Goal: Task Accomplishment & Management: Manage account settings

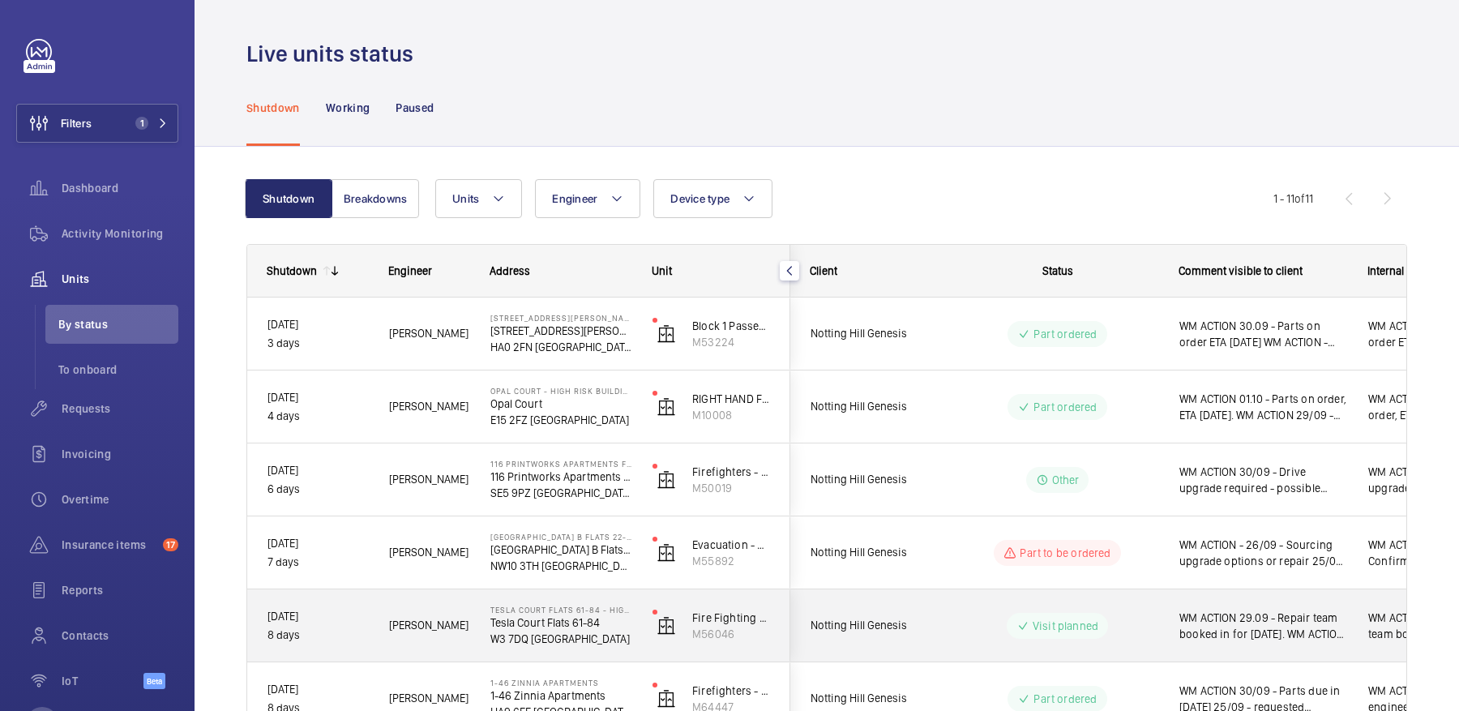
scroll to position [219, 0]
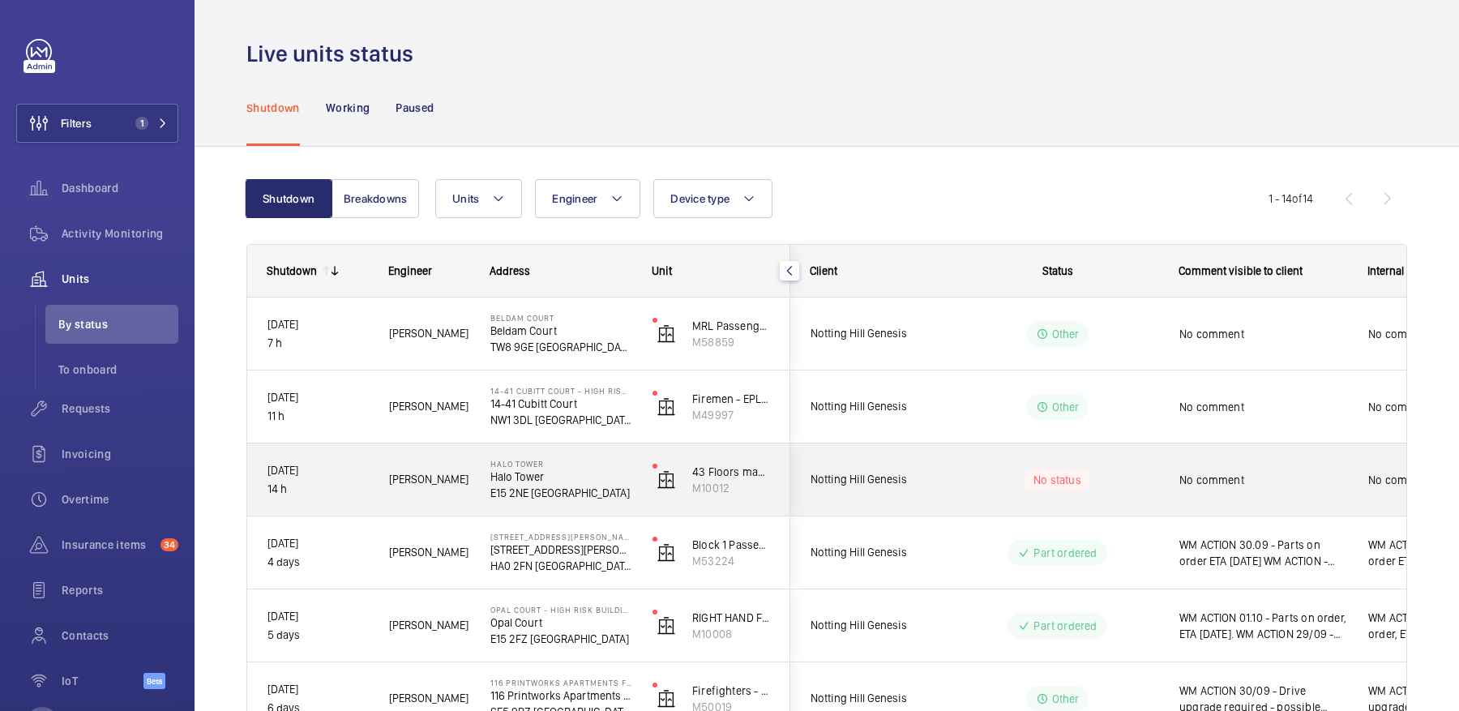
click at [1145, 493] on div "No status" at bounding box center [1047, 479] width 221 height 55
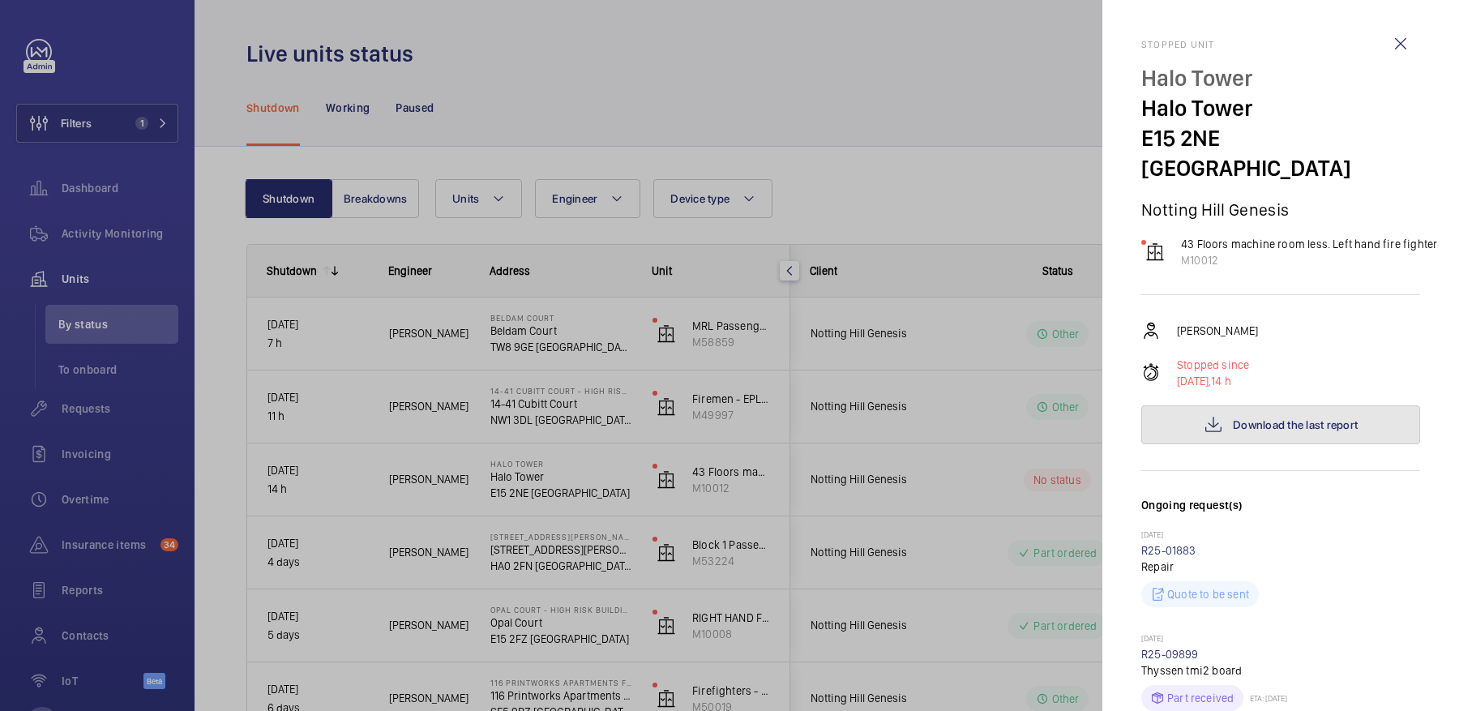
click at [1258, 418] on span "Download the last report" at bounding box center [1295, 424] width 125 height 13
click at [135, 216] on div at bounding box center [729, 355] width 1459 height 711
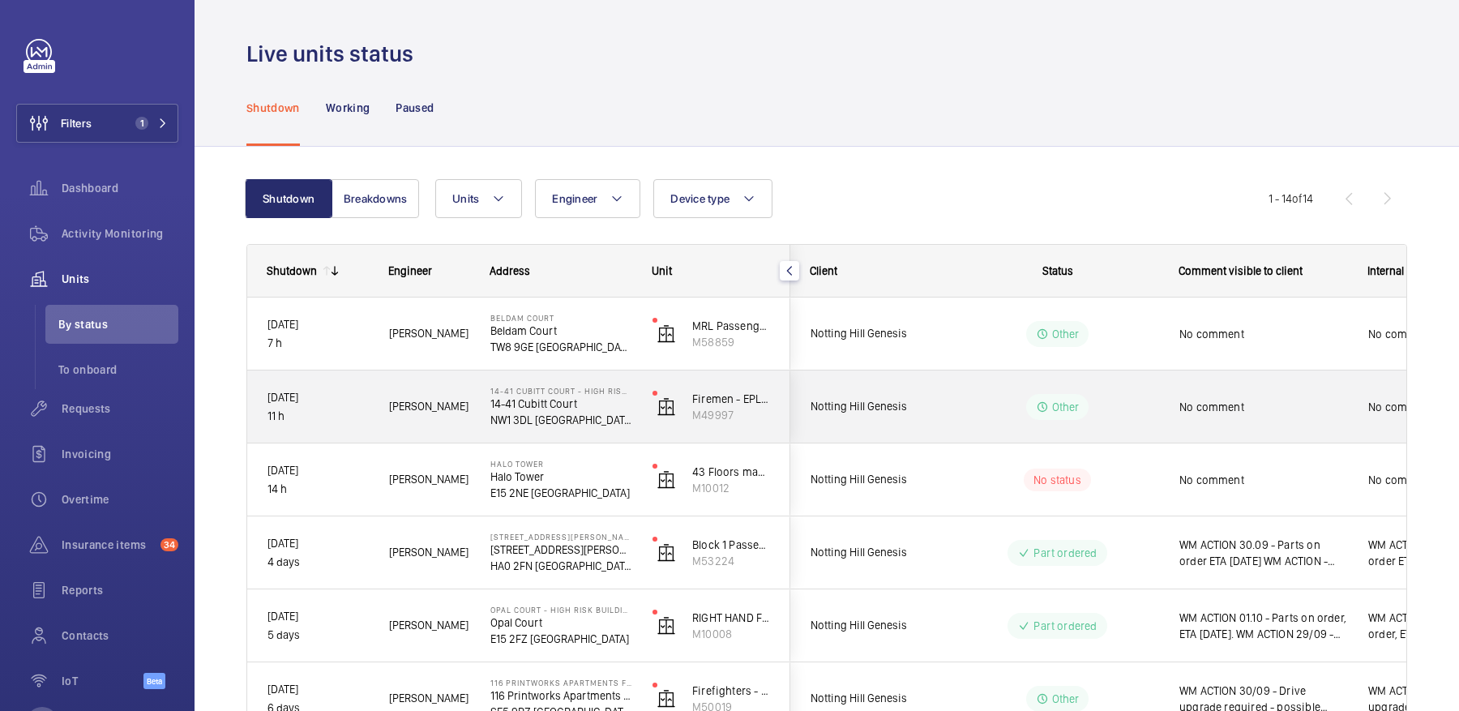
click at [1210, 433] on div "No comment" at bounding box center [1253, 407] width 187 height 70
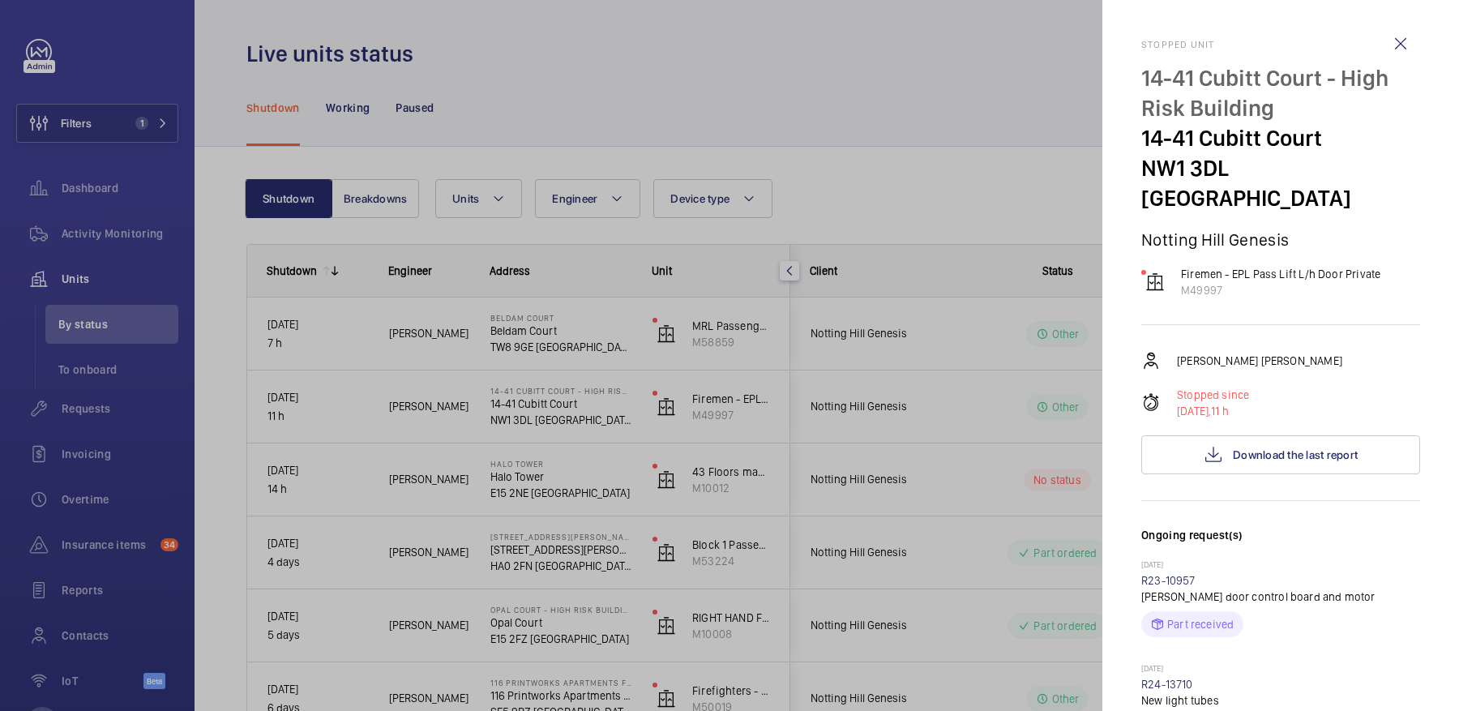
click at [1004, 448] on div at bounding box center [729, 355] width 1459 height 711
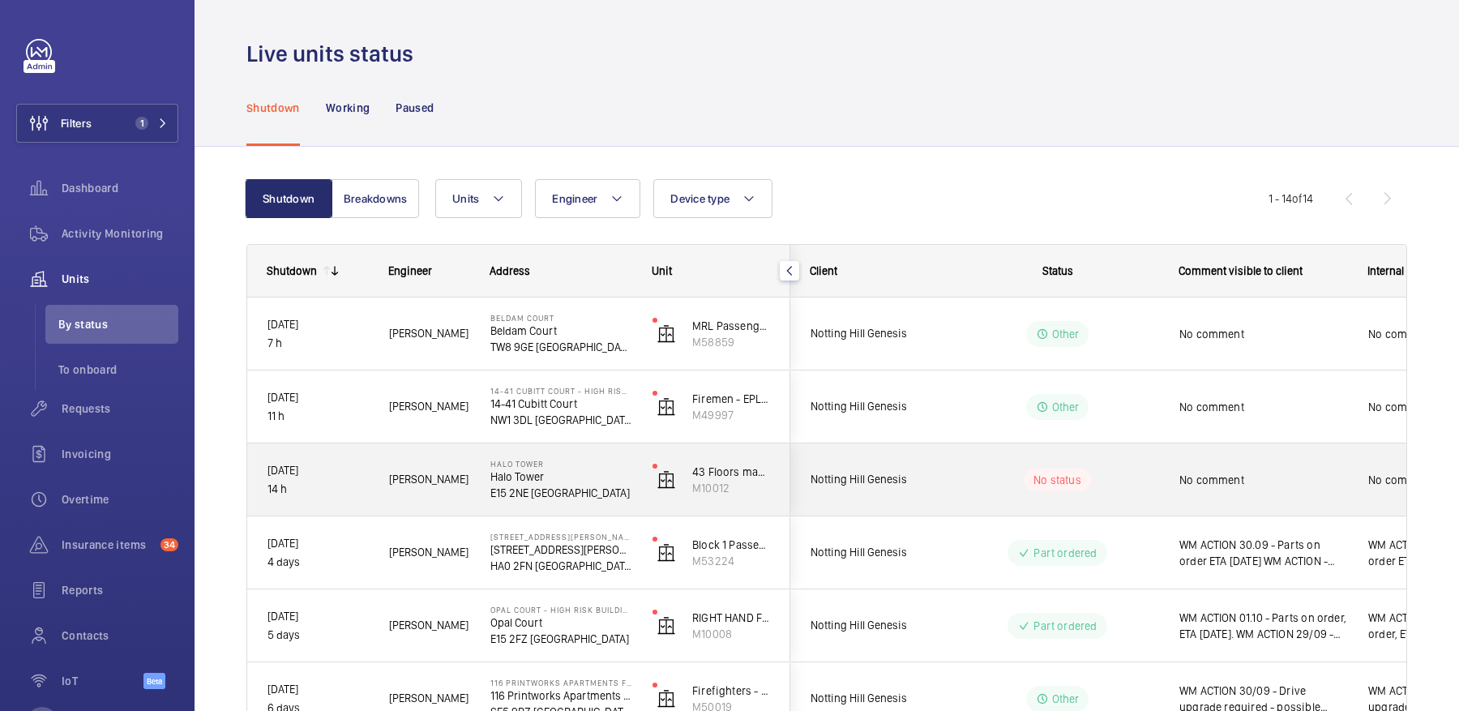
click at [1112, 482] on wm-front-pills-cell "No status" at bounding box center [1058, 480] width 202 height 23
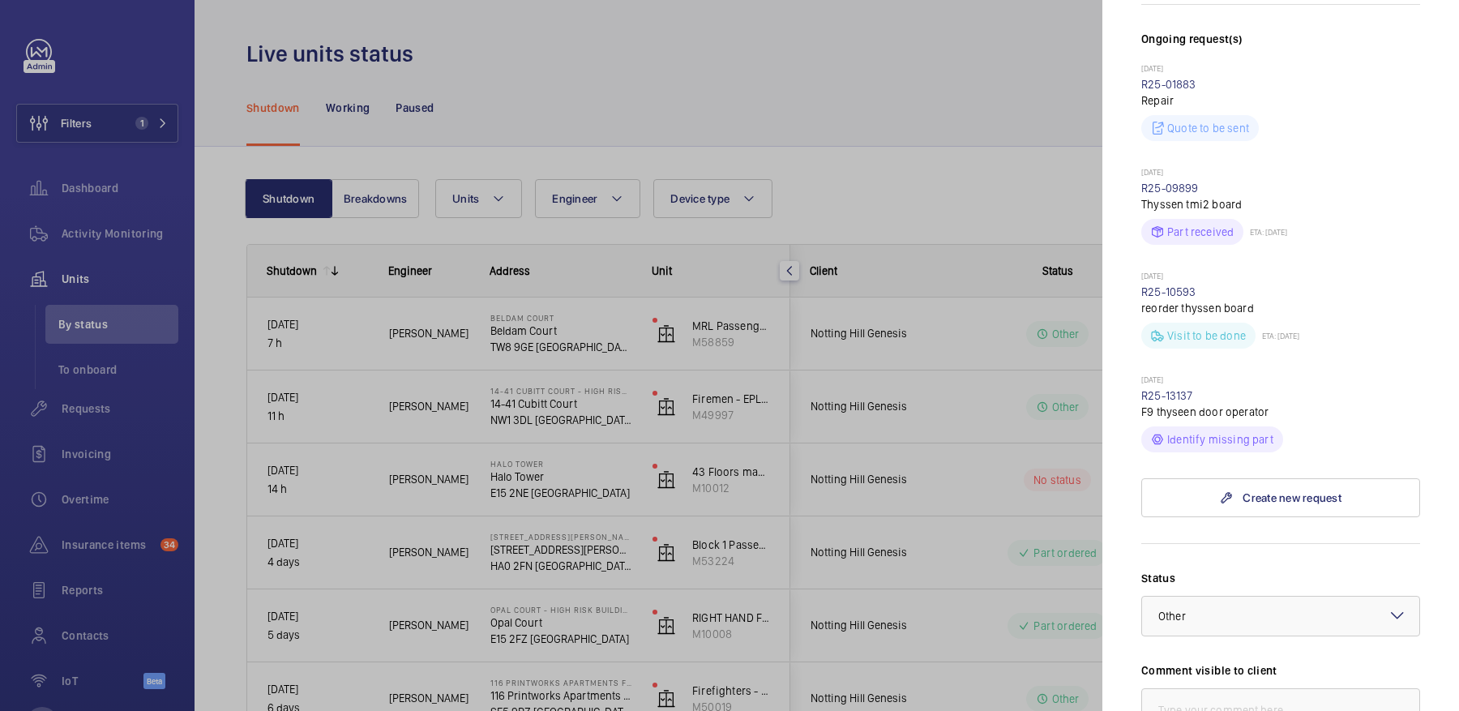
scroll to position [836, 0]
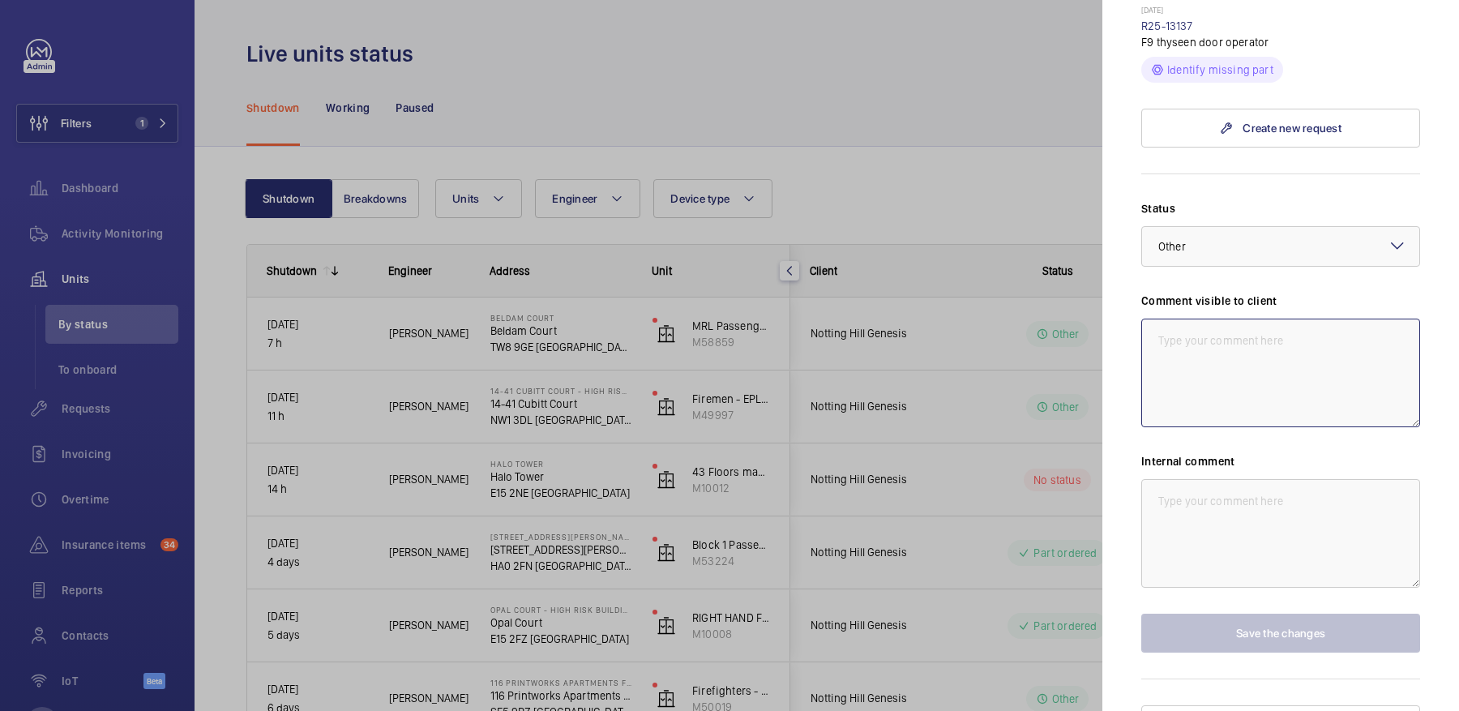
click at [1239, 353] on textarea at bounding box center [1280, 373] width 279 height 109
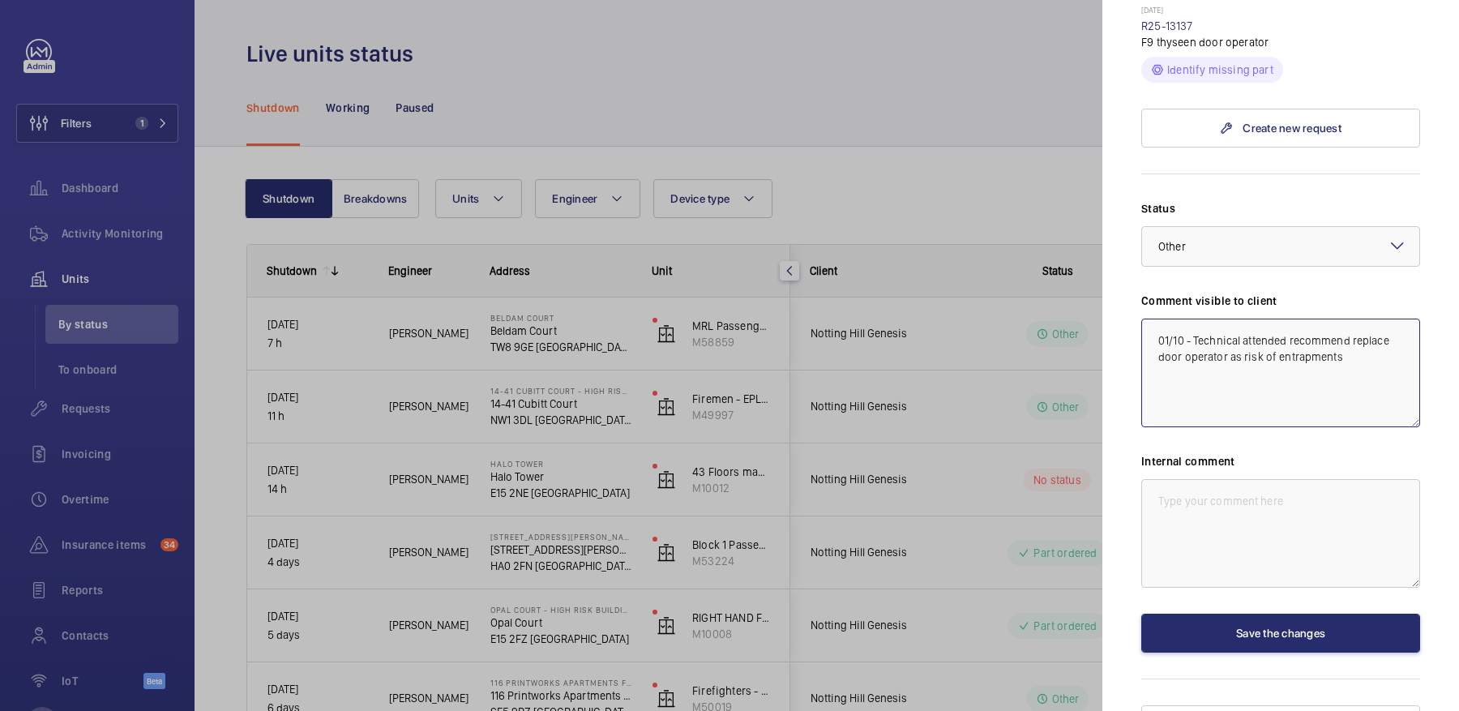
click at [1149, 319] on textarea "01/10 - Technical attended recommend replace door operator as risk of entrapmen…" at bounding box center [1280, 373] width 279 height 109
click at [1218, 319] on textarea "01/10 - Technical attended recommend replace door operator as risk of entrapmen…" at bounding box center [1280, 373] width 279 height 109
drag, startPoint x: 1357, startPoint y: 389, endPoint x: 1149, endPoint y: 259, distance: 245.8
click at [1149, 293] on div "Comment visible to client WM ACTION - 02/10 - Sourcing lead times on replacemen…" at bounding box center [1280, 360] width 279 height 135
type textarea "WM ACTION - 02/10 - Sourcing lead times on replacement 01/10 - Technical attend…"
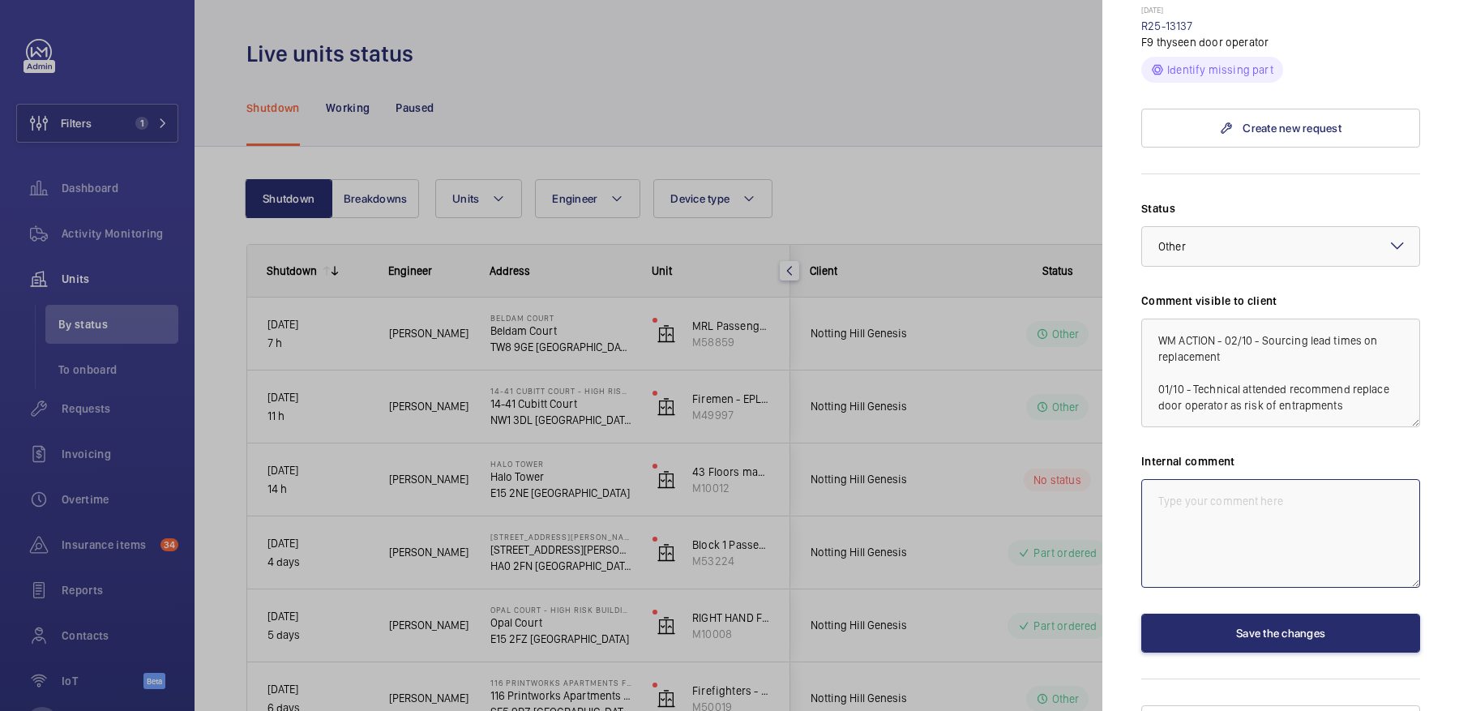
click at [1259, 486] on textarea at bounding box center [1280, 533] width 279 height 109
paste textarea "WM ACTION - 02/10 - Sourcing lead times on replacement 01/10 - Technical attend…"
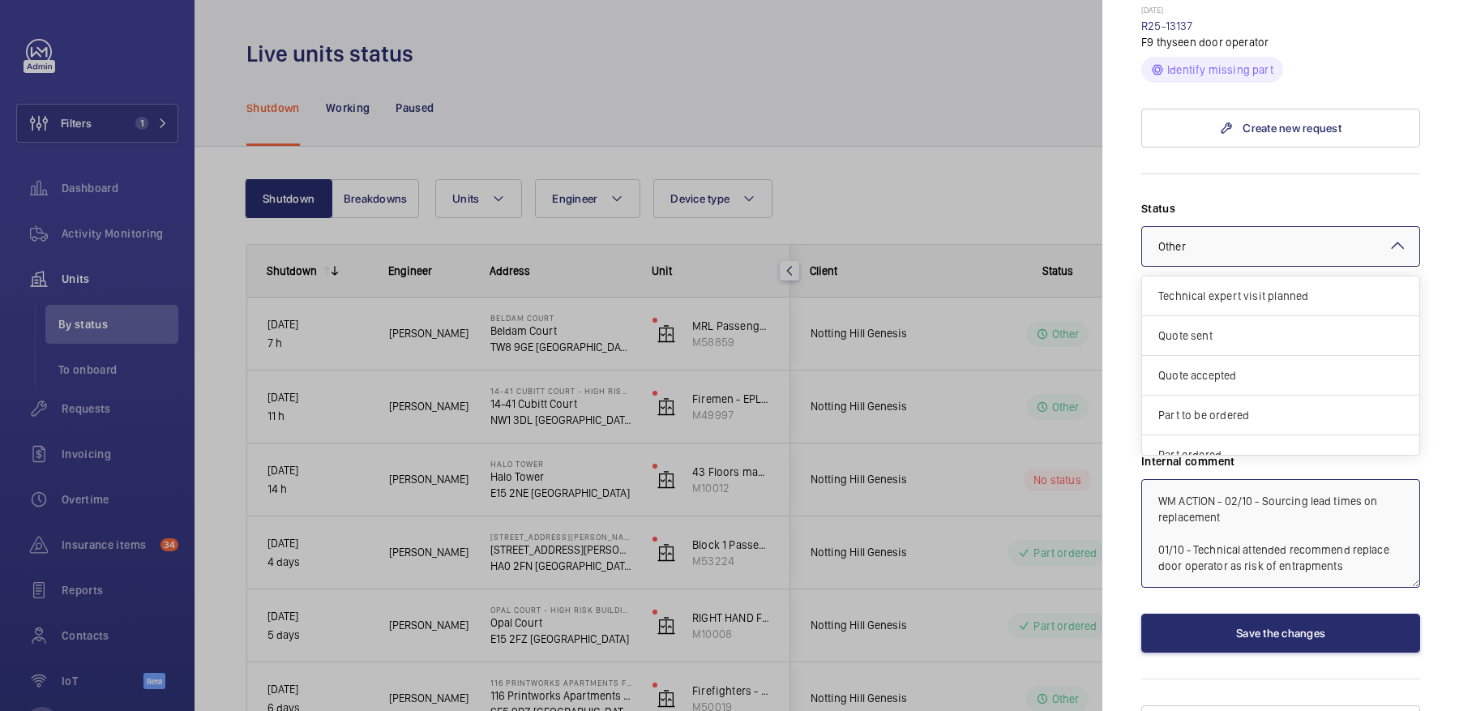
click at [1187, 227] on div at bounding box center [1280, 246] width 277 height 39
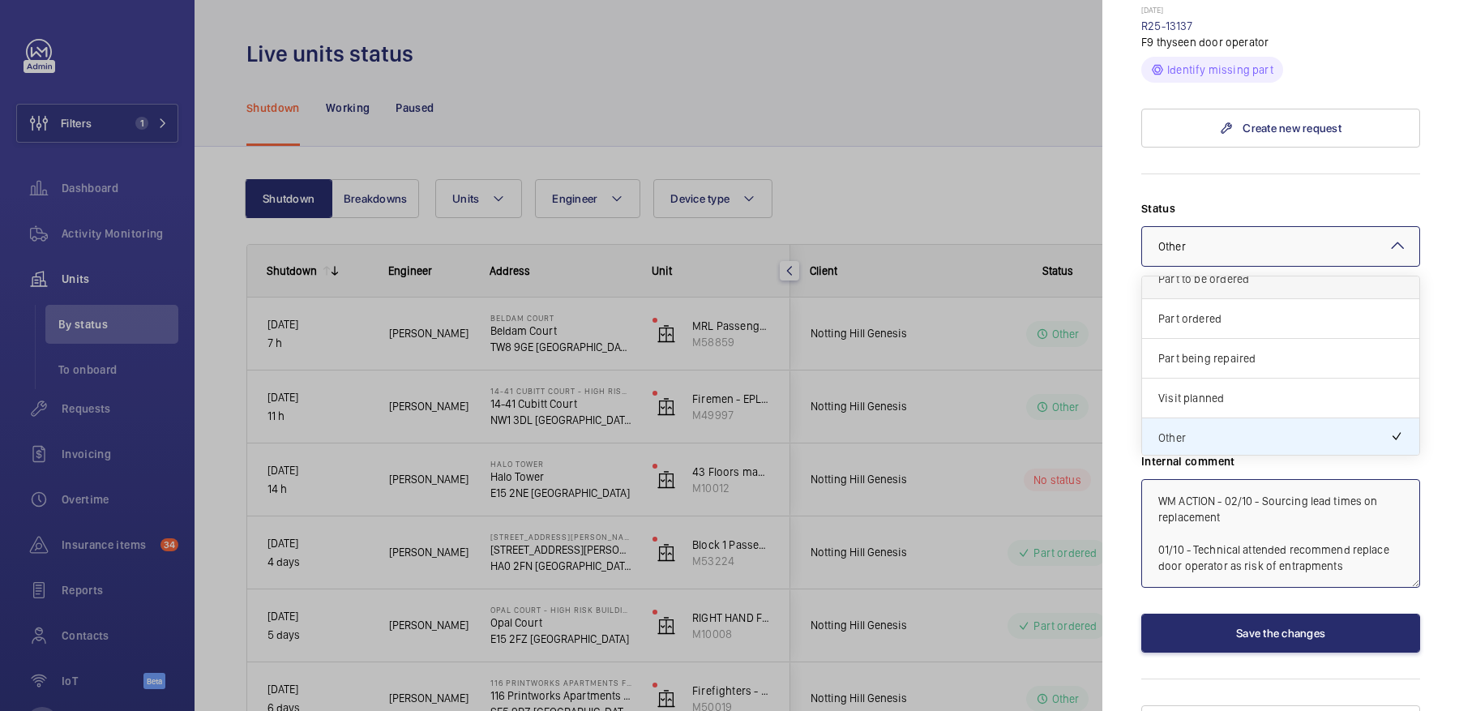
click at [1196, 271] on span "Part to be ordered" at bounding box center [1280, 279] width 245 height 16
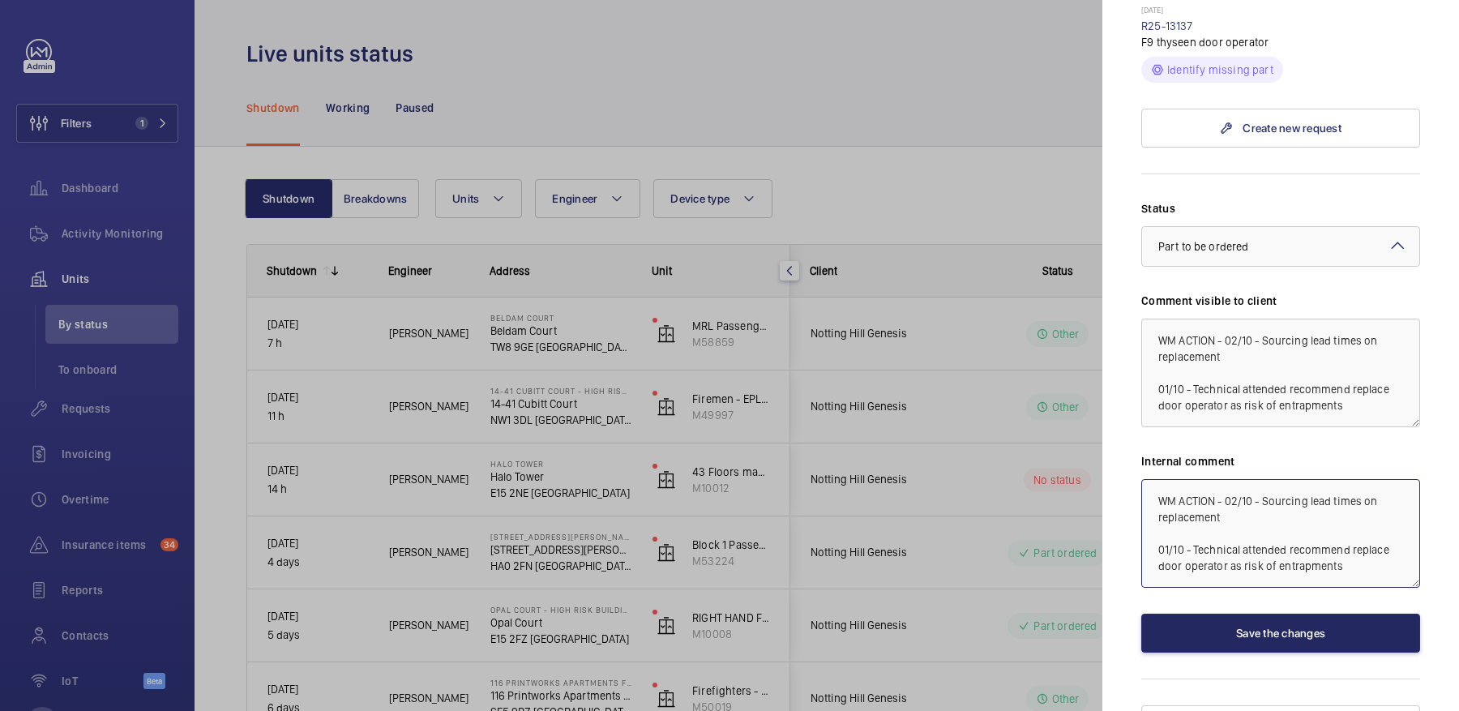
type textarea "WM ACTION - 02/10 - Sourcing lead times on replacement 01/10 - Technical attend…"
click at [1222, 614] on button "Save the changes" at bounding box center [1280, 633] width 279 height 39
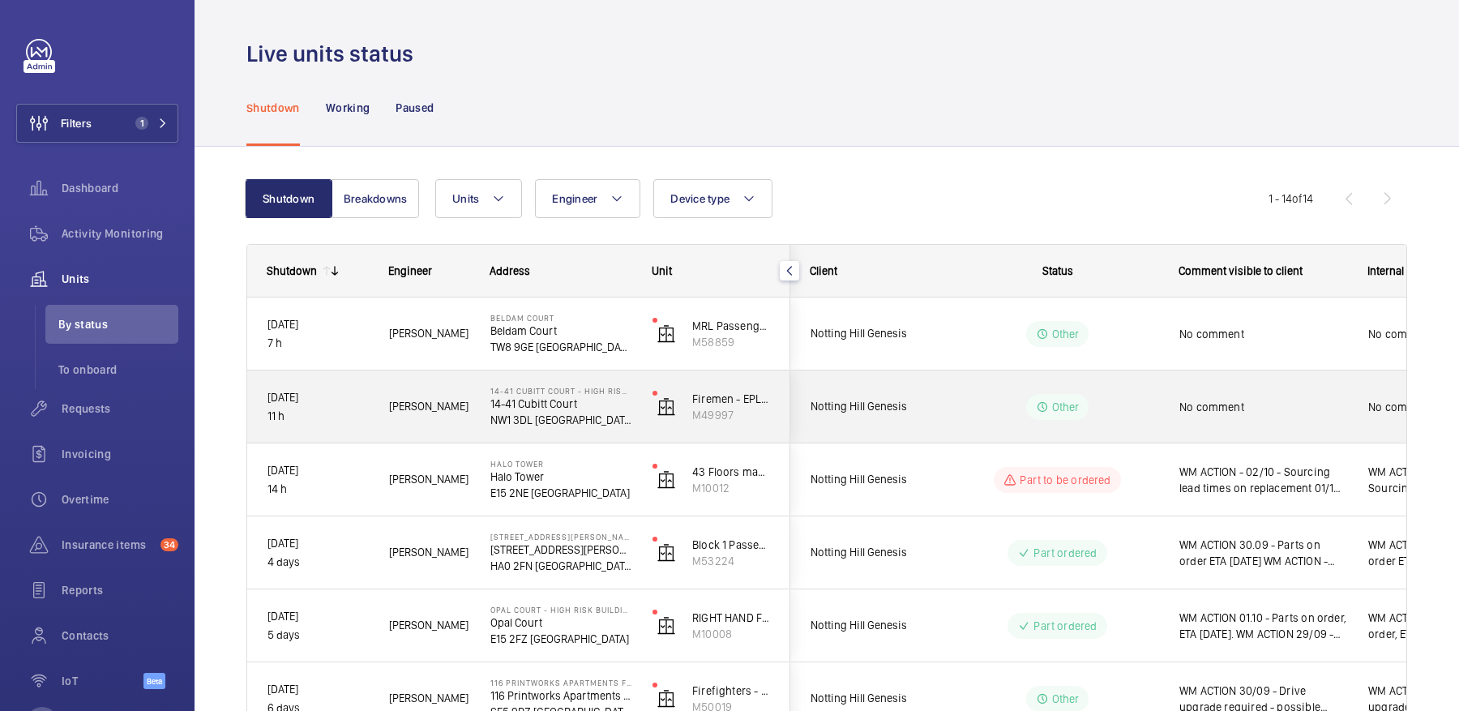
click at [1225, 423] on div "No comment" at bounding box center [1263, 406] width 168 height 37
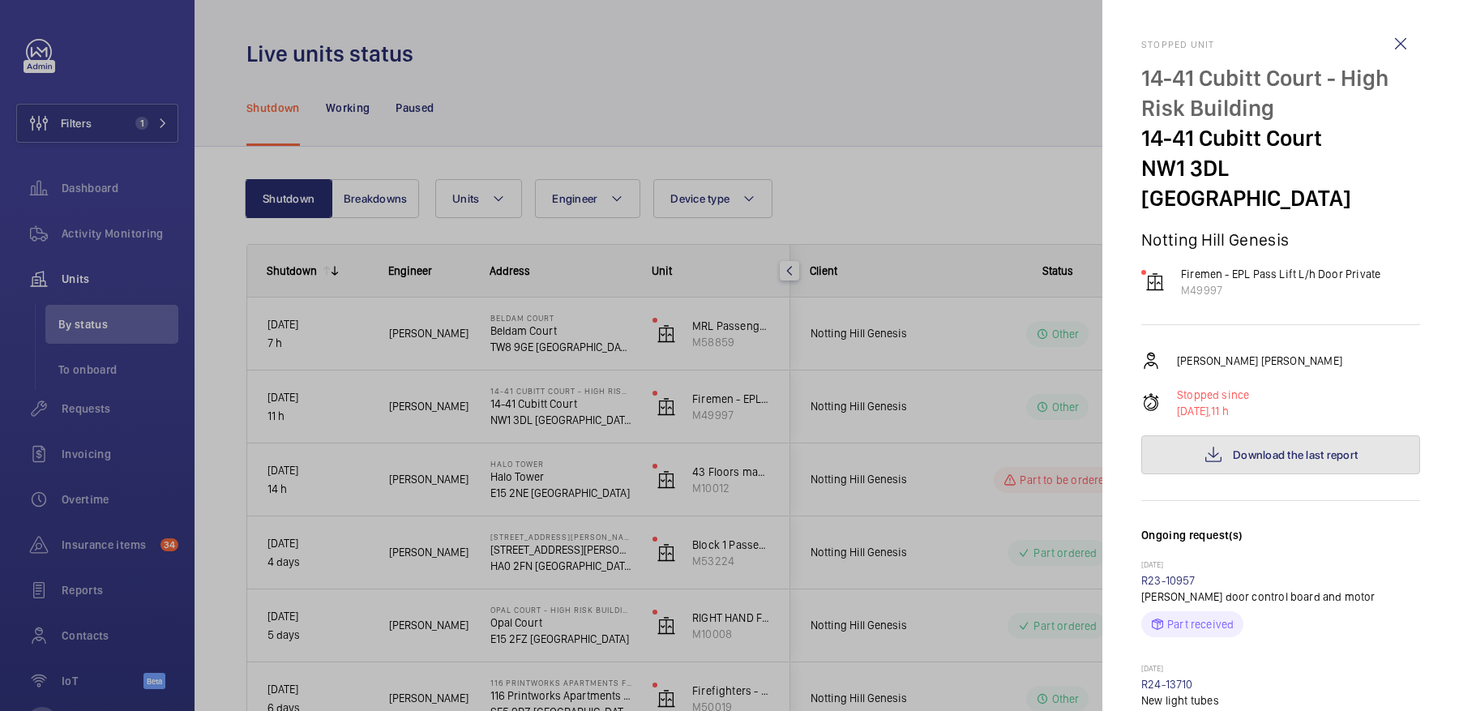
click at [1225, 435] on button "Download the last report" at bounding box center [1280, 454] width 279 height 39
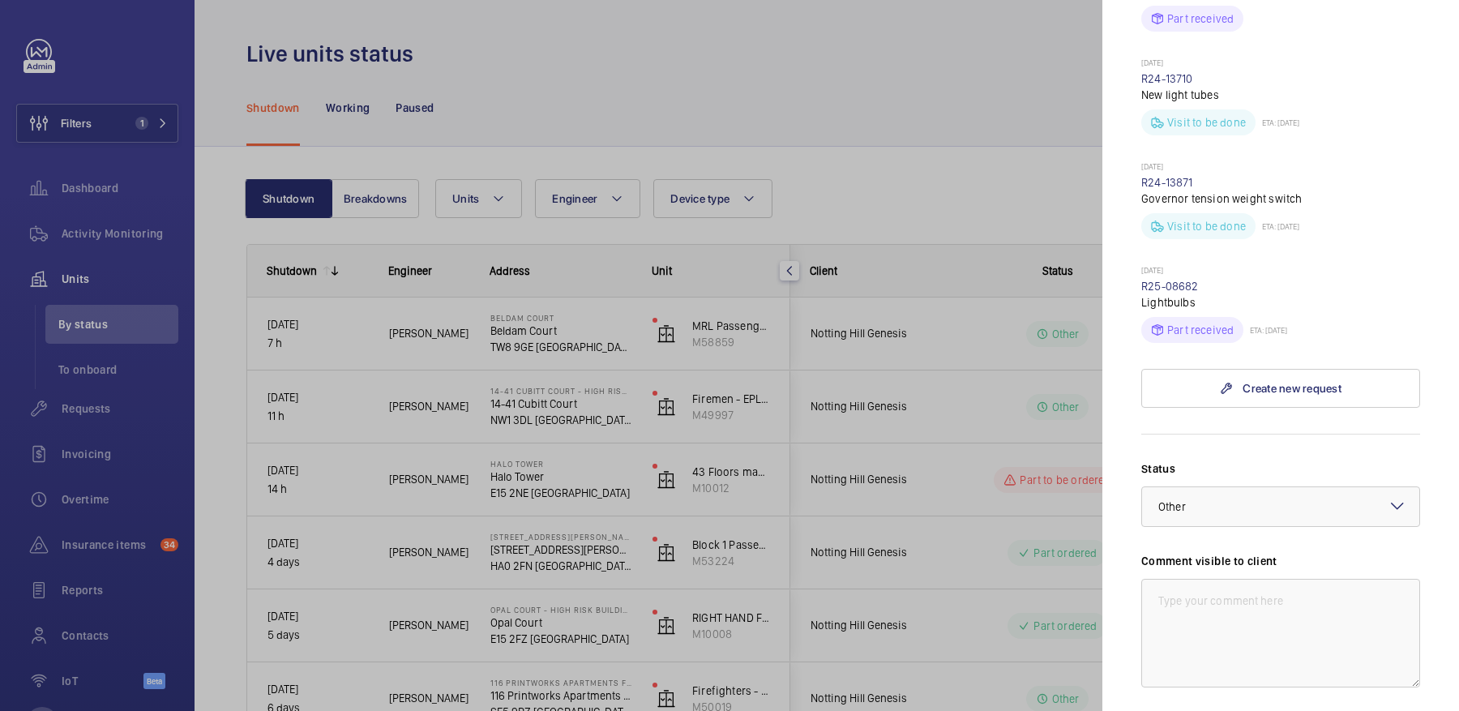
scroll to position [697, 0]
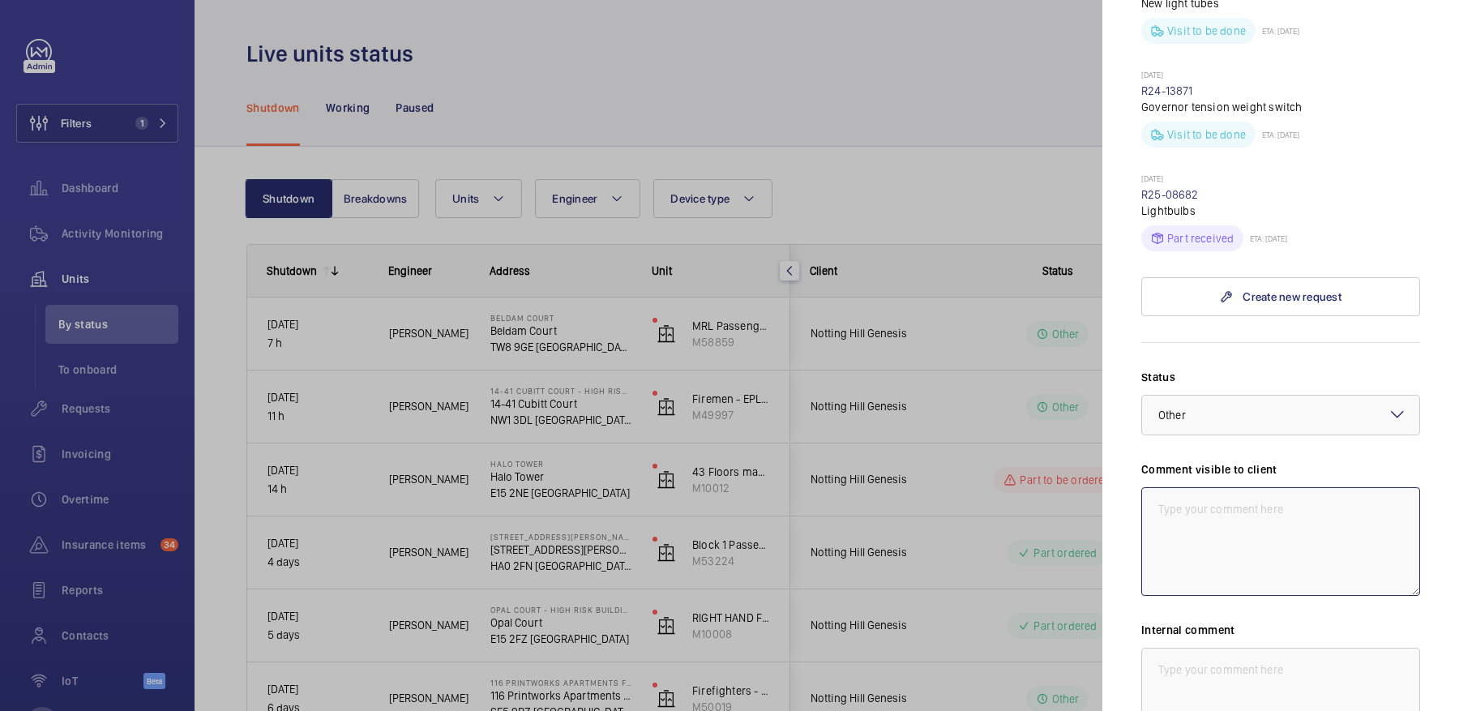
click at [1220, 487] on textarea at bounding box center [1280, 541] width 279 height 109
type textarea "w"
click at [1249, 487] on textarea "WM ACTION 01/10 - No access, follow up in hours" at bounding box center [1280, 541] width 279 height 109
type textarea "WM ACTION - 02/10 - Follow up [DATE] - No access, follow up in hours"
click at [1295, 369] on wm-front-input-dropdown "Status Select a status × Other ×" at bounding box center [1280, 402] width 279 height 66
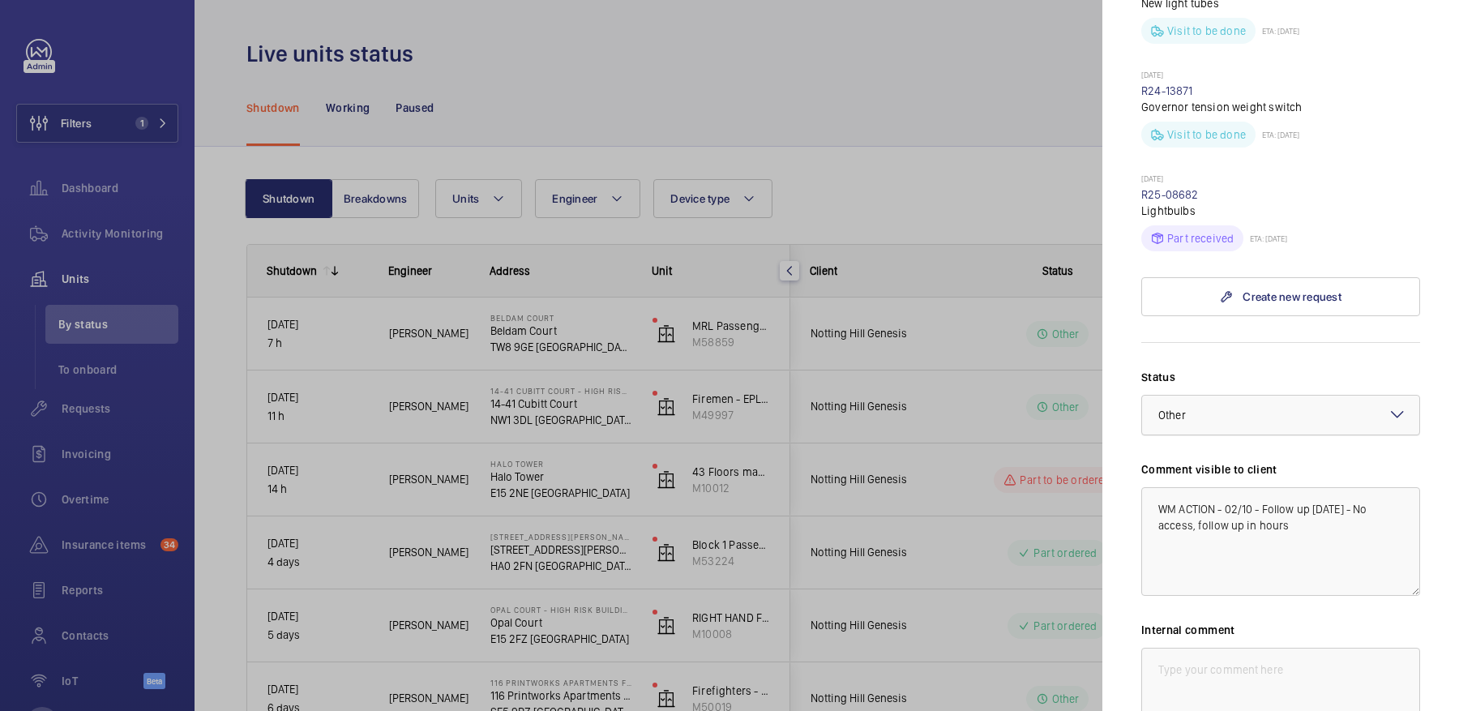
click at [1304, 396] on div at bounding box center [1280, 415] width 277 height 39
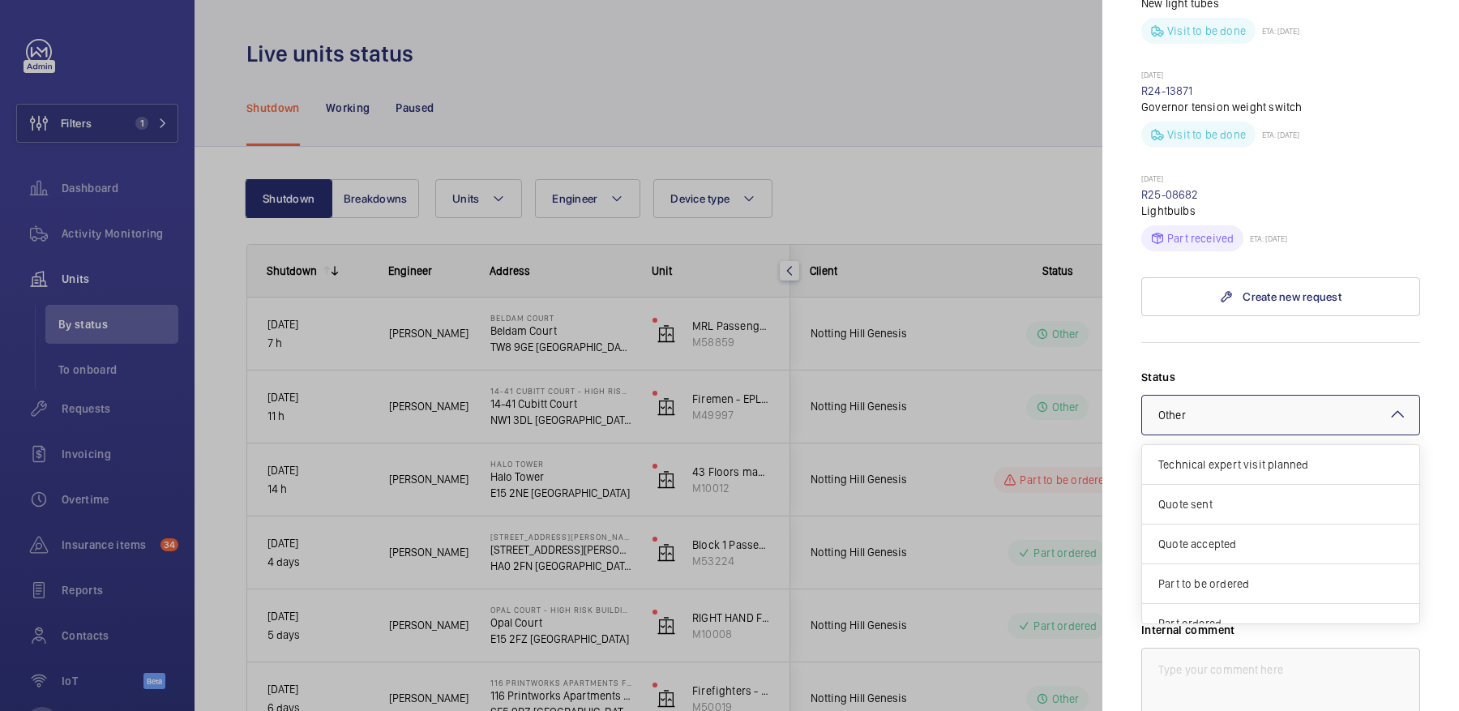
scroll to position [136, 0]
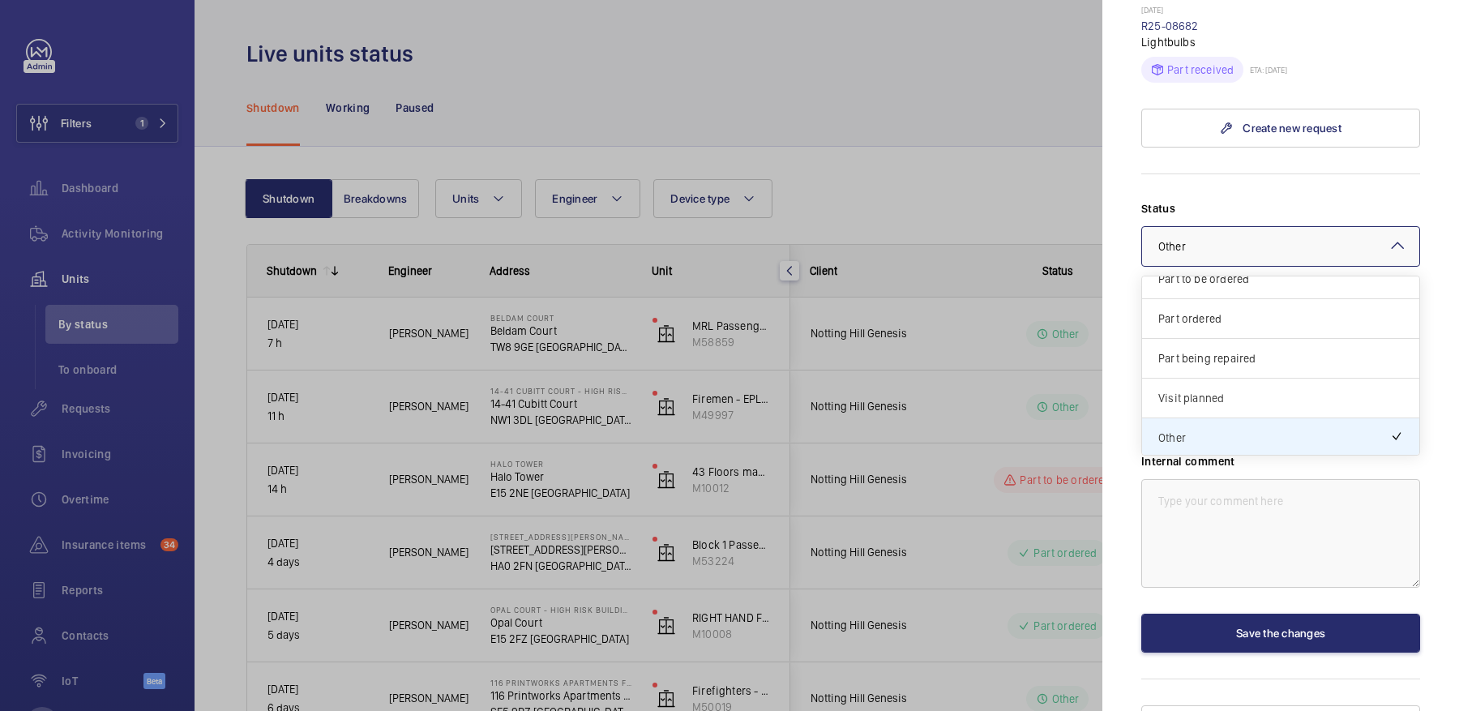
click at [1208, 379] on div "Visit planned" at bounding box center [1280, 399] width 277 height 40
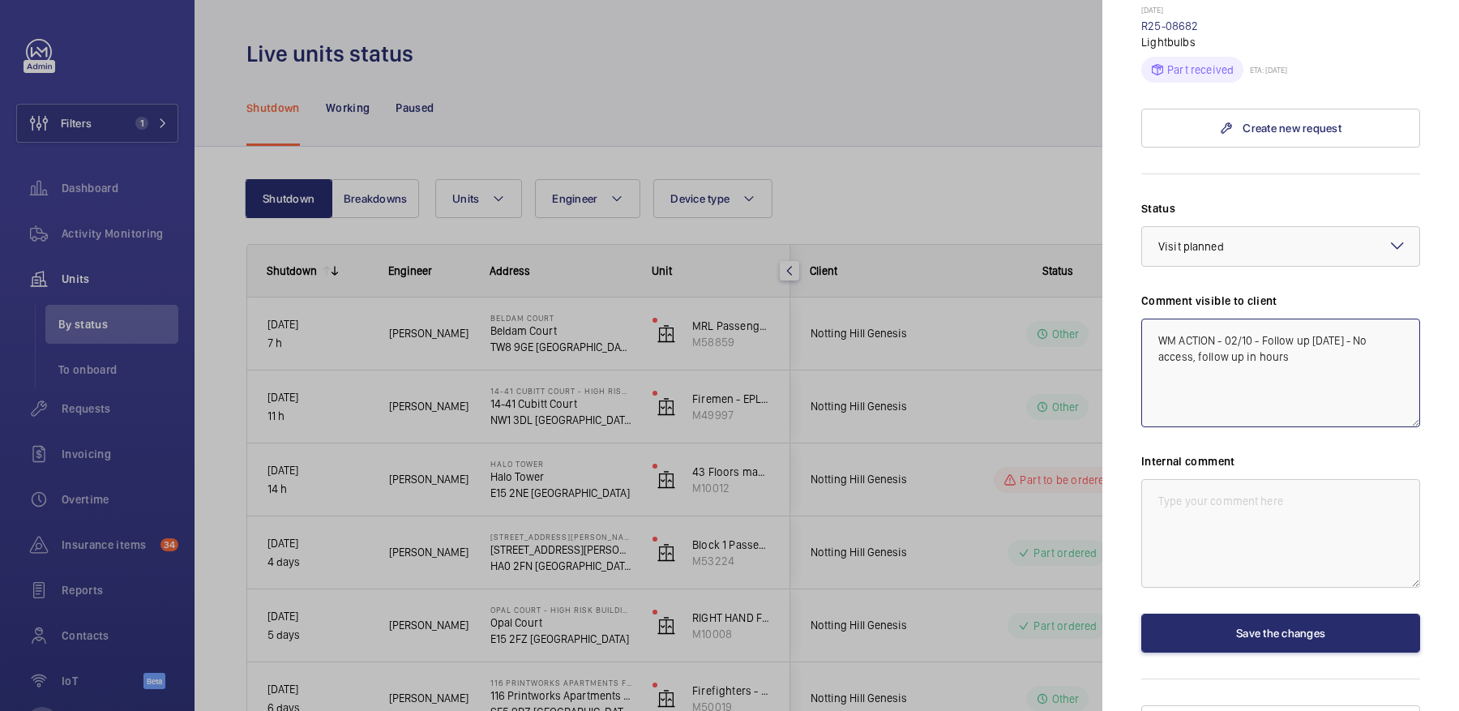
drag, startPoint x: 1267, startPoint y: 388, endPoint x: 1105, endPoint y: 247, distance: 214.9
click at [1105, 247] on mat-sidenav "Stopped unit 14-41 Cubitt Court - High Risk Building 14-41 Cubitt Court NW1 3DL…" at bounding box center [1280, 355] width 357 height 711
click at [1286, 501] on textarea at bounding box center [1280, 533] width 279 height 109
paste textarea "WM ACTION - 02/10 - Follow up [DATE] - No access, follow up in hours"
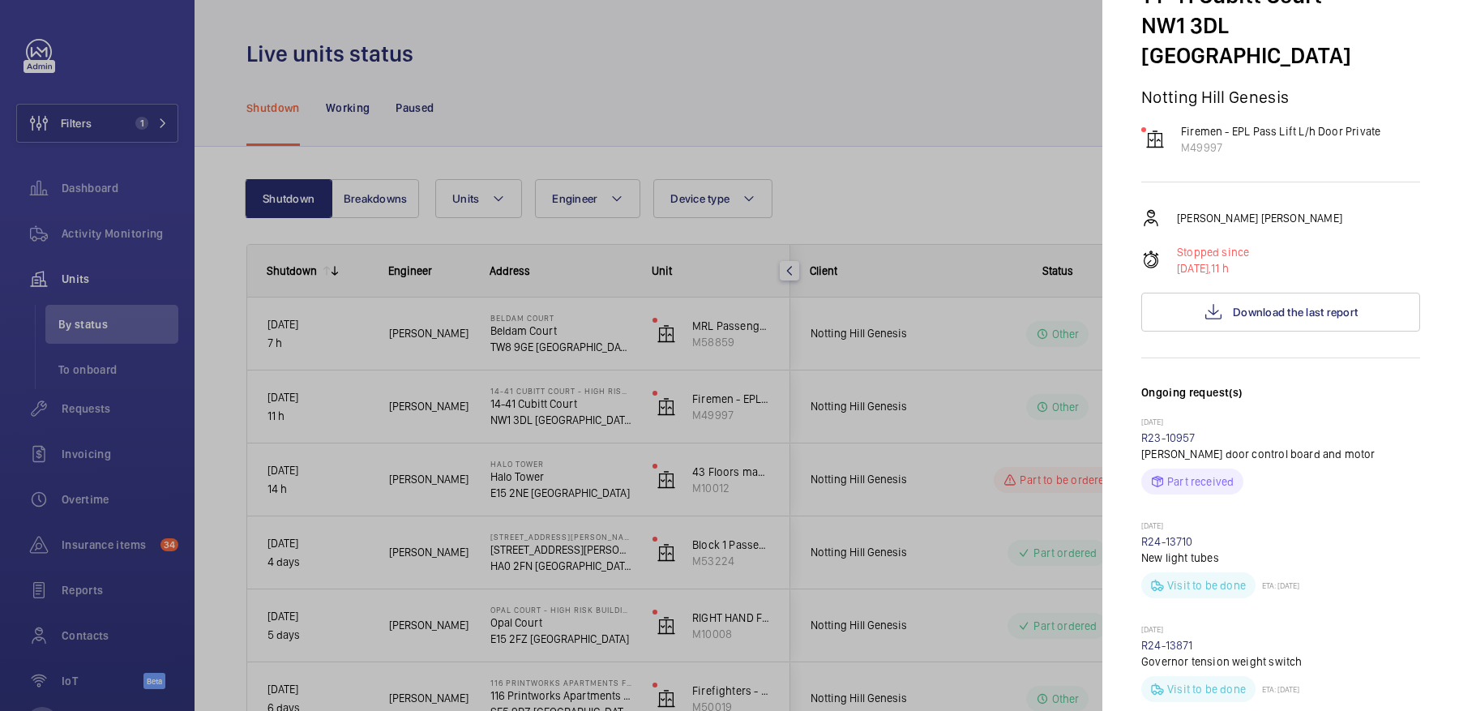
scroll to position [0, 0]
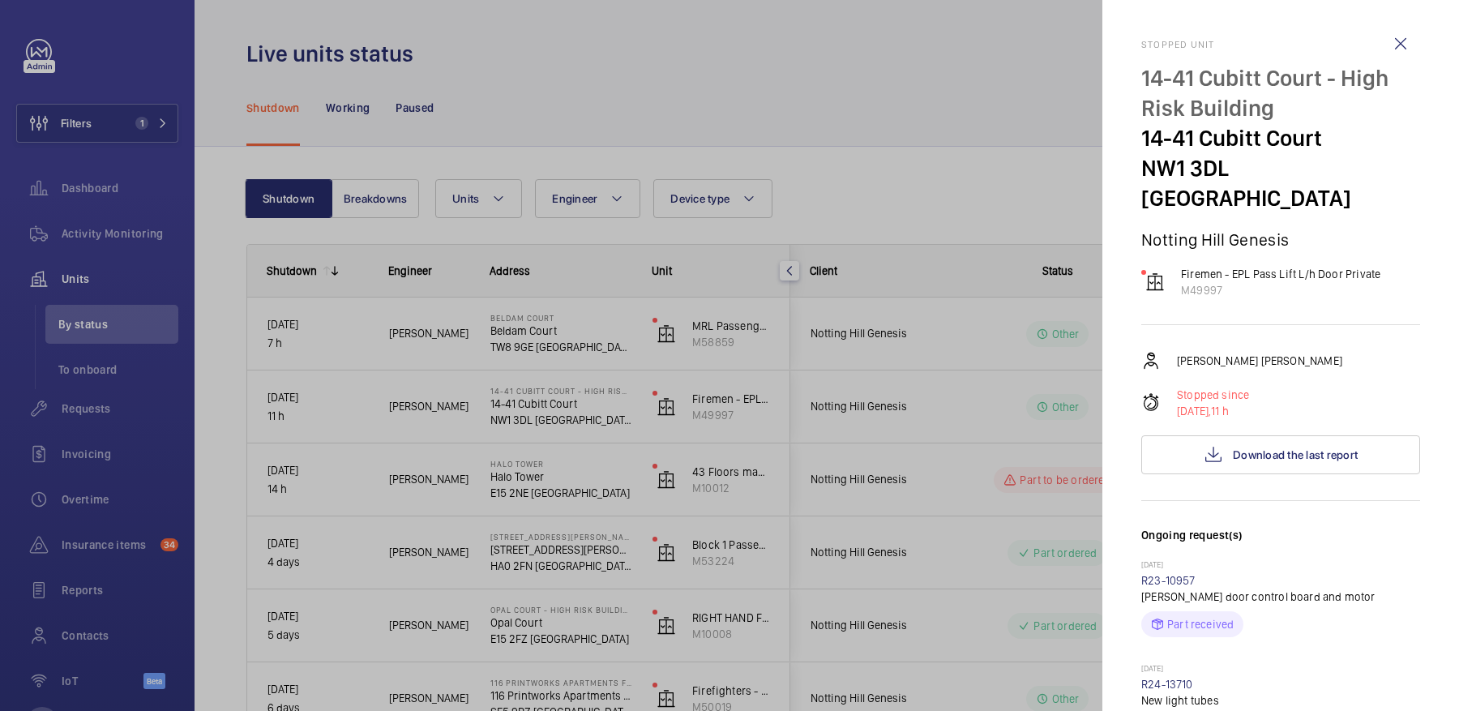
type textarea "WM ACTION - 02/10 - Follow up [DATE] - No access, follow up in hours"
drag, startPoint x: 1138, startPoint y: 135, endPoint x: 1222, endPoint y: 168, distance: 90.3
click at [1222, 168] on mat-sidenav "Stopped unit 14-41 Cubitt Court - High Risk Building 14-41 Cubitt Court NW1 3DL…" at bounding box center [1280, 355] width 357 height 711
copy div "14-41 Cubitt Court NW1 3DL"
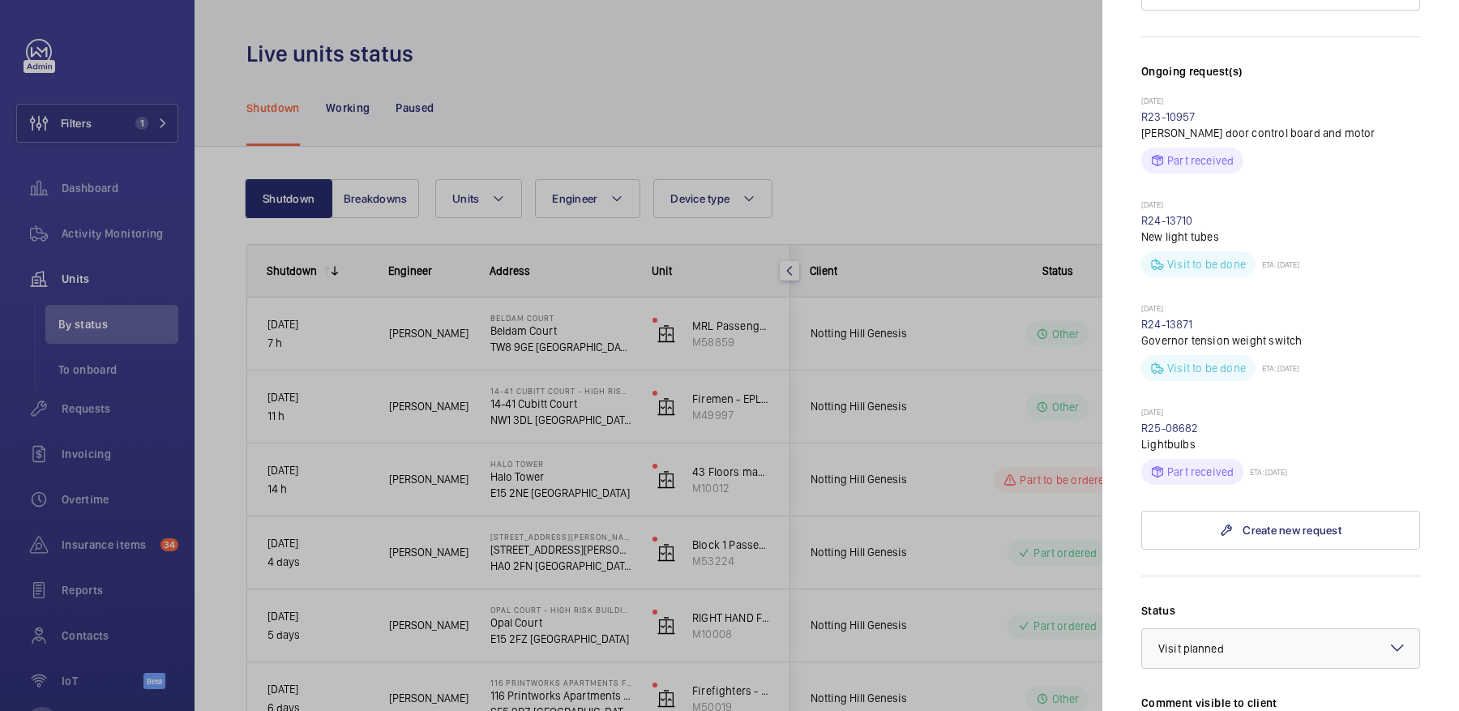
scroll to position [866, 0]
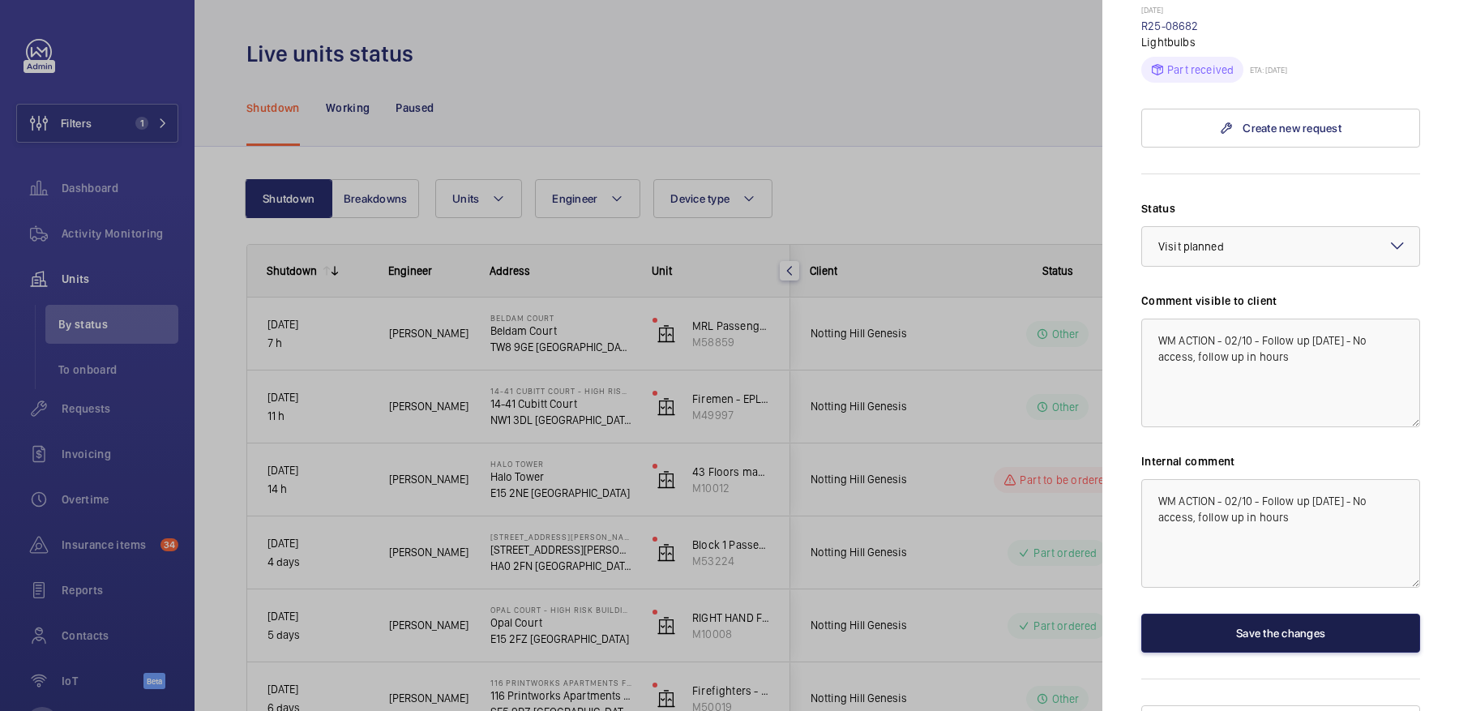
click at [1281, 614] on button "Save the changes" at bounding box center [1280, 633] width 279 height 39
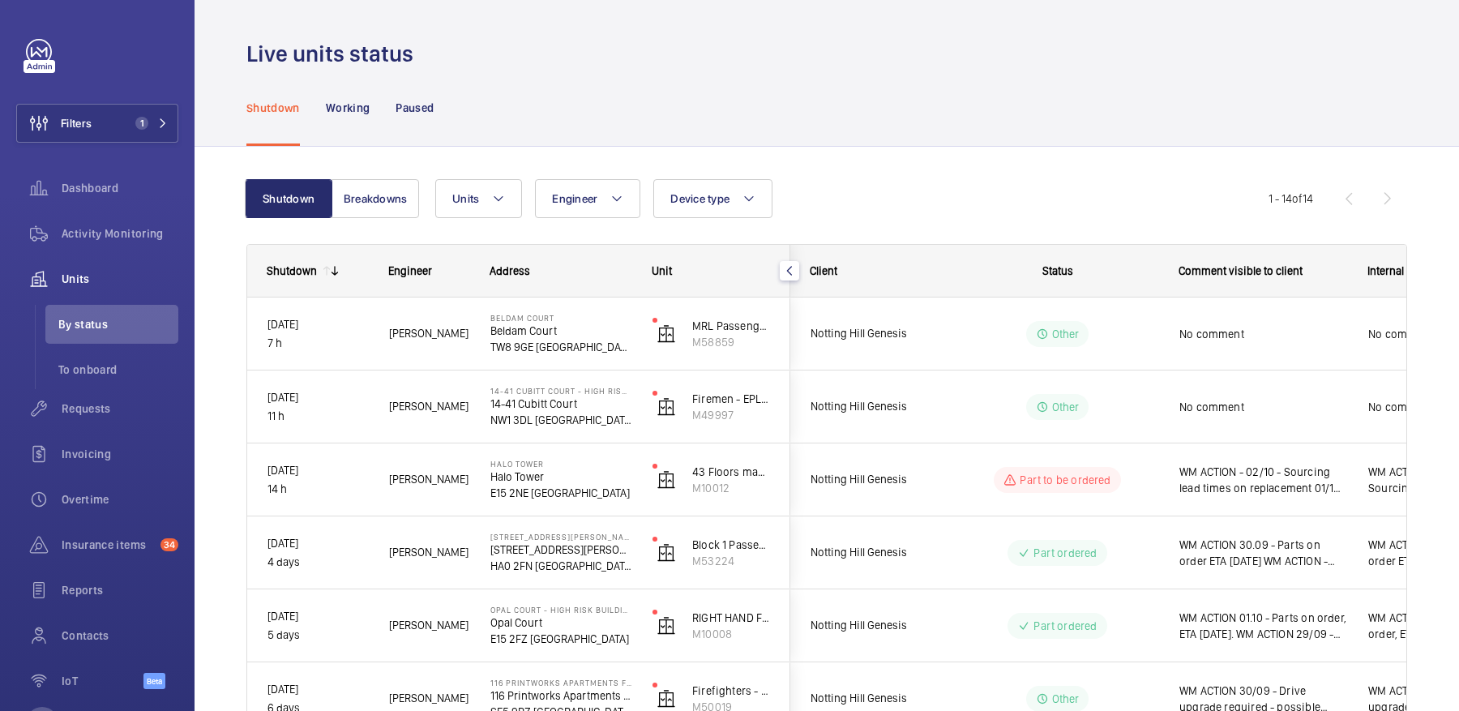
scroll to position [0, 0]
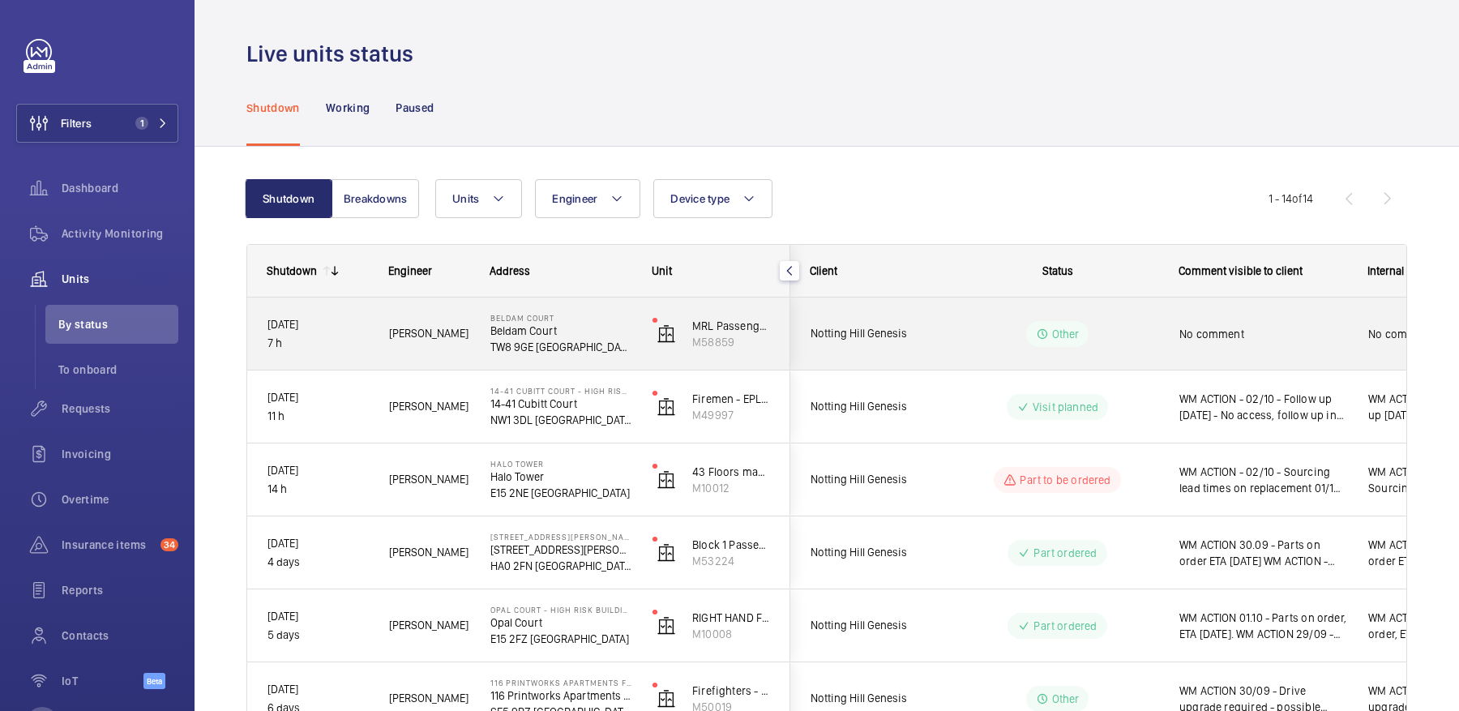
click at [1010, 305] on div "Other" at bounding box center [1047, 334] width 221 height 58
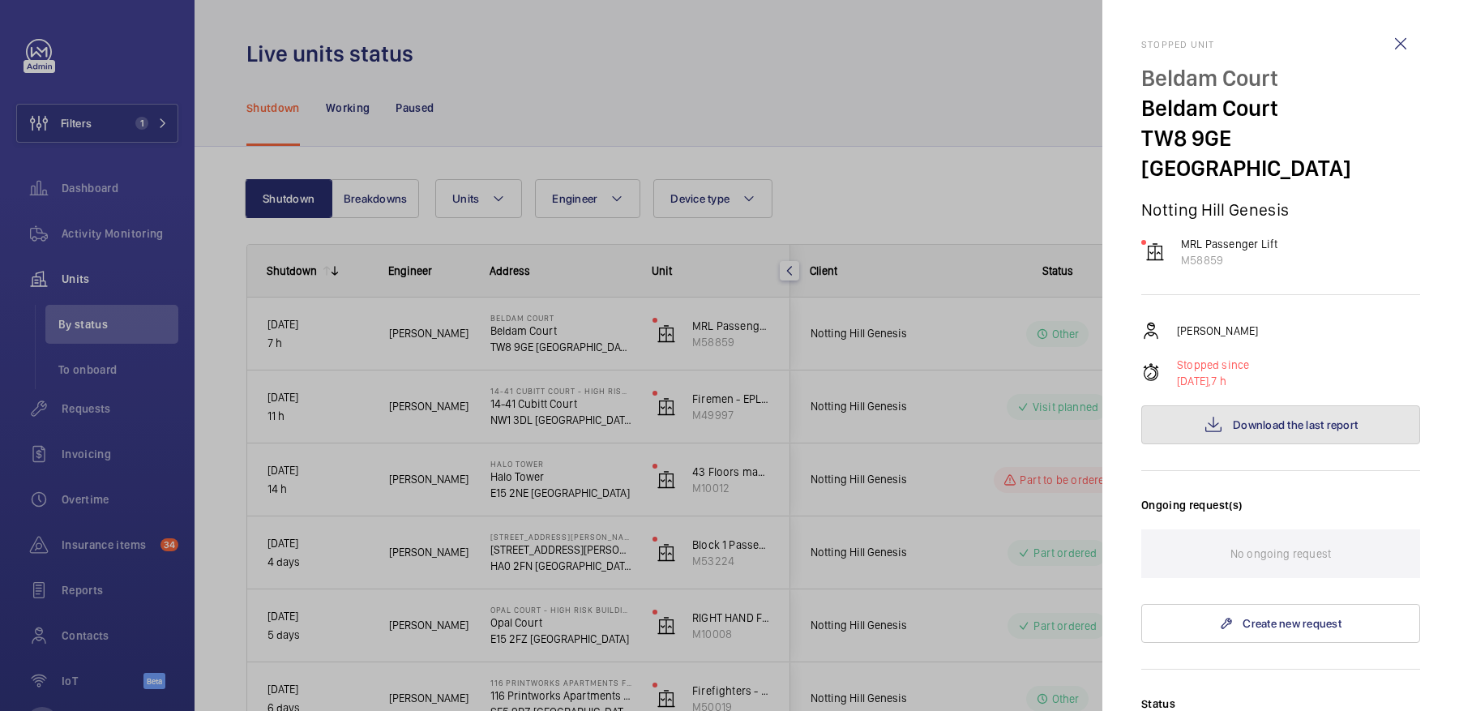
click at [1255, 418] on span "Download the last report" at bounding box center [1295, 424] width 125 height 13
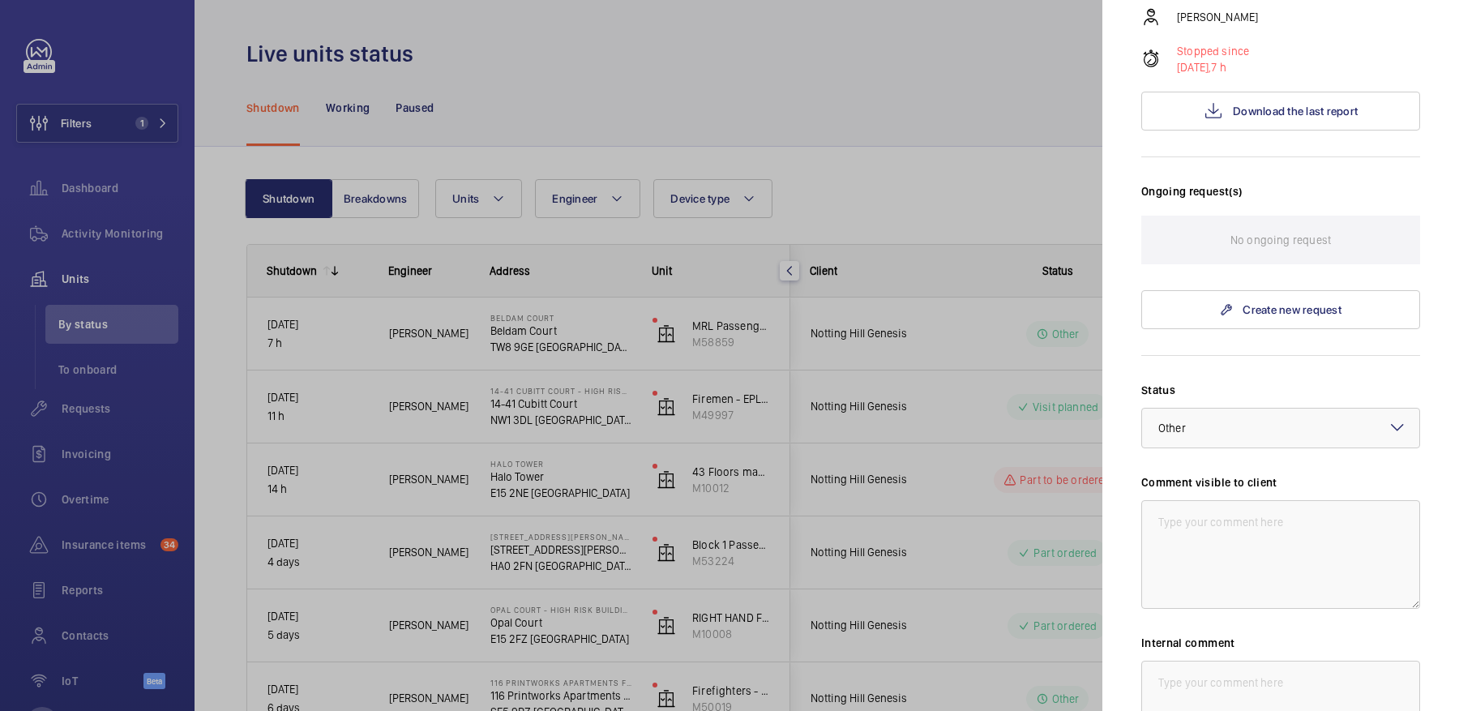
scroll to position [495, 0]
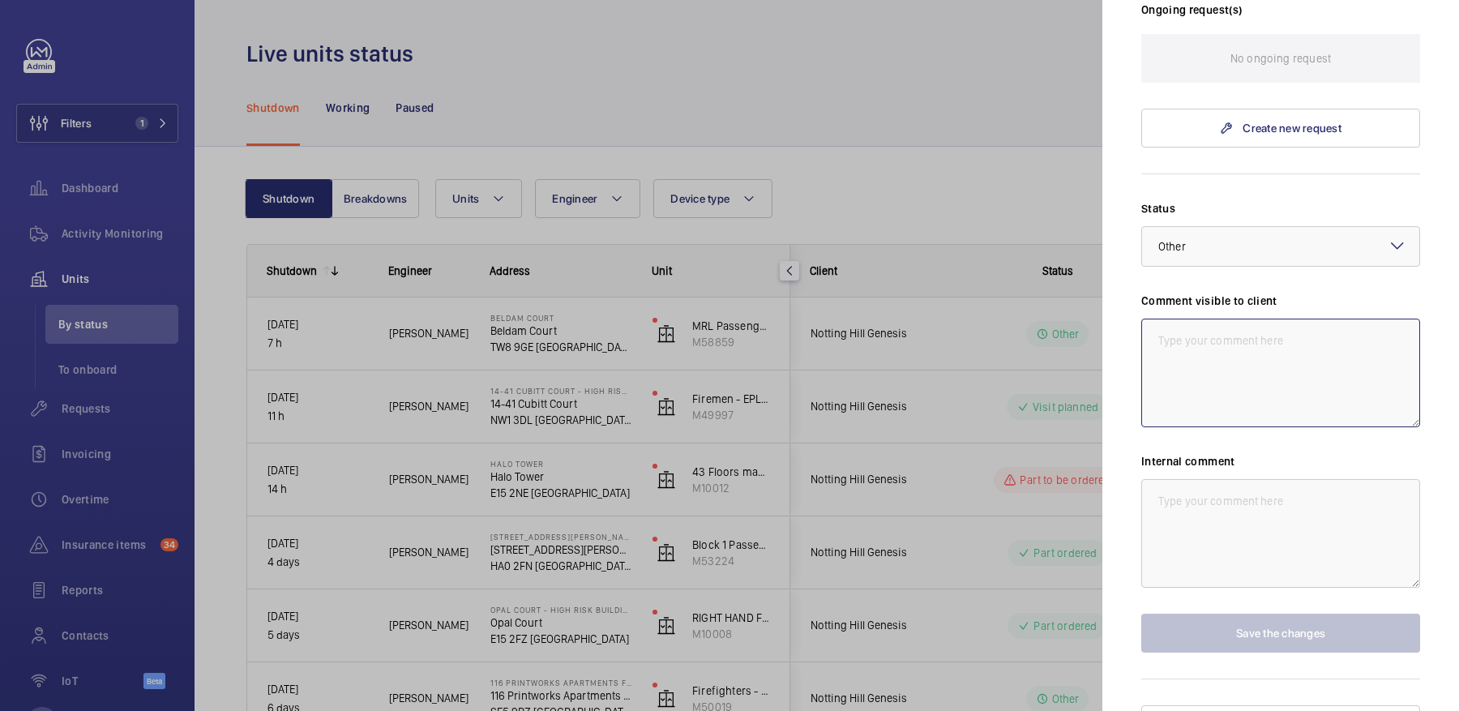
click at [1238, 353] on textarea at bounding box center [1280, 373] width 279 height 109
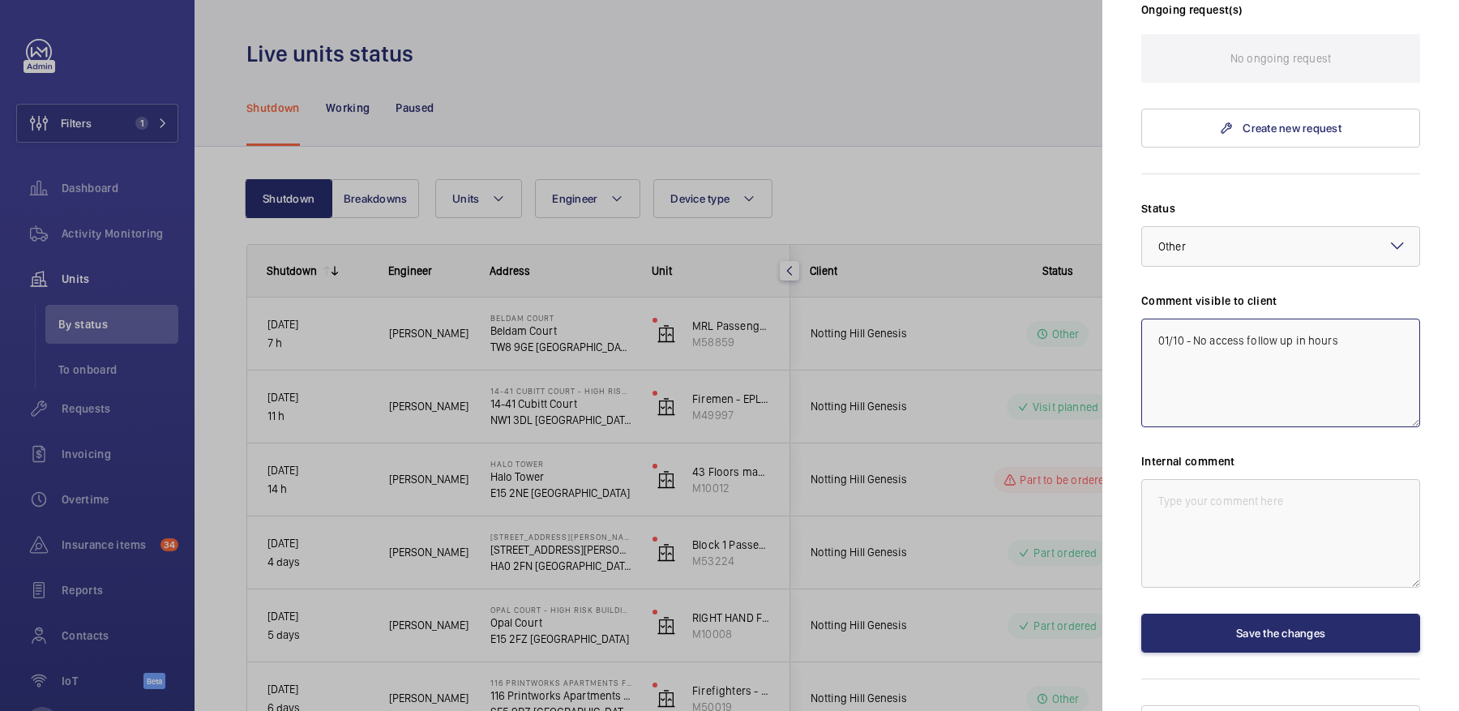
click at [1189, 319] on textarea "01/10 - No access follow up in hours" at bounding box center [1280, 373] width 279 height 109
drag, startPoint x: 1278, startPoint y: 370, endPoint x: 1072, endPoint y: 227, distance: 249.8
click at [1073, 229] on mat-sidenav-container "Filters 1 Dashboard Activity Monitoring Units By status To onboard Requests Inv…" at bounding box center [729, 355] width 1459 height 711
type textarea "WM ACTION - 02/10 - Follow up [DATE] - No access follow up in hours"
click at [1289, 535] on textarea at bounding box center [1280, 533] width 279 height 109
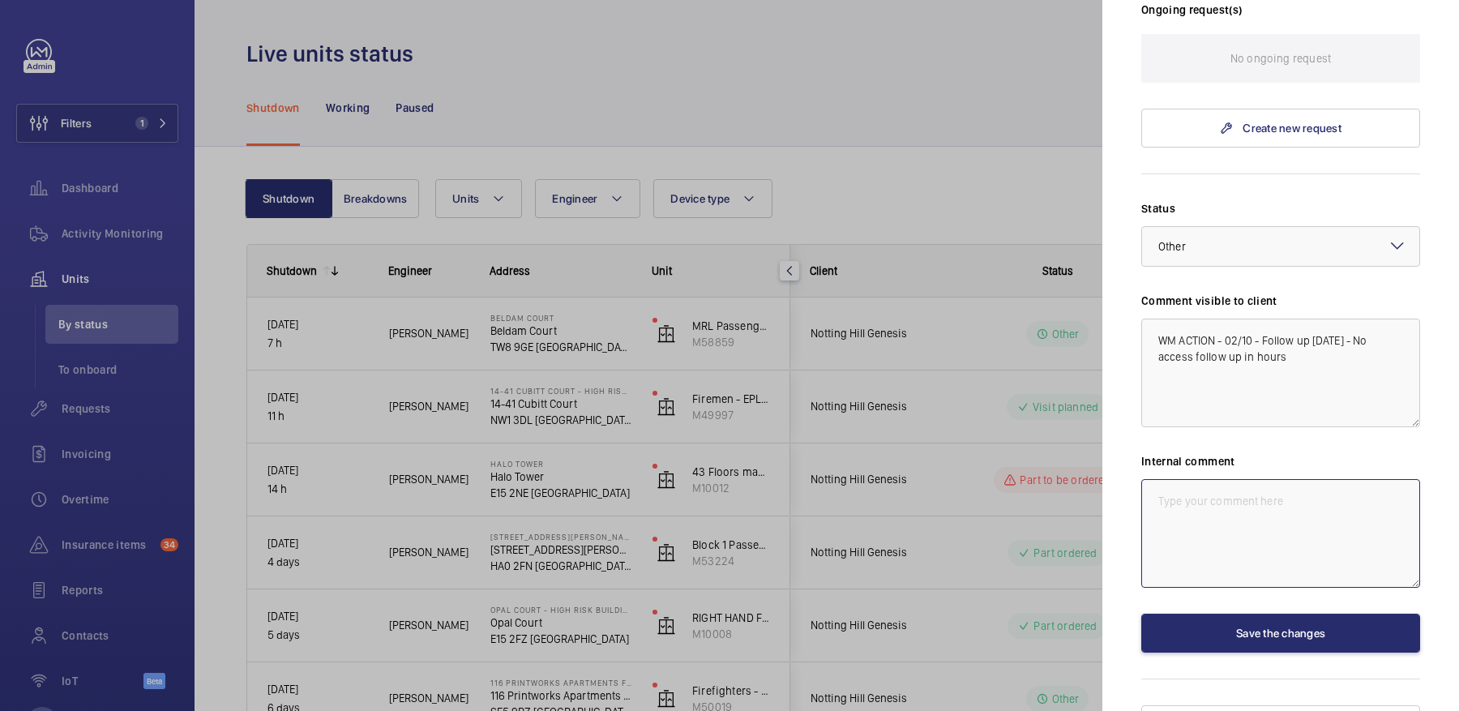
paste textarea "WM ACTION - 02/10 - Follow up [DATE] - No access follow up in hours"
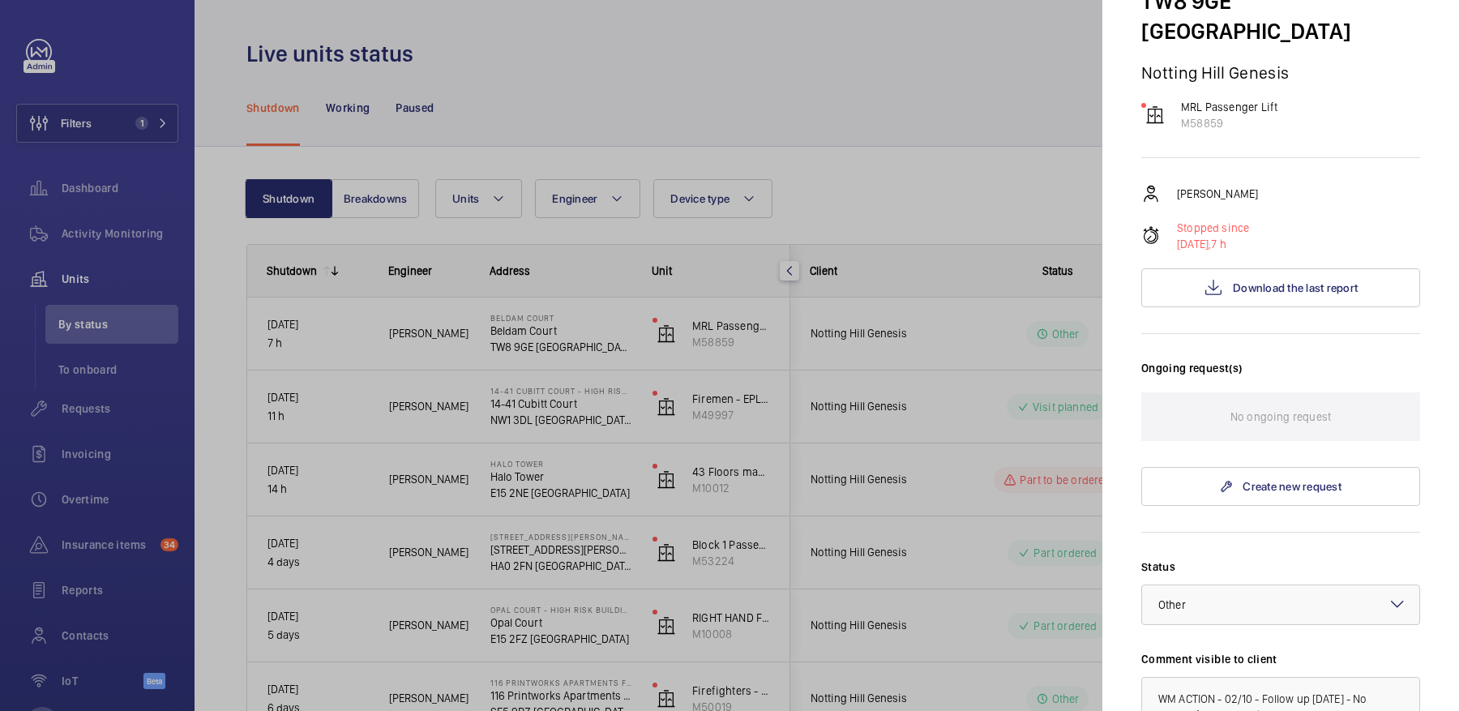
scroll to position [0, 0]
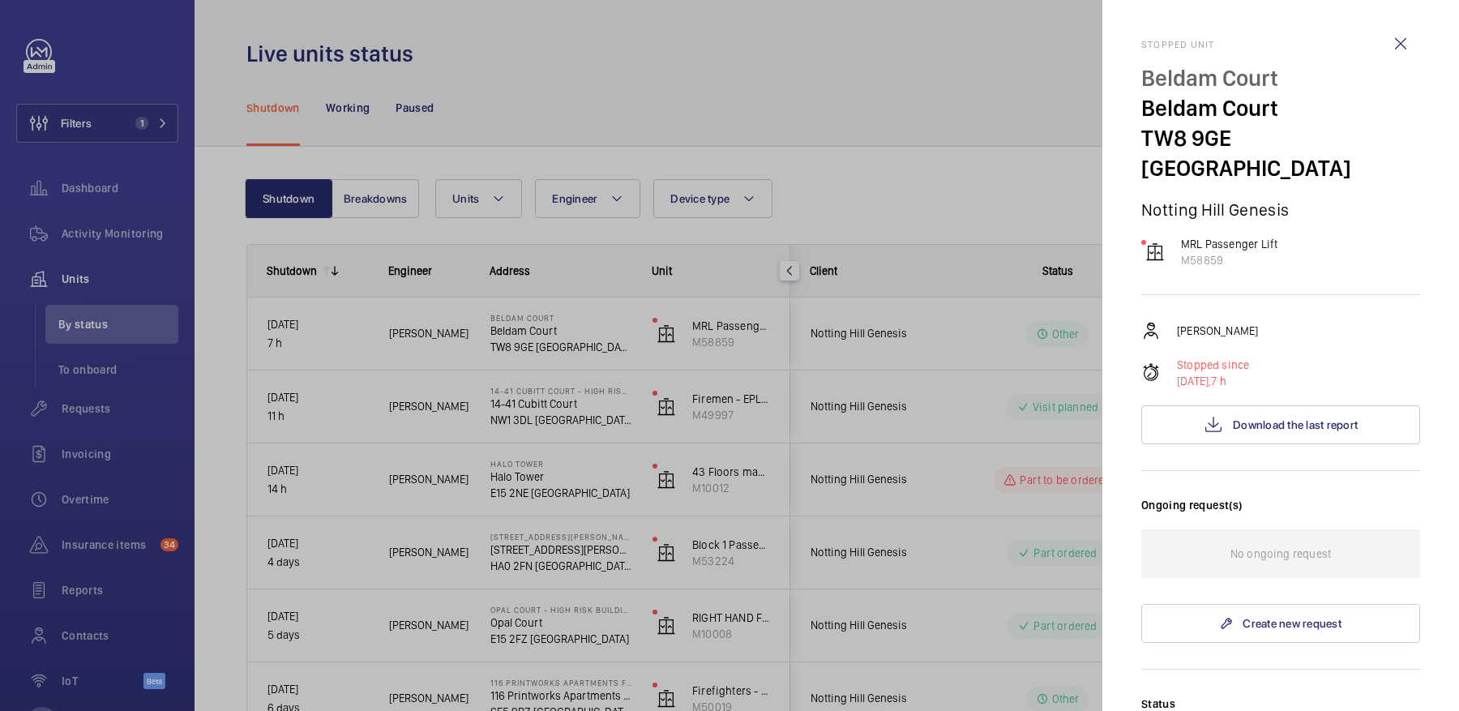
type textarea "WM ACTION - 02/10 - Follow up [DATE] - No access follow up in hours"
drag, startPoint x: 1143, startPoint y: 105, endPoint x: 1227, endPoint y: 142, distance: 91.9
click at [1229, 142] on div "Beldam Court Beldam Court TW8 9GE LONDON" at bounding box center [1280, 123] width 279 height 120
copy div "Beldam Court TW8 9GE"
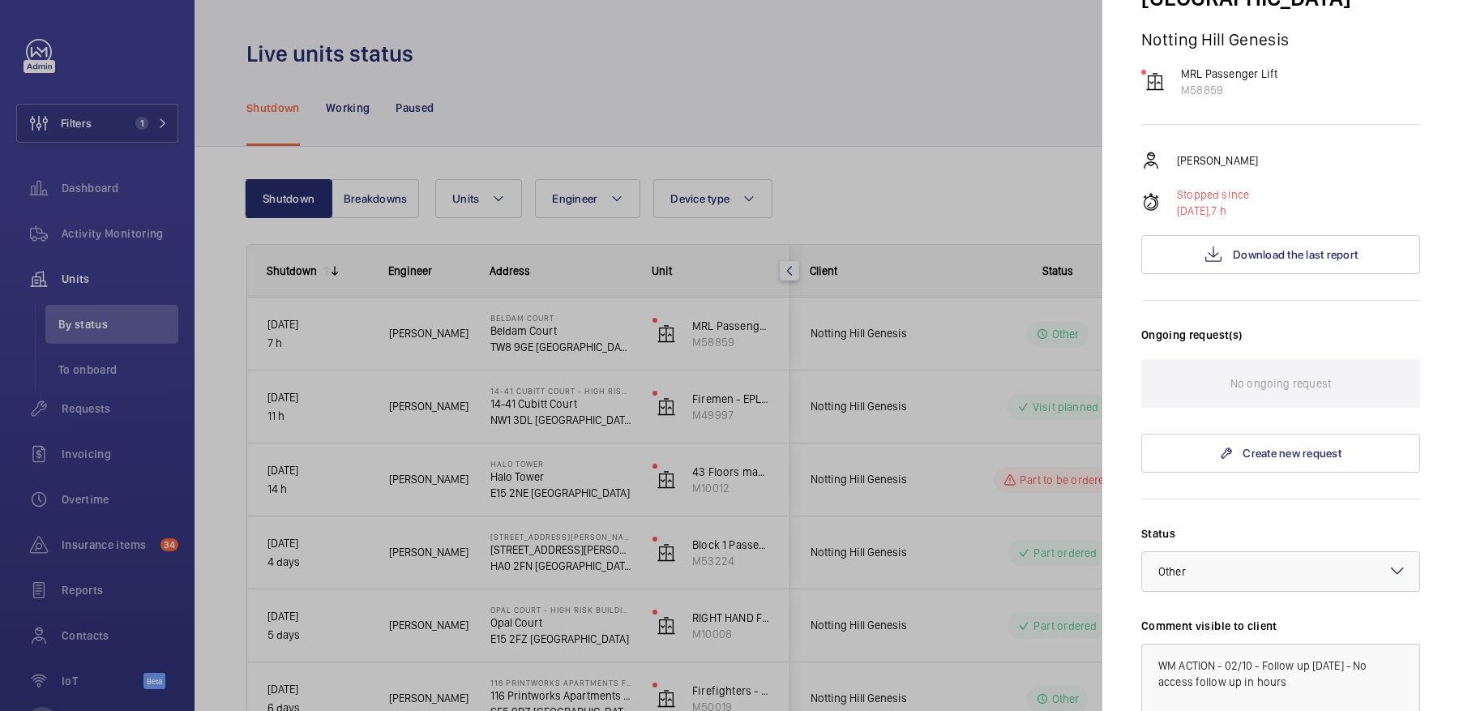
scroll to position [495, 0]
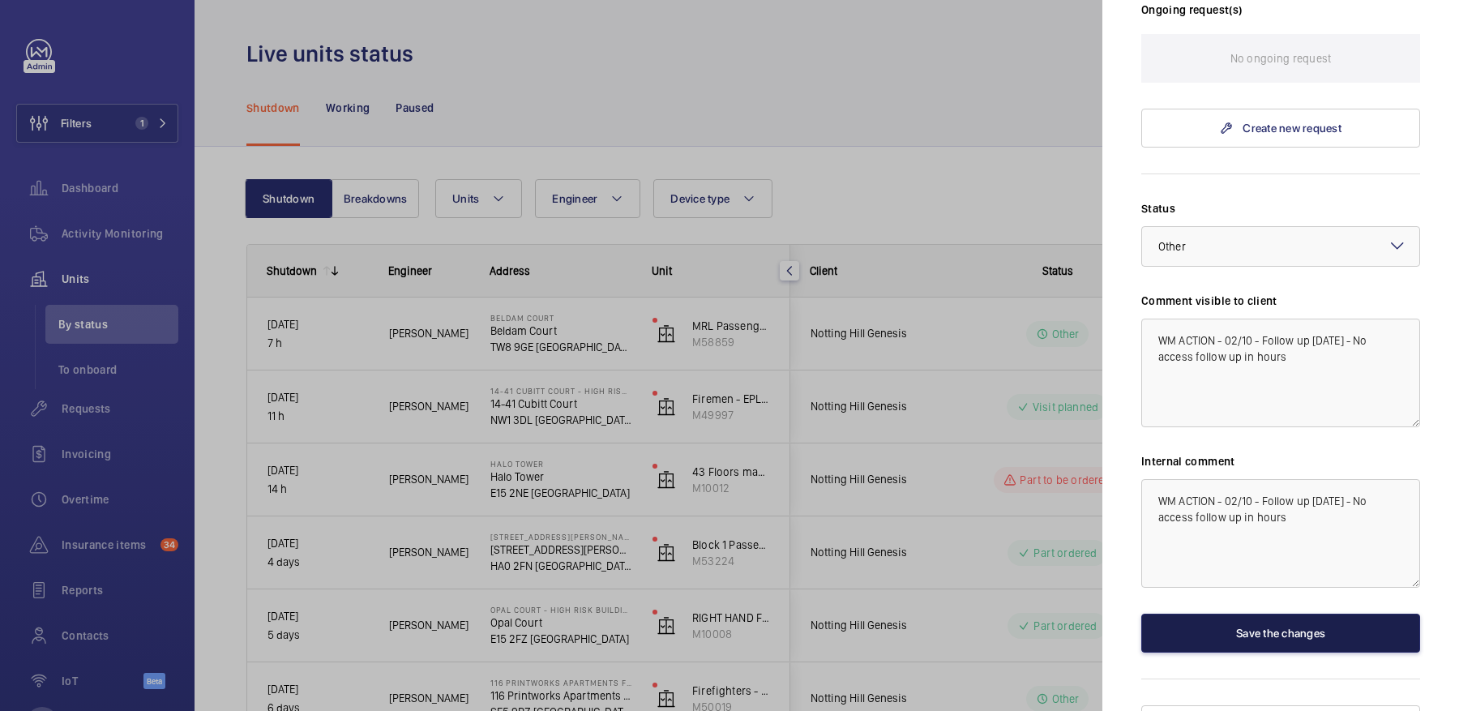
click at [1272, 614] on button "Save the changes" at bounding box center [1280, 633] width 279 height 39
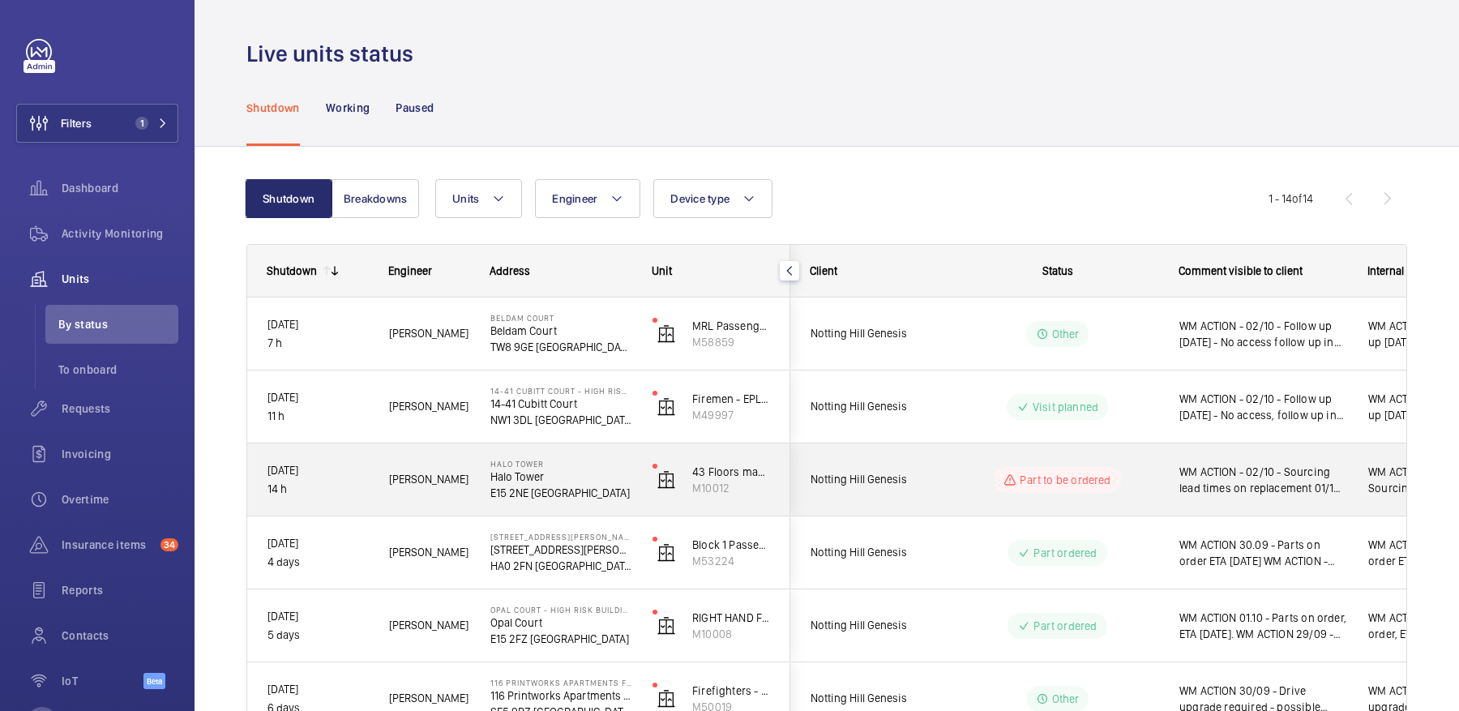
scroll to position [49, 0]
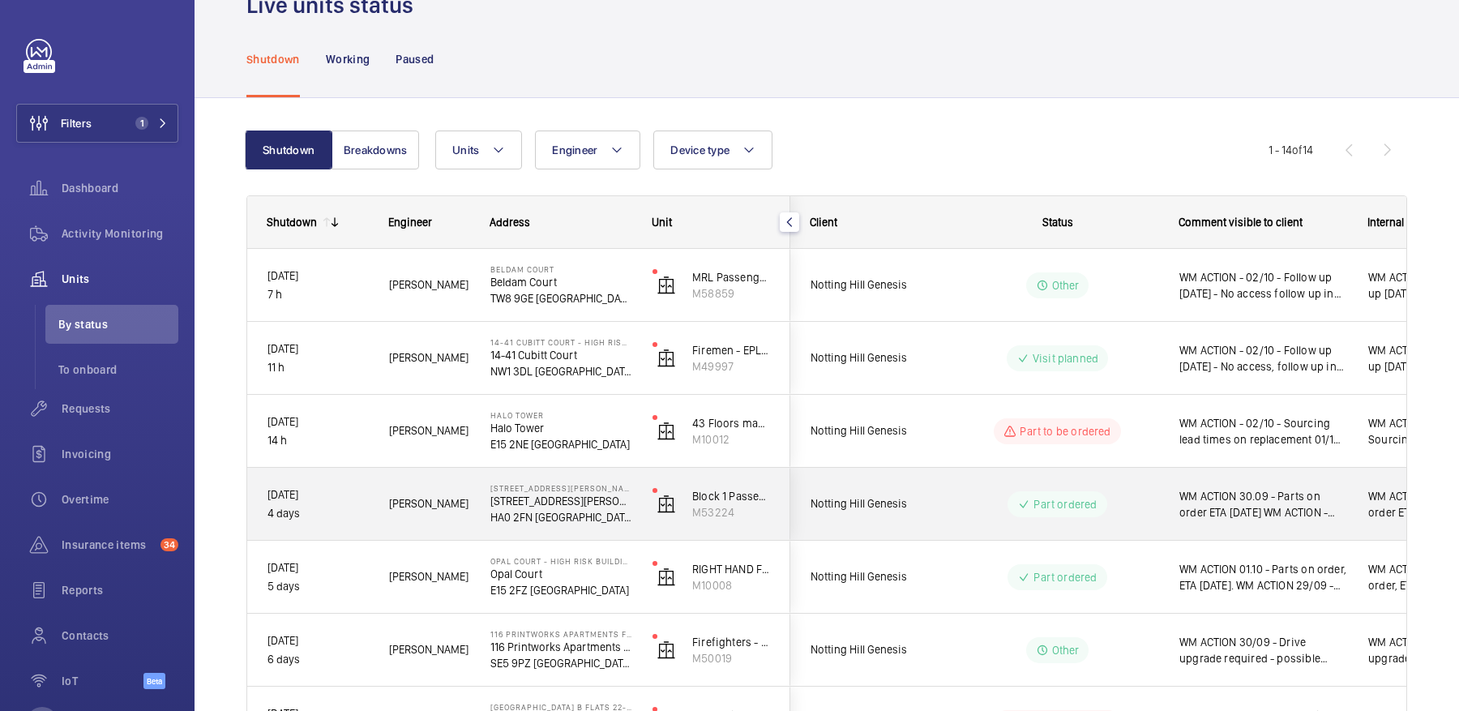
click at [1280, 508] on span "WM ACTION 30.09 - Parts on order ETA Friday WM ACTION - 29/09 - New safety edge…" at bounding box center [1263, 504] width 168 height 32
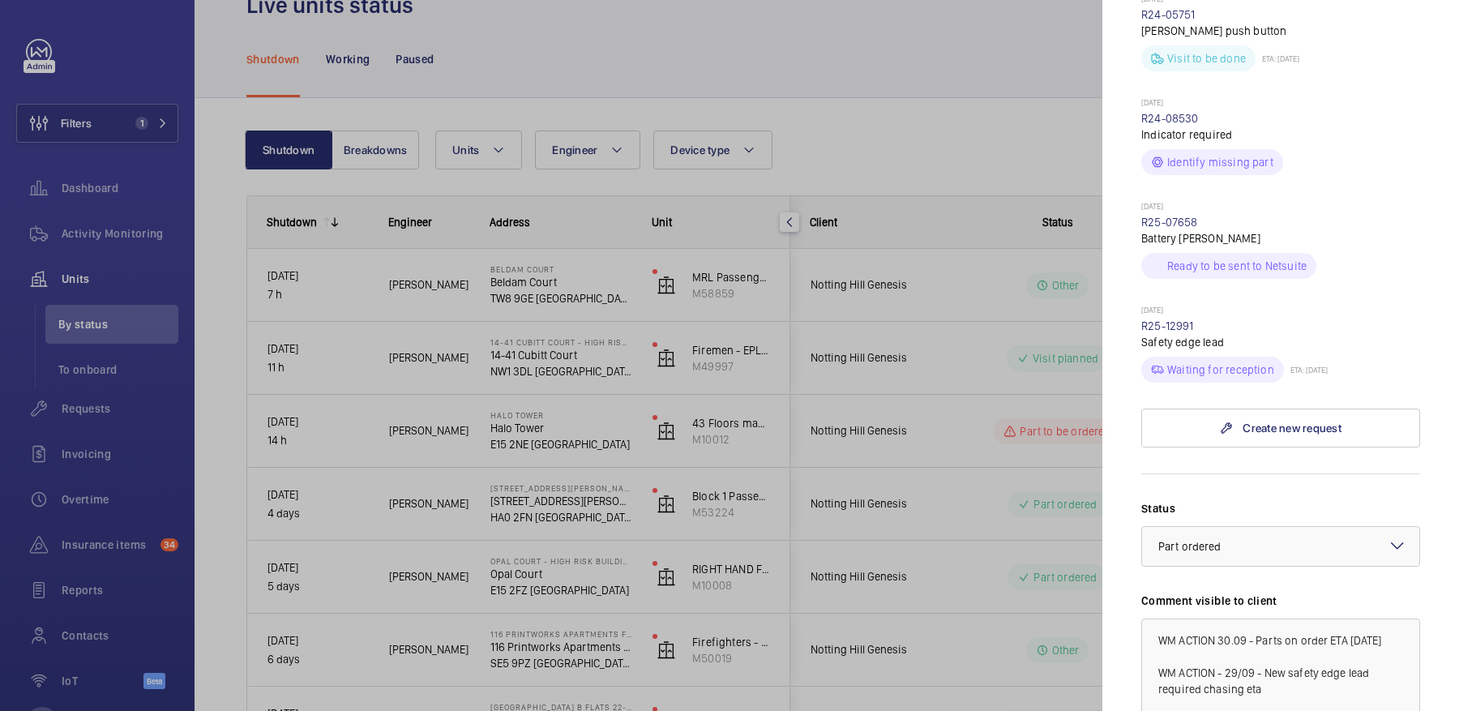
scroll to position [866, 0]
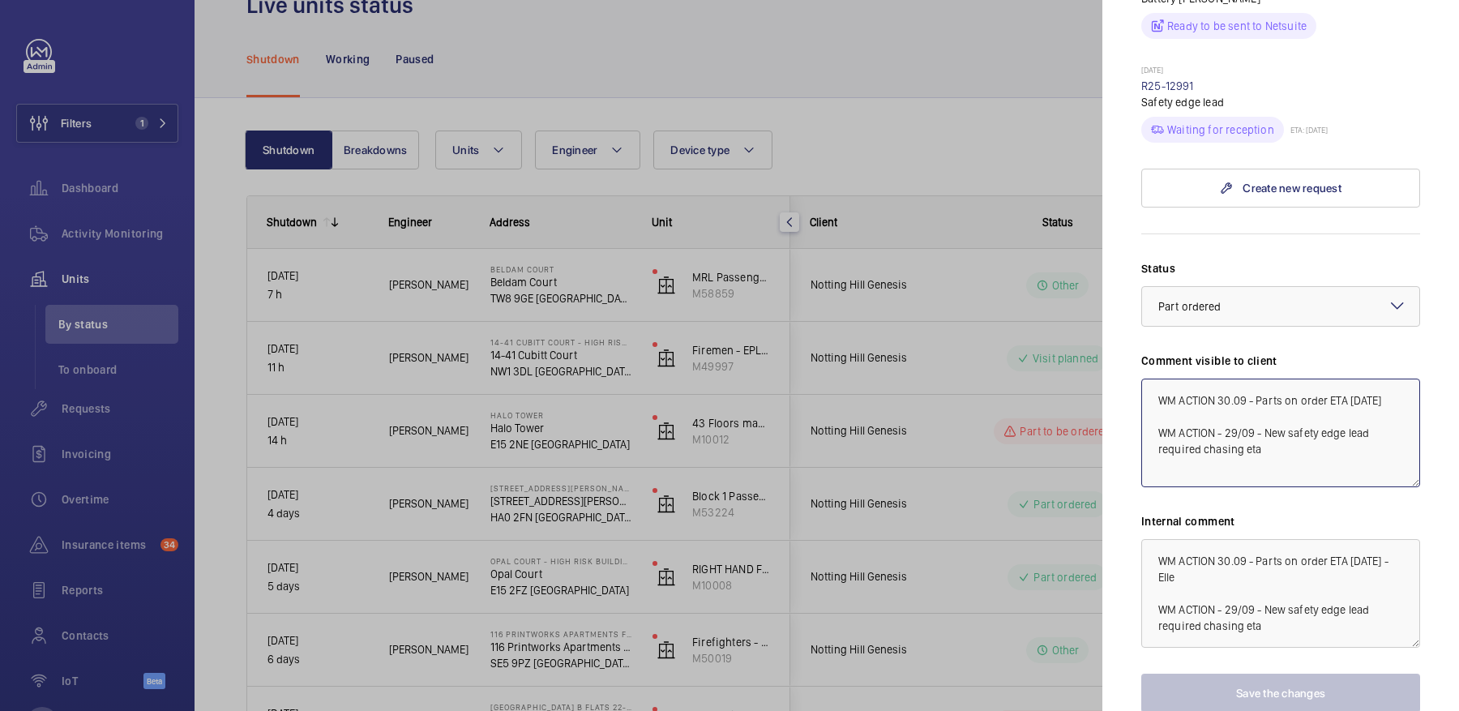
click at [1221, 379] on textarea "WM ACTION 30.09 - Parts on order ETA Friday WM ACTION - 29/09 - New safety edge…" at bounding box center [1280, 433] width 279 height 109
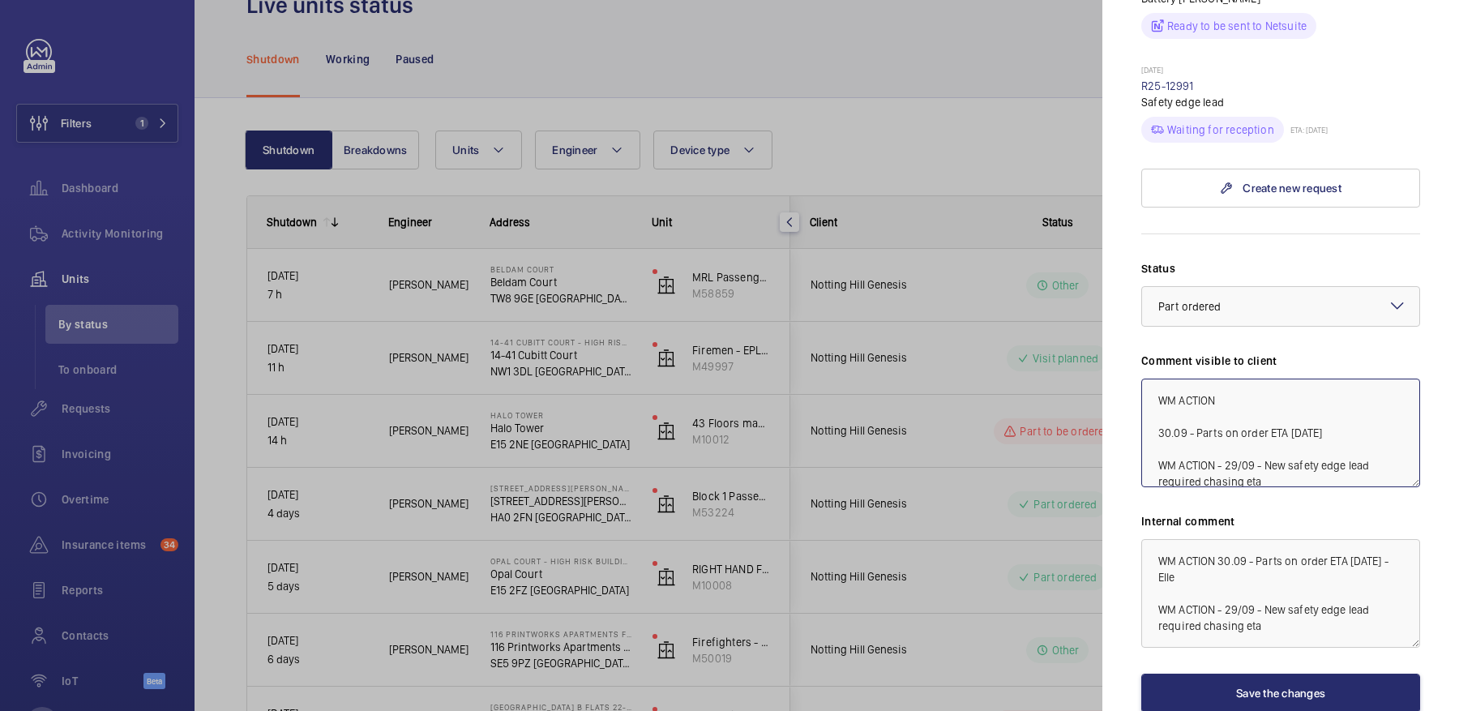
click at [1254, 379] on textarea "WM ACTION 30.09 - Parts on order ETA Friday WM ACTION - 29/09 - New safety edge…" at bounding box center [1280, 433] width 279 height 109
type textarea "WM ACTION 02/10 - Parts due in [DATE] 30.09 - Parts on order ETA [DATE] WM ACTI…"
click at [1244, 674] on button "Save the changes" at bounding box center [1280, 693] width 279 height 39
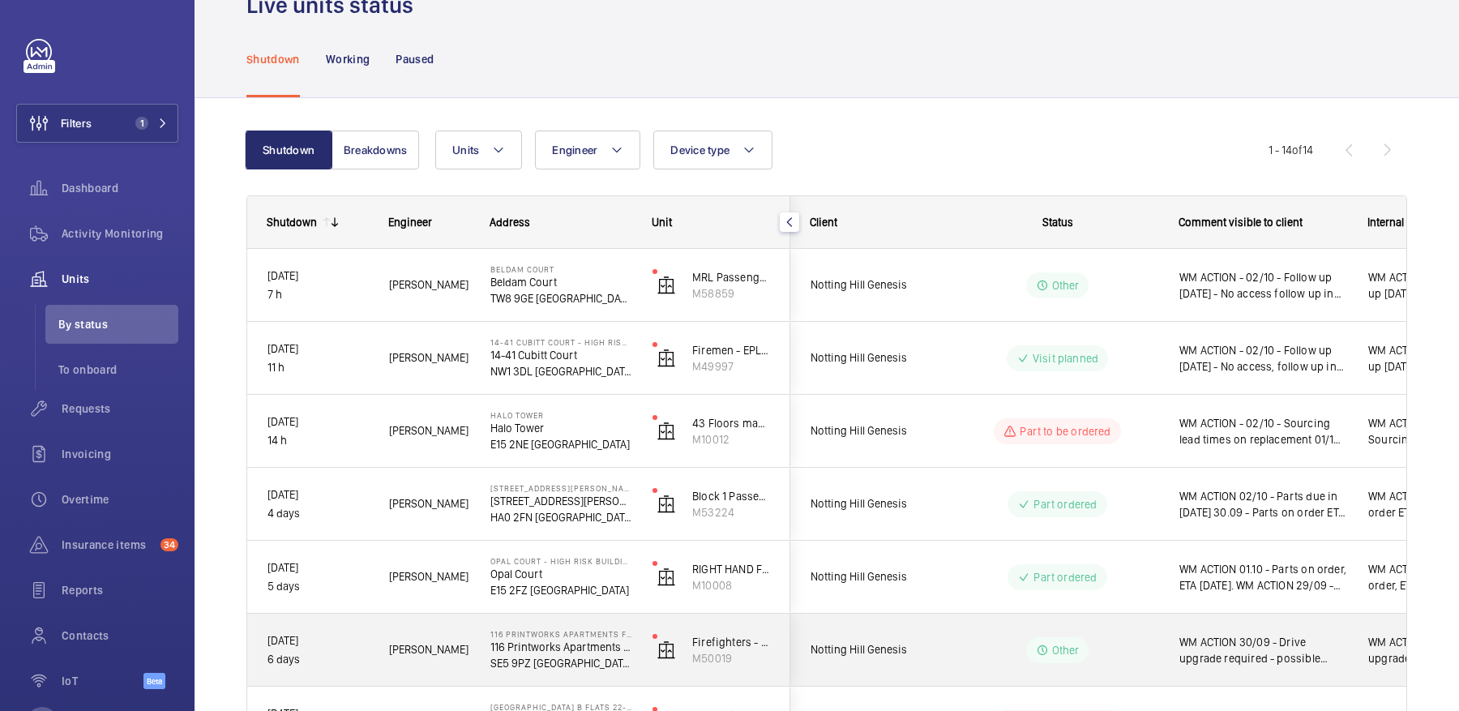
click at [1253, 640] on span "WM ACTION 30/09 - Drive upgrade required - possible modernisation" at bounding box center [1263, 650] width 168 height 32
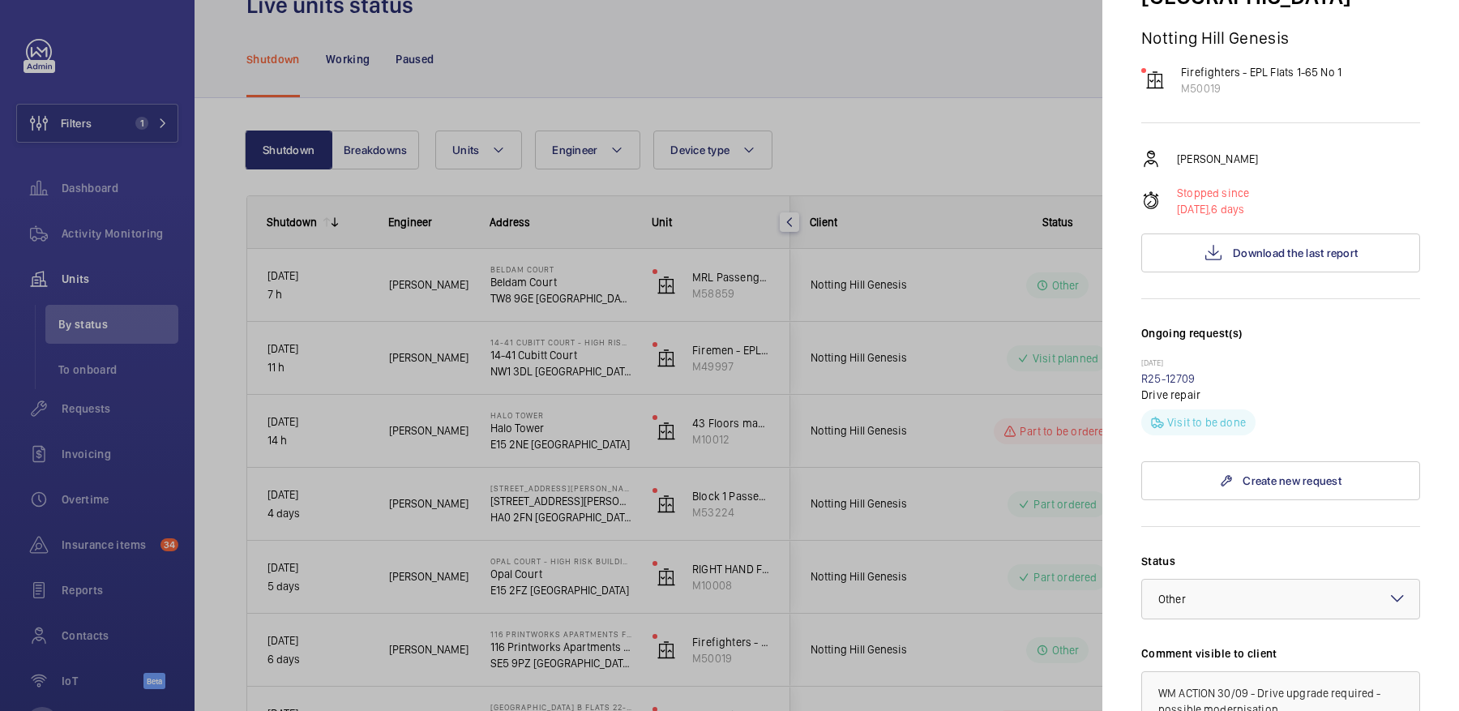
scroll to position [614, 0]
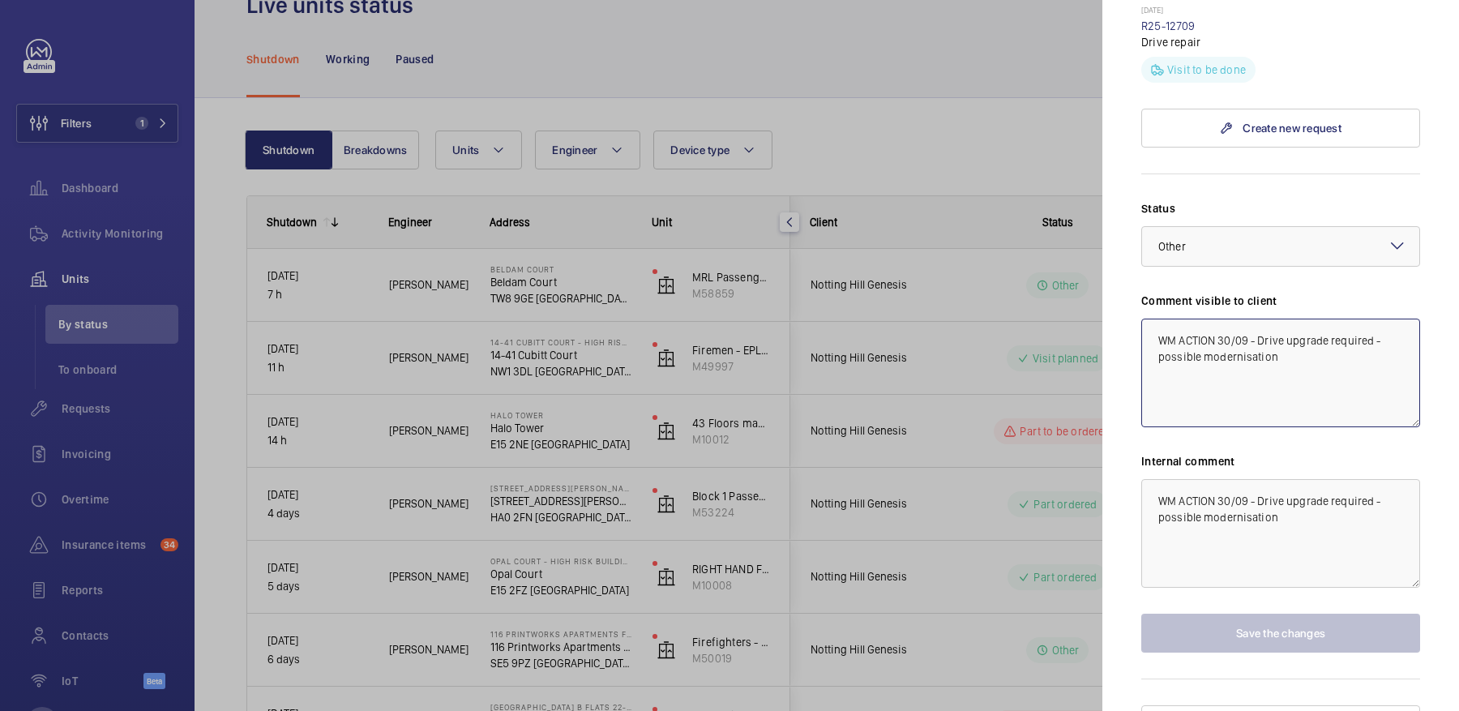
click at [1218, 319] on textarea "WM ACTION 30/09 - Drive upgrade required - possible modernisation" at bounding box center [1280, 373] width 279 height 109
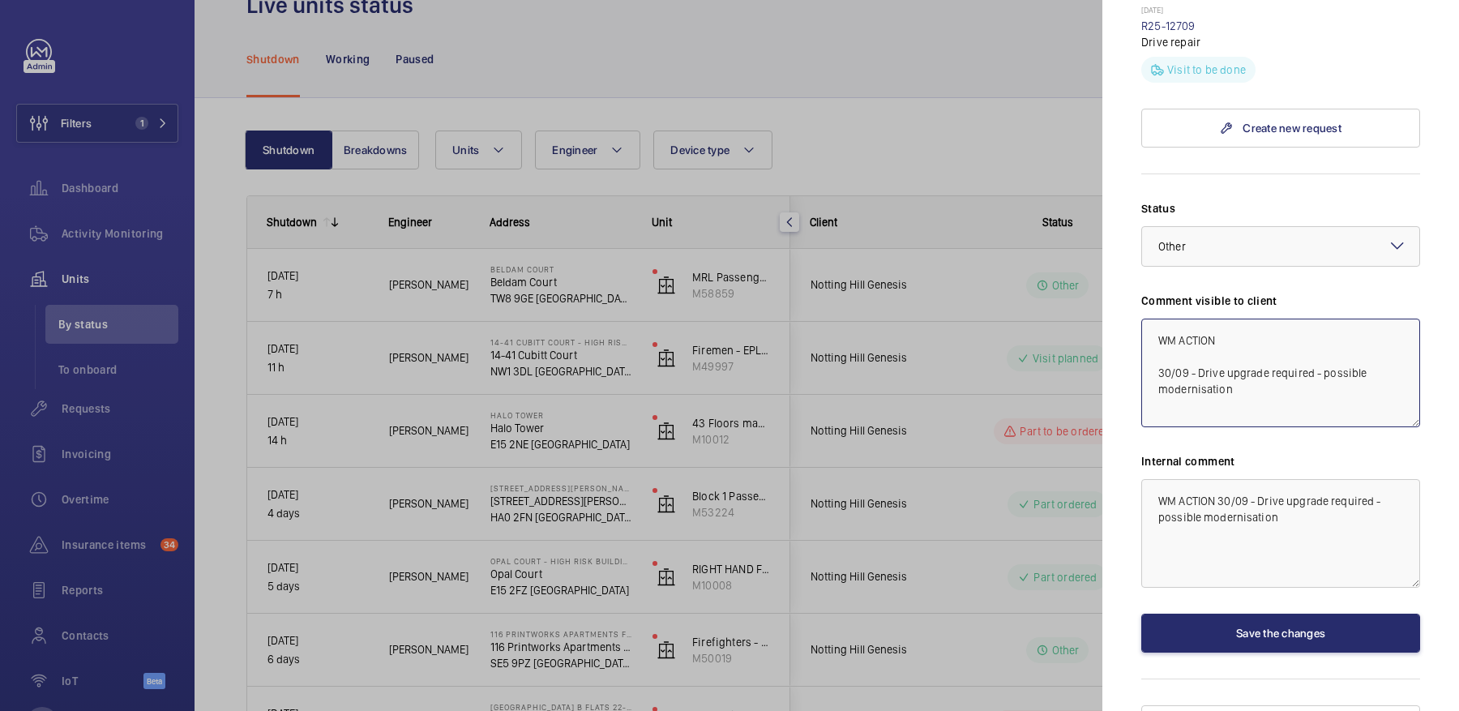
click at [1239, 319] on textarea "WM ACTION 30/09 - Drive upgrade required - possible modernisation" at bounding box center [1280, 373] width 279 height 109
type textarea "WM ACTION 02/10 - Client to advise go ahead on mod 30/09 - Drive upgrade requir…"
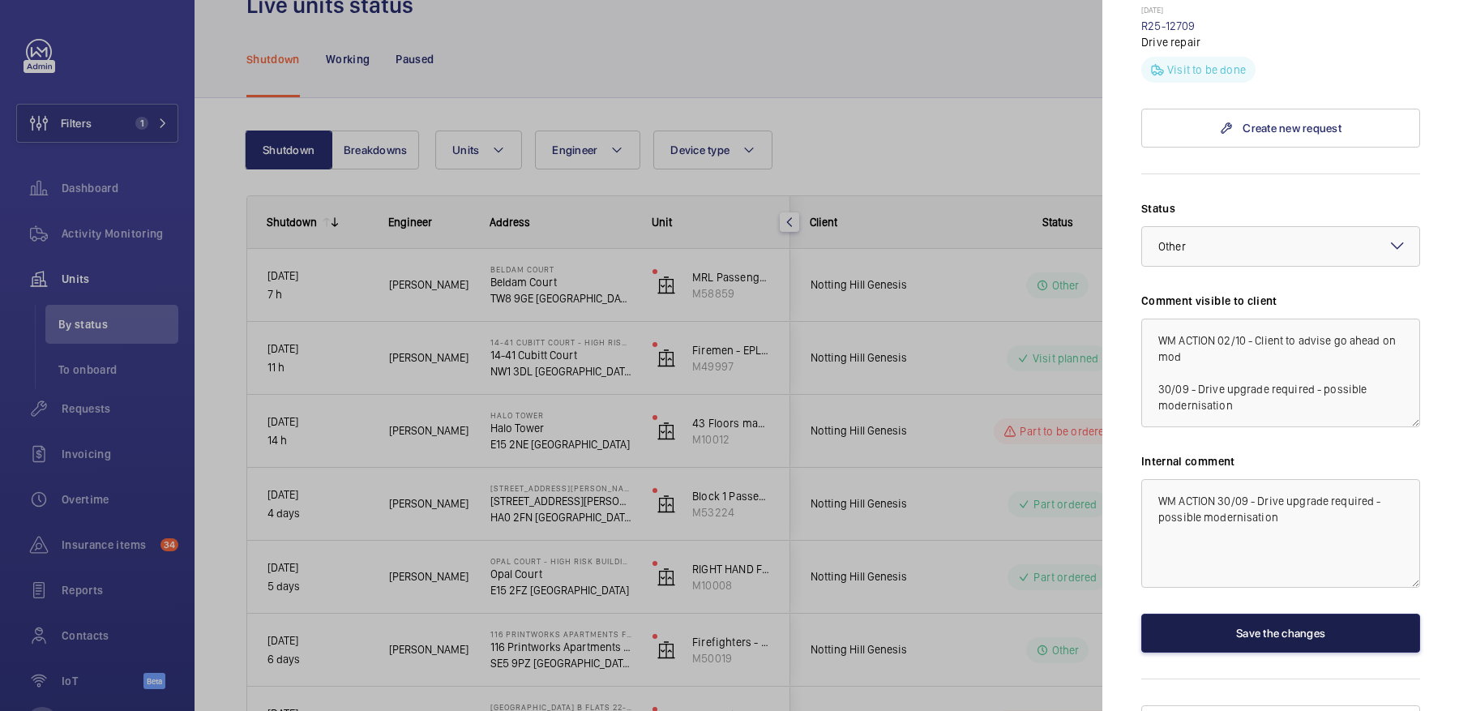
click at [1293, 614] on button "Save the changes" at bounding box center [1280, 633] width 279 height 39
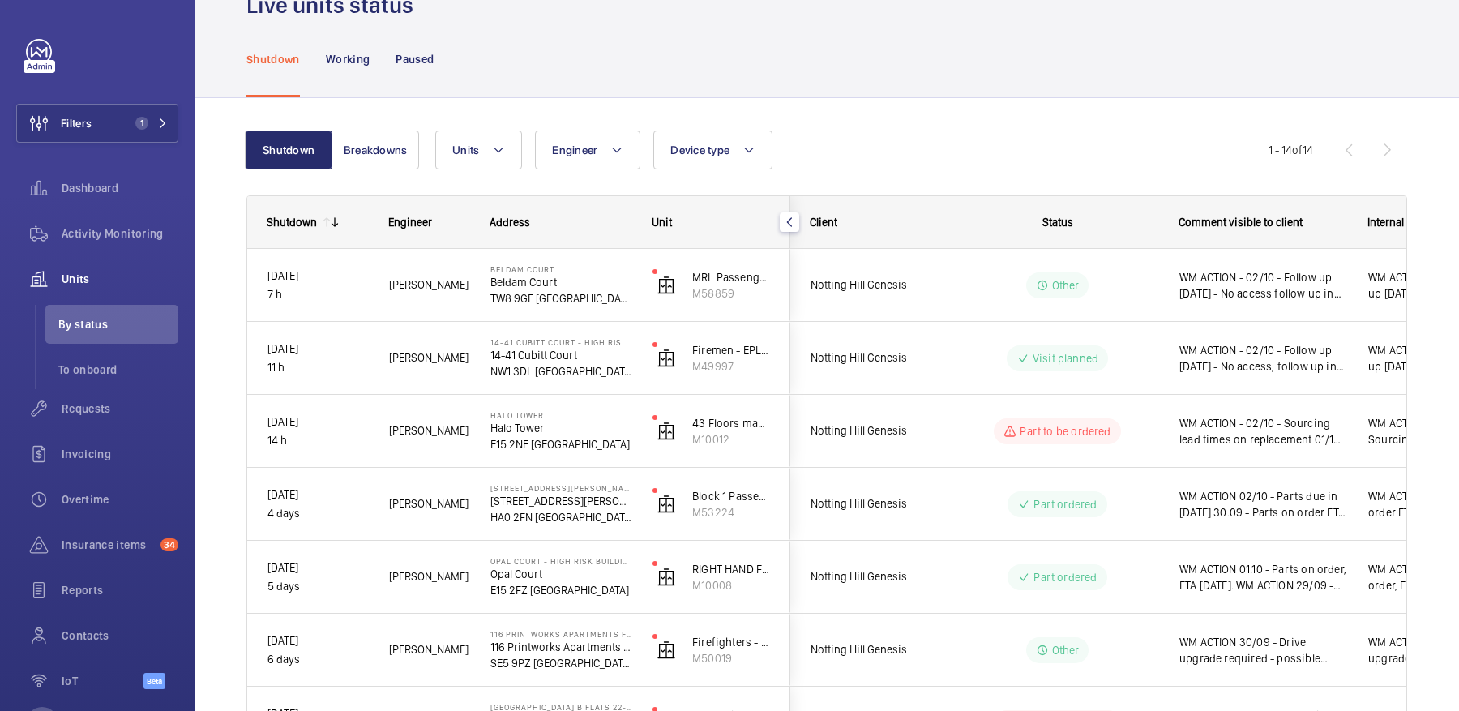
scroll to position [0, 0]
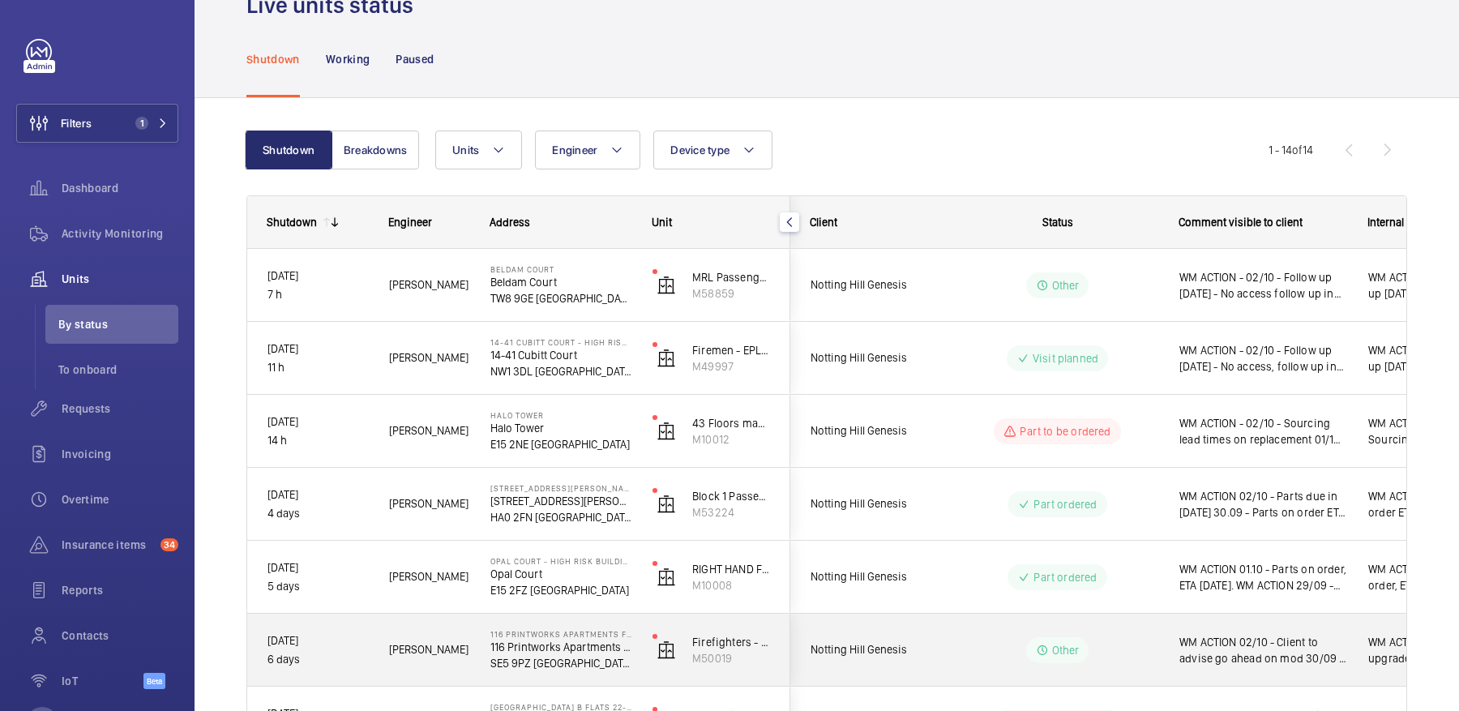
click at [1226, 636] on span "WM ACTION 02/10 - Client to advise go ahead on mod 30/09 - Drive upgrade requir…" at bounding box center [1263, 650] width 168 height 32
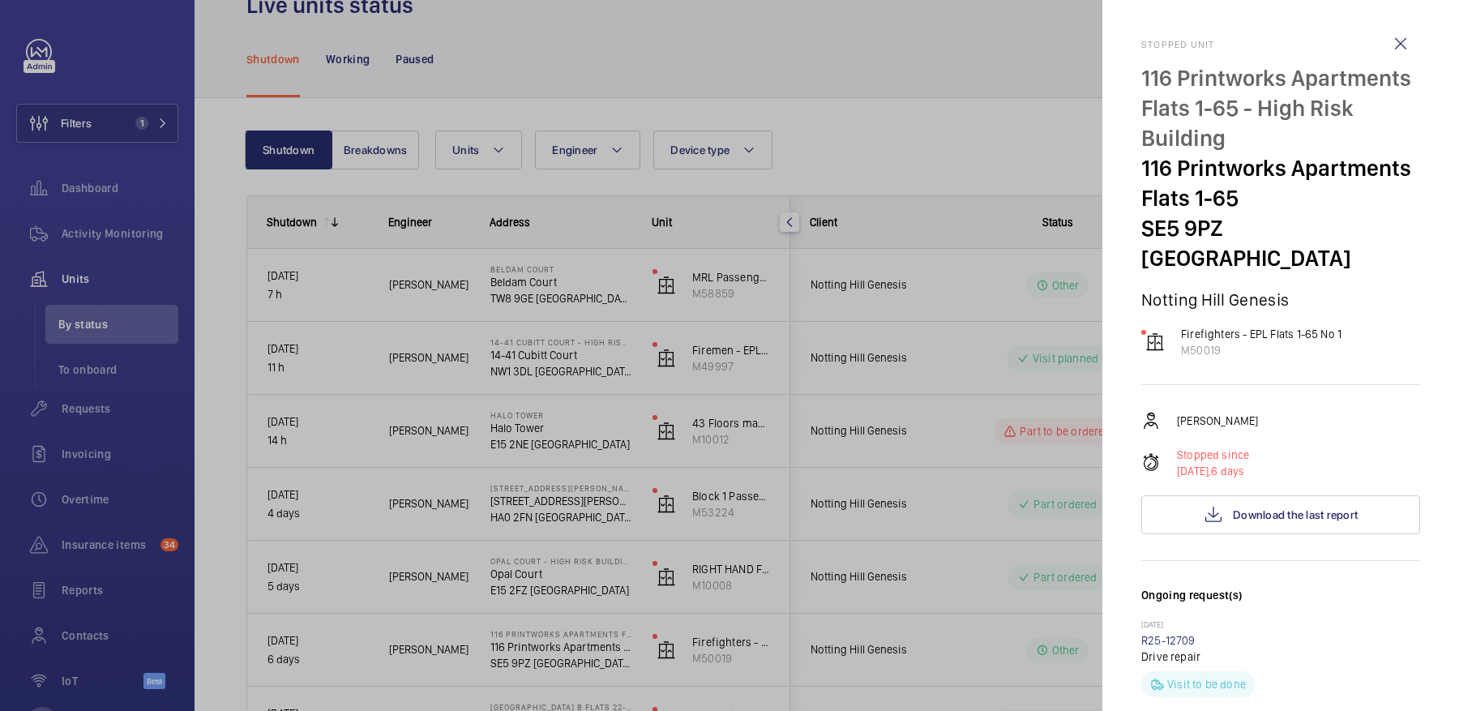
scroll to position [614, 0]
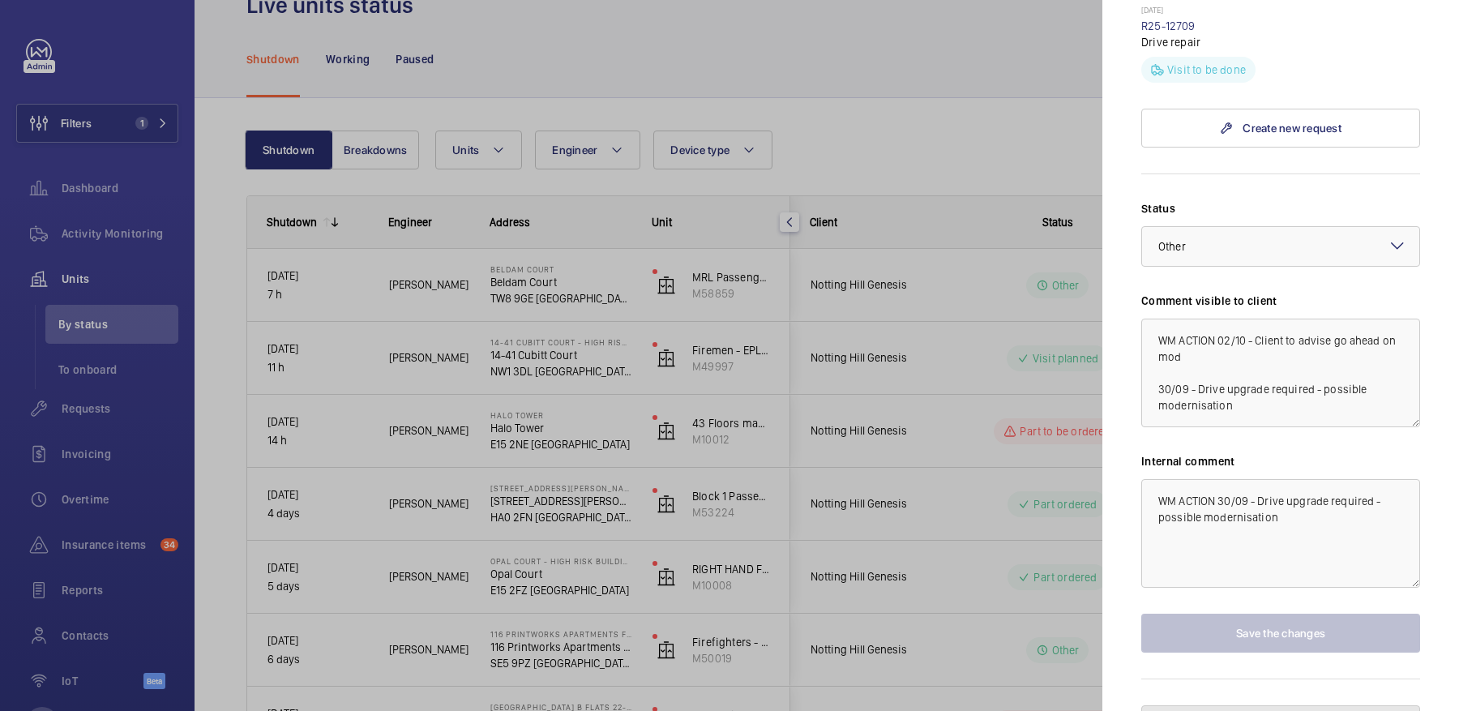
click at [1299, 710] on span "Pause the unit" at bounding box center [1291, 724] width 71 height 13
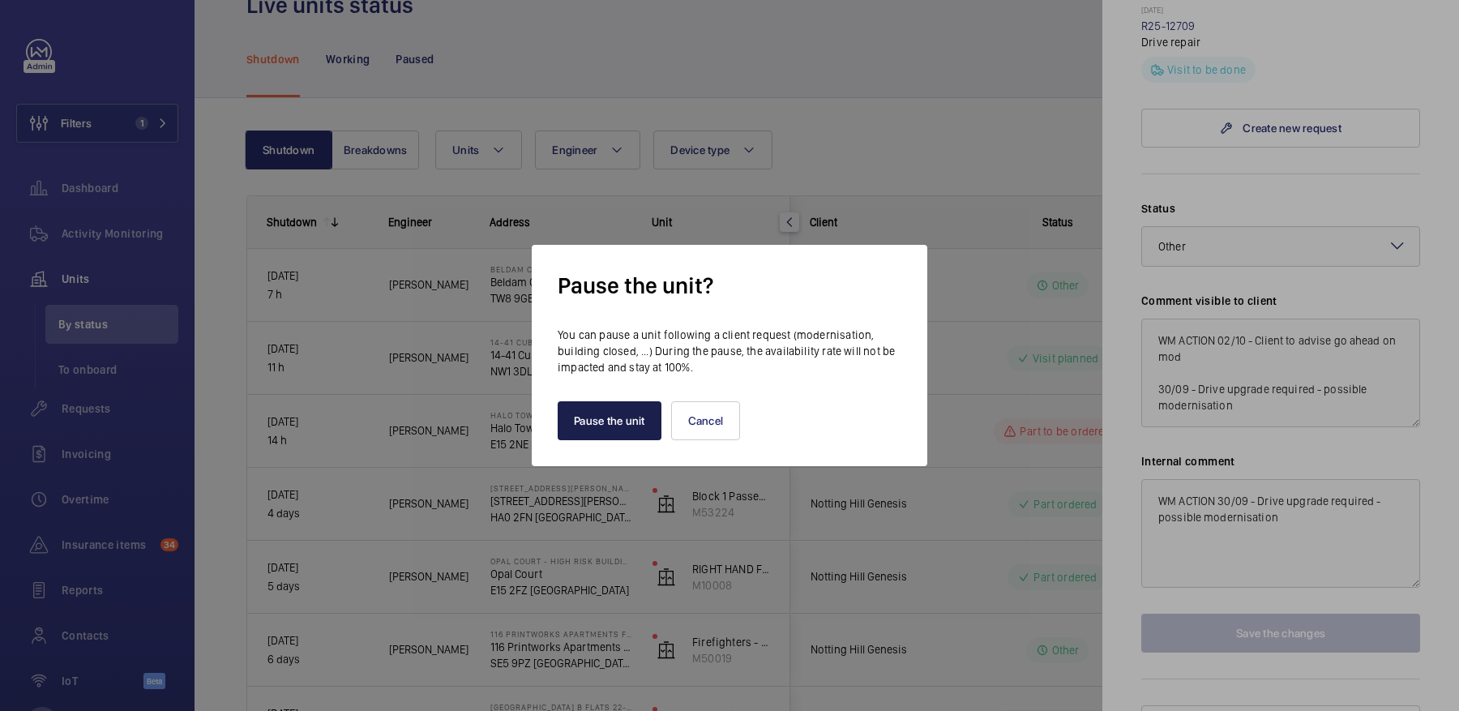
click at [573, 425] on button "Pause the unit" at bounding box center [610, 420] width 104 height 39
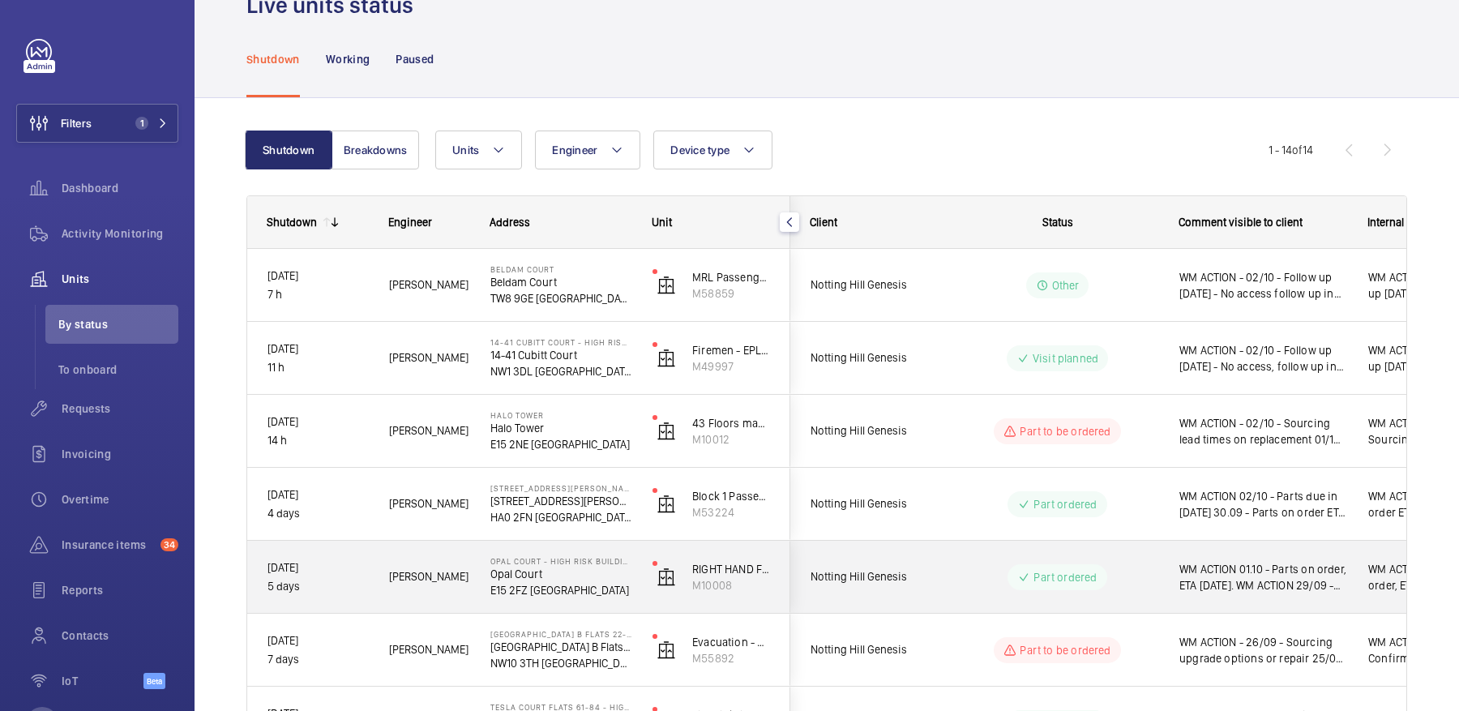
click at [1001, 592] on div "Part ordered" at bounding box center [1047, 577] width 221 height 58
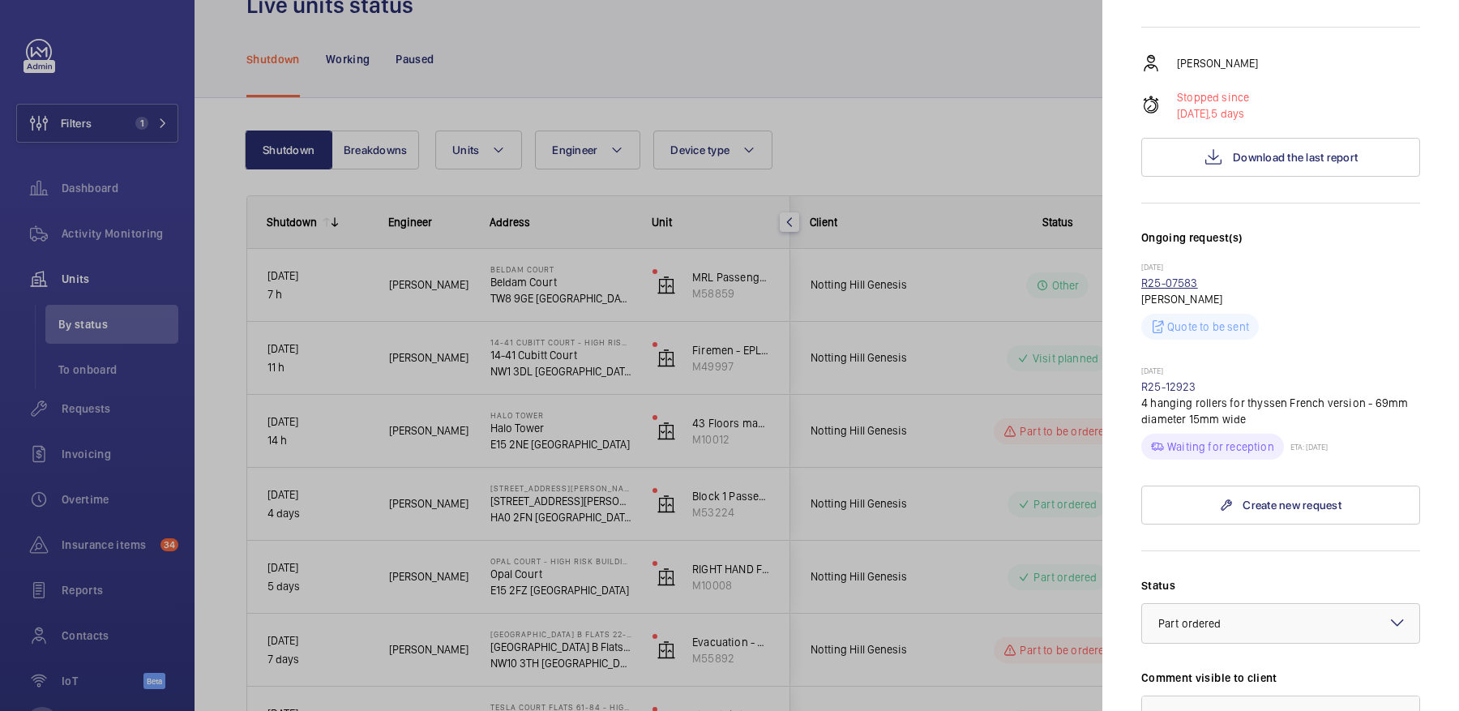
scroll to position [674, 0]
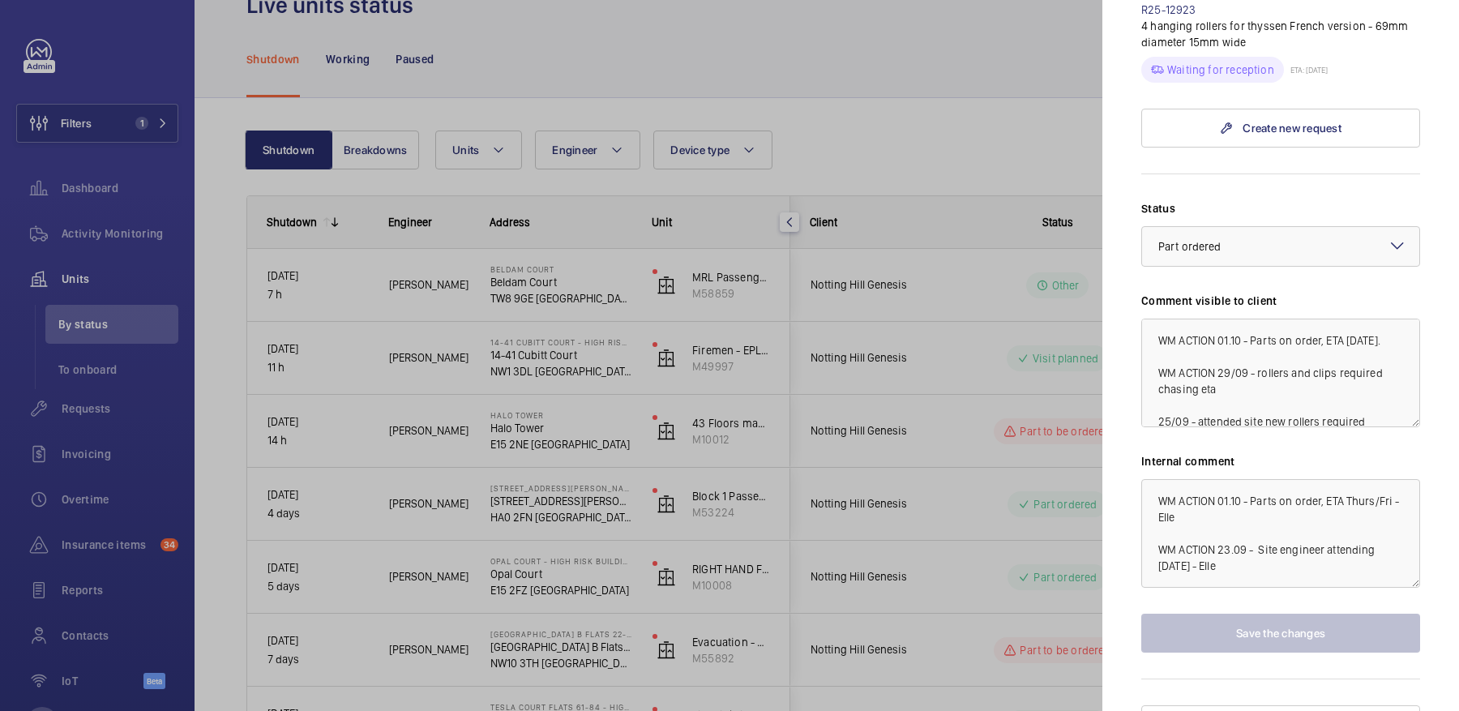
click at [858, 517] on div at bounding box center [729, 355] width 1459 height 711
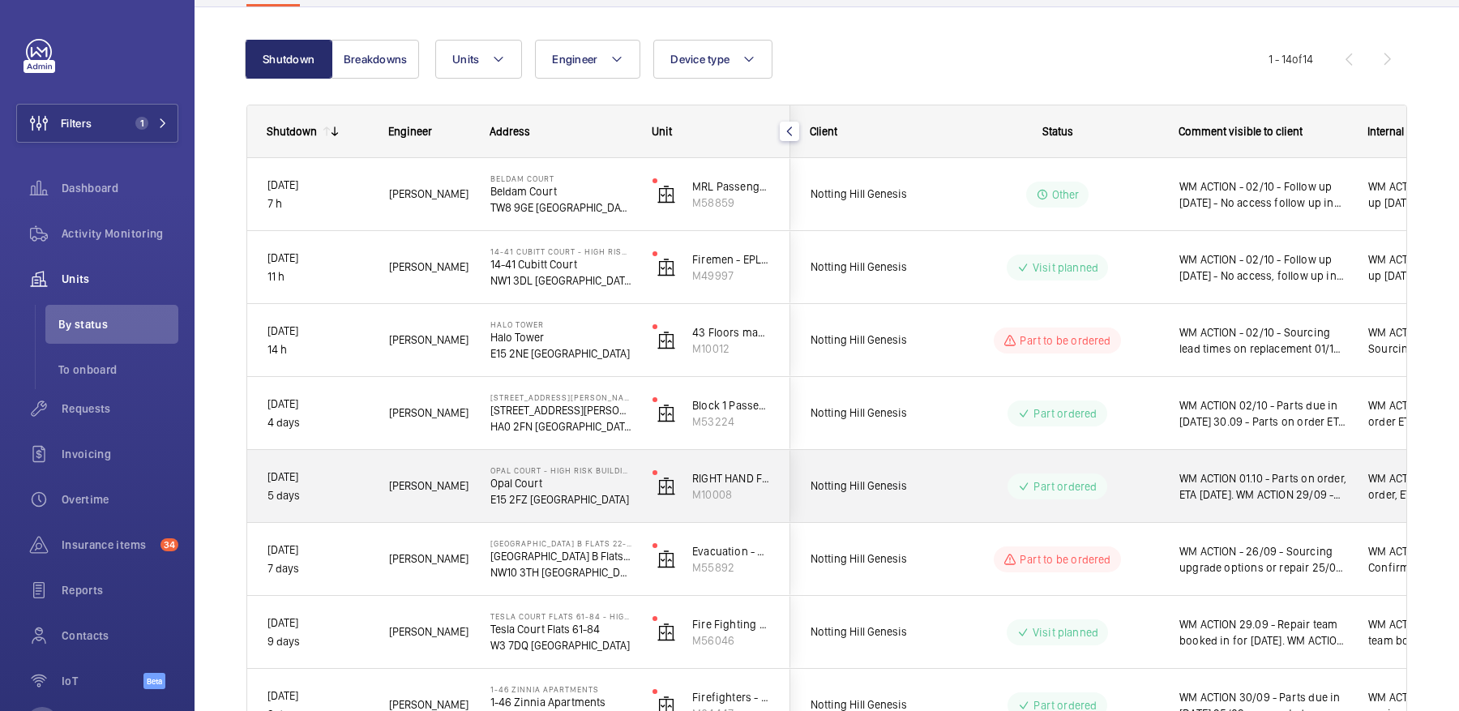
scroll to position [148, 0]
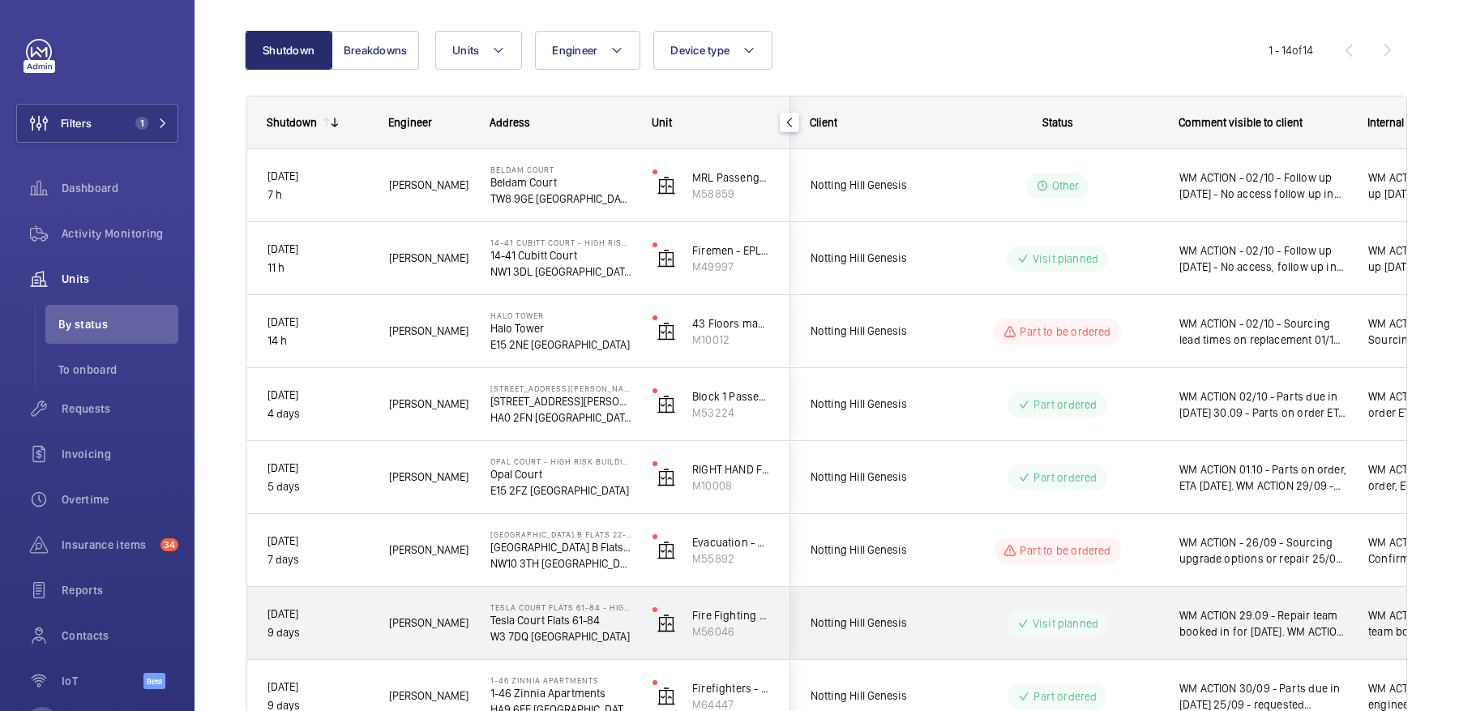
click at [1117, 626] on wm-front-pills-cell "Visit planned" at bounding box center [1058, 623] width 202 height 26
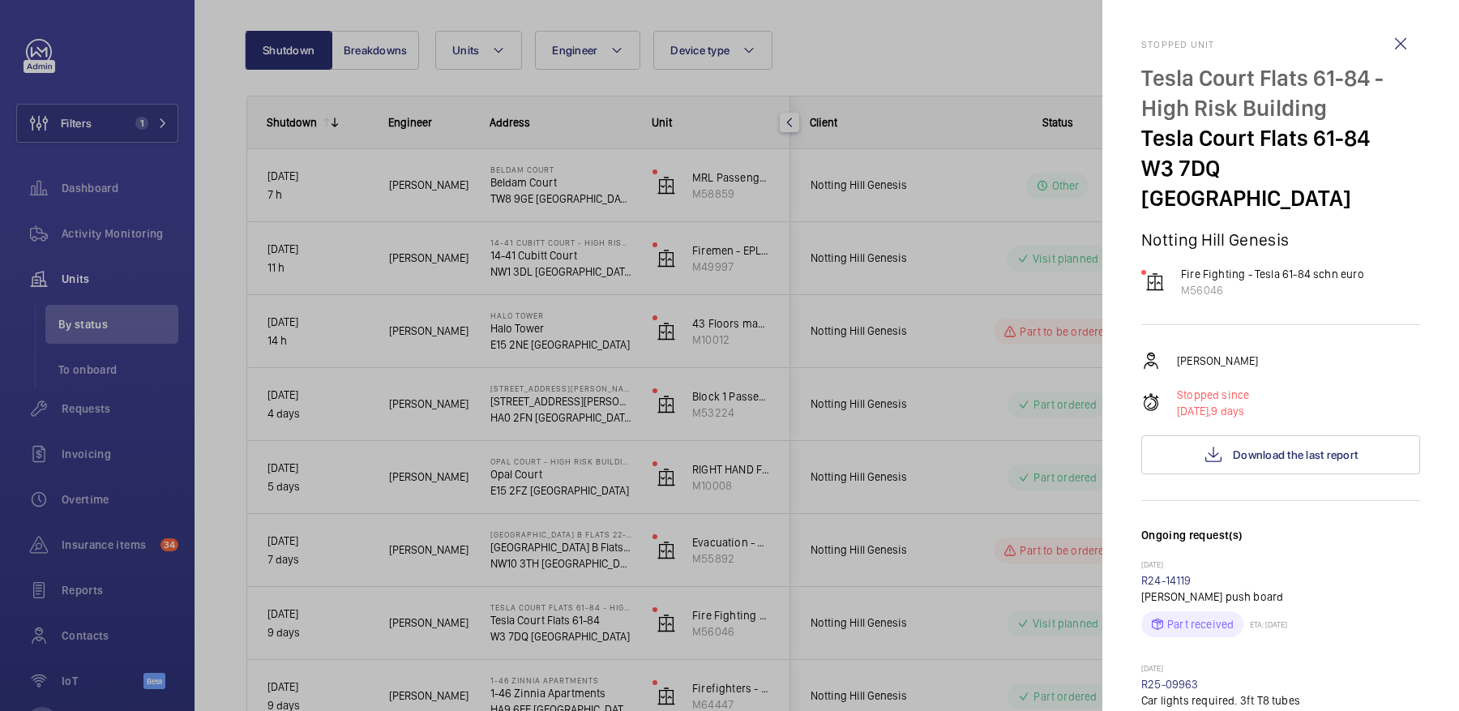
scroll to position [866, 0]
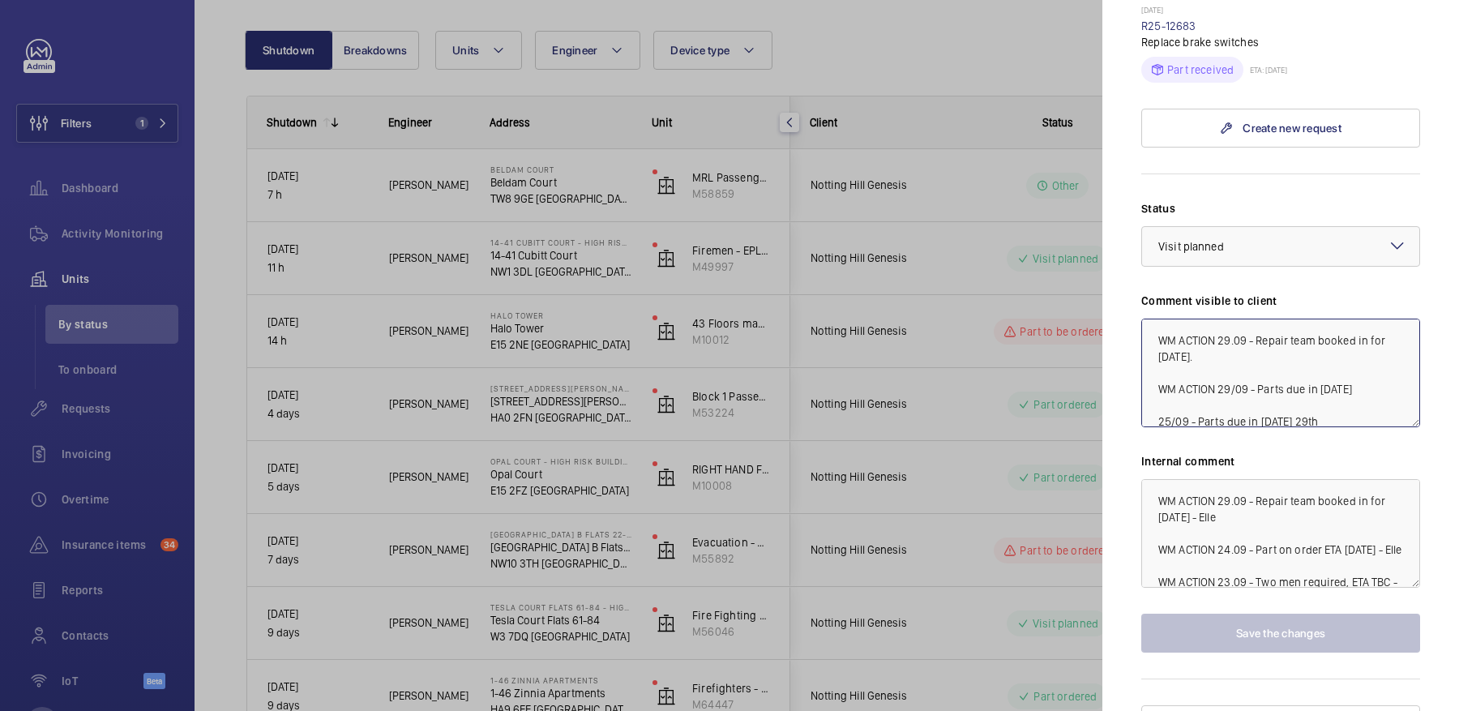
click at [1218, 319] on textarea "WM ACTION 29.09 - Repair team booked in for Wednesday. WM ACTION 29/09 - Parts …" at bounding box center [1280, 373] width 279 height 109
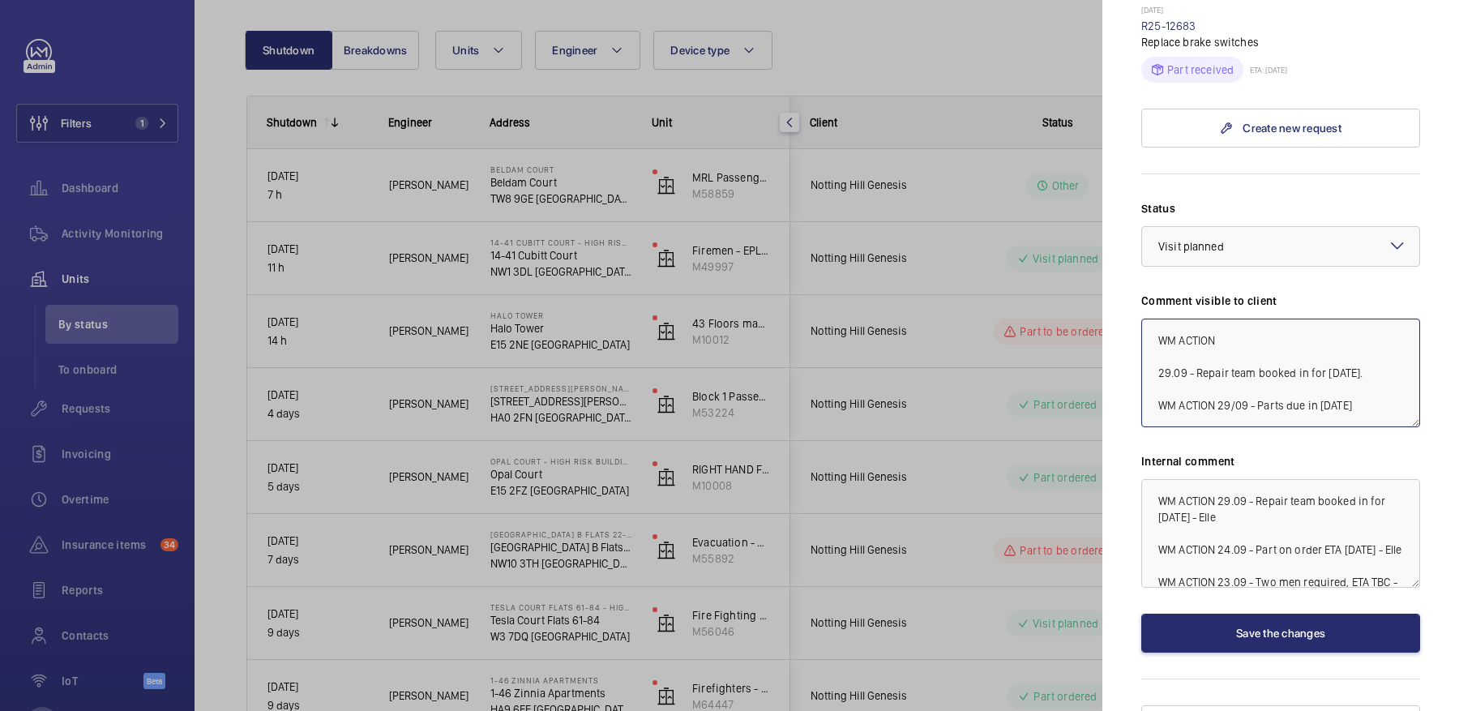
click at [1253, 319] on textarea "WM ACTION 29.09 - Repair team booked in for Wednesday. WM ACTION 29/09 - Parts …" at bounding box center [1280, 373] width 279 height 109
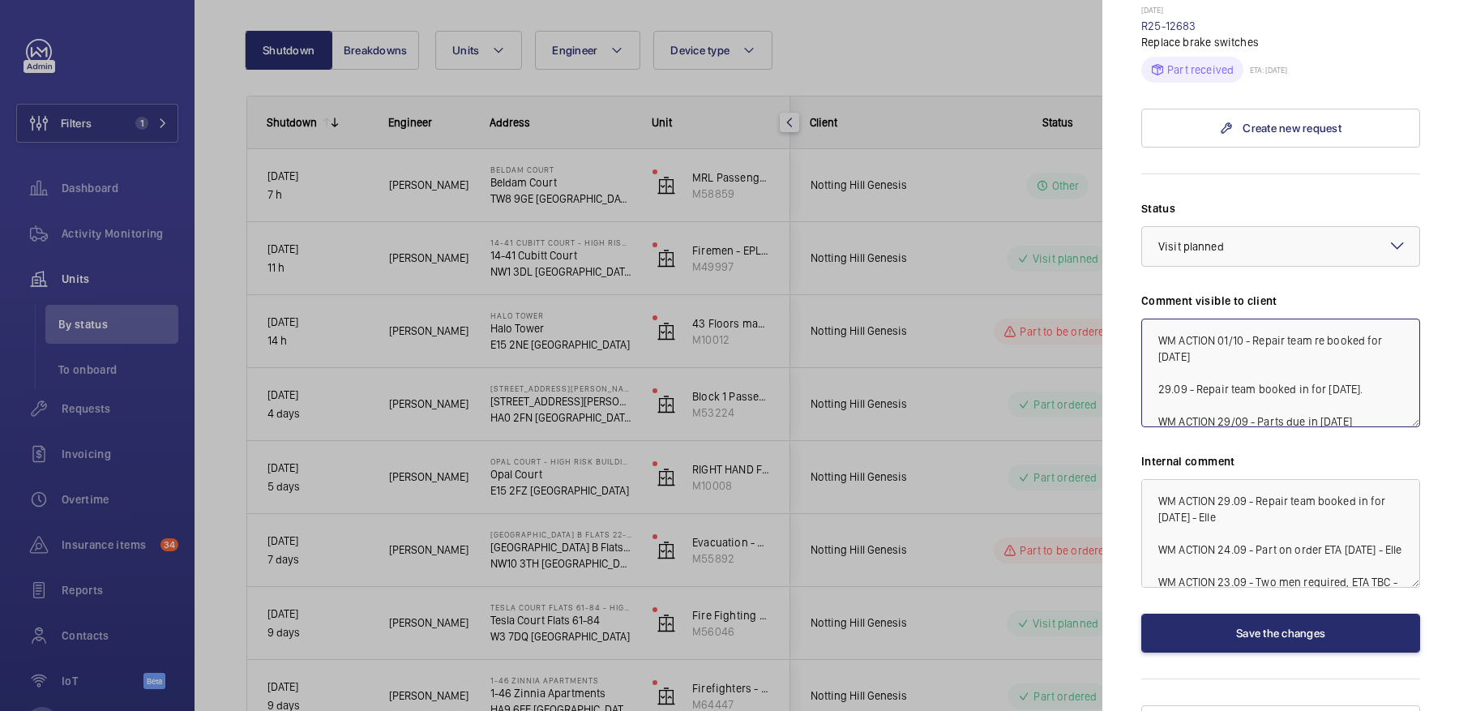
click at [1218, 319] on textarea "WM ACTION 01/10 - Repair team re booked for tomorrow 29.09 - Repair team booked…" at bounding box center [1280, 373] width 279 height 109
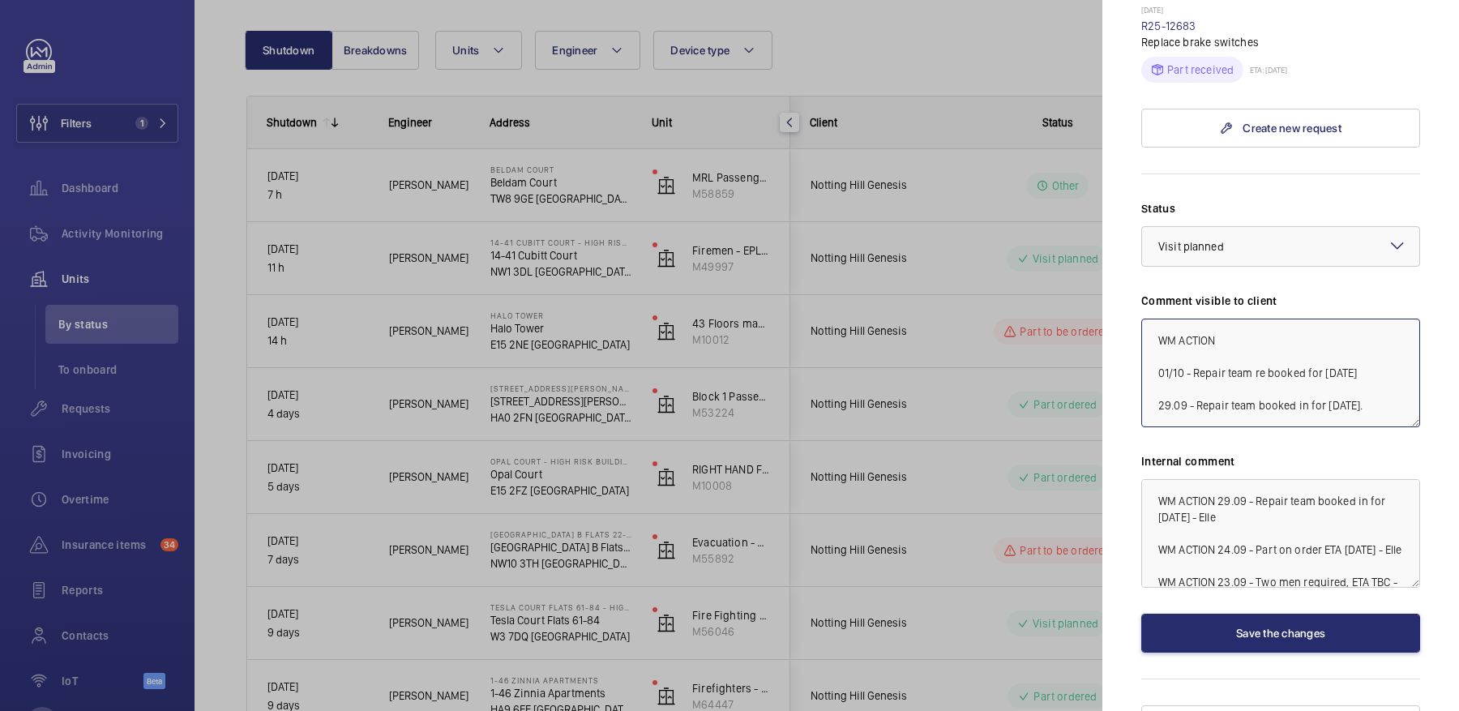
click at [1264, 319] on textarea "WM ACTION 01/10 - Repair team re booked for tomorrow 29.09 - Repair team booked…" at bounding box center [1280, 373] width 279 height 109
type textarea "WM ACTION 02/10 - Repair team on site 01/10 - Repair team re booked for [DATE] …"
click at [1252, 614] on button "Save the changes" at bounding box center [1280, 633] width 279 height 39
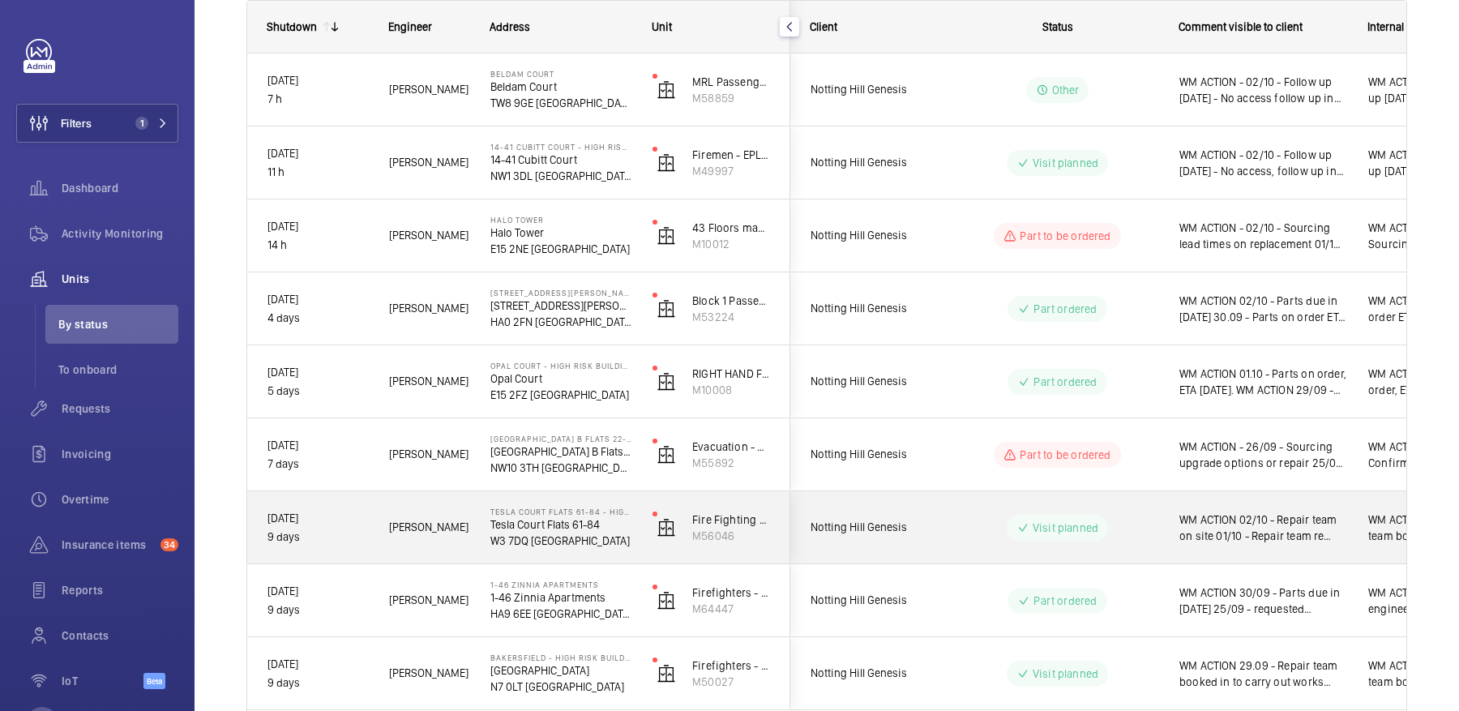
scroll to position [250, 0]
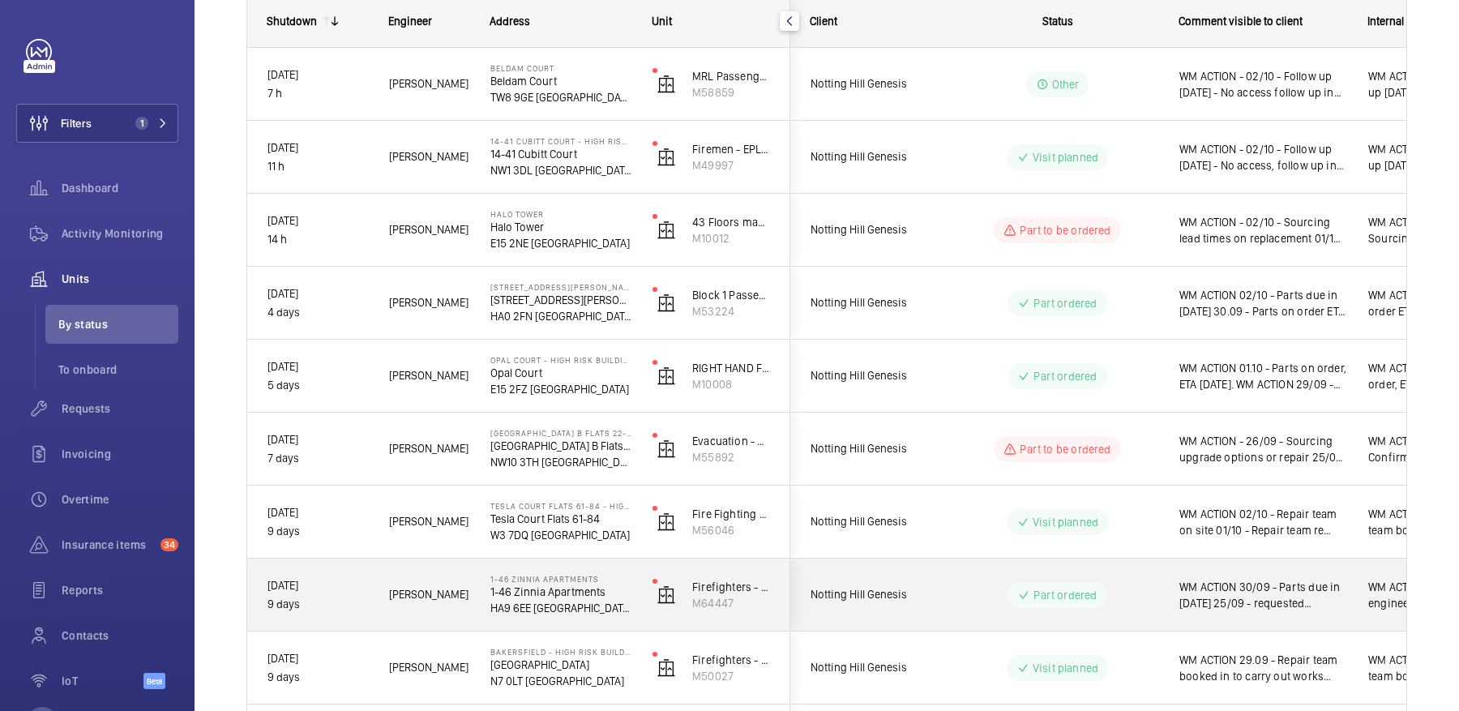
click at [1252, 602] on span "WM ACTION 30/09 - Parts due in tomorrow 25/09 - requested alternate gsm unit ty…" at bounding box center [1263, 595] width 168 height 32
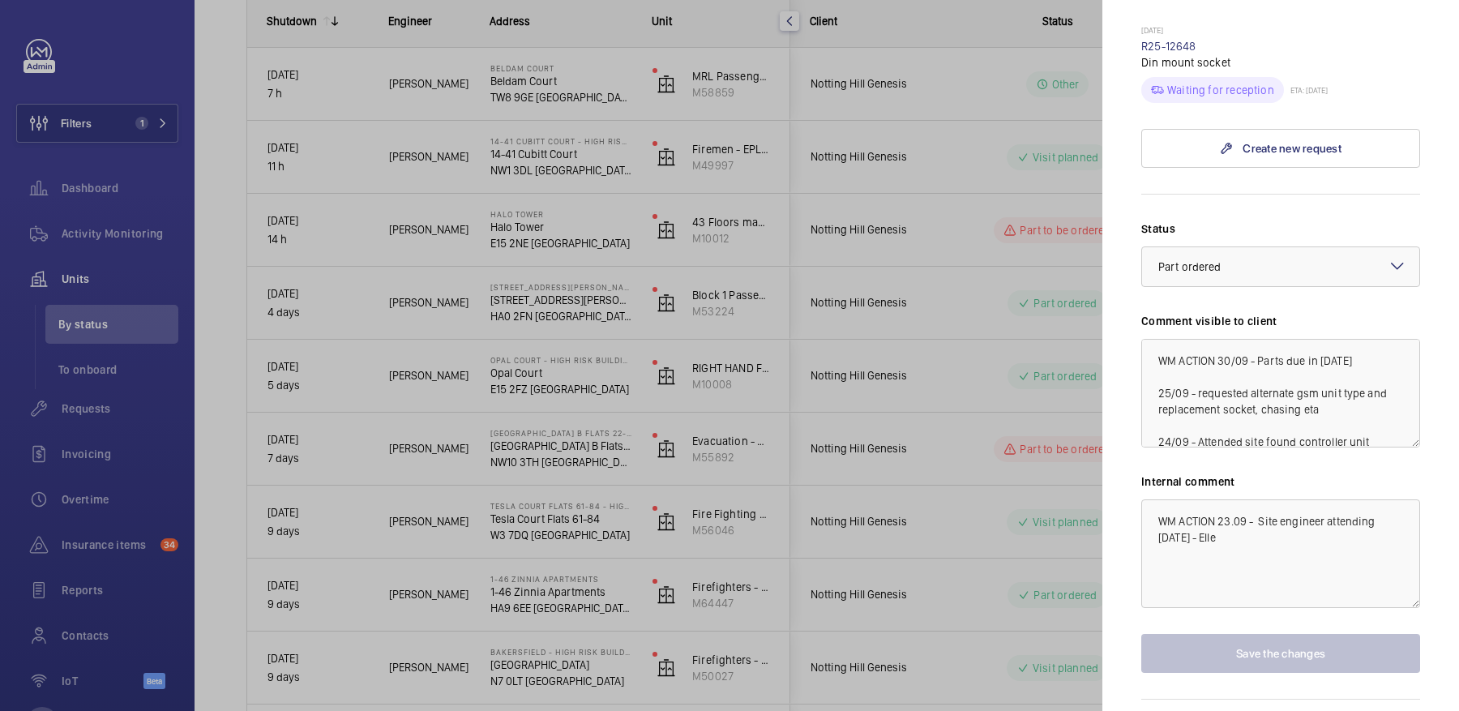
scroll to position [836, 0]
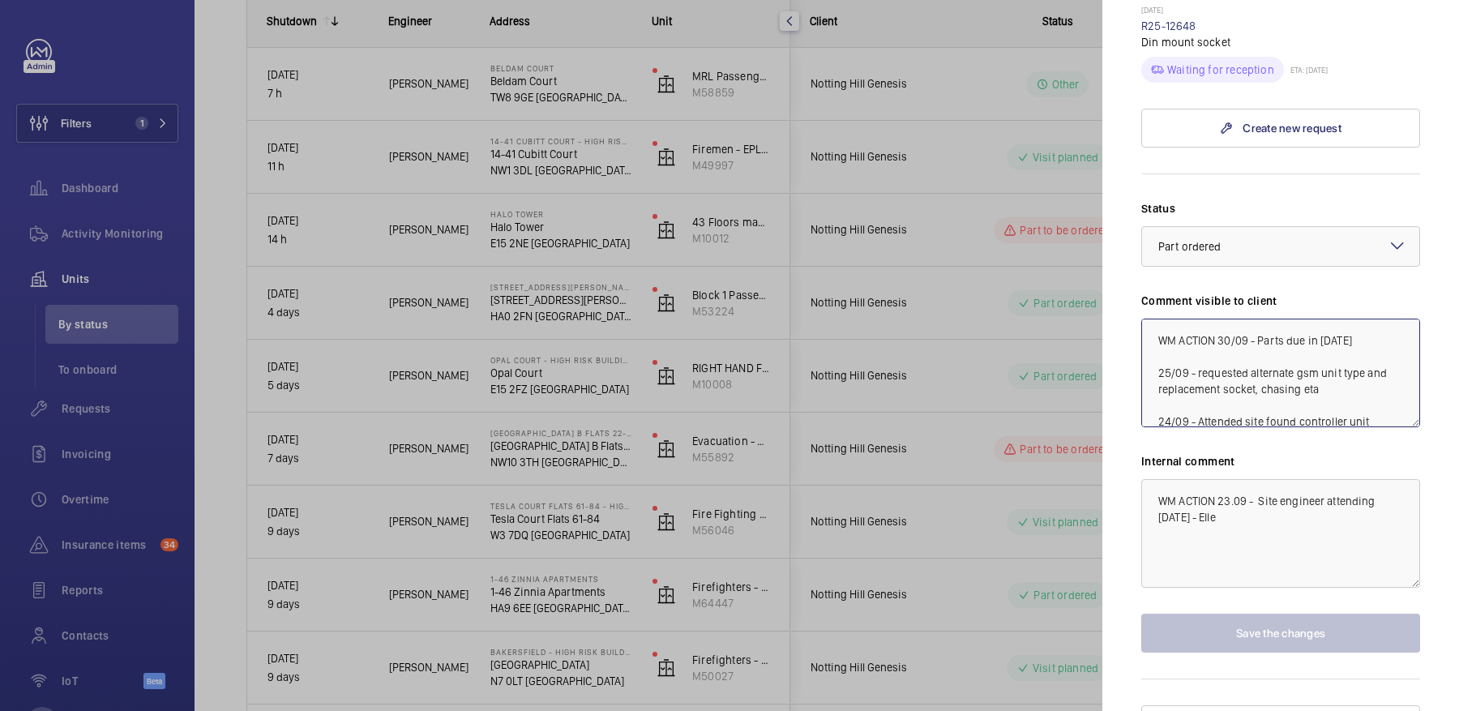
drag, startPoint x: 1375, startPoint y: 309, endPoint x: 1305, endPoint y: 307, distance: 69.7
click at [1305, 319] on textarea "WM ACTION 30/09 - Parts due in tomorrow 25/09 - requested alternate gsm unit ty…" at bounding box center [1280, 373] width 279 height 109
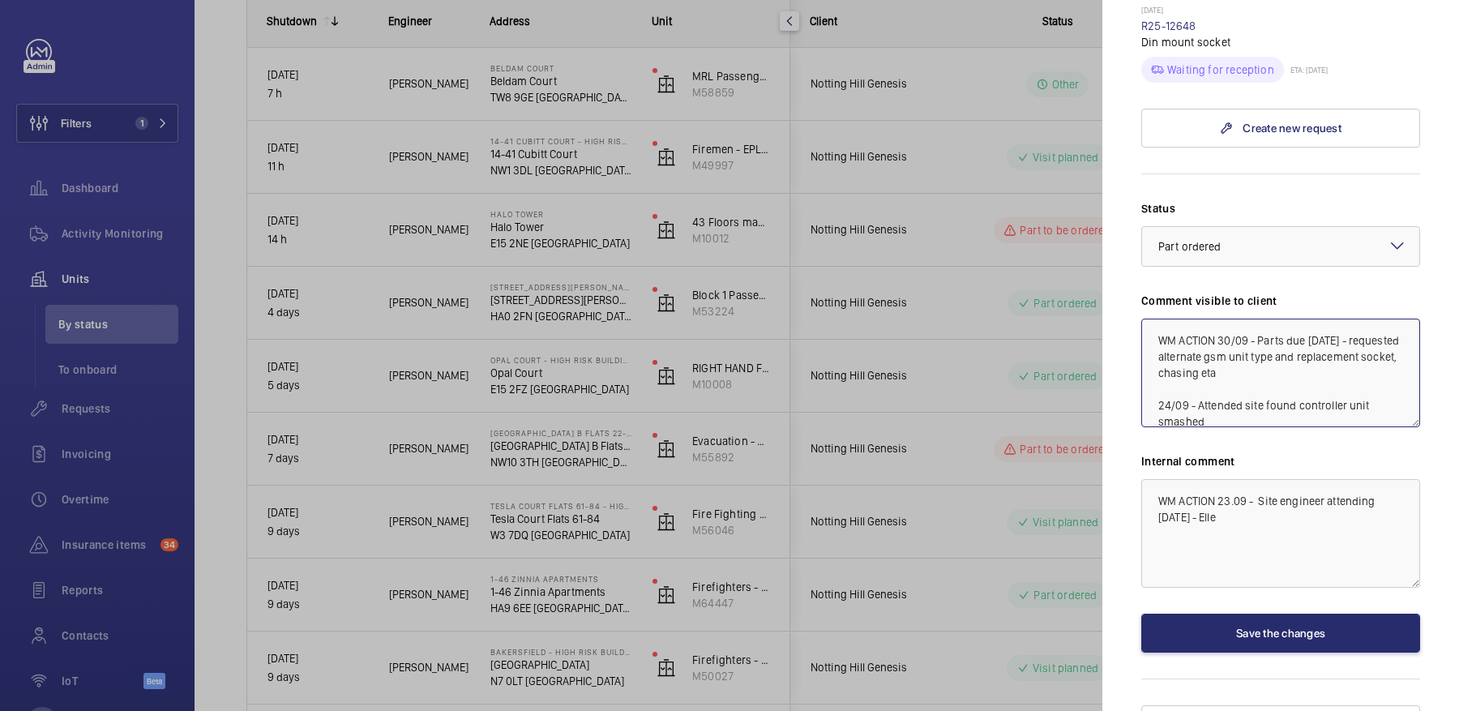
click at [1220, 319] on textarea "WM ACTION 30/09 - Parts due Thursday 25/09 - requested alternate gsm unit type …" at bounding box center [1280, 373] width 279 height 109
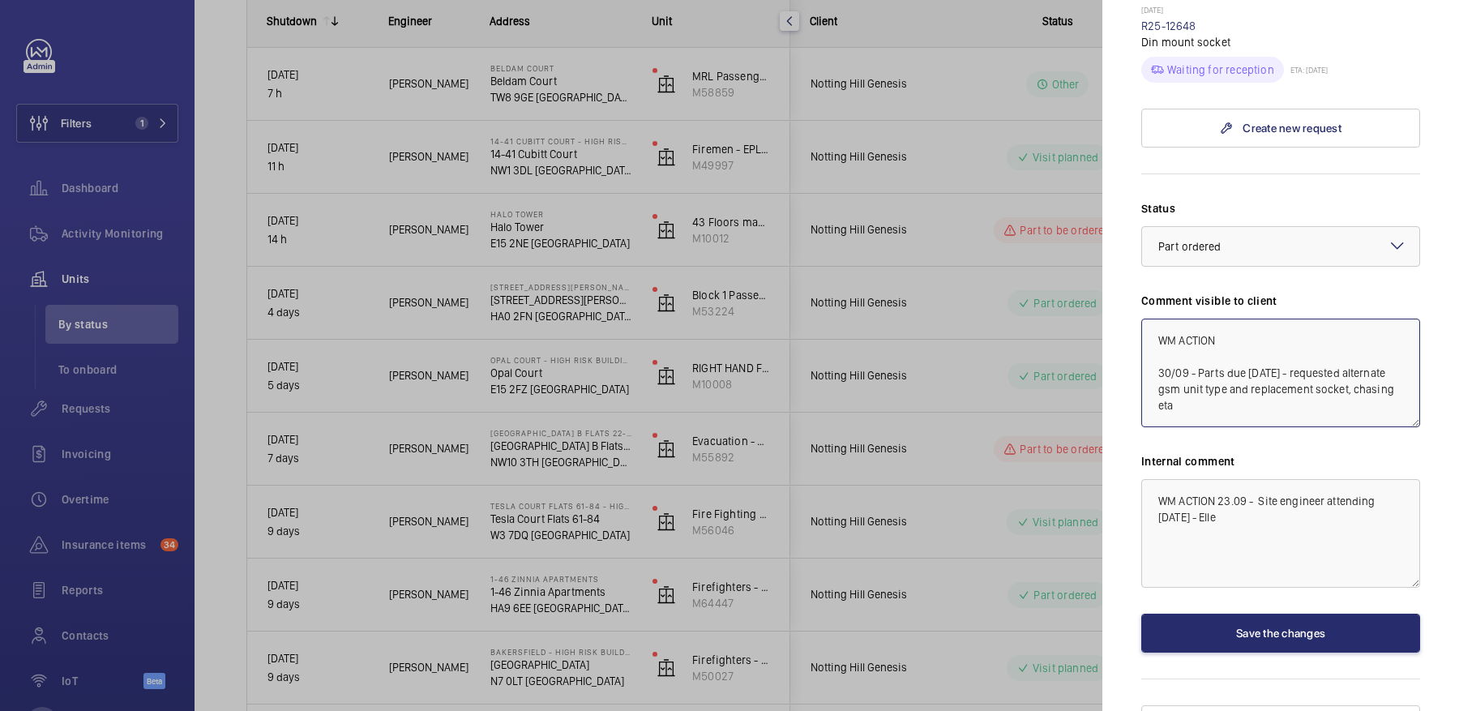
click at [1247, 319] on textarea "WM ACTION 30/09 - Parts due Thursday 25/09 - requested alternate gsm unit type …" at bounding box center [1280, 373] width 279 height 109
type textarea "WM ACTION 02/10 - Parts due in [DATE] 30/09 - Parts due [DATE] - requested alte…"
click at [1262, 614] on button "Save the changes" at bounding box center [1280, 633] width 279 height 39
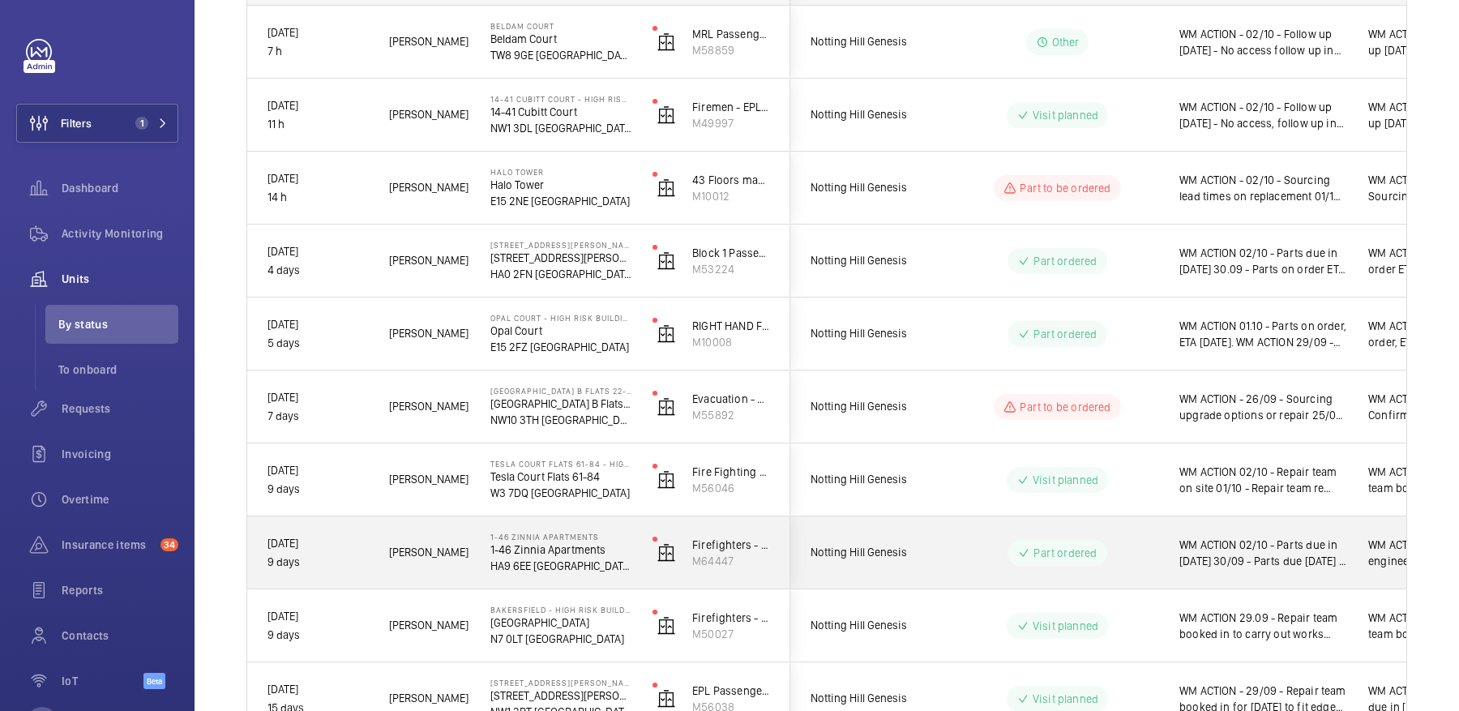
scroll to position [305, 0]
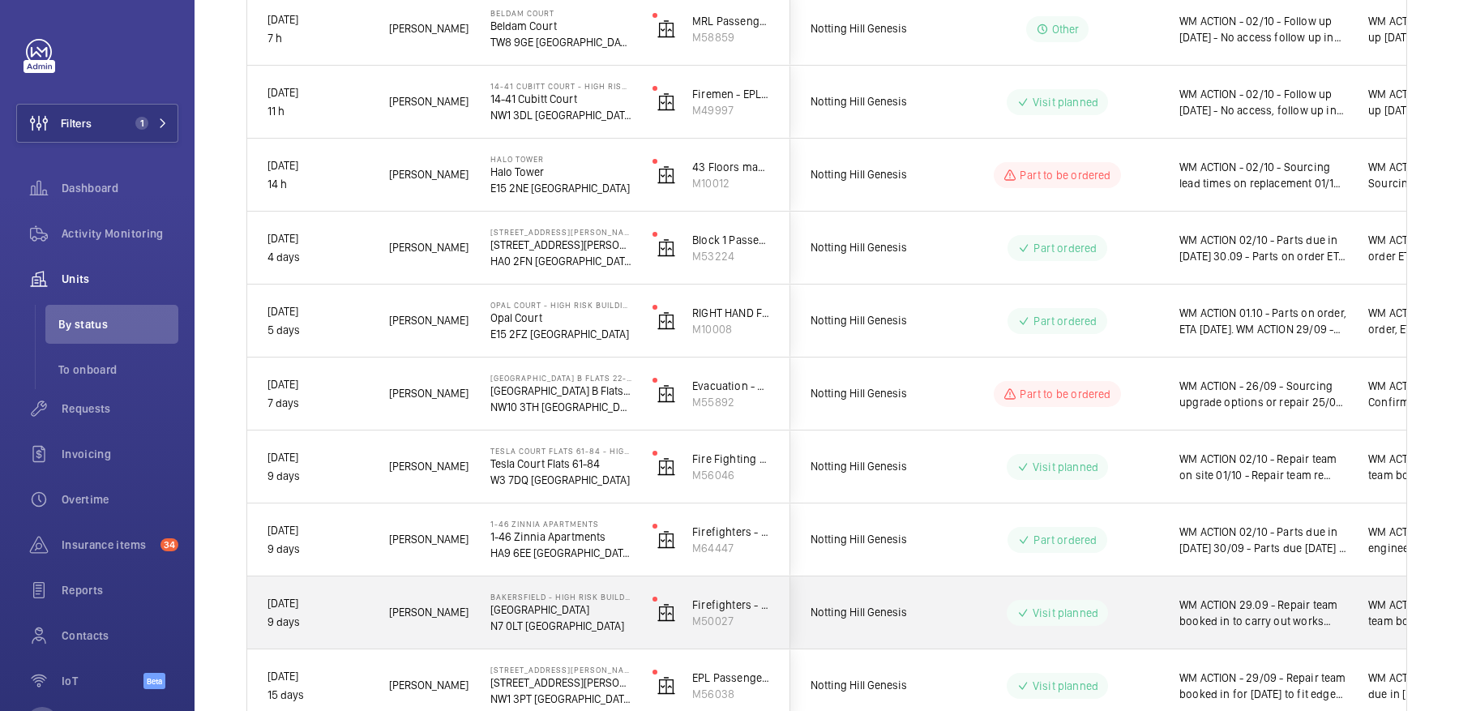
click at [1273, 601] on span "WM ACTION 29.09 - Repair team booked in to carry out works on Wednesday 1st. WM…" at bounding box center [1263, 613] width 168 height 32
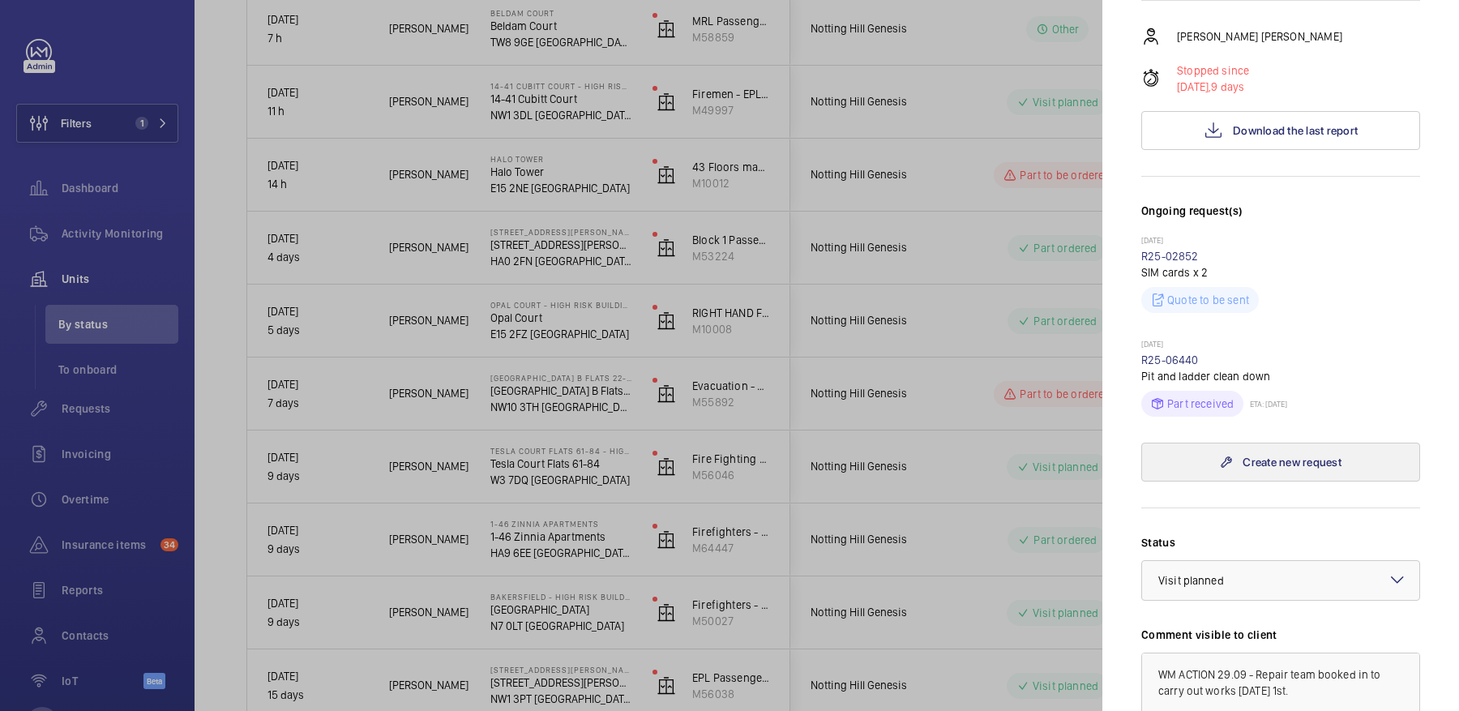
scroll to position [23, 0]
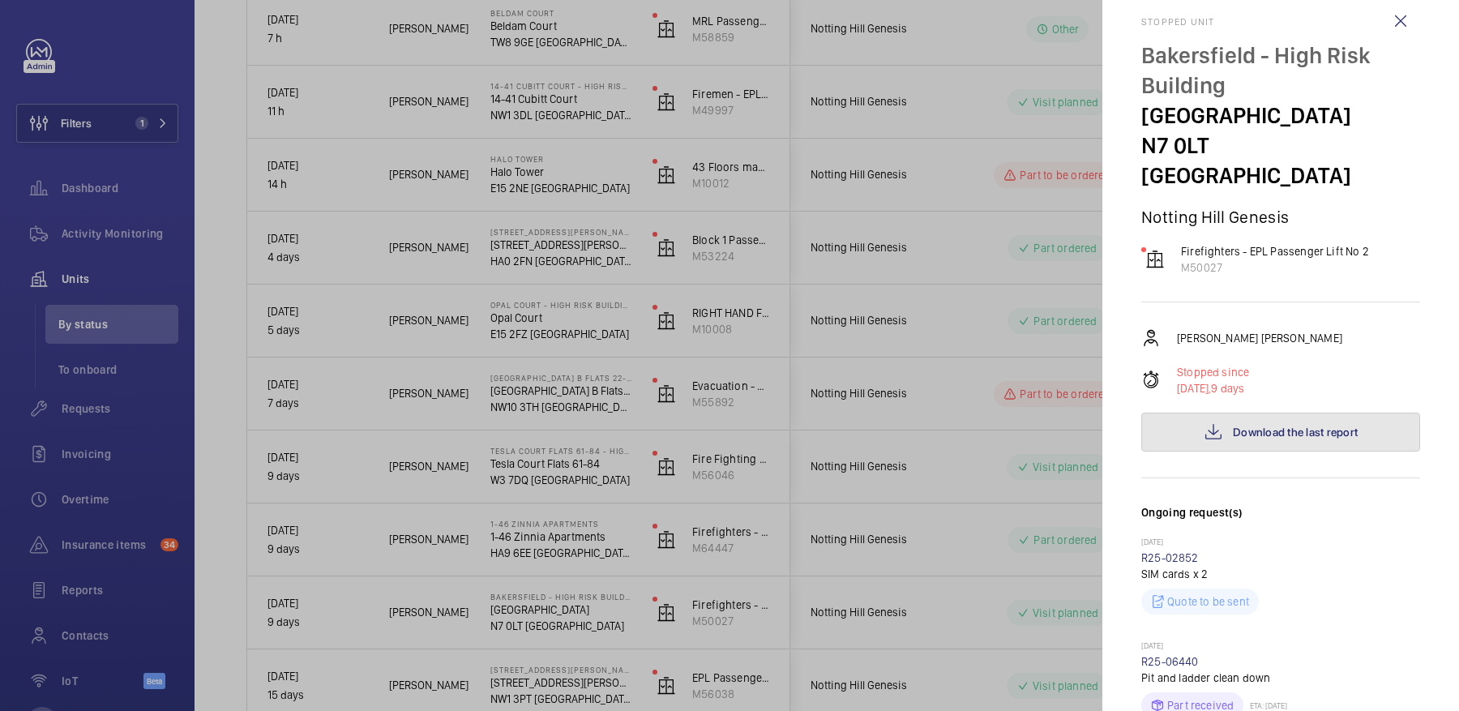
click at [1267, 426] on span "Download the last report" at bounding box center [1295, 432] width 125 height 13
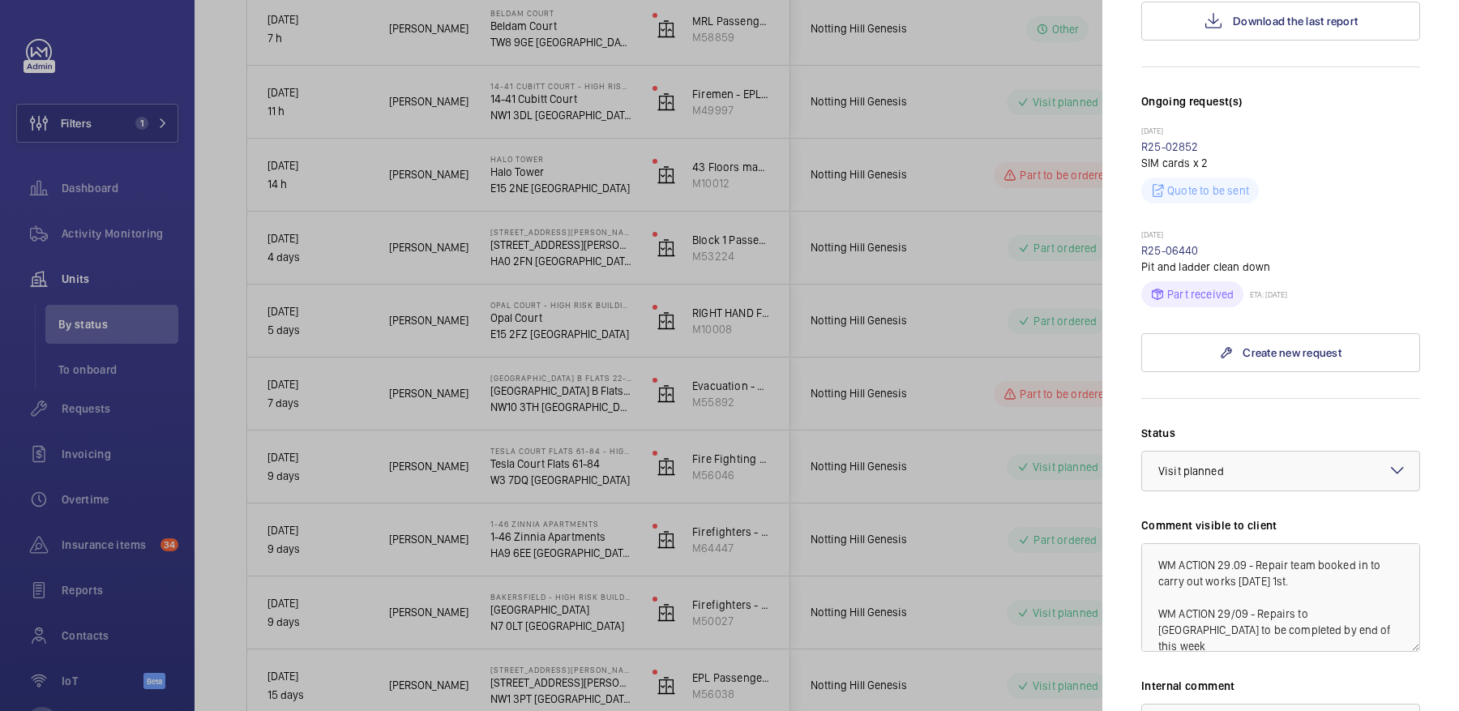
scroll to position [546, 0]
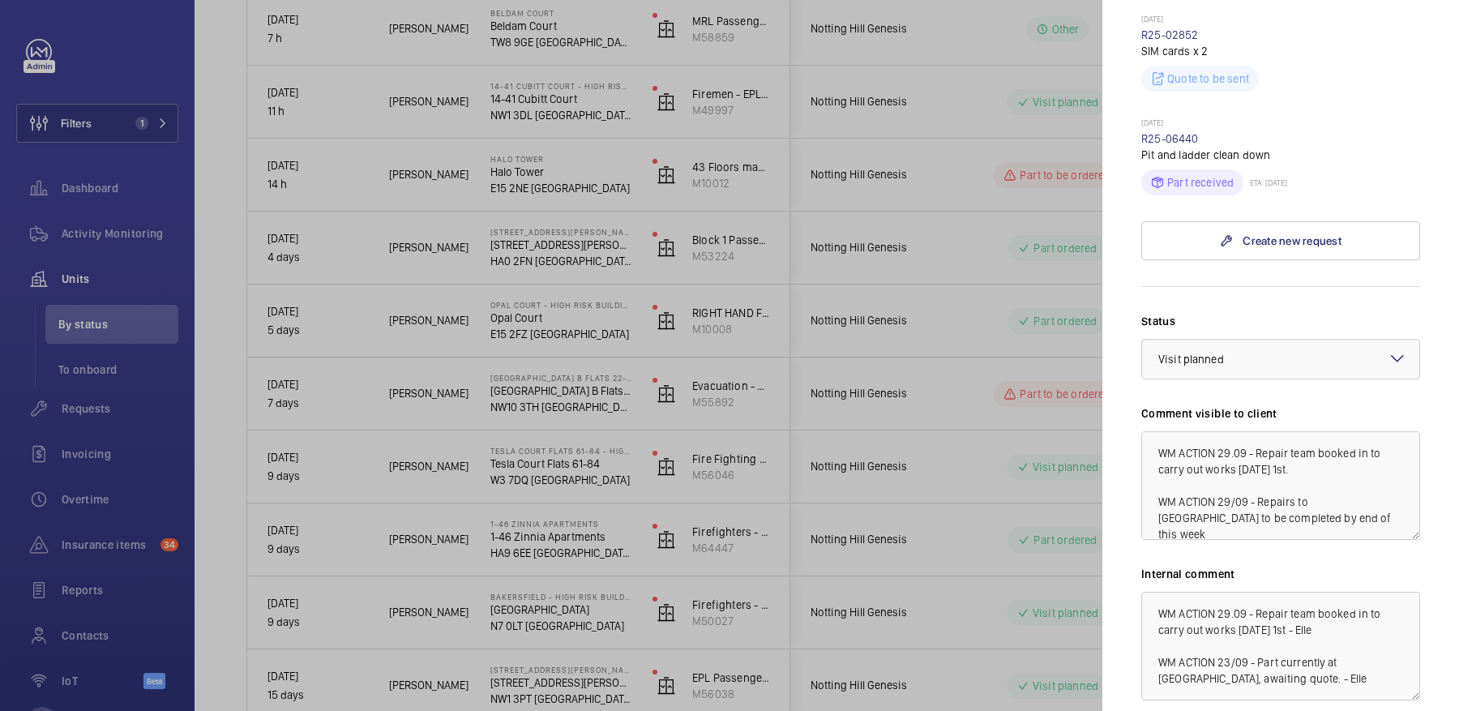
click at [1090, 354] on div at bounding box center [729, 355] width 1459 height 711
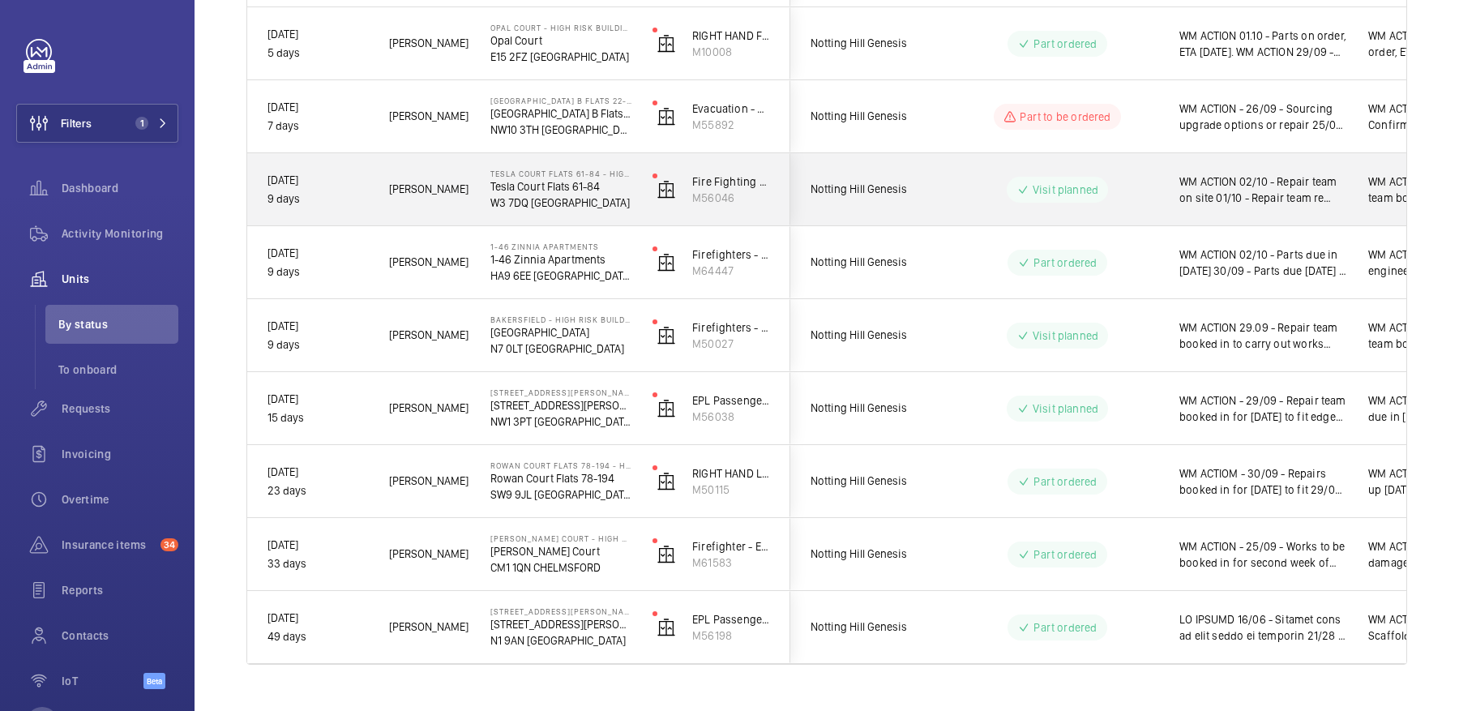
scroll to position [612, 0]
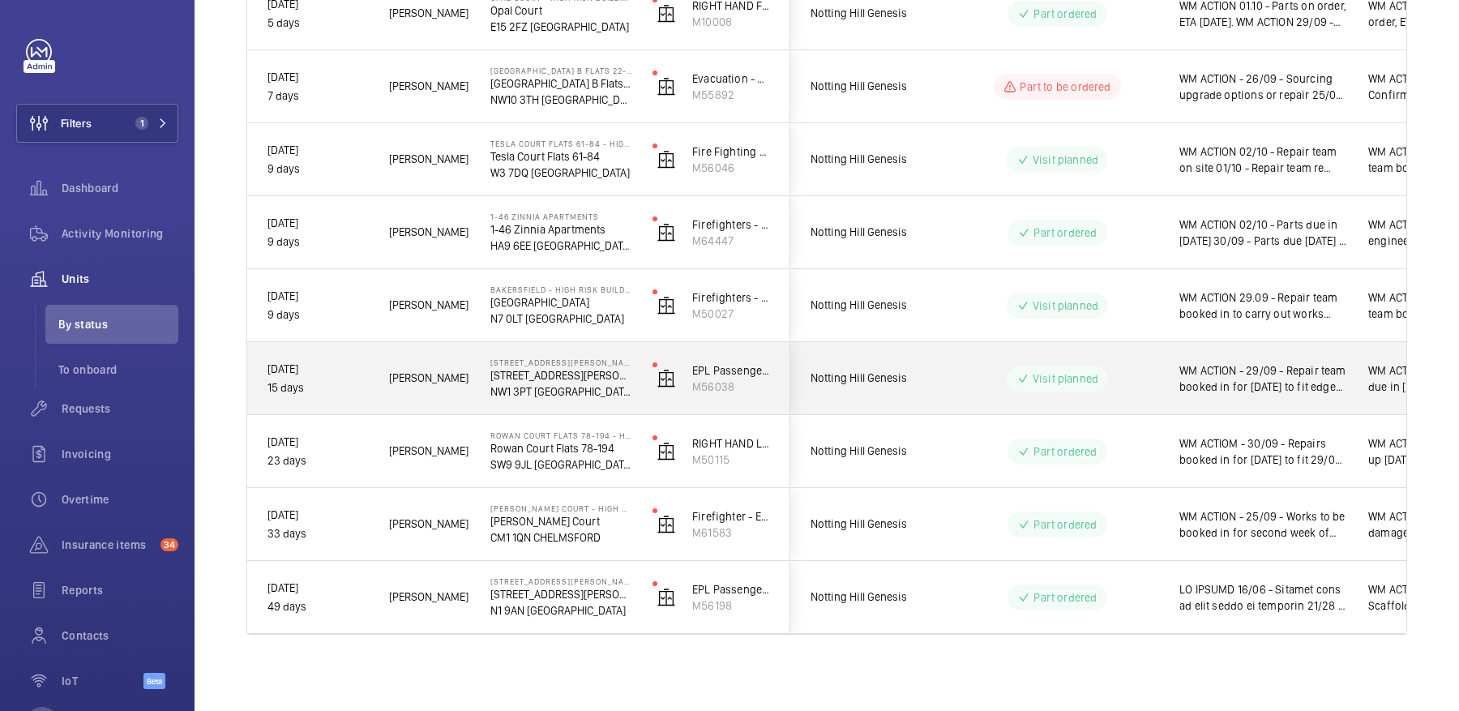
click at [1173, 375] on div "WM ACTION - 29/09 - Repair team booked in for Wednesday to fit edges. 26/09 5-7…" at bounding box center [1253, 379] width 187 height 70
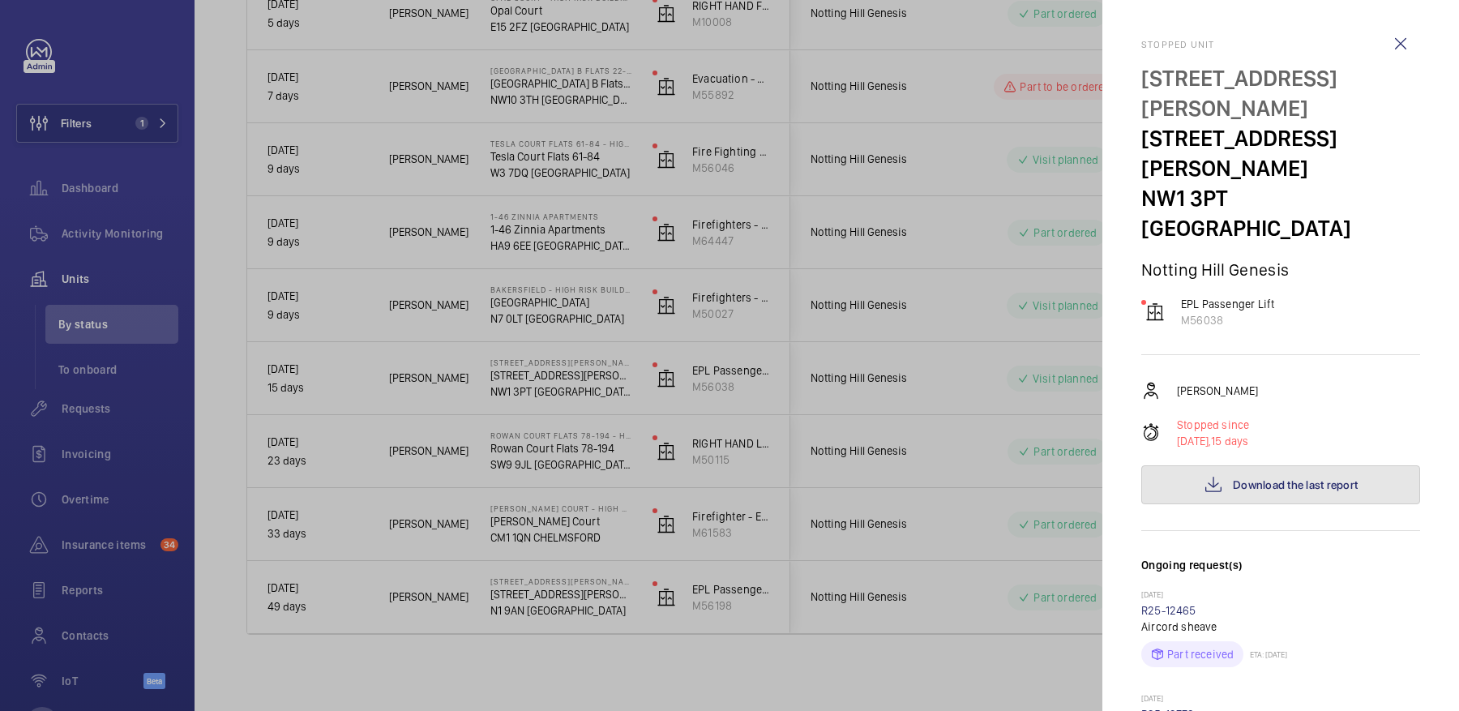
click at [1248, 478] on span "Download the last report" at bounding box center [1295, 484] width 125 height 13
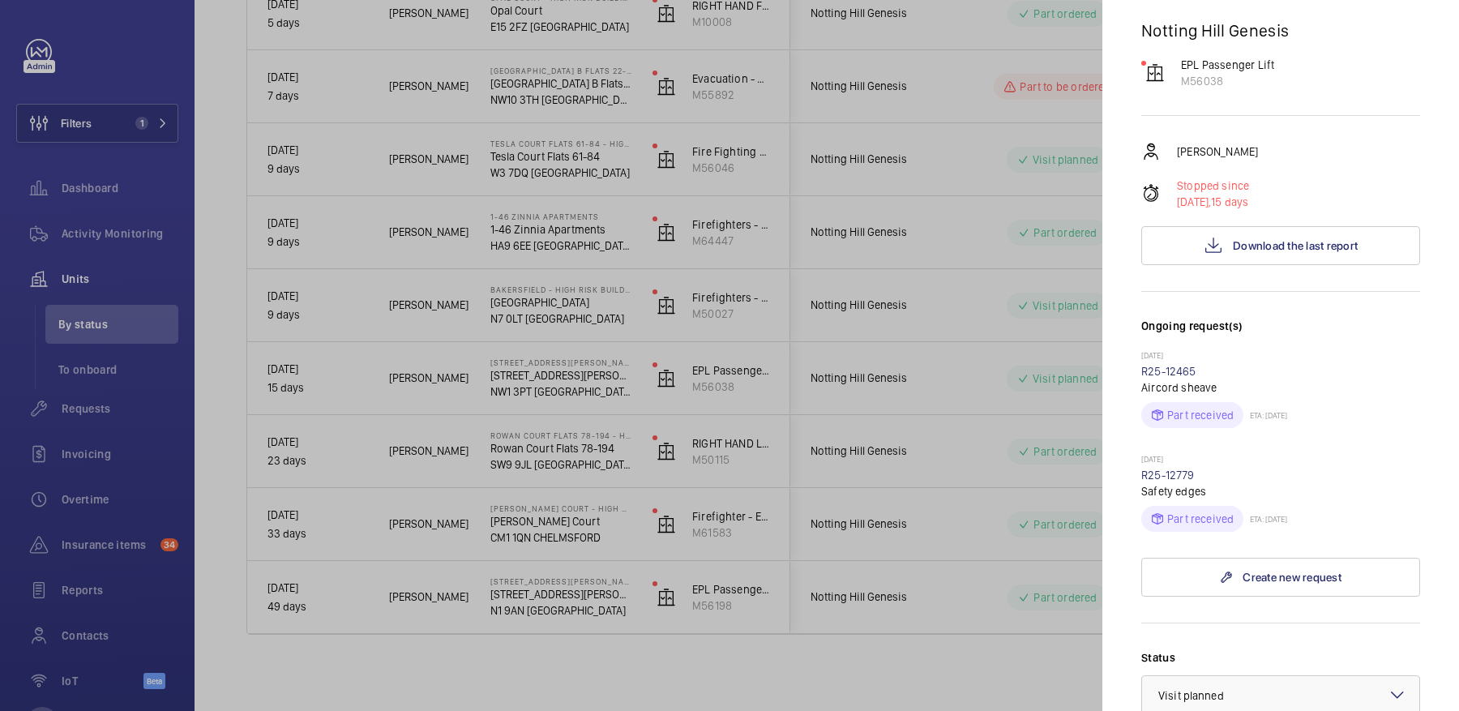
scroll to position [628, 0]
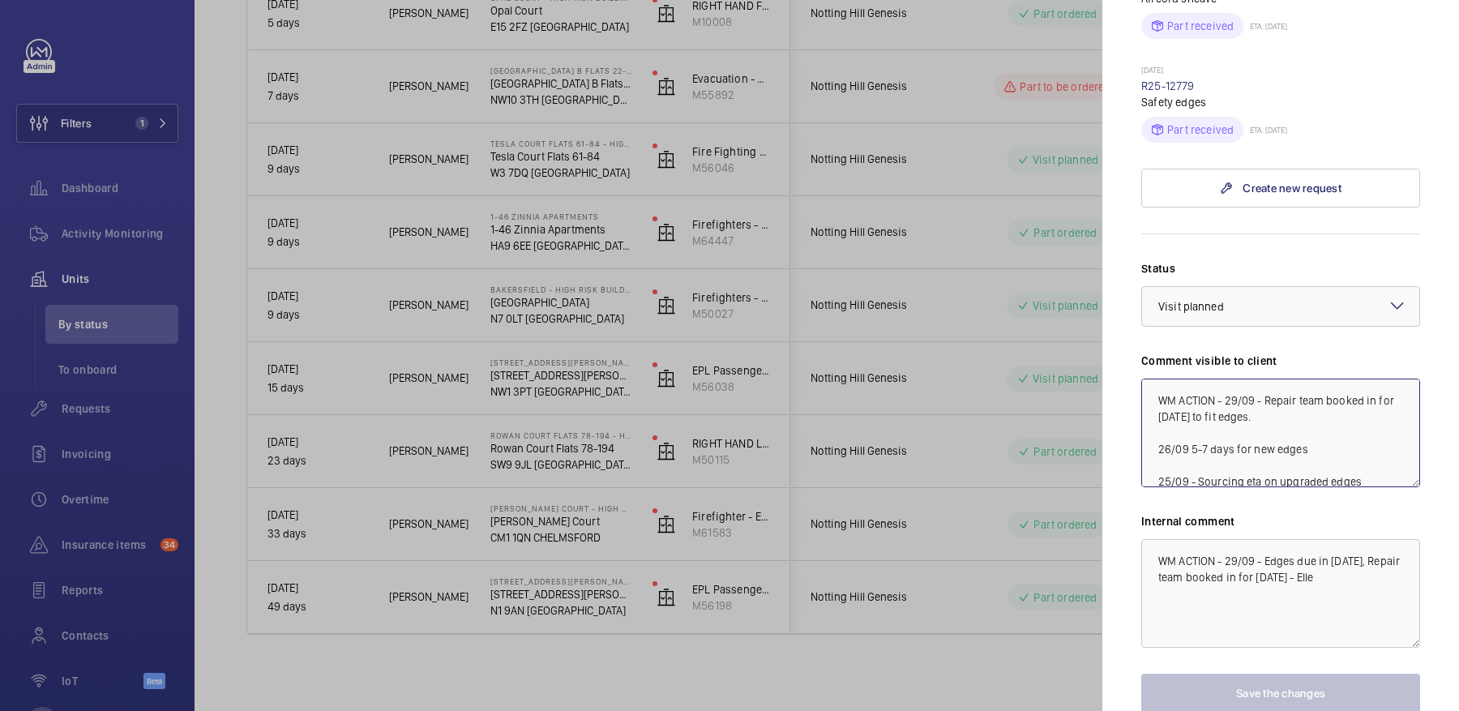
click at [1224, 379] on textarea "WM ACTION - 29/09 - Repair team booked in for Wednesday to fit edges. 26/09 5-7…" at bounding box center [1280, 433] width 279 height 109
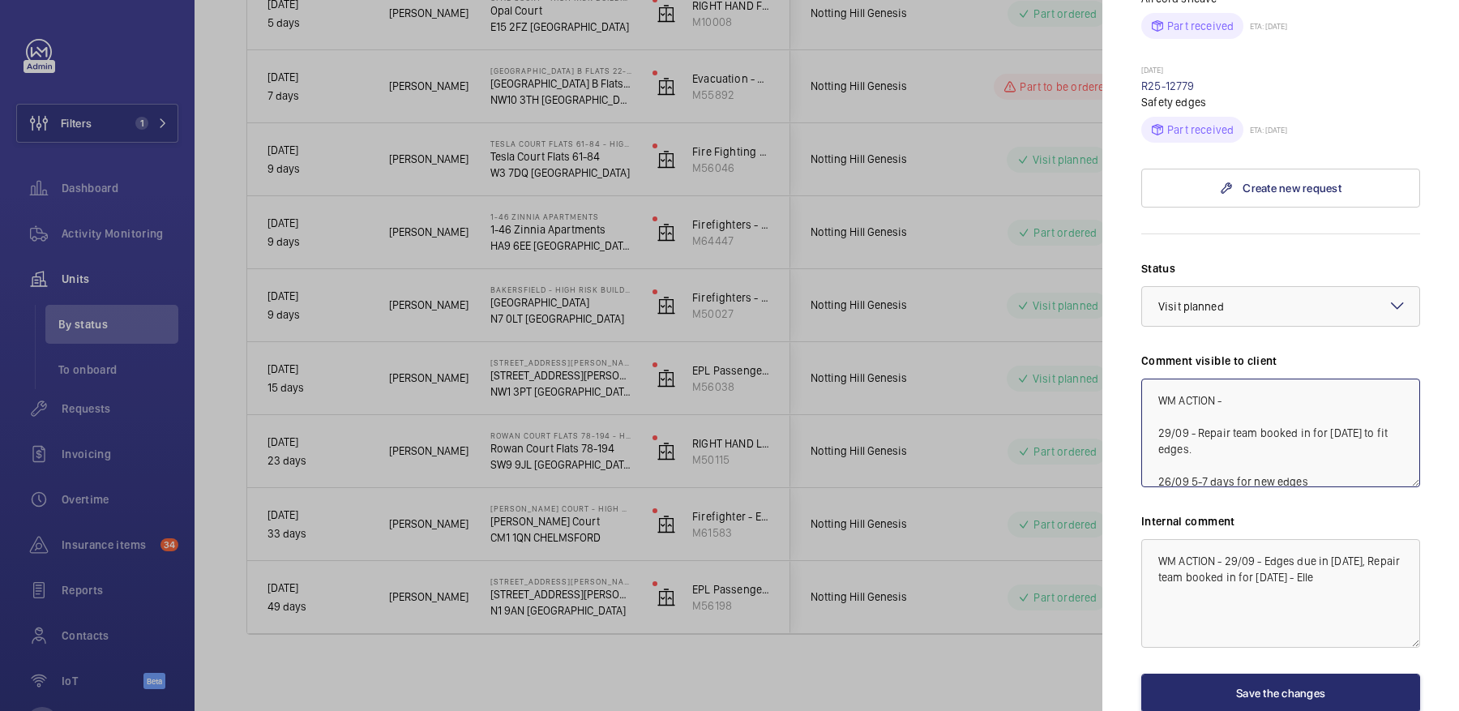
click at [1300, 379] on textarea "WM ACTION - 29/09 - Repair team booked in for Wednesday to fit edges. 26/09 5-7…" at bounding box center [1280, 433] width 279 height 109
click at [1227, 379] on textarea "WM ACTION - 01/10 - Attended site faulty box 29/09 - Repair team booked in for …" at bounding box center [1280, 433] width 279 height 109
click at [1268, 379] on textarea "WM ACTION - 01/10 - Attended site faulty box 29/09 - Repair team booked in for …" at bounding box center [1280, 433] width 279 height 109
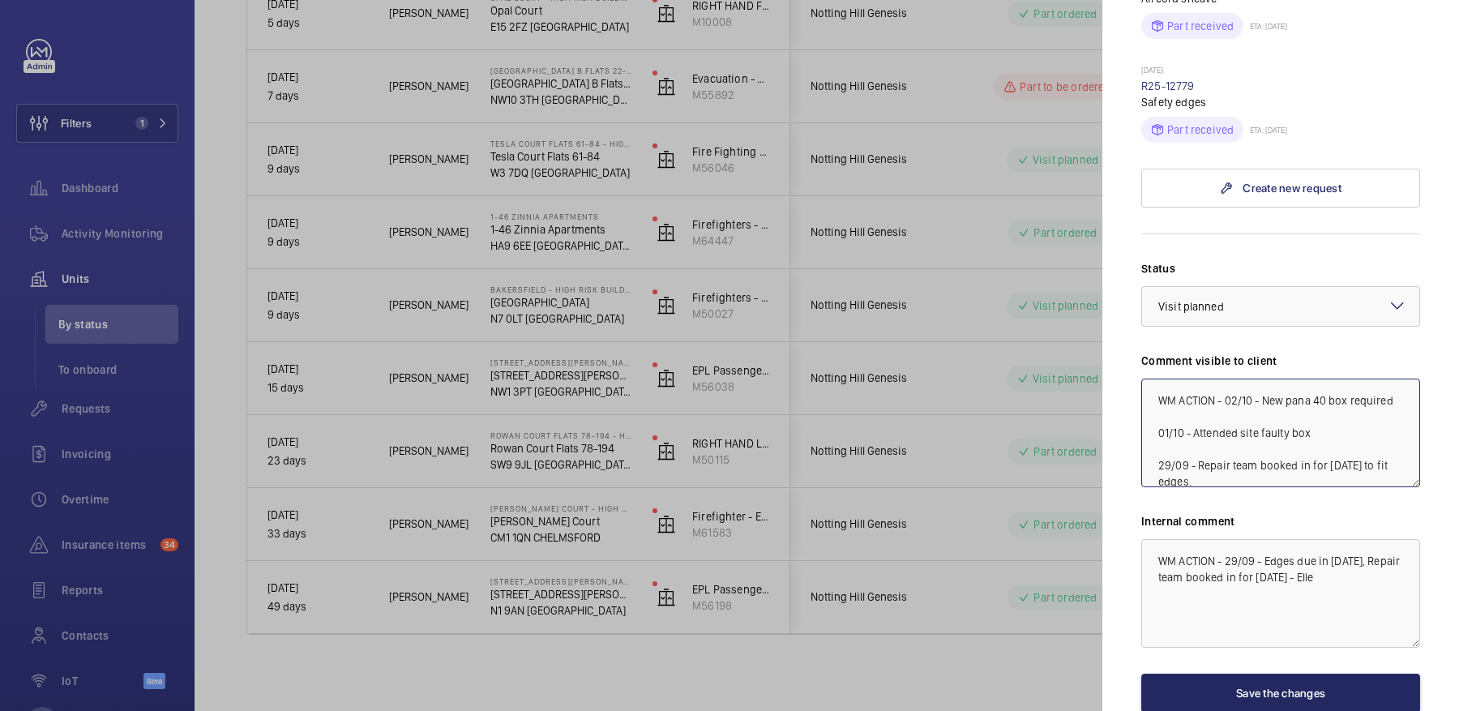
type textarea "WM ACTION - 02/10 - New pana 40 box required 01/10 - Attended site faulty box 2…"
click at [1259, 674] on button "Save the changes" at bounding box center [1280, 693] width 279 height 39
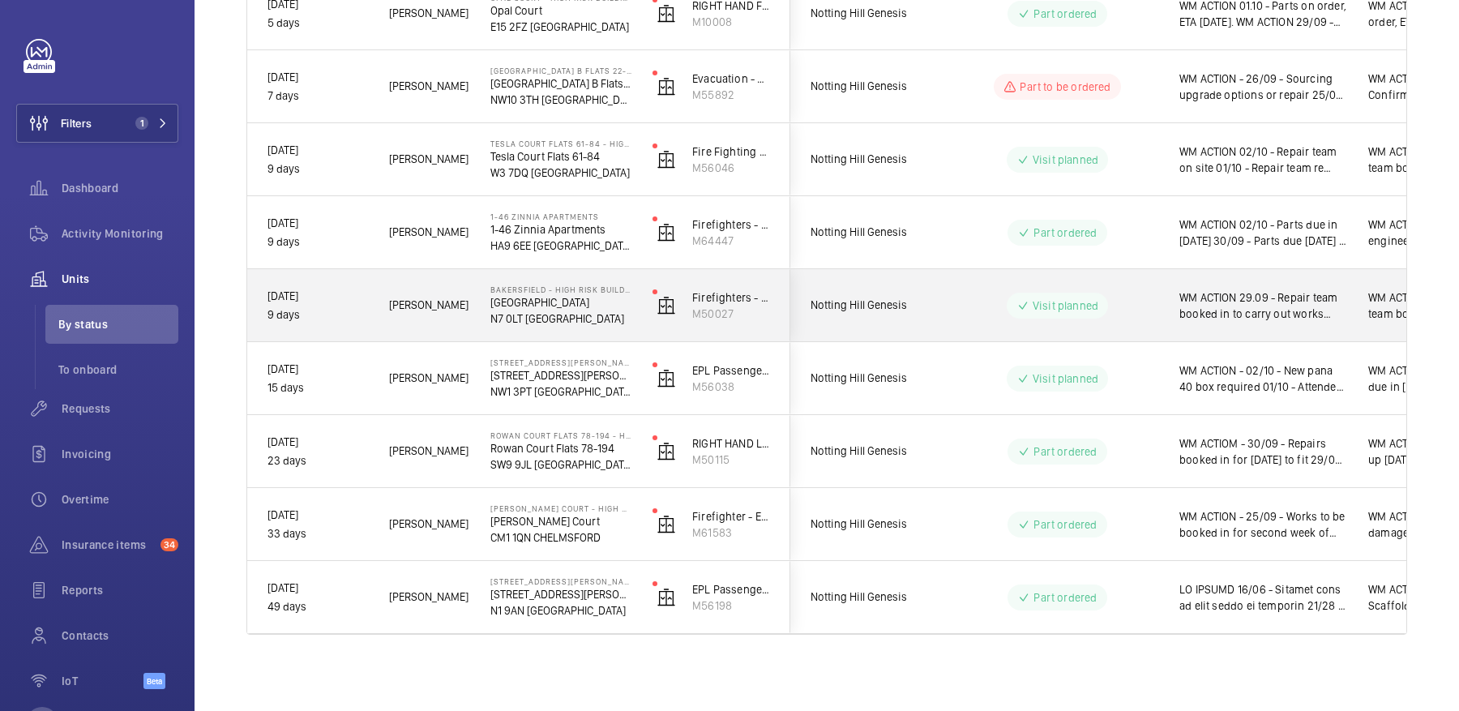
click at [1147, 314] on wm-front-pills-cell "Visit planned" at bounding box center [1058, 306] width 202 height 26
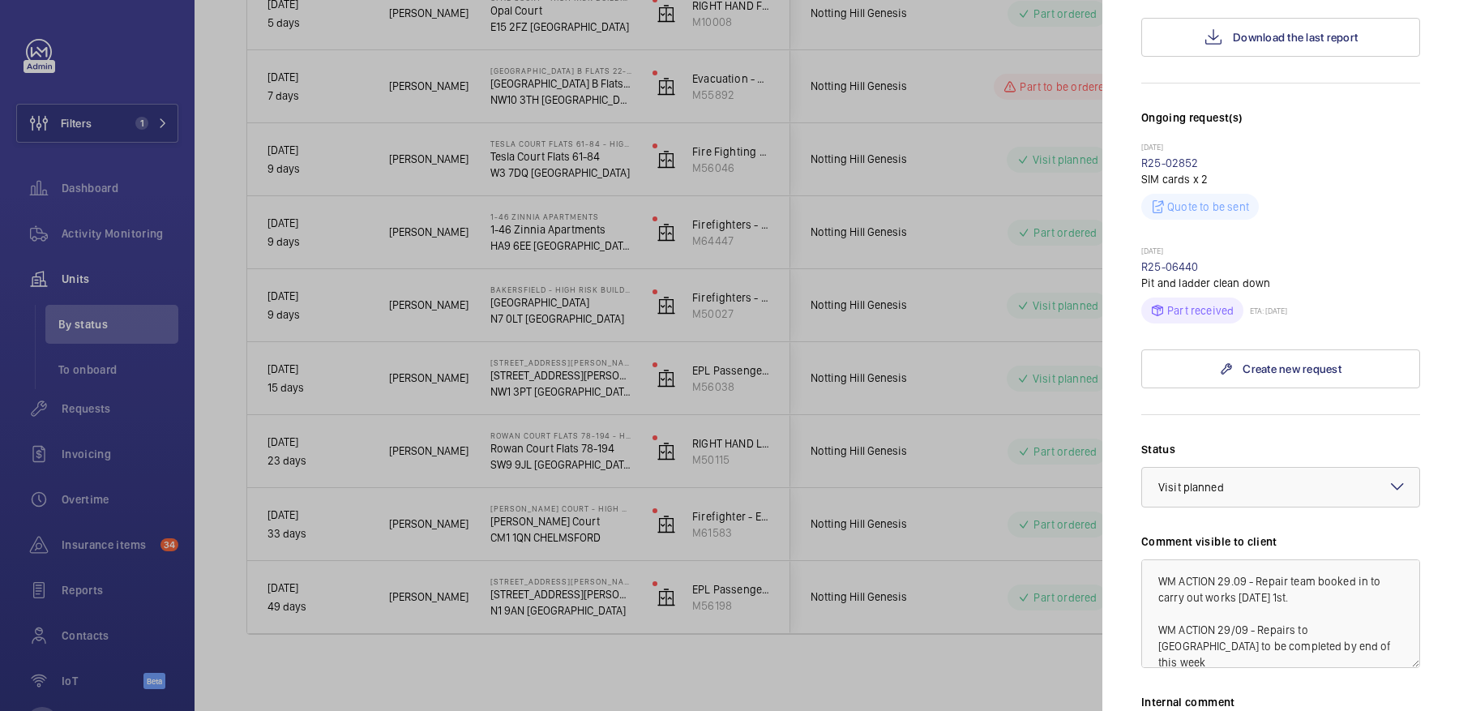
scroll to position [658, 0]
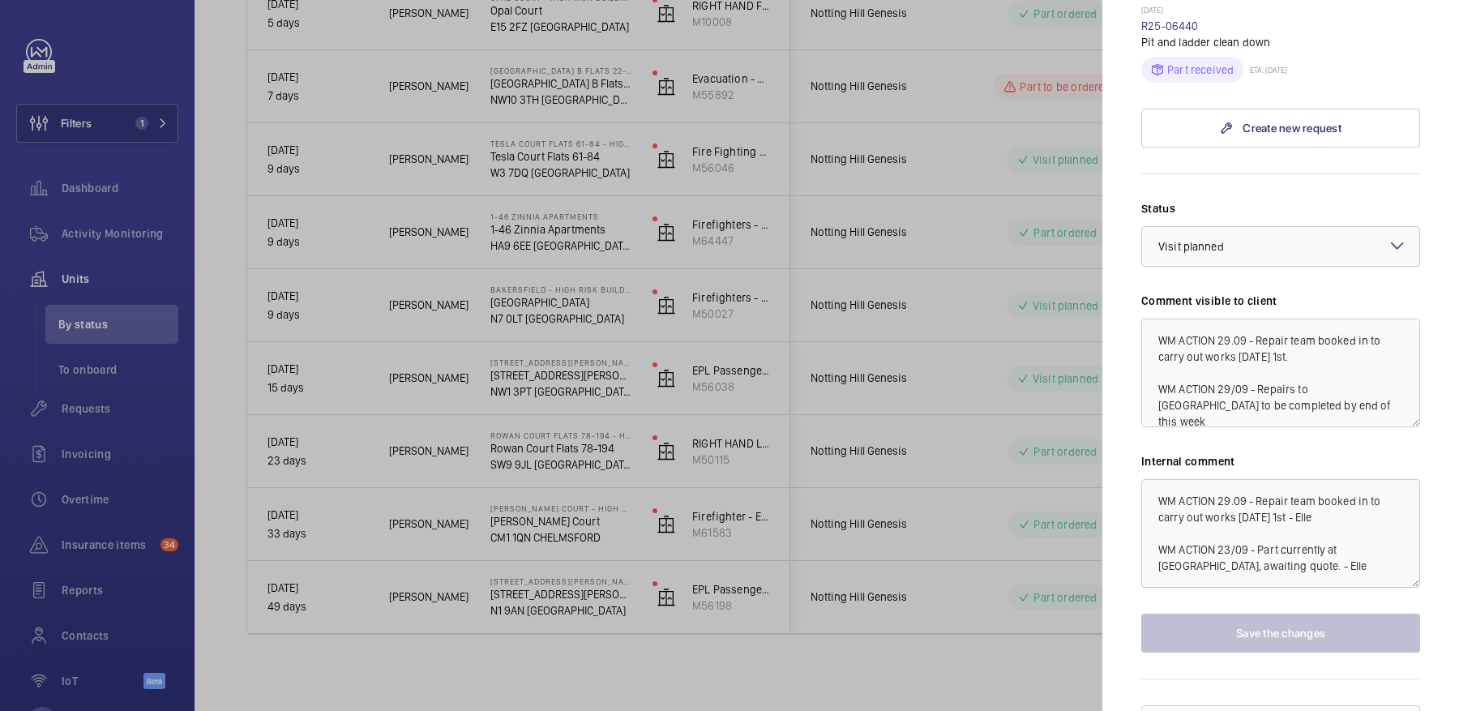
click at [1019, 381] on div at bounding box center [729, 355] width 1459 height 711
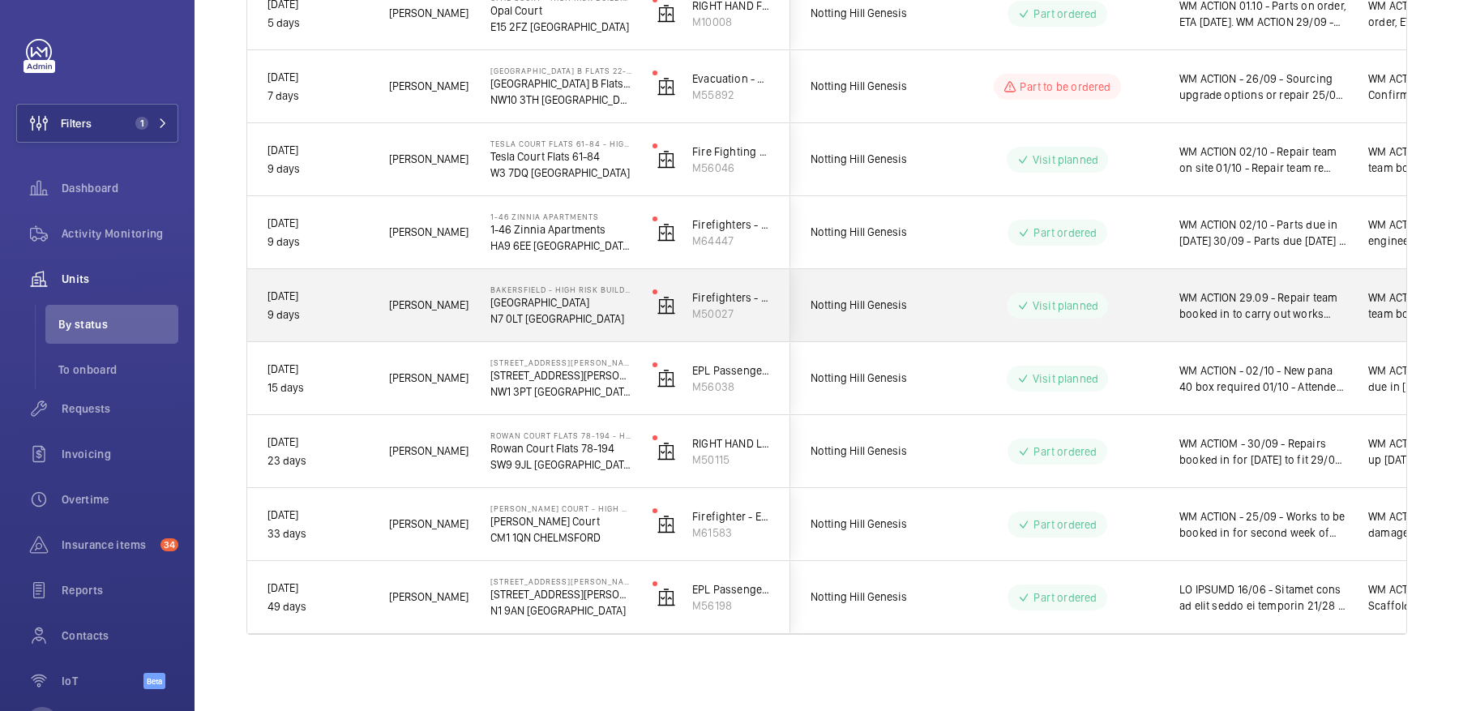
click at [988, 319] on div "Visit planned" at bounding box center [1047, 305] width 221 height 58
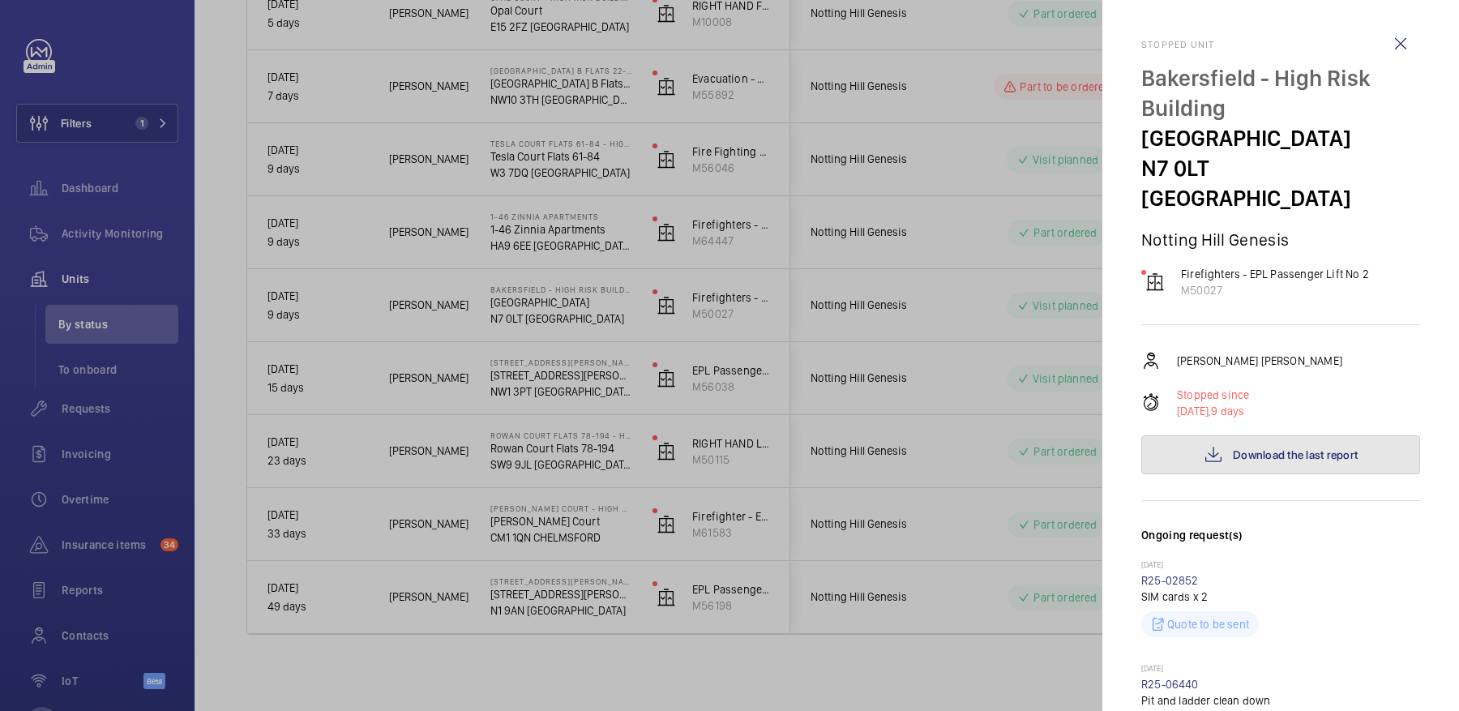
click at [1258, 435] on button "Download the last report" at bounding box center [1280, 454] width 279 height 39
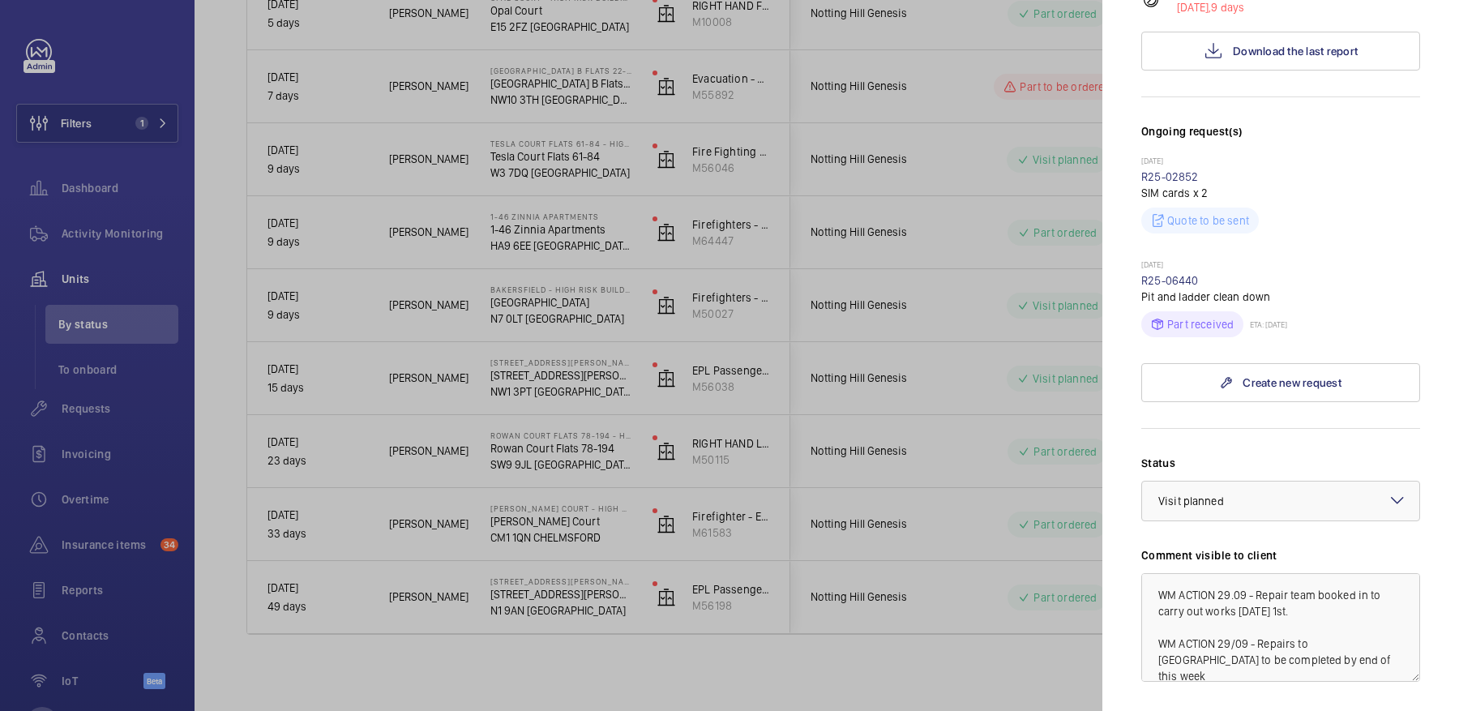
scroll to position [658, 0]
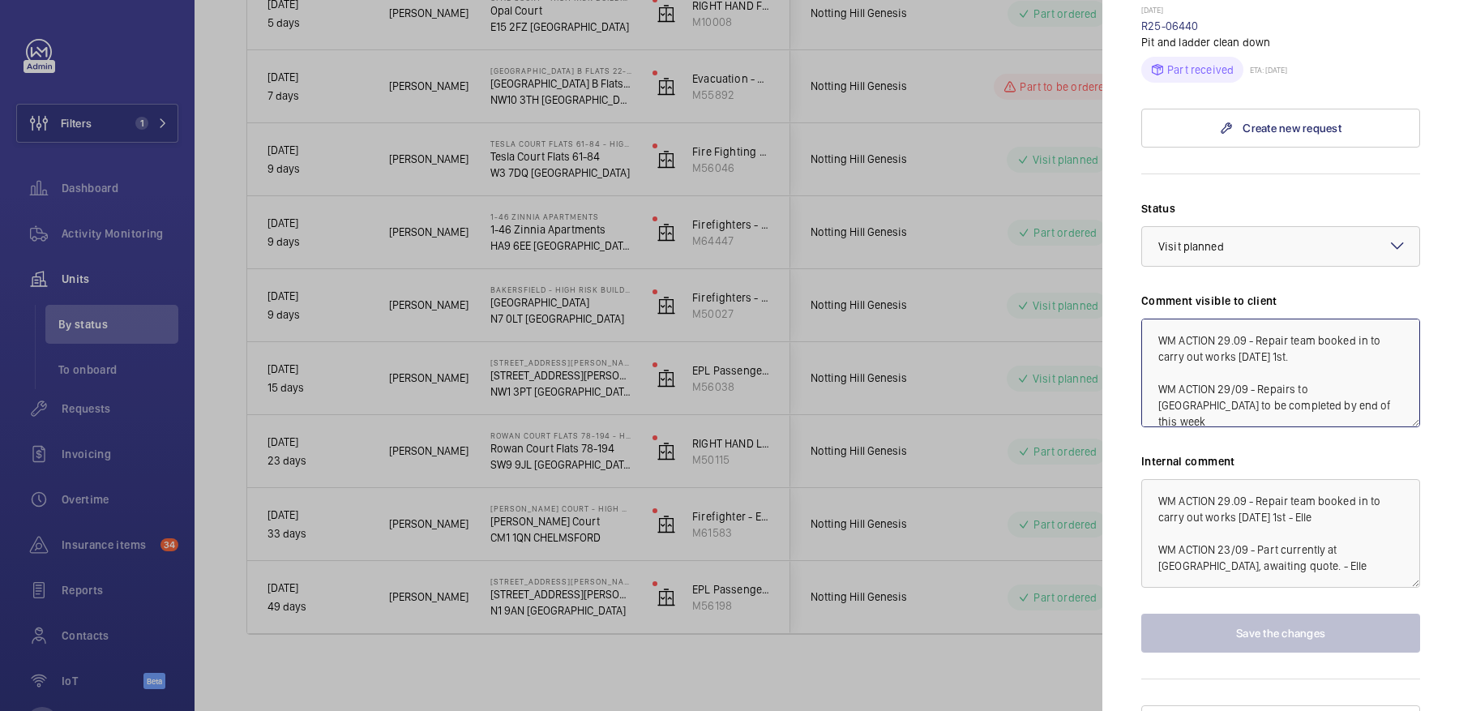
click at [1217, 319] on textarea "WM ACTION 29.09 - Repair team booked in to carry out works on Wednesday 1st. WM…" at bounding box center [1280, 373] width 279 height 109
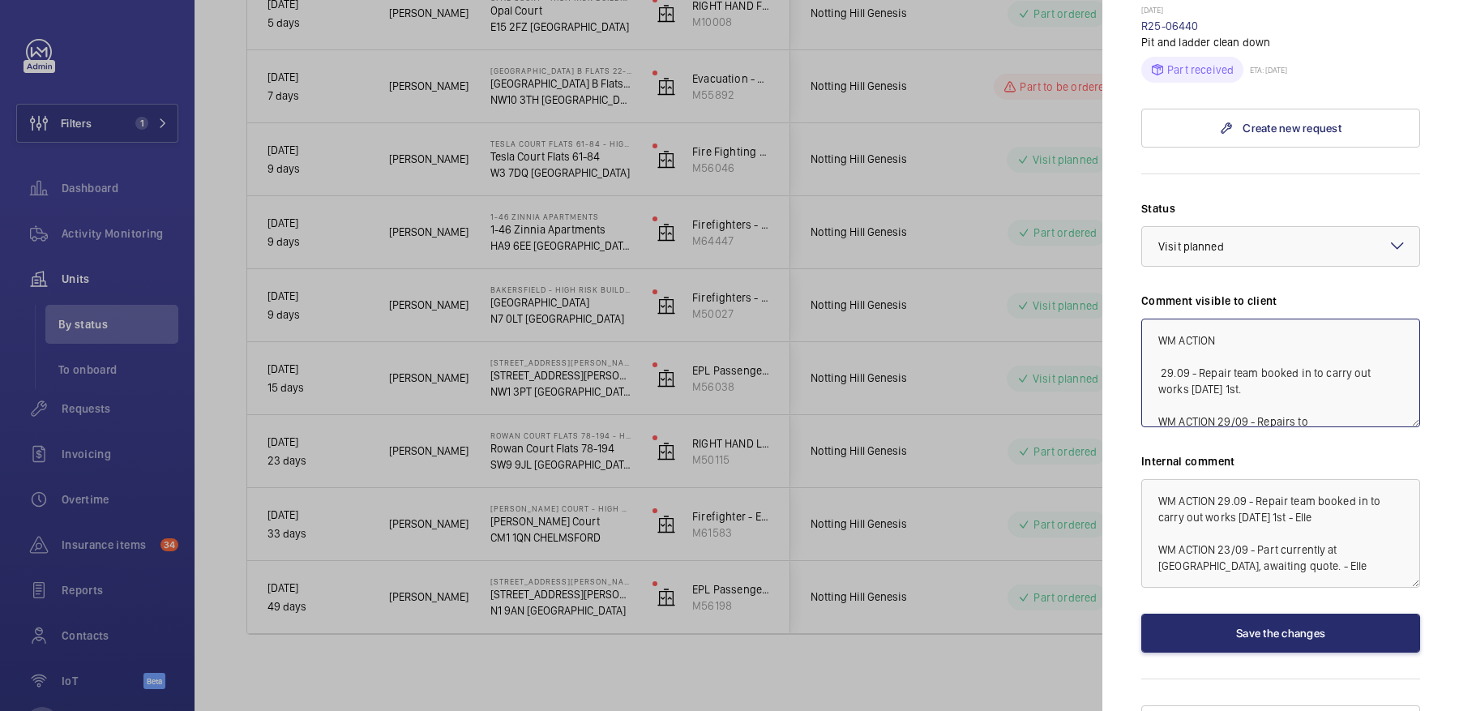
click at [1266, 319] on textarea "WM ACTION 29.09 - Repair team booked in to carry out works on Wednesday 1st. WM…" at bounding box center [1280, 373] width 279 height 109
type textarea "WM ACTION 01/10 - lift back in service 29.09 - Repair team booked in to carry o…"
click at [1260, 614] on button "Save the changes" at bounding box center [1280, 633] width 279 height 39
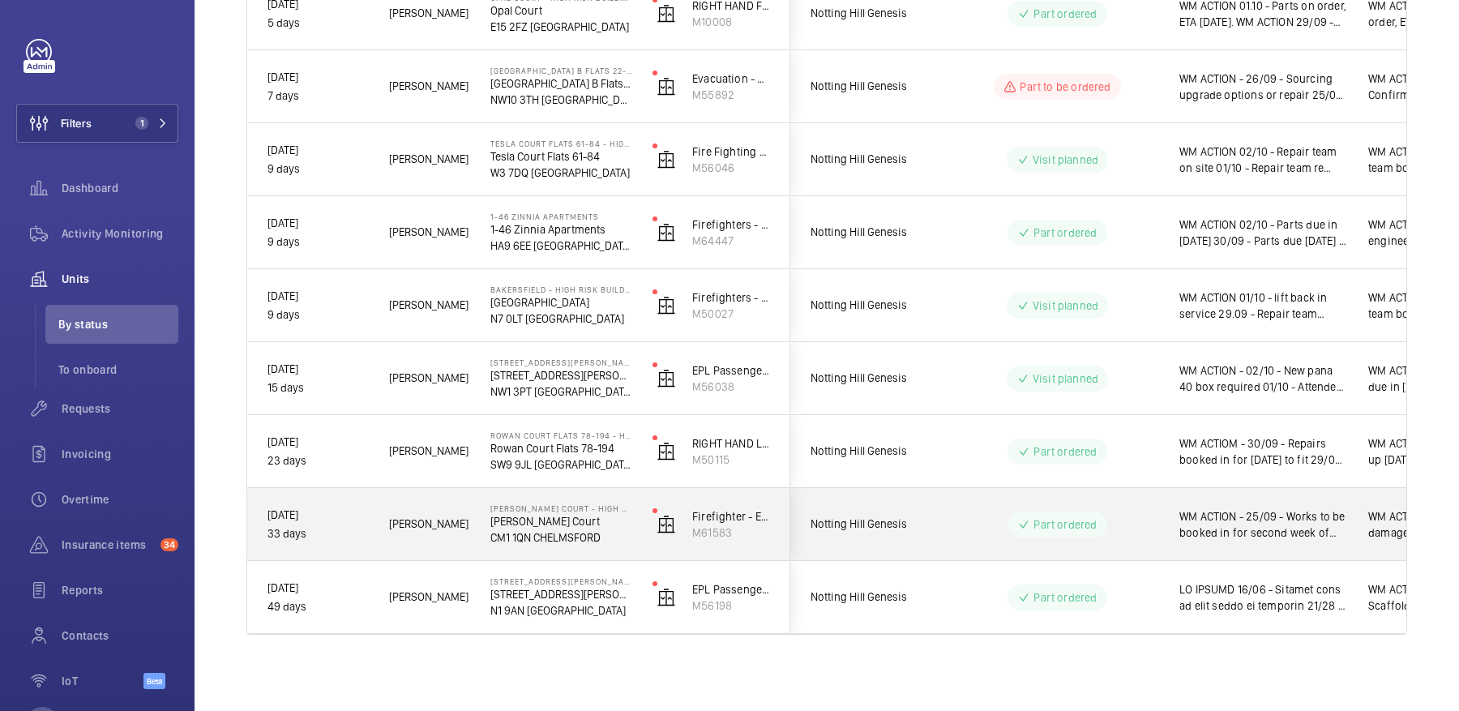
click at [1092, 550] on div "Part ordered" at bounding box center [1047, 524] width 221 height 58
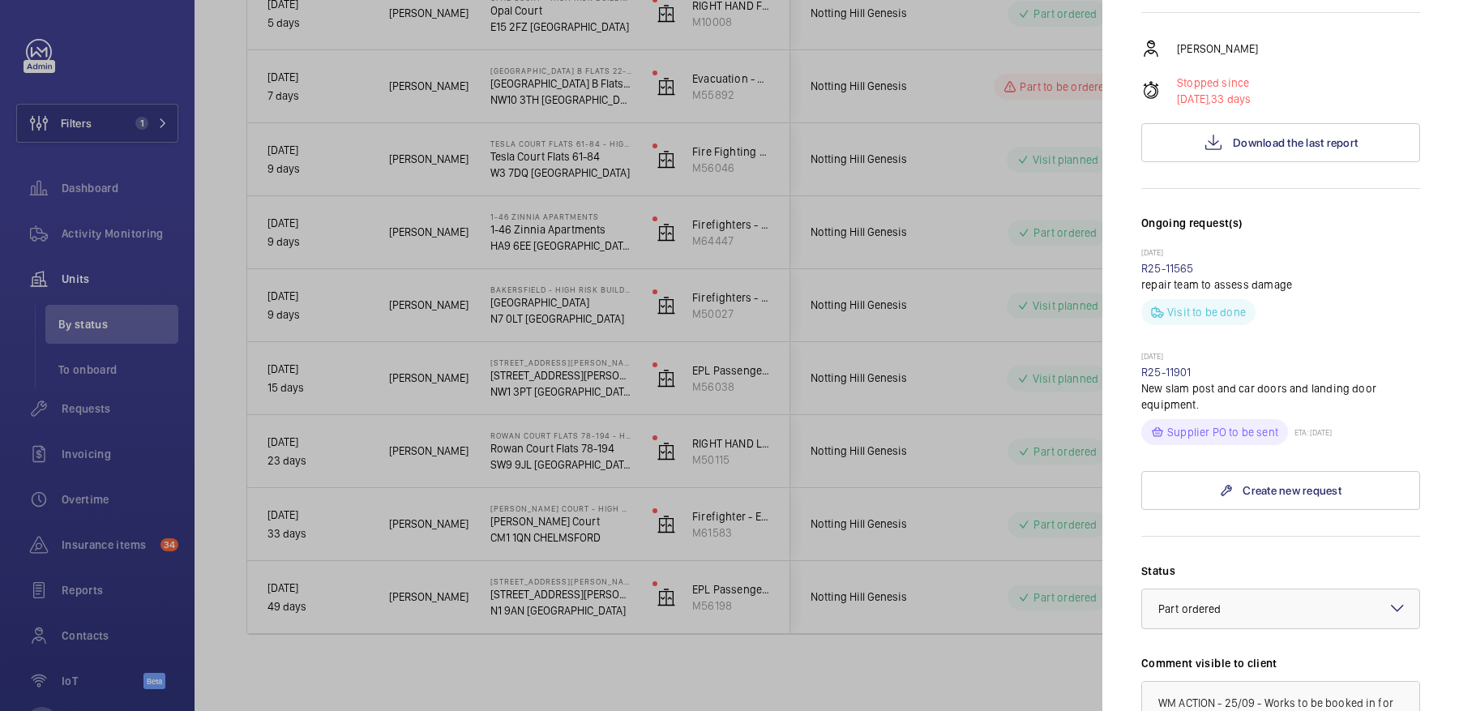
scroll to position [674, 0]
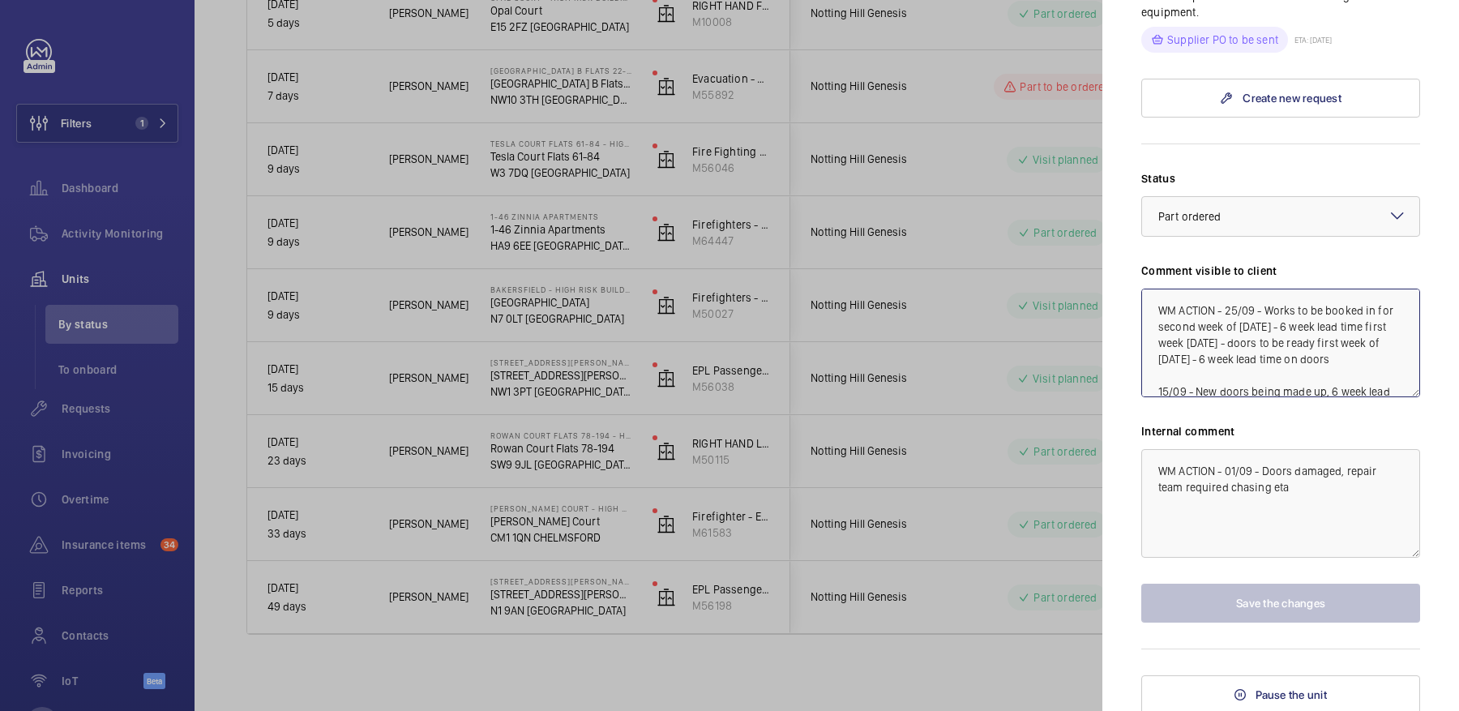
click at [1230, 303] on textarea "WM ACTION - 25/09 - Works to be booked in for second week of November 23/09 - 6…" at bounding box center [1280, 343] width 279 height 109
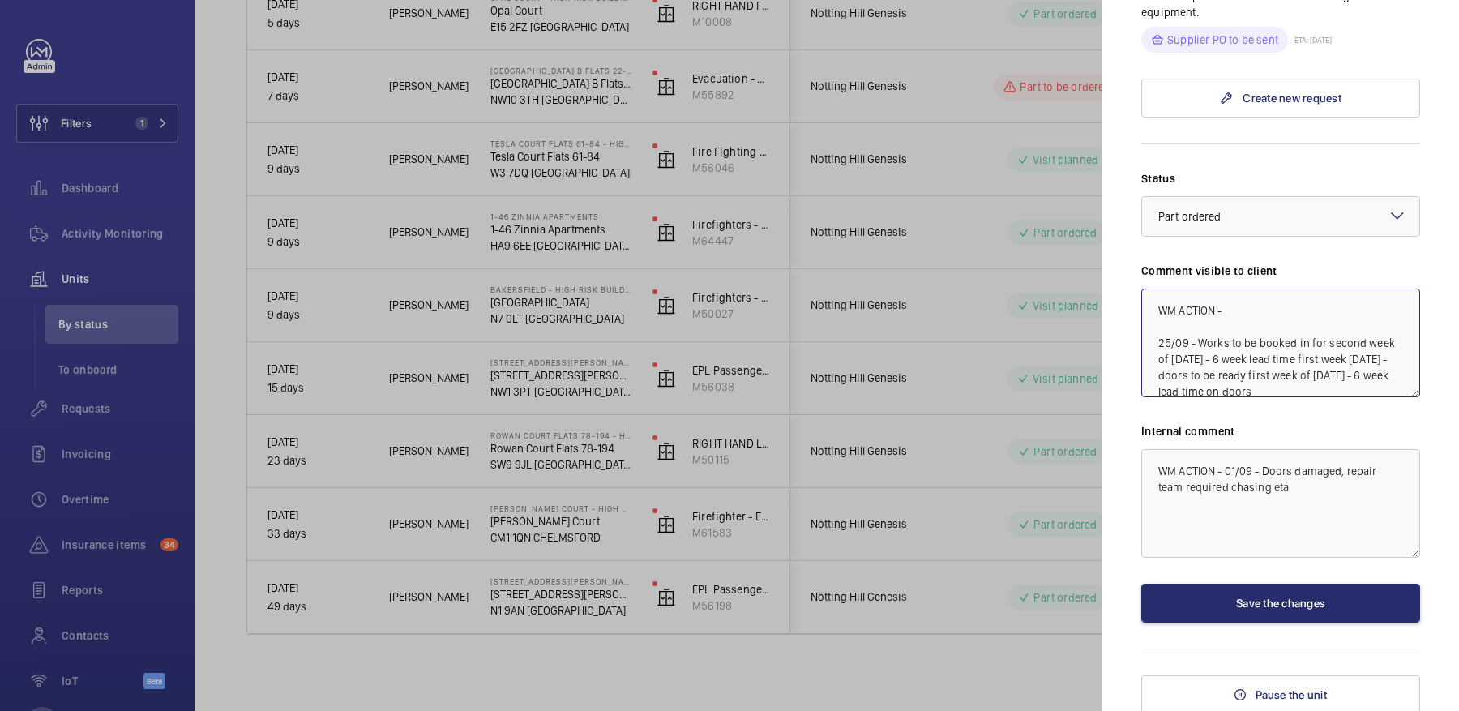
click at [1257, 310] on textarea "WM ACTION - 25/09 - Works to be booked in for second week of November 23/09 - 6…" at bounding box center [1280, 343] width 279 height 109
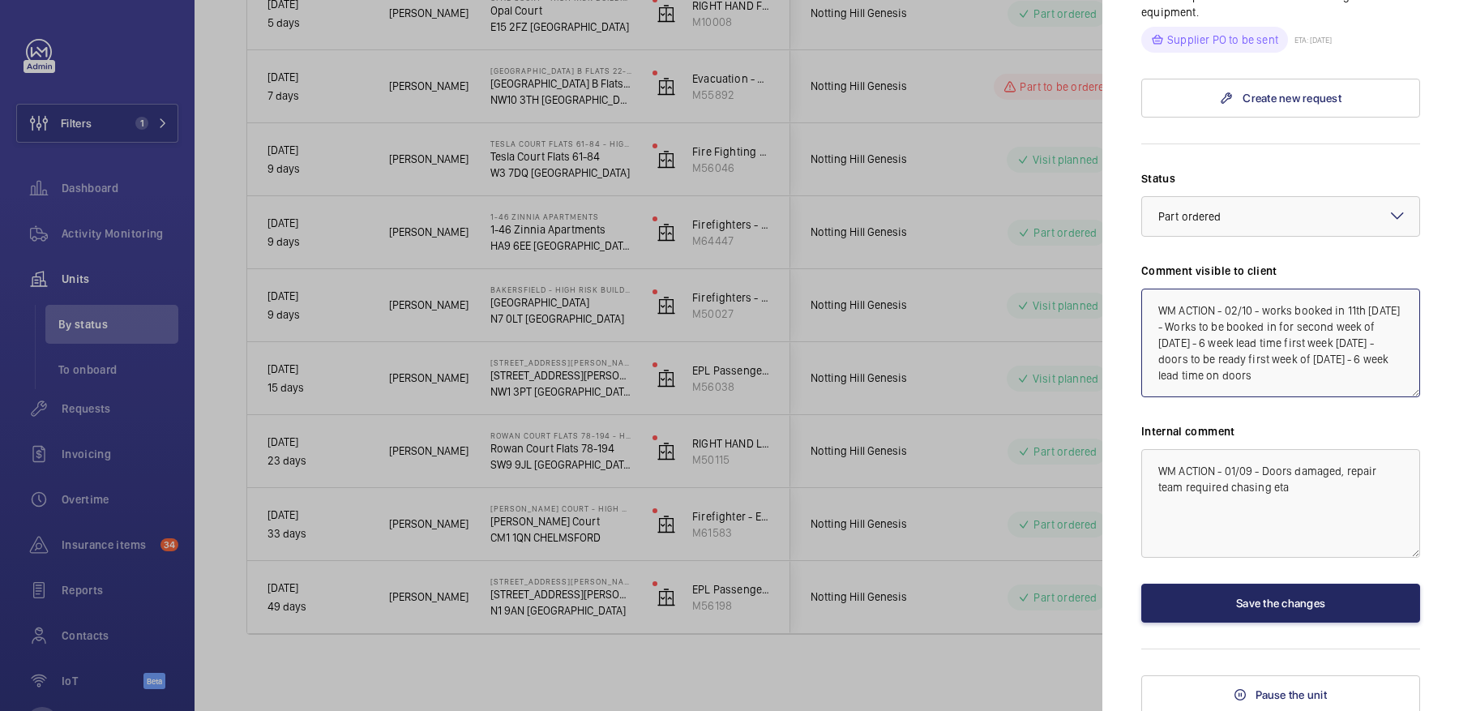
type textarea "WM ACTION - 02/10 - works booked in 11th [DATE] - Works to be booked in for sec…"
click at [1320, 592] on button "Save the changes" at bounding box center [1280, 603] width 279 height 39
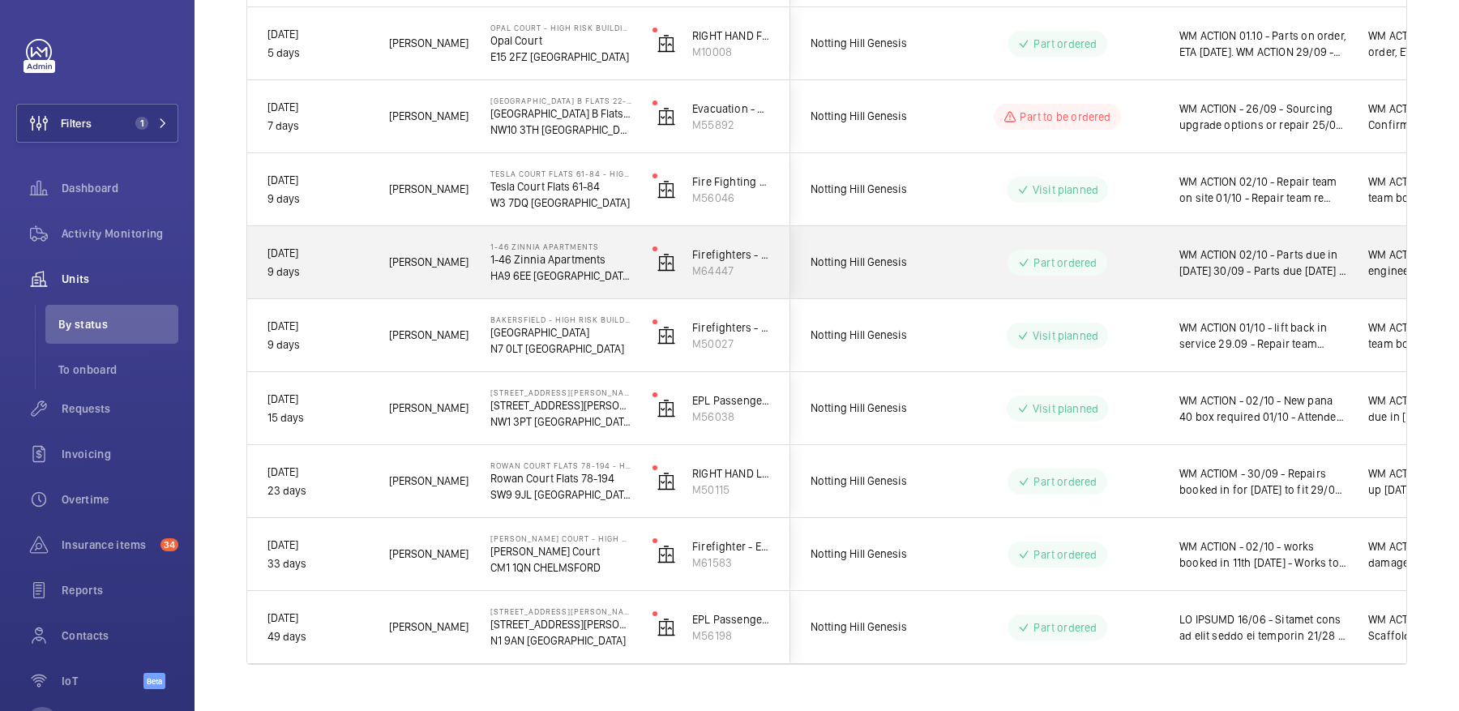
scroll to position [0, 0]
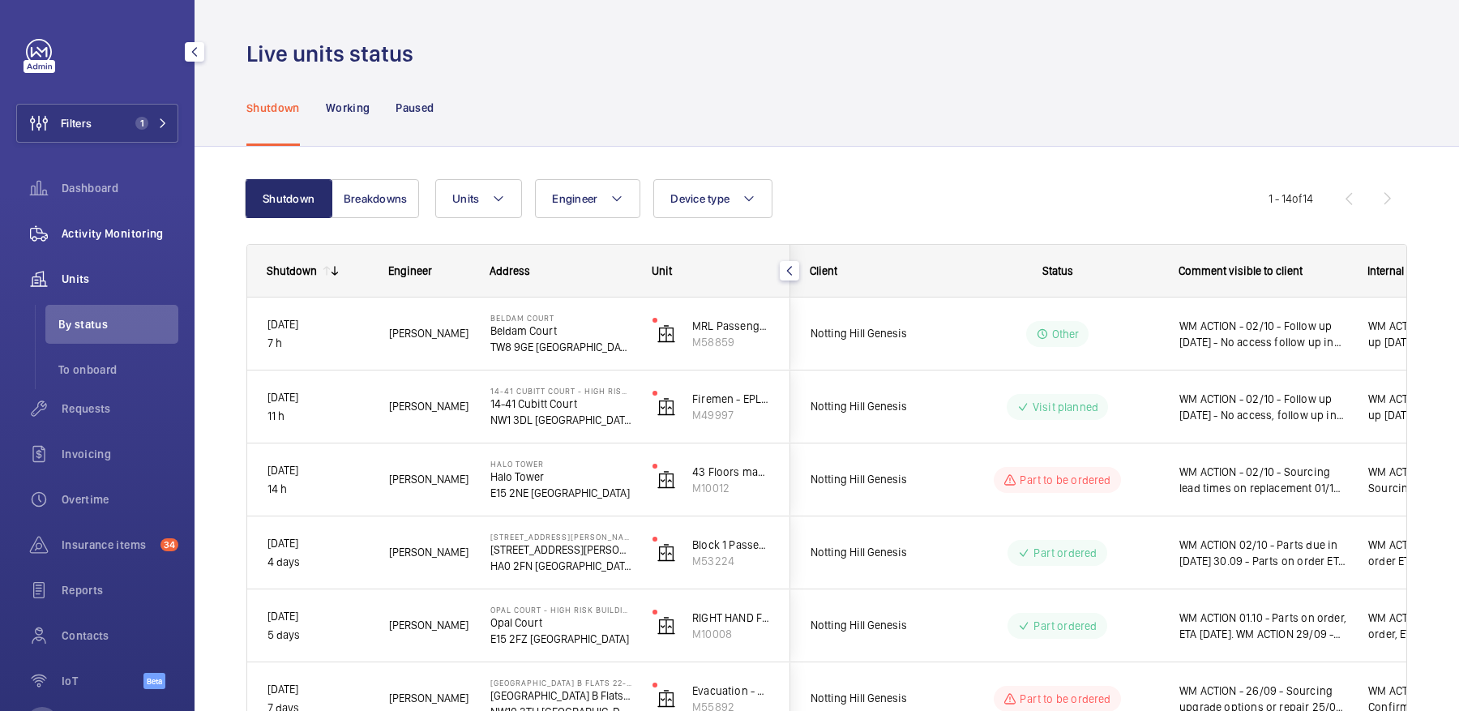
click at [90, 231] on span "Activity Monitoring" at bounding box center [120, 233] width 117 height 16
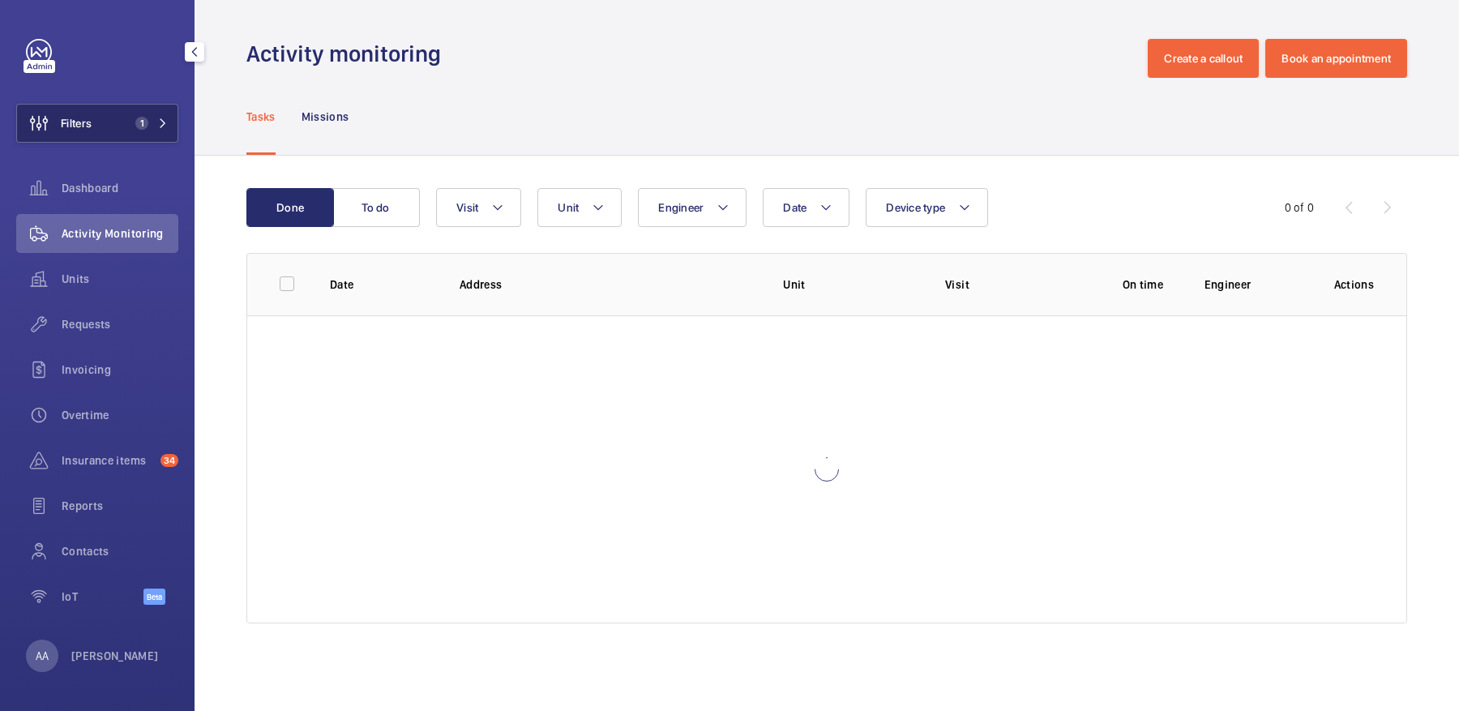
click at [116, 133] on button "Filters 1" at bounding box center [97, 123] width 162 height 39
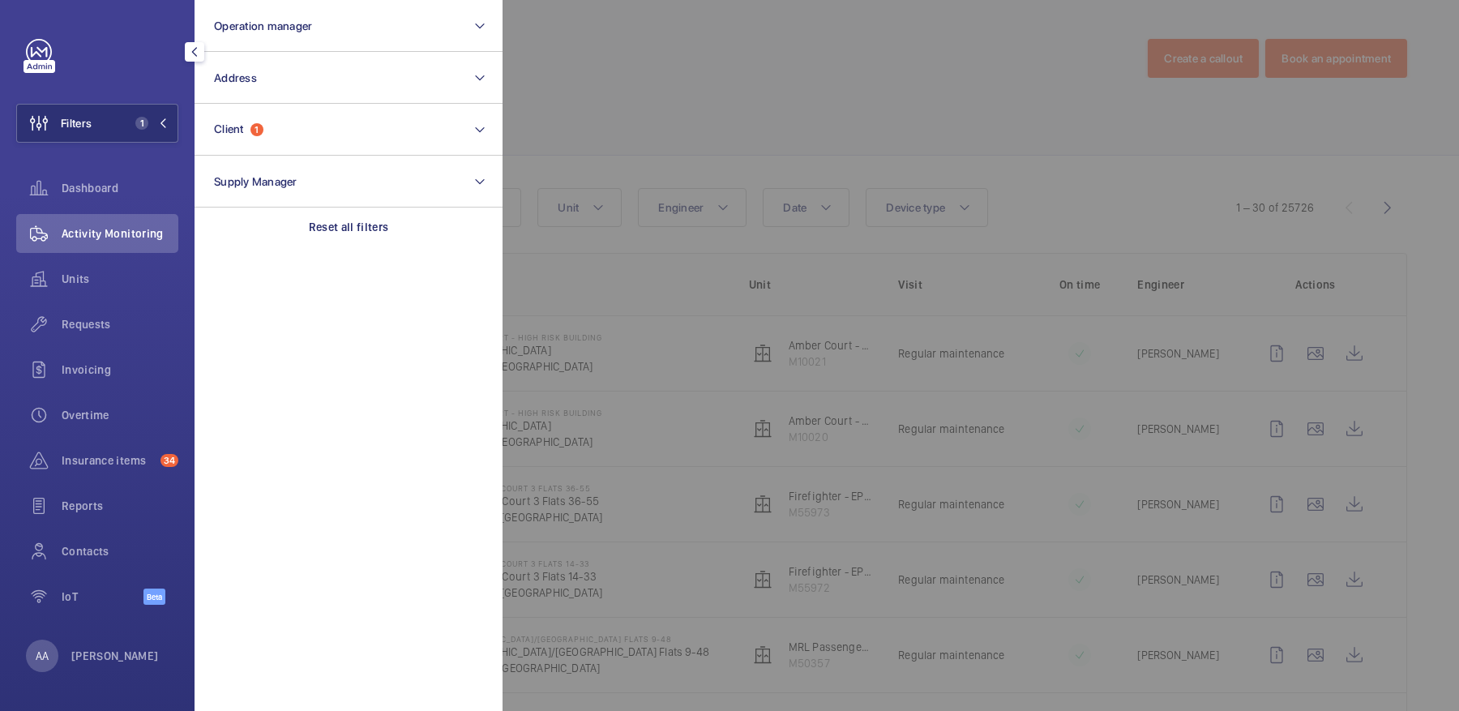
click at [657, 115] on div at bounding box center [1232, 355] width 1459 height 711
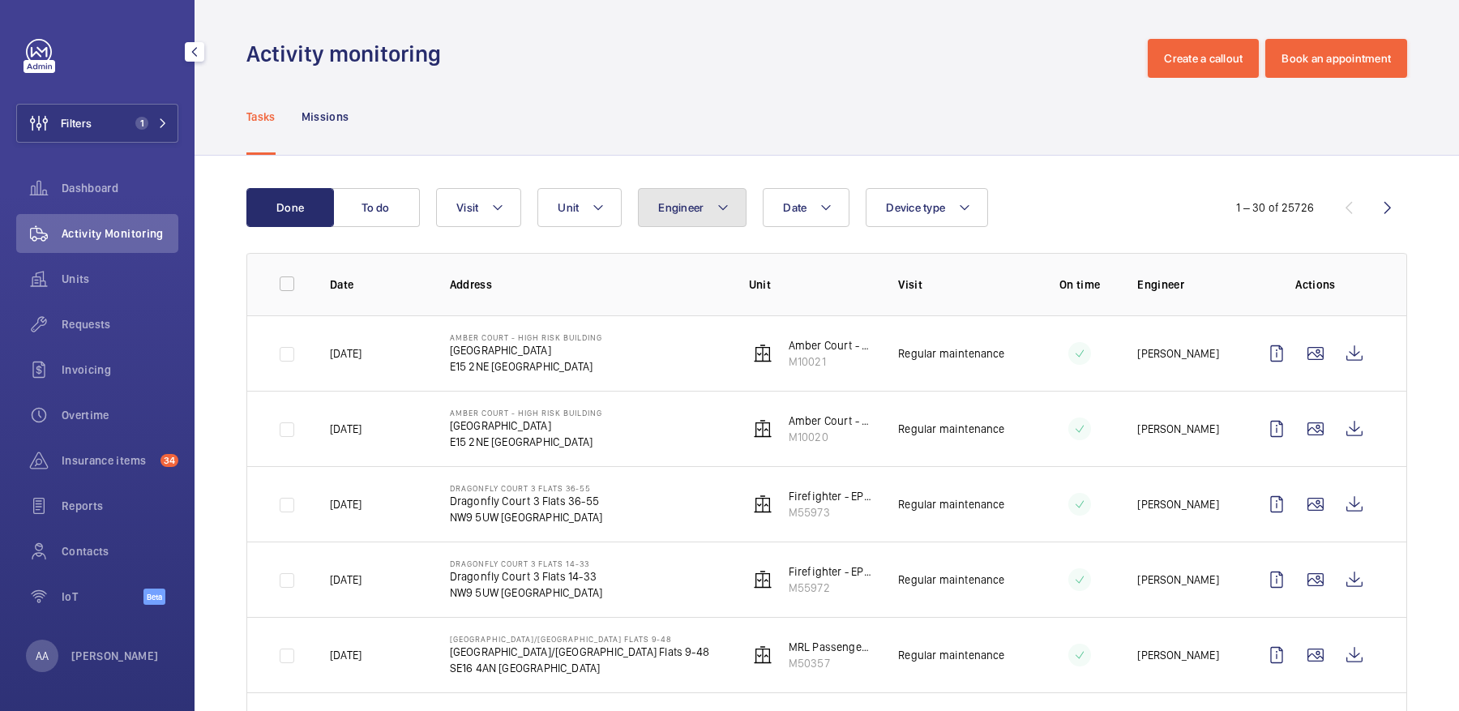
click at [699, 203] on span "Engineer" at bounding box center [680, 207] width 45 height 13
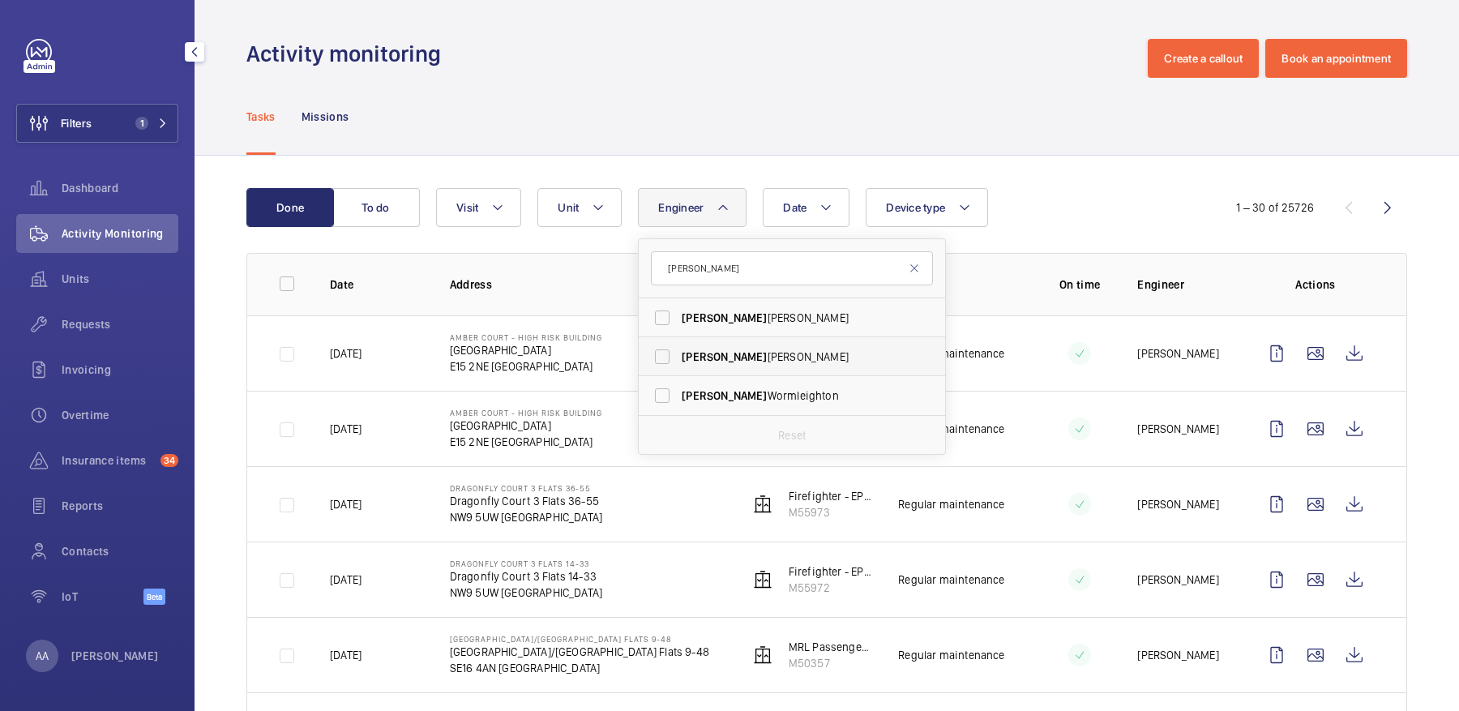
type input "lewis"
click at [736, 357] on span "Lewis Hughes" at bounding box center [793, 357] width 223 height 16
click at [679, 357] on input "Lewis Hughes" at bounding box center [662, 356] width 32 height 32
checkbox input "true"
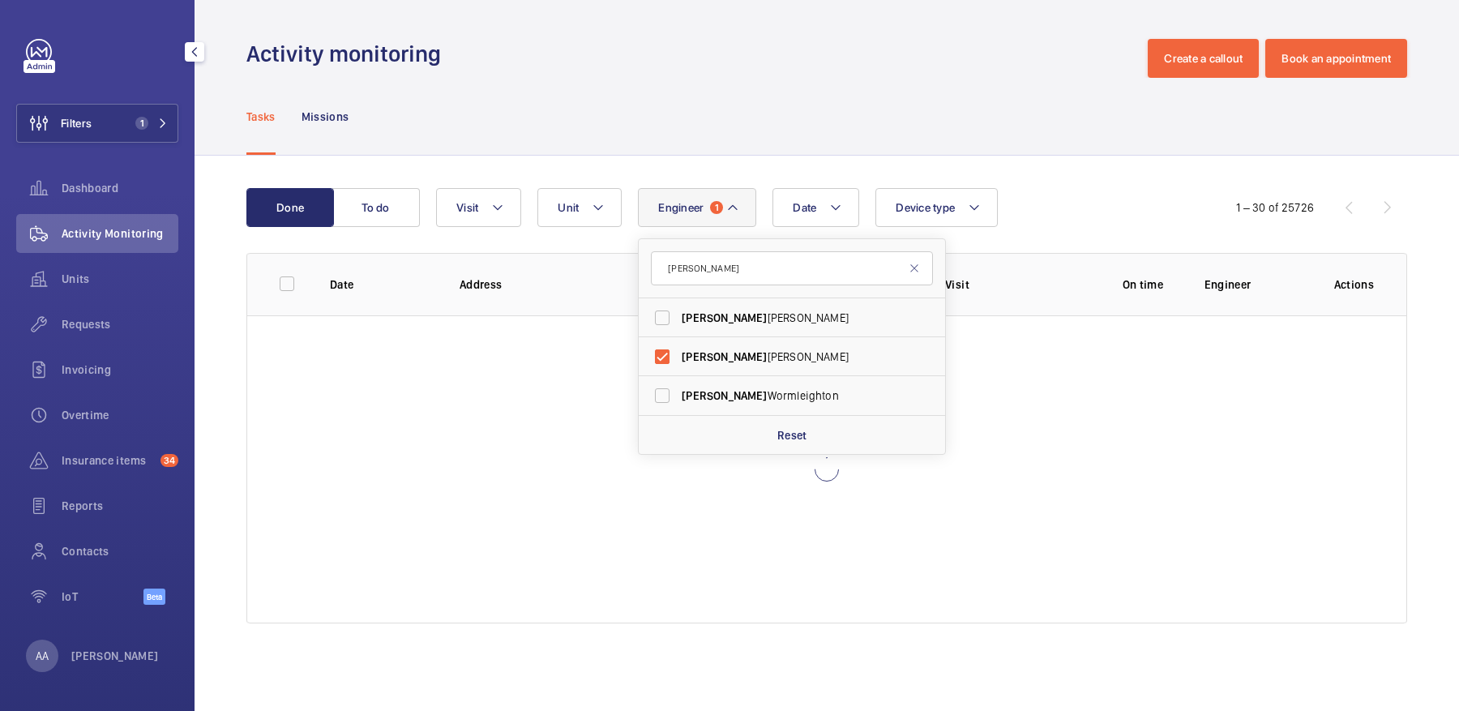
click at [516, 133] on div "Tasks Missions" at bounding box center [826, 116] width 1161 height 77
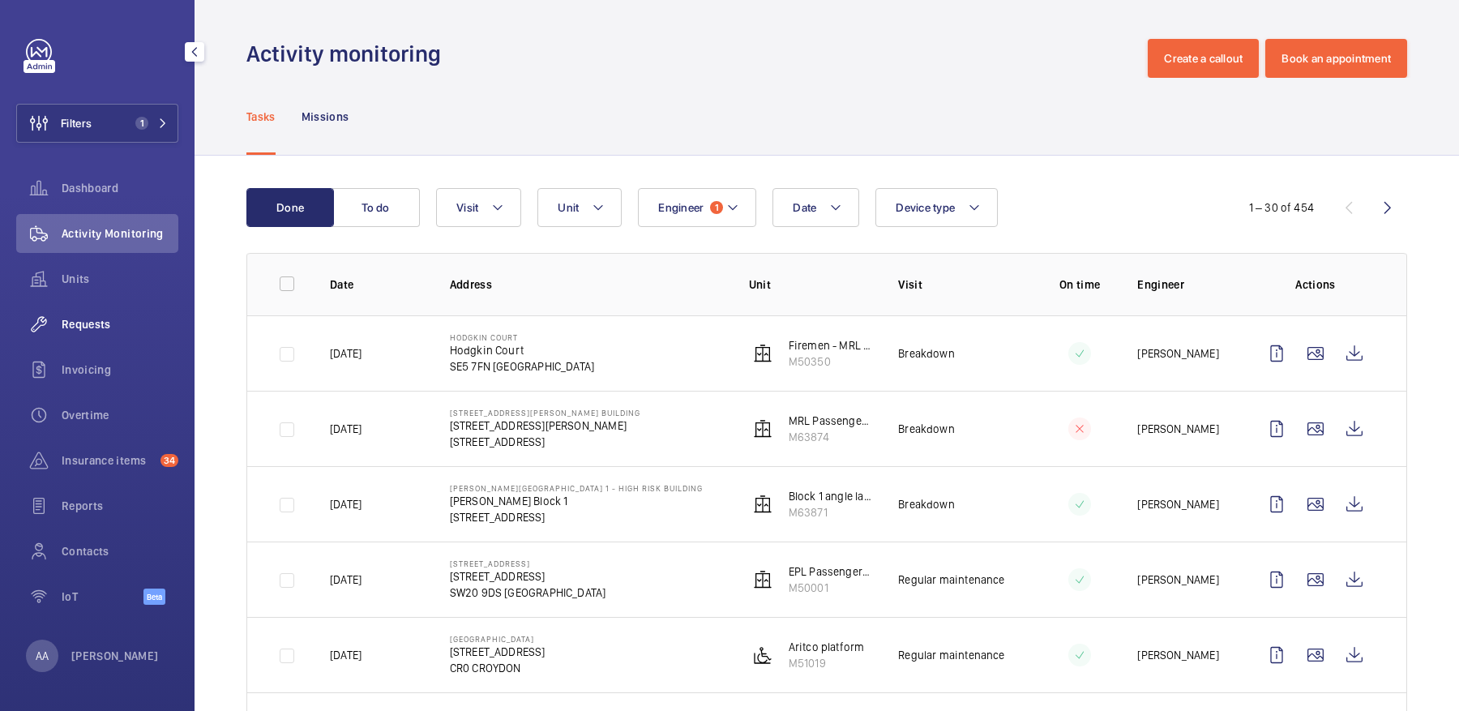
click at [105, 332] on span "Requests" at bounding box center [120, 324] width 117 height 16
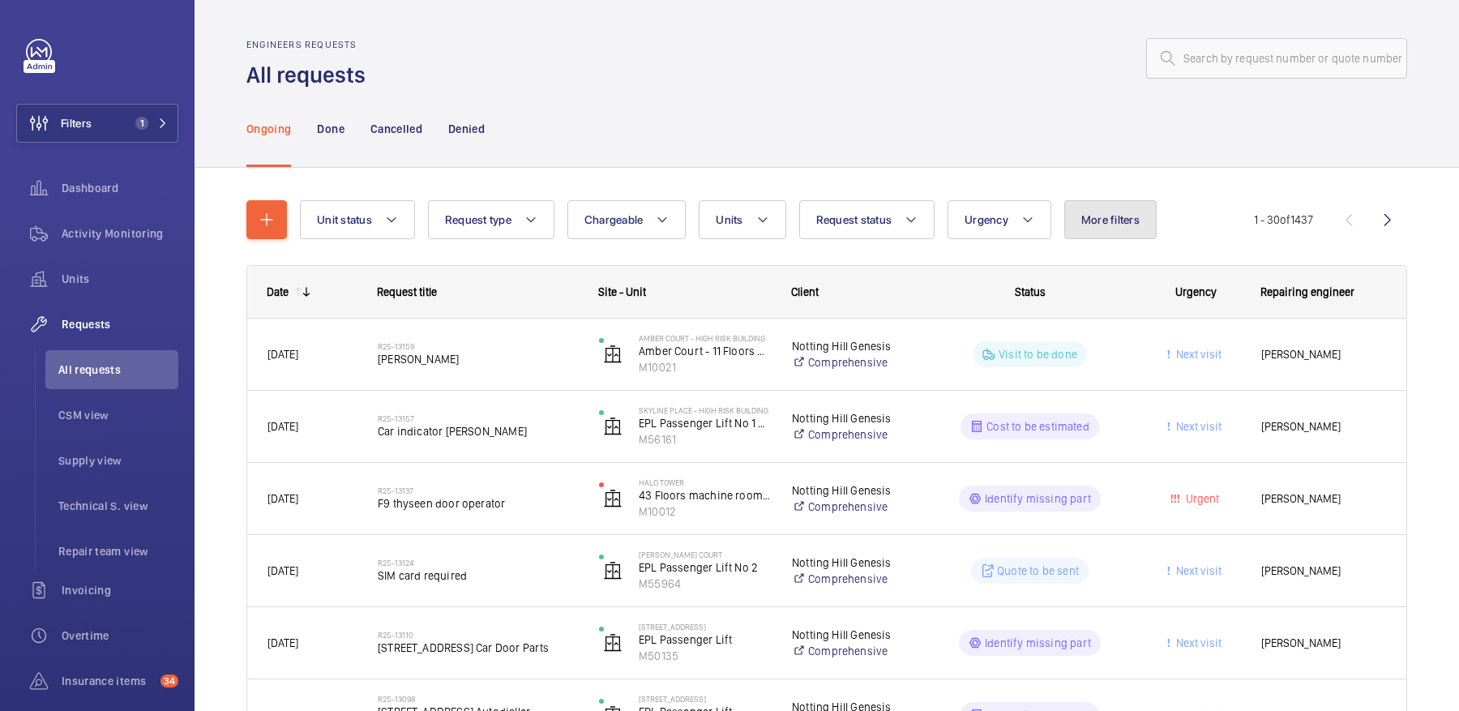
click at [1094, 215] on span "More filters" at bounding box center [1110, 219] width 58 height 13
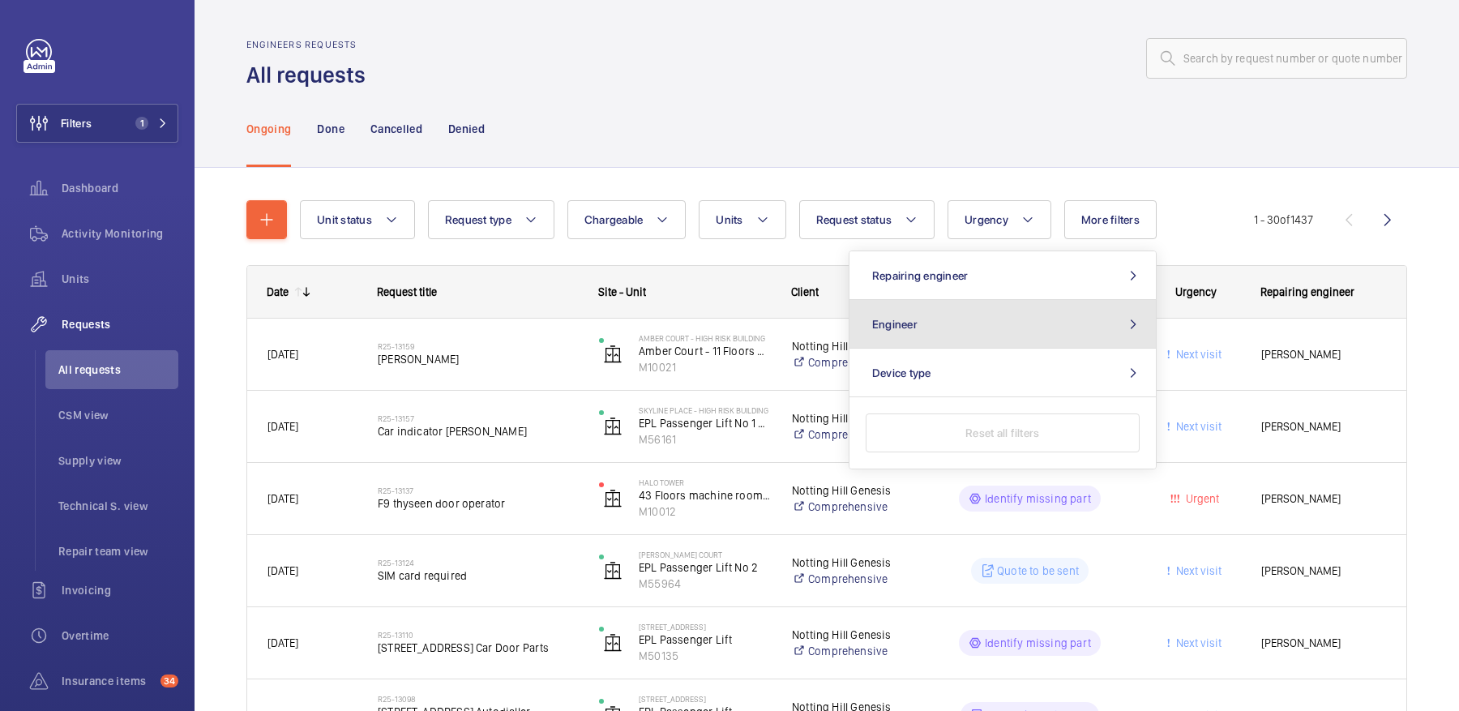
click at [1005, 328] on button "Engineer" at bounding box center [1003, 324] width 306 height 49
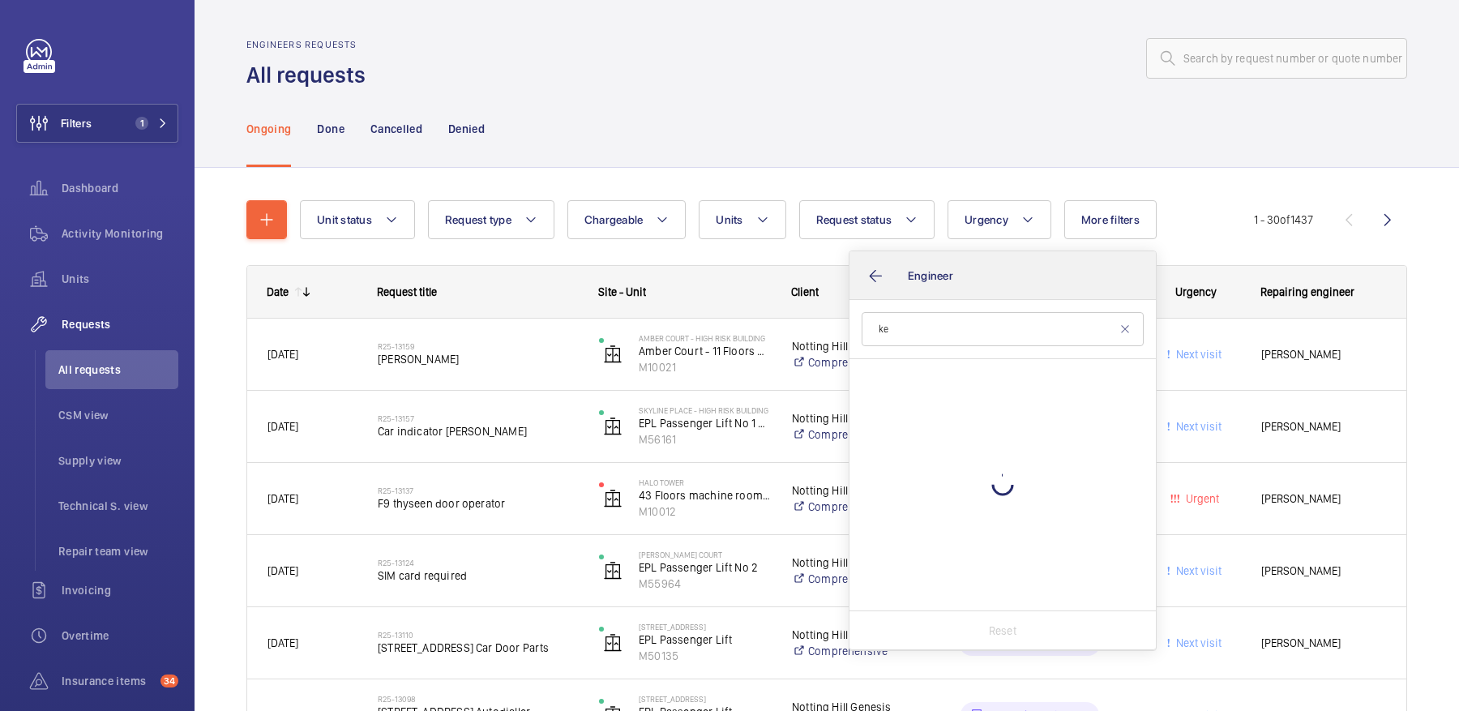
type input "k"
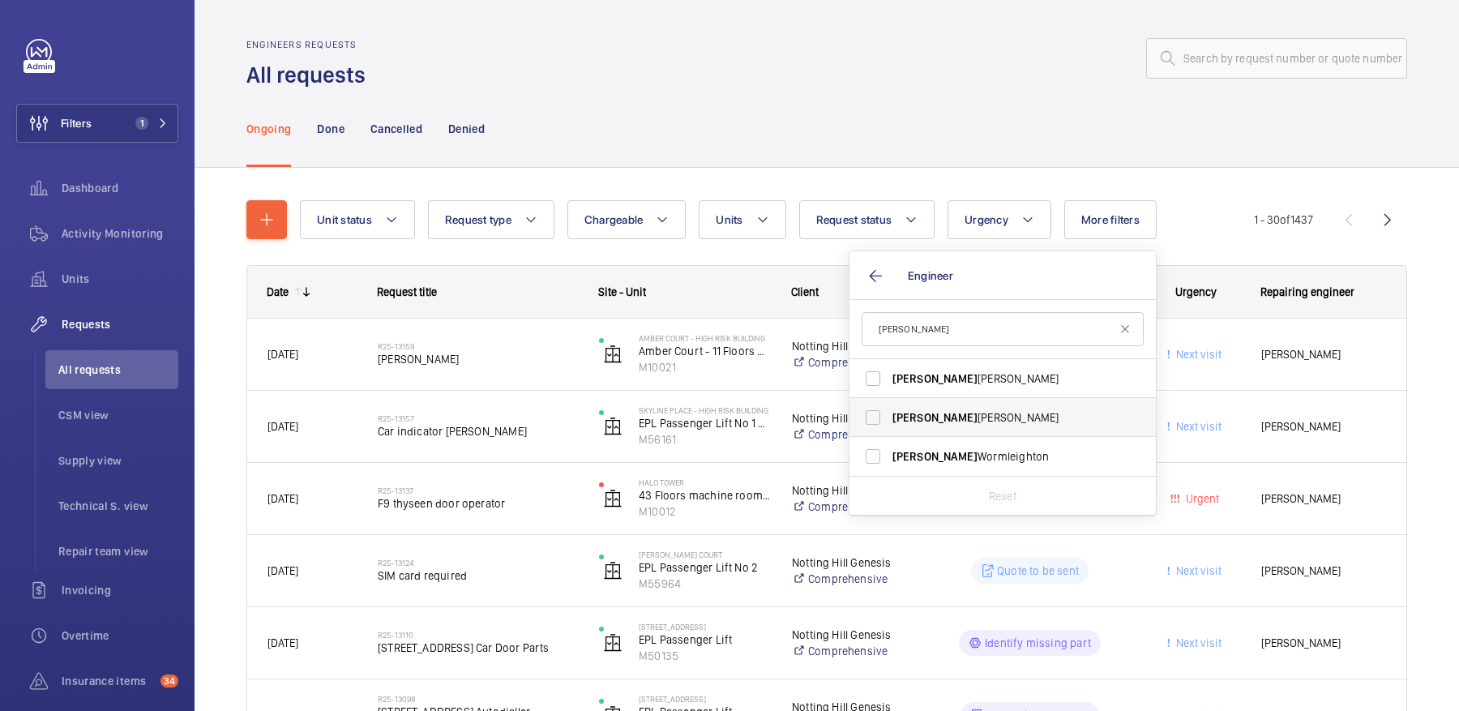
type input "lewis"
click at [965, 412] on span "Lewis Hughes" at bounding box center [1004, 417] width 223 height 16
click at [889, 412] on input "Lewis Hughes" at bounding box center [873, 417] width 32 height 32
checkbox input "true"
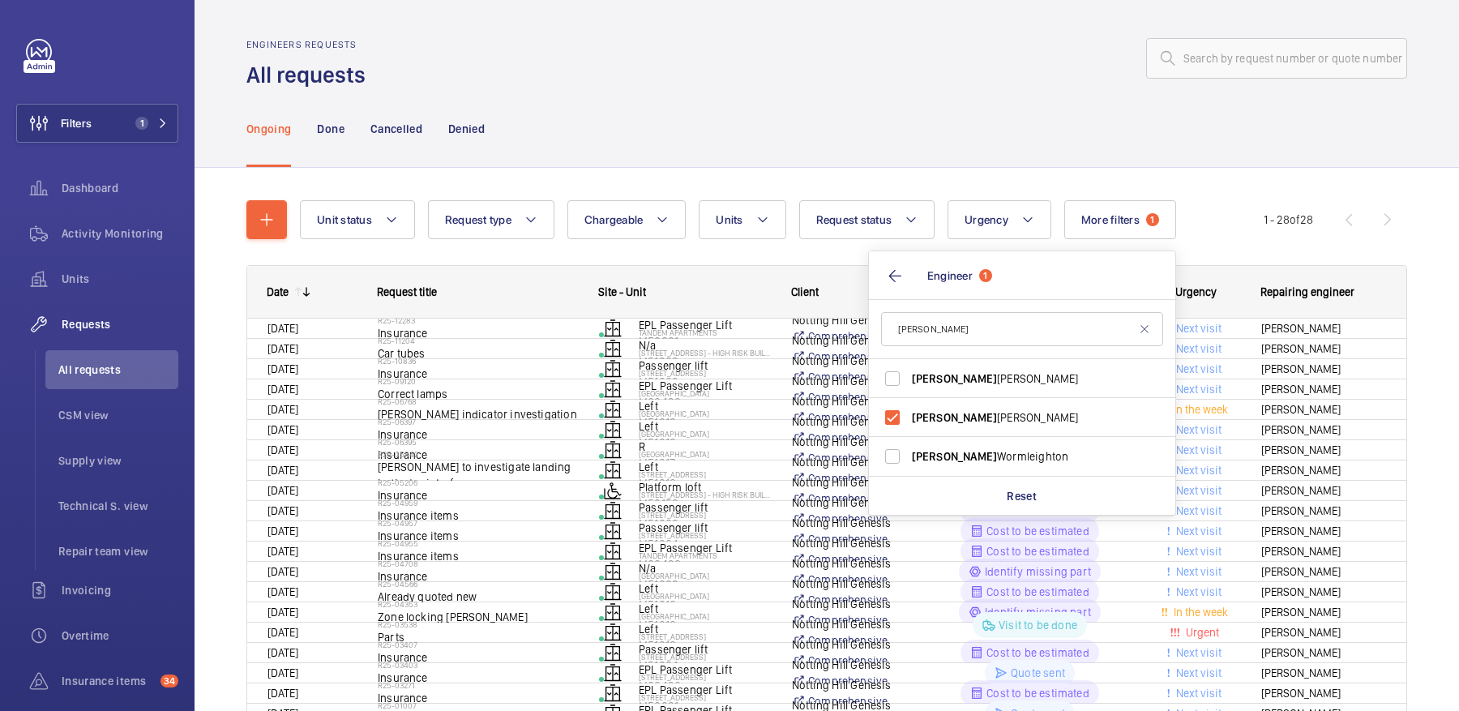
click at [1025, 109] on div "Ongoing Done Cancelled Denied" at bounding box center [826, 128] width 1161 height 77
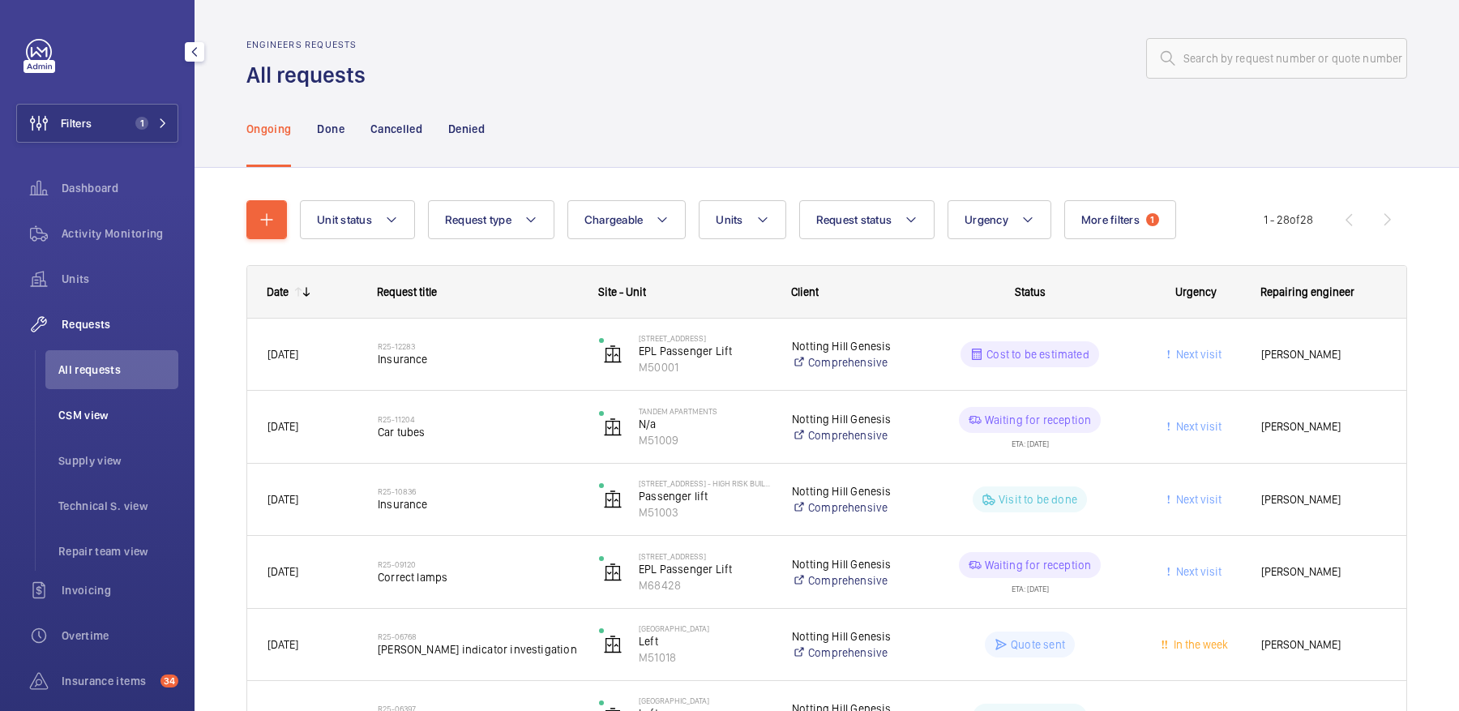
click at [97, 427] on li "CSM view" at bounding box center [111, 415] width 133 height 39
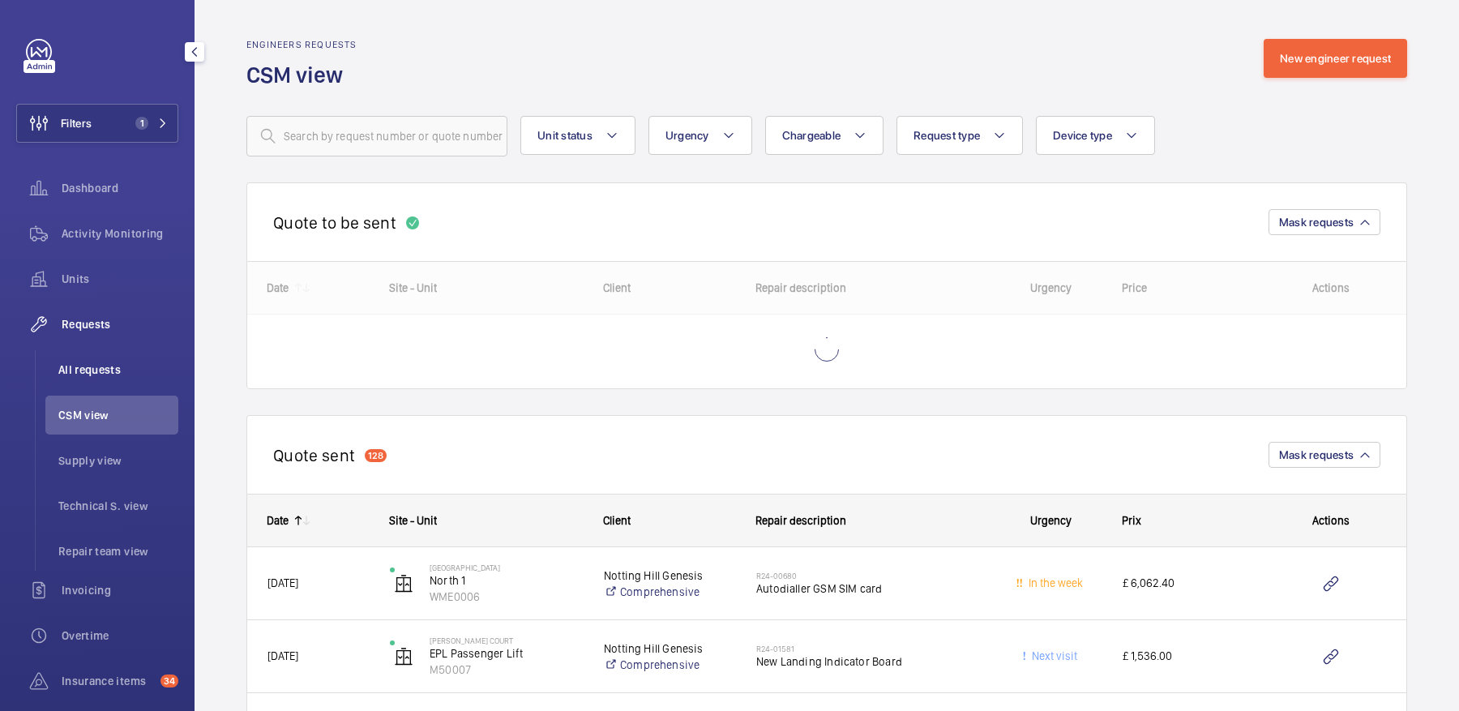
click at [113, 356] on li "All requests" at bounding box center [111, 369] width 133 height 39
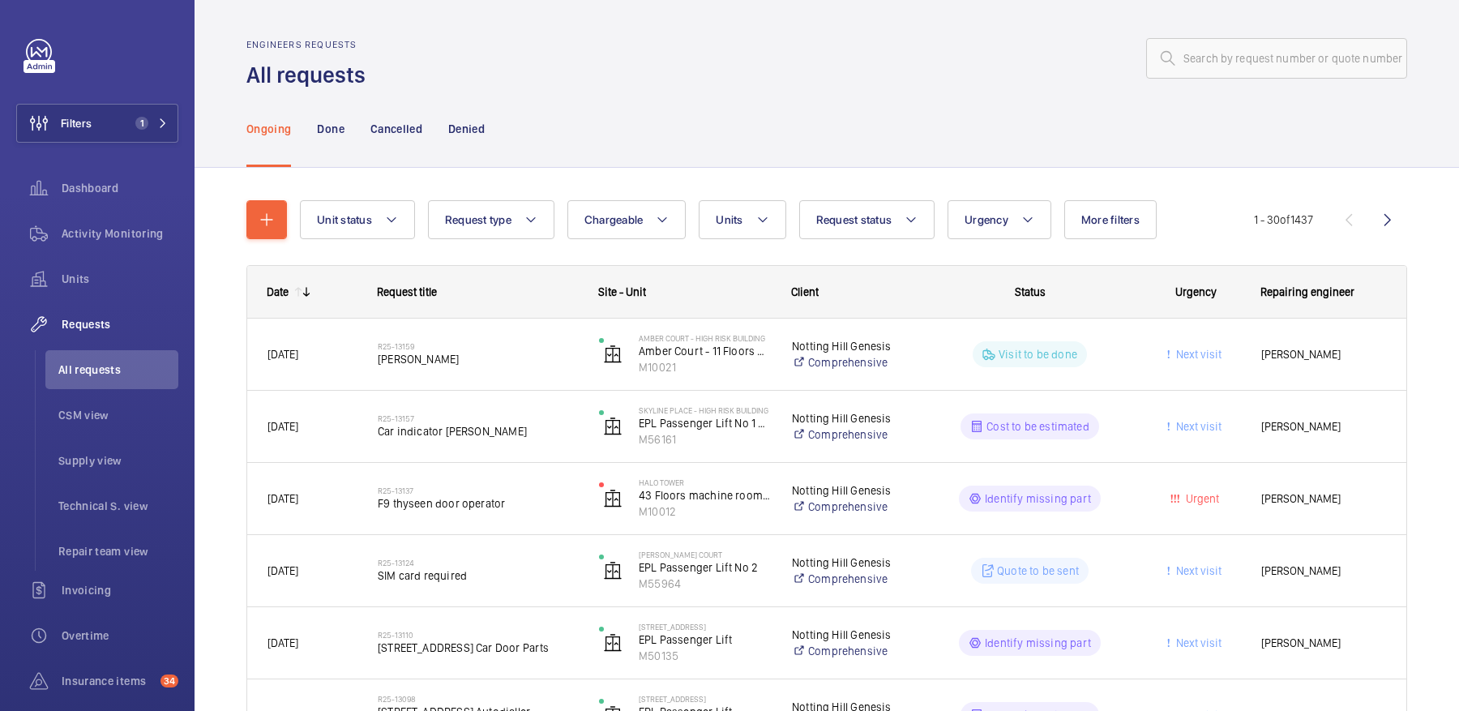
click at [1161, 203] on div "Unit status Request type Chargeable Units Request status Urgency More filters R…" at bounding box center [777, 219] width 954 height 39
click at [1123, 216] on span "More filters" at bounding box center [1110, 219] width 58 height 13
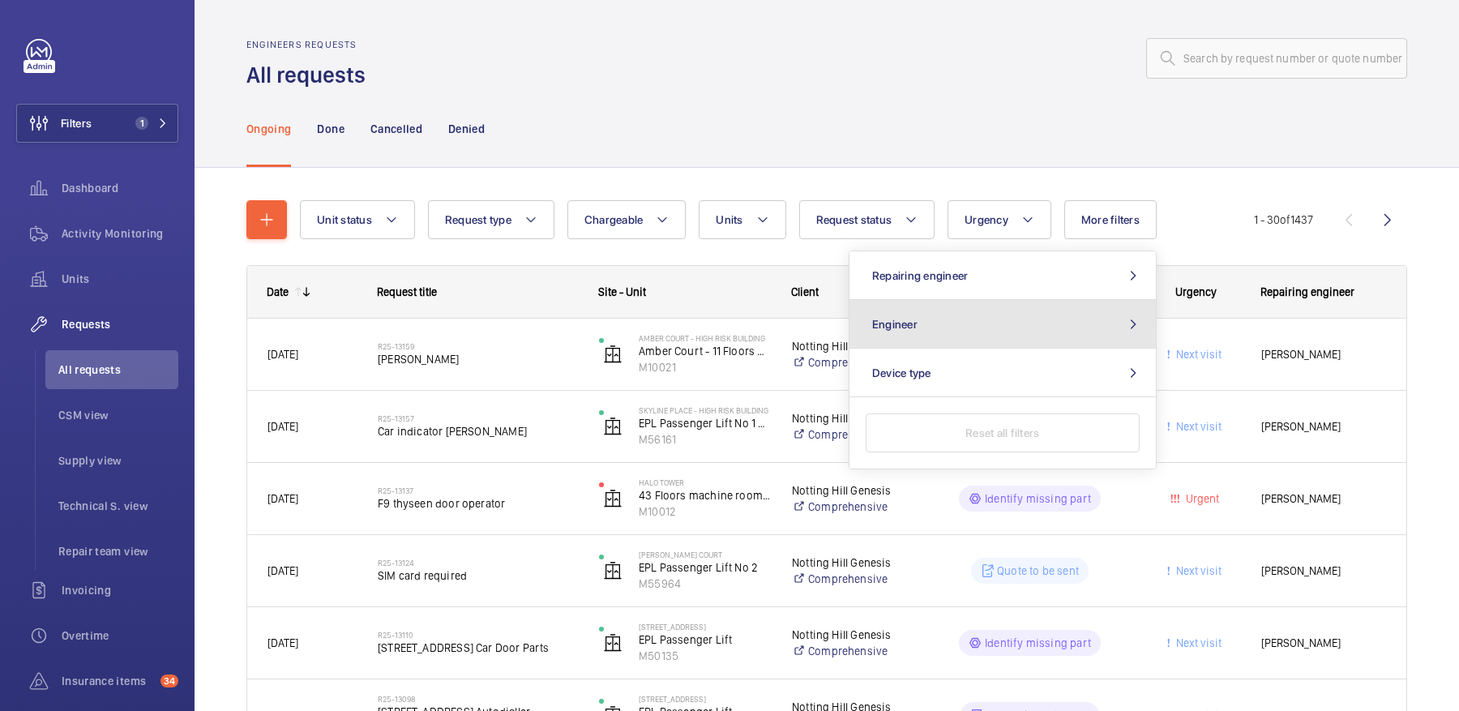
click at [1060, 318] on button "Engineer" at bounding box center [1003, 324] width 306 height 49
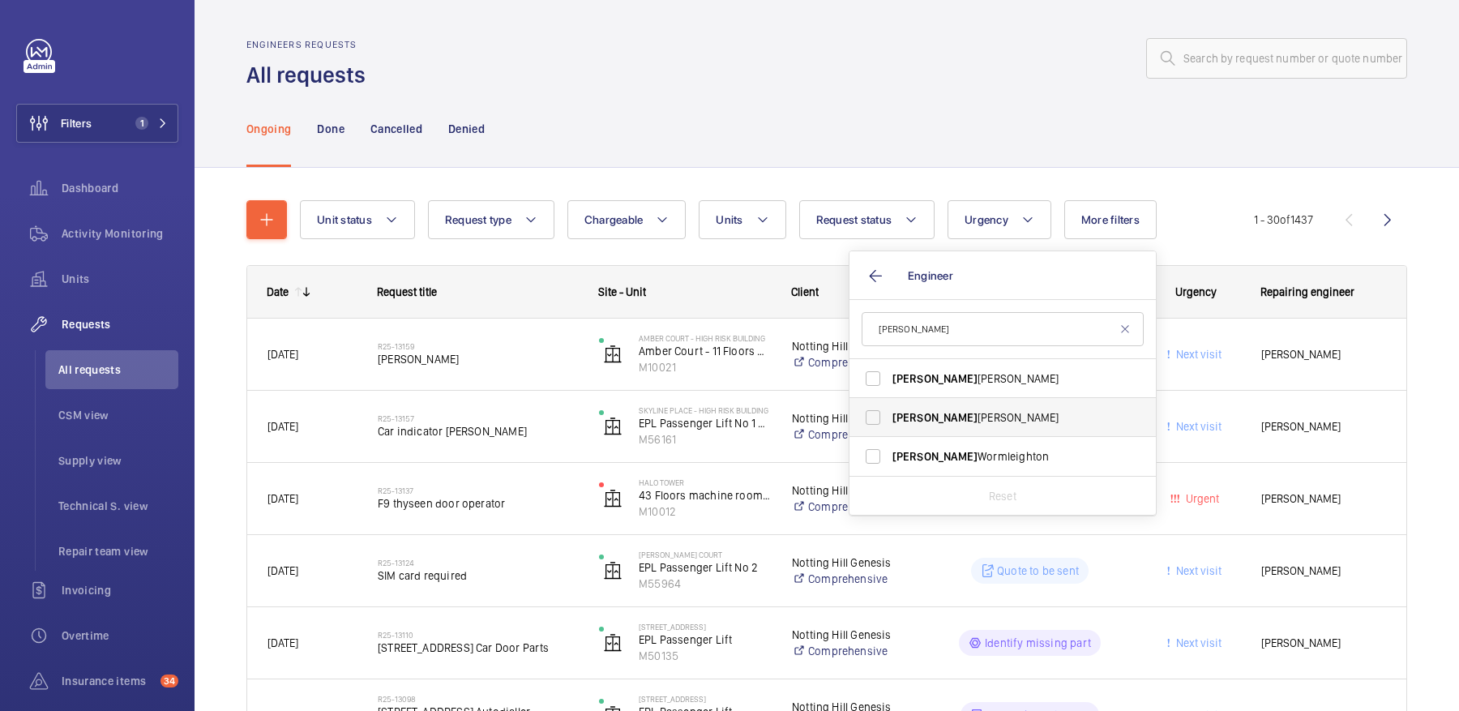
type input "lewis"
click at [996, 426] on label "Lewis Hughes" at bounding box center [991, 417] width 282 height 39
click at [889, 426] on input "Lewis Hughes" at bounding box center [873, 417] width 32 height 32
checkbox input "true"
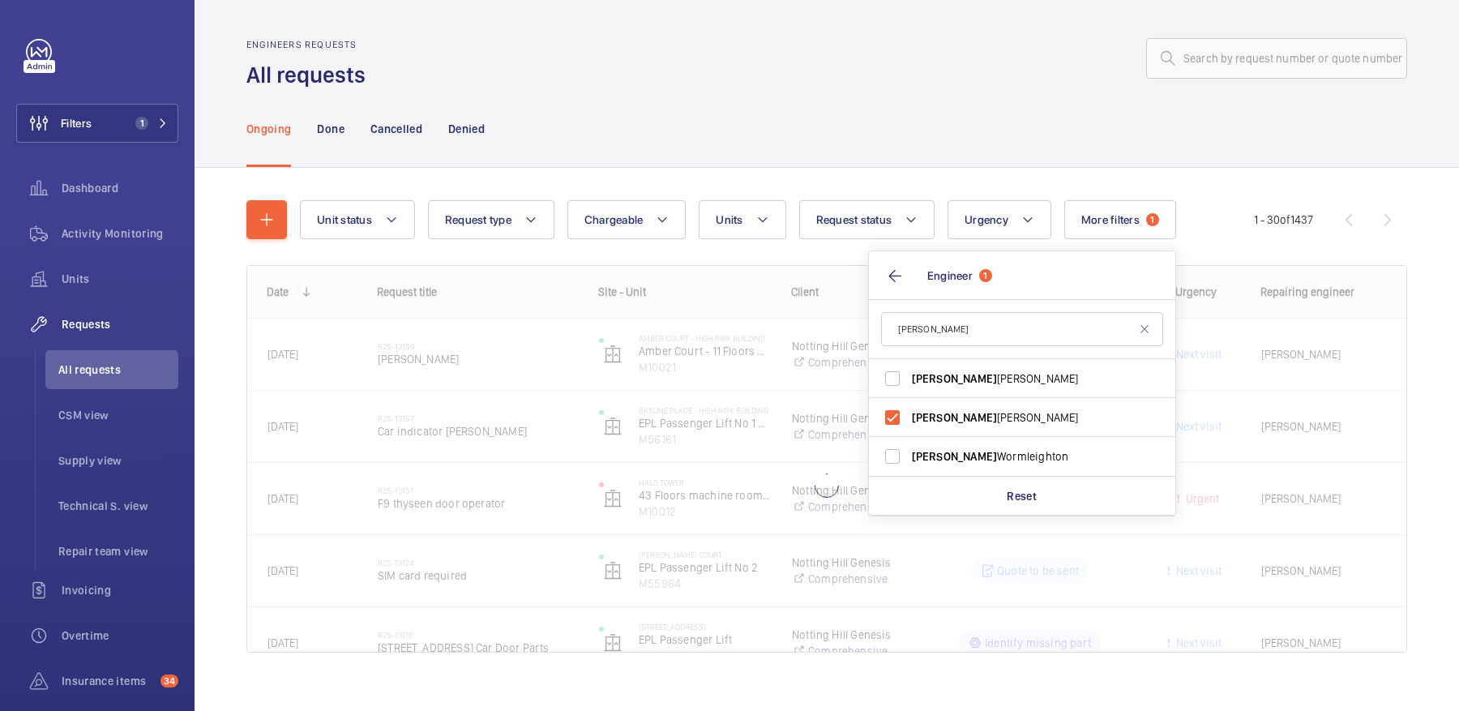
click at [974, 126] on div "Ongoing Done Cancelled Denied" at bounding box center [826, 128] width 1161 height 77
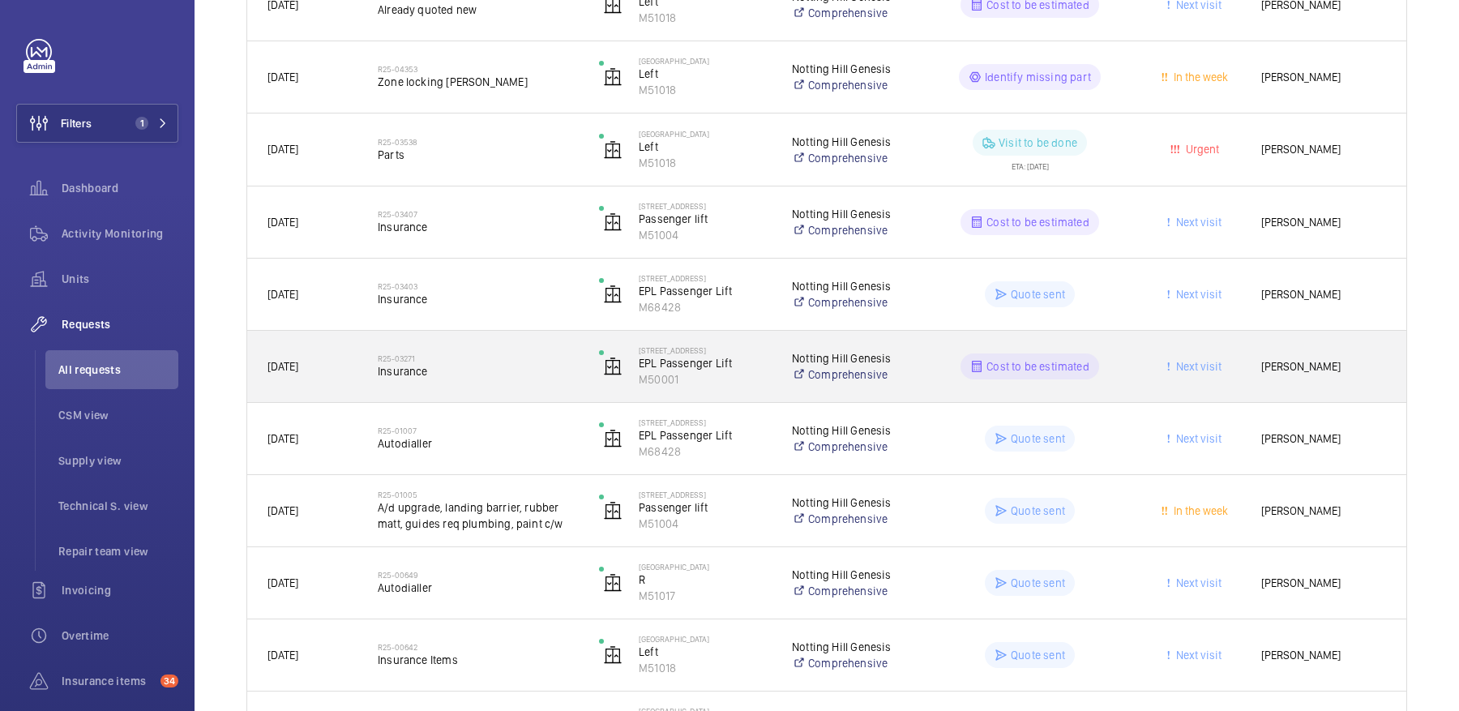
scroll to position [1288, 0]
click at [566, 375] on span "Insurance" at bounding box center [478, 372] width 200 height 16
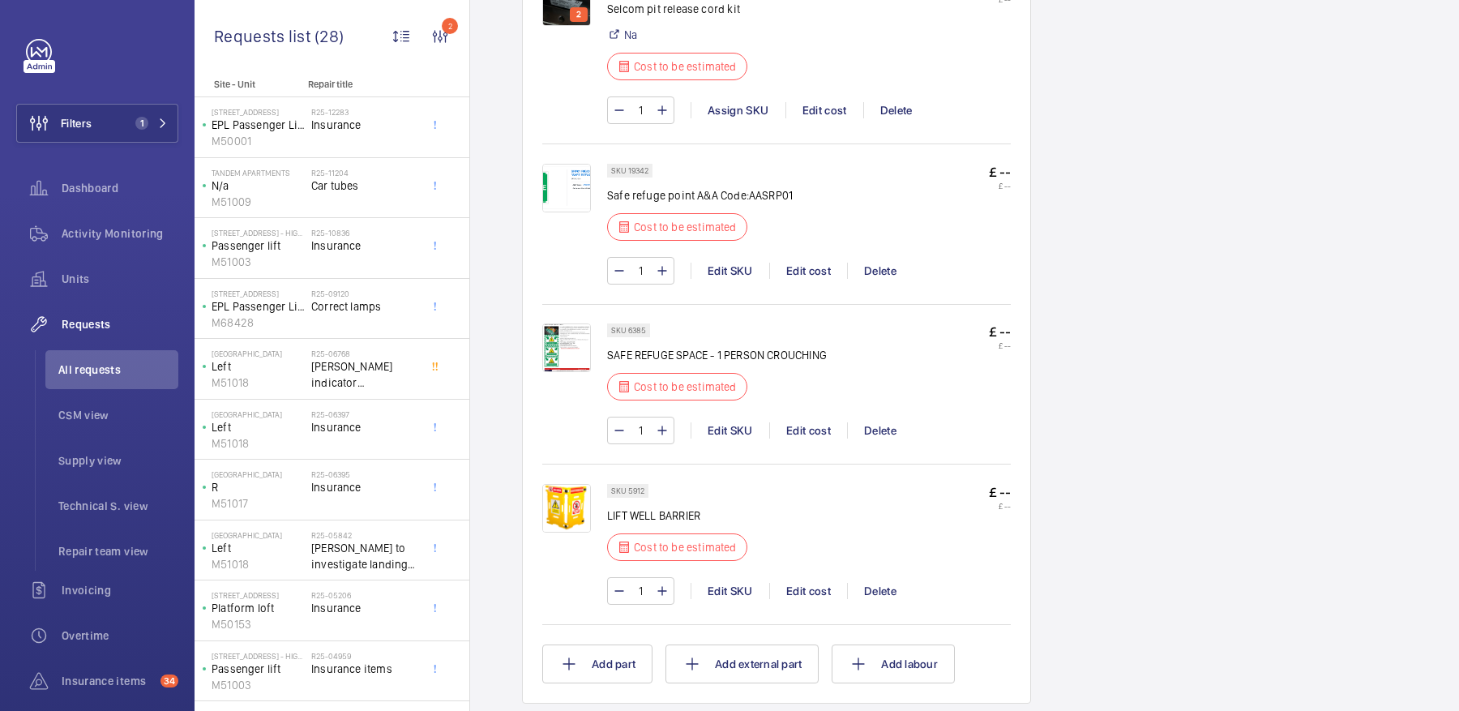
scroll to position [2327, 0]
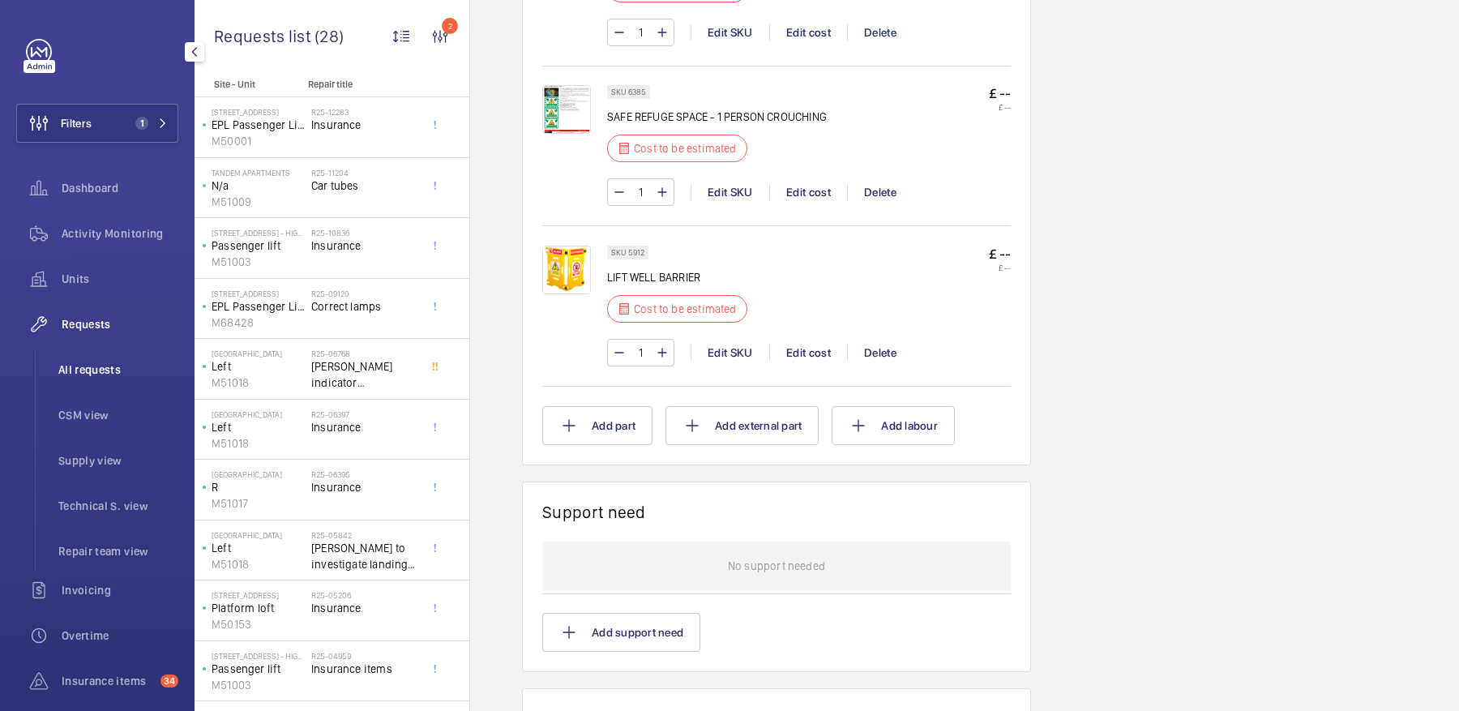
click at [131, 371] on span "All requests" at bounding box center [118, 370] width 120 height 16
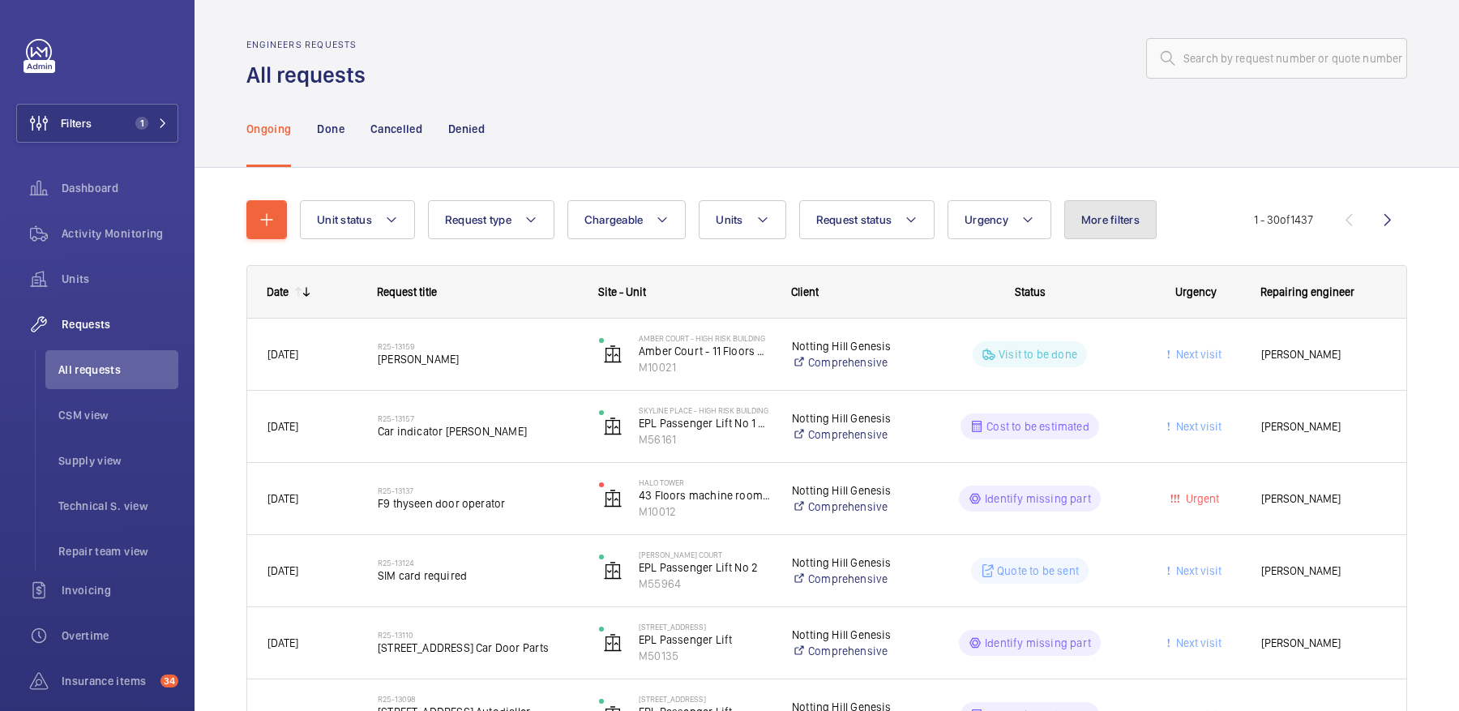
click at [1118, 217] on span "More filters" at bounding box center [1110, 219] width 58 height 13
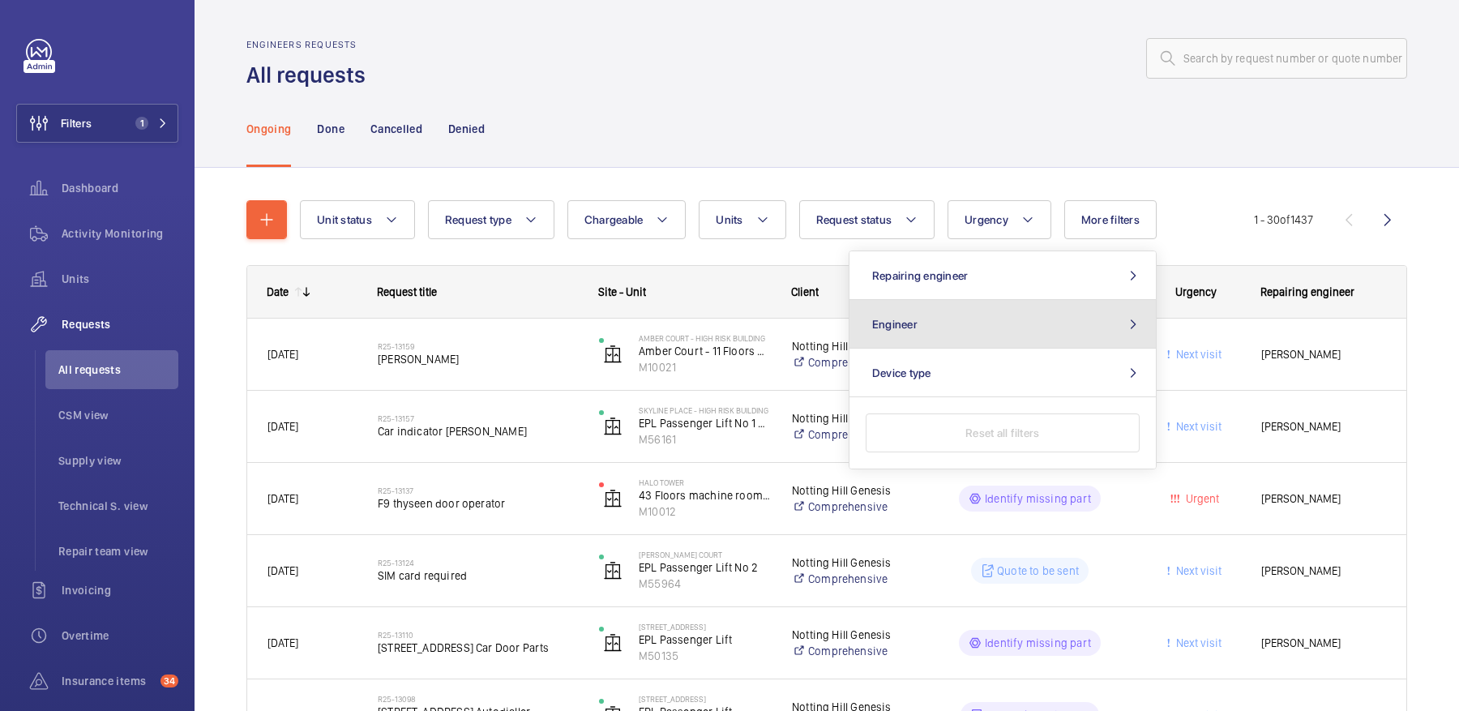
click at [1060, 320] on button "Engineer" at bounding box center [1003, 324] width 306 height 49
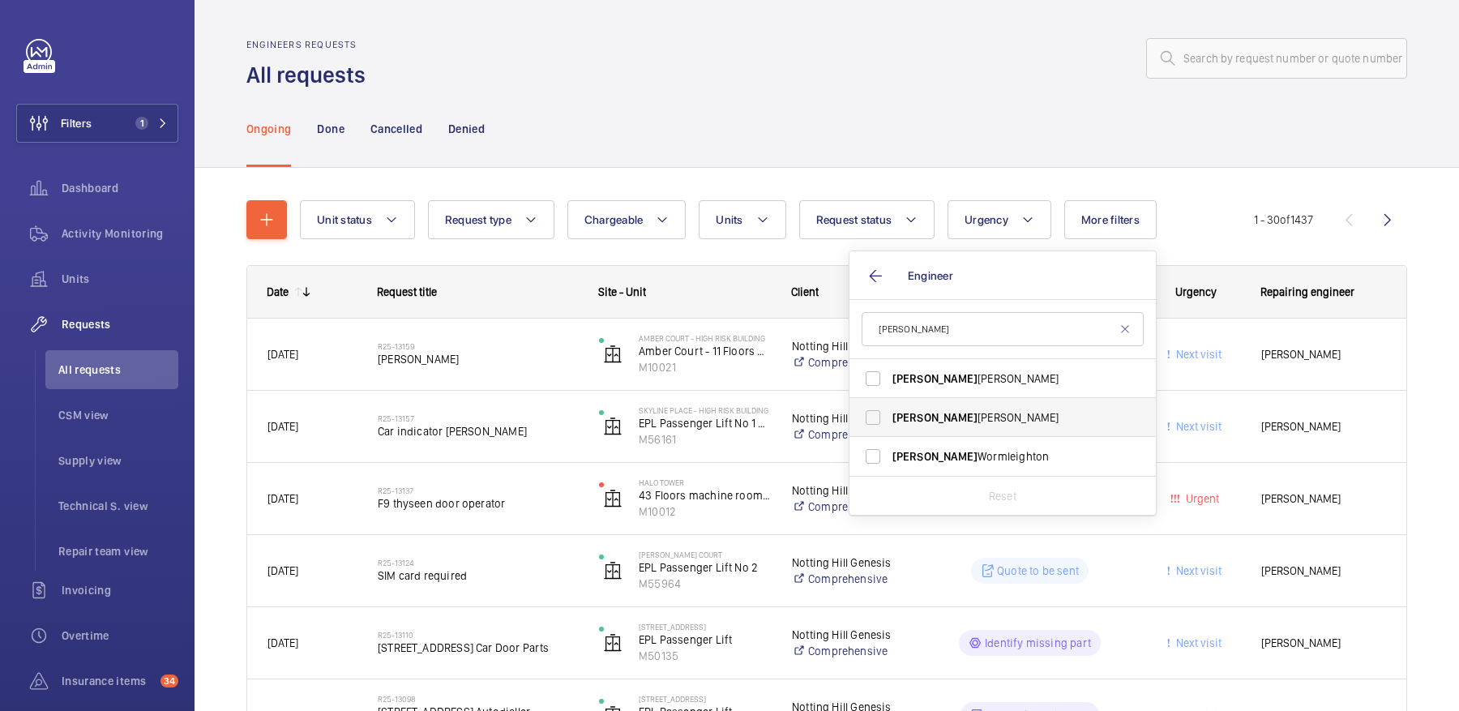
type input "lewis"
click at [967, 422] on span "Lewis Hughes" at bounding box center [1004, 417] width 223 height 16
click at [889, 422] on input "Lewis Hughes" at bounding box center [873, 417] width 32 height 32
checkbox input "true"
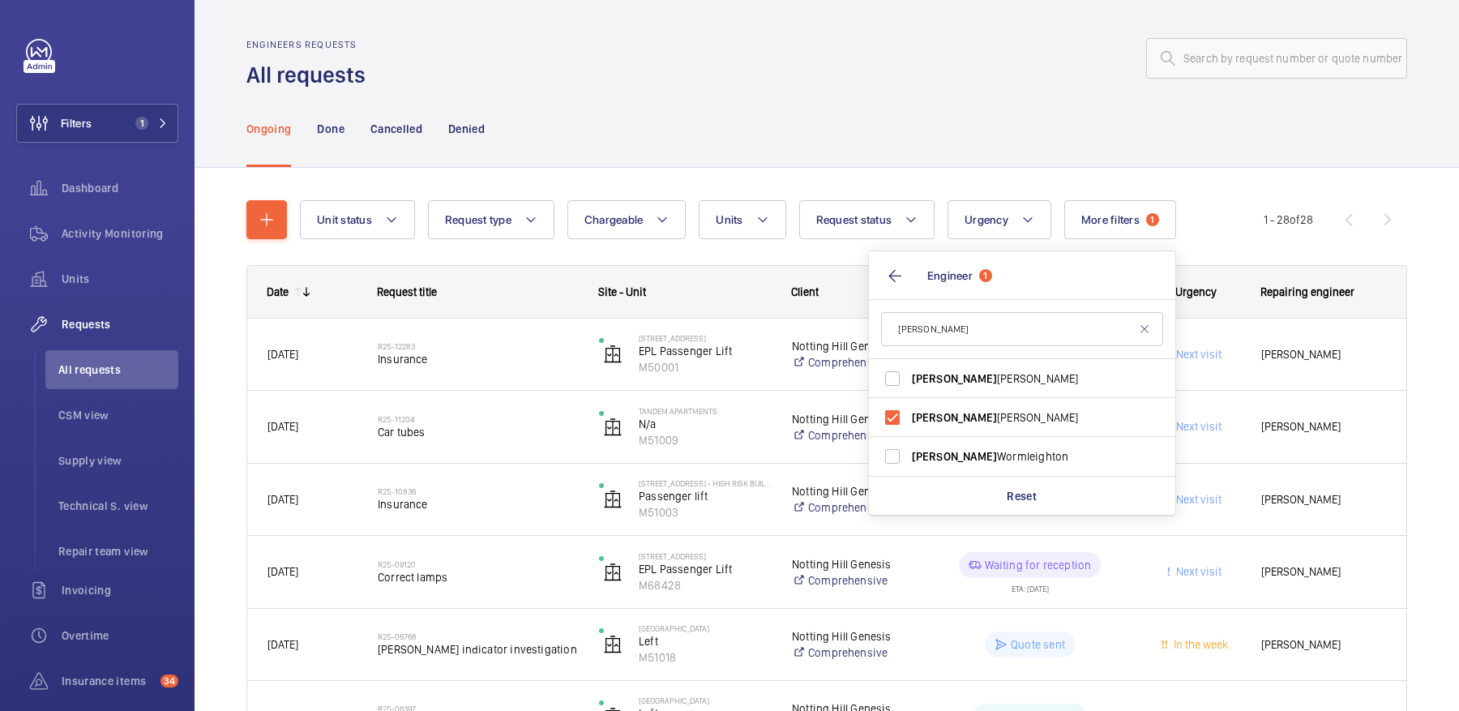
click at [733, 142] on div "Ongoing Done Cancelled Denied" at bounding box center [826, 128] width 1161 height 77
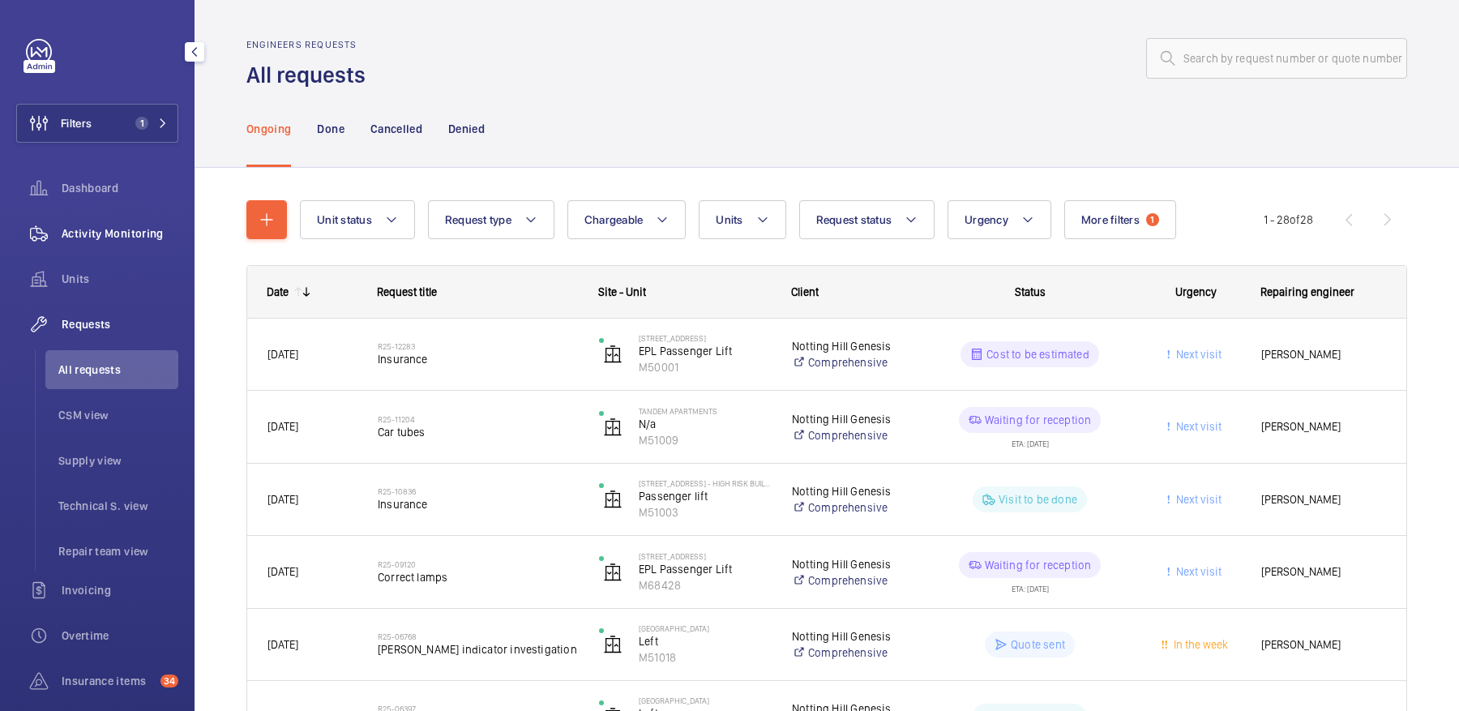
click at [103, 241] on span "Activity Monitoring" at bounding box center [120, 233] width 117 height 16
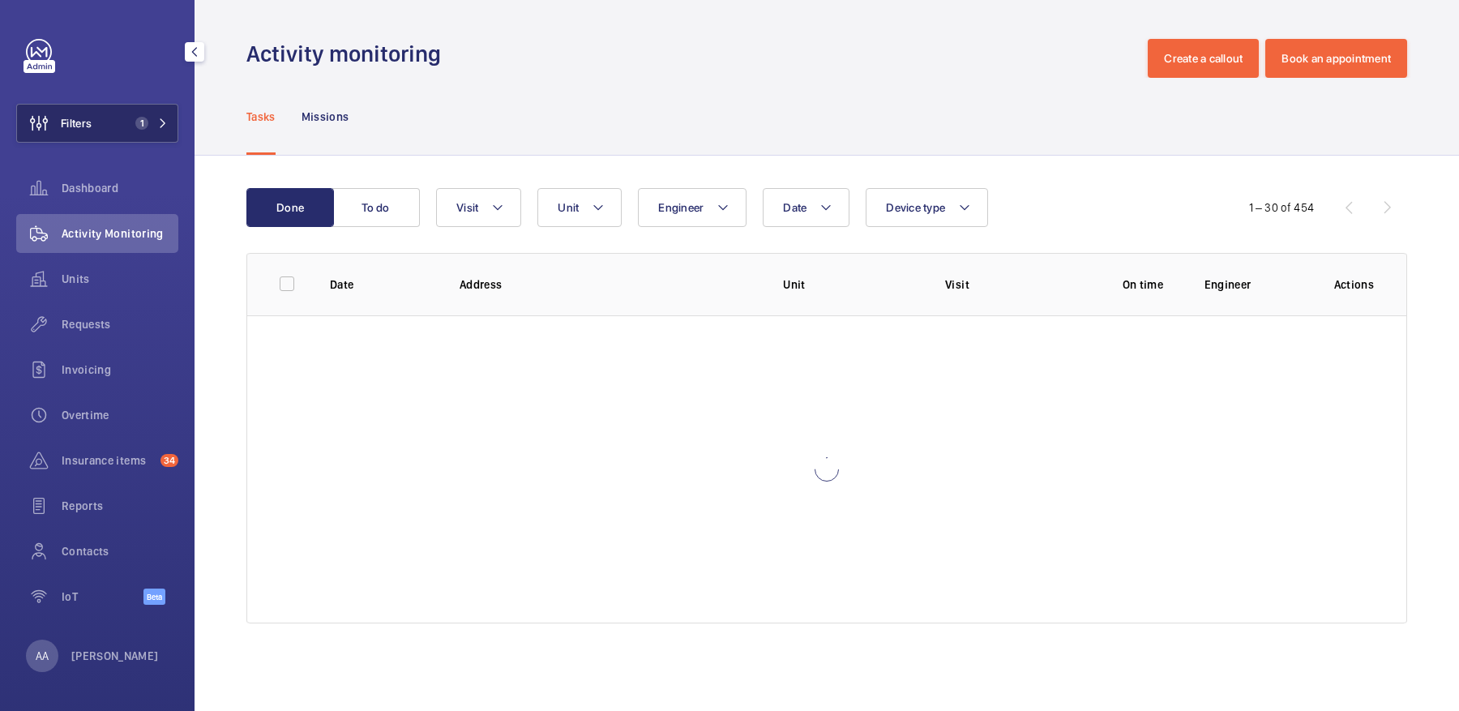
click at [93, 118] on button "Filters 1" at bounding box center [97, 123] width 162 height 39
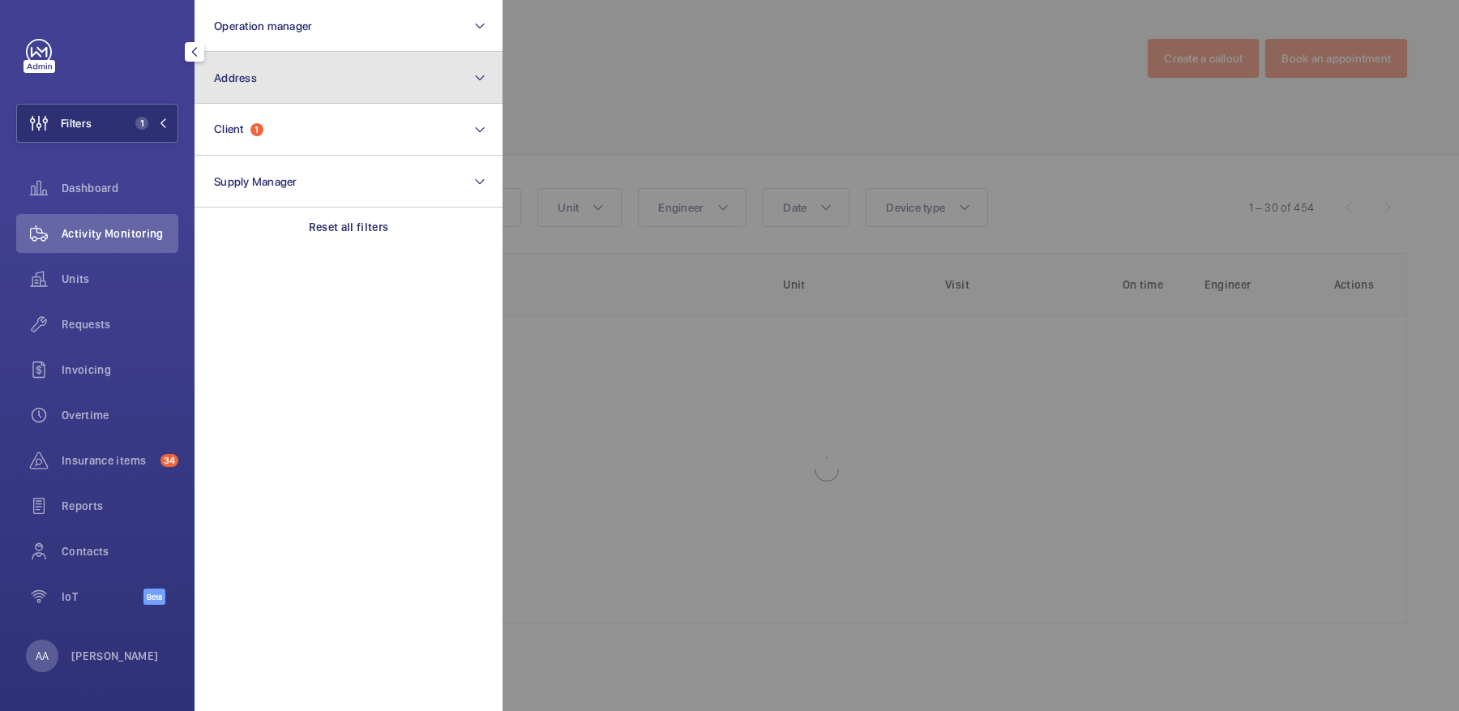
click at [342, 78] on button "Address" at bounding box center [349, 78] width 308 height 52
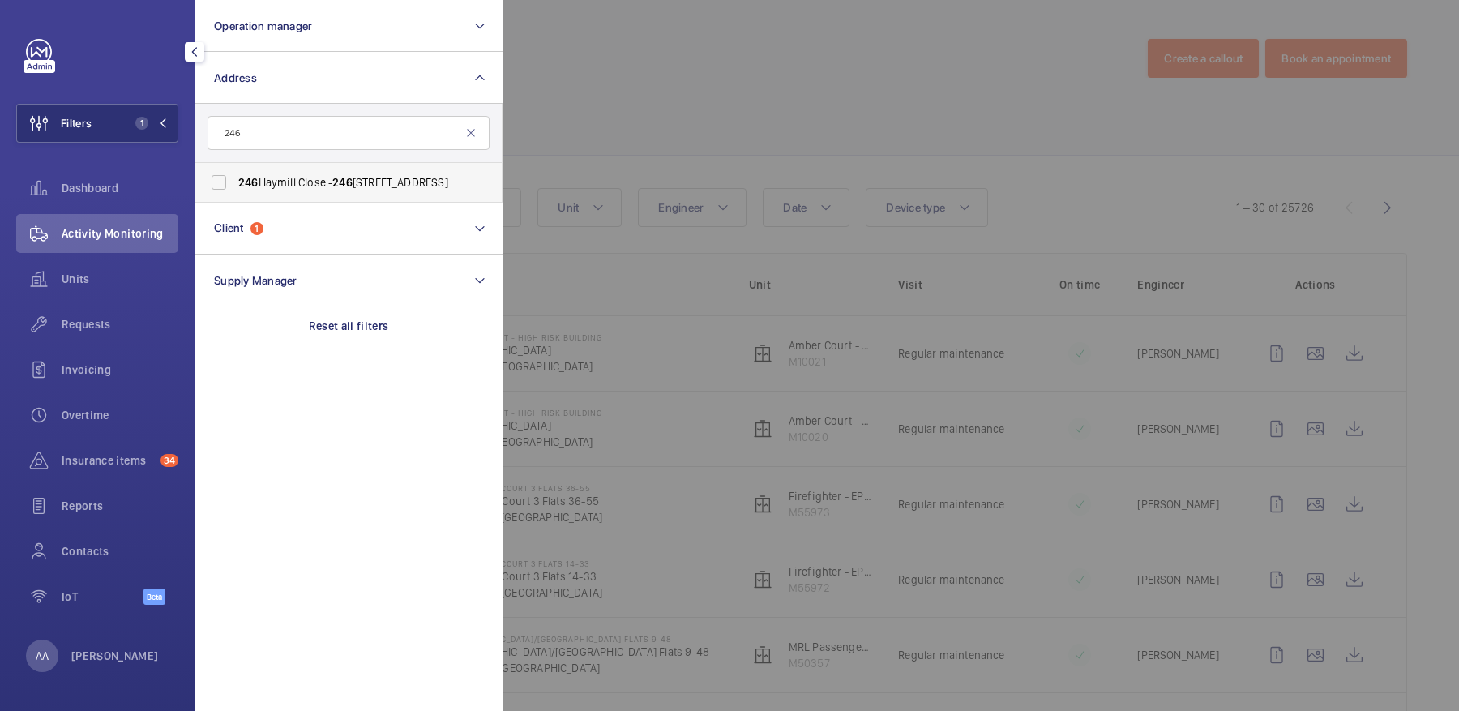
type input "246"
click at [404, 168] on label "246 Haymill Close - 246 Haymill Close, LONDON UB6 8EJ" at bounding box center [336, 182] width 282 height 39
click at [235, 168] on input "246 Haymill Close - 246 Haymill Close, LONDON UB6 8EJ" at bounding box center [219, 182] width 32 height 32
checkbox input "true"
click at [670, 128] on div at bounding box center [1232, 355] width 1459 height 711
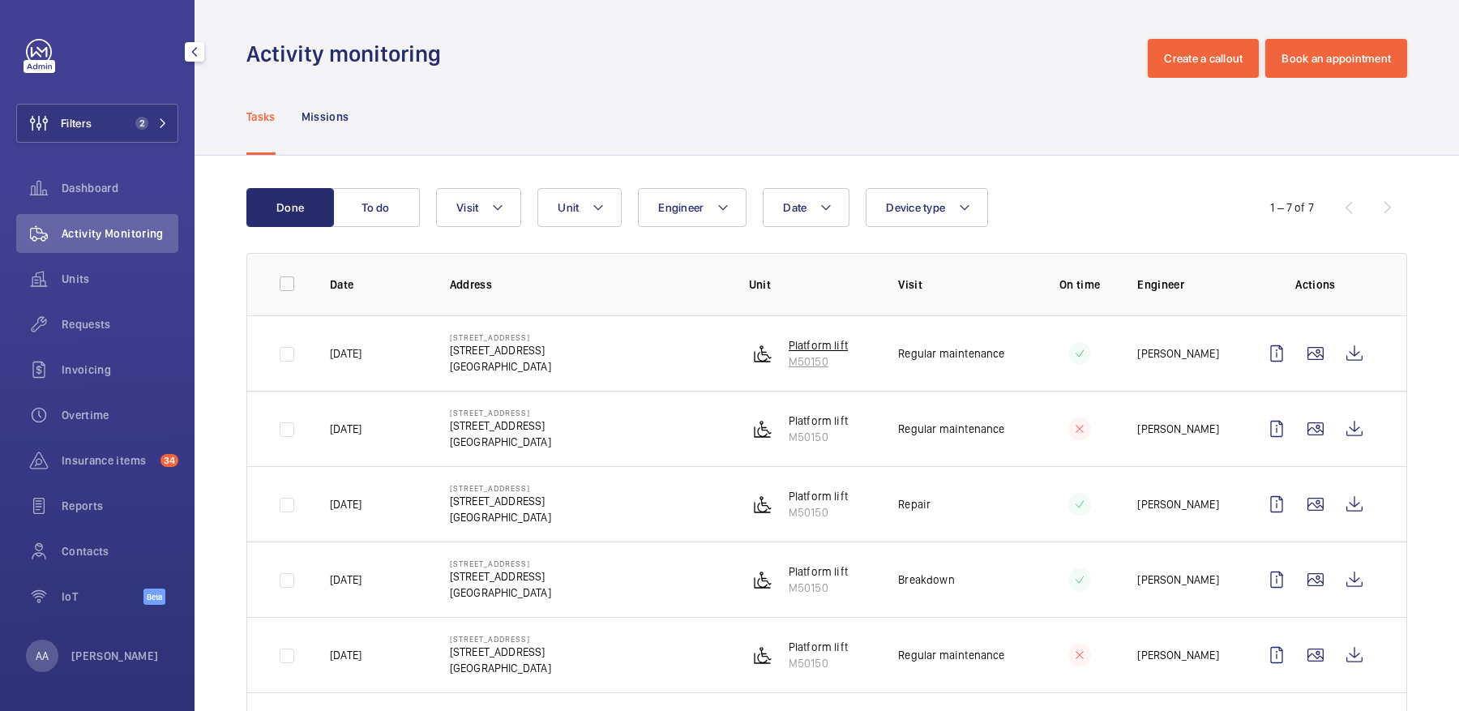
click at [806, 362] on p "M50150" at bounding box center [818, 361] width 59 height 16
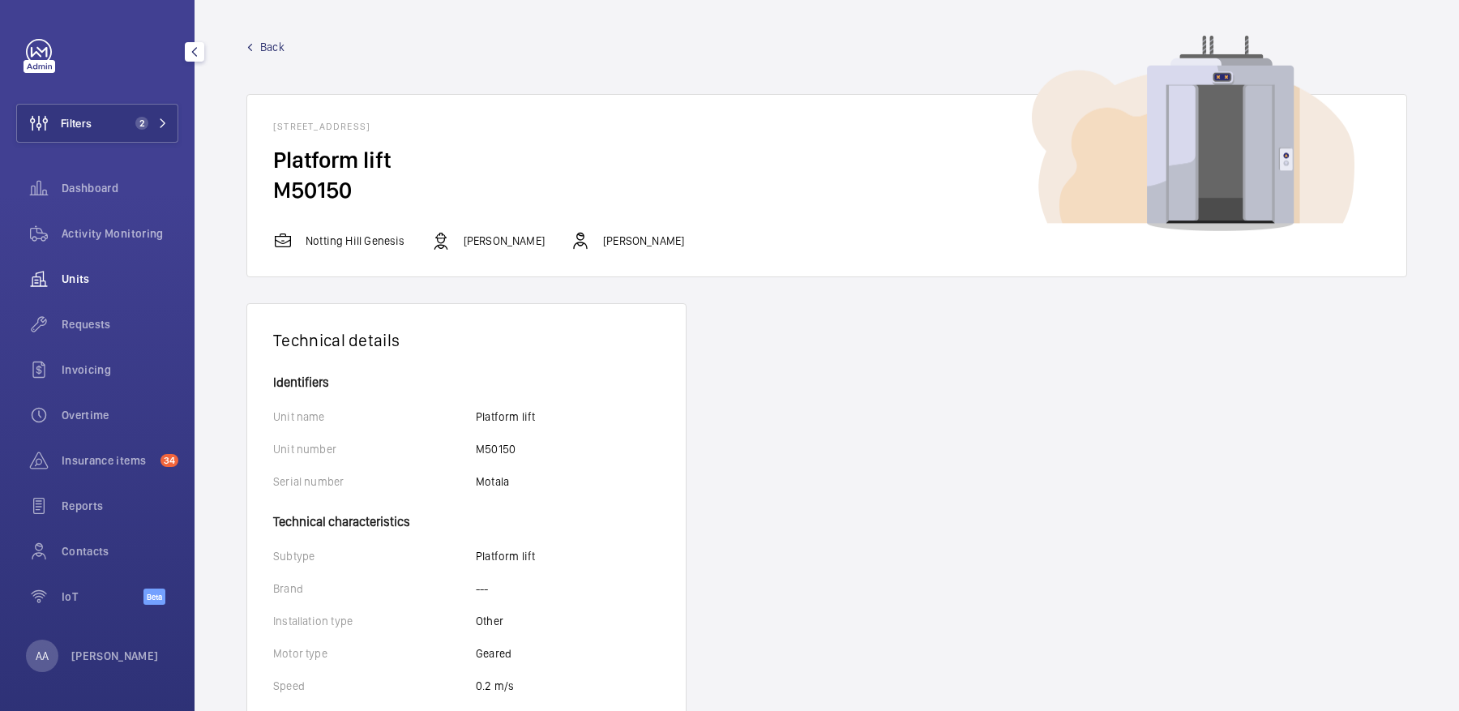
click at [113, 275] on span "Units" at bounding box center [120, 279] width 117 height 16
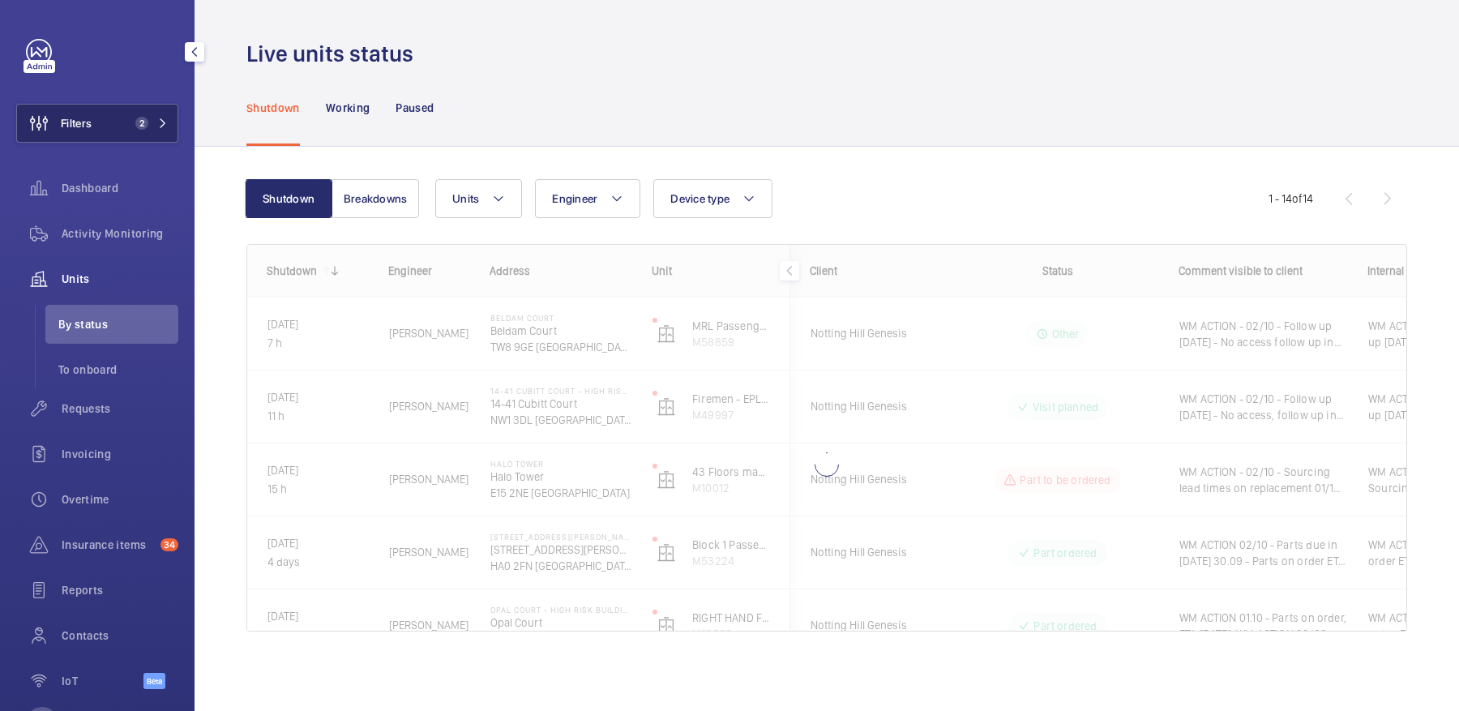
click at [100, 121] on button "Filters 2" at bounding box center [97, 123] width 162 height 39
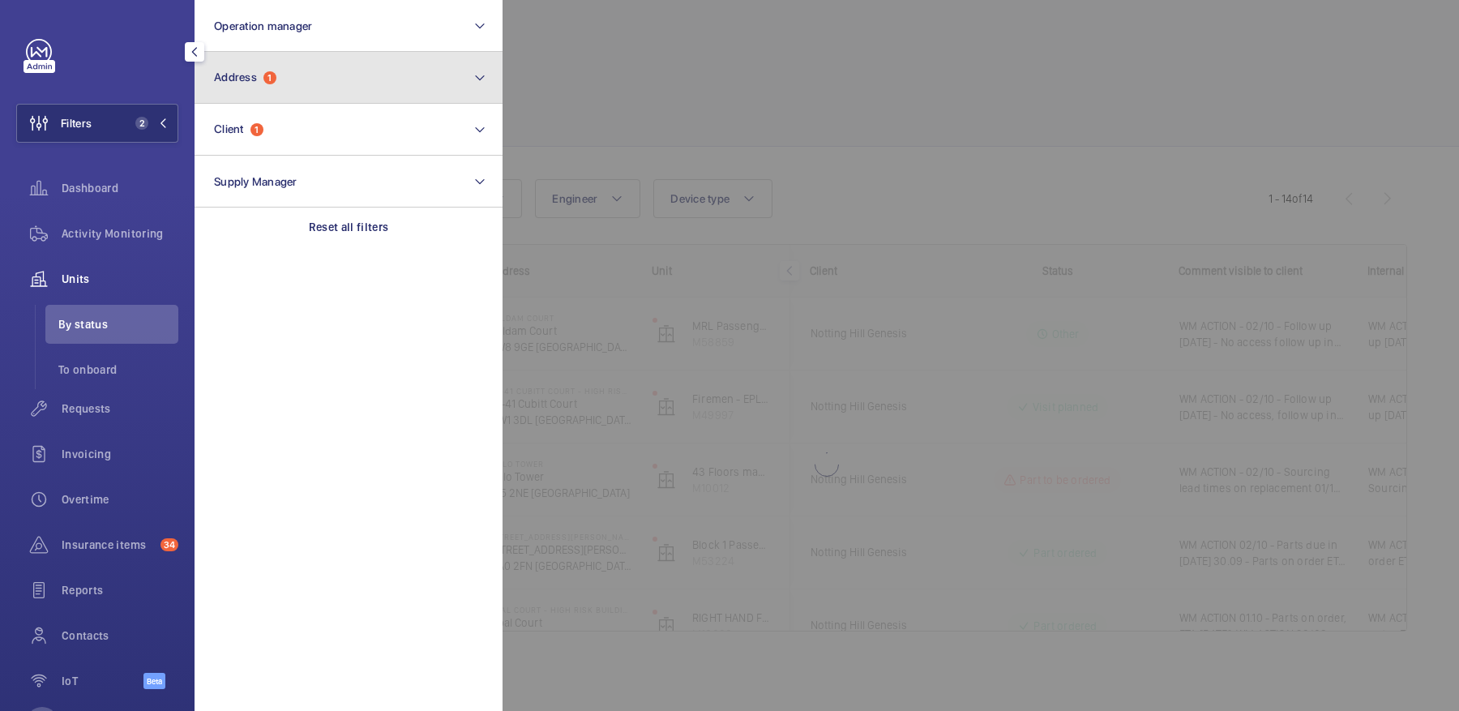
click at [324, 101] on button "Address 1" at bounding box center [349, 78] width 308 height 52
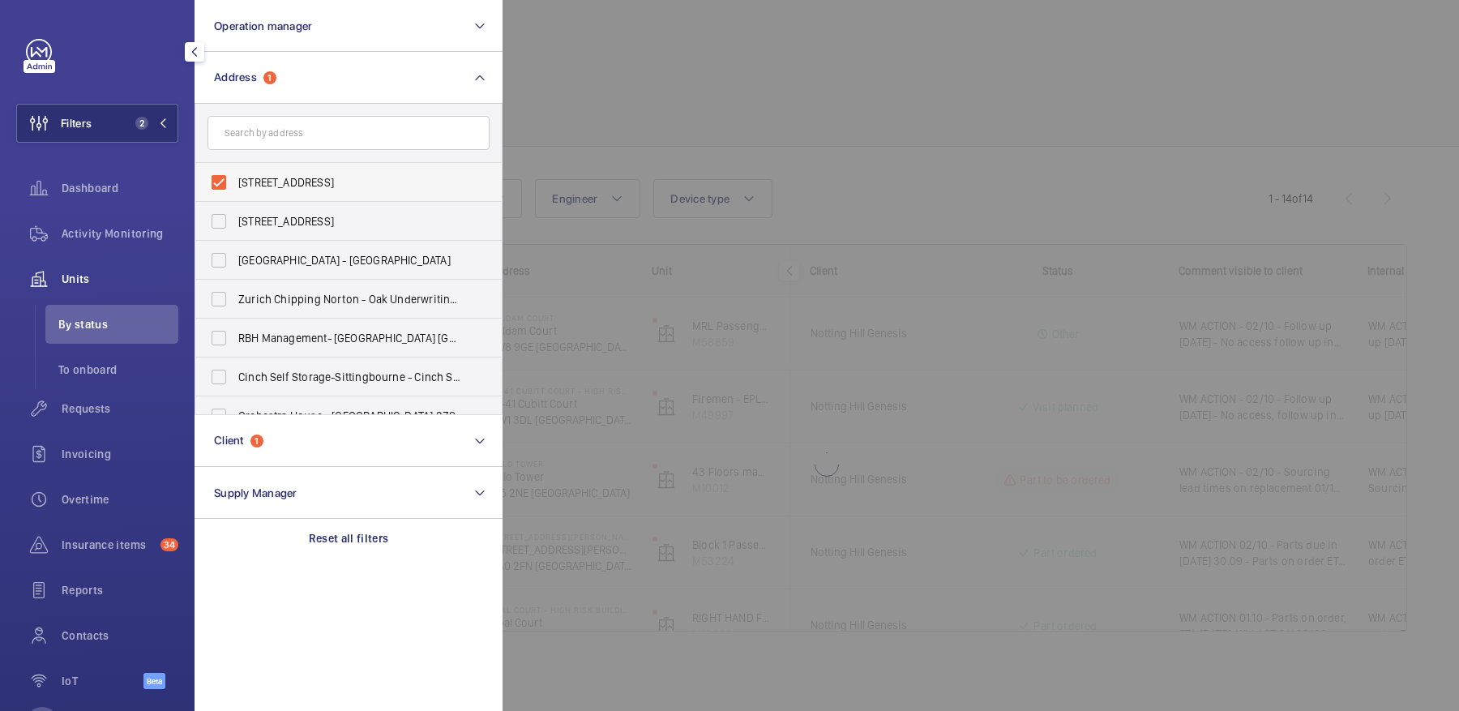
click at [318, 178] on span "246 Haymill Close - 246 Haymill Close, LONDON UB6 8EJ" at bounding box center [349, 182] width 223 height 16
click at [235, 178] on input "246 Haymill Close - 246 Haymill Close, LONDON UB6 8EJ" at bounding box center [219, 182] width 32 height 32
checkbox input "false"
click at [727, 120] on div at bounding box center [1232, 355] width 1459 height 711
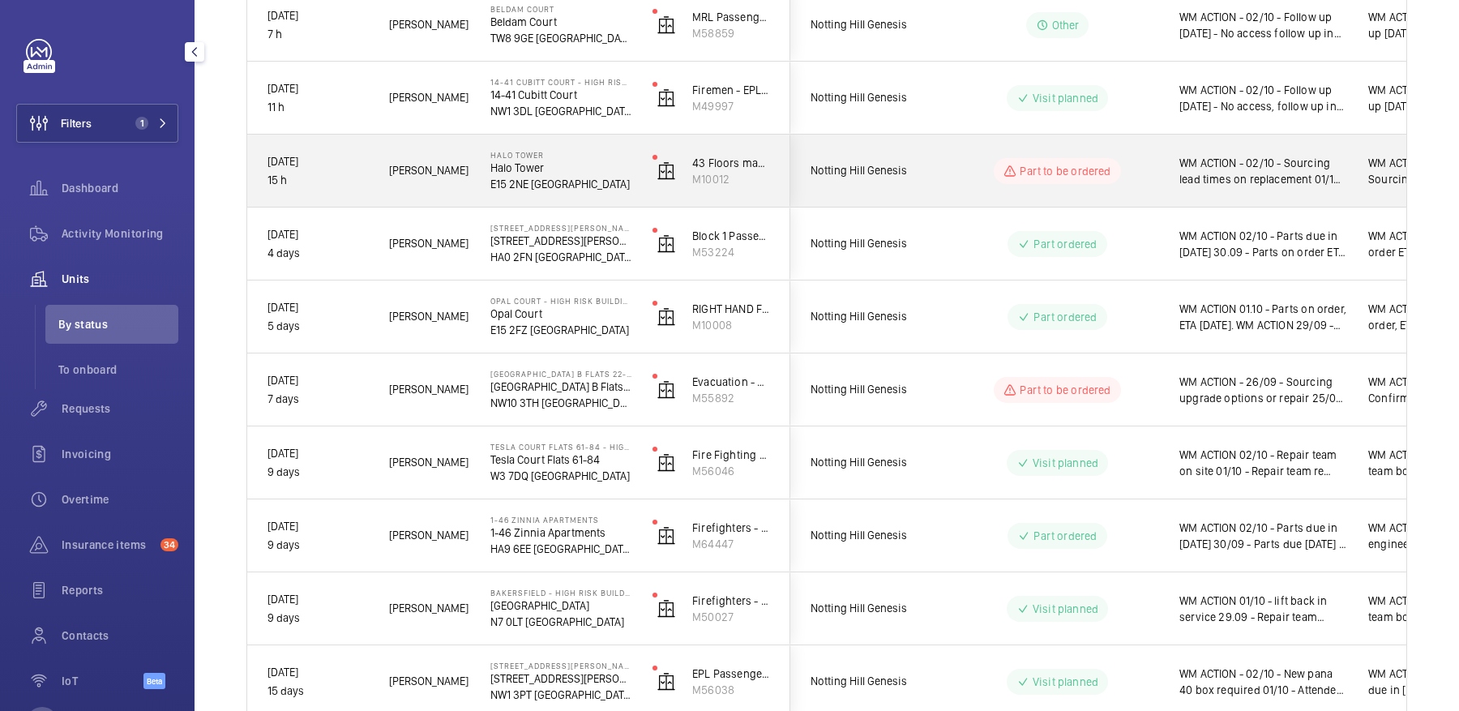
scroll to position [612, 0]
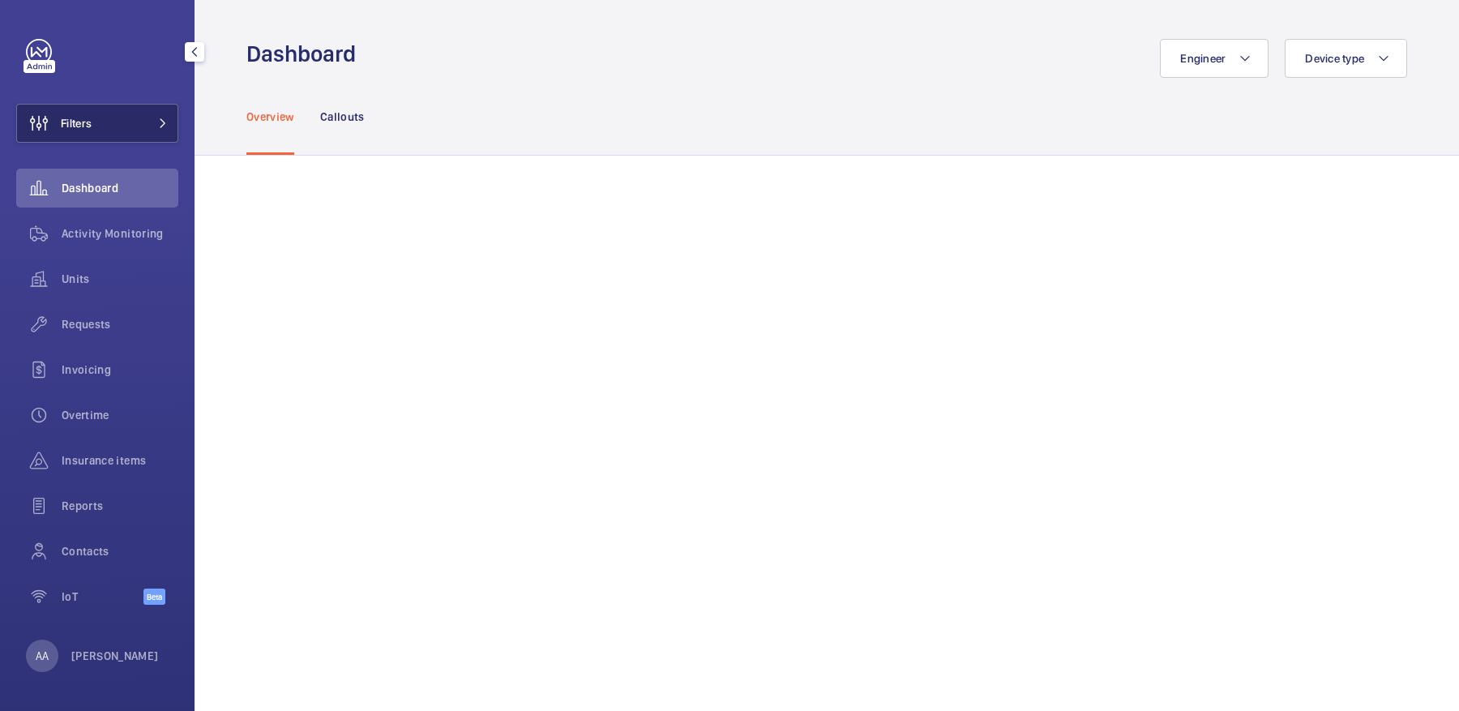
click at [86, 132] on span "Filters" at bounding box center [54, 123] width 75 height 39
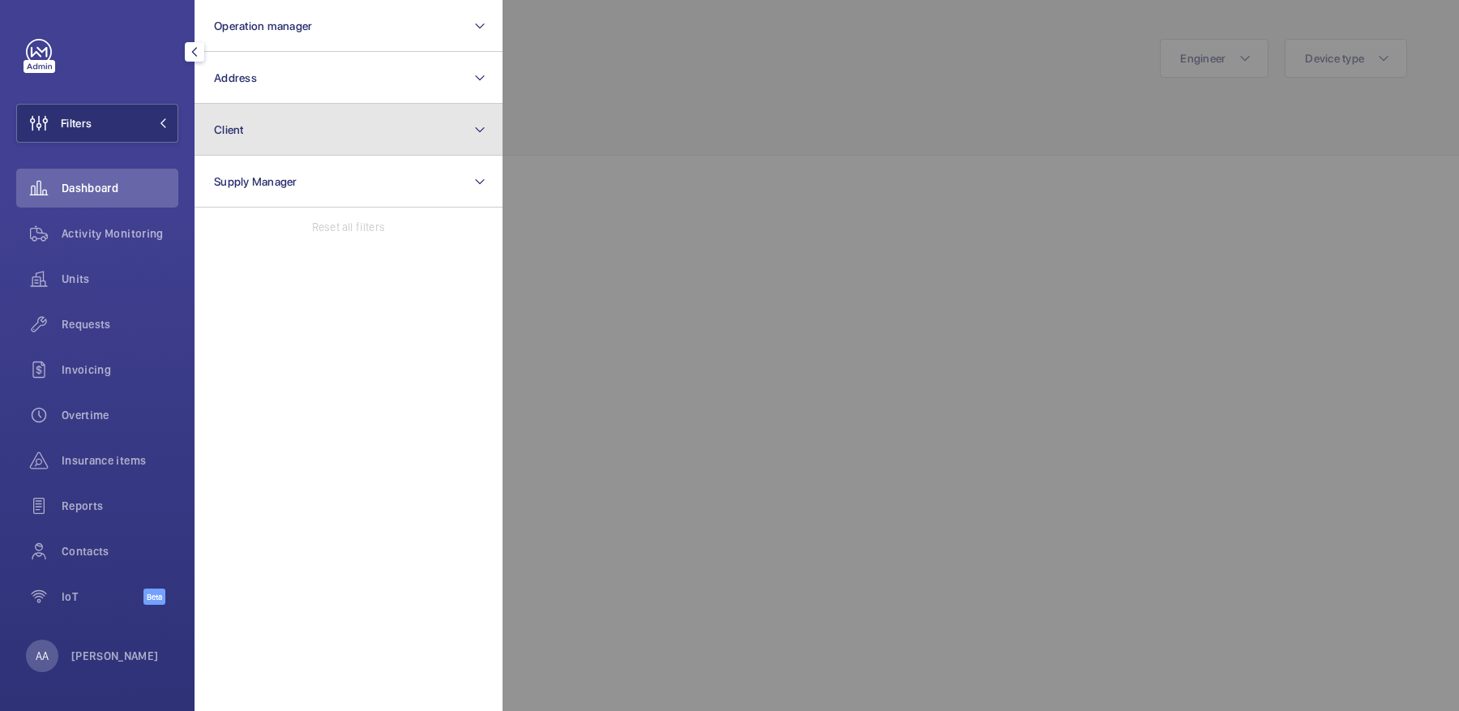
click at [265, 109] on button "Client" at bounding box center [349, 130] width 308 height 52
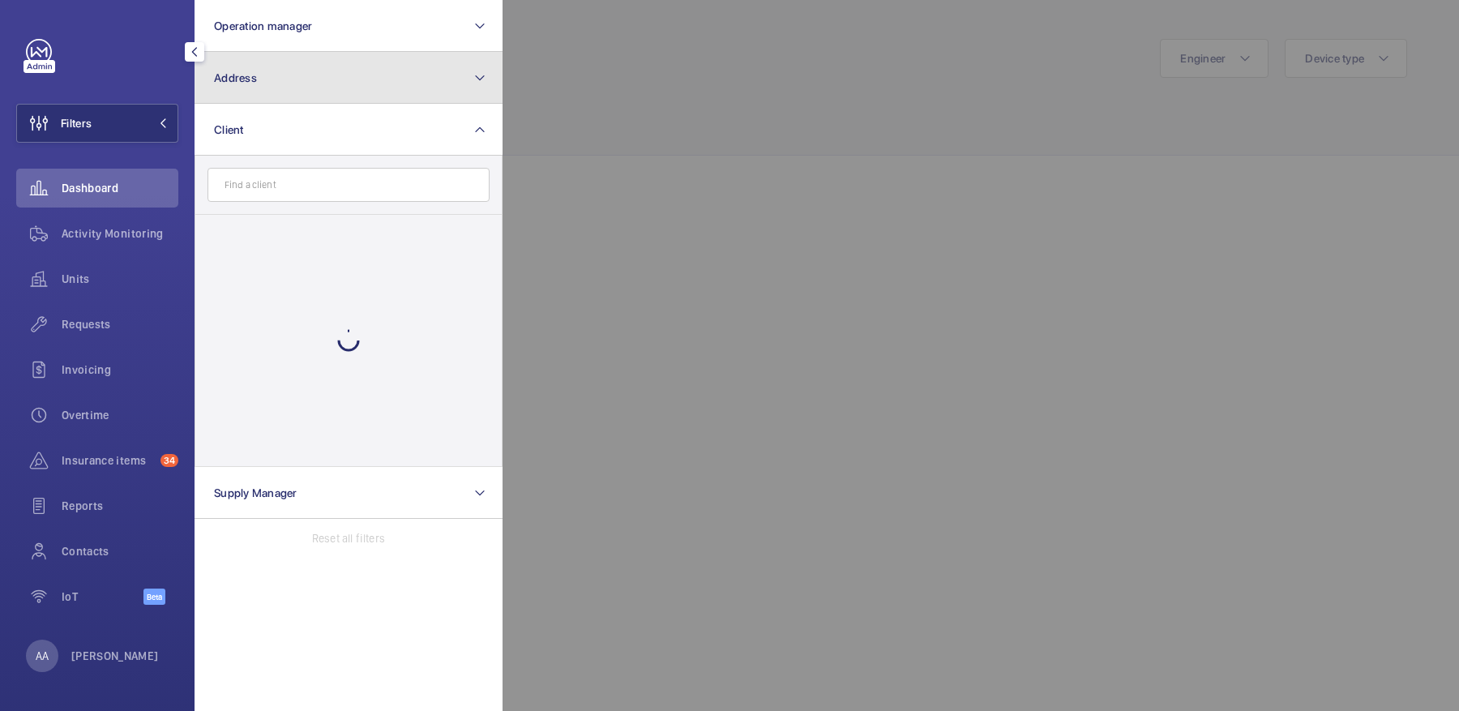
click at [249, 92] on button "Address" at bounding box center [349, 78] width 308 height 52
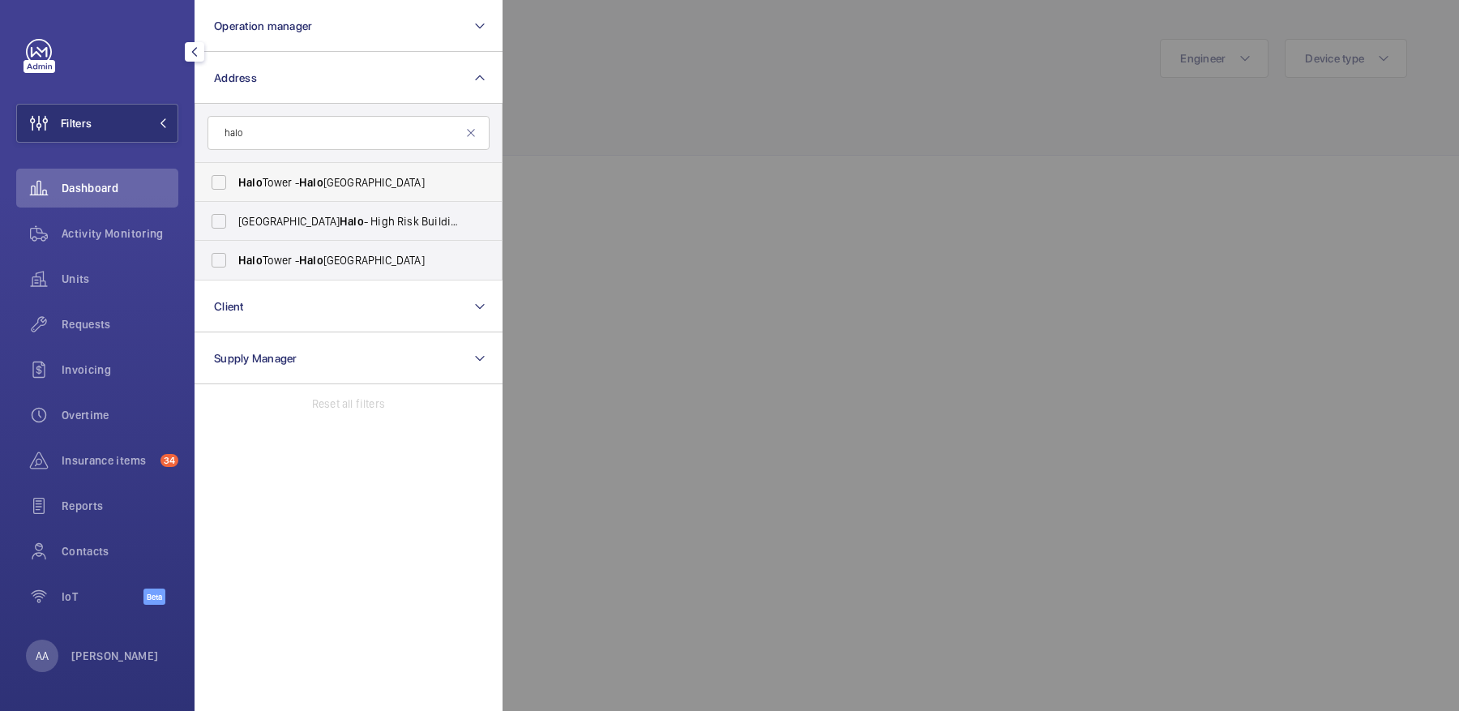
type input "halo"
click at [306, 174] on span "Halo Tower - Halo Tower, LONDON E15 2NE" at bounding box center [349, 182] width 223 height 16
click at [235, 174] on input "Halo Tower - Halo Tower, LONDON E15 2NE" at bounding box center [219, 182] width 32 height 32
checkbox input "true"
click at [323, 261] on span "Halo" at bounding box center [311, 260] width 24 height 13
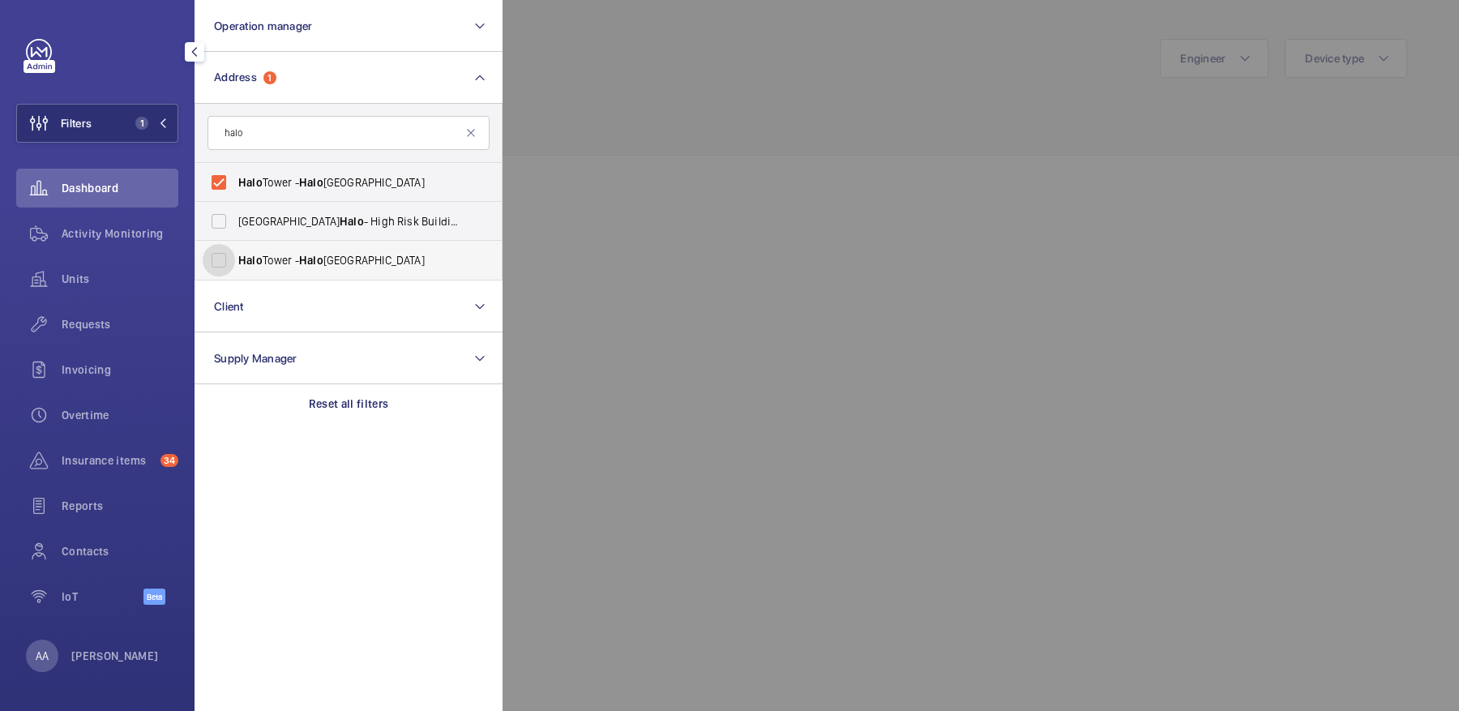
click at [235, 261] on input "Halo Tower - Halo Tower, LONDON E15 2FW" at bounding box center [219, 260] width 32 height 32
checkbox input "true"
click at [71, 246] on div "Activity Monitoring" at bounding box center [97, 233] width 162 height 39
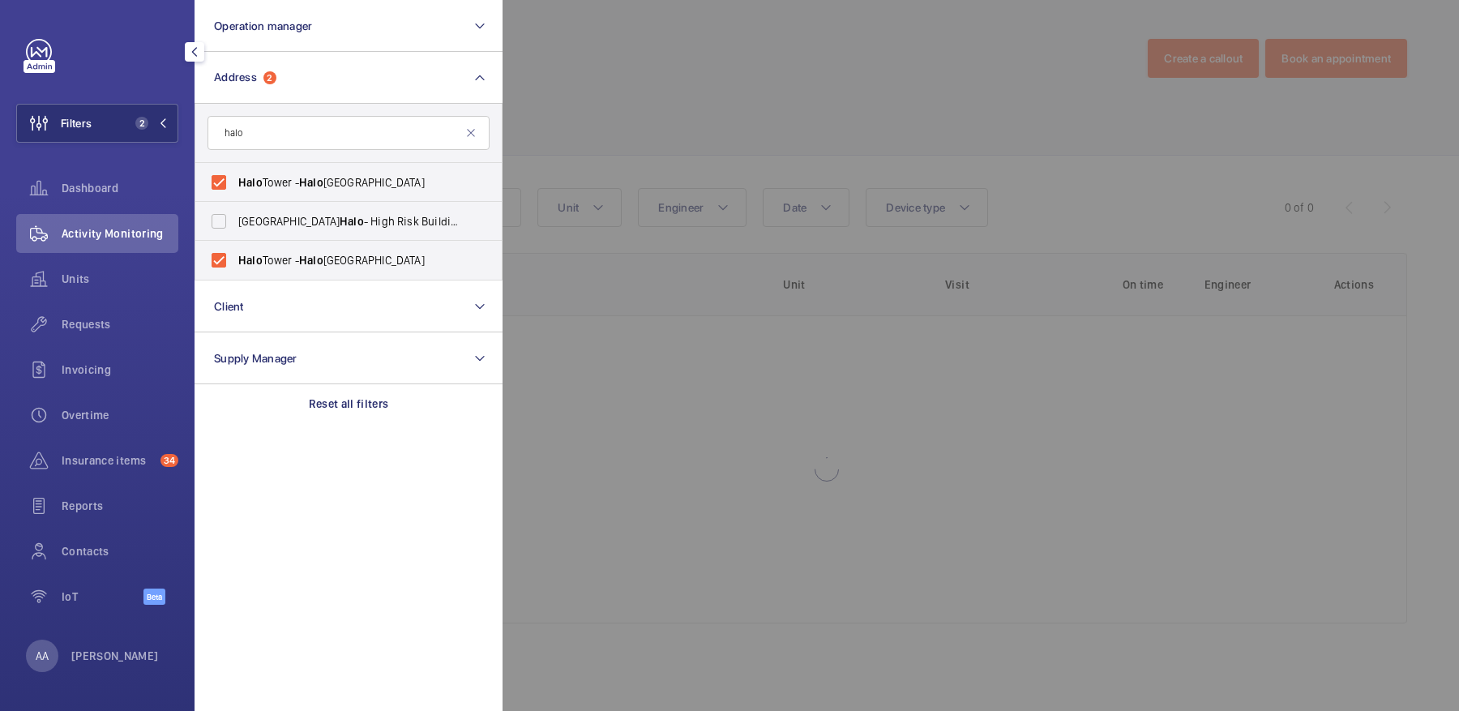
click at [755, 151] on div at bounding box center [1232, 355] width 1459 height 711
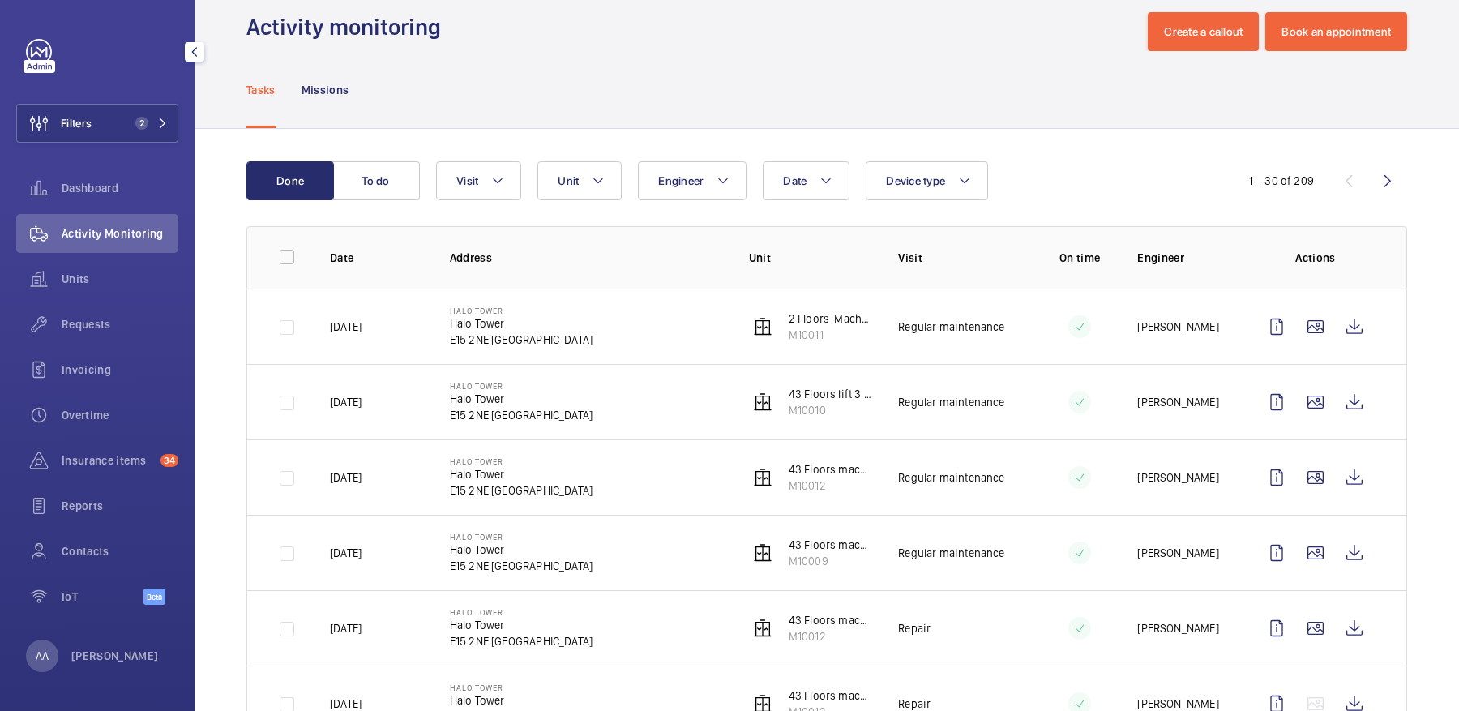
scroll to position [30, 0]
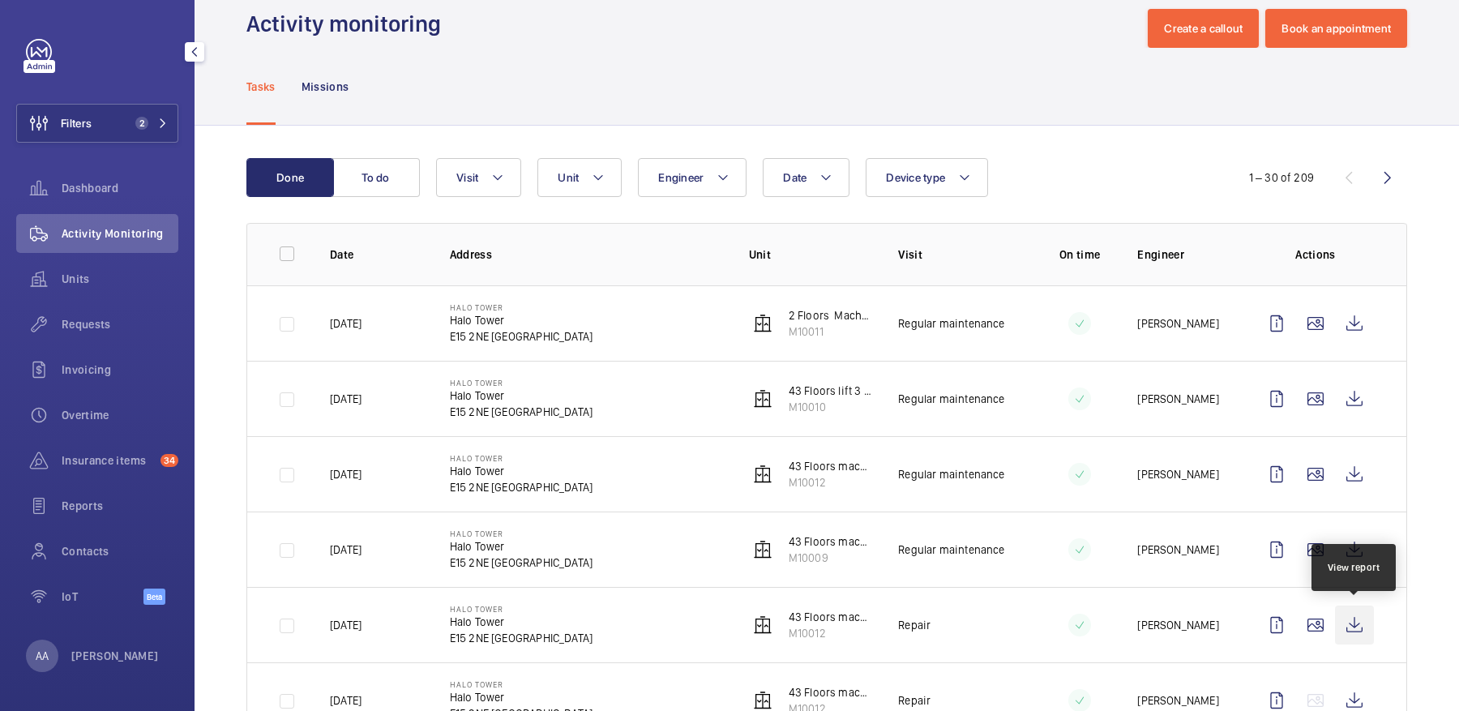
click at [1351, 630] on wm-front-icon-button at bounding box center [1354, 625] width 39 height 39
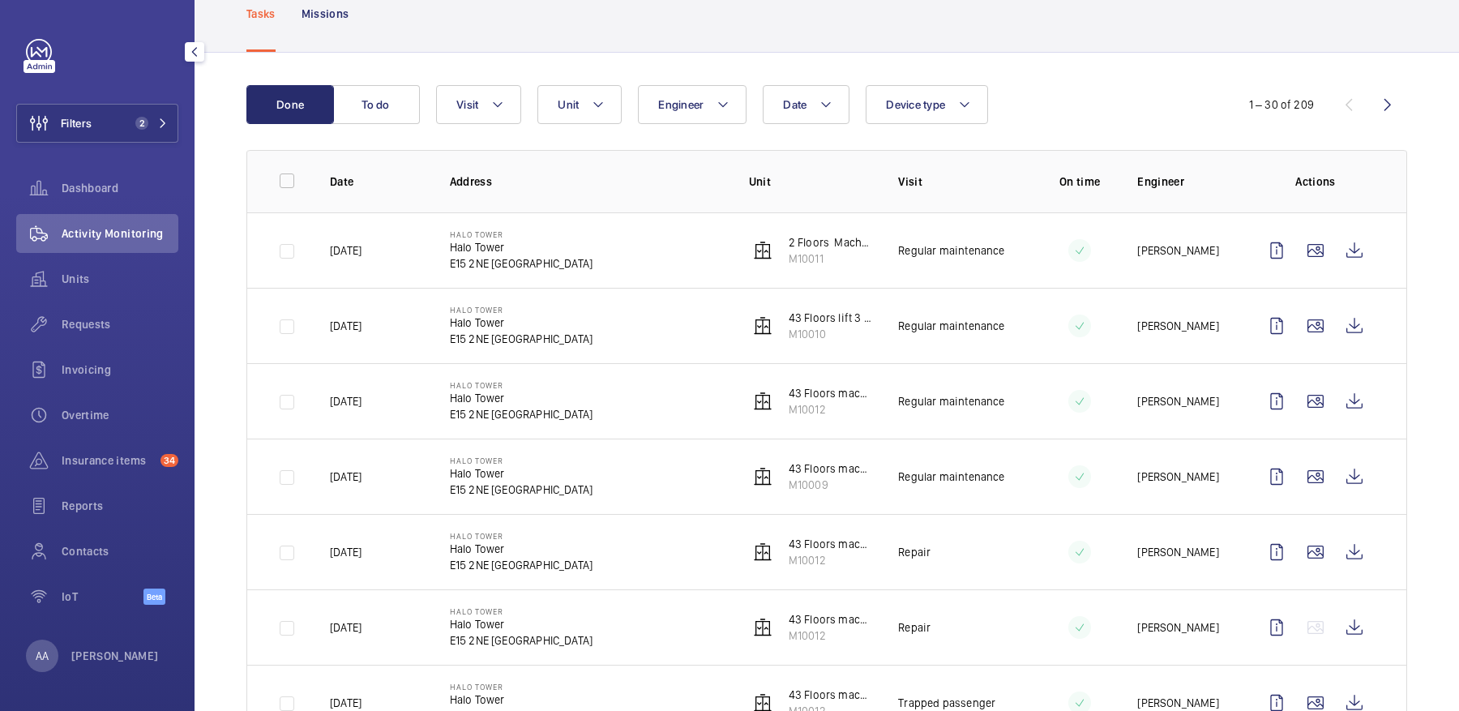
scroll to position [122, 0]
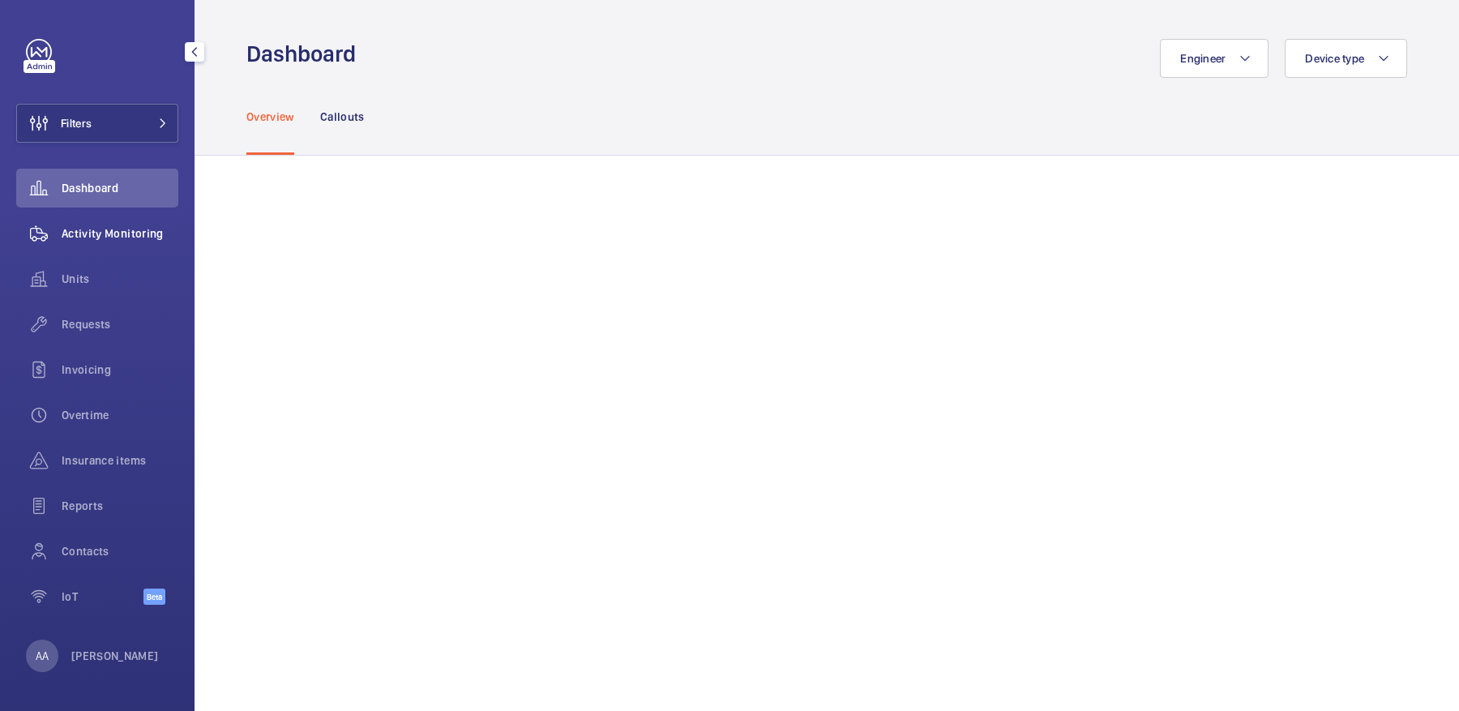
click at [132, 240] on span "Activity Monitoring" at bounding box center [120, 233] width 117 height 16
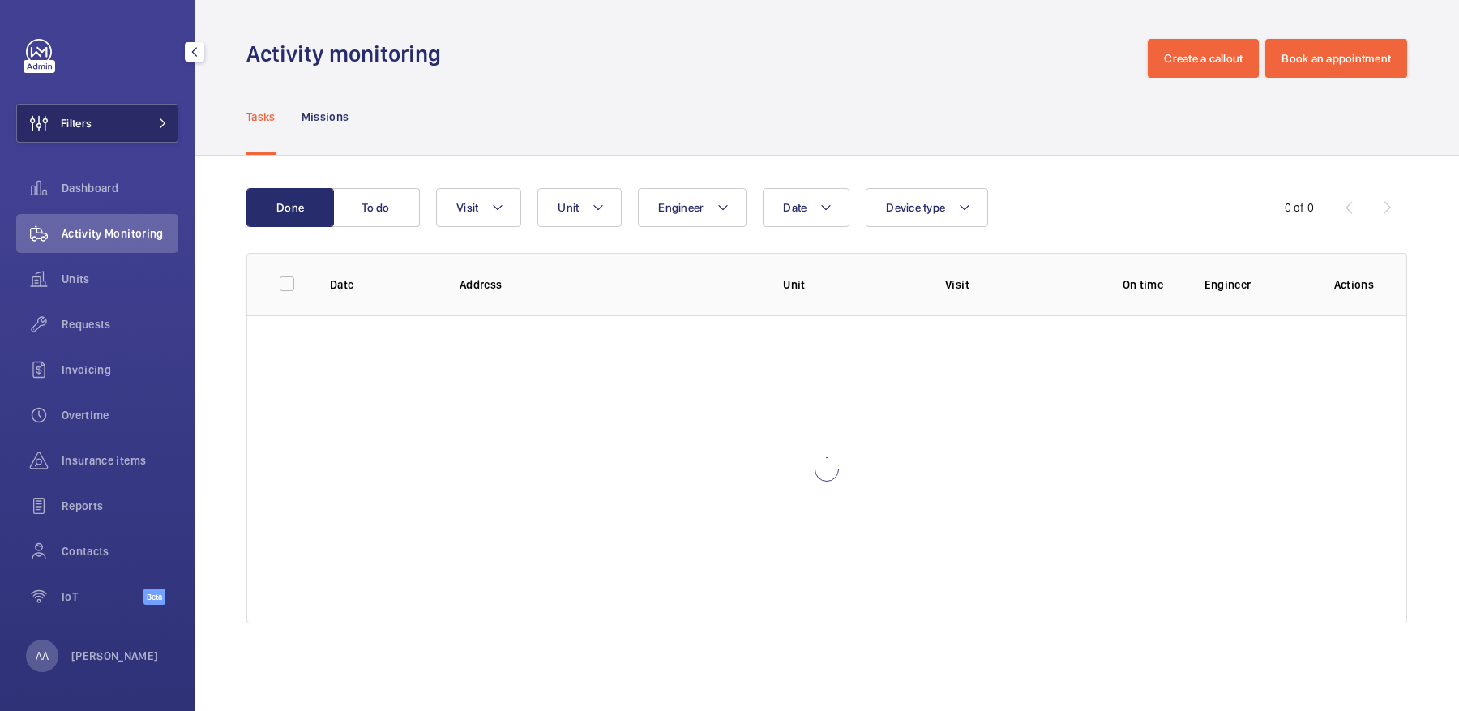
click at [118, 126] on button "Filters" at bounding box center [97, 123] width 162 height 39
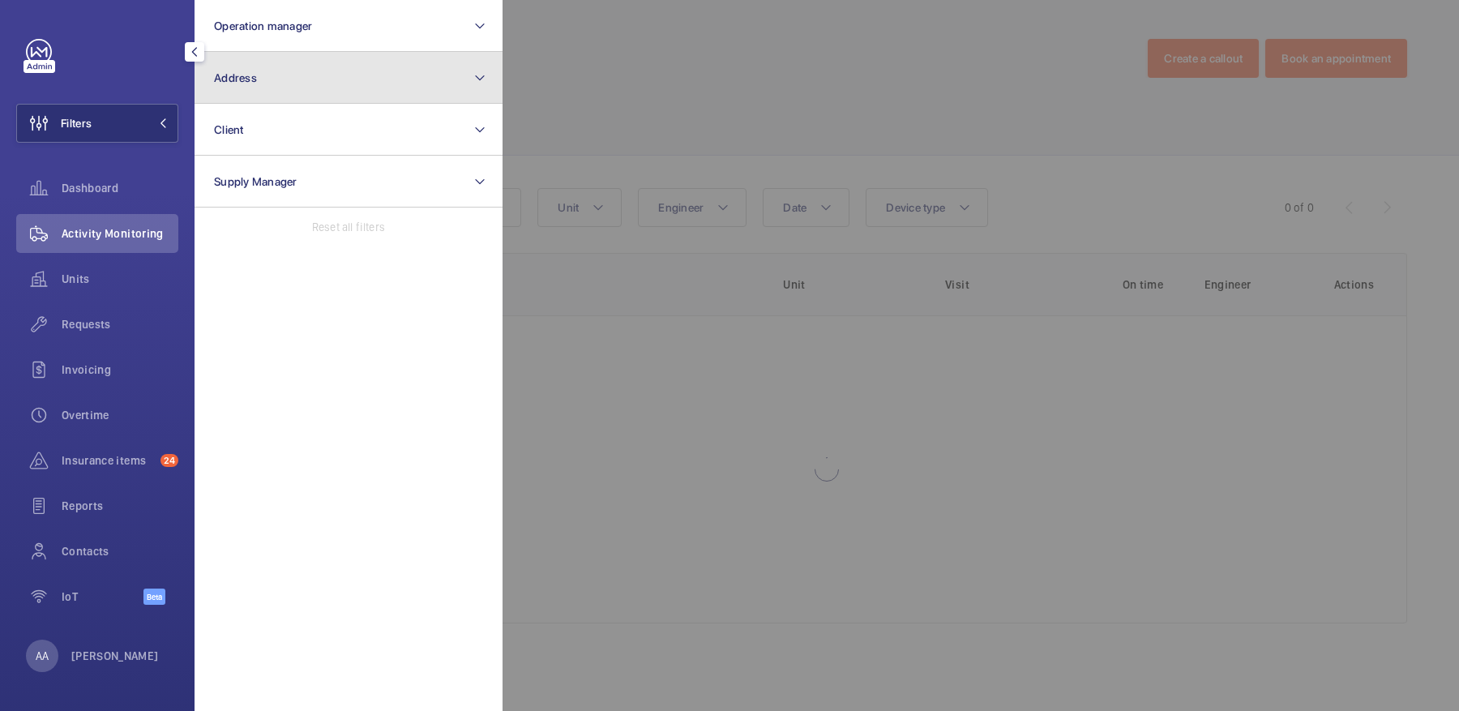
click at [345, 62] on button "Address" at bounding box center [349, 78] width 308 height 52
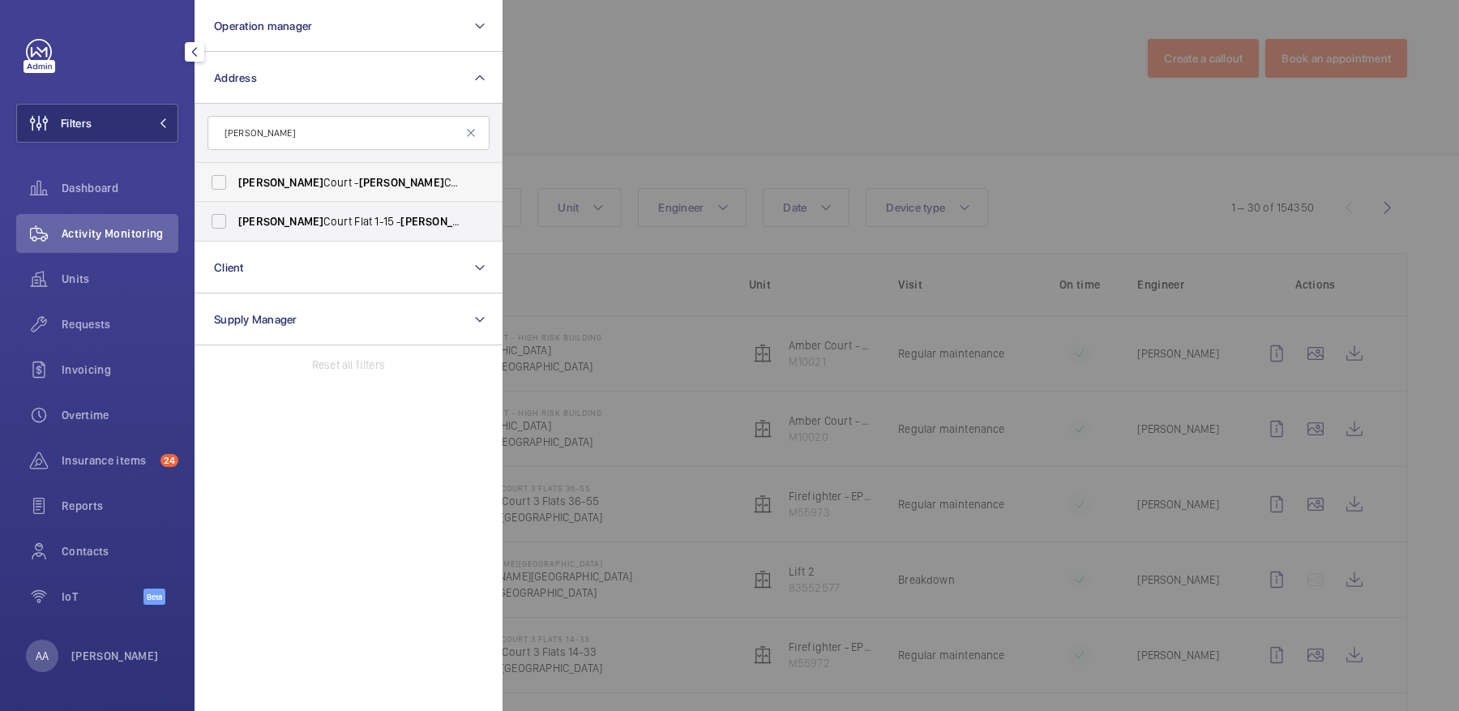
type input "baxter"
click at [378, 177] on span "Baxter Court - Baxter Court, LONDON E8 1FE" at bounding box center [349, 182] width 223 height 16
click at [235, 177] on input "Baxter Court - Baxter Court, LONDON E8 1FE" at bounding box center [219, 182] width 32 height 32
checkbox input "true"
click at [111, 324] on span "Requests" at bounding box center [120, 324] width 117 height 16
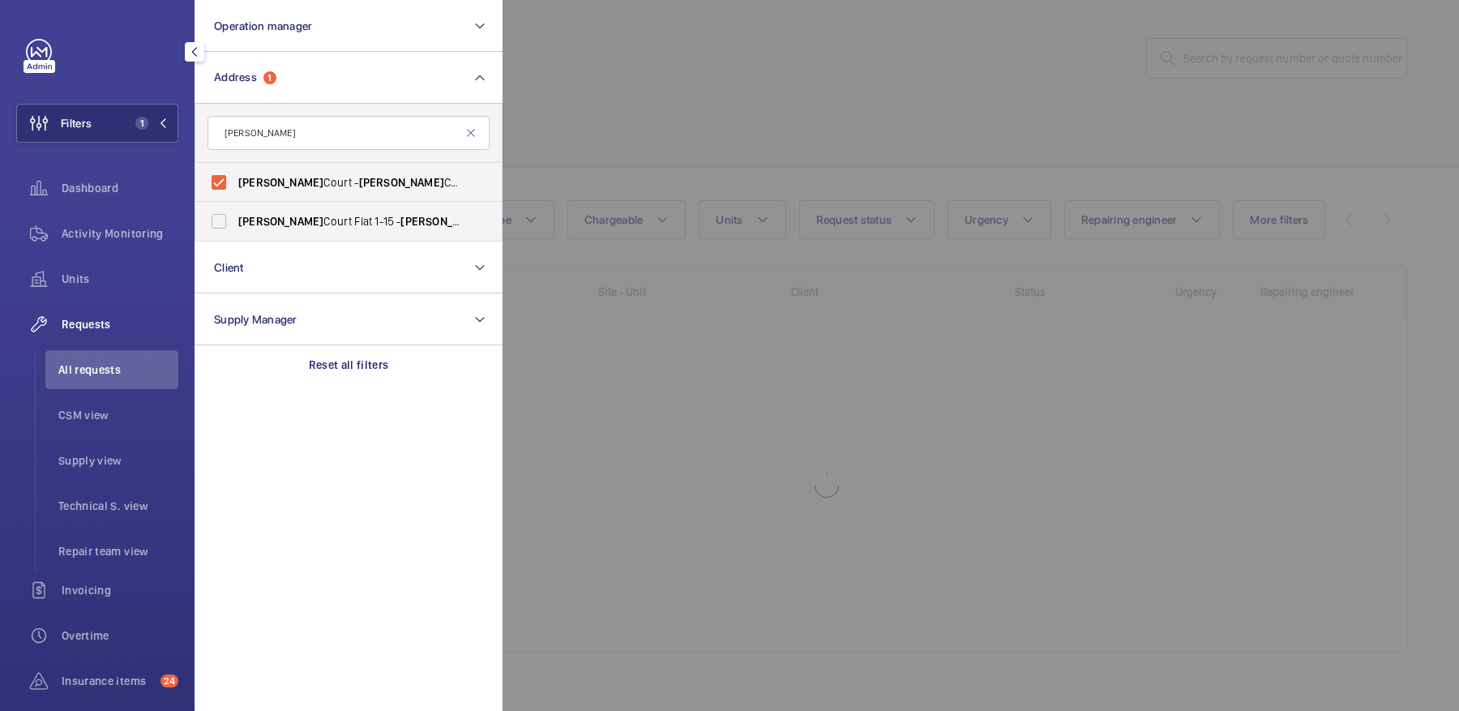
click at [826, 96] on div at bounding box center [1232, 355] width 1459 height 711
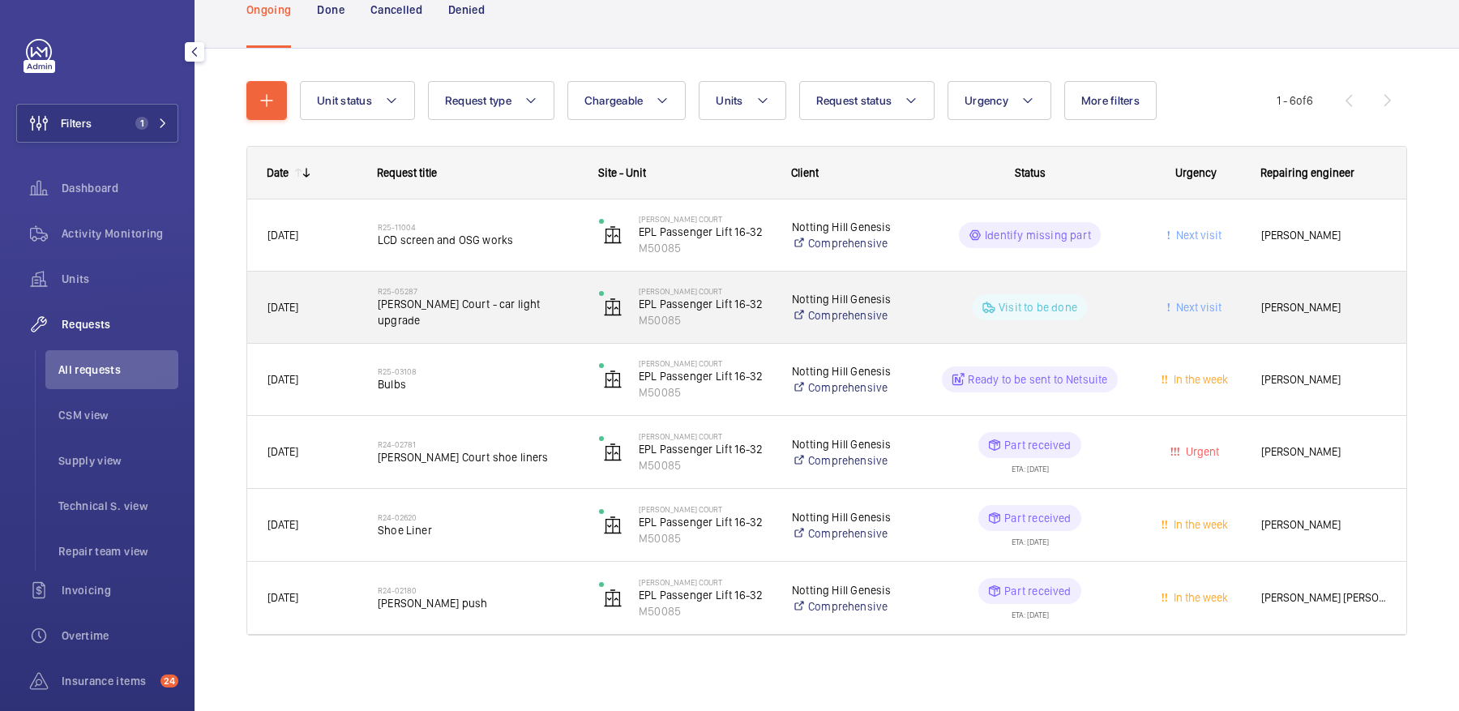
scroll to position [121, 0]
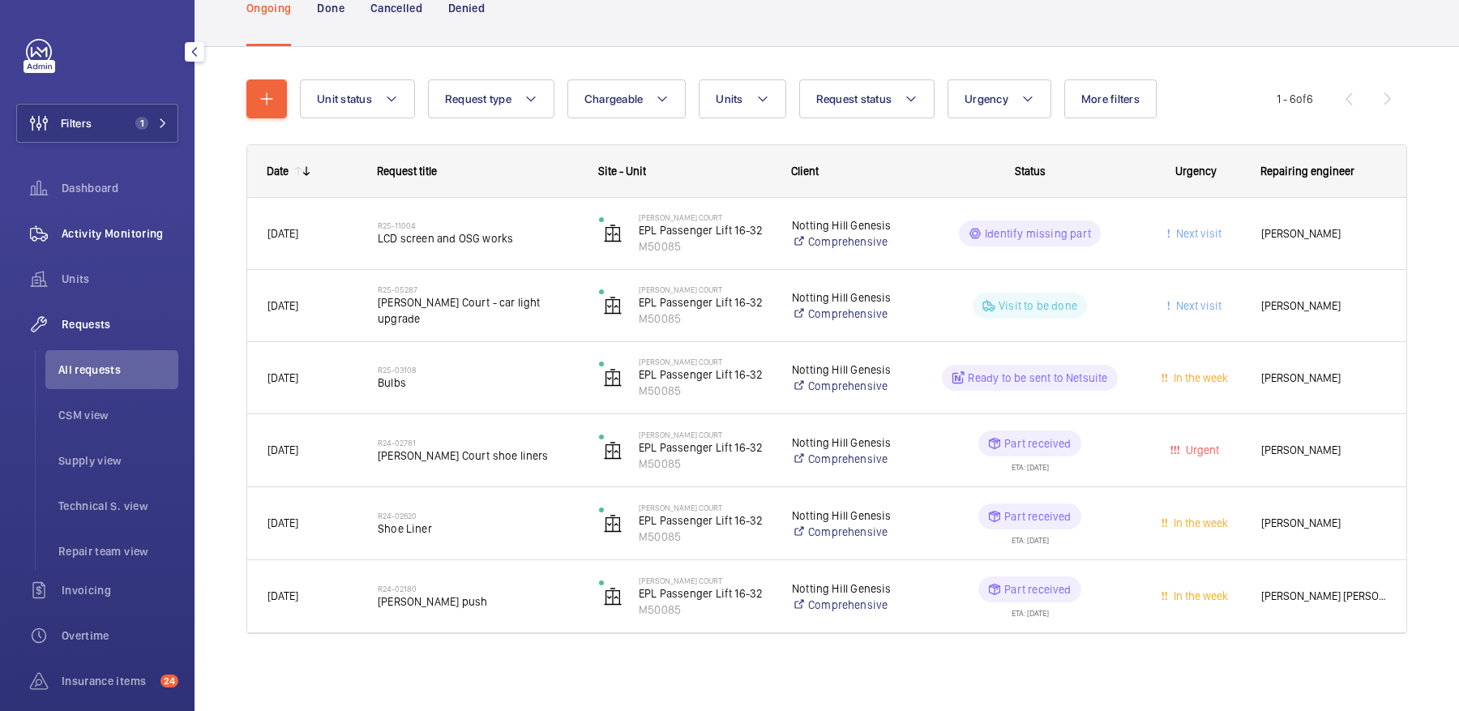
click at [99, 224] on div "Activity Monitoring" at bounding box center [97, 233] width 162 height 39
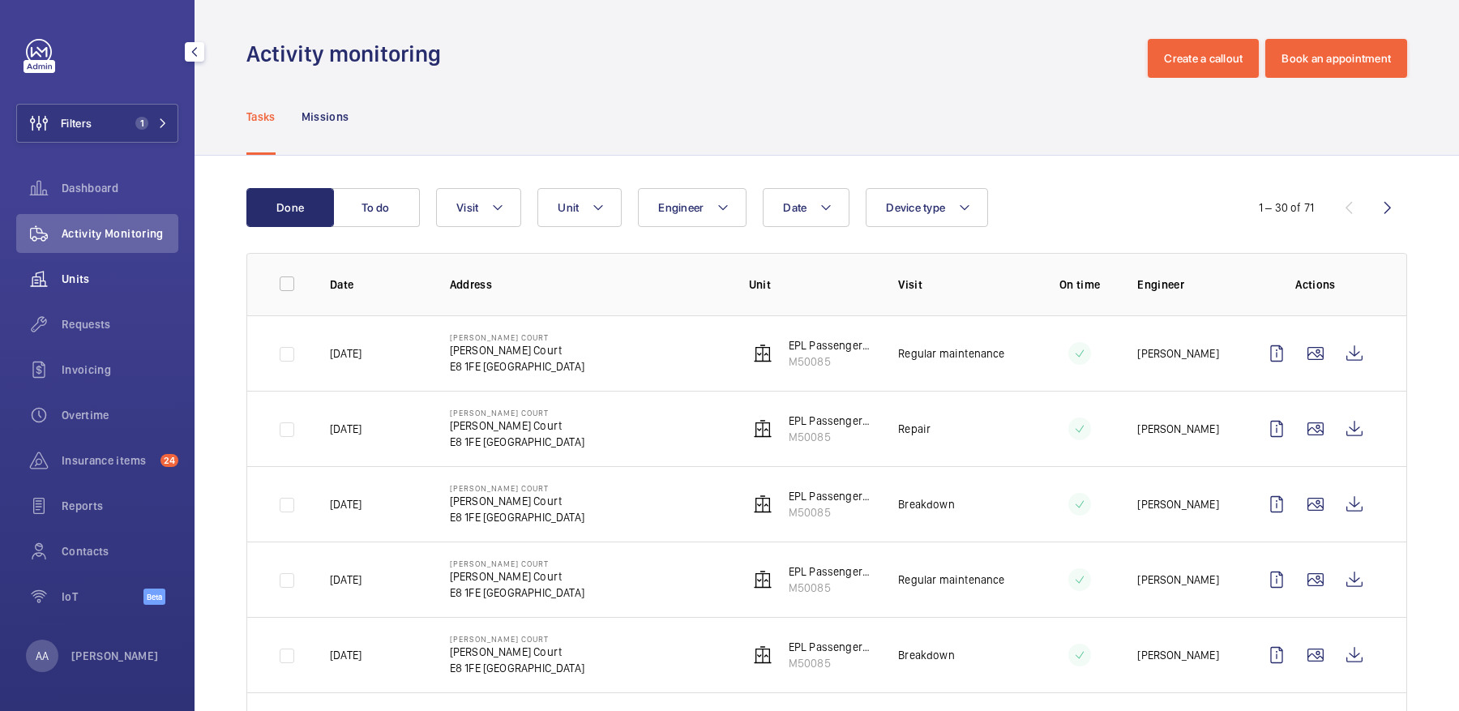
click at [127, 271] on span "Units" at bounding box center [120, 279] width 117 height 16
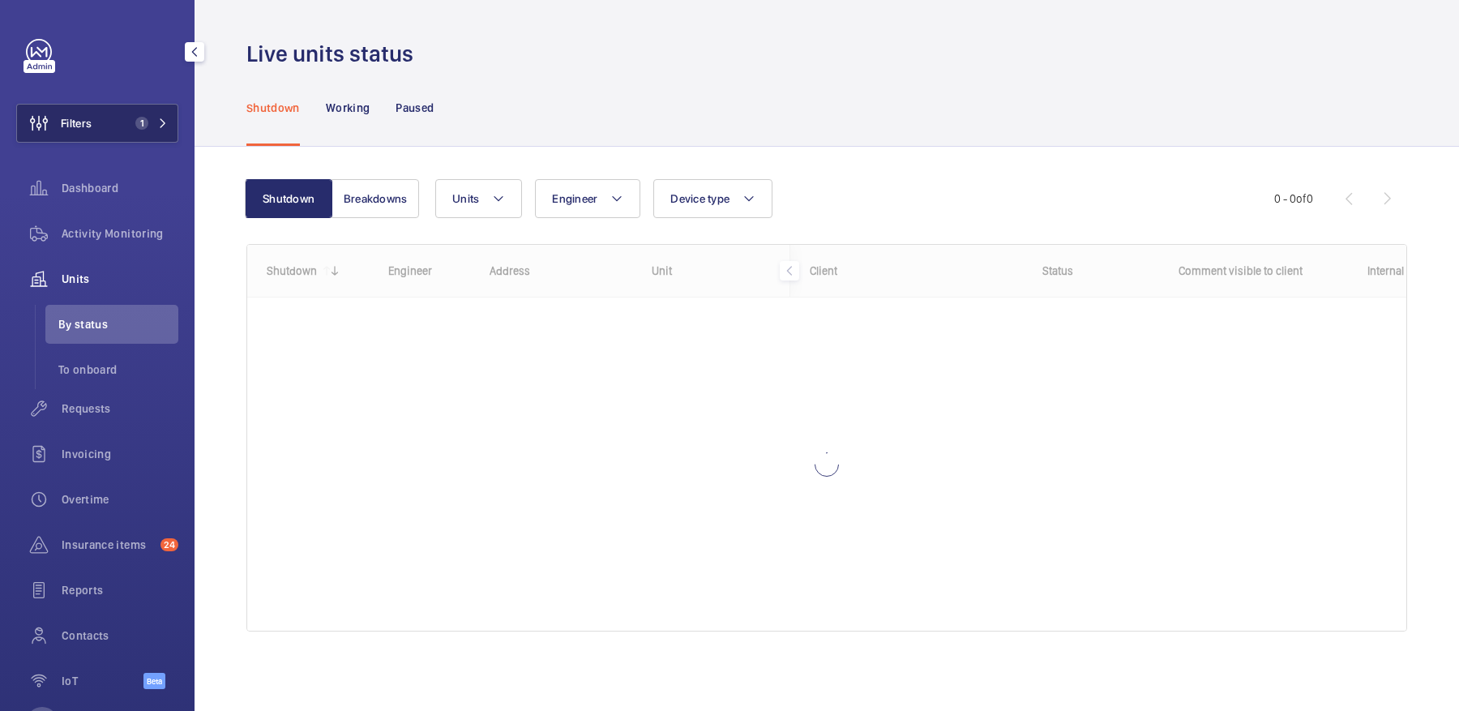
click at [101, 134] on button "Filters 1" at bounding box center [97, 123] width 162 height 39
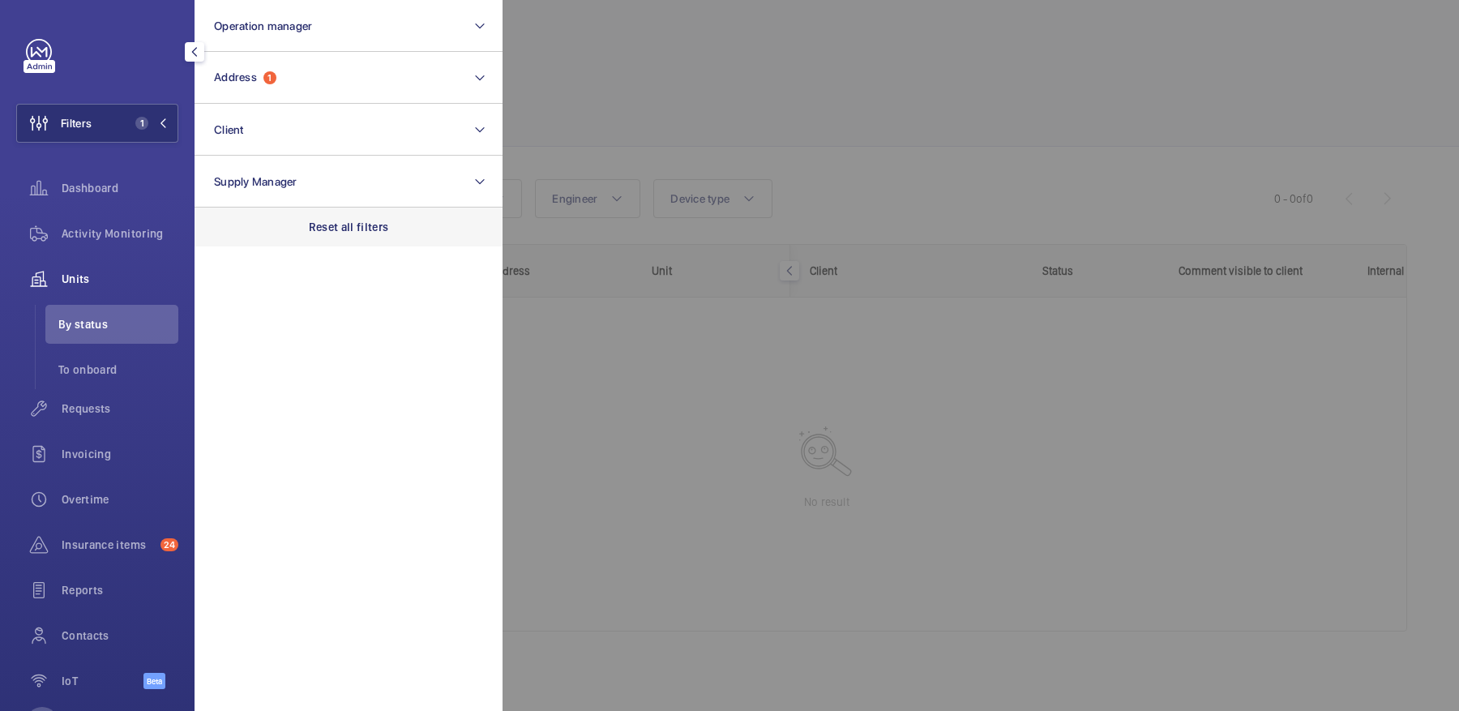
click at [352, 216] on div "Reset all filters" at bounding box center [349, 227] width 308 height 39
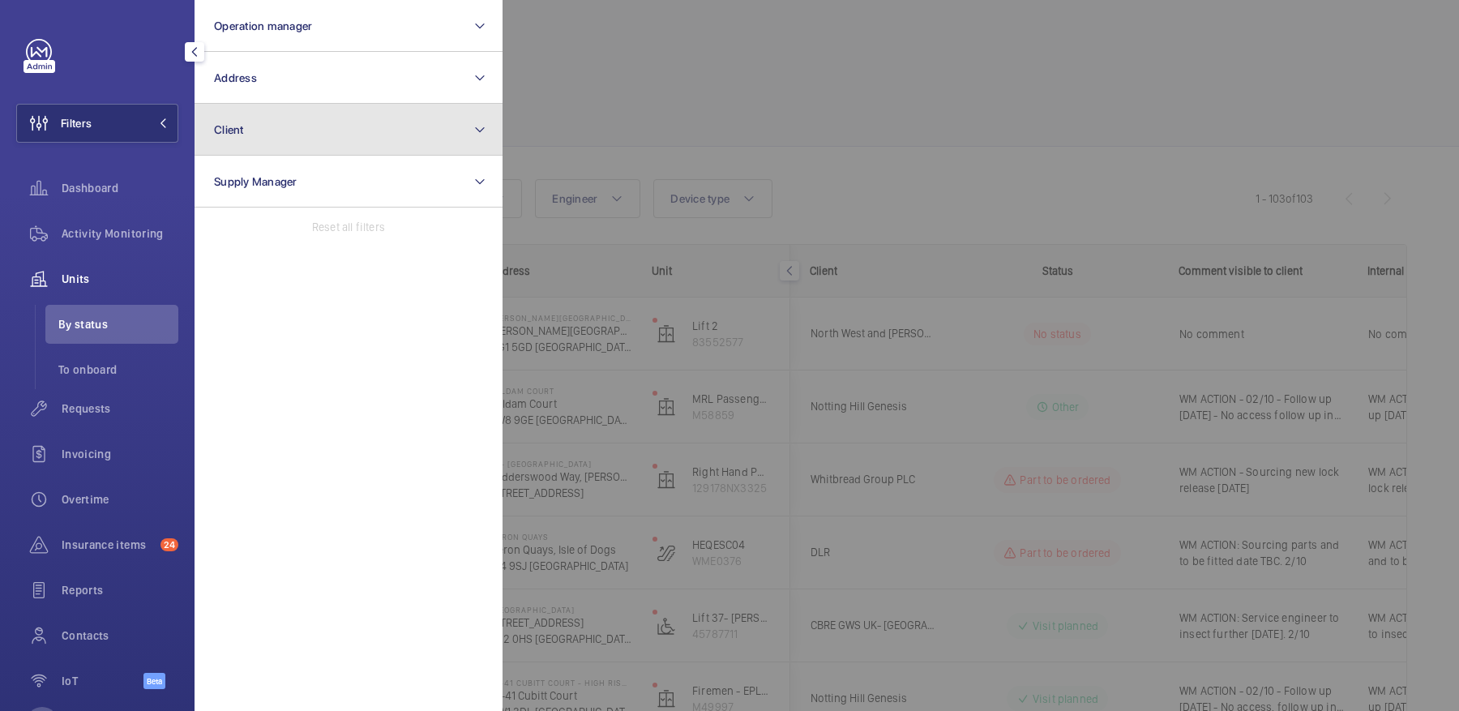
click at [362, 123] on button "Client" at bounding box center [349, 130] width 308 height 52
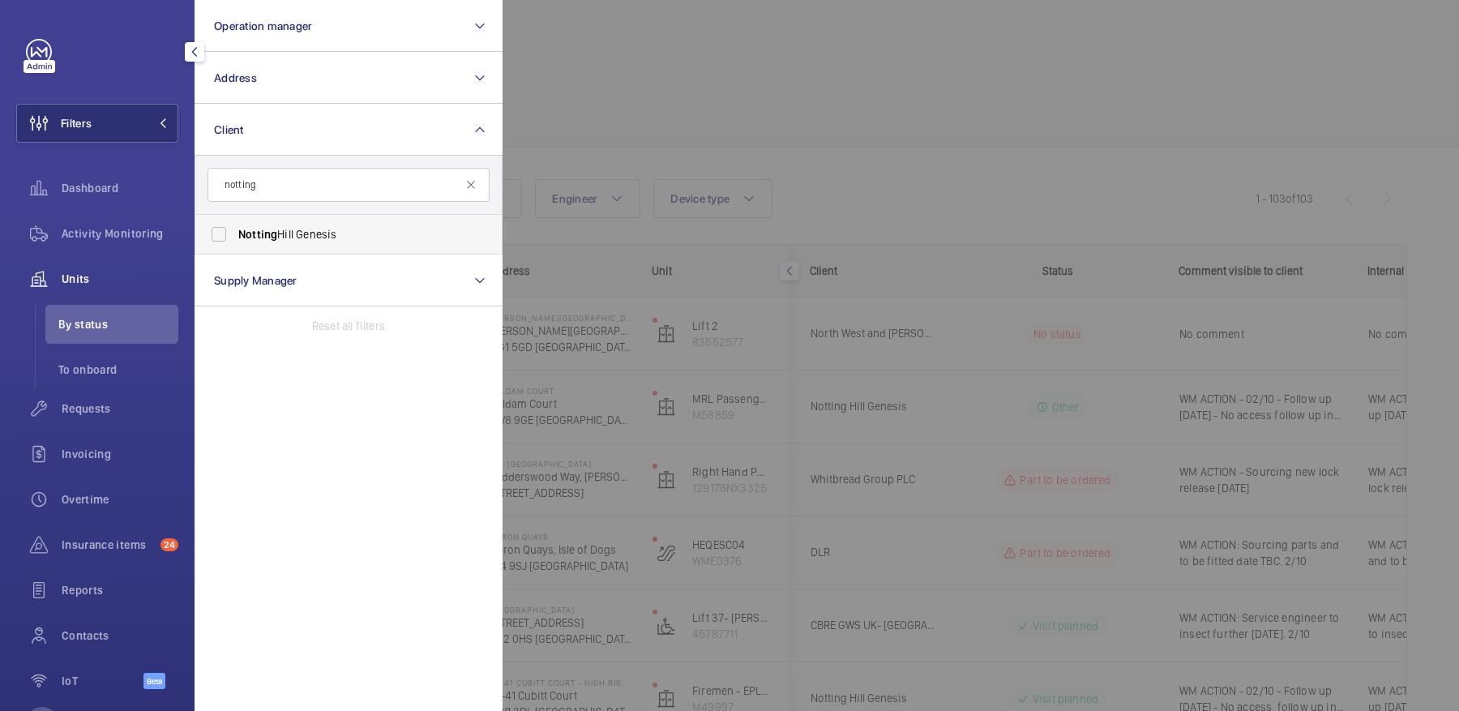
type input "notting"
click at [325, 238] on span "Notting Hill Genesis" at bounding box center [349, 234] width 223 height 16
click at [235, 238] on input "Notting Hill Genesis" at bounding box center [219, 234] width 32 height 32
checkbox input "true"
click at [674, 144] on div at bounding box center [1232, 355] width 1459 height 711
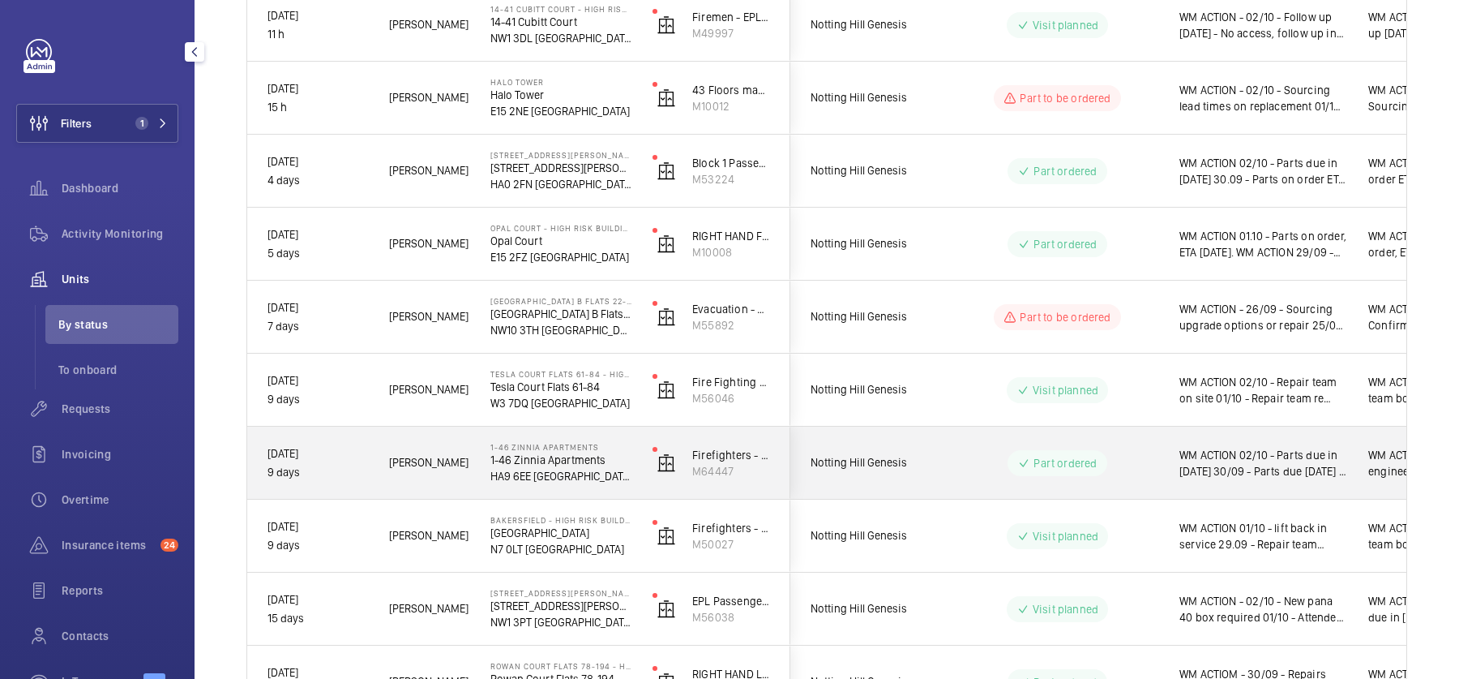
scroll to position [644, 0]
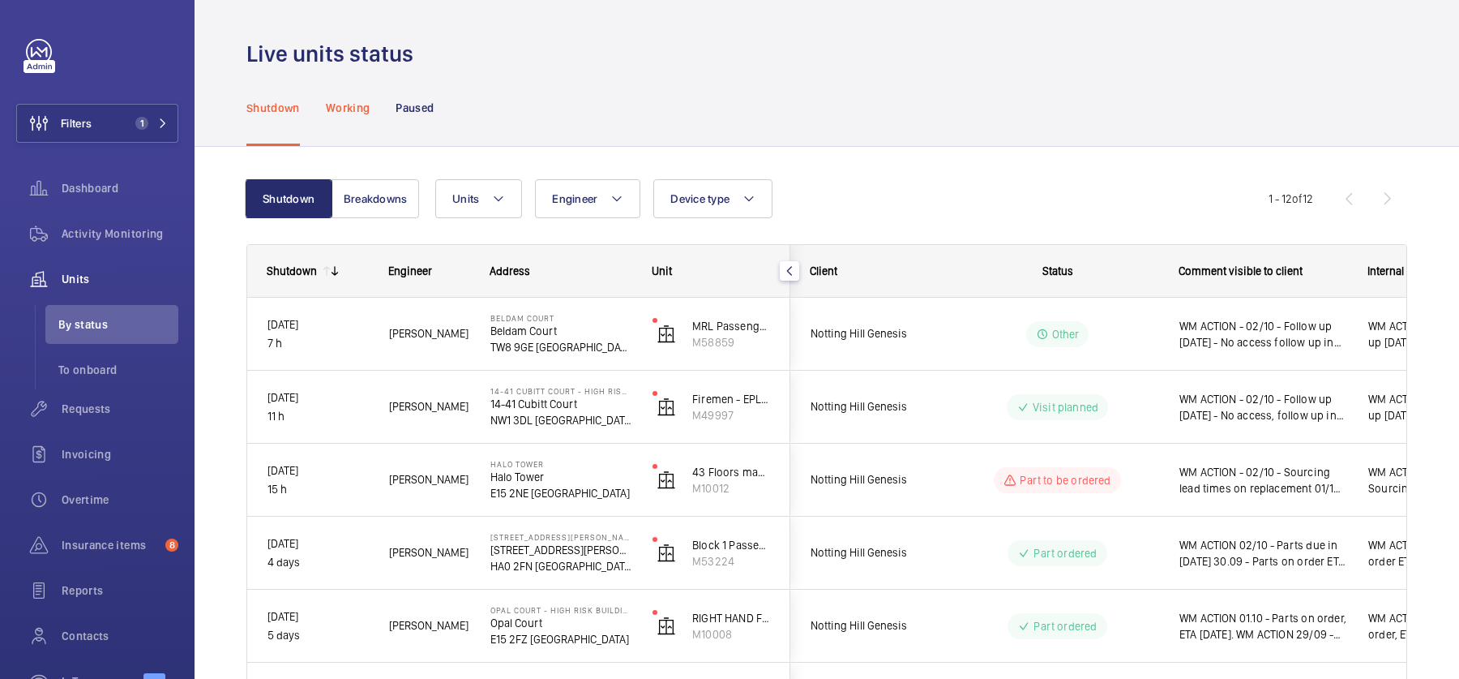
click at [337, 118] on div "Working" at bounding box center [348, 107] width 44 height 77
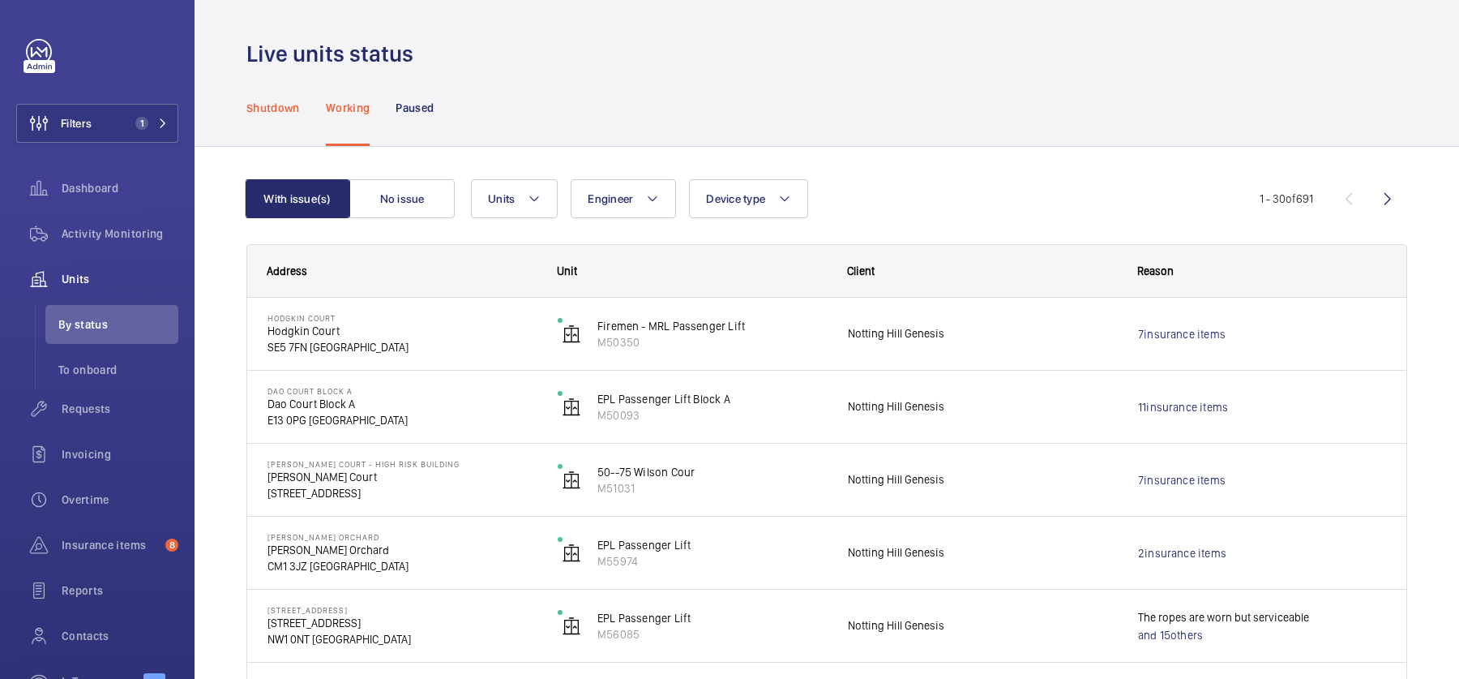
click at [251, 100] on p "Shutdown" at bounding box center [273, 108] width 54 height 16
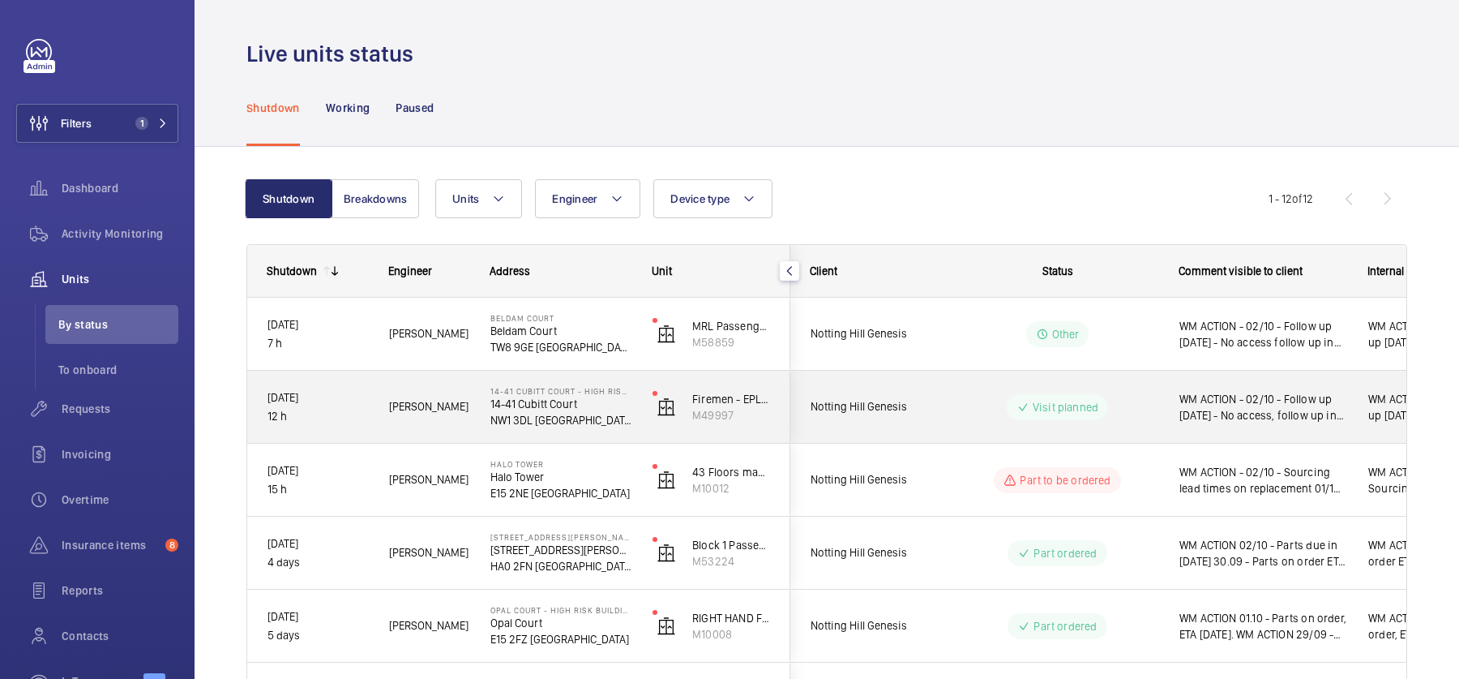
scroll to position [151, 0]
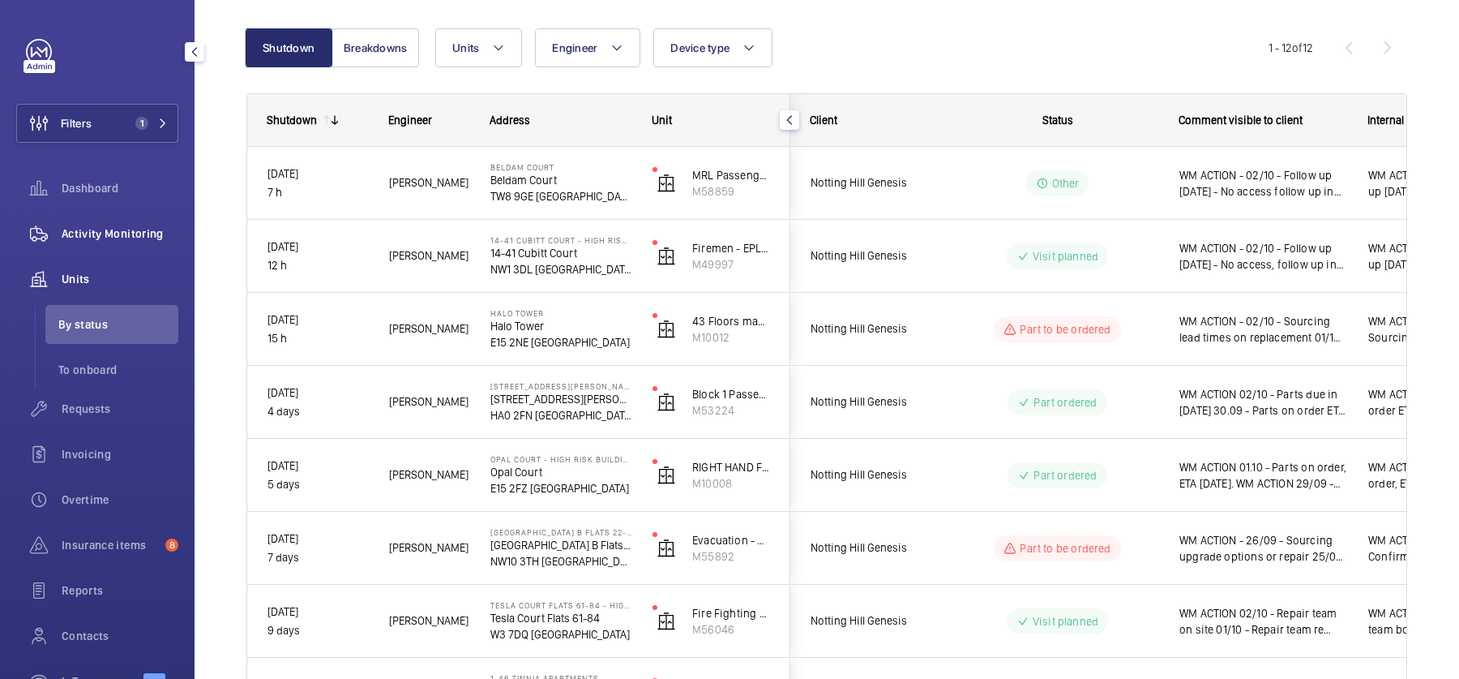
click at [109, 223] on div "Activity Monitoring" at bounding box center [97, 233] width 162 height 39
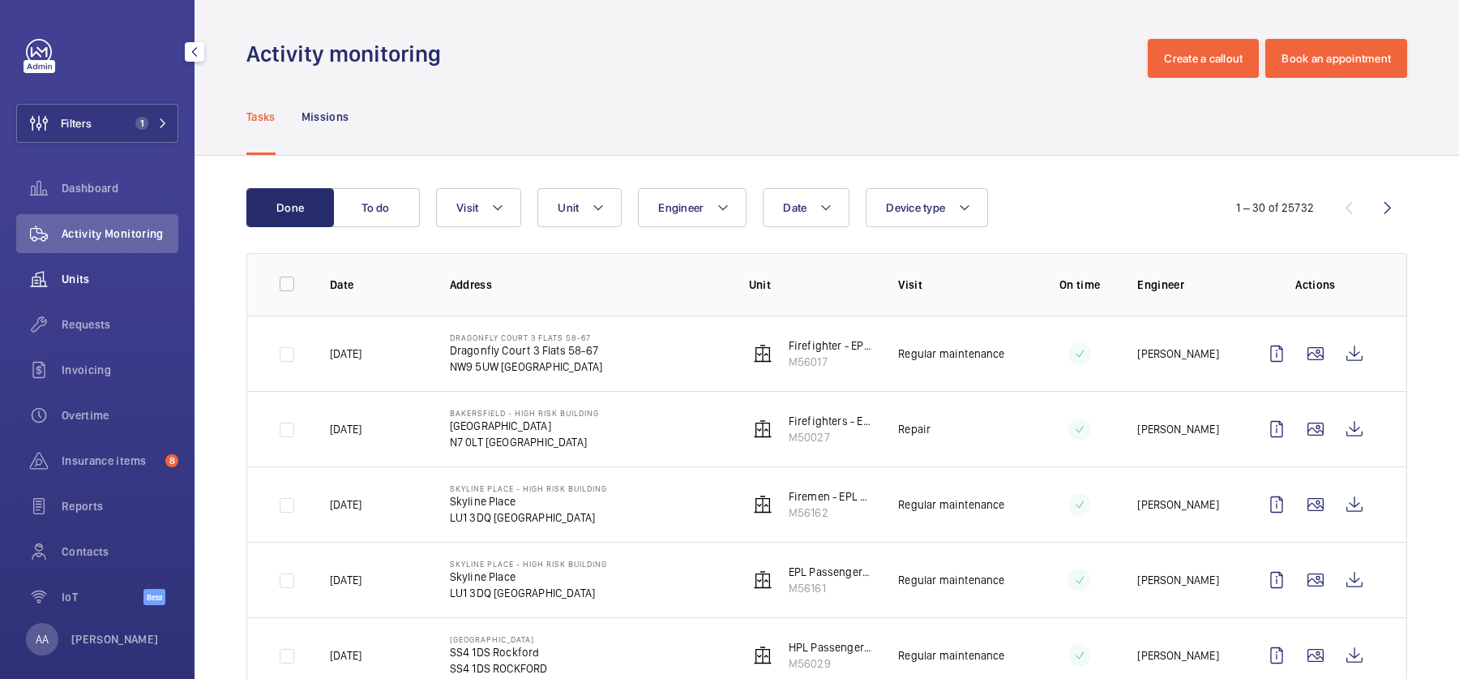
click at [109, 272] on span "Units" at bounding box center [120, 279] width 117 height 16
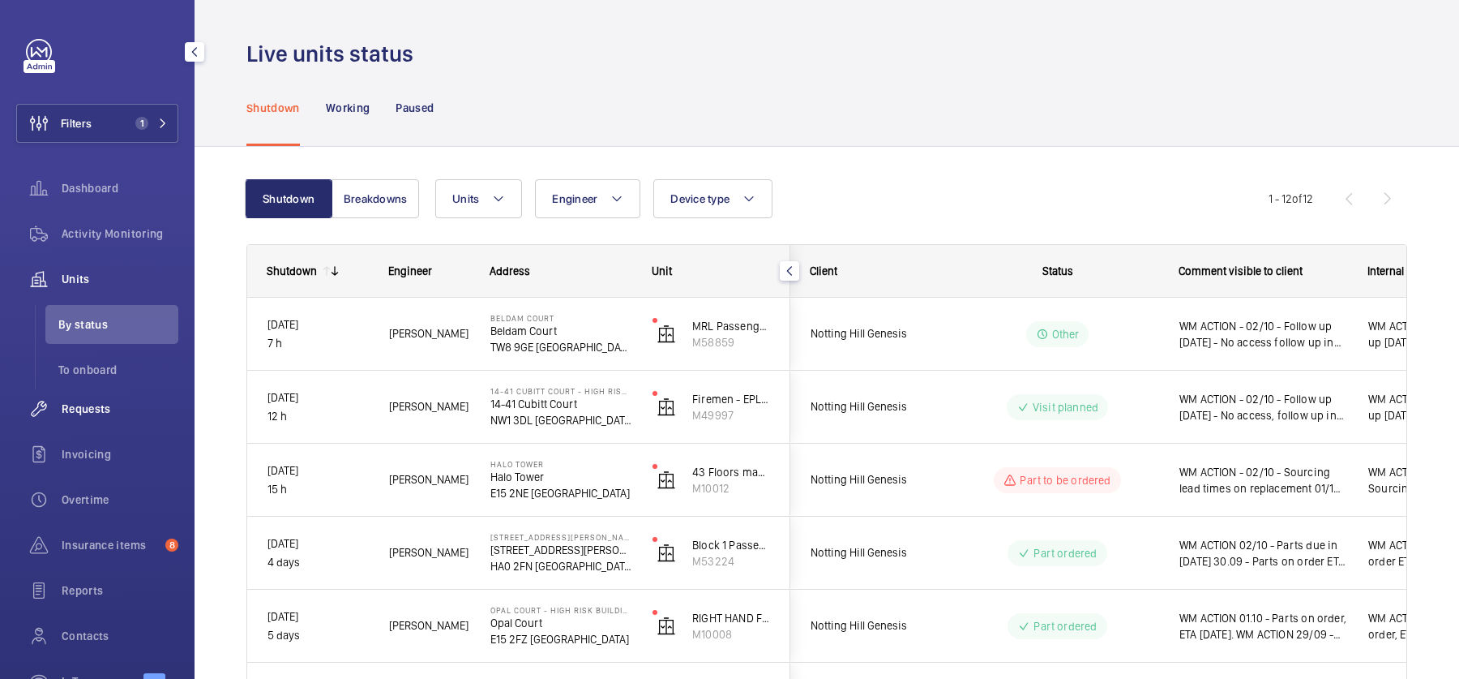
click at [128, 415] on span "Requests" at bounding box center [120, 408] width 117 height 16
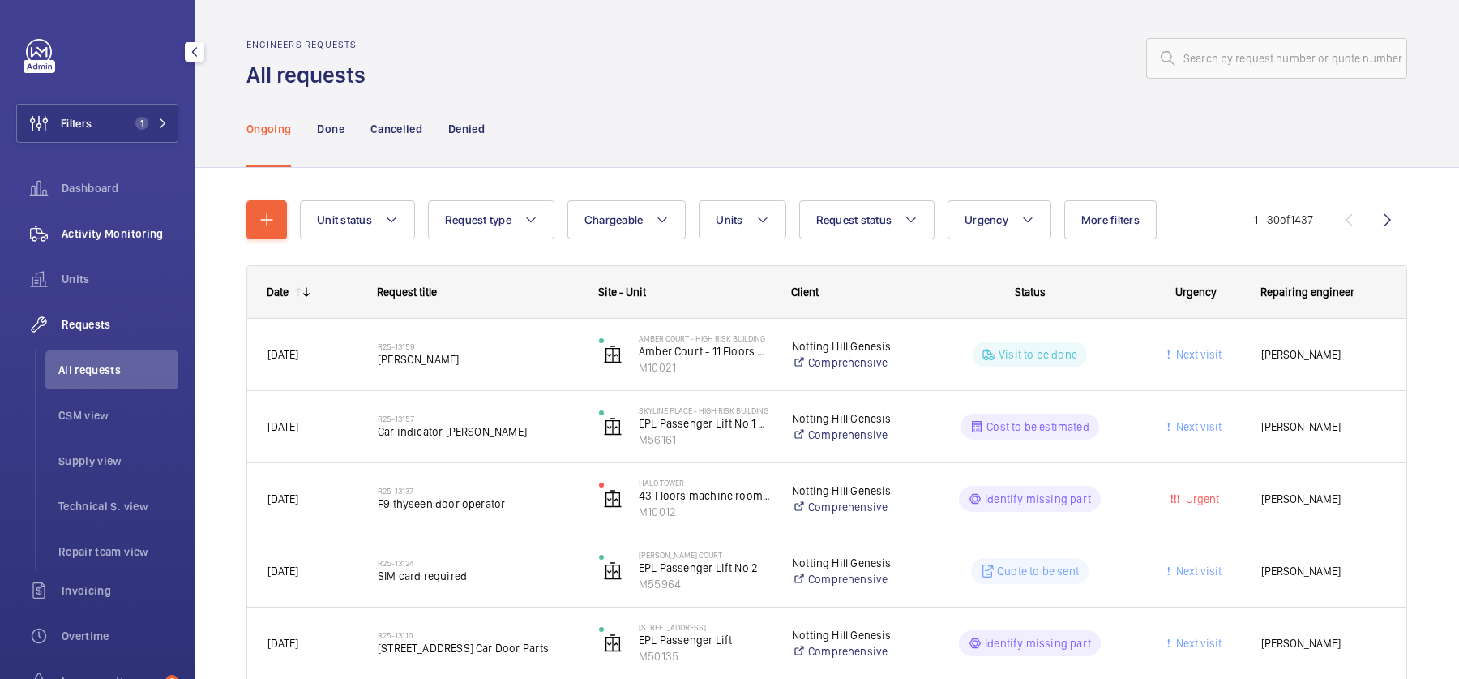
click at [118, 232] on span "Activity Monitoring" at bounding box center [120, 233] width 117 height 16
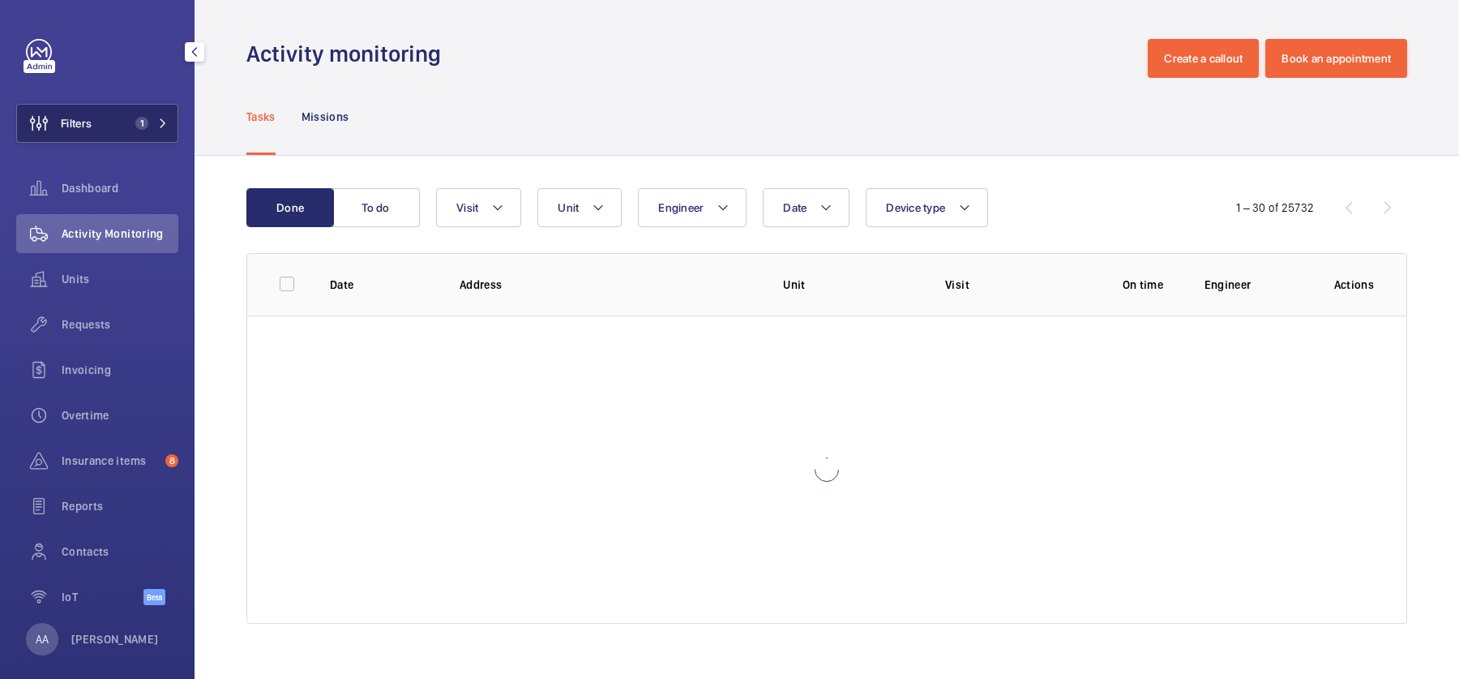
click at [111, 132] on button "Filters 1" at bounding box center [97, 123] width 162 height 39
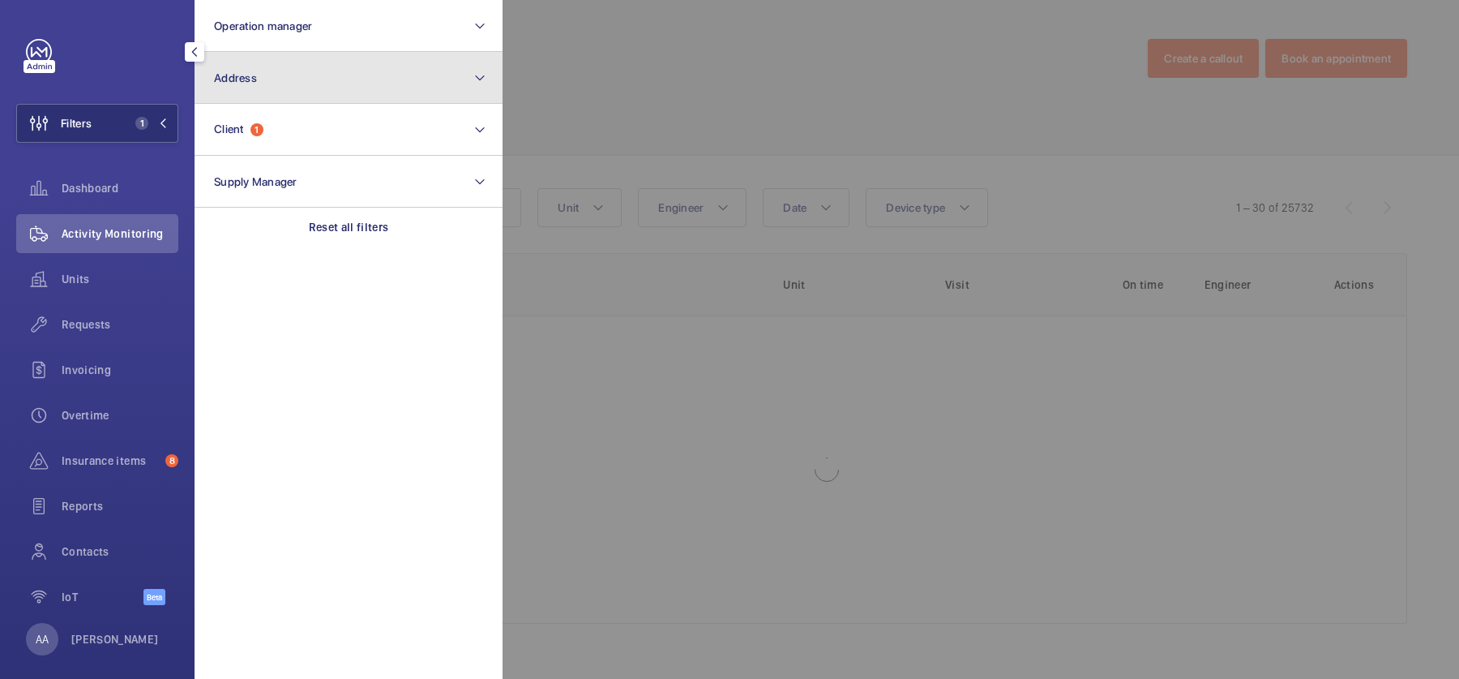
click at [339, 70] on button "Address" at bounding box center [349, 78] width 308 height 52
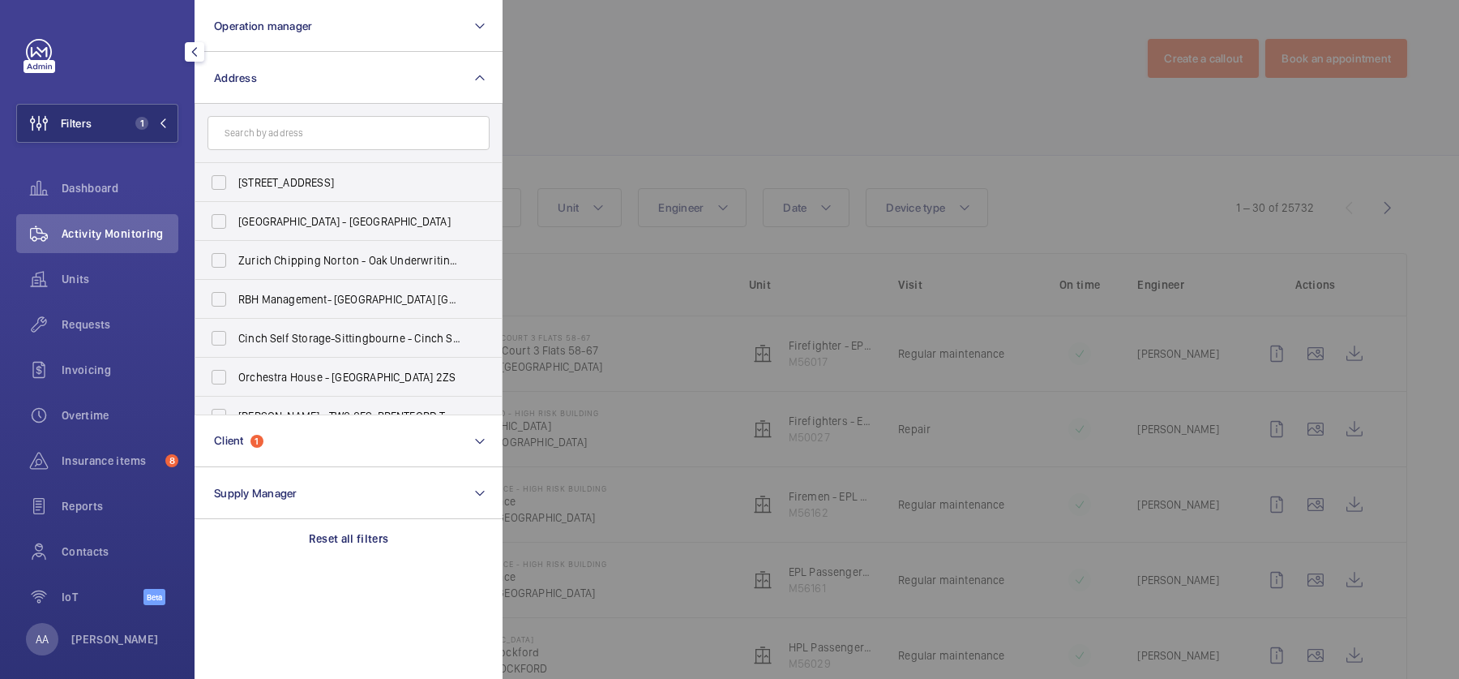
click at [679, 100] on div at bounding box center [1232, 339] width 1459 height 679
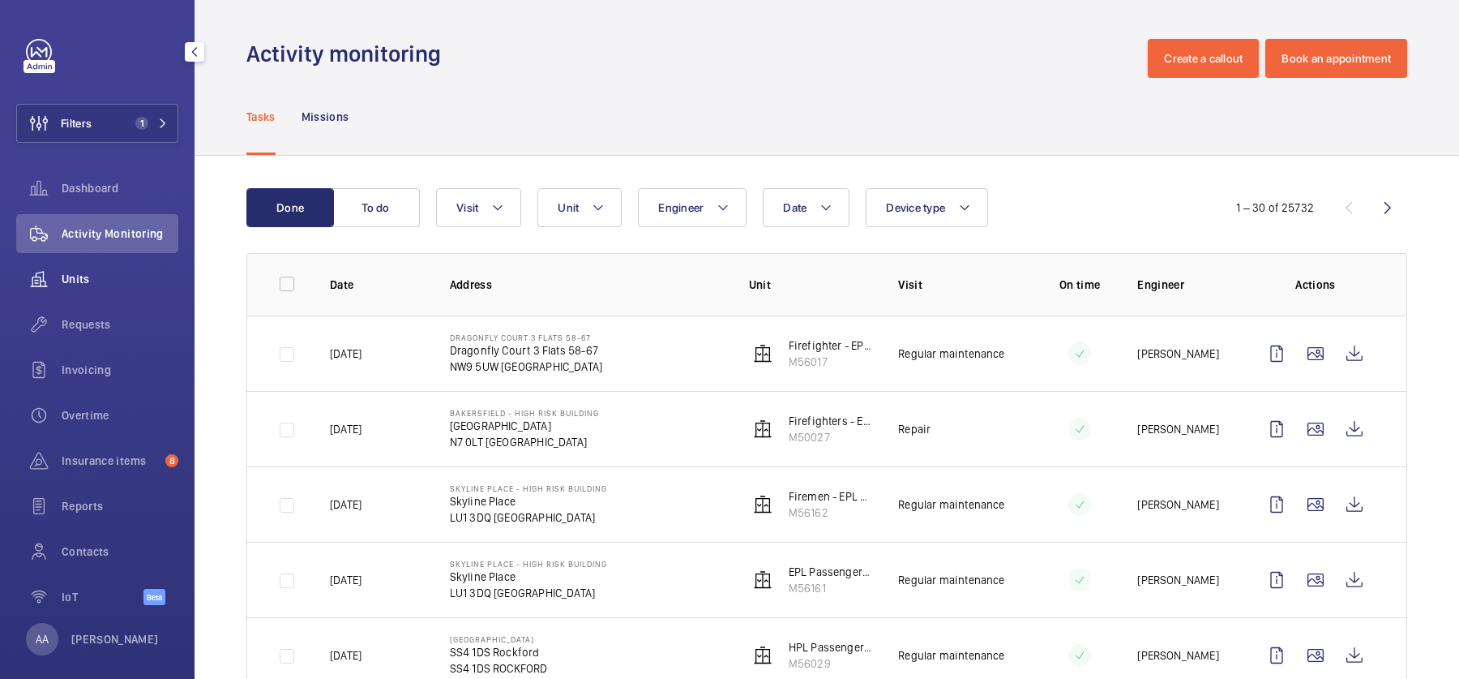
click at [105, 272] on span "Units" at bounding box center [120, 279] width 117 height 16
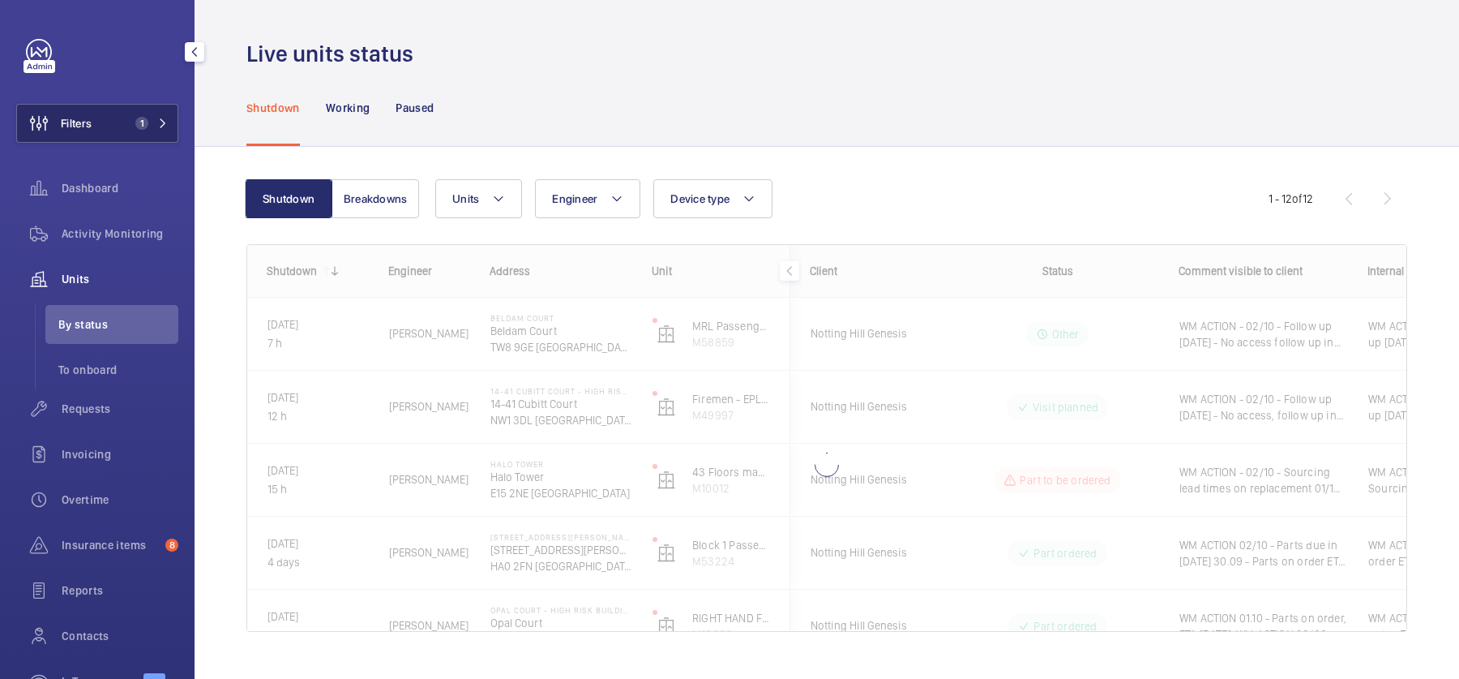
click at [141, 135] on button "Filters 1" at bounding box center [97, 123] width 162 height 39
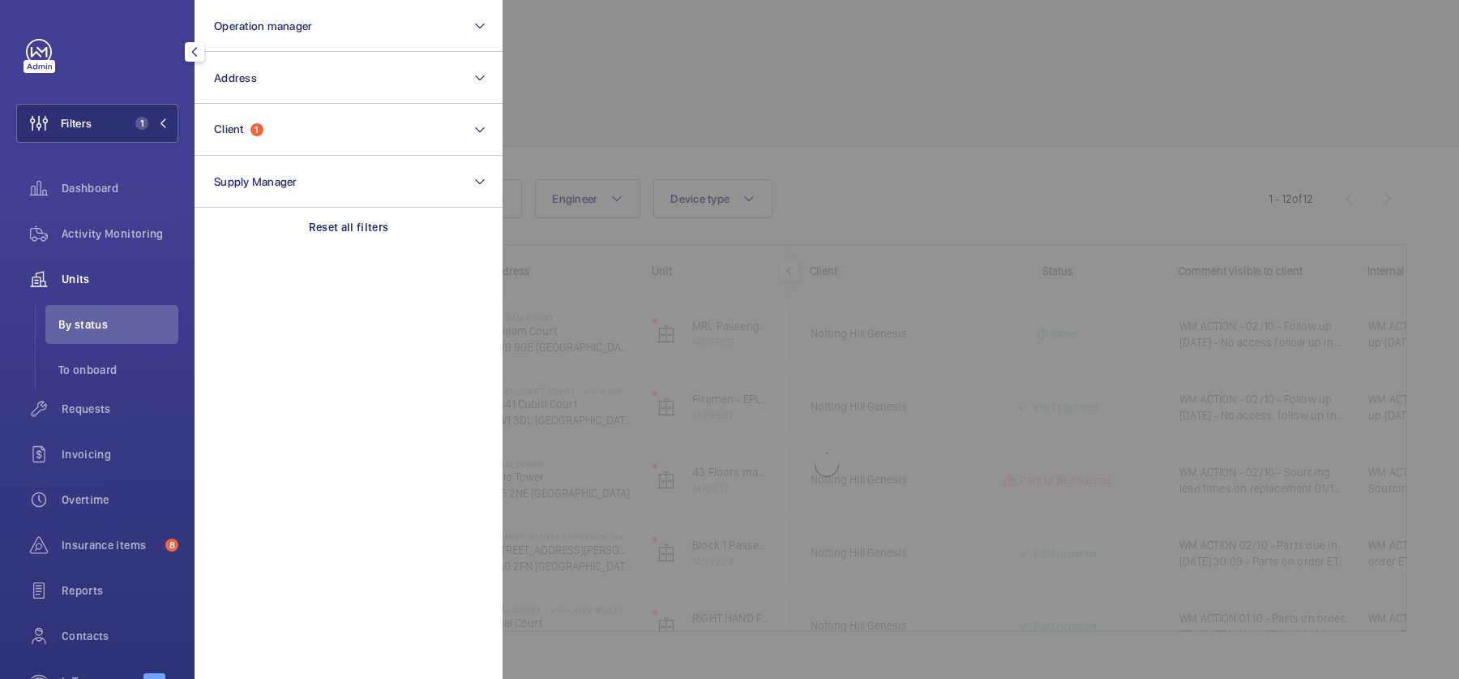
click at [631, 115] on div at bounding box center [1232, 339] width 1459 height 679
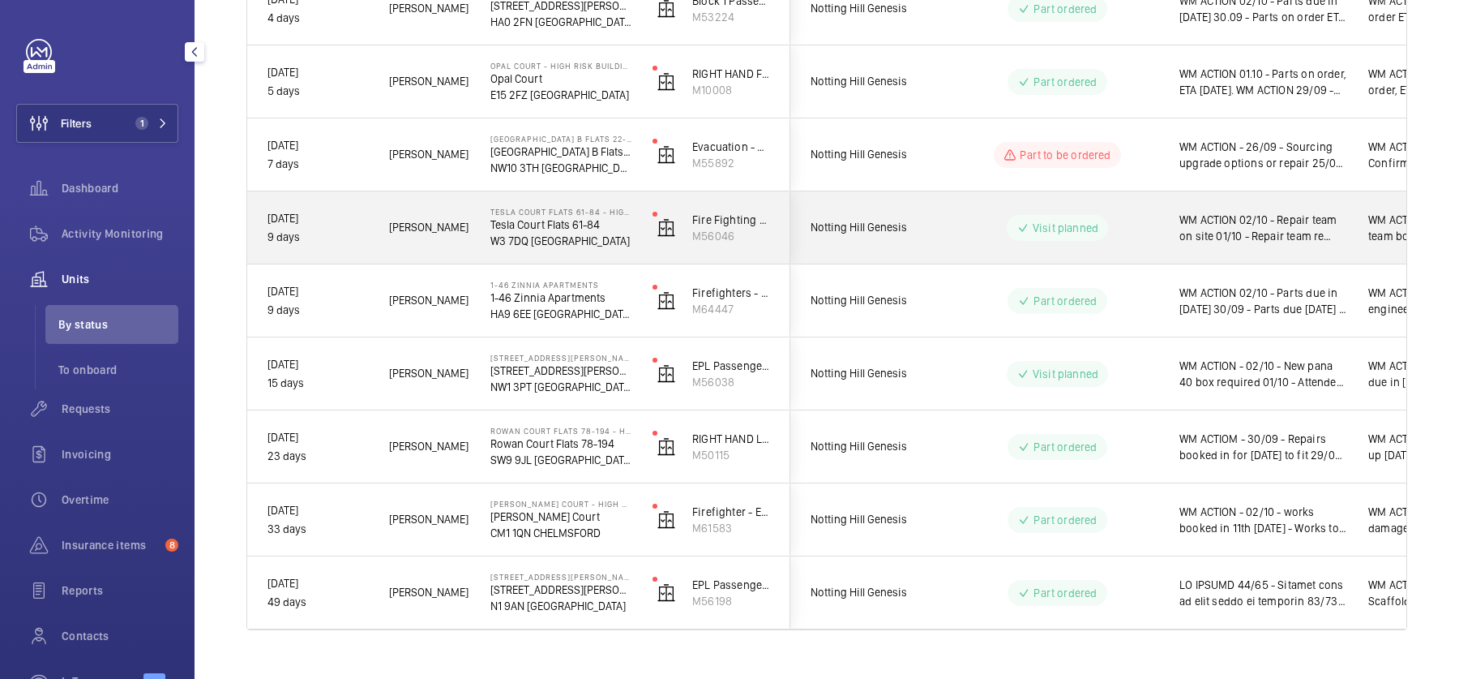
scroll to position [572, 0]
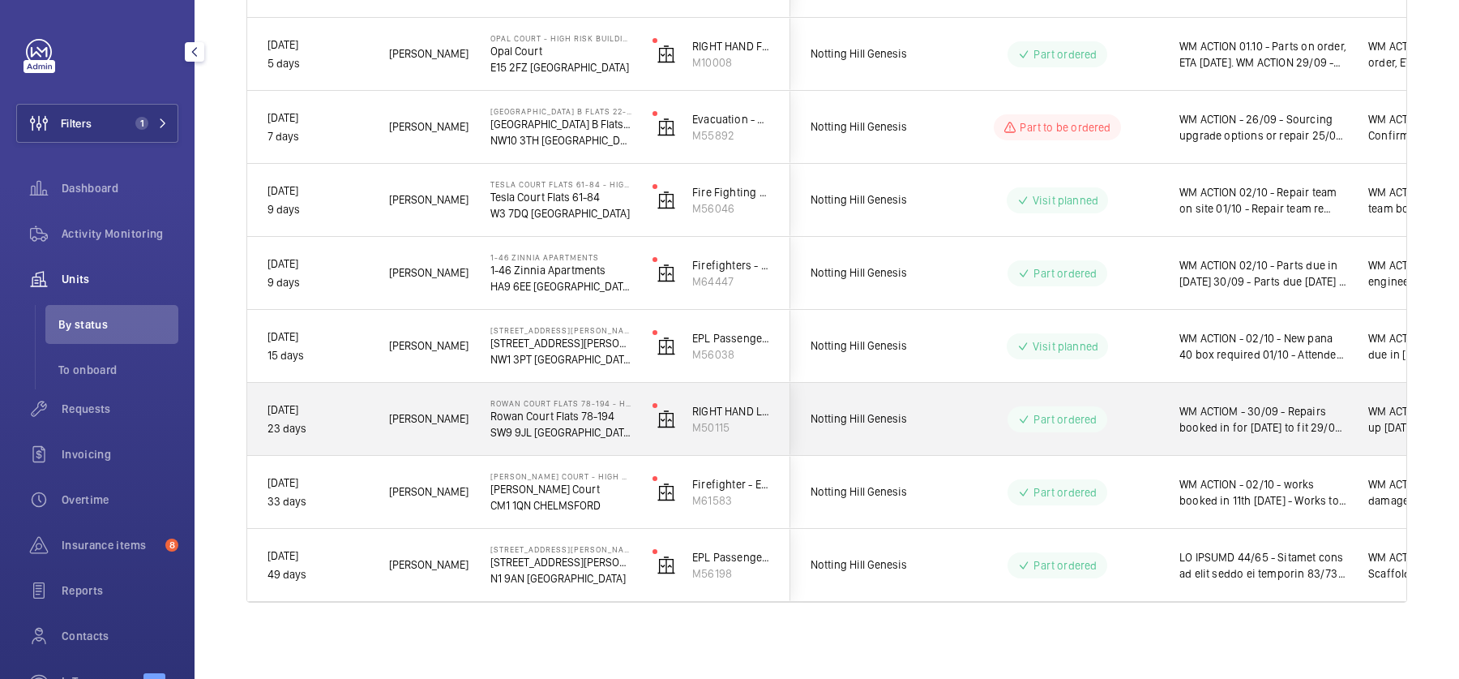
click at [974, 432] on div "Part ordered" at bounding box center [1047, 419] width 221 height 58
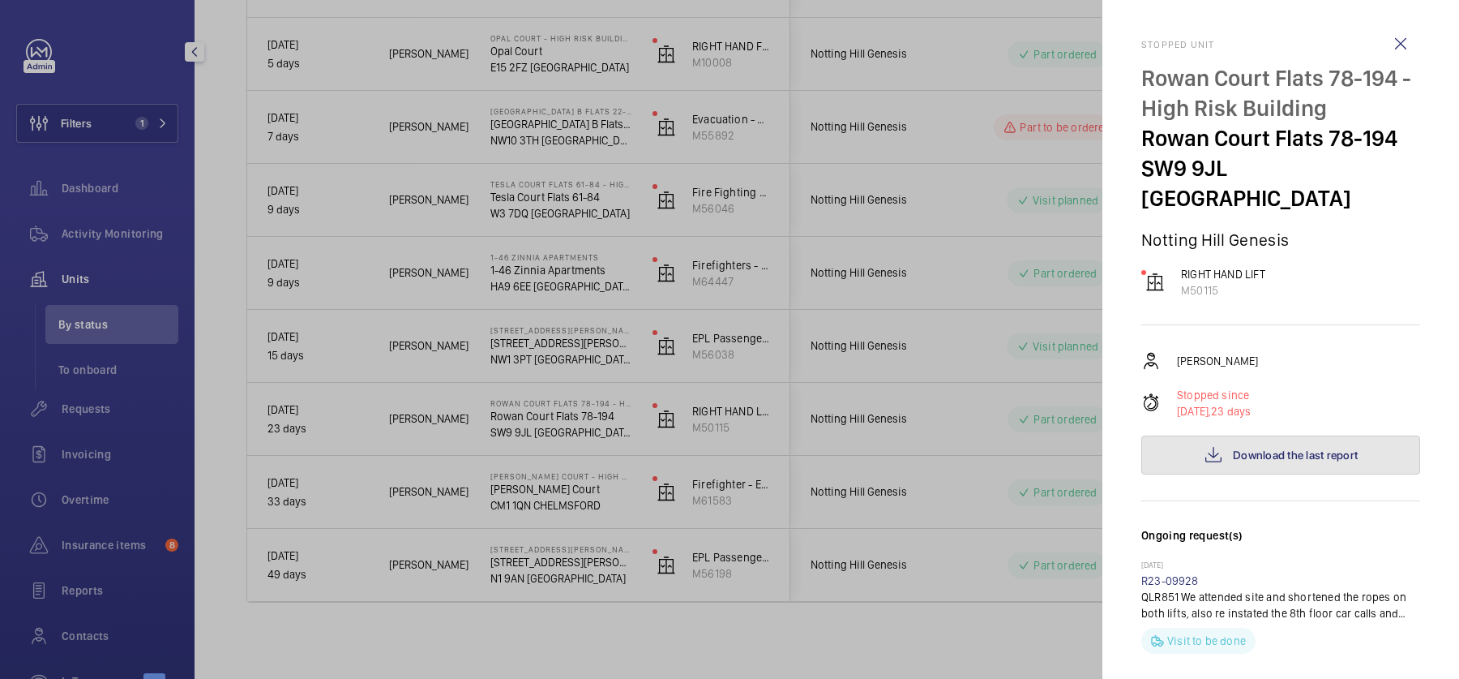
click at [1214, 445] on mat-icon at bounding box center [1213, 454] width 19 height 19
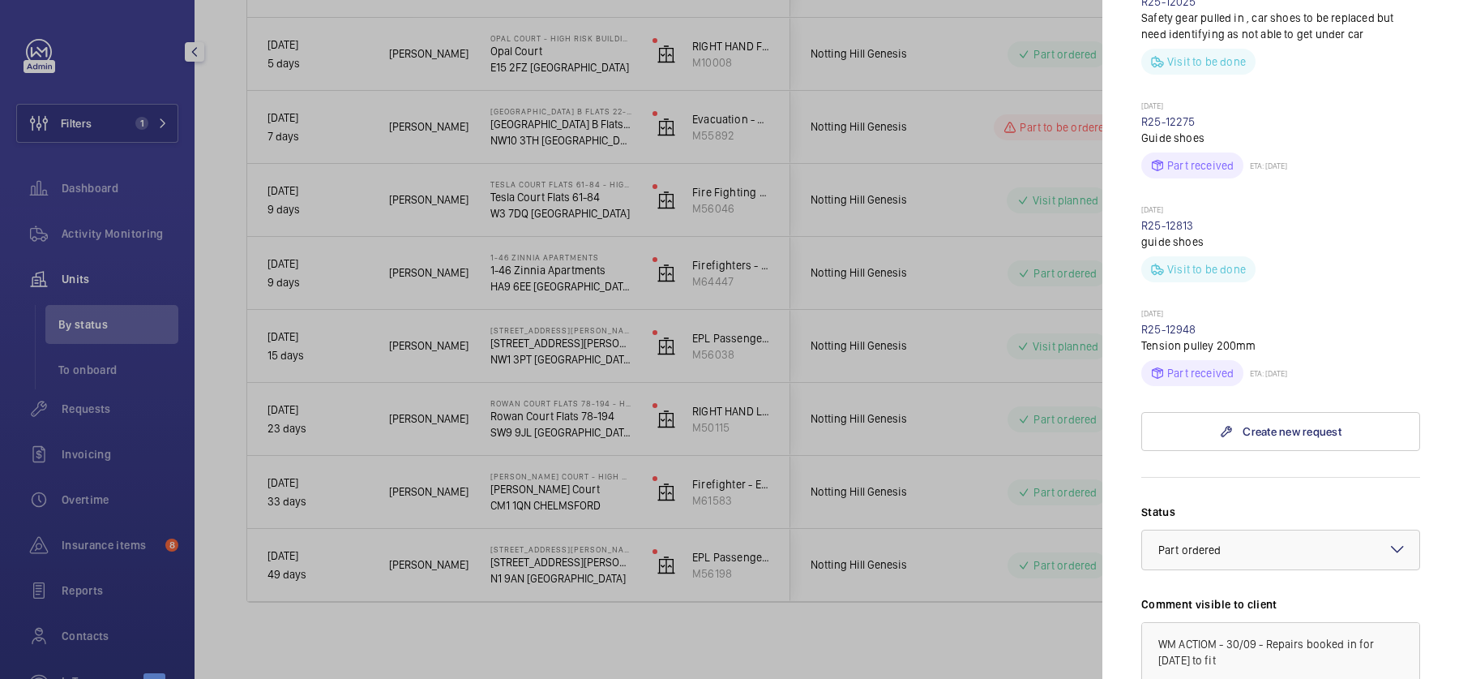
scroll to position [798, 0]
click at [1033, 345] on div at bounding box center [729, 339] width 1459 height 679
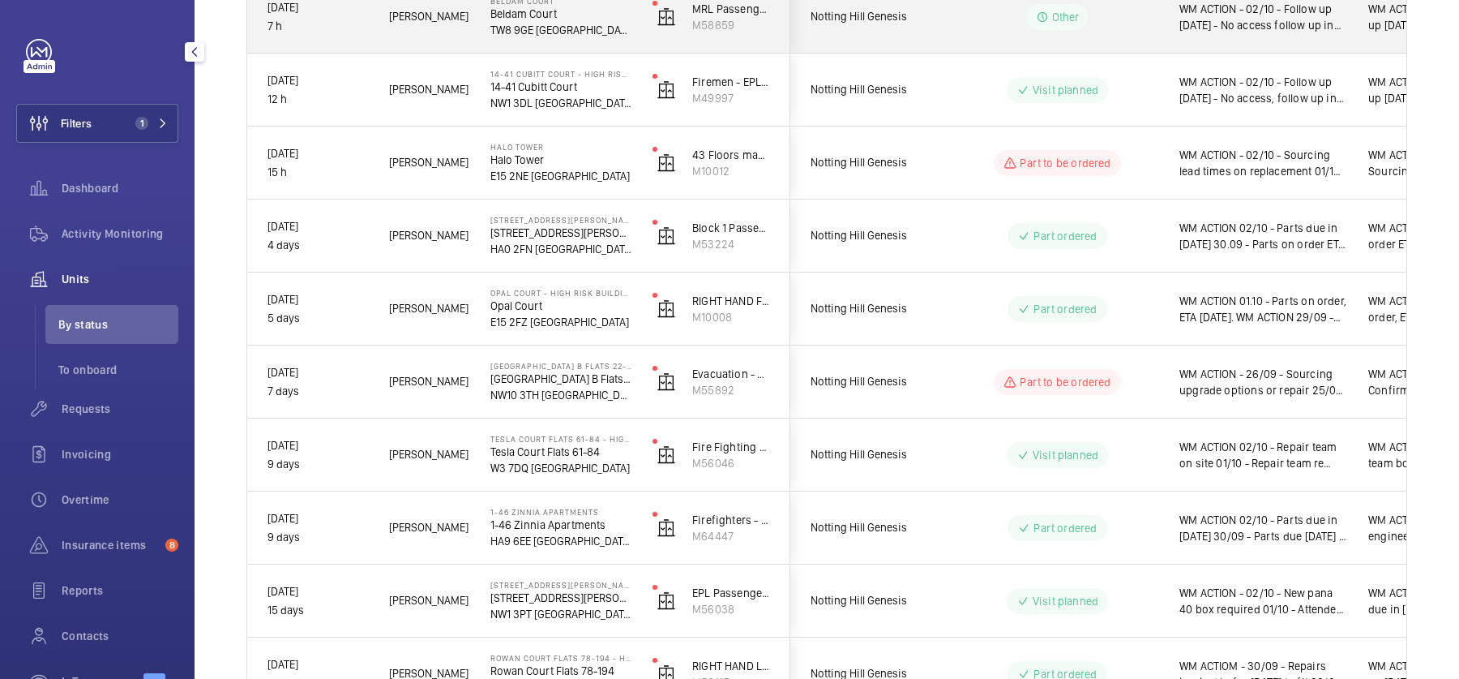
scroll to position [572, 0]
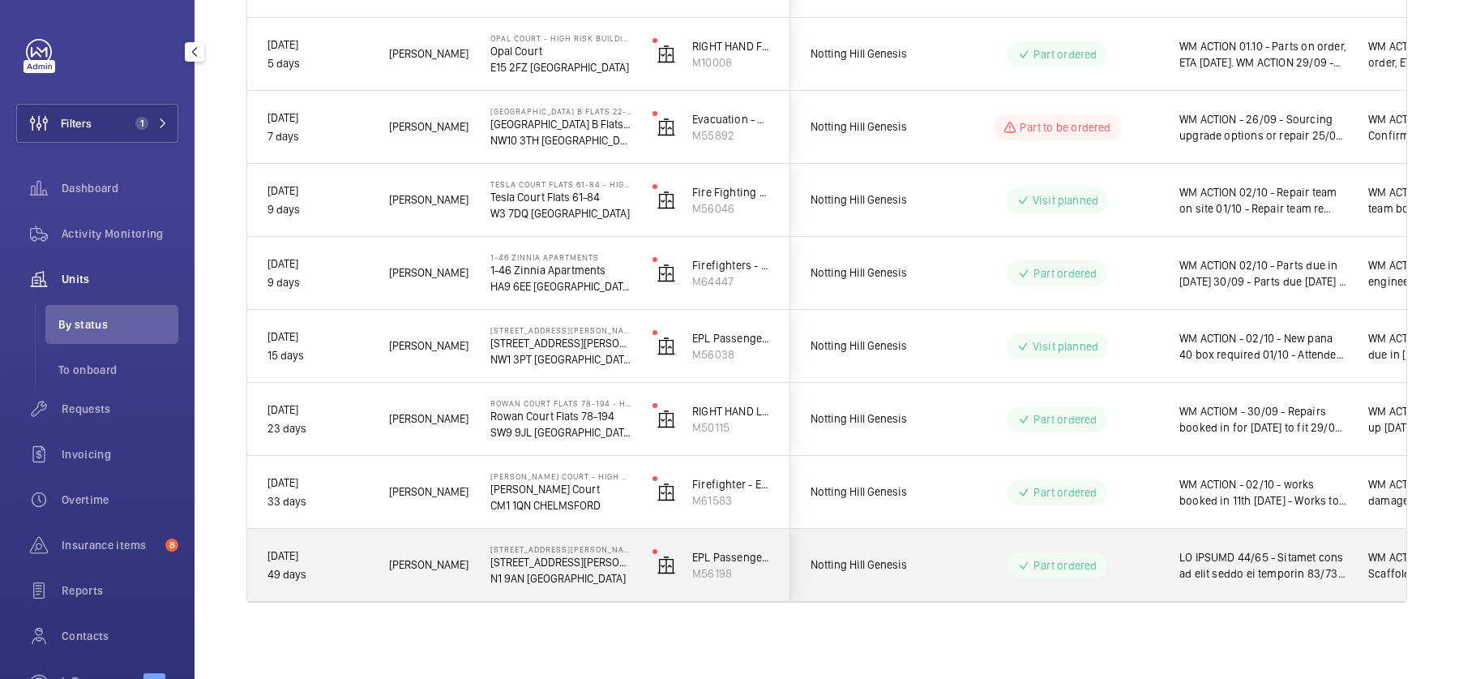
click at [967, 553] on wm-front-pills-cell "Part ordered" at bounding box center [1058, 565] width 202 height 26
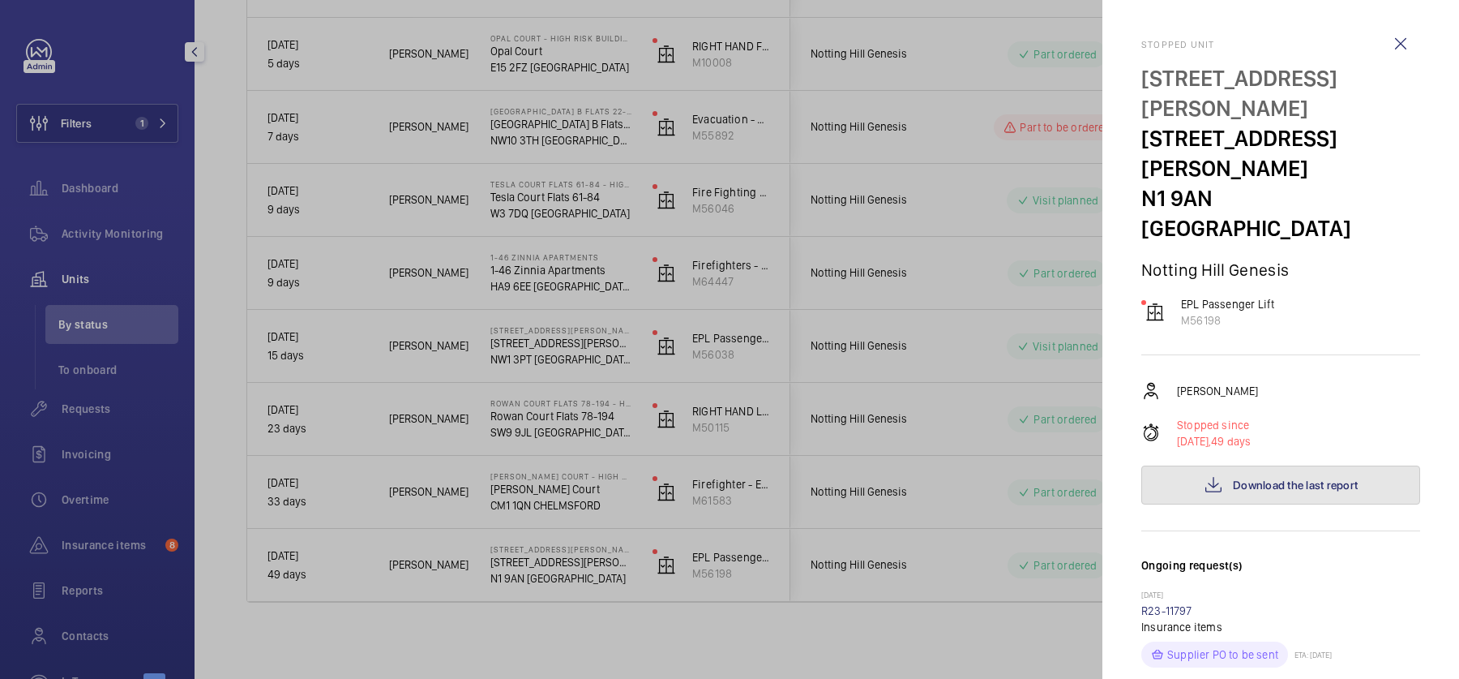
click at [1212, 465] on button "Download the last report" at bounding box center [1280, 484] width 279 height 39
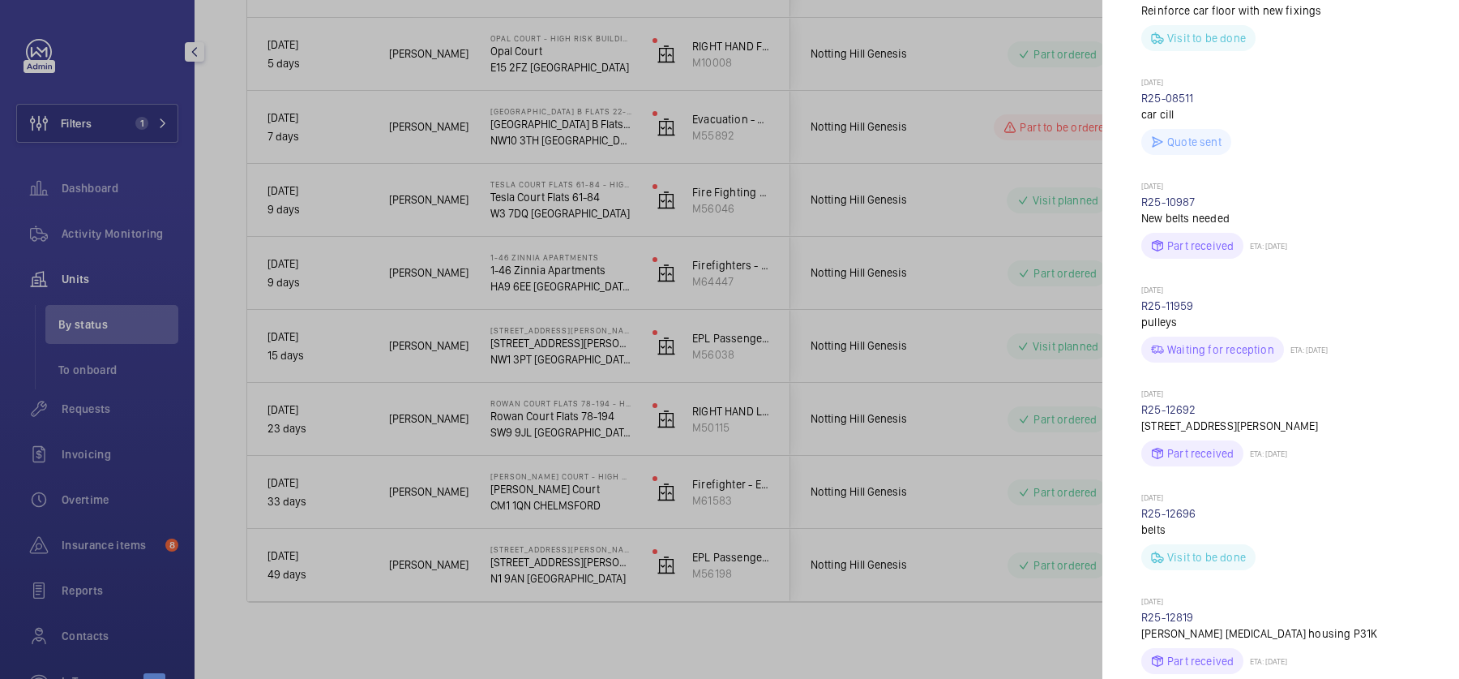
scroll to position [2217, 0]
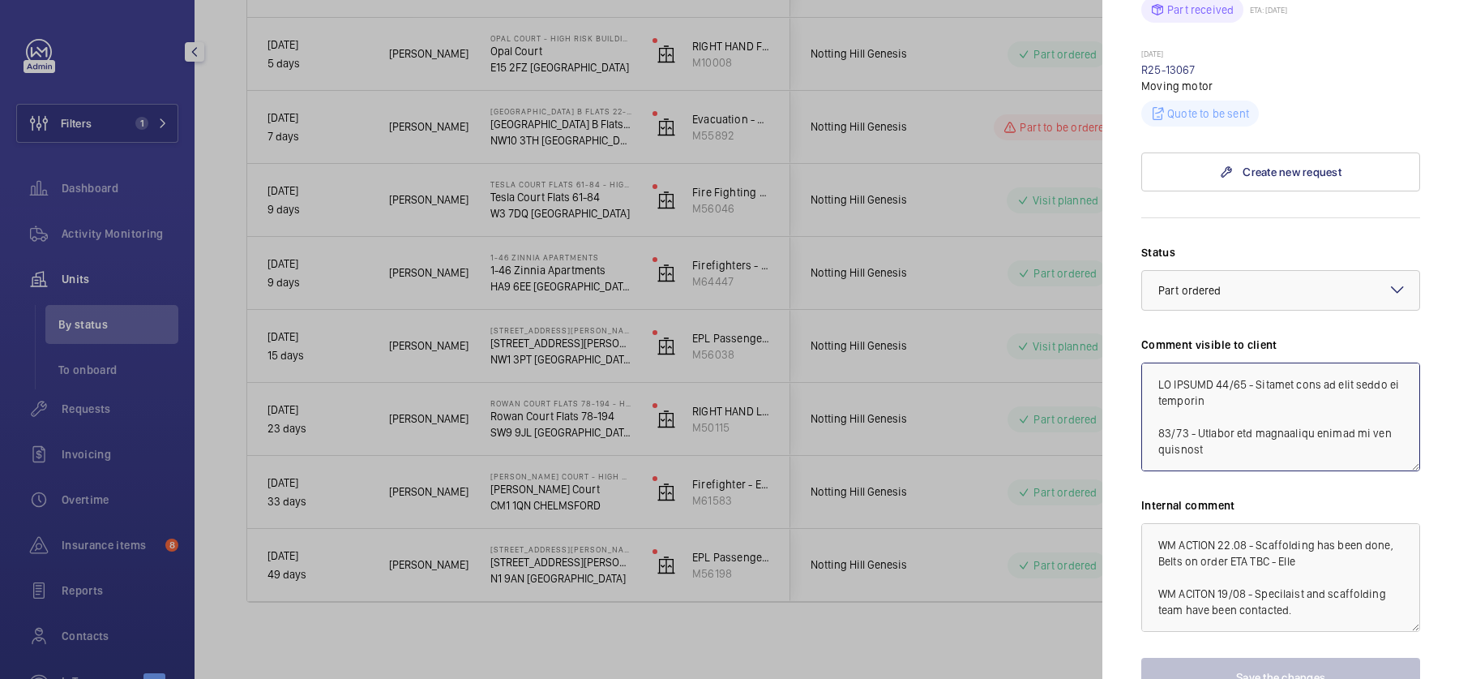
click at [1218, 362] on textarea at bounding box center [1280, 416] width 279 height 109
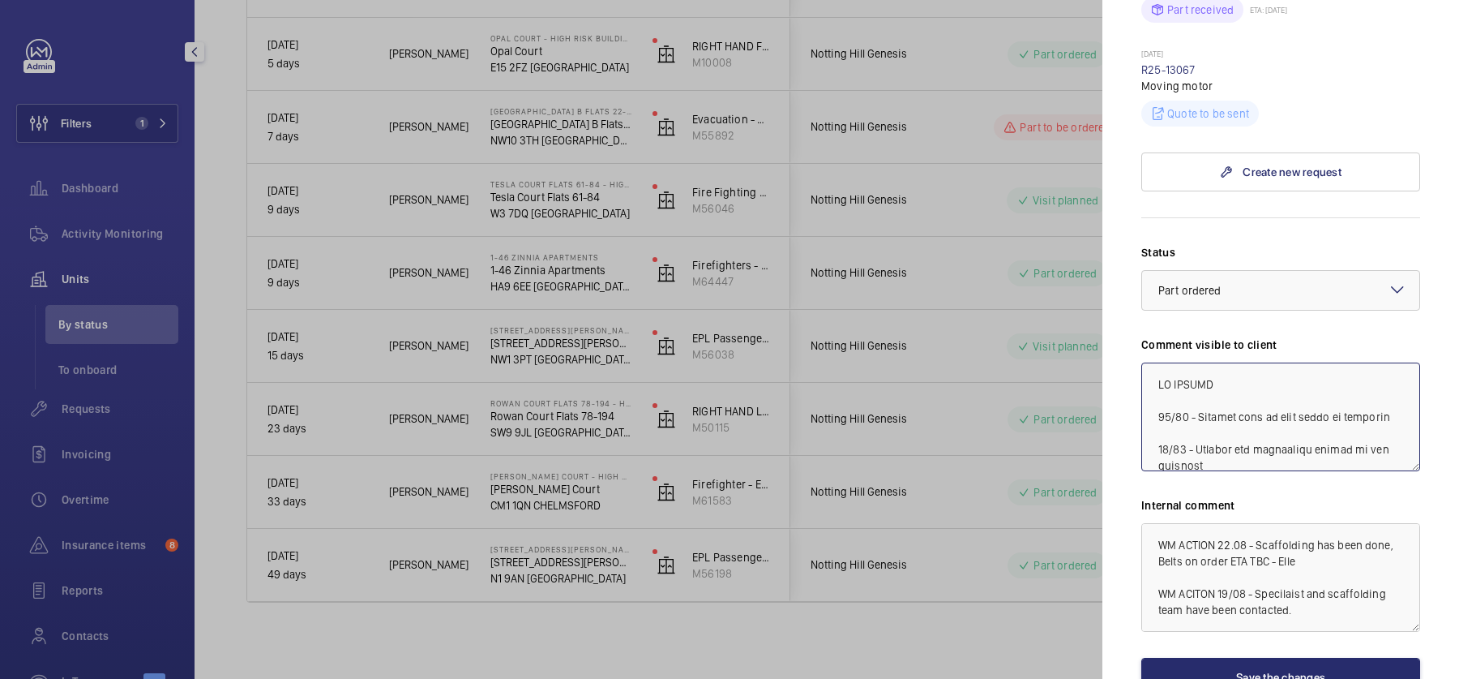
click at [1246, 362] on textarea at bounding box center [1280, 416] width 279 height 109
click at [1256, 362] on textarea at bounding box center [1280, 416] width 279 height 109
click at [1221, 362] on textarea at bounding box center [1280, 416] width 279 height 109
click at [1250, 362] on textarea at bounding box center [1280, 416] width 279 height 109
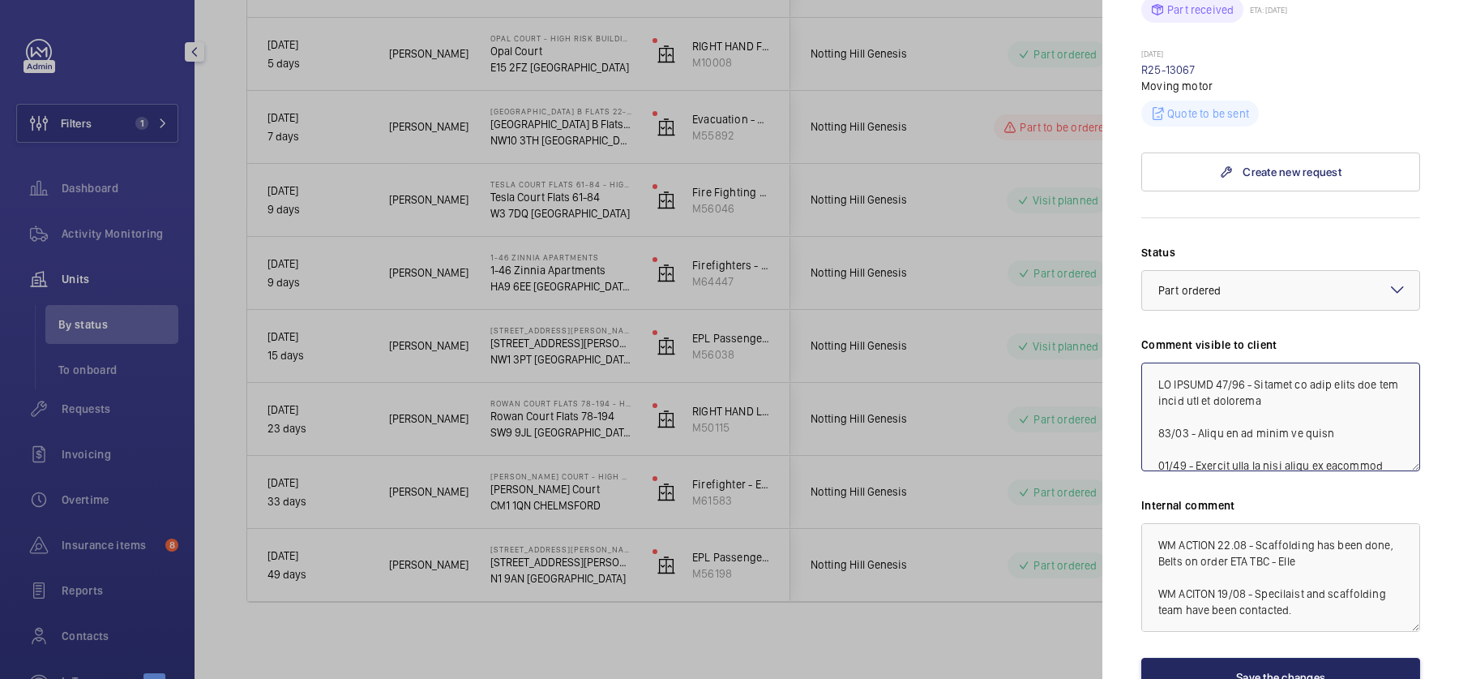
type textarea "WM ACTION 02/10 - Repairs on site today for the whole day to complete 30/09 - M…"
click at [1278, 657] on button "Save the changes" at bounding box center [1280, 676] width 279 height 39
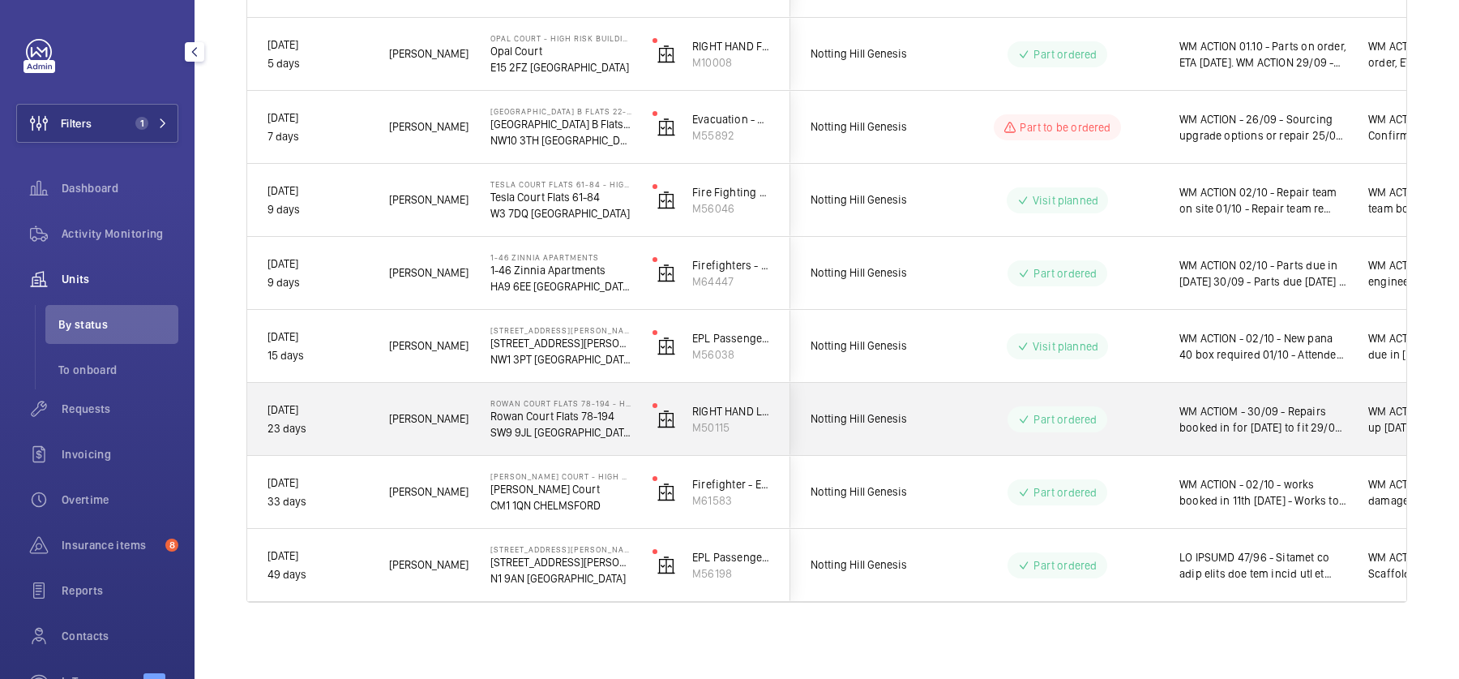
click at [1248, 405] on span "WM ACTIOM - 30/09 - Repairs booked in for [DATE] to fit 29/09 - New tension pul…" at bounding box center [1263, 419] width 168 height 32
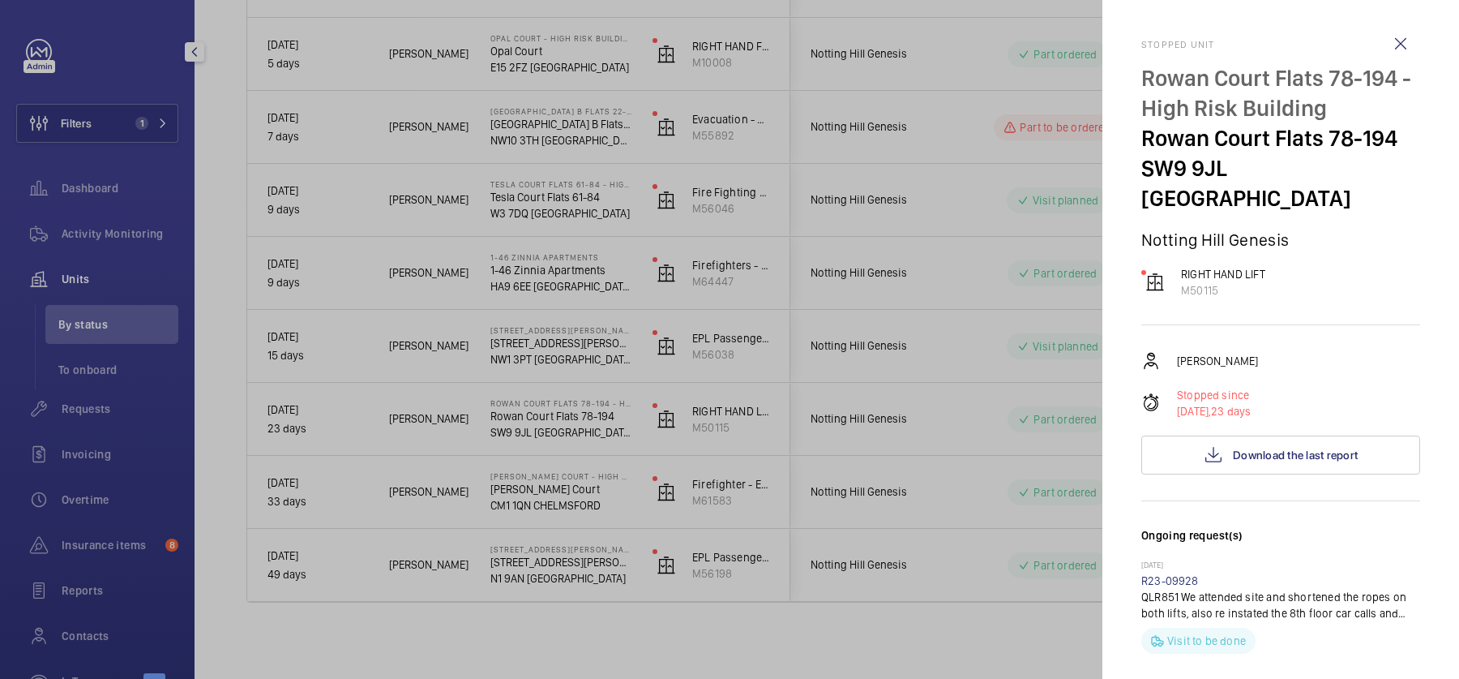
click at [1000, 400] on div at bounding box center [729, 339] width 1459 height 679
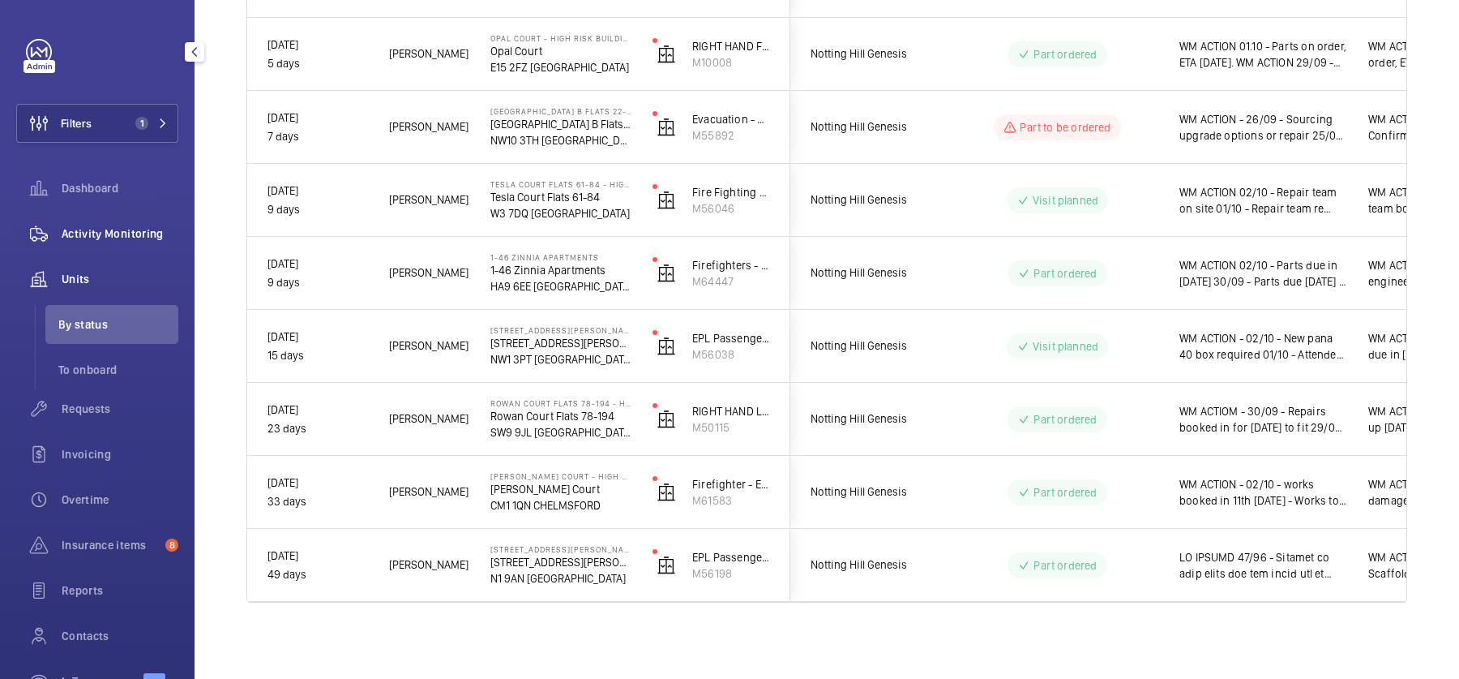
click at [126, 242] on div "Activity Monitoring" at bounding box center [97, 233] width 162 height 39
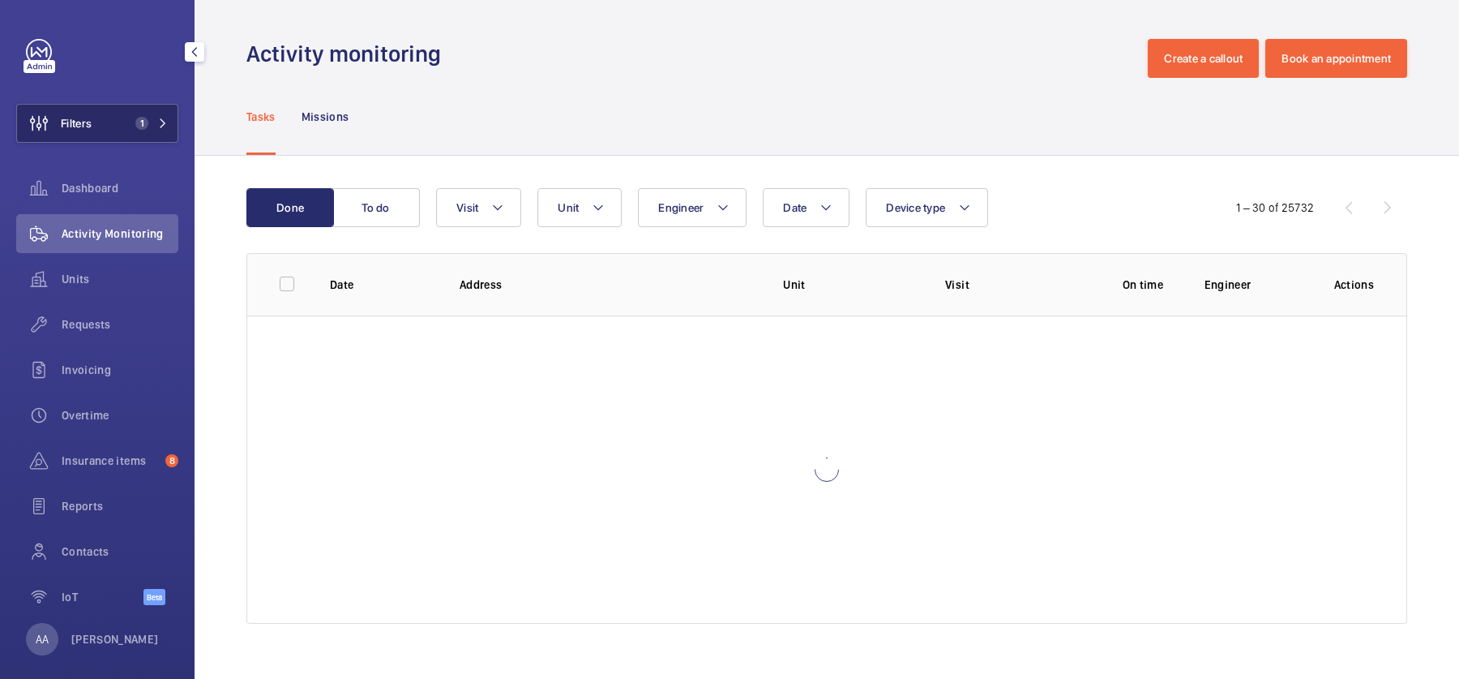
click at [96, 114] on button "Filters 1" at bounding box center [97, 123] width 162 height 39
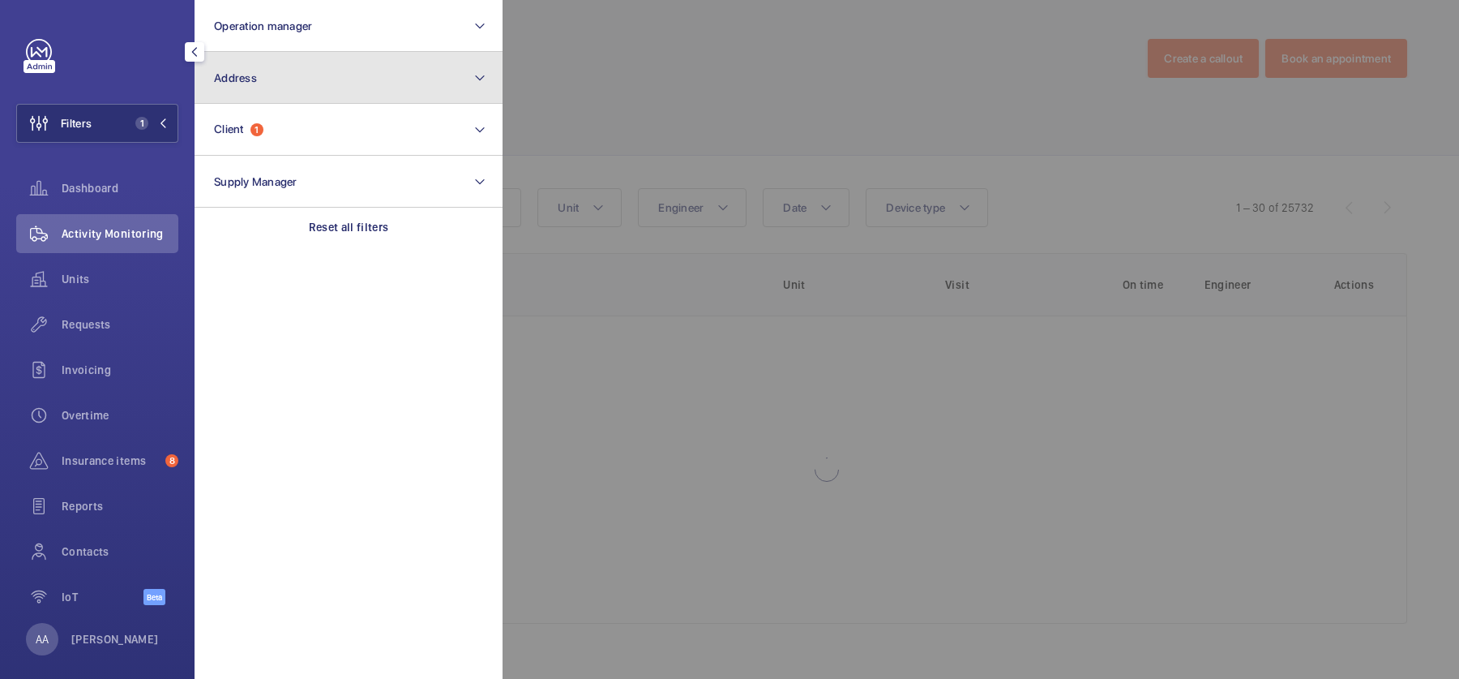
click at [305, 78] on button "Address" at bounding box center [349, 78] width 308 height 52
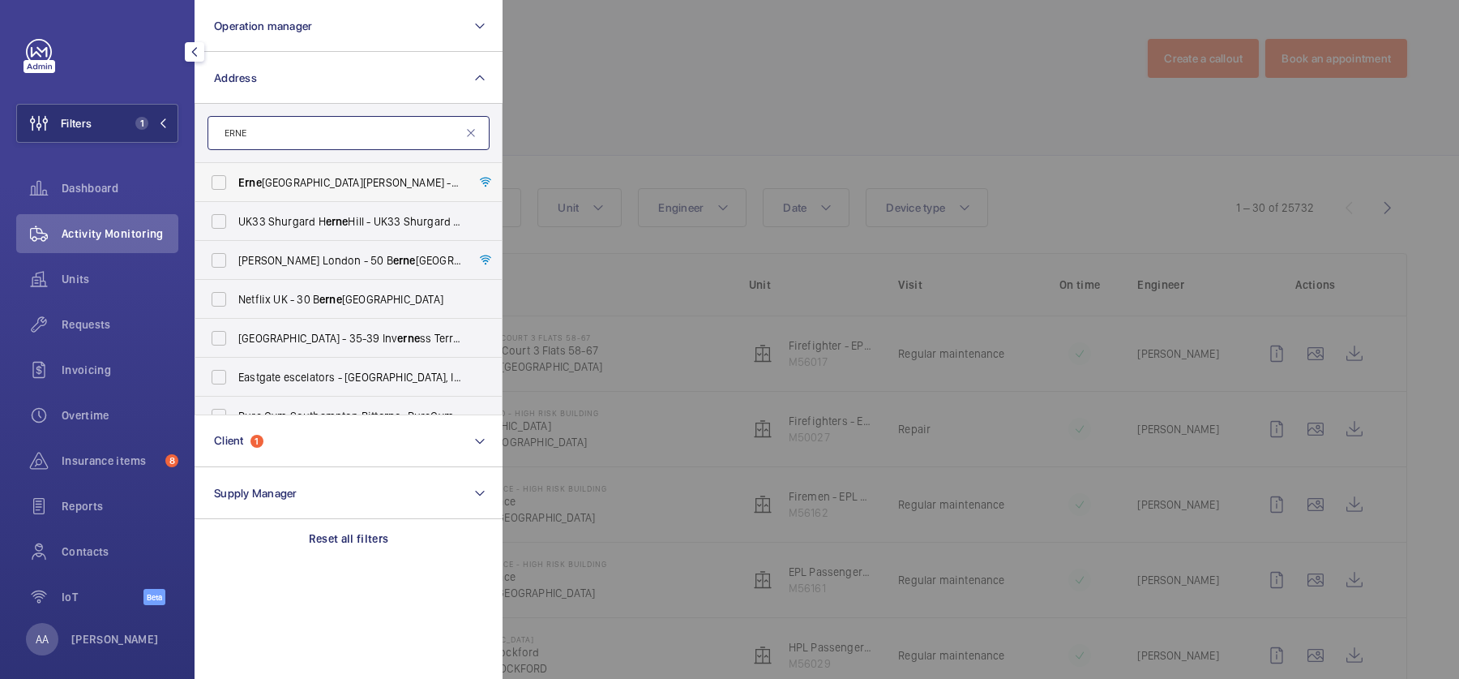
type input "ERNE"
click at [295, 174] on span "Erne st Harriss House - Erne st Harriss House, LONDON W9 2BX" at bounding box center [349, 182] width 223 height 16
click at [235, 173] on input "Erne st Harriss House - Erne st Harriss House, LONDON W9 2BX" at bounding box center [219, 182] width 32 height 32
checkbox input "true"
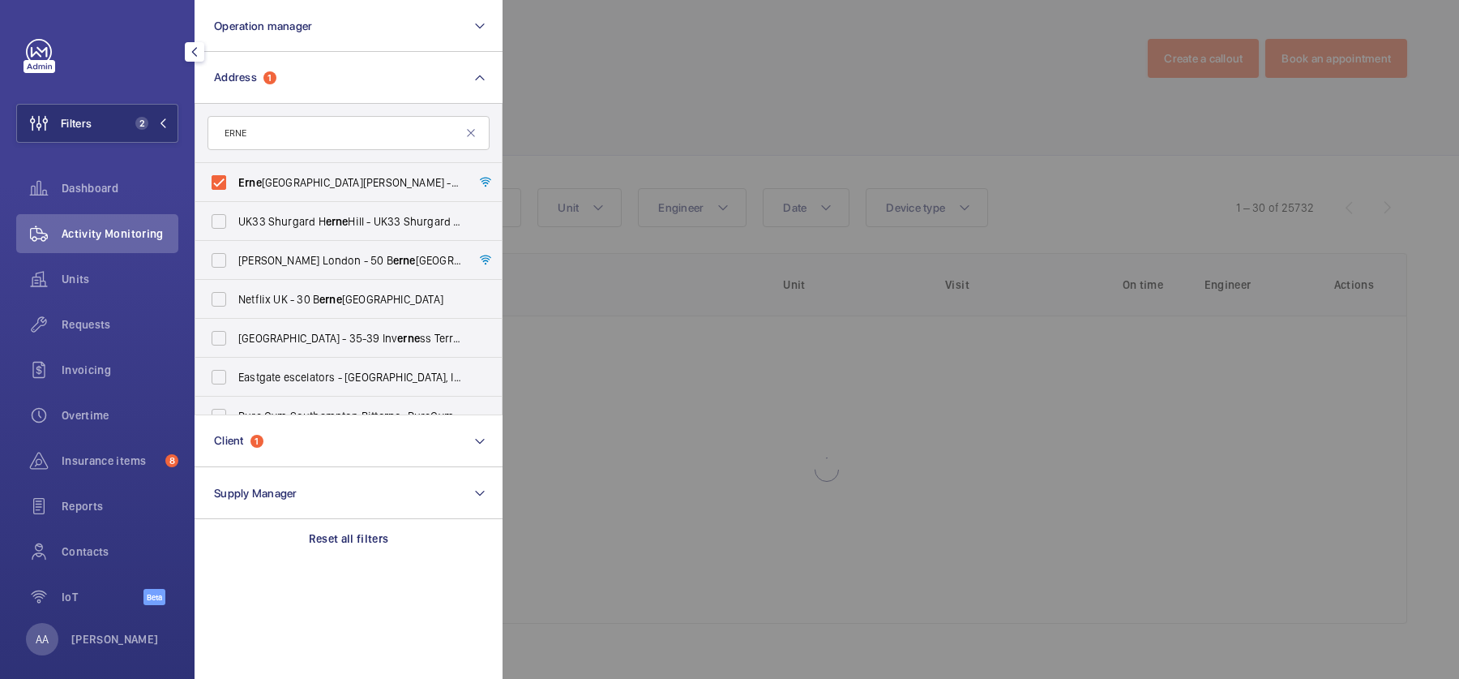
click at [654, 125] on div at bounding box center [1232, 339] width 1459 height 679
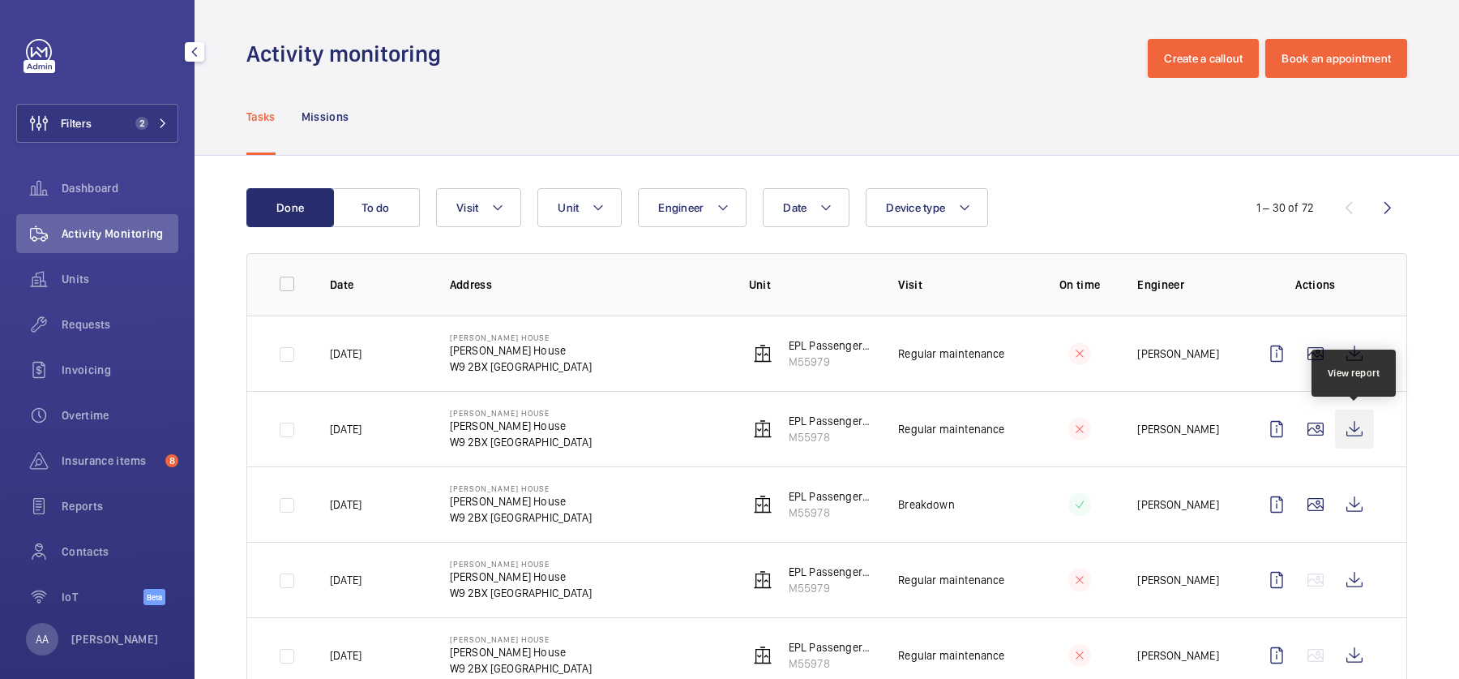
click at [1336, 435] on wm-front-icon-button at bounding box center [1354, 428] width 39 height 39
click at [98, 321] on span "Requests" at bounding box center [120, 324] width 117 height 16
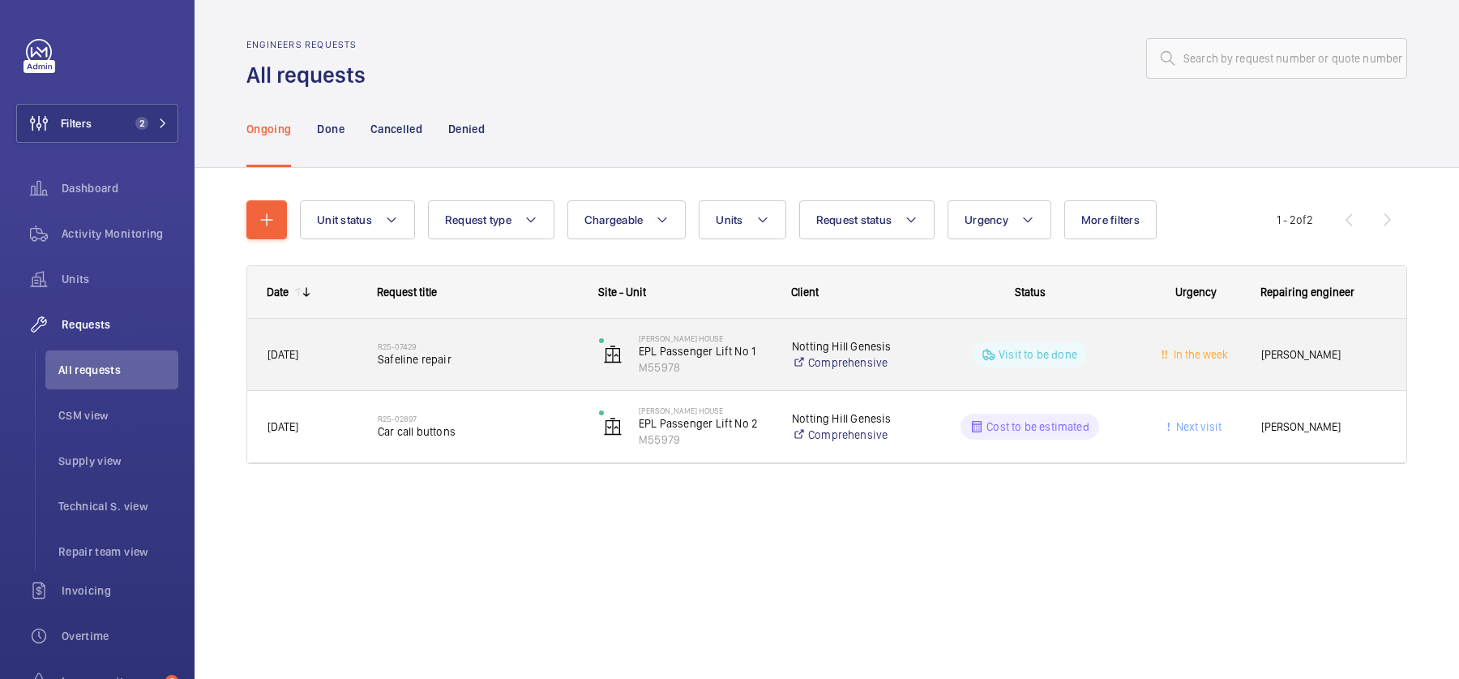
click at [477, 349] on h2 "R25-07429" at bounding box center [478, 346] width 200 height 10
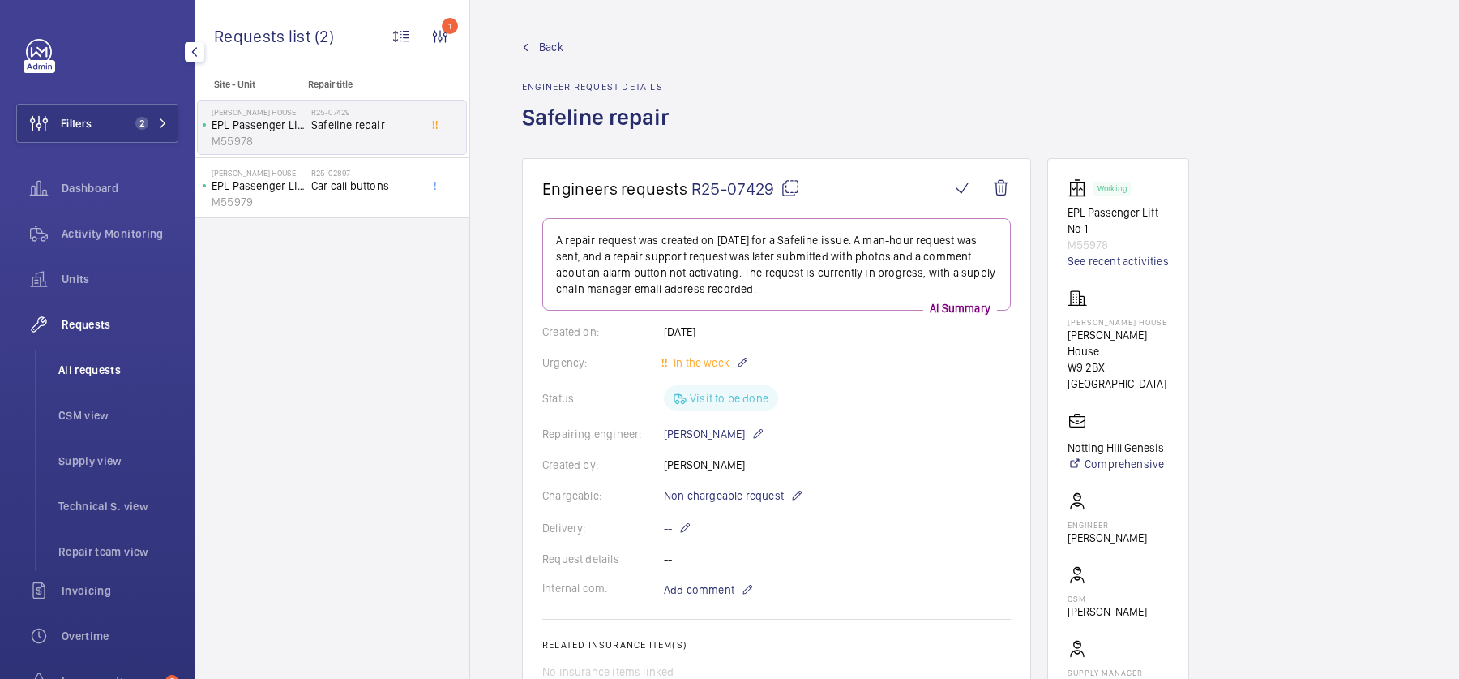
click at [119, 362] on span "All requests" at bounding box center [118, 370] width 120 height 16
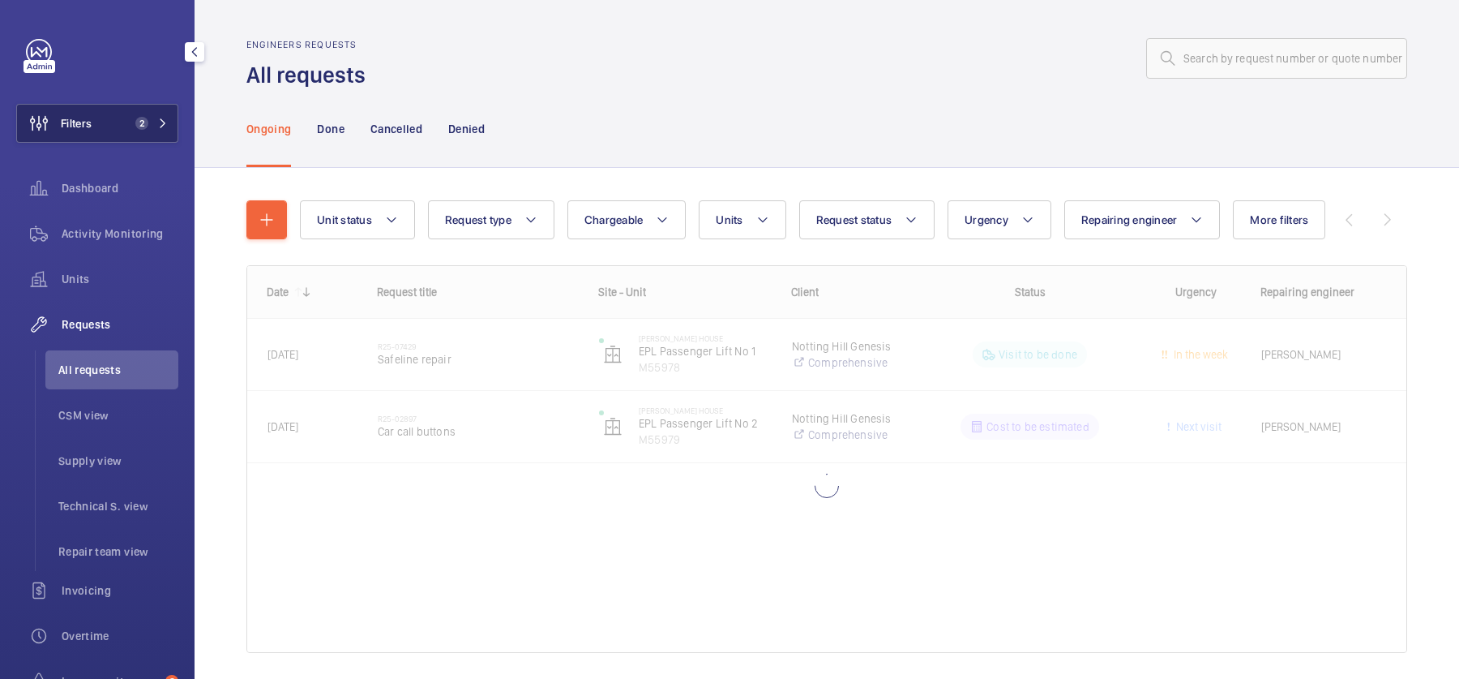
click at [138, 104] on button "Filters 2" at bounding box center [97, 123] width 162 height 39
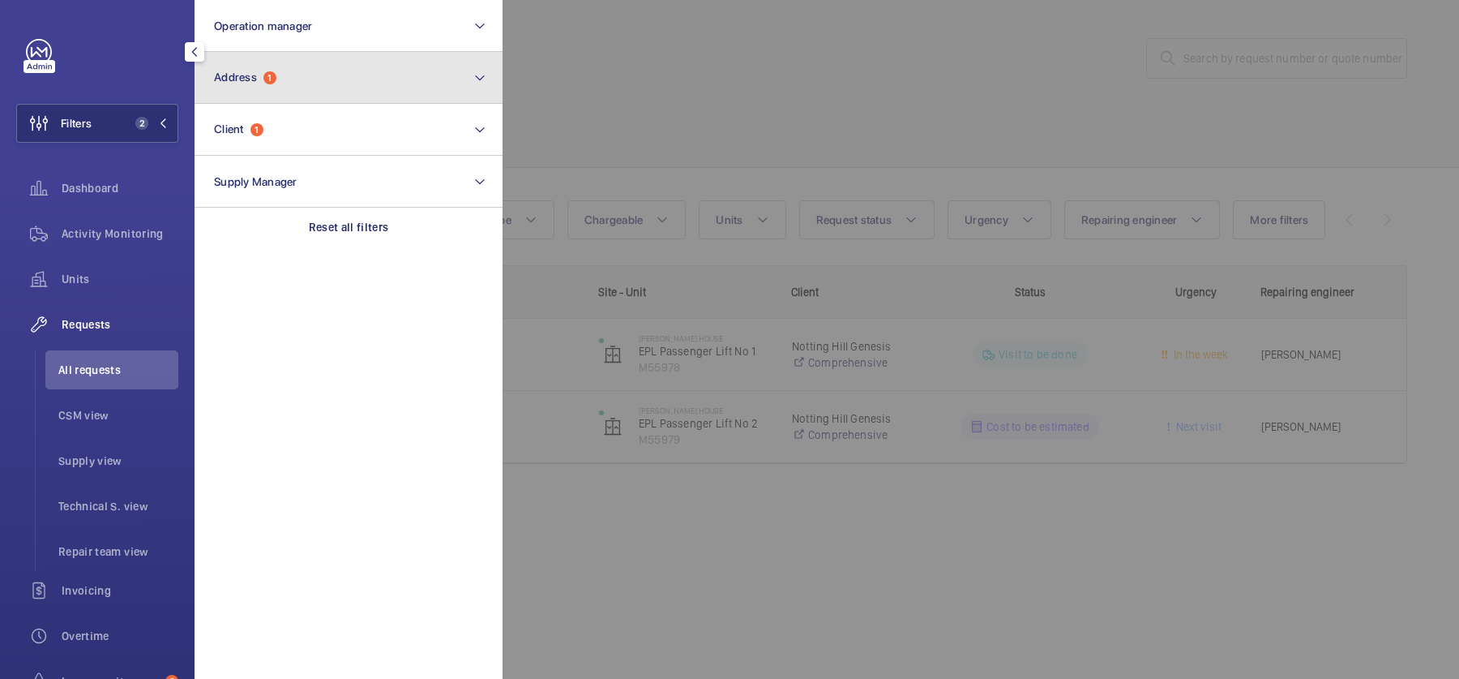
click at [285, 61] on button "Address 1" at bounding box center [349, 78] width 308 height 52
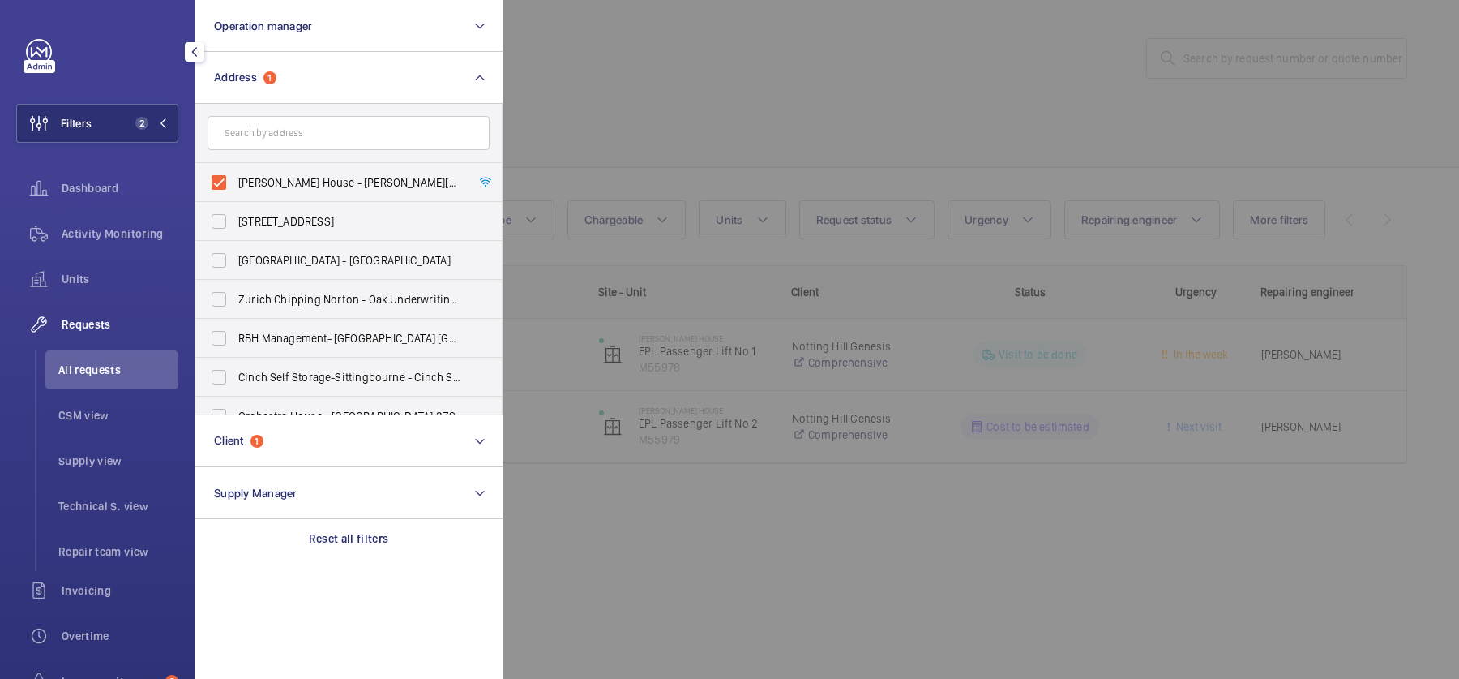
click at [284, 188] on span "Ernest Harriss House - Ernest Harriss House, LONDON W9 2BX" at bounding box center [349, 182] width 223 height 16
click at [235, 188] on input "Ernest Harriss House - Ernest Harriss House, LONDON W9 2BX" at bounding box center [219, 182] width 32 height 32
checkbox input "false"
click at [702, 152] on div at bounding box center [1232, 339] width 1459 height 679
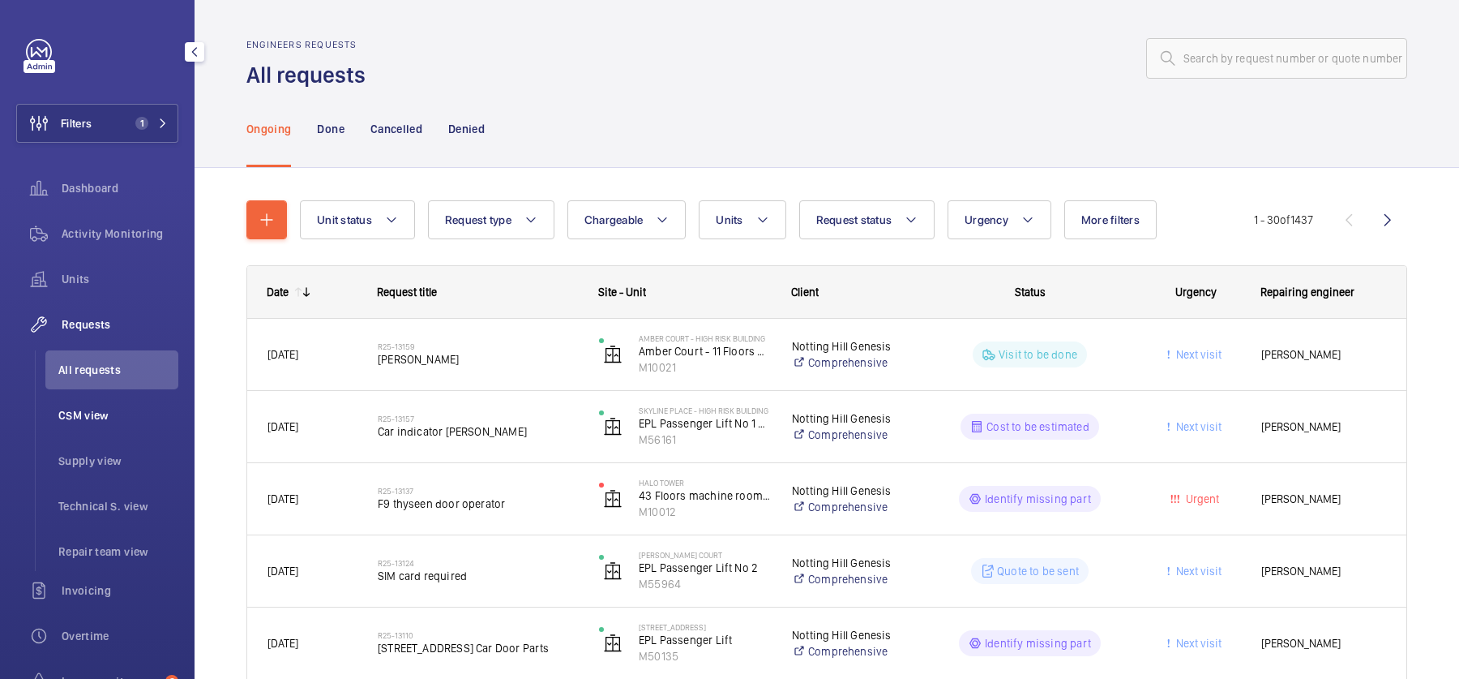
click at [161, 419] on span "CSM view" at bounding box center [118, 415] width 120 height 16
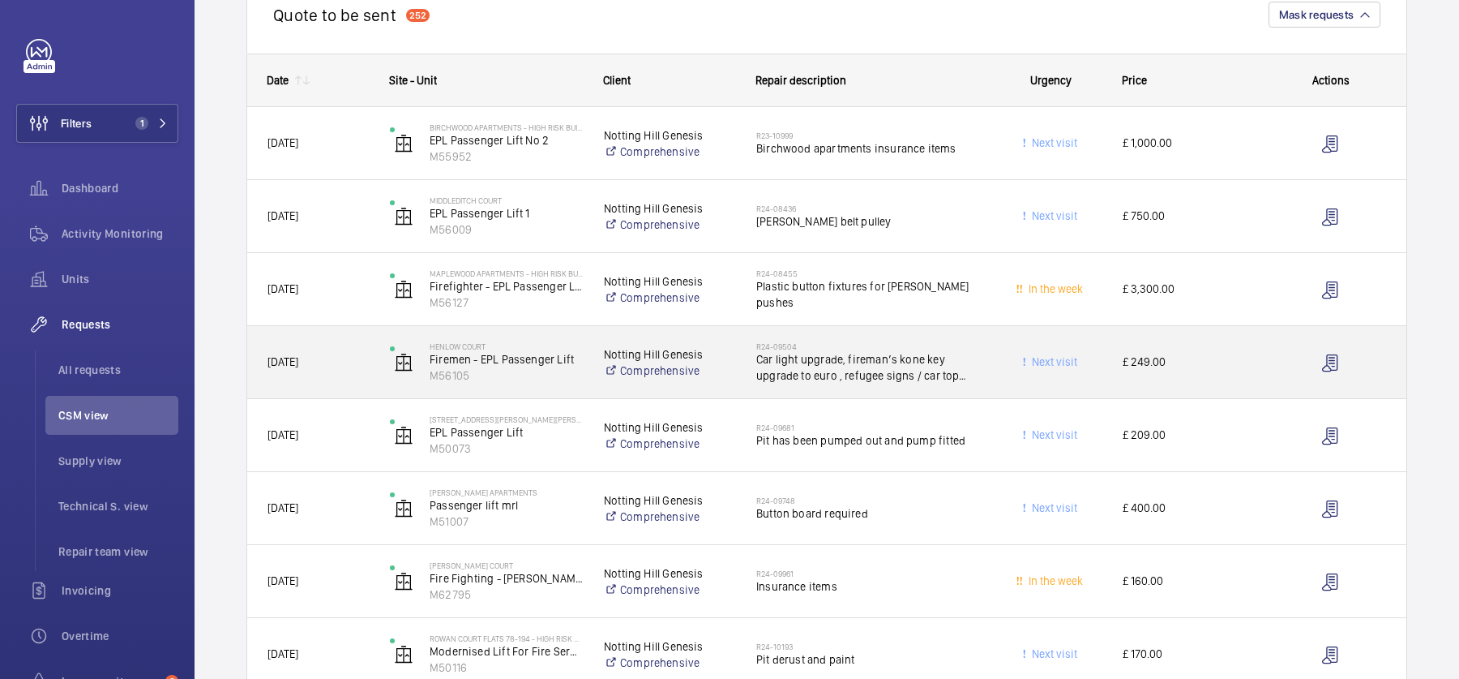
scroll to position [208, 0]
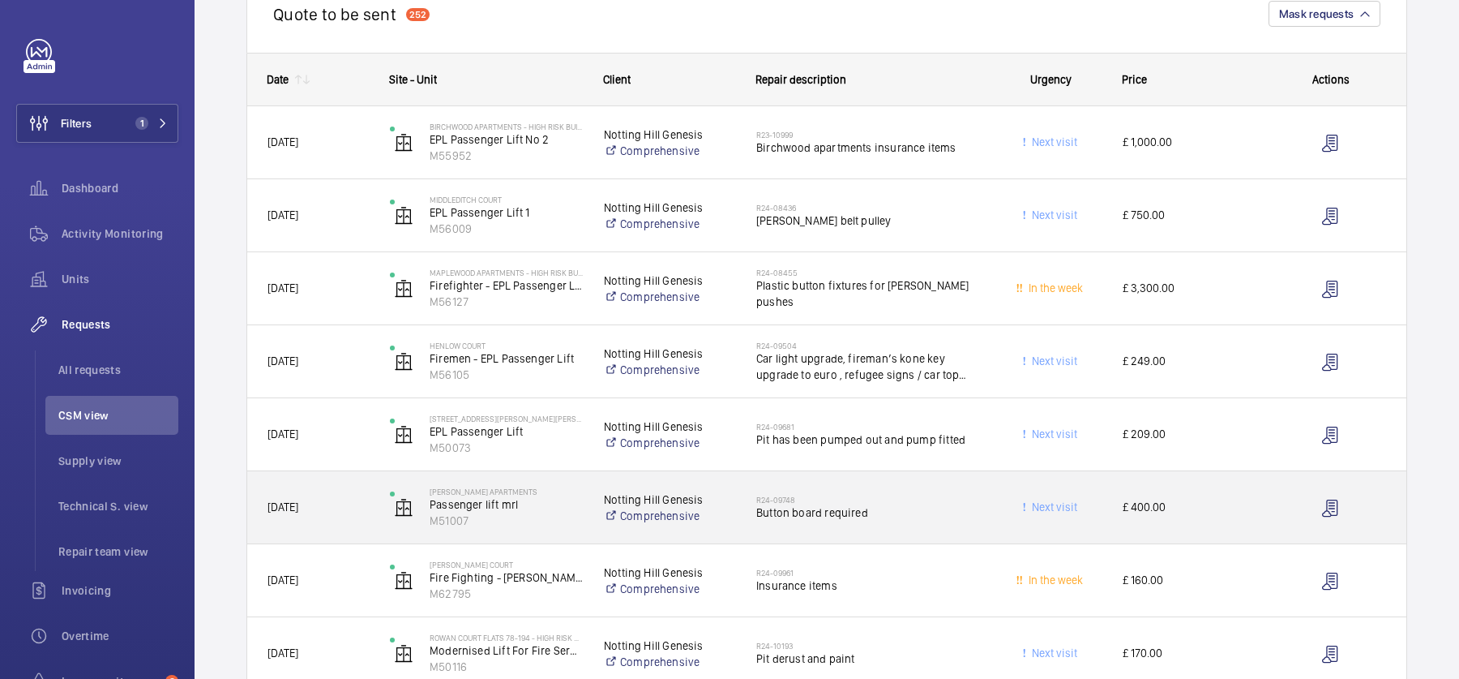
click at [922, 497] on h2 "R24-09748" at bounding box center [867, 499] width 223 height 10
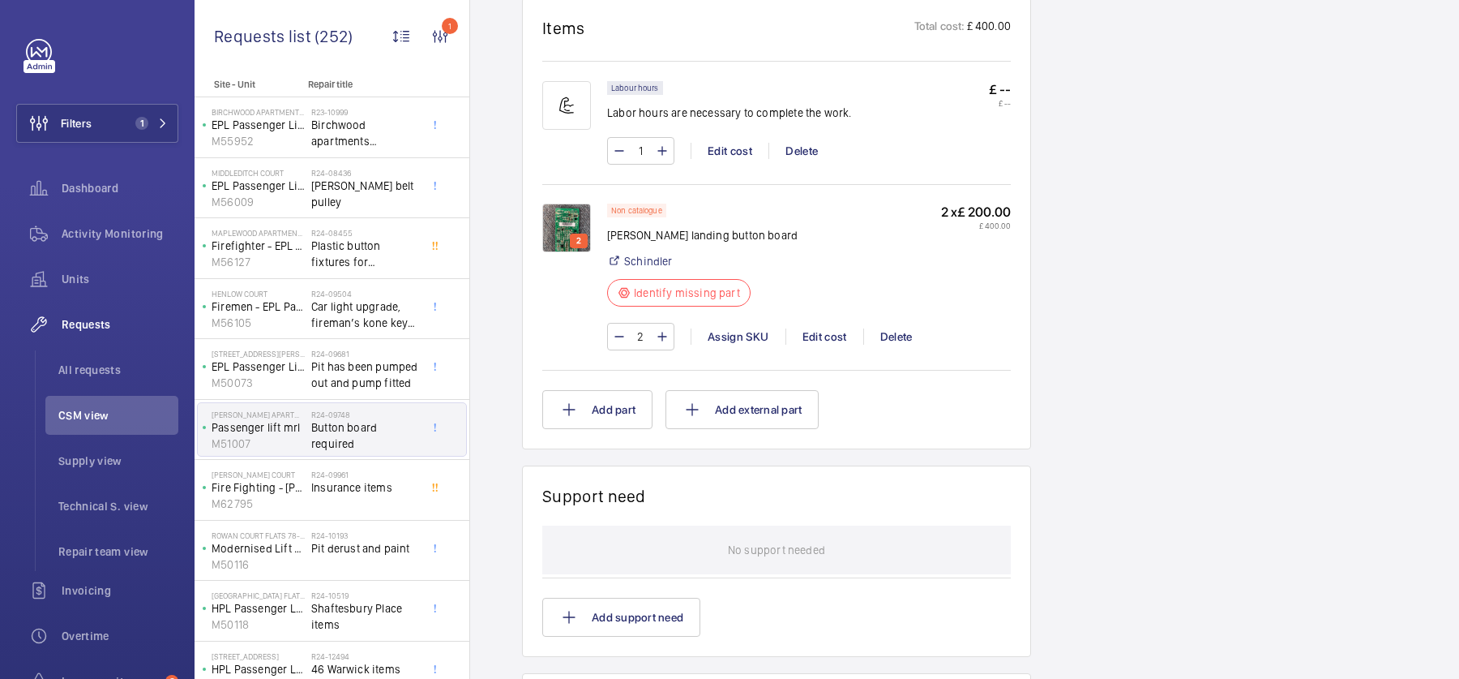
scroll to position [1234, 0]
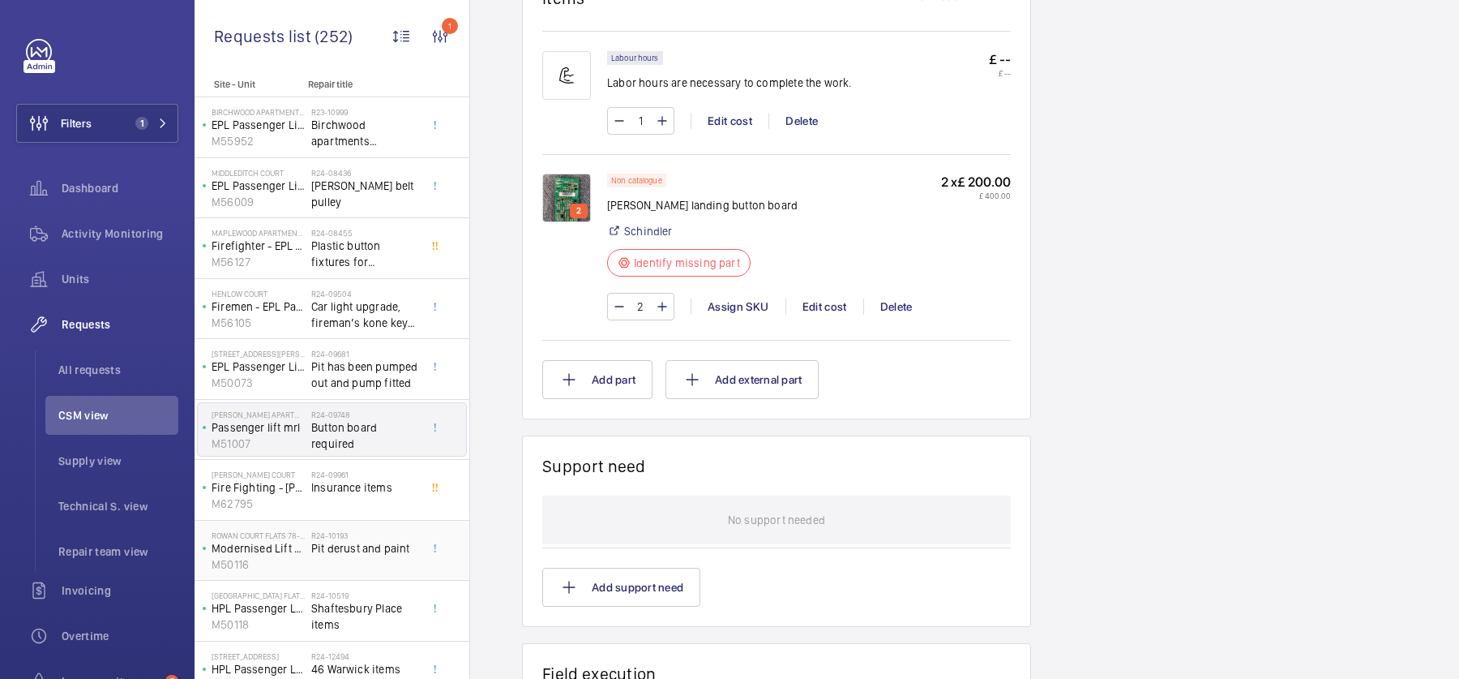
click at [379, 554] on div "R24-10193 Pit derust and paint" at bounding box center [364, 553] width 107 height 47
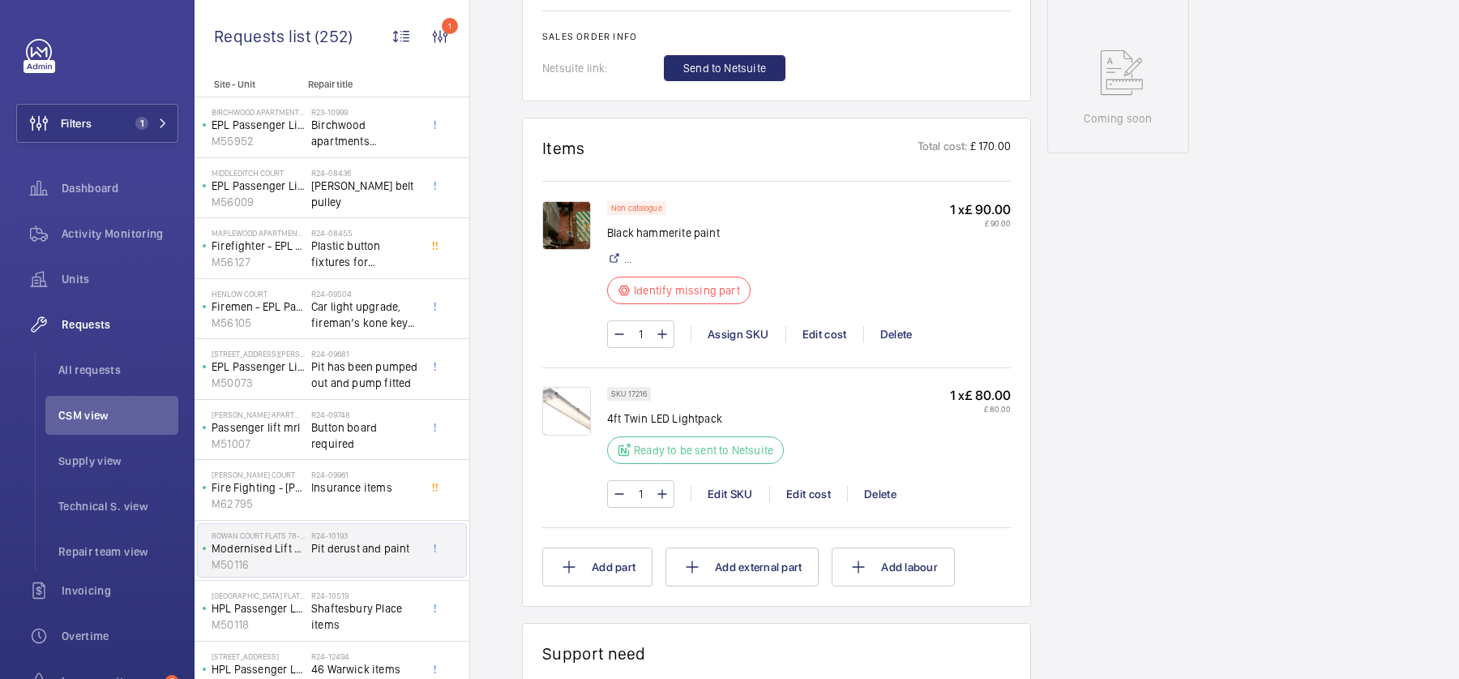
scroll to position [845, 0]
click at [347, 613] on span "Shaftesbury Place items" at bounding box center [364, 616] width 107 height 32
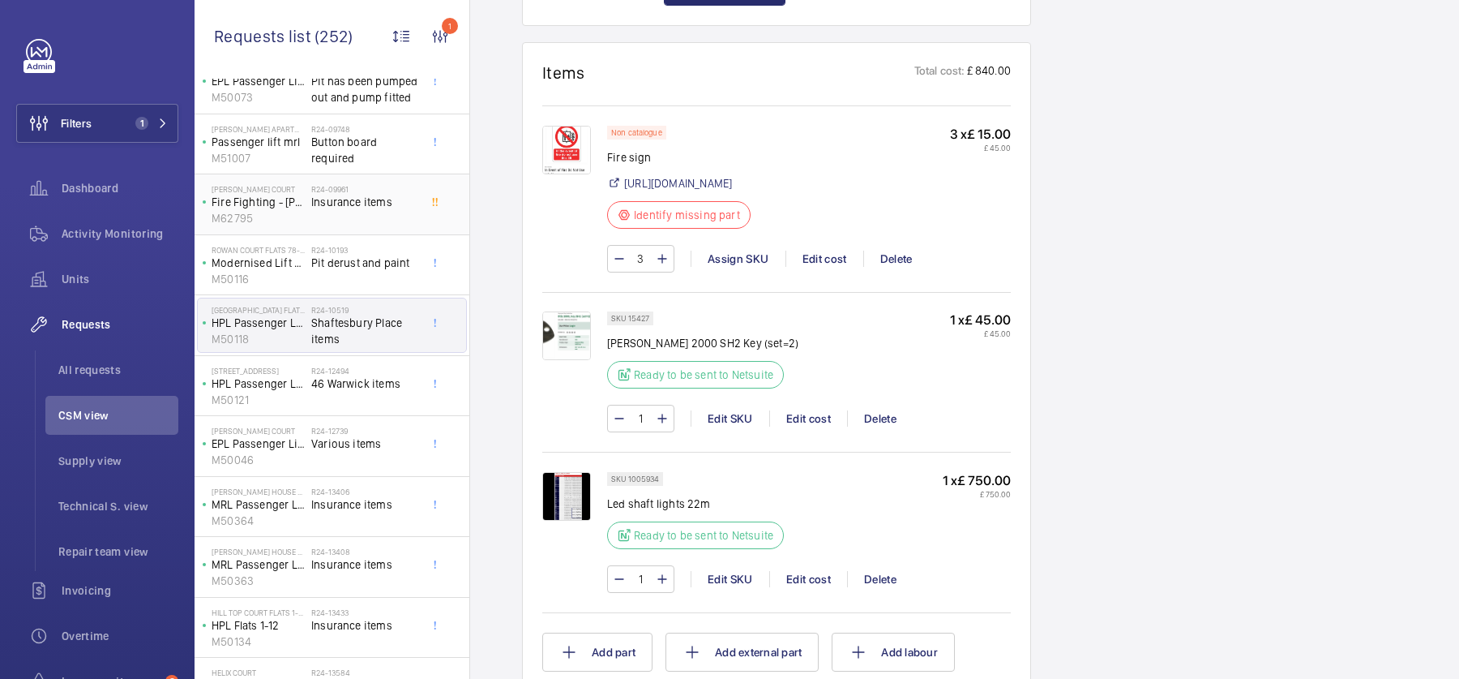
scroll to position [362, 0]
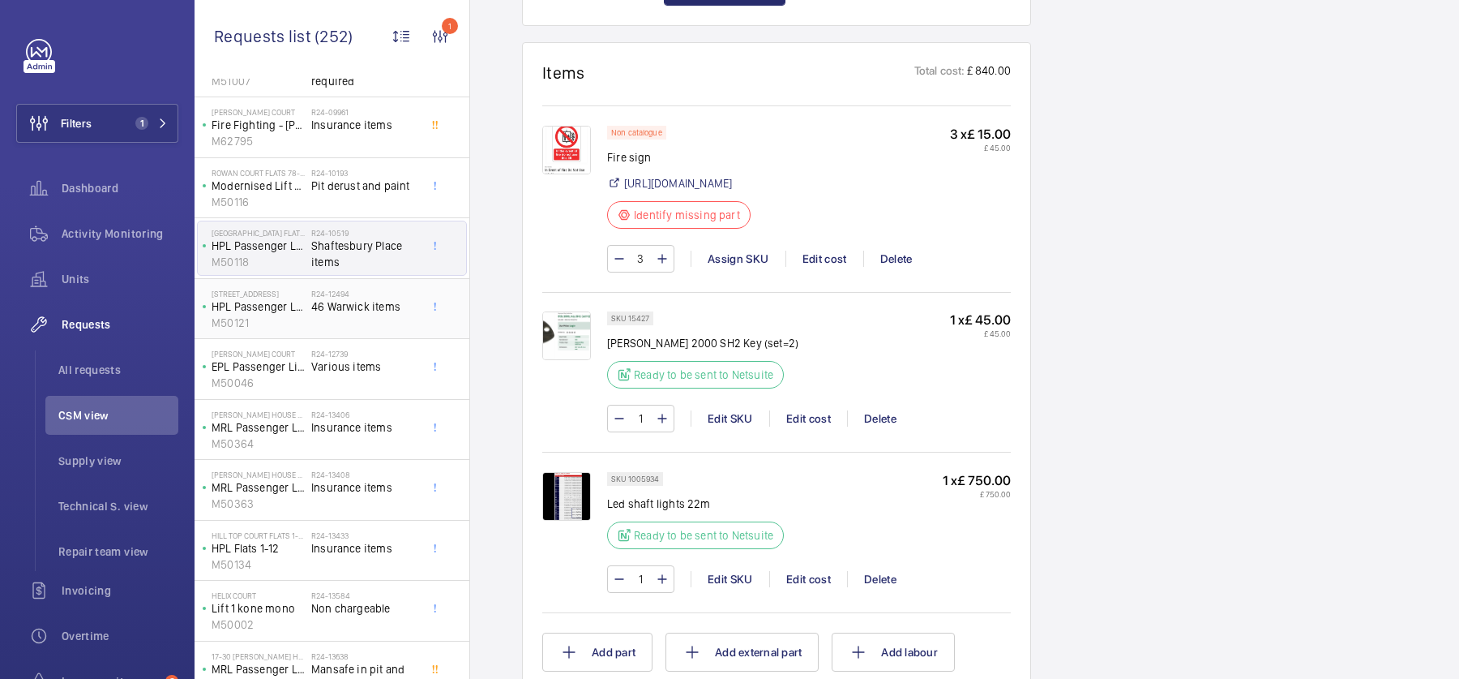
click at [362, 309] on span "46 Warwick items" at bounding box center [364, 306] width 107 height 16
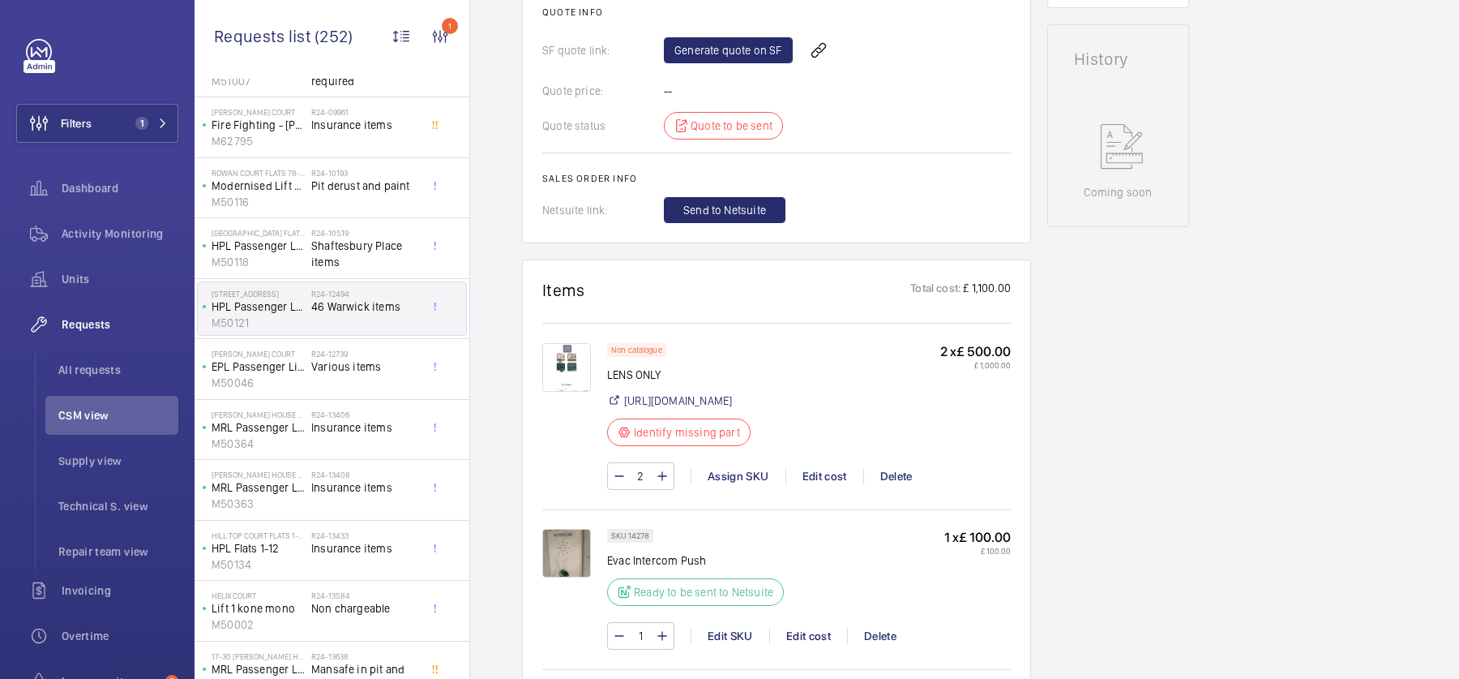
scroll to position [832, 0]
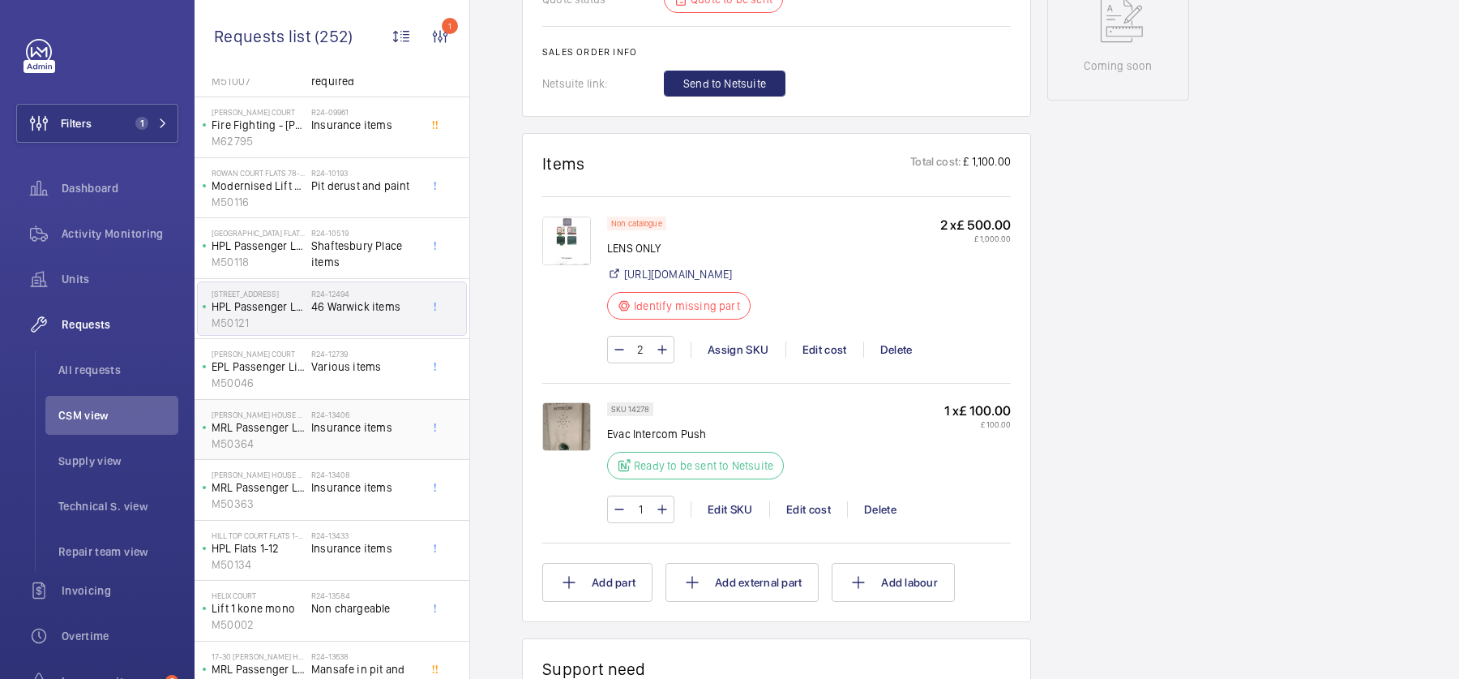
click at [331, 429] on span "Insurance items" at bounding box center [364, 427] width 107 height 16
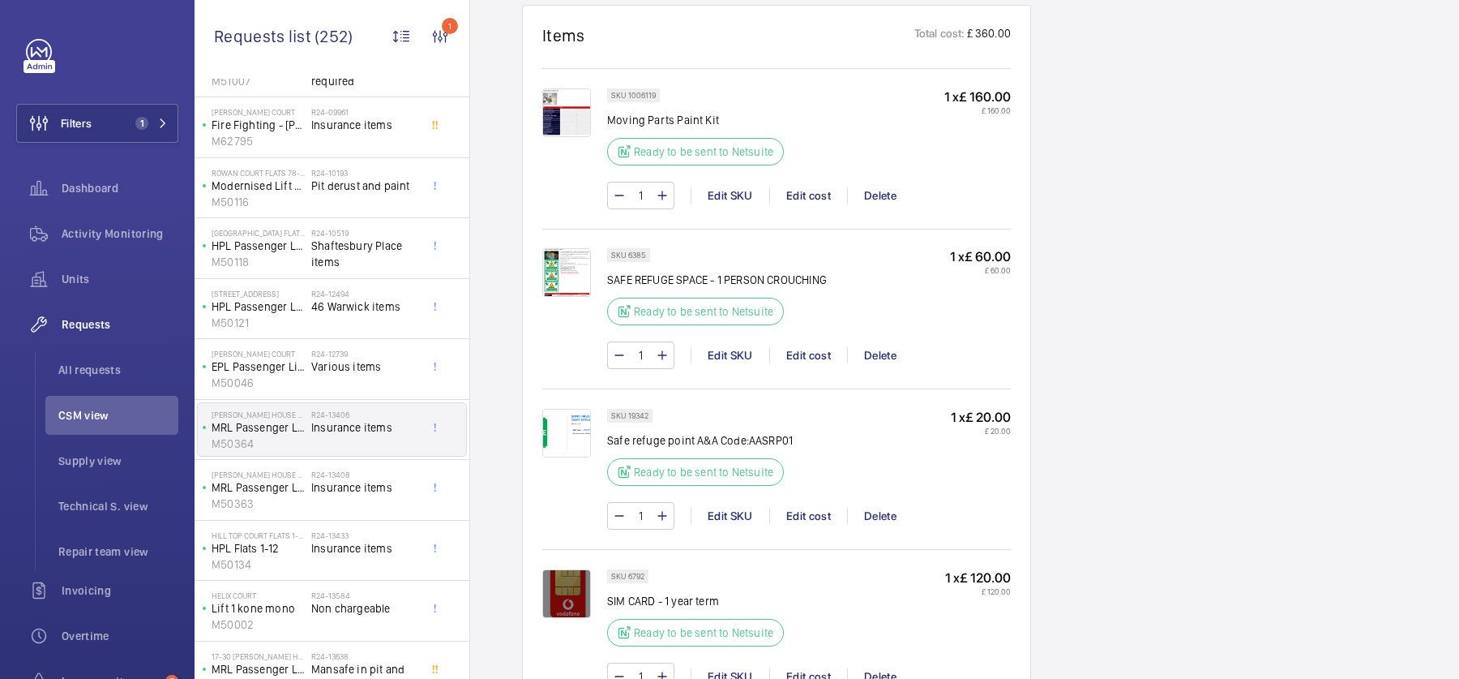
scroll to position [1437, 0]
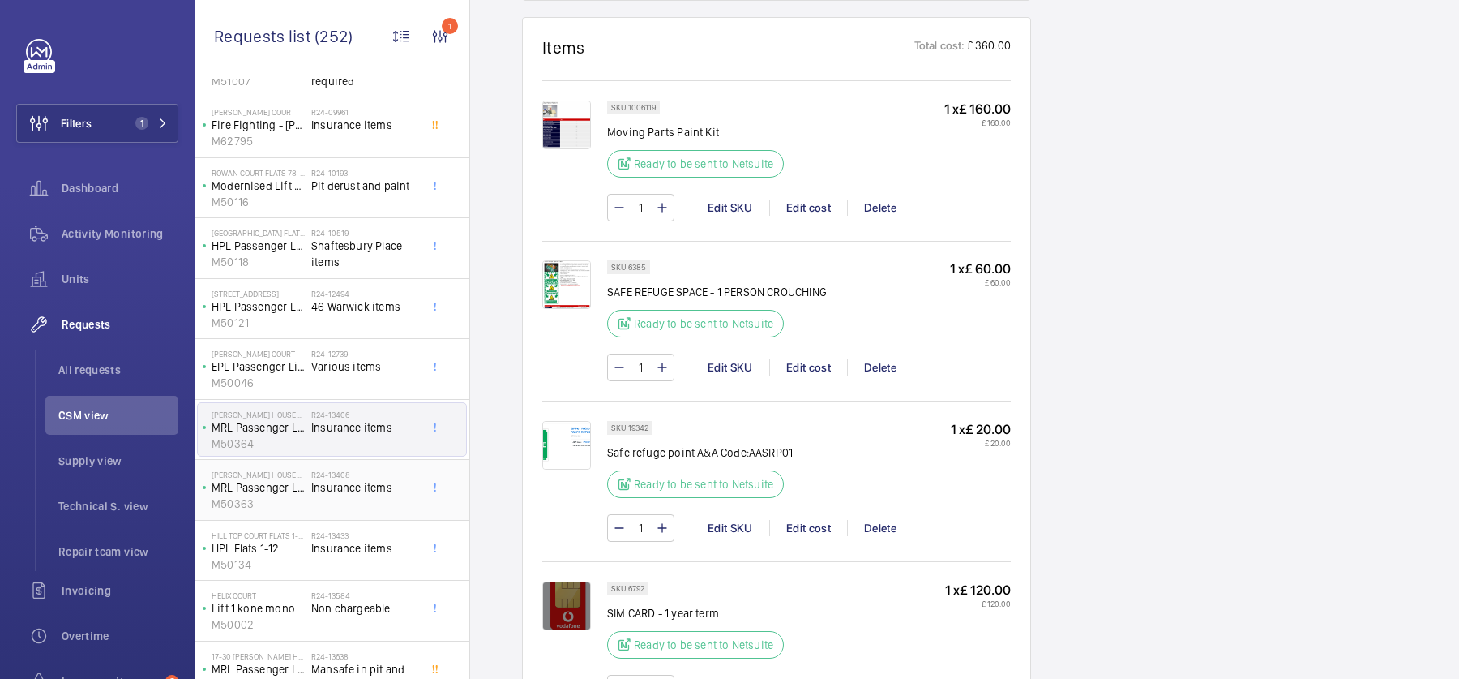
click at [334, 489] on span "Insurance items" at bounding box center [364, 487] width 107 height 16
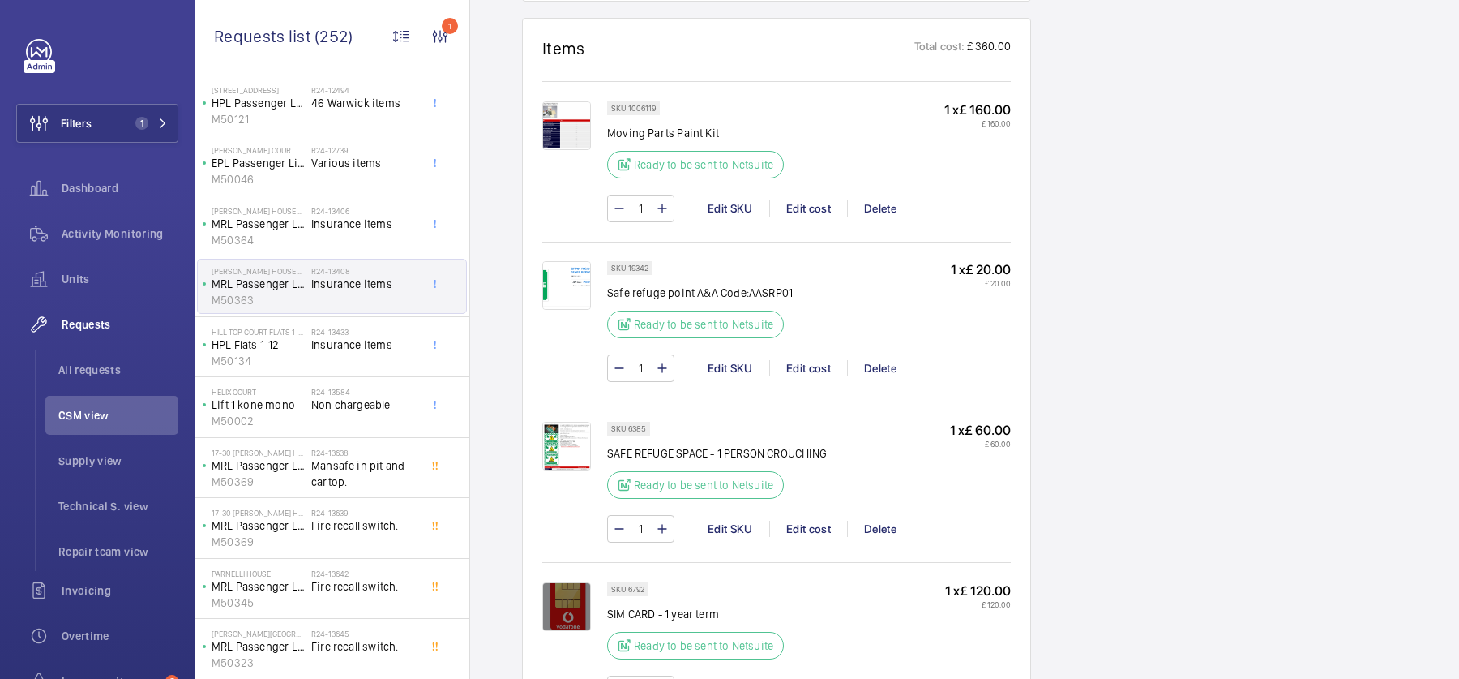
scroll to position [657, 0]
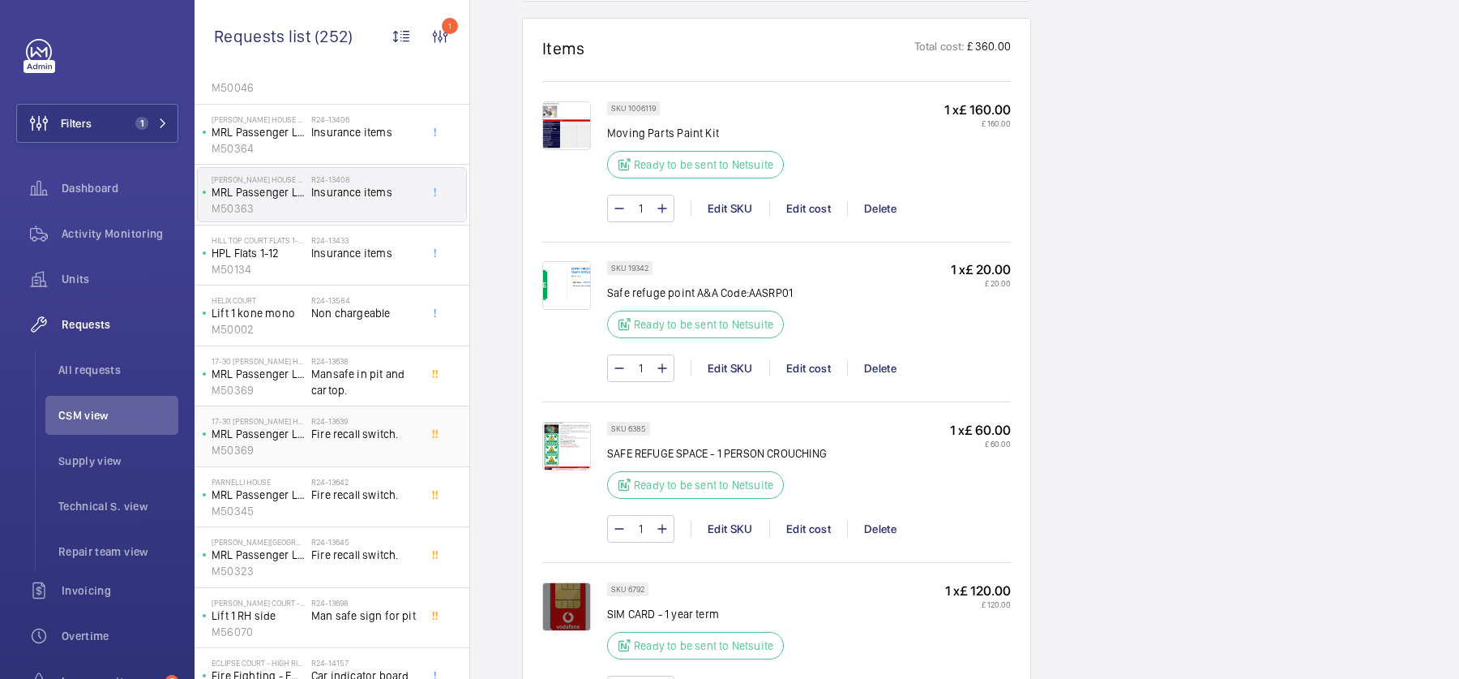
click at [345, 434] on span "Fire recall switch." at bounding box center [364, 434] width 107 height 16
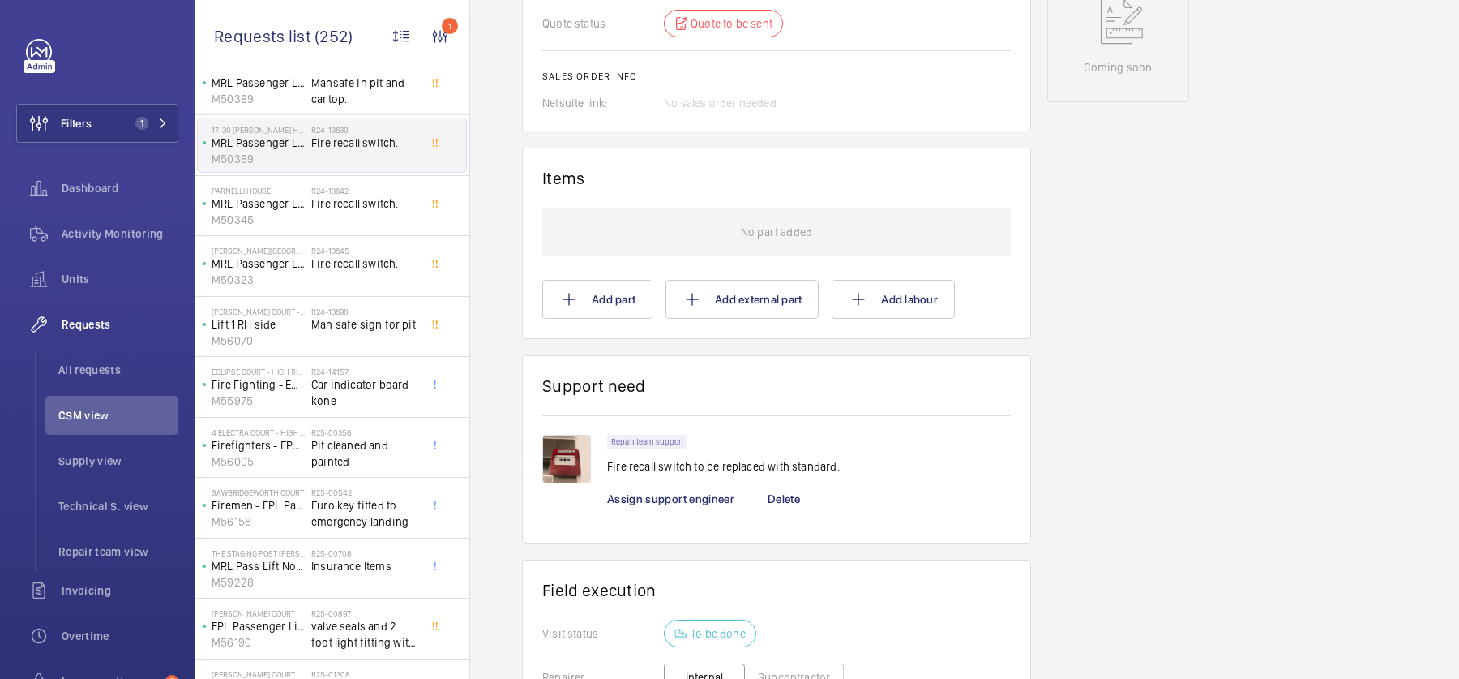
scroll to position [945, 0]
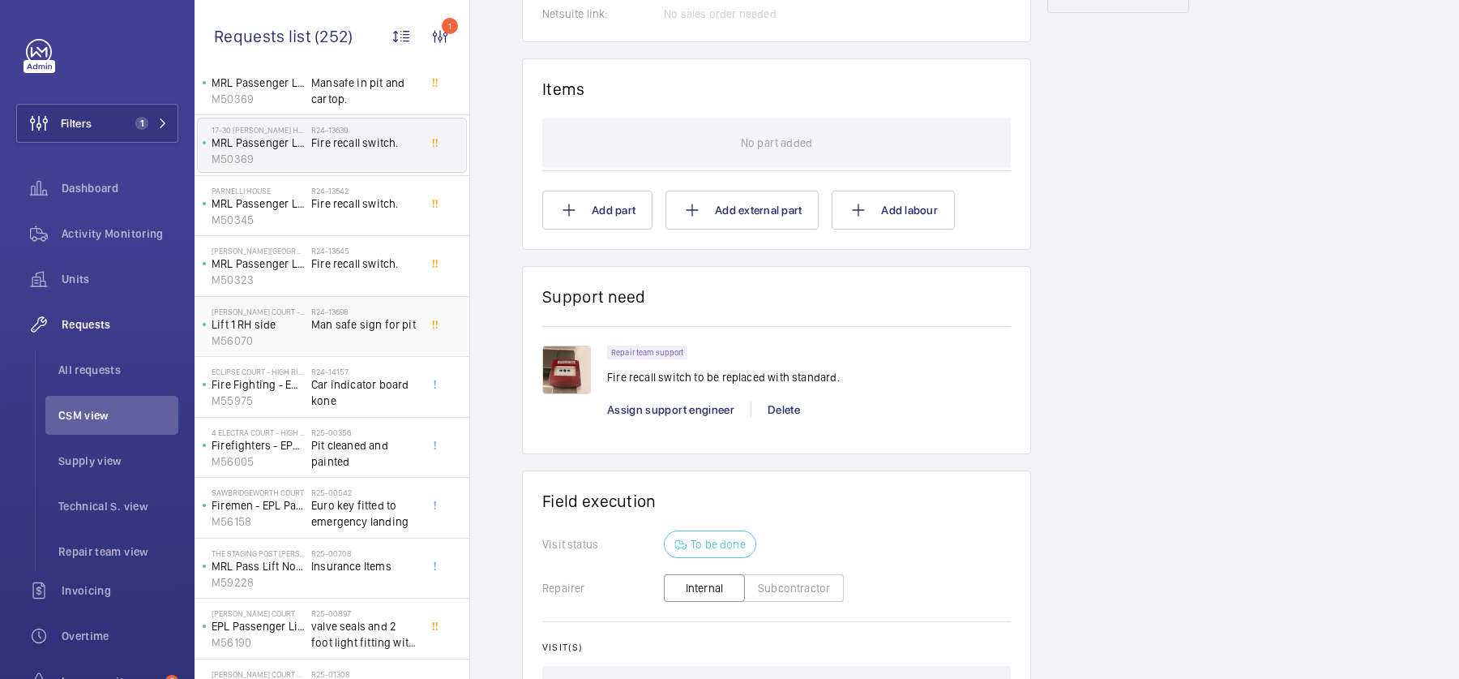
click at [369, 323] on span "Man safe sign for pit" at bounding box center [364, 324] width 107 height 16
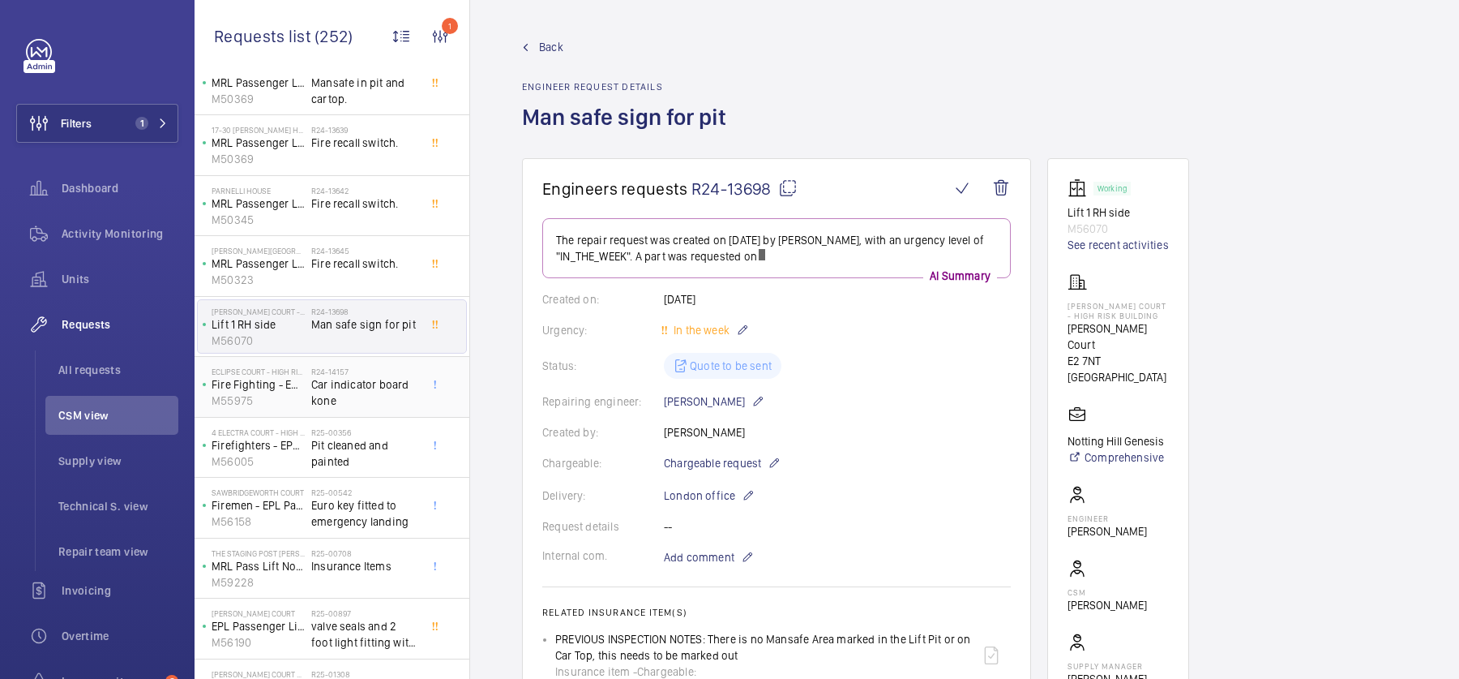
click at [387, 393] on span "Car indicator board kone" at bounding box center [364, 392] width 107 height 32
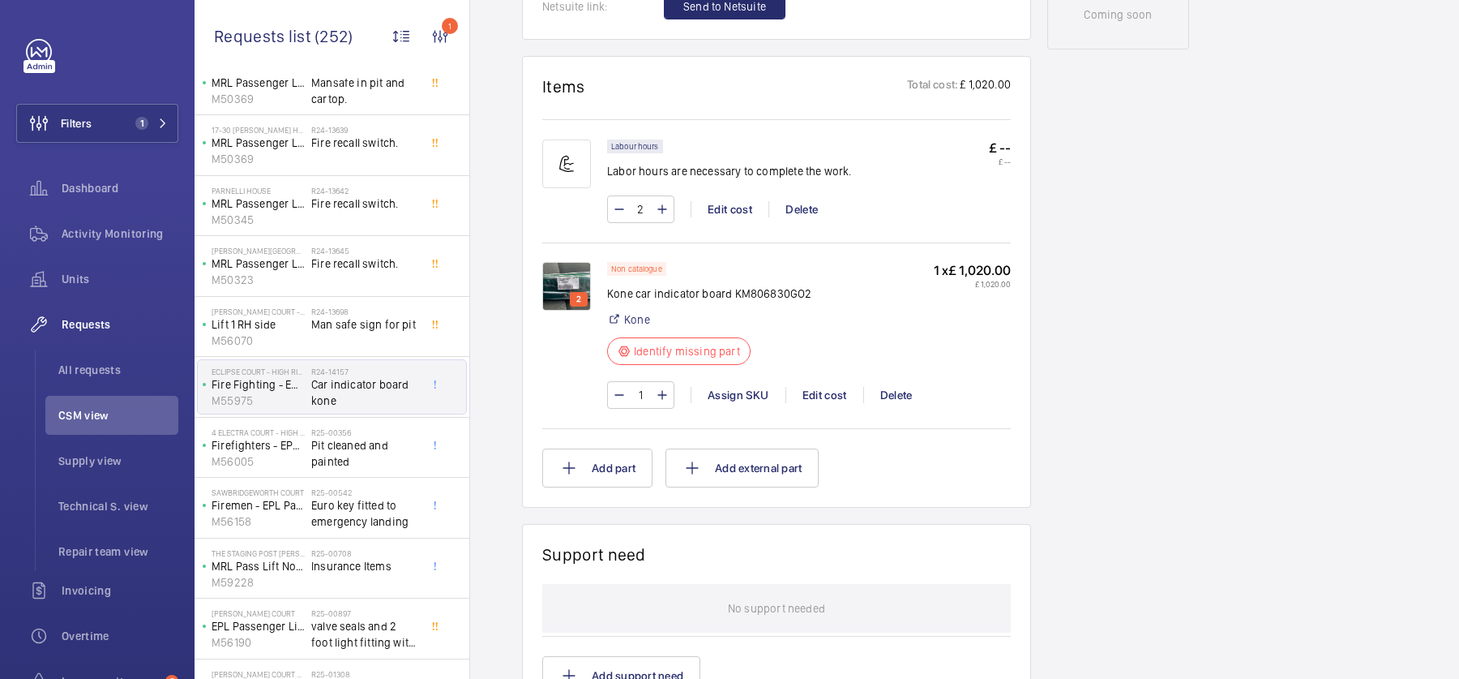
scroll to position [925, 0]
click at [375, 443] on span "Pit cleaned and painted" at bounding box center [364, 453] width 107 height 32
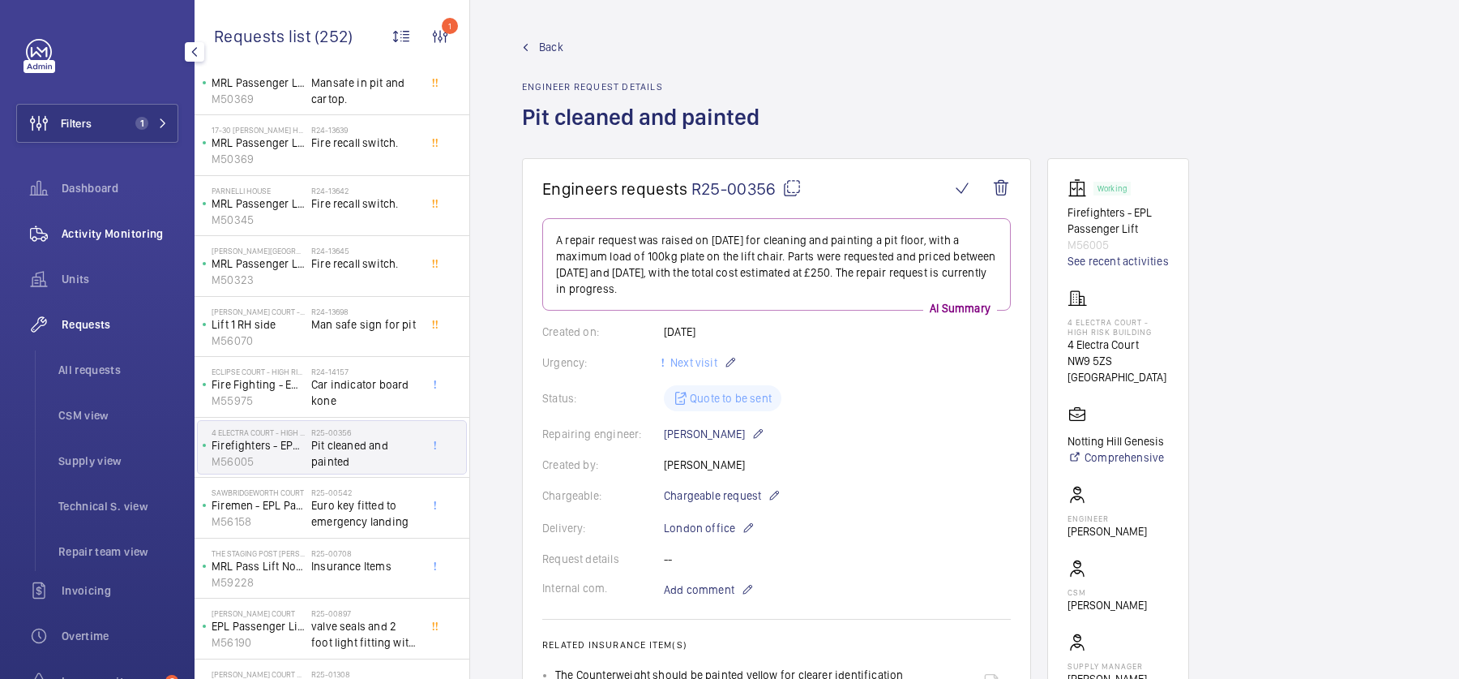
click at [79, 235] on span "Activity Monitoring" at bounding box center [120, 233] width 117 height 16
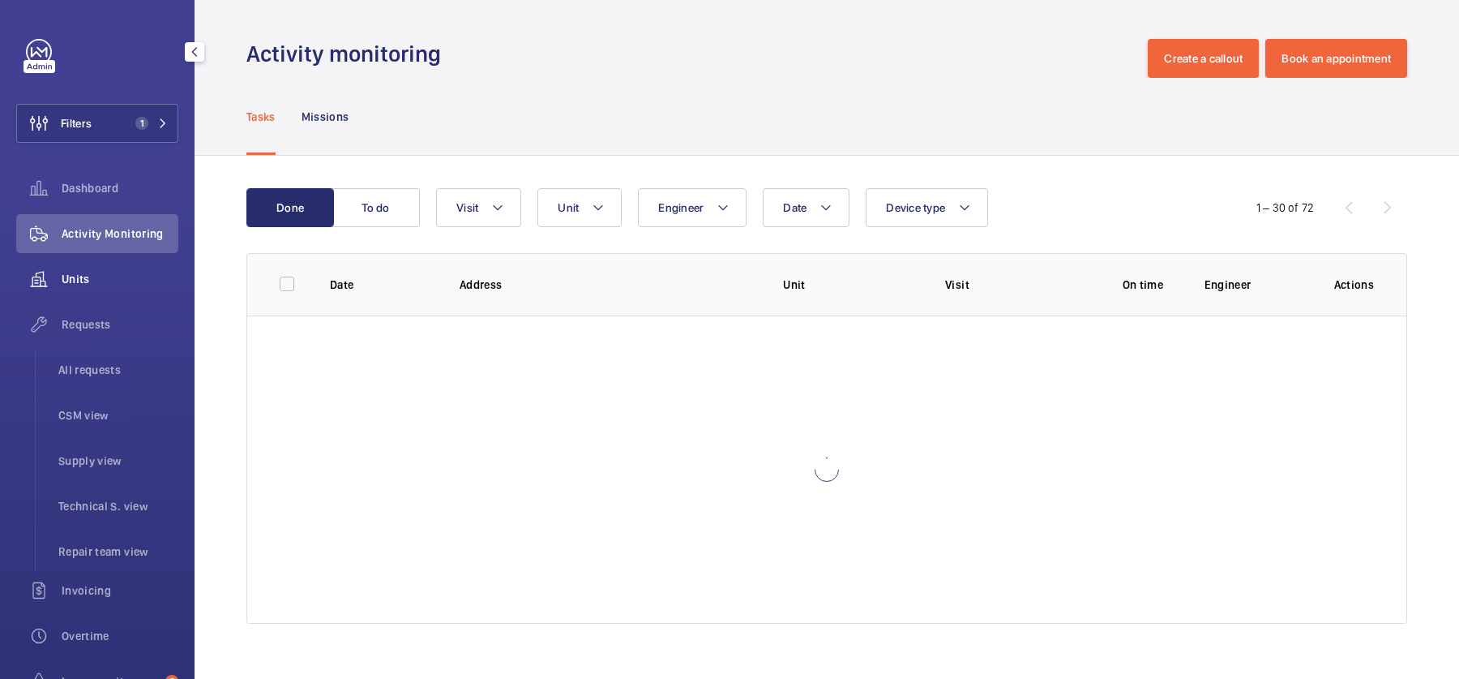
click at [87, 282] on span "Units" at bounding box center [120, 279] width 117 height 16
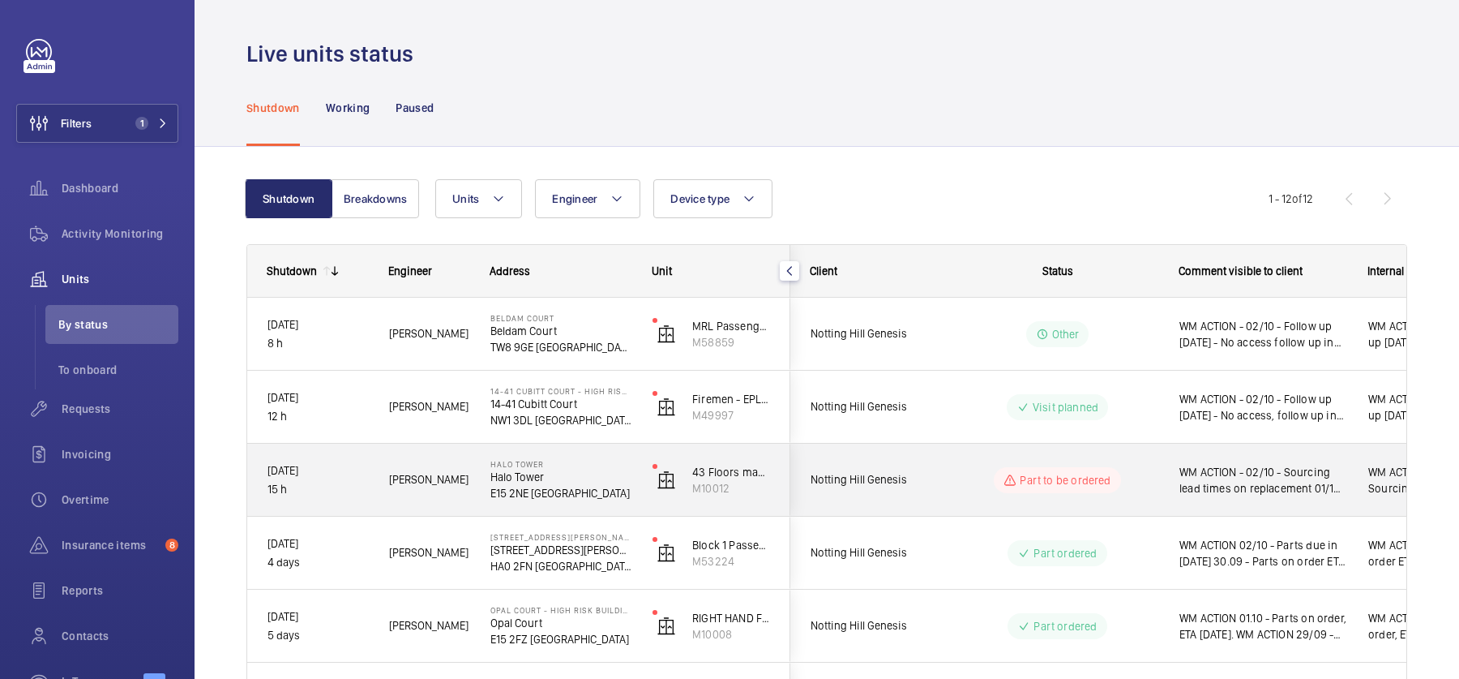
scroll to position [572, 0]
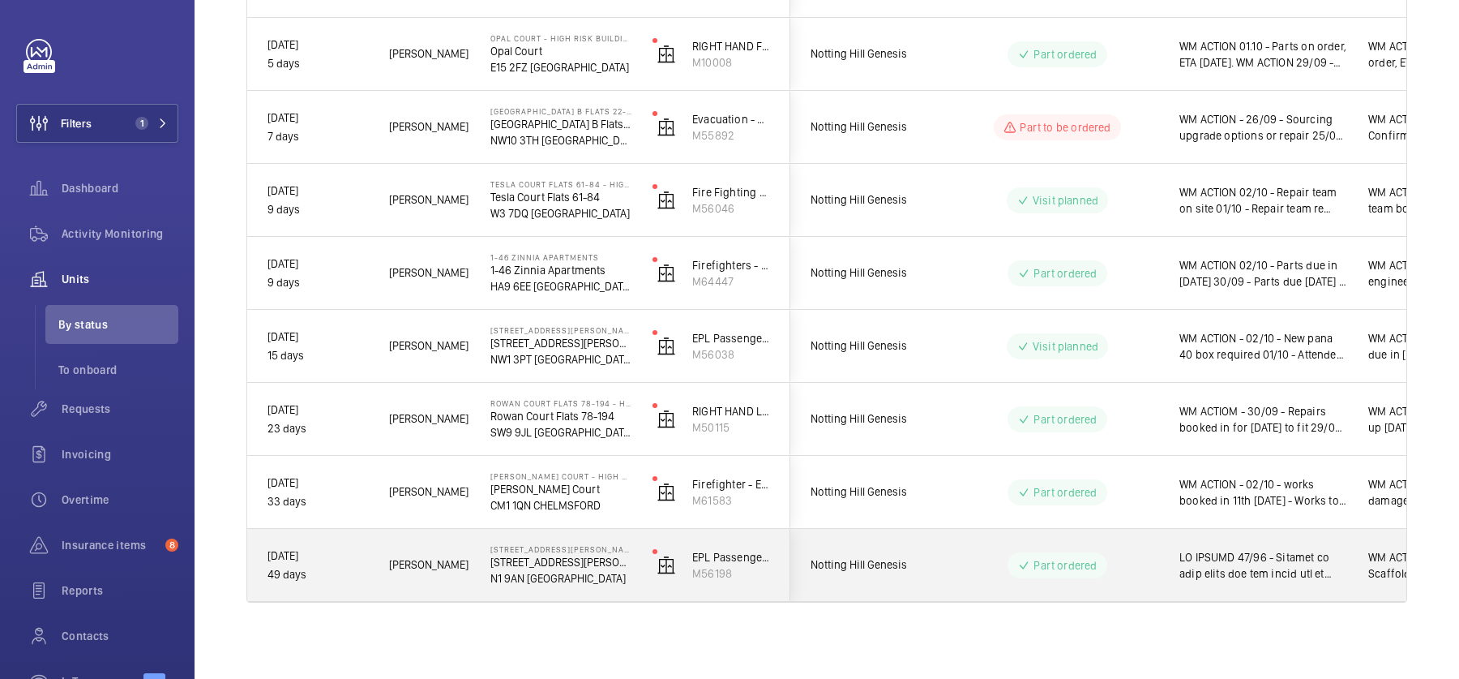
click at [1063, 562] on p "Part ordered" at bounding box center [1065, 565] width 63 height 16
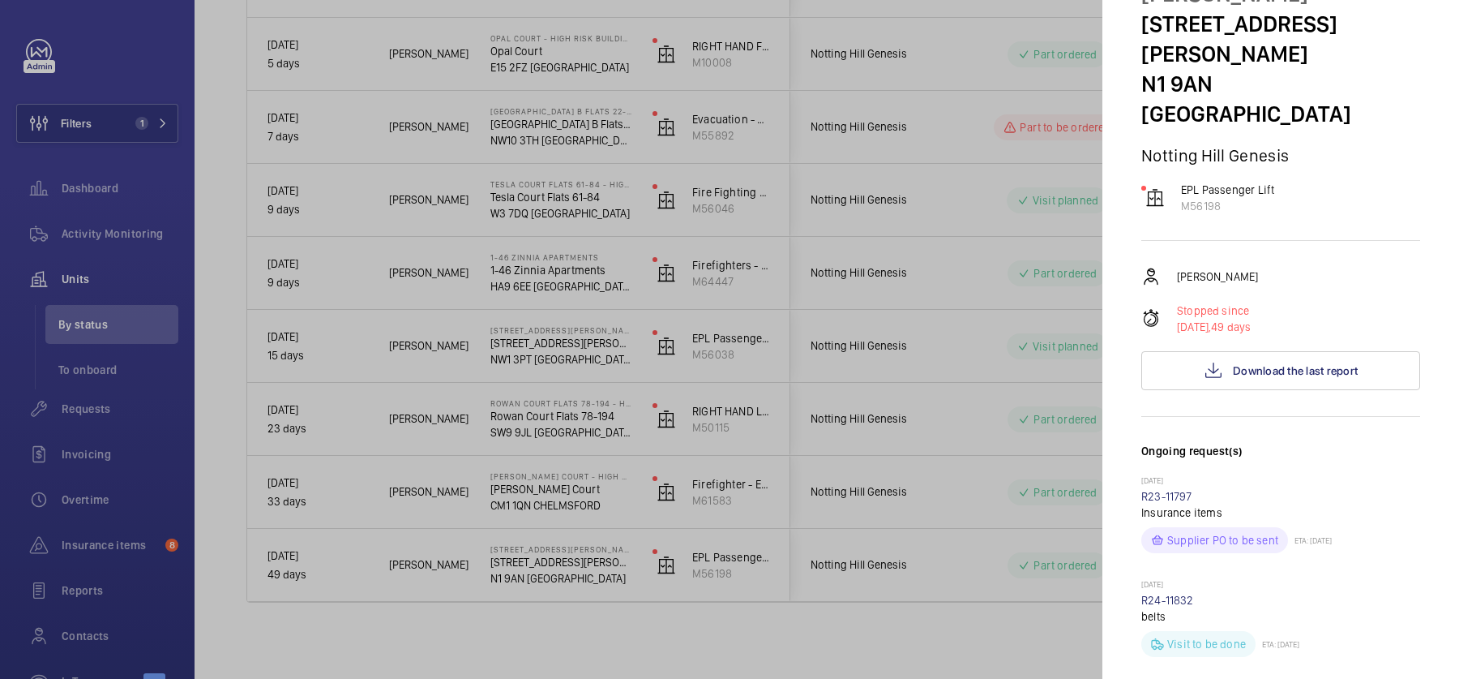
scroll to position [0, 0]
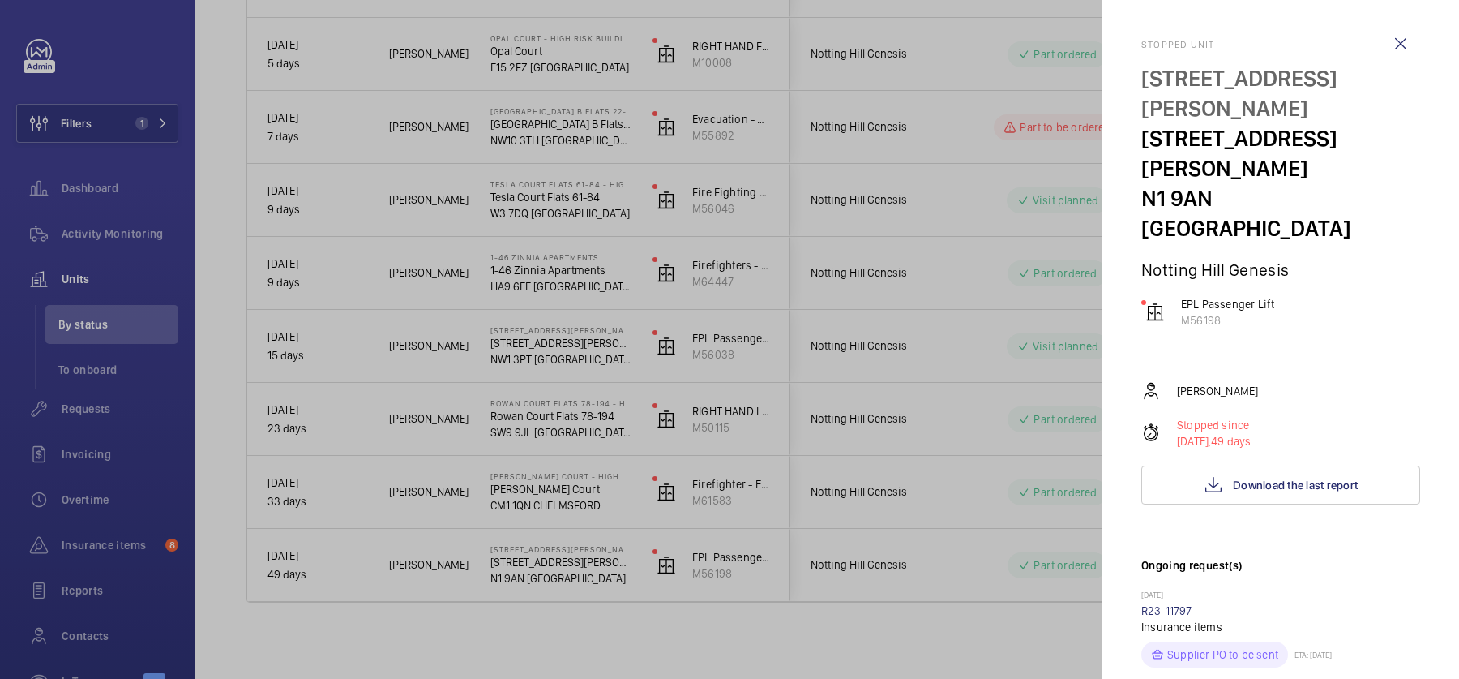
click at [778, 601] on div at bounding box center [729, 339] width 1459 height 679
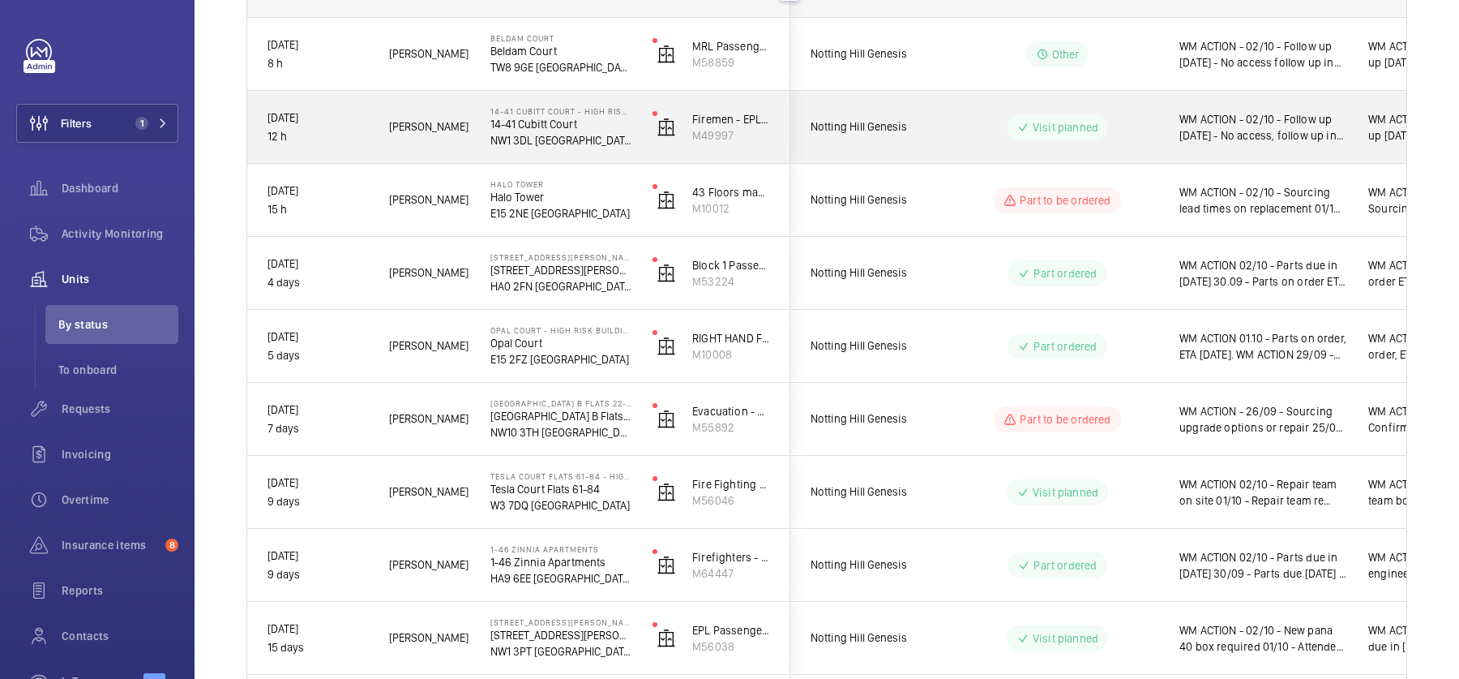
scroll to position [337, 0]
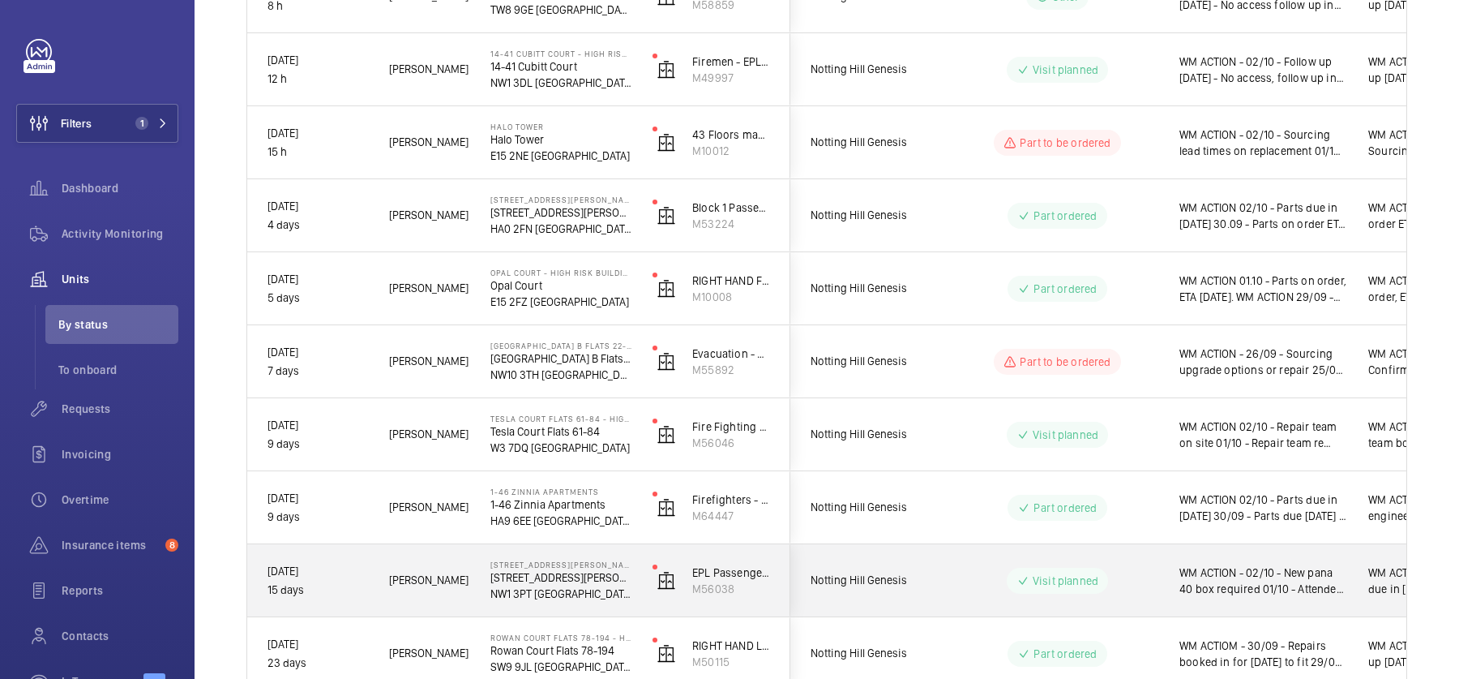
click at [1220, 556] on div "WM ACTION - 02/10 - New pana 40 box required 01/10 - Attended site faulty box 2…" at bounding box center [1253, 581] width 187 height 70
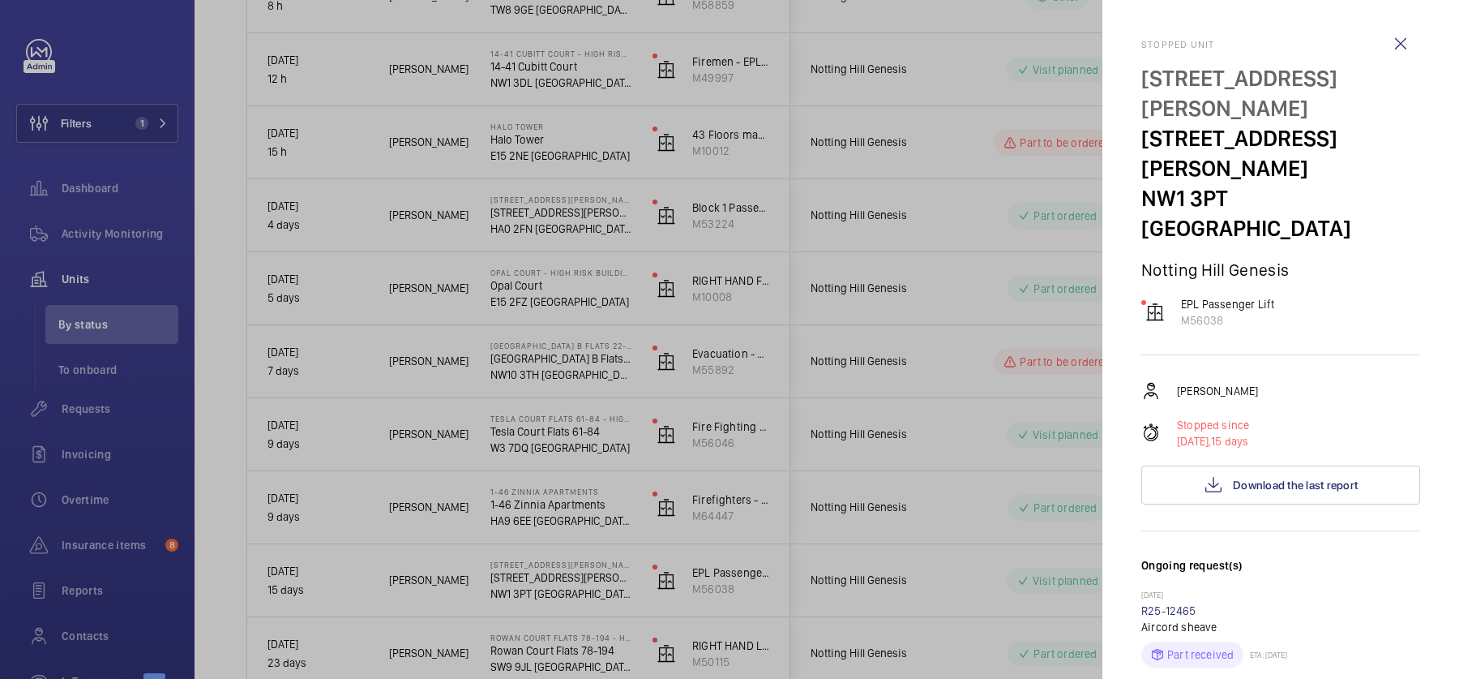
click at [1019, 355] on div at bounding box center [729, 339] width 1459 height 679
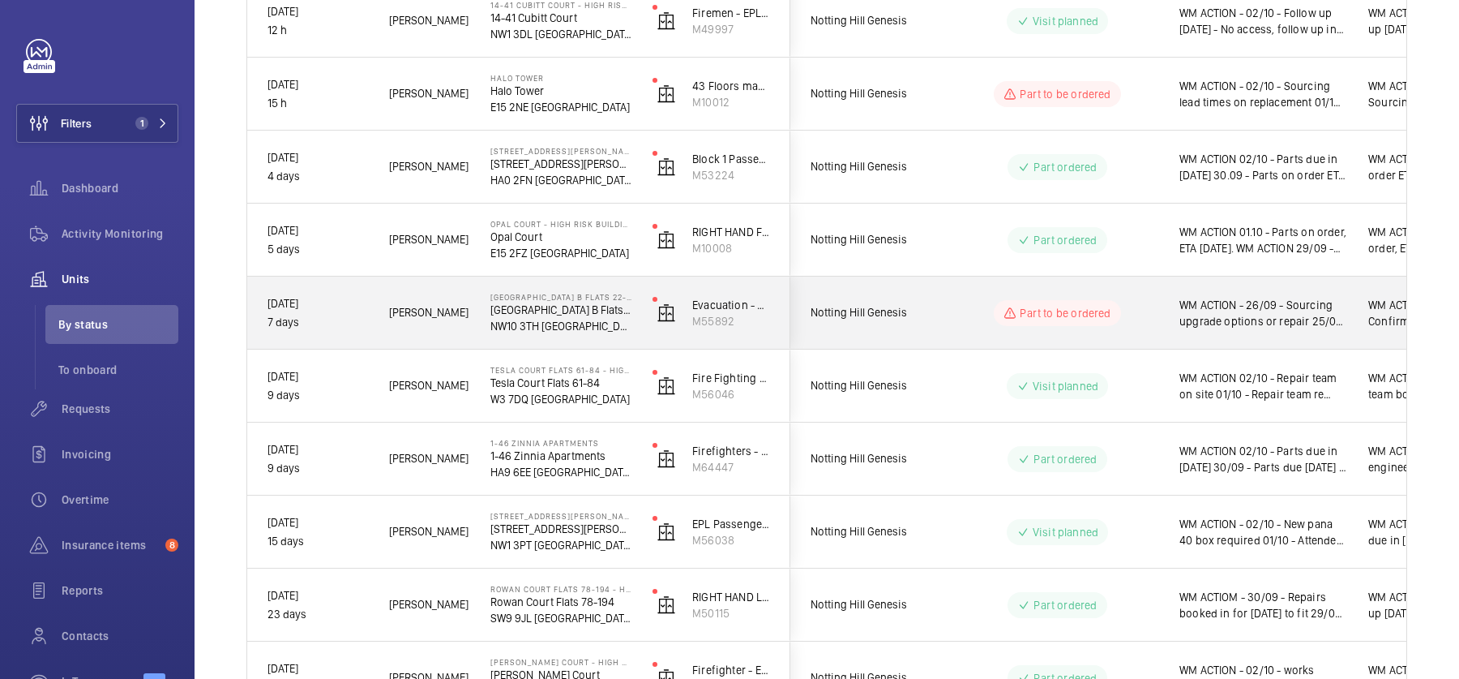
scroll to position [375, 0]
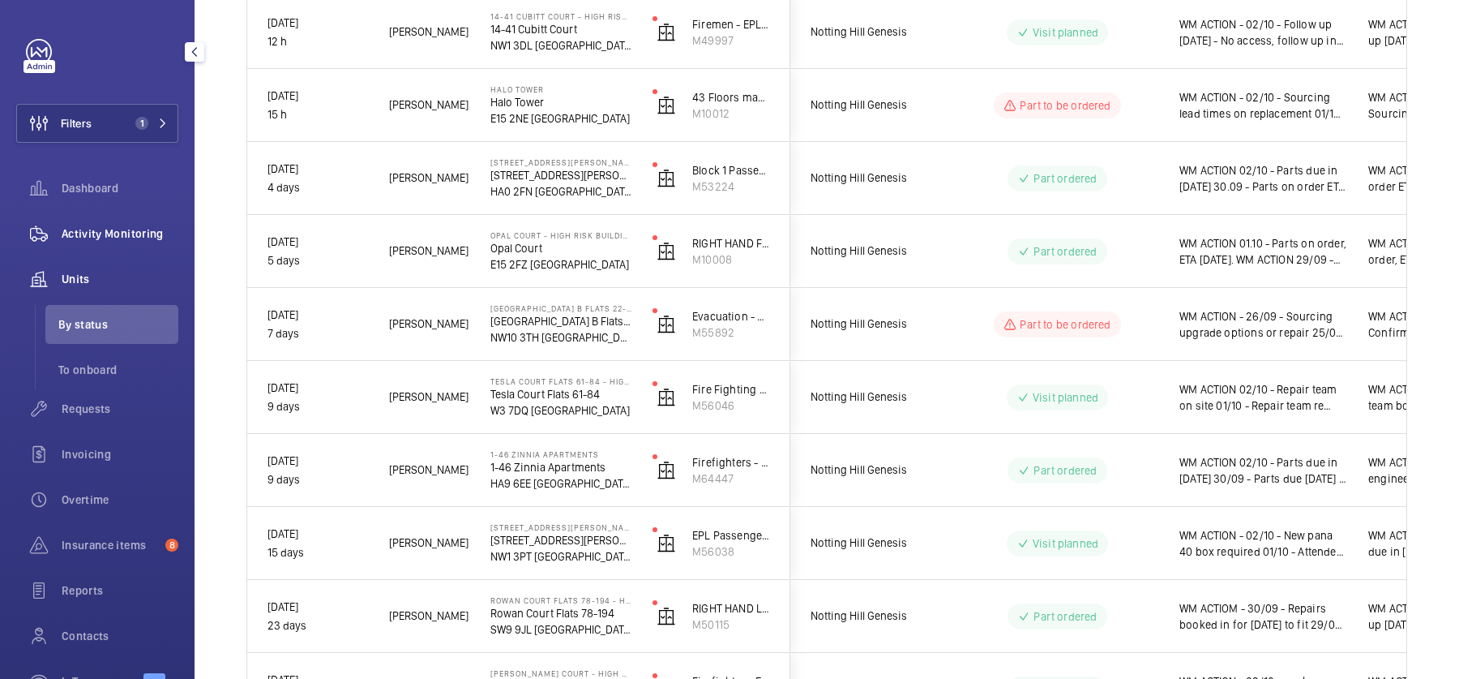
click at [165, 219] on div "Activity Monitoring" at bounding box center [97, 233] width 162 height 39
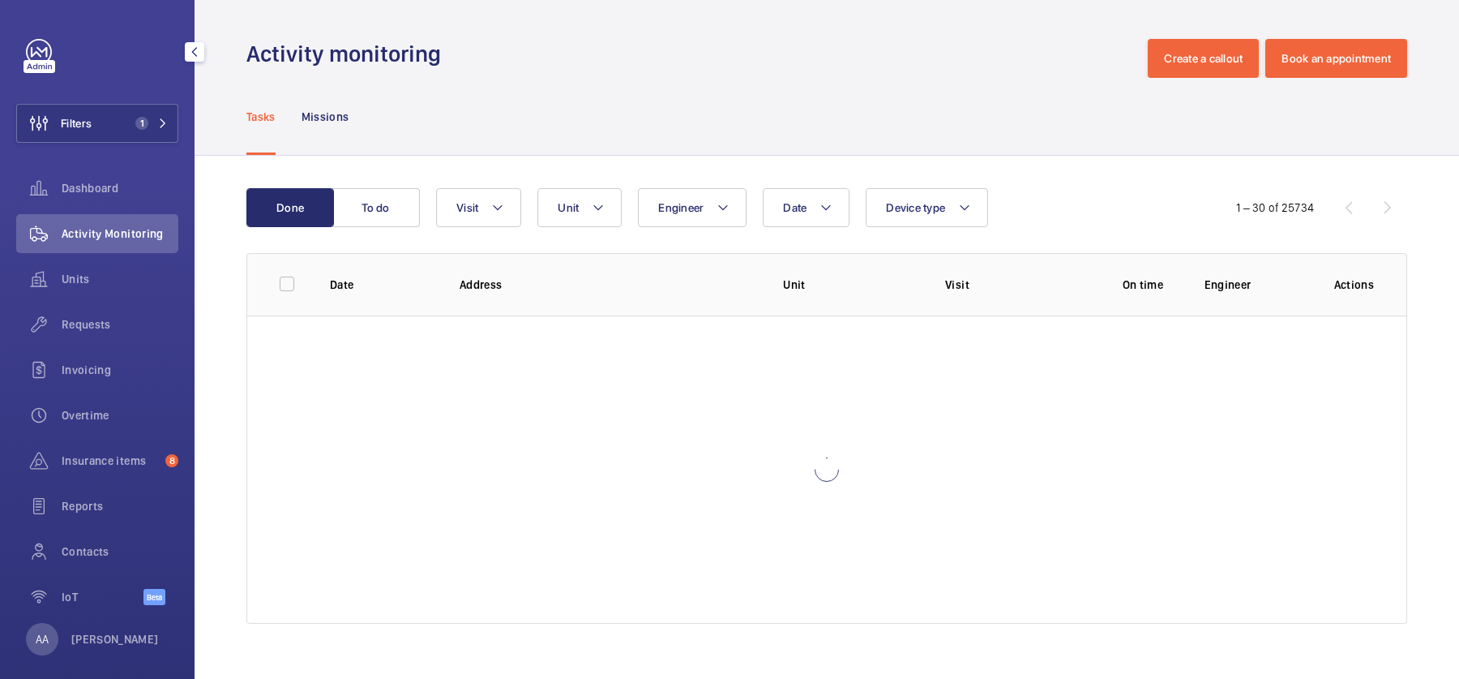
click at [132, 73] on div "Filters 1 Dashboard Activity Monitoring Units Requests Invoicing Overtime Insur…" at bounding box center [97, 331] width 162 height 584
click at [143, 104] on button "Filters 1" at bounding box center [97, 123] width 162 height 39
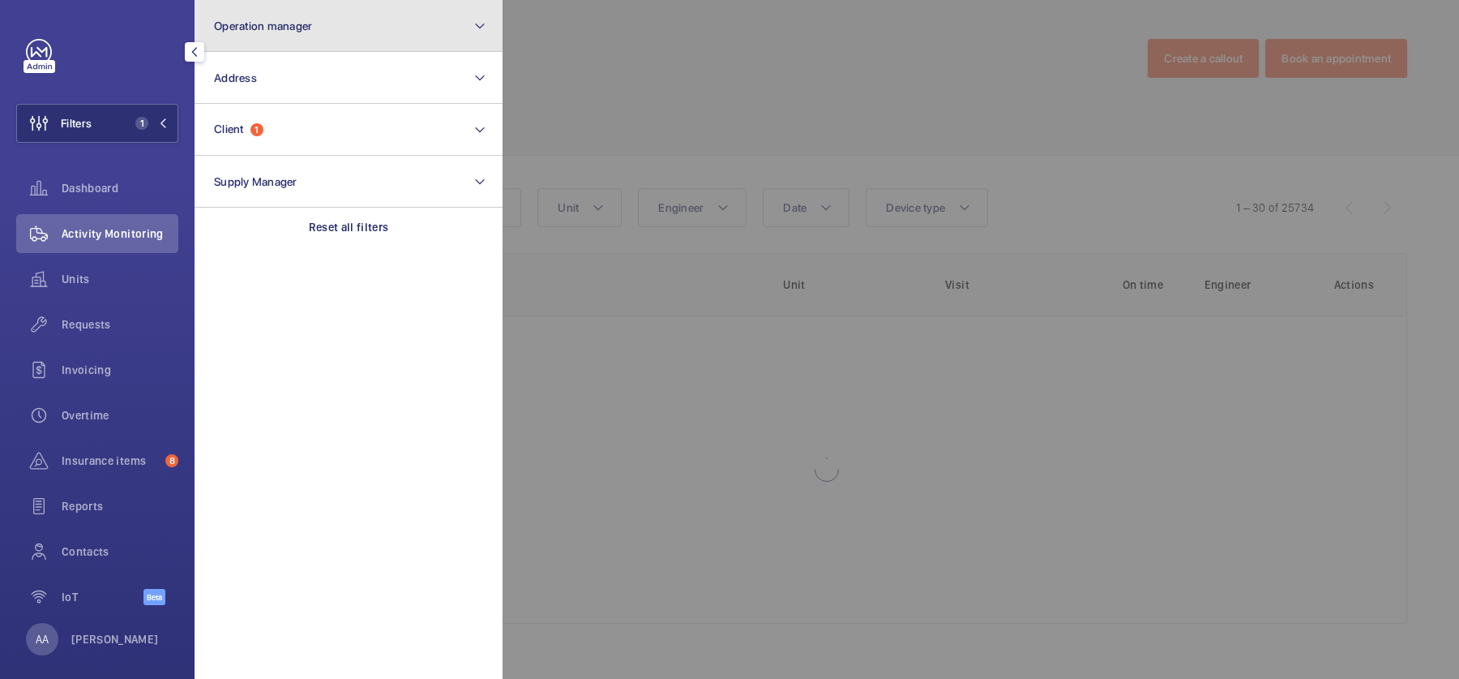
click at [328, 46] on button "Operation manager" at bounding box center [349, 26] width 308 height 52
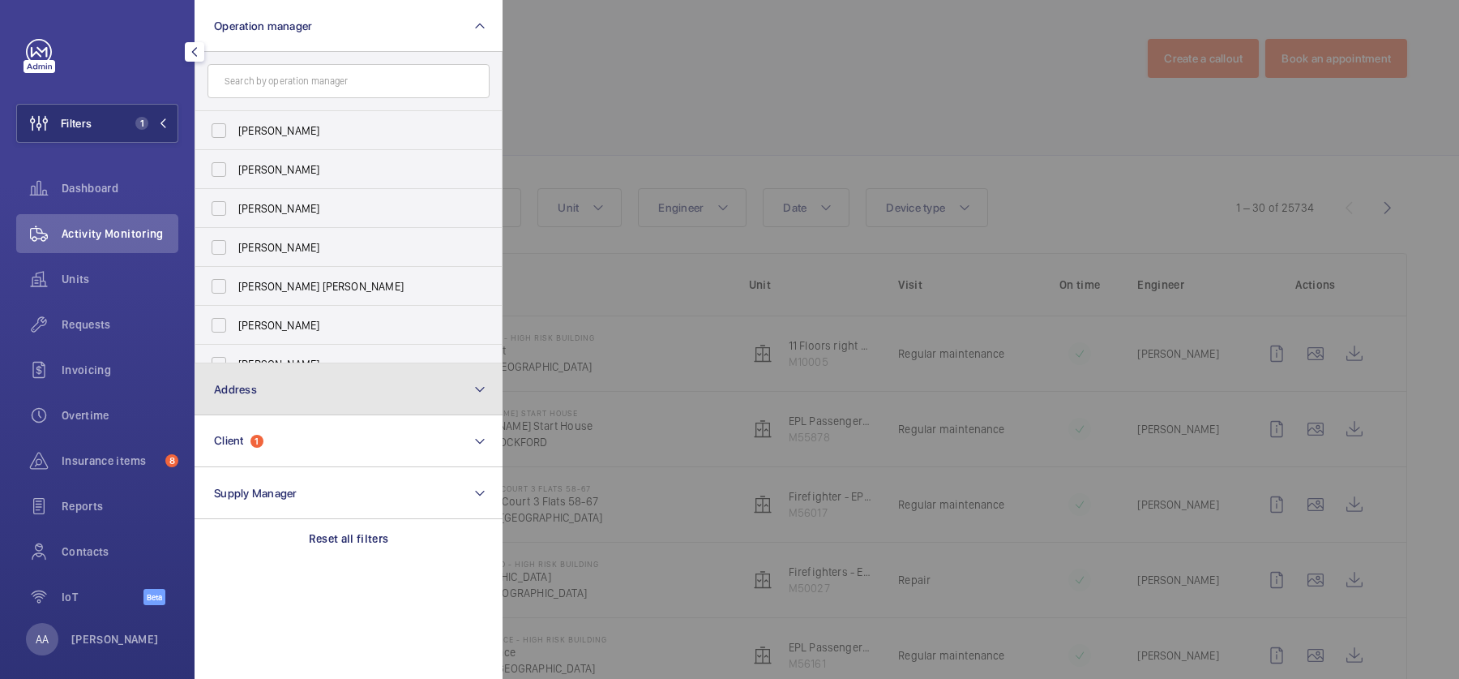
click at [313, 385] on button "Address" at bounding box center [349, 389] width 308 height 52
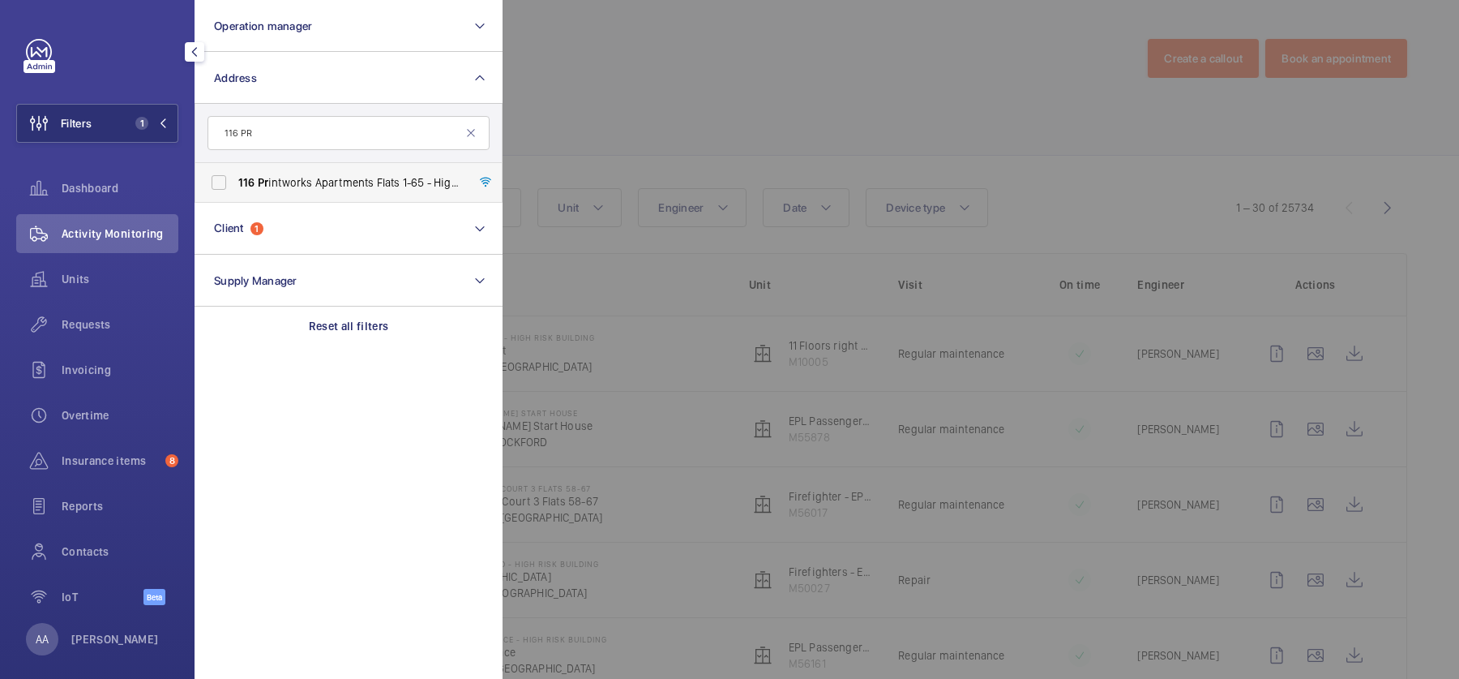
type input "116 PR"
click at [349, 172] on label "116 Pr intworks Apartments Flats 1-65 - High Risk Building - 116 Pr intworks Ap…" at bounding box center [336, 182] width 282 height 39
click at [235, 172] on input "116 Pr intworks Apartments Flats 1-65 - High Risk Building - 116 Pr intworks Ap…" at bounding box center [219, 182] width 32 height 32
checkbox input "true"
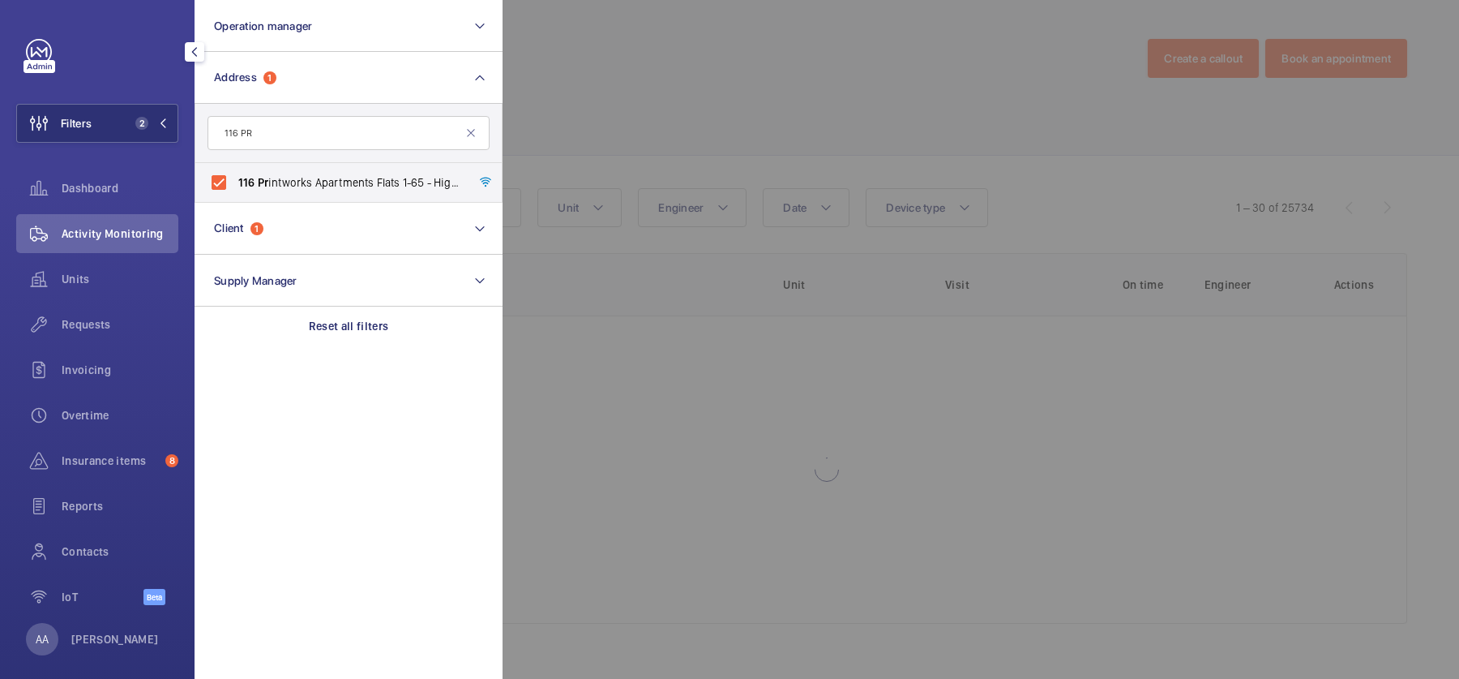
click at [671, 128] on div at bounding box center [1232, 339] width 1459 height 679
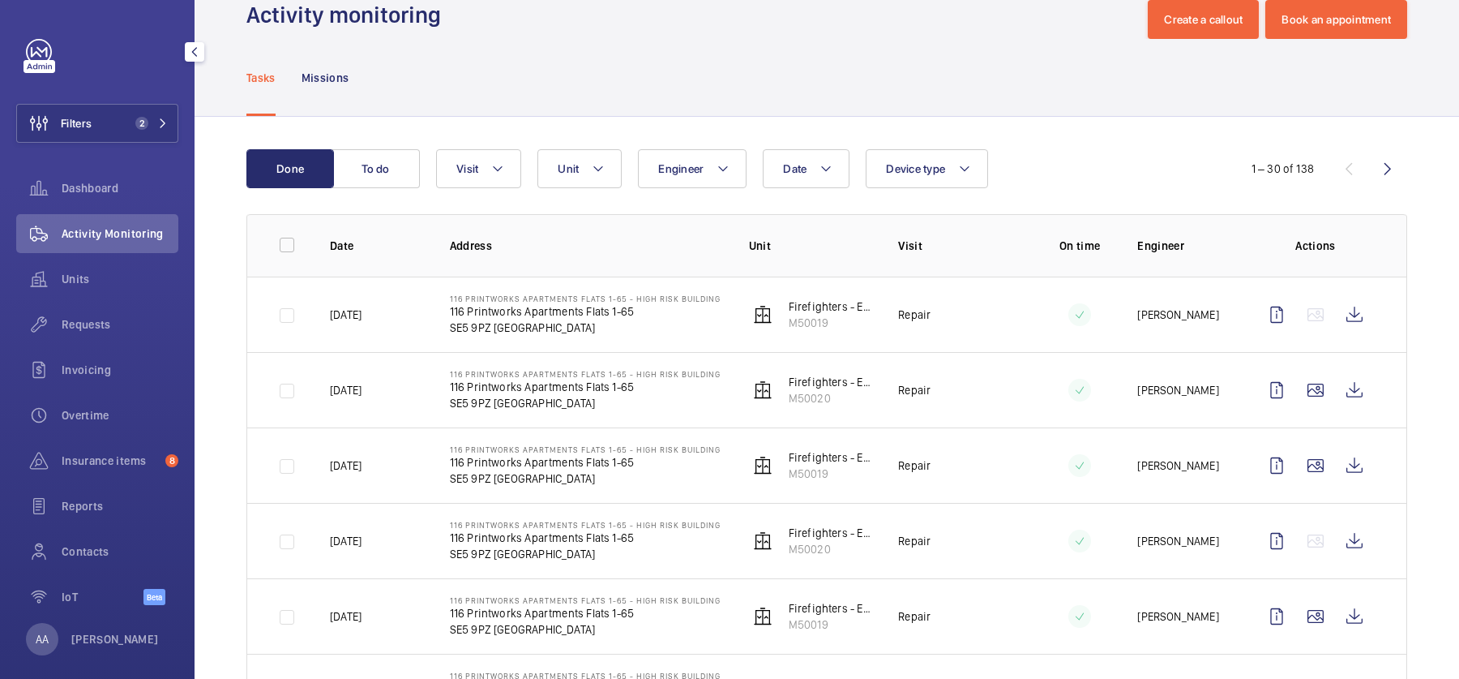
scroll to position [46, 0]
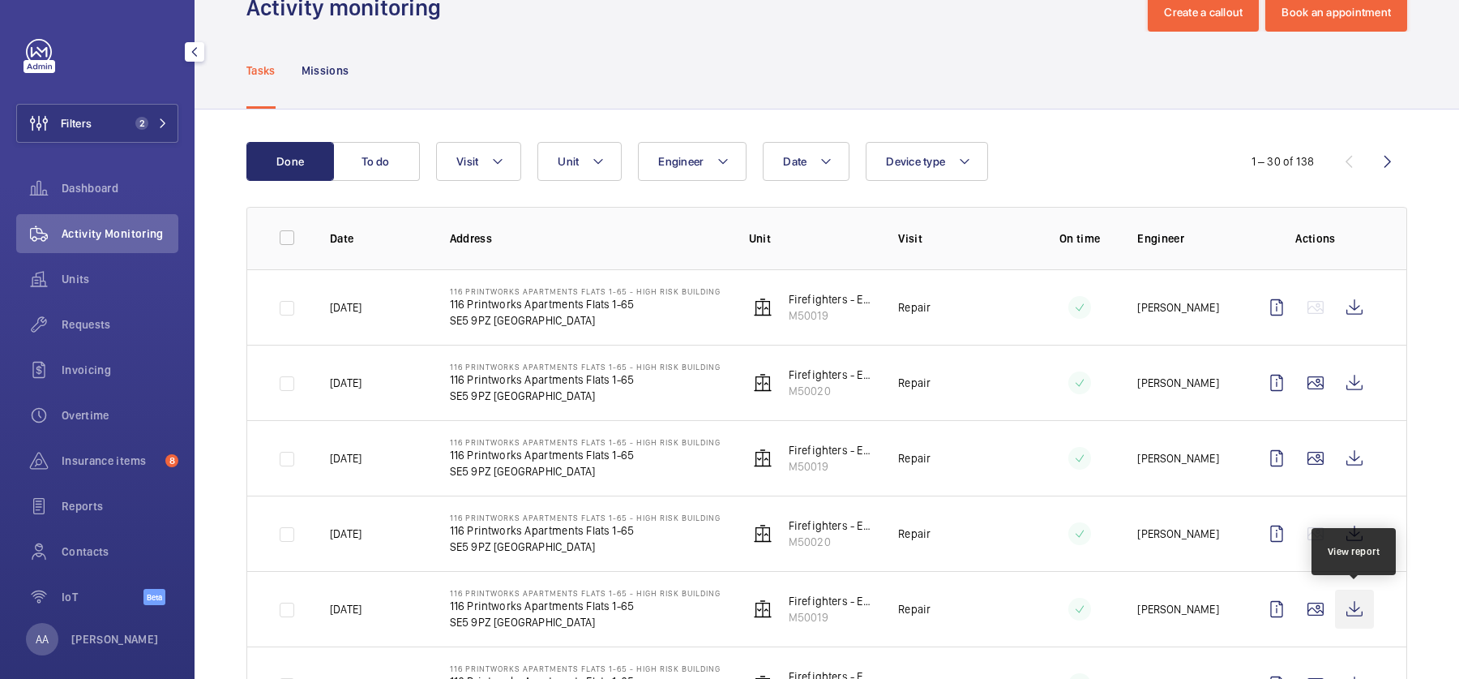
click at [1352, 610] on wm-front-icon-button at bounding box center [1354, 608] width 39 height 39
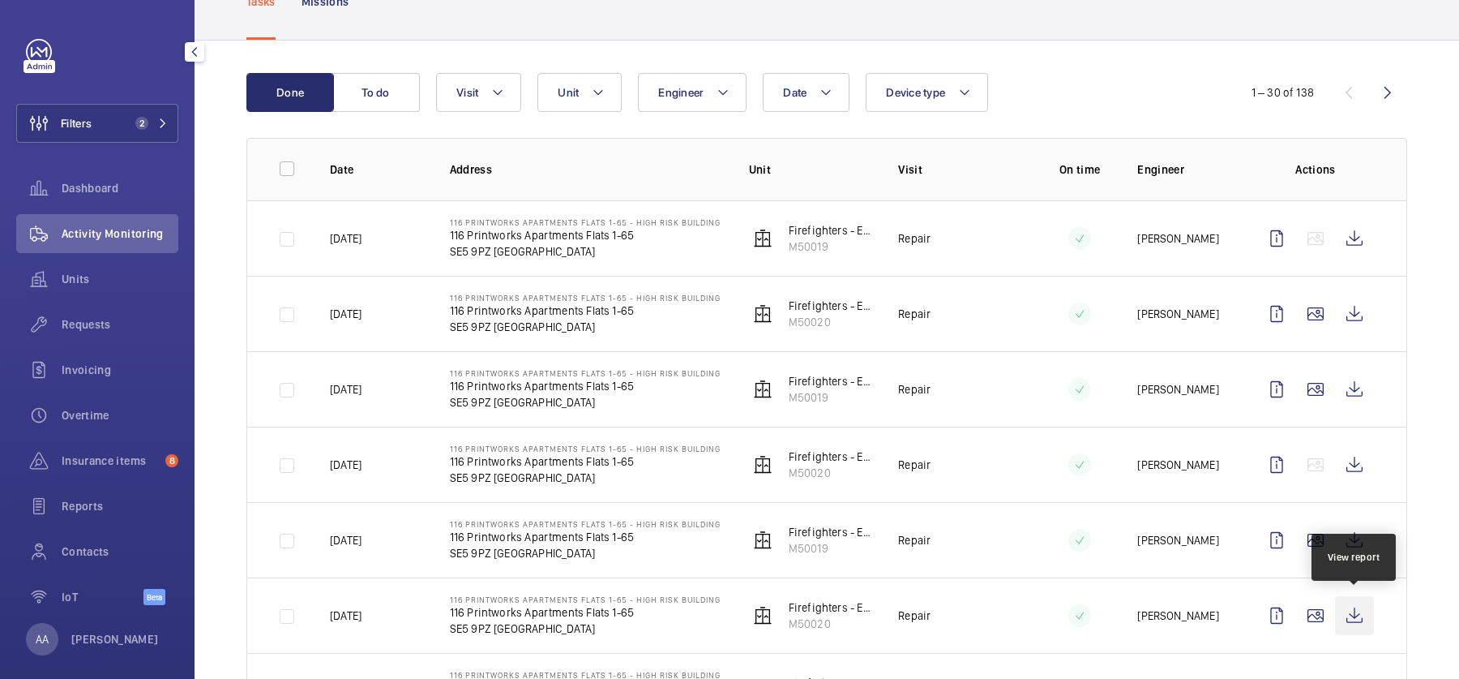
click at [1344, 610] on wm-front-icon-button at bounding box center [1354, 615] width 39 height 39
click at [97, 276] on span "Units" at bounding box center [120, 279] width 117 height 16
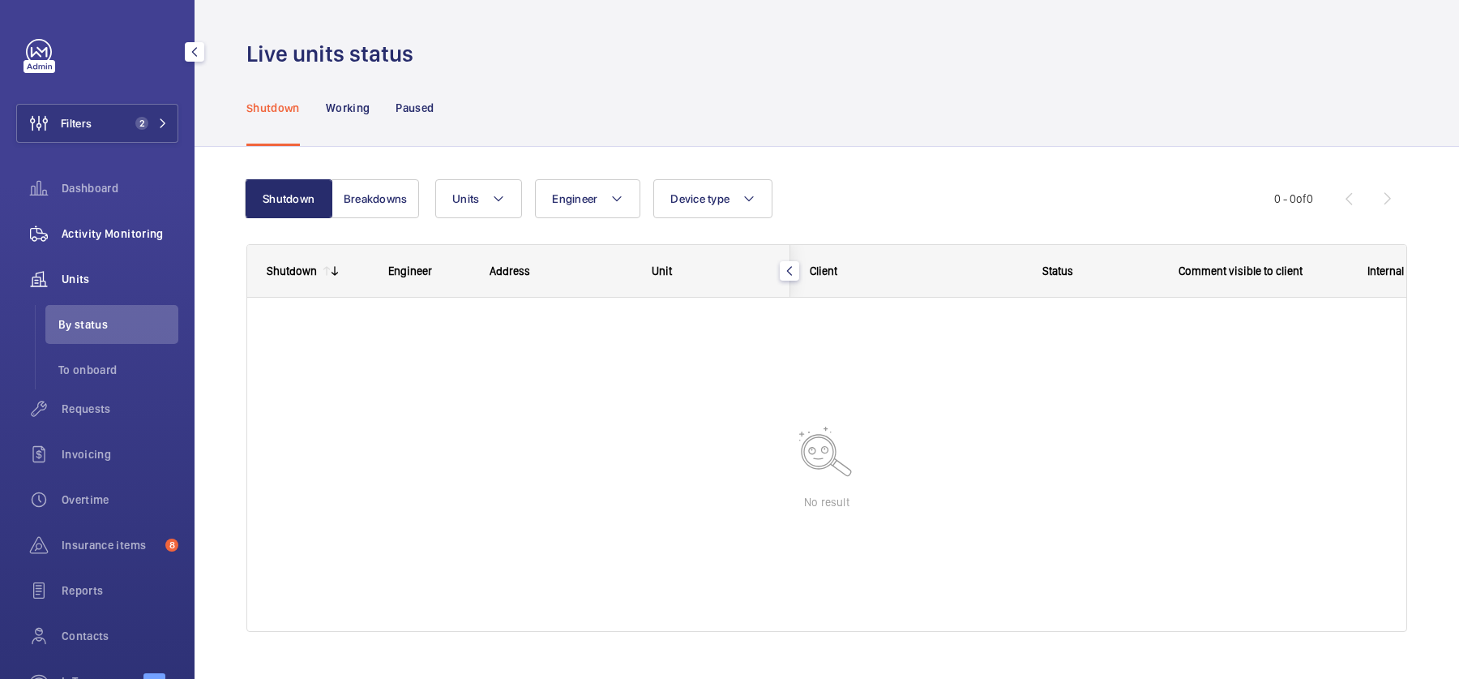
click at [157, 226] on span "Activity Monitoring" at bounding box center [120, 233] width 117 height 16
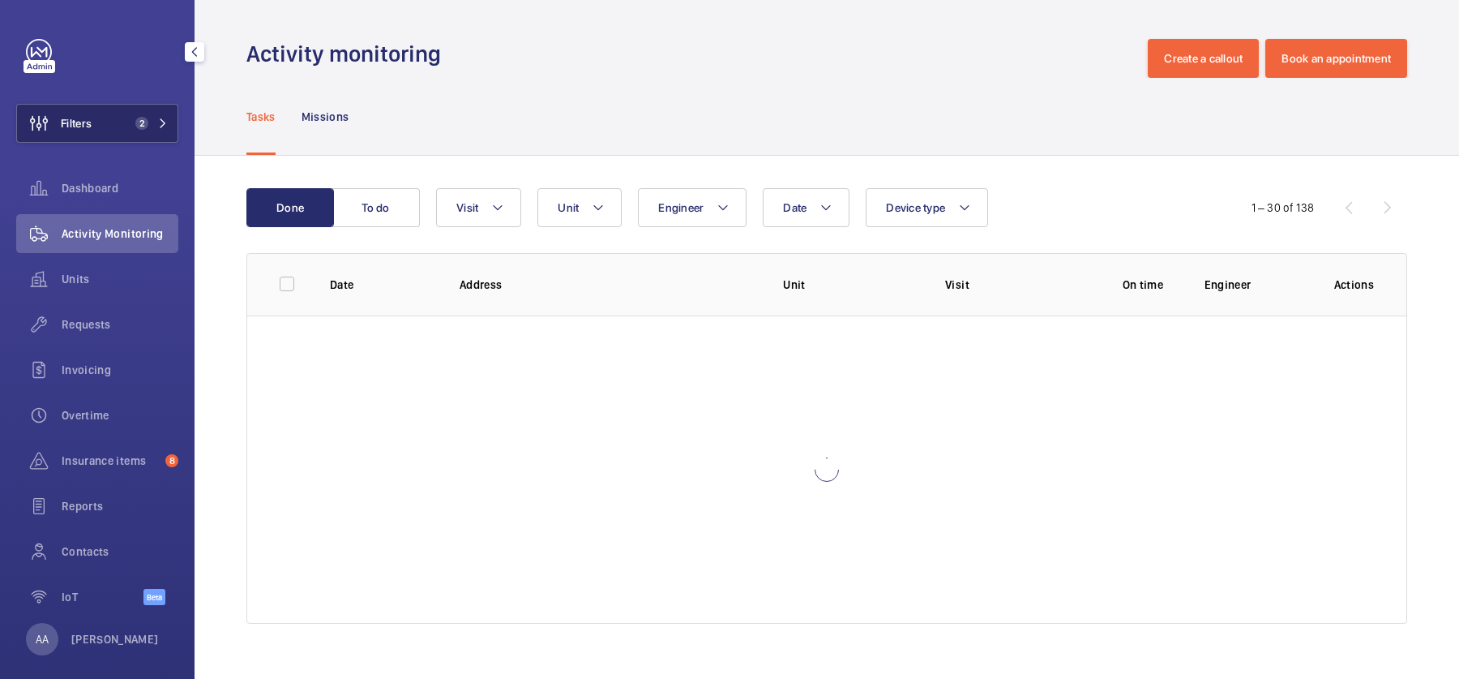
click at [127, 114] on button "Filters 2" at bounding box center [97, 123] width 162 height 39
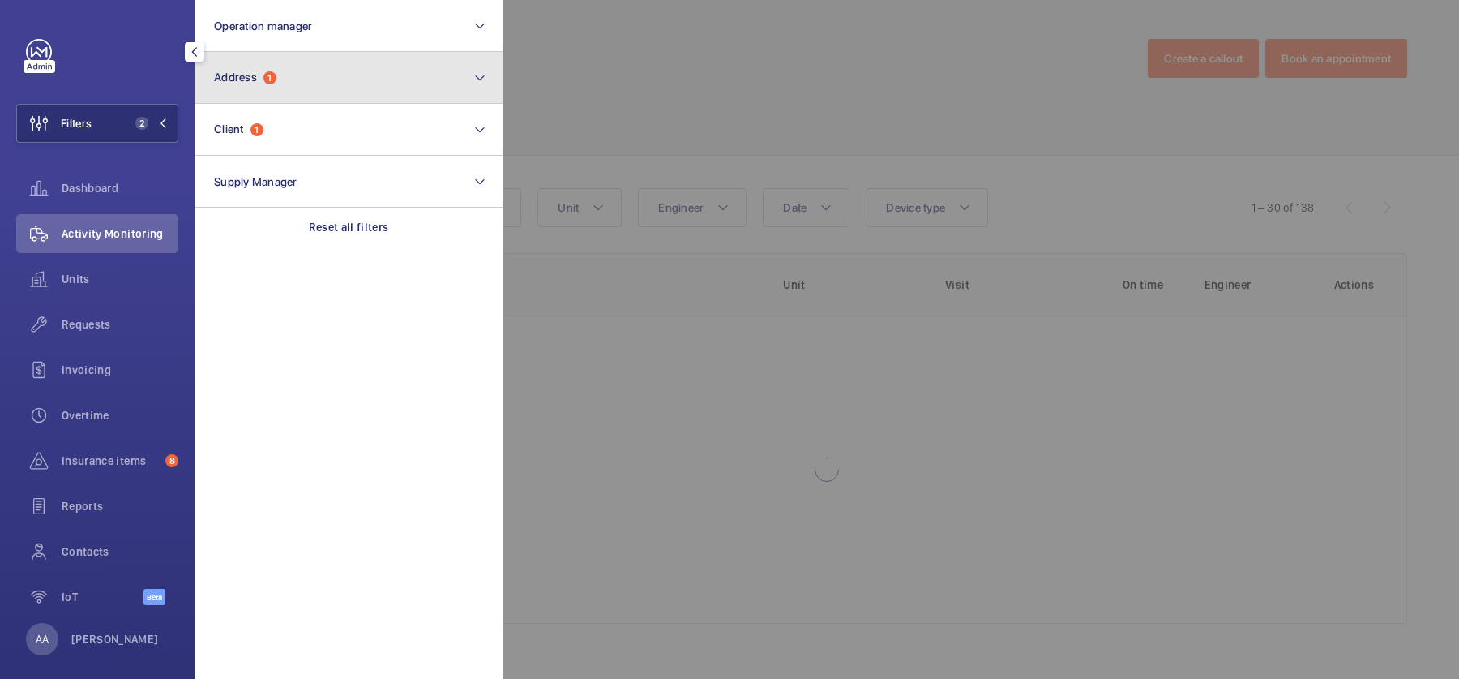
click at [349, 79] on button "Address 1" at bounding box center [349, 78] width 308 height 52
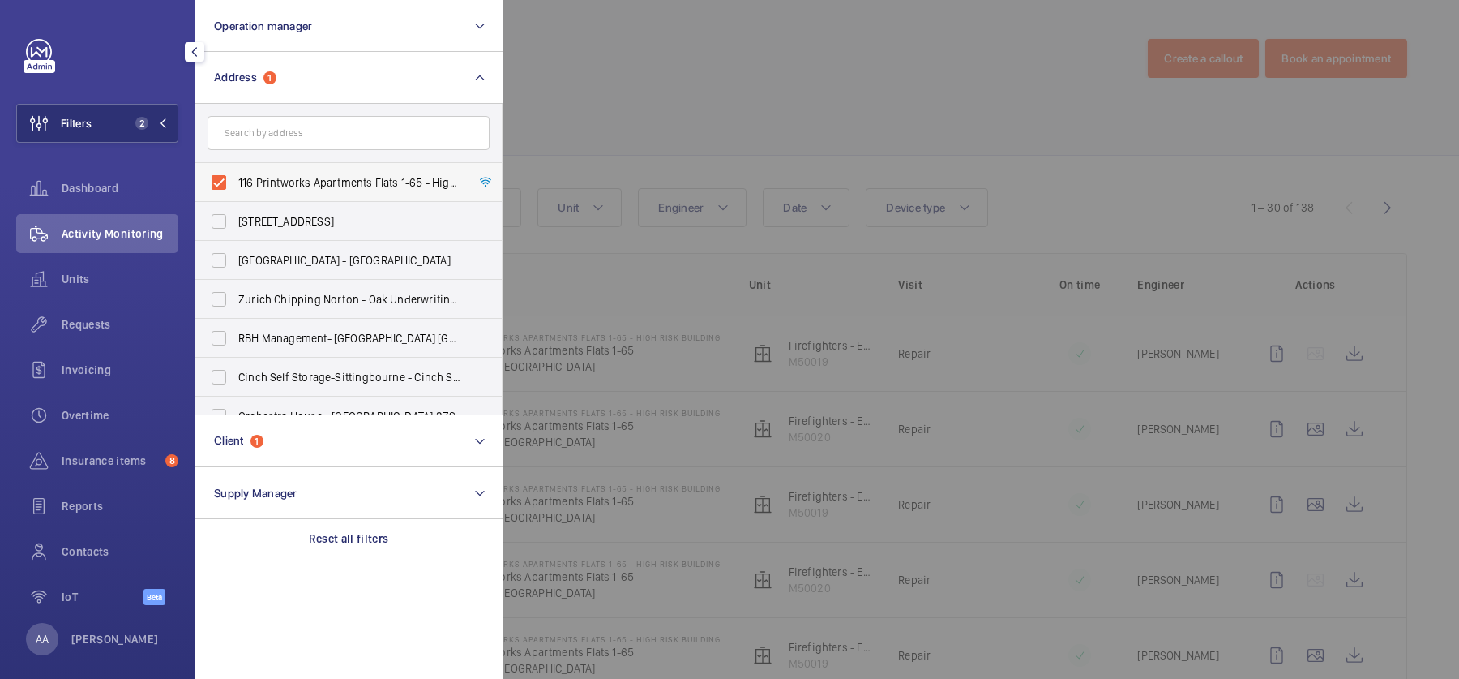
click at [310, 186] on span "116 Printworks Apartments Flats 1-65 - High Risk Building - 116 Printworks Apar…" at bounding box center [349, 182] width 223 height 16
click at [235, 186] on input "116 Printworks Apartments Flats 1-65 - High Risk Building - 116 Printworks Apar…" at bounding box center [219, 182] width 32 height 32
checkbox input "false"
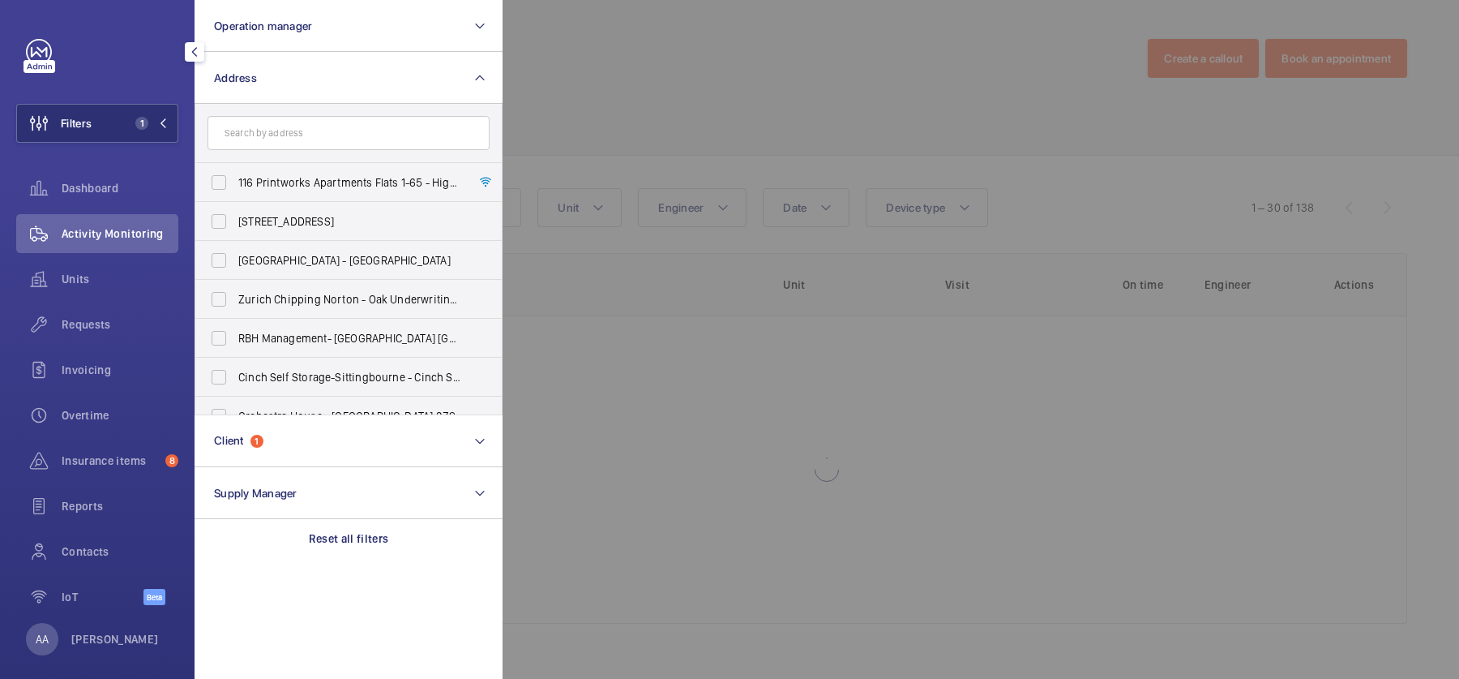
click at [706, 125] on div at bounding box center [1232, 339] width 1459 height 679
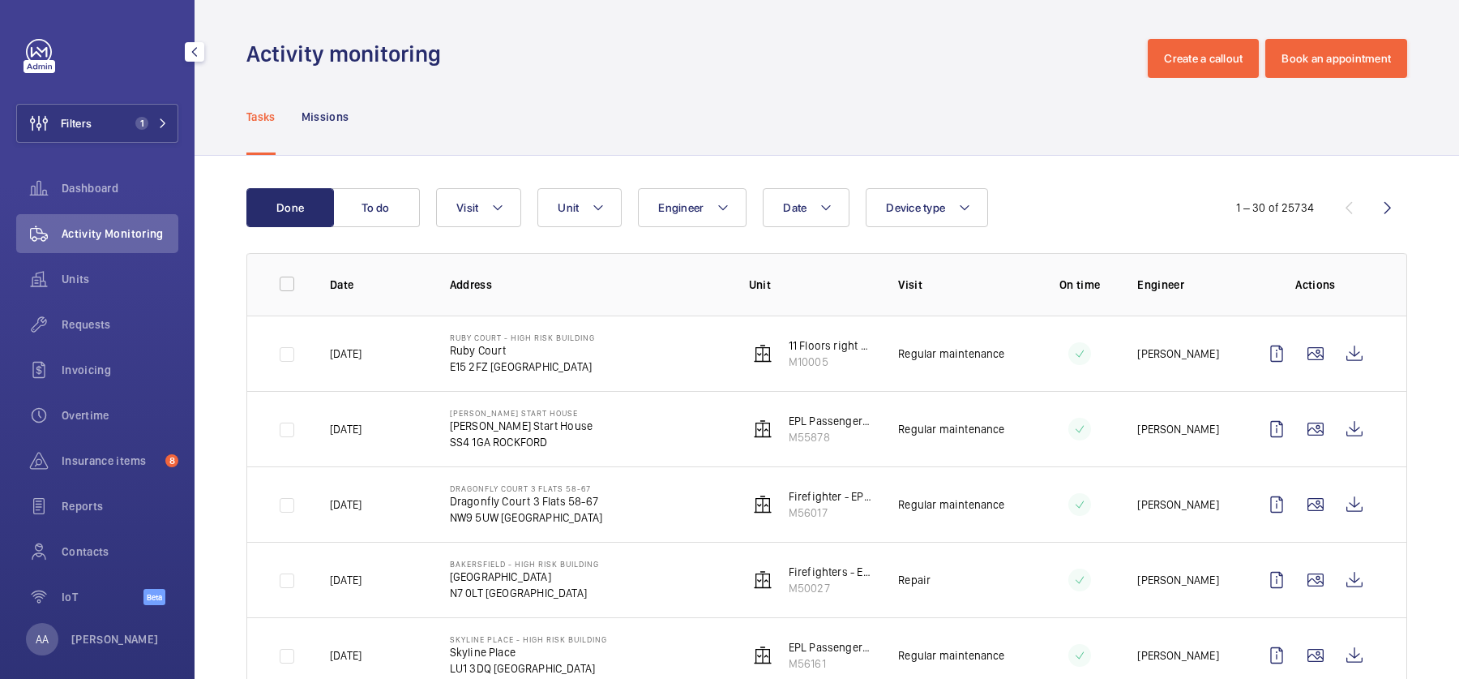
click at [108, 100] on div "Filters 1 Dashboard Activity Monitoring Units Requests Invoicing Overtime Insur…" at bounding box center [97, 331] width 162 height 584
click at [123, 117] on button "Filters 1" at bounding box center [97, 123] width 162 height 39
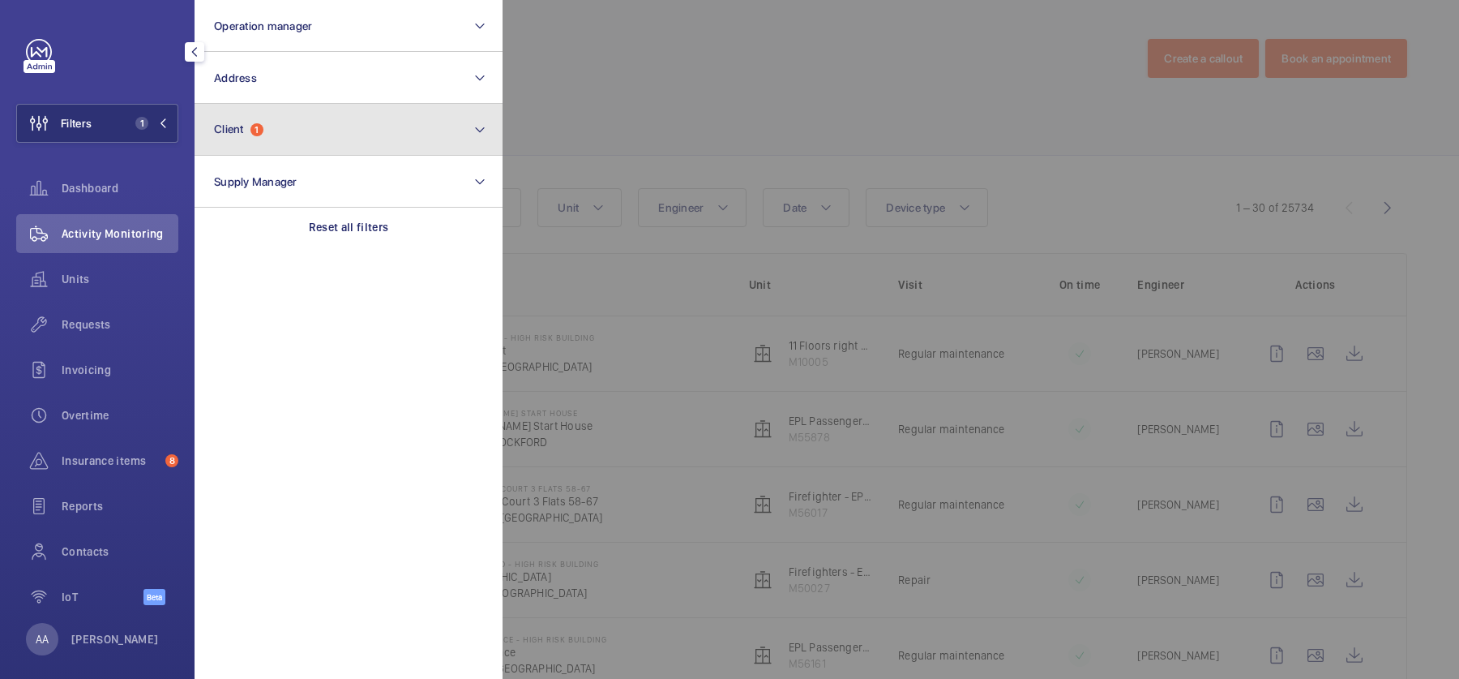
click at [291, 117] on button "Client 1" at bounding box center [349, 130] width 308 height 52
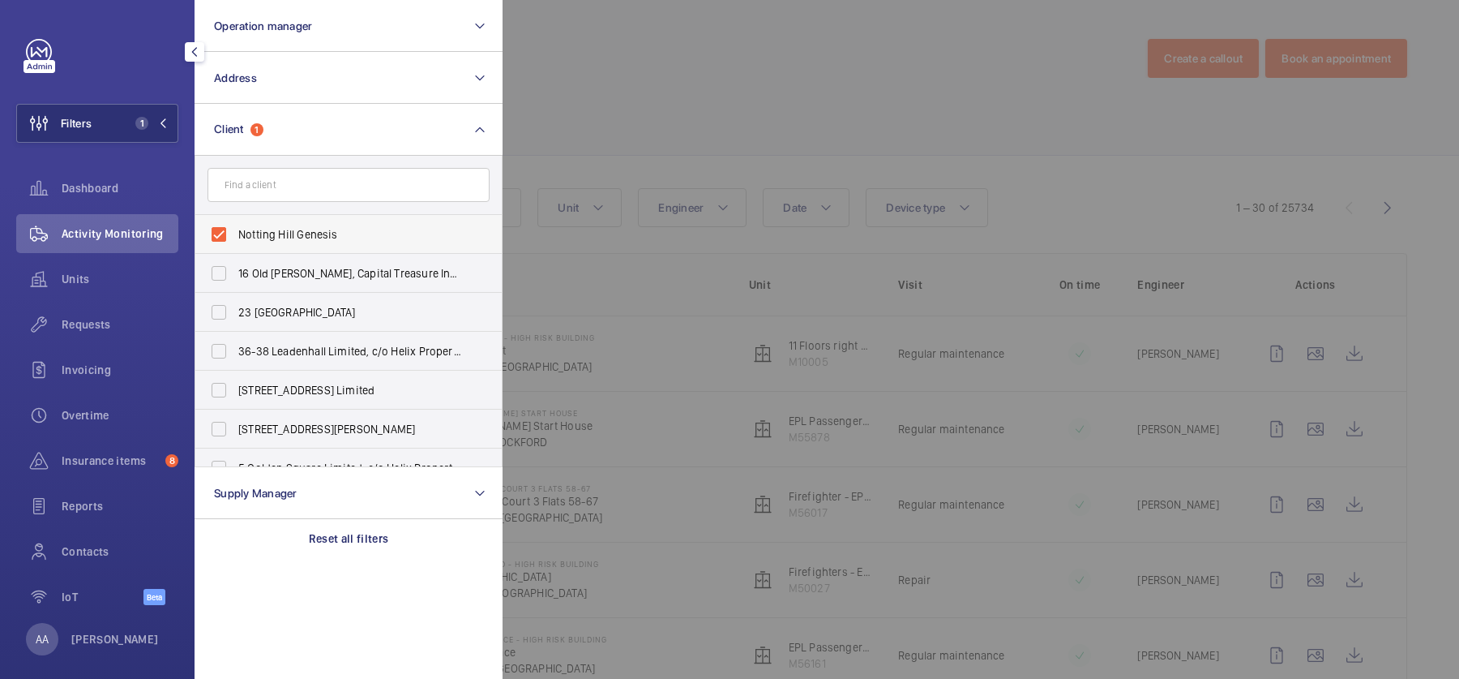
click at [319, 229] on span "Notting Hill Genesis" at bounding box center [349, 234] width 223 height 16
click at [235, 229] on input "Notting Hill Genesis" at bounding box center [219, 234] width 32 height 32
checkbox input "false"
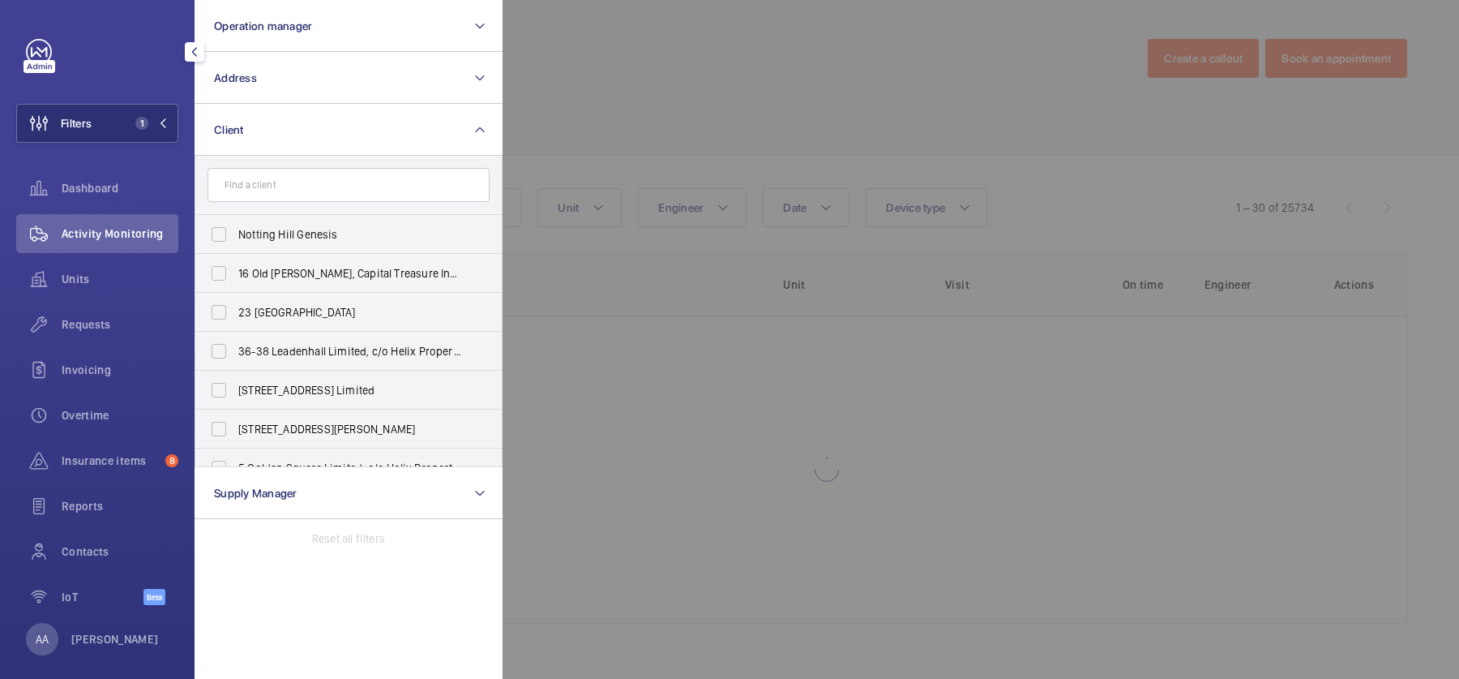
click at [678, 127] on div at bounding box center [1232, 339] width 1459 height 679
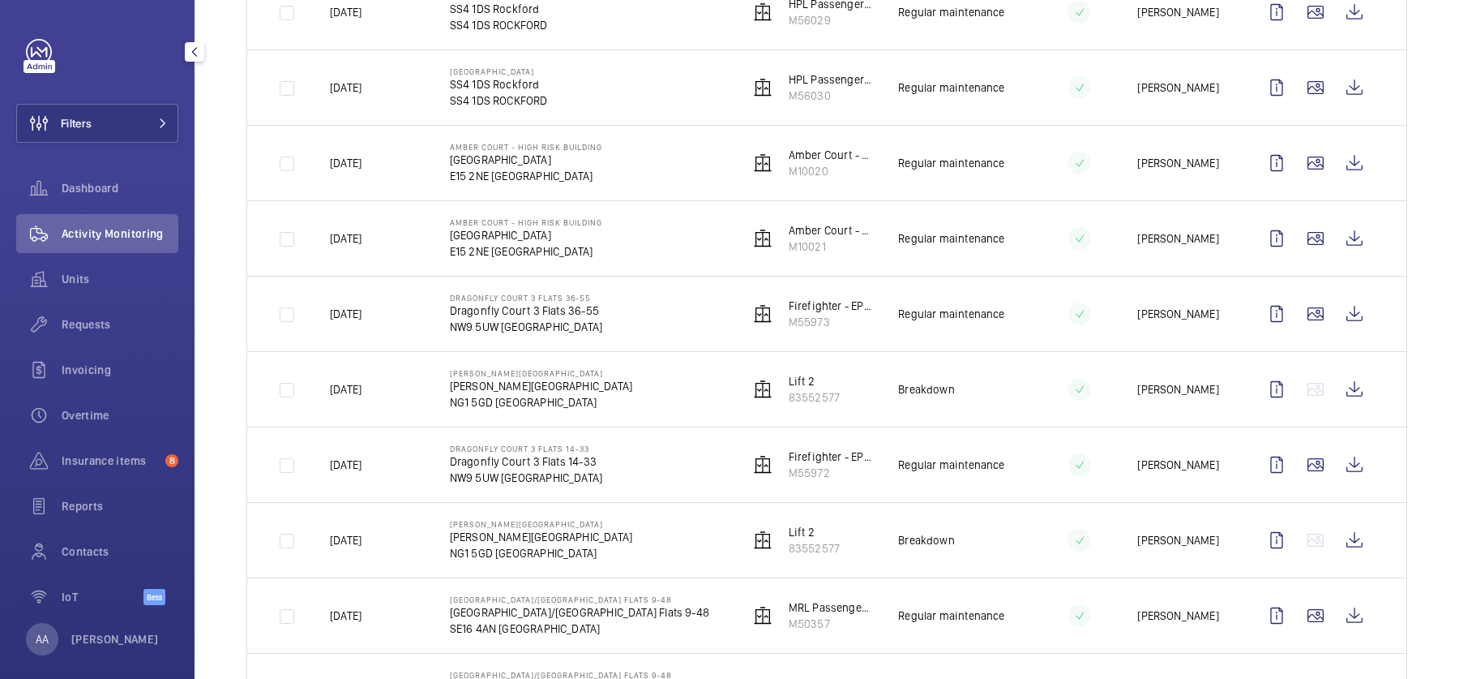
scroll to position [1119, 0]
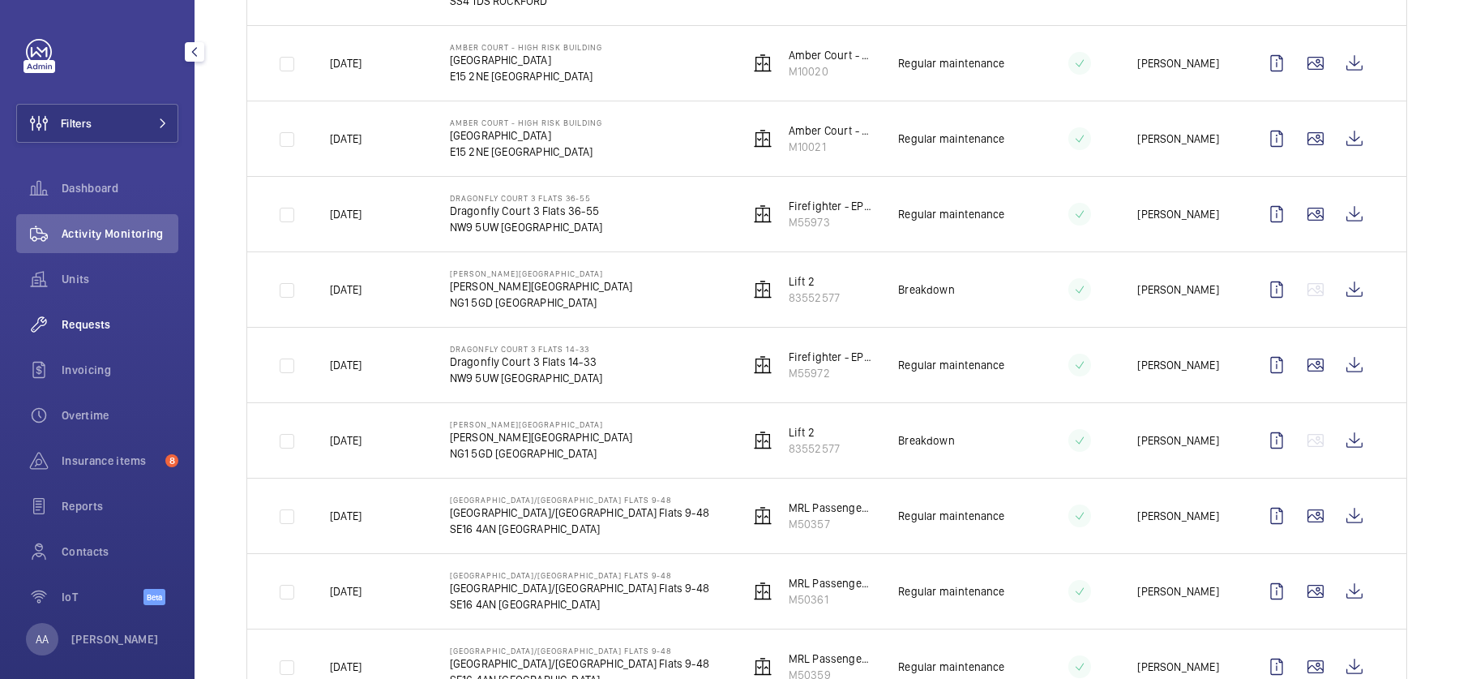
click at [80, 330] on span "Requests" at bounding box center [120, 324] width 117 height 16
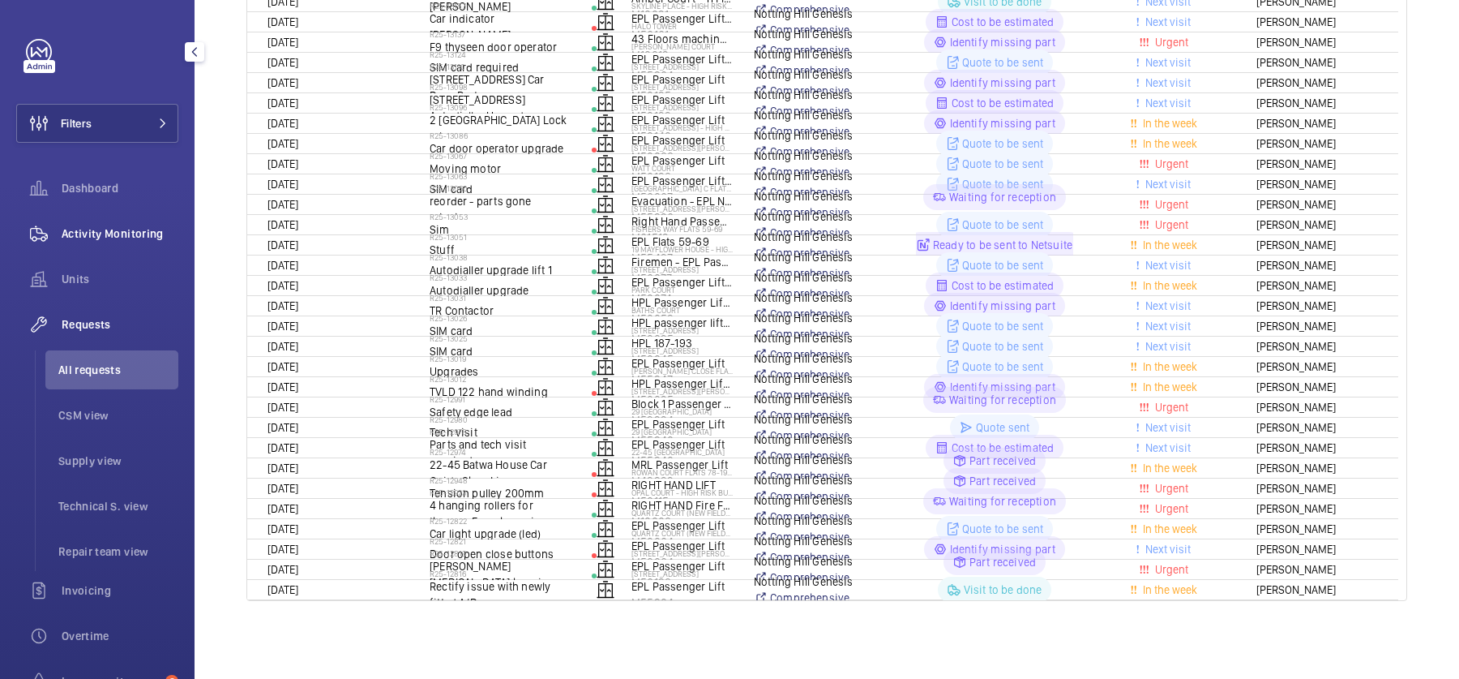
scroll to position [51, 0]
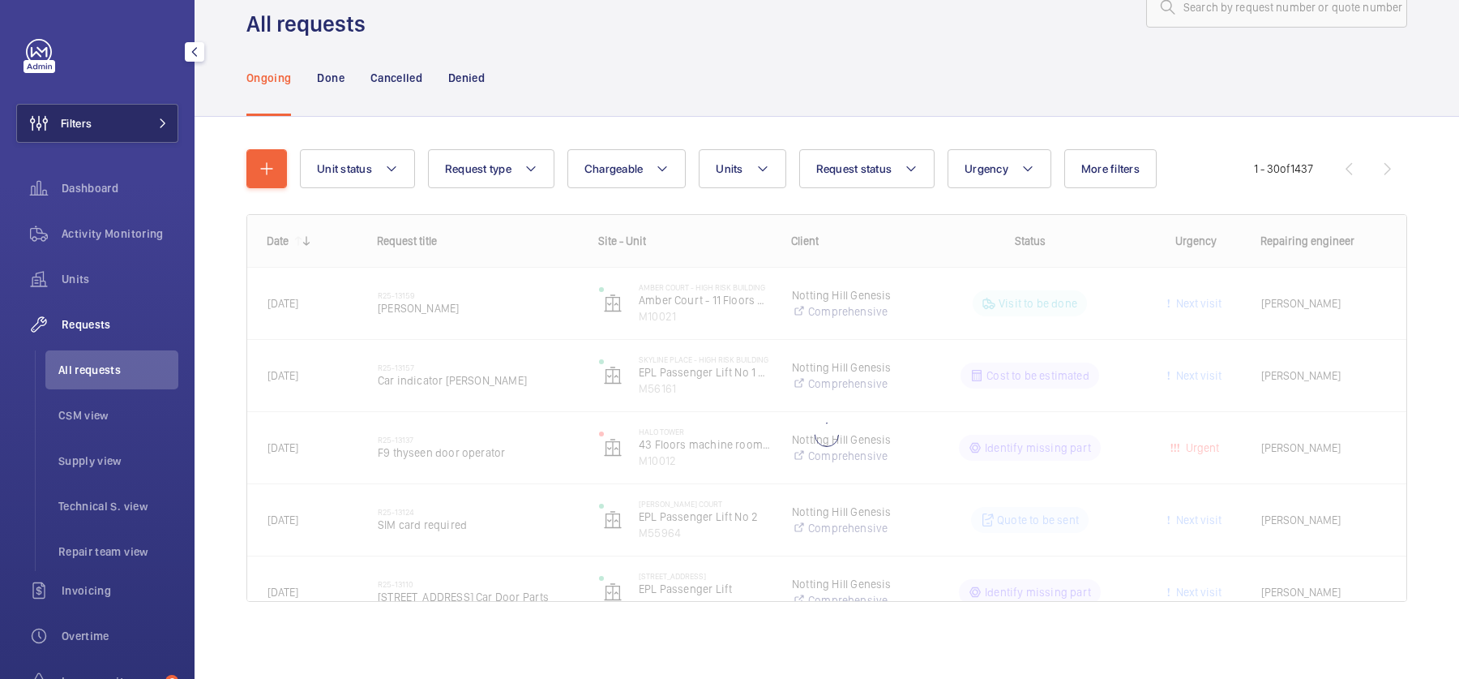
click at [103, 117] on button "Filters" at bounding box center [97, 123] width 162 height 39
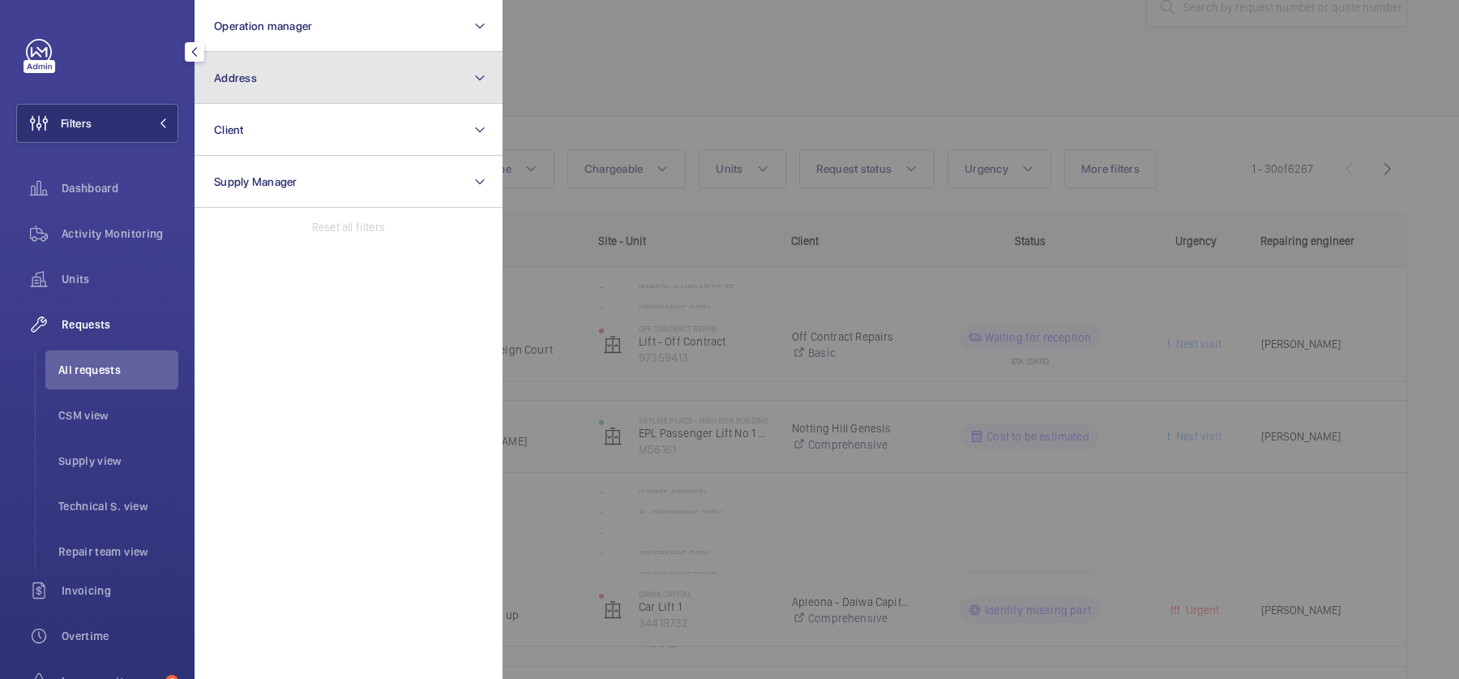
click at [308, 66] on button "Address" at bounding box center [349, 78] width 308 height 52
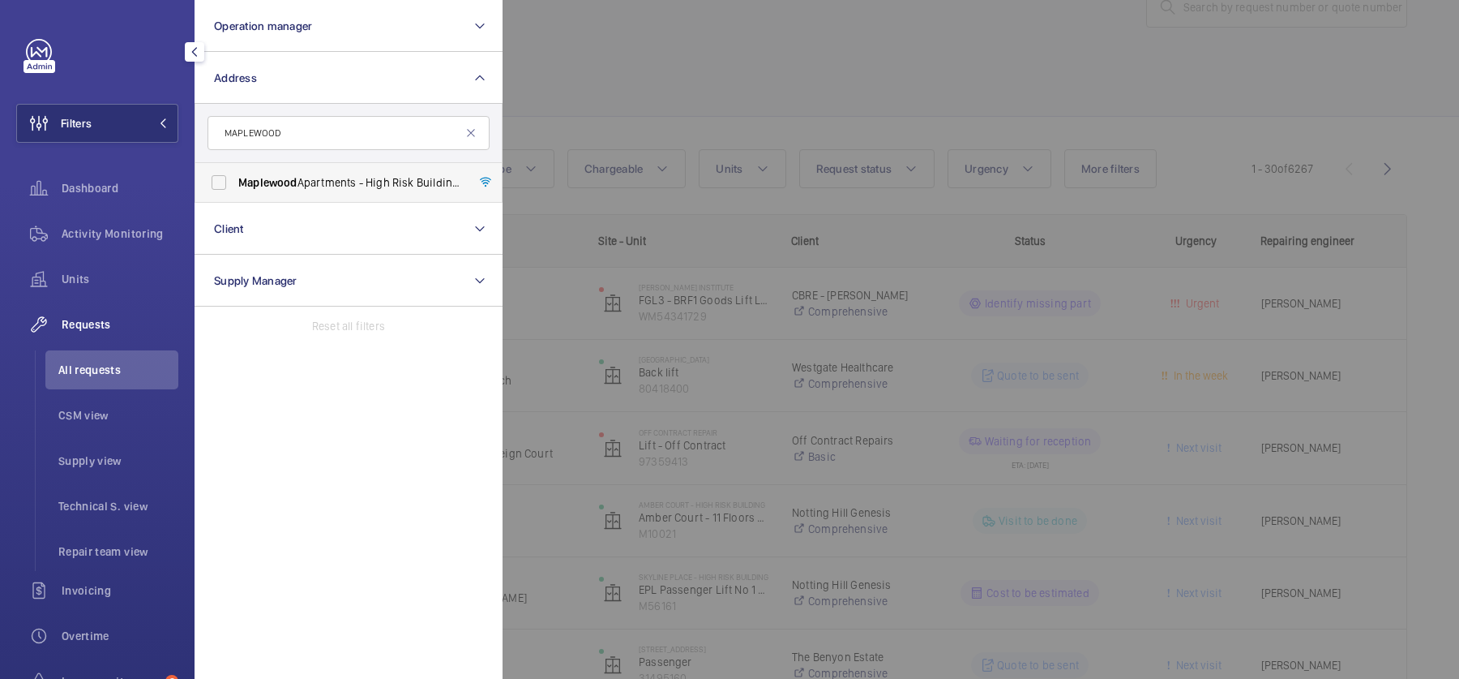
type input "MAPLEWOOD"
click at [368, 176] on span "Maplewood Apartments - High Risk Building - Maplewood Apartments, LONDON N4 1FP" at bounding box center [349, 182] width 223 height 16
click at [235, 176] on input "Maplewood Apartments - High Risk Building - Maplewood Apartments, LONDON N4 1FP" at bounding box center [219, 182] width 32 height 32
checkbox input "true"
click at [602, 95] on div at bounding box center [1232, 339] width 1459 height 679
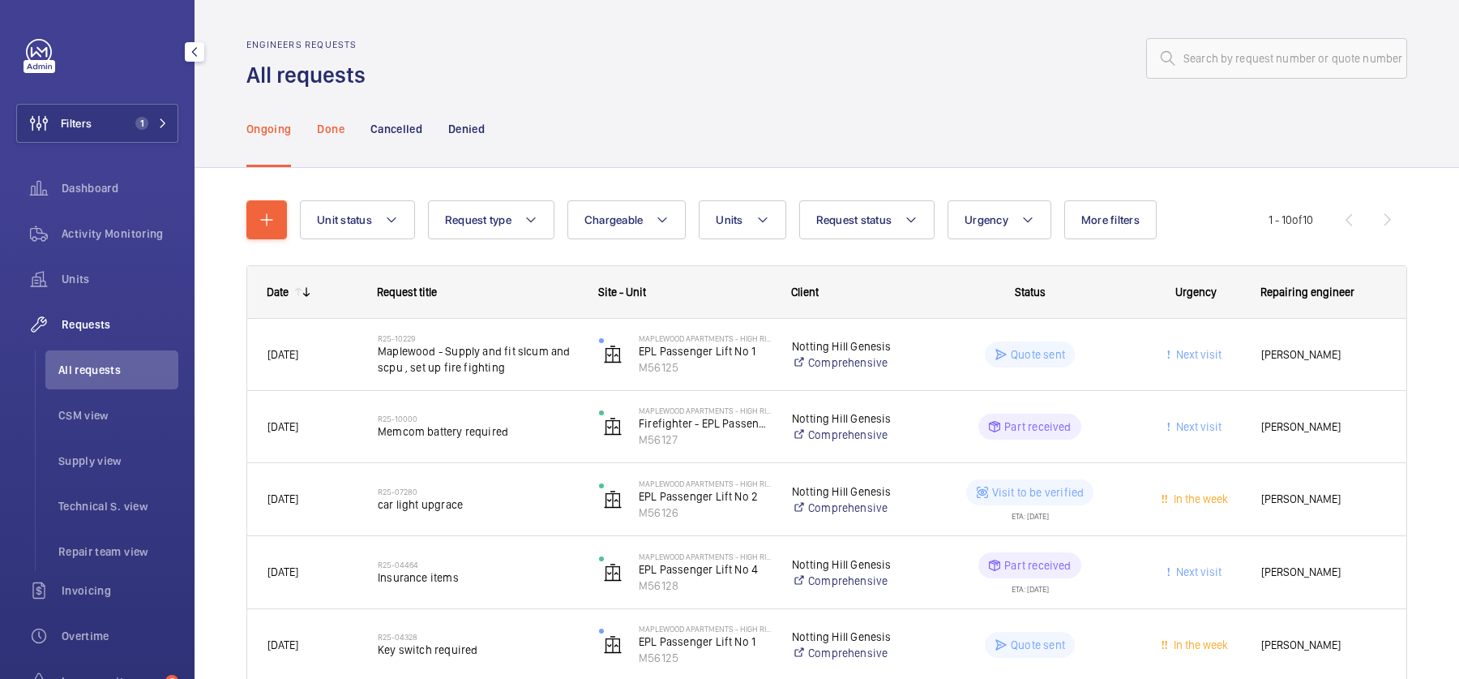
click at [320, 132] on p "Done" at bounding box center [330, 129] width 27 height 16
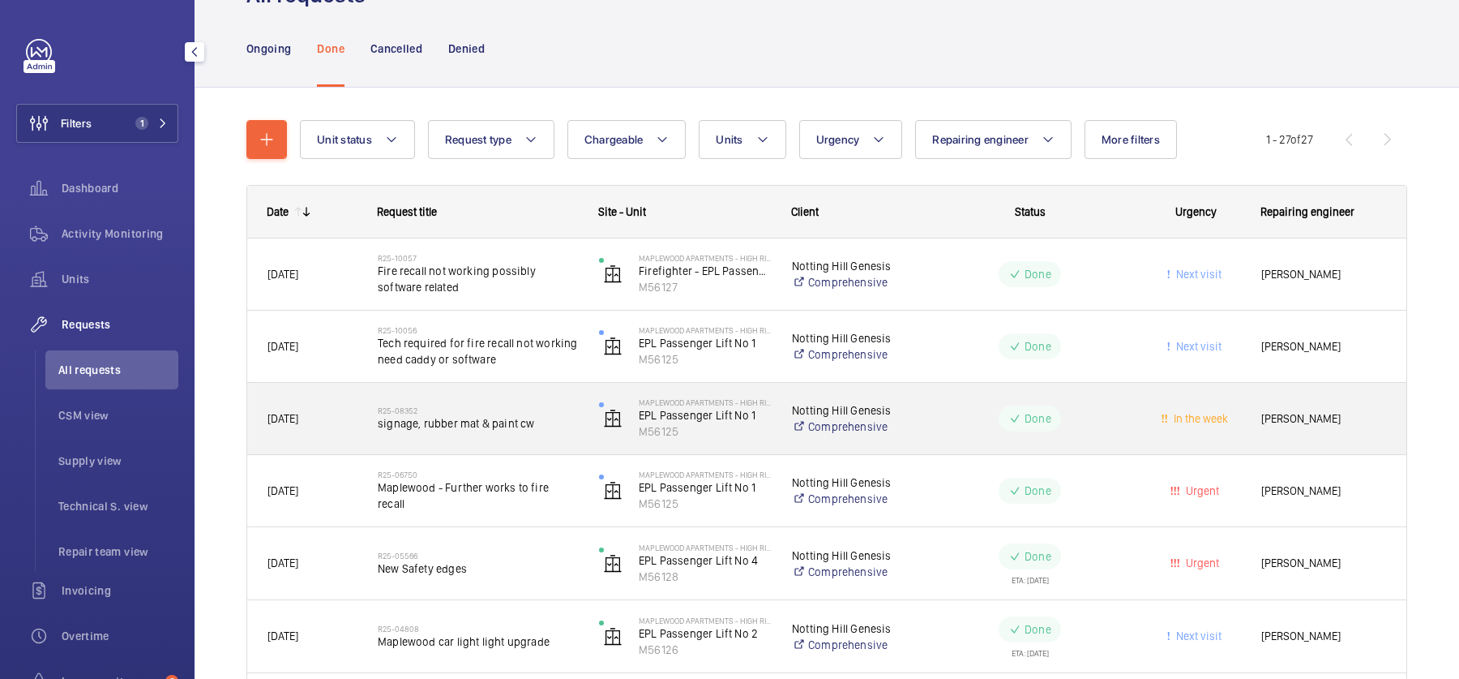
scroll to position [41, 0]
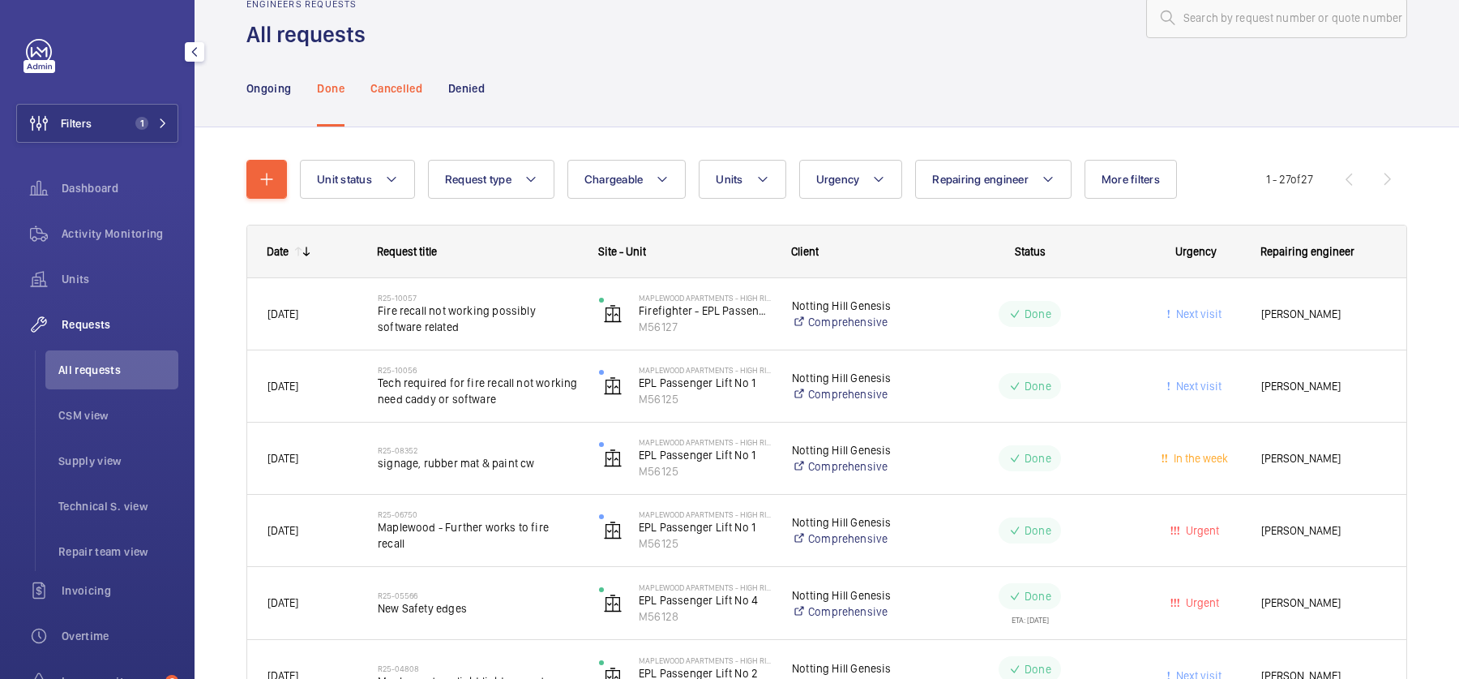
click at [370, 94] on p "Cancelled" at bounding box center [396, 88] width 52 height 16
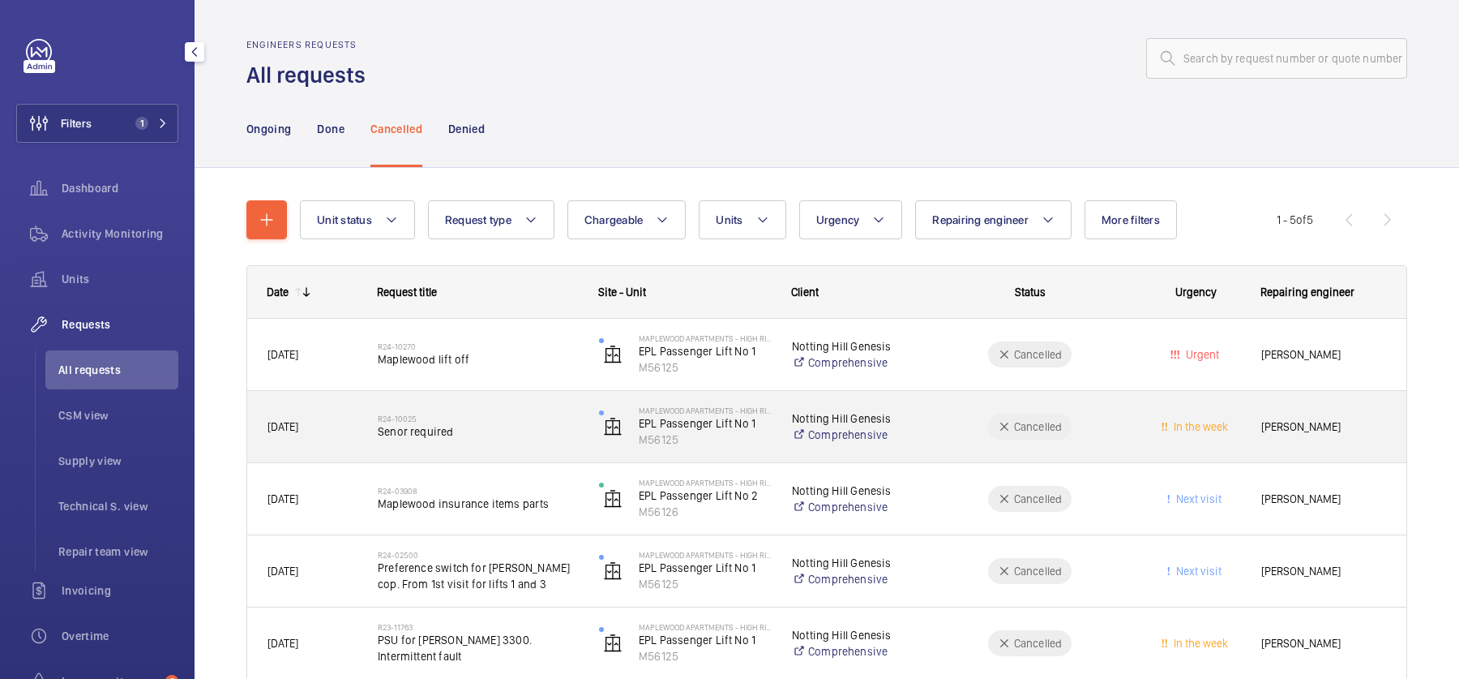
scroll to position [78, 0]
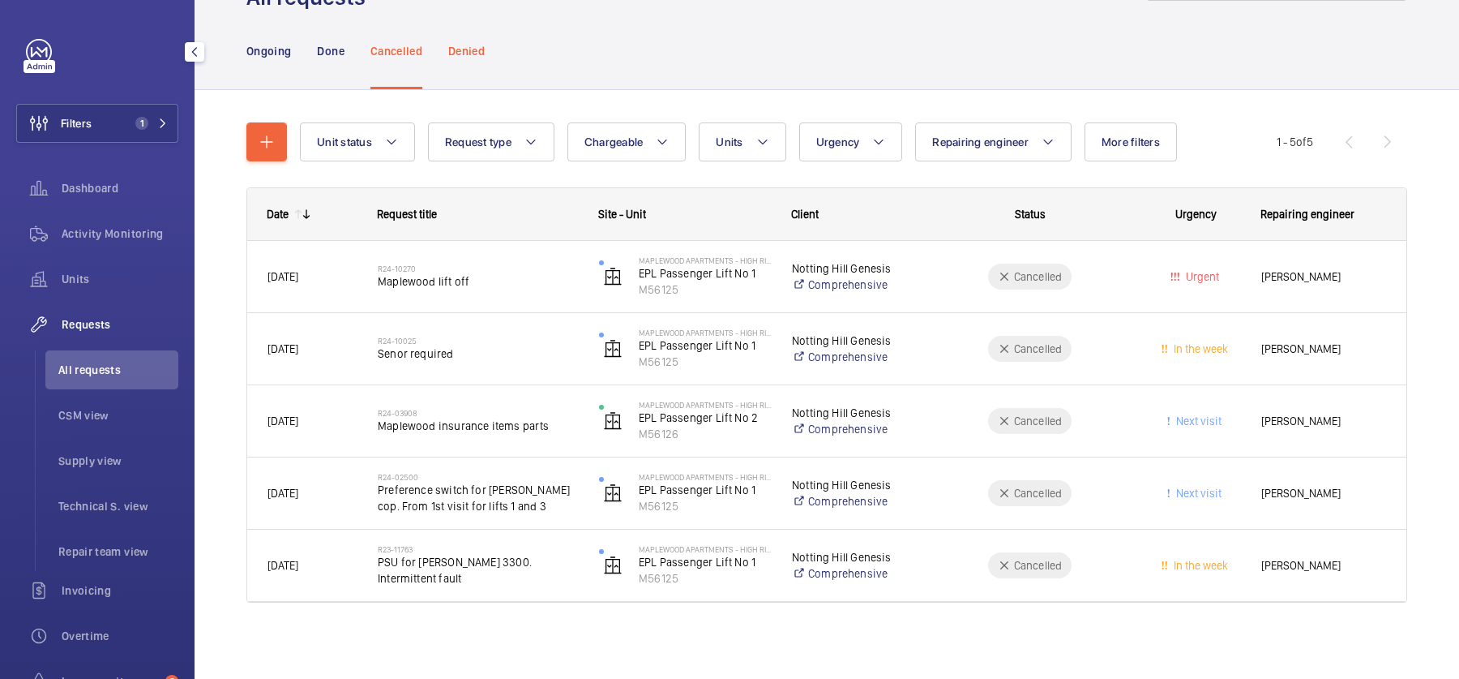
click at [459, 62] on div "Denied" at bounding box center [466, 50] width 36 height 77
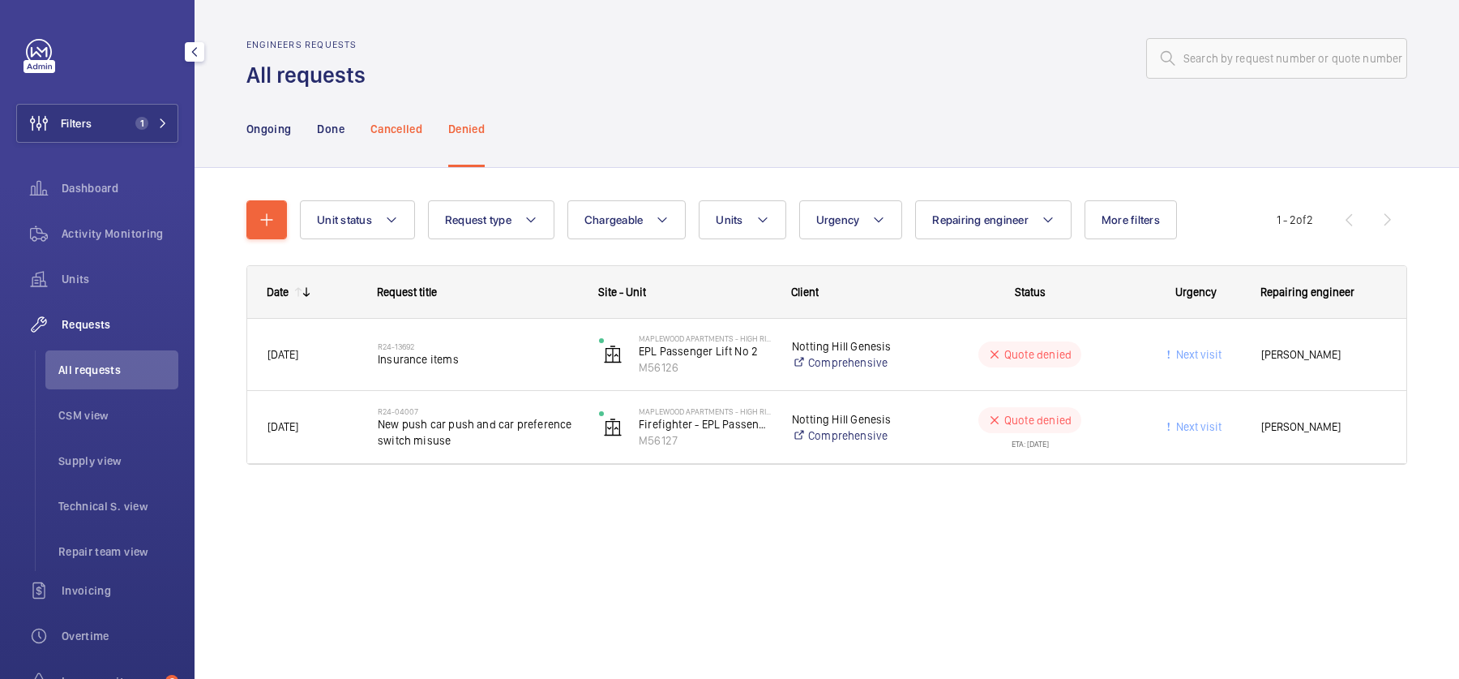
click at [409, 120] on div "Cancelled" at bounding box center [396, 128] width 52 height 77
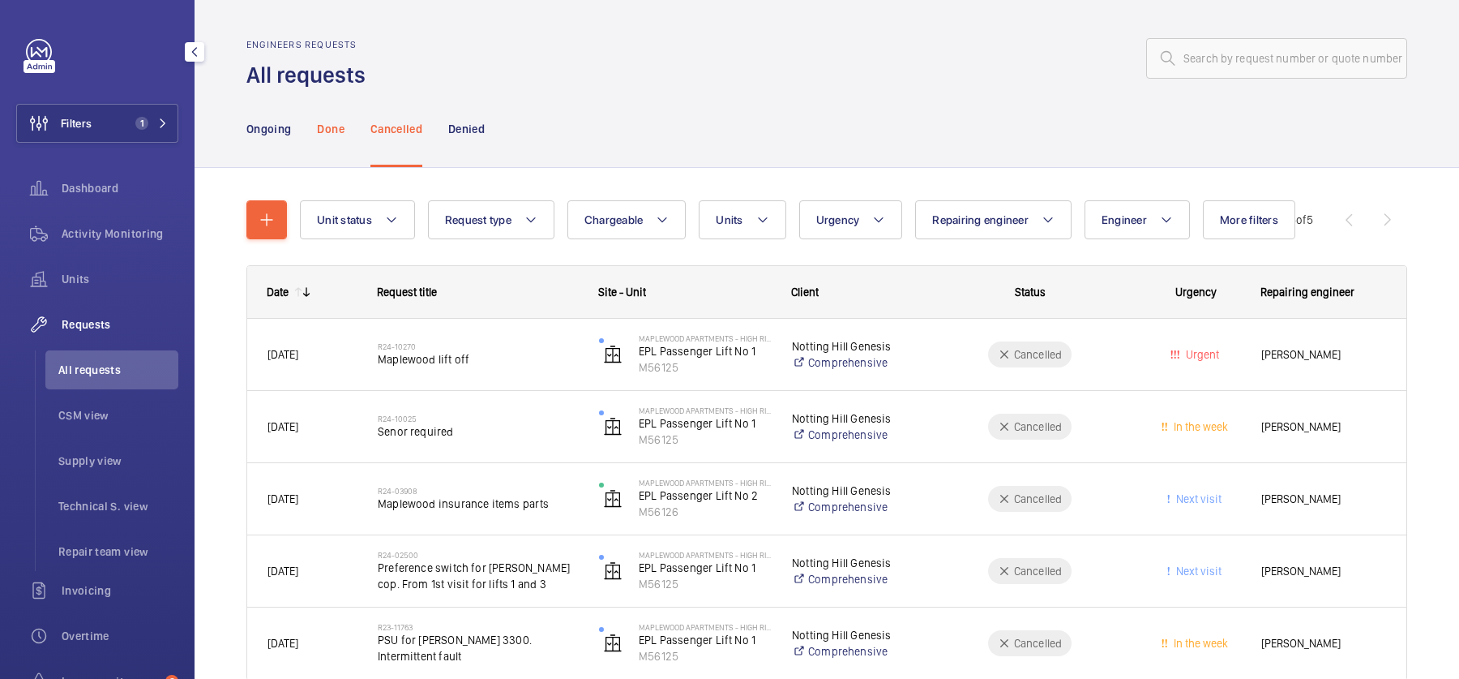
click at [342, 138] on div "Done" at bounding box center [330, 128] width 27 height 77
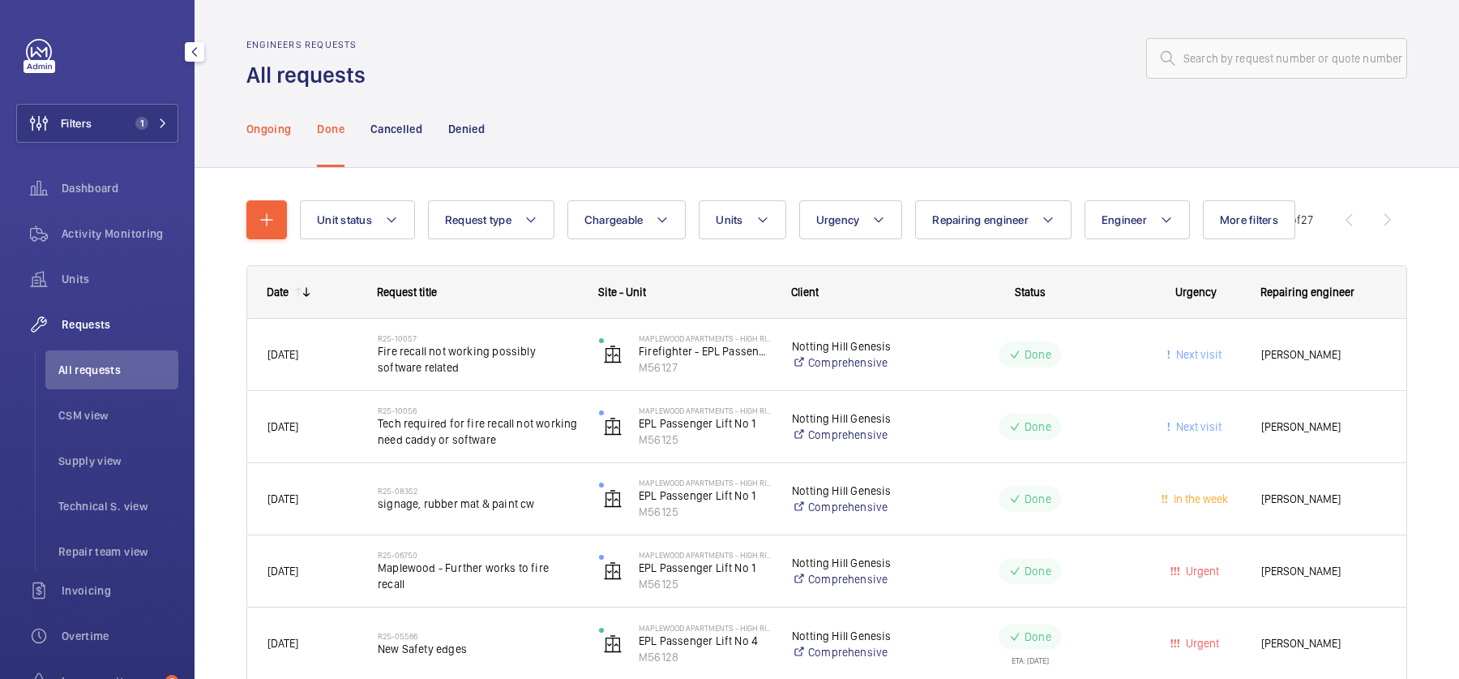
click at [255, 127] on p "Ongoing" at bounding box center [268, 129] width 45 height 16
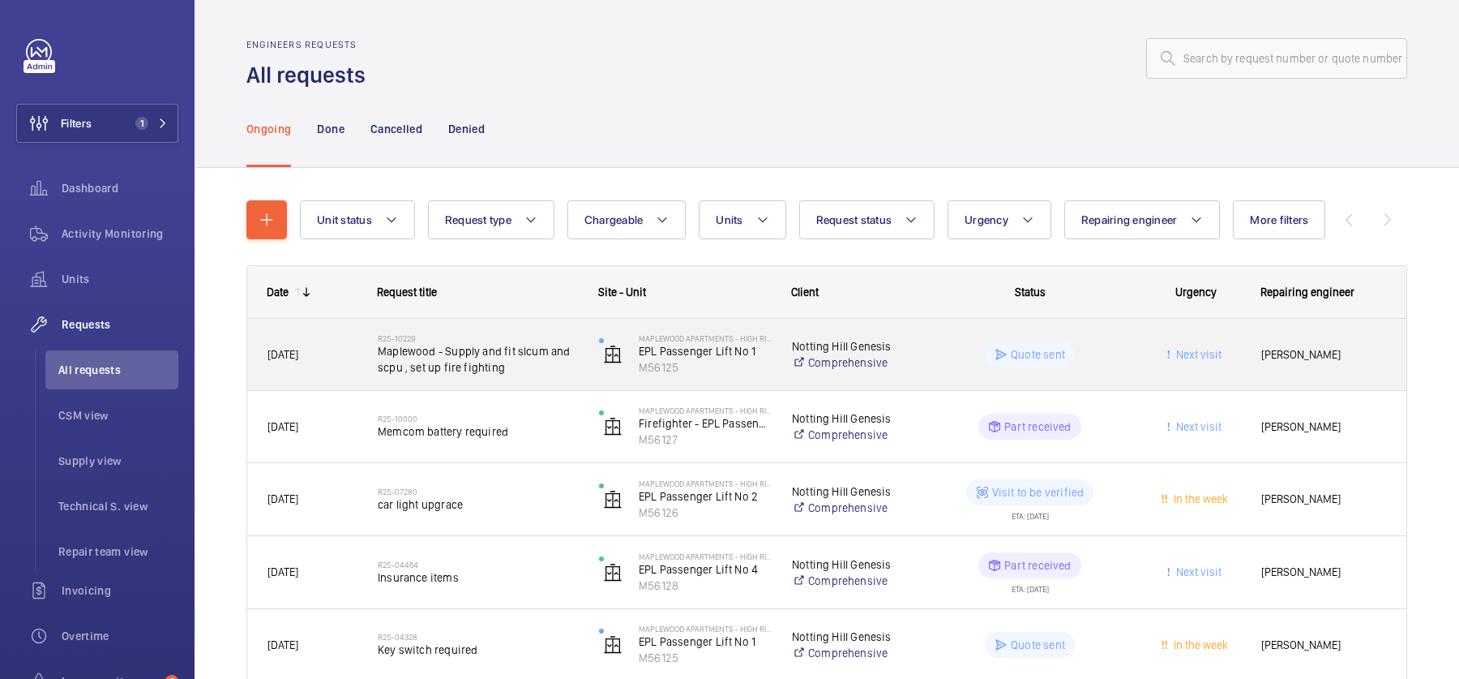
click at [501, 359] on span "Maplewood - Supply and fit slcum and scpu , set up fire fighting" at bounding box center [478, 359] width 200 height 32
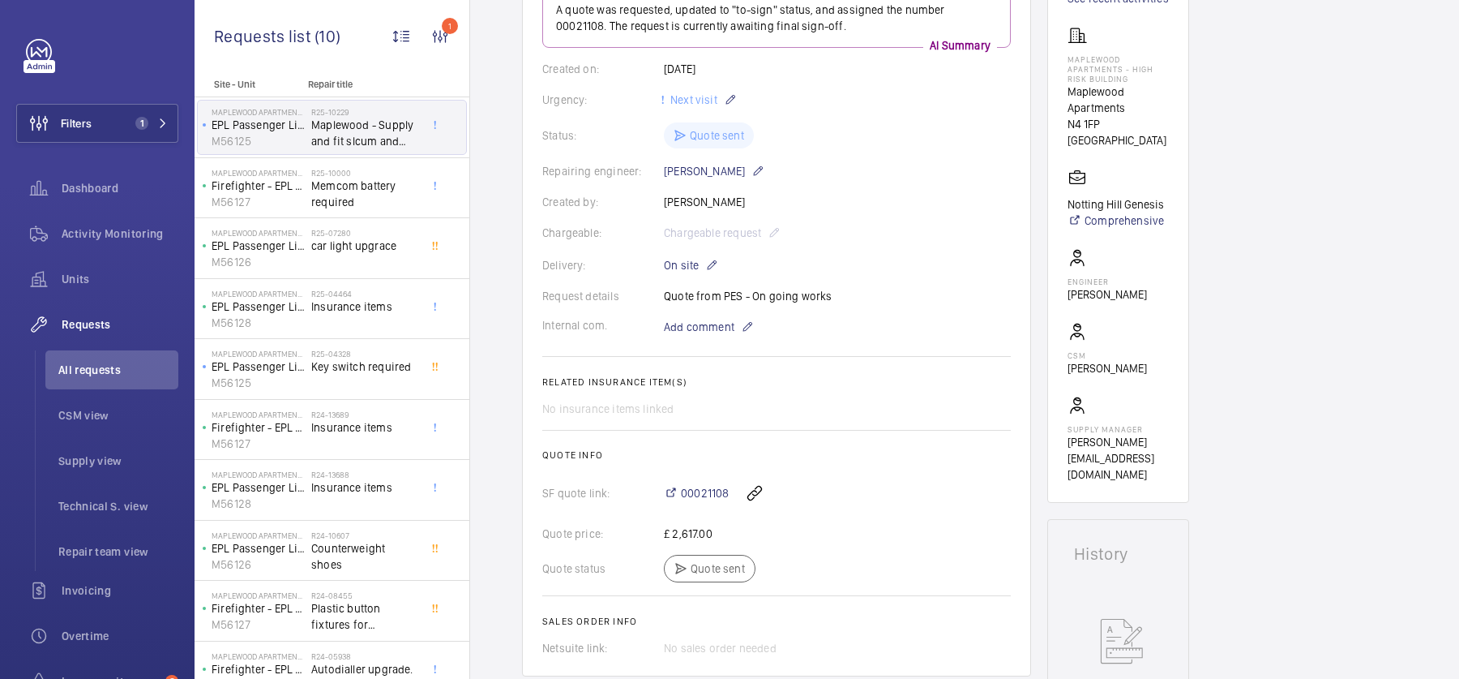
scroll to position [322, 0]
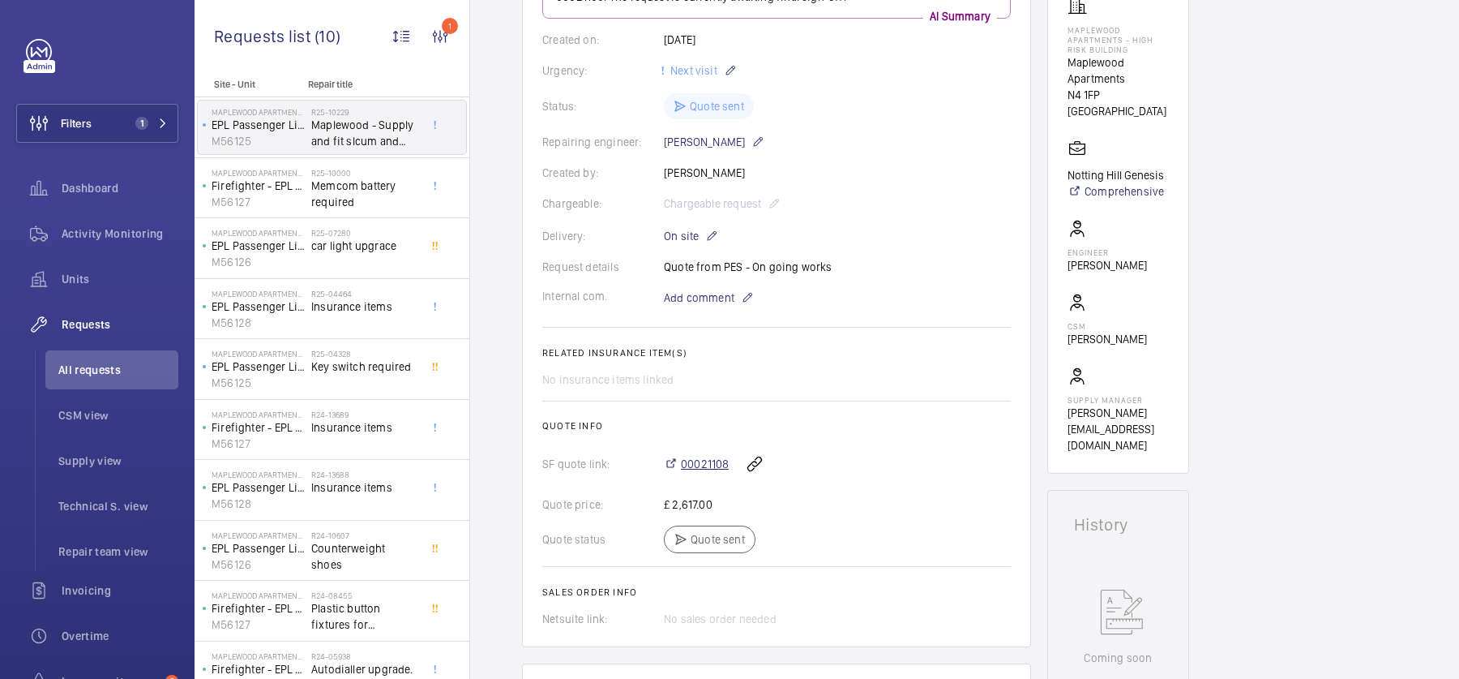
click at [713, 465] on span "00021108" at bounding box center [705, 464] width 48 height 16
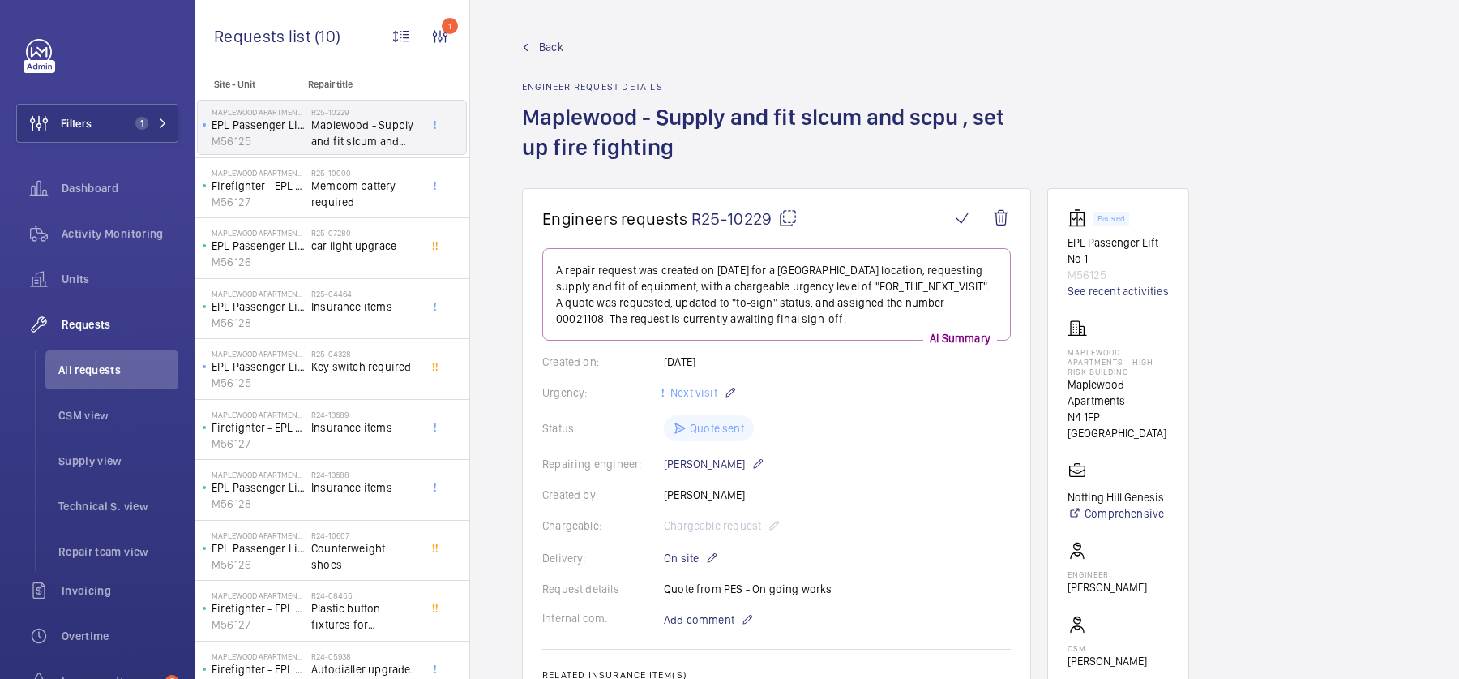
click at [546, 45] on span "Back" at bounding box center [551, 47] width 24 height 16
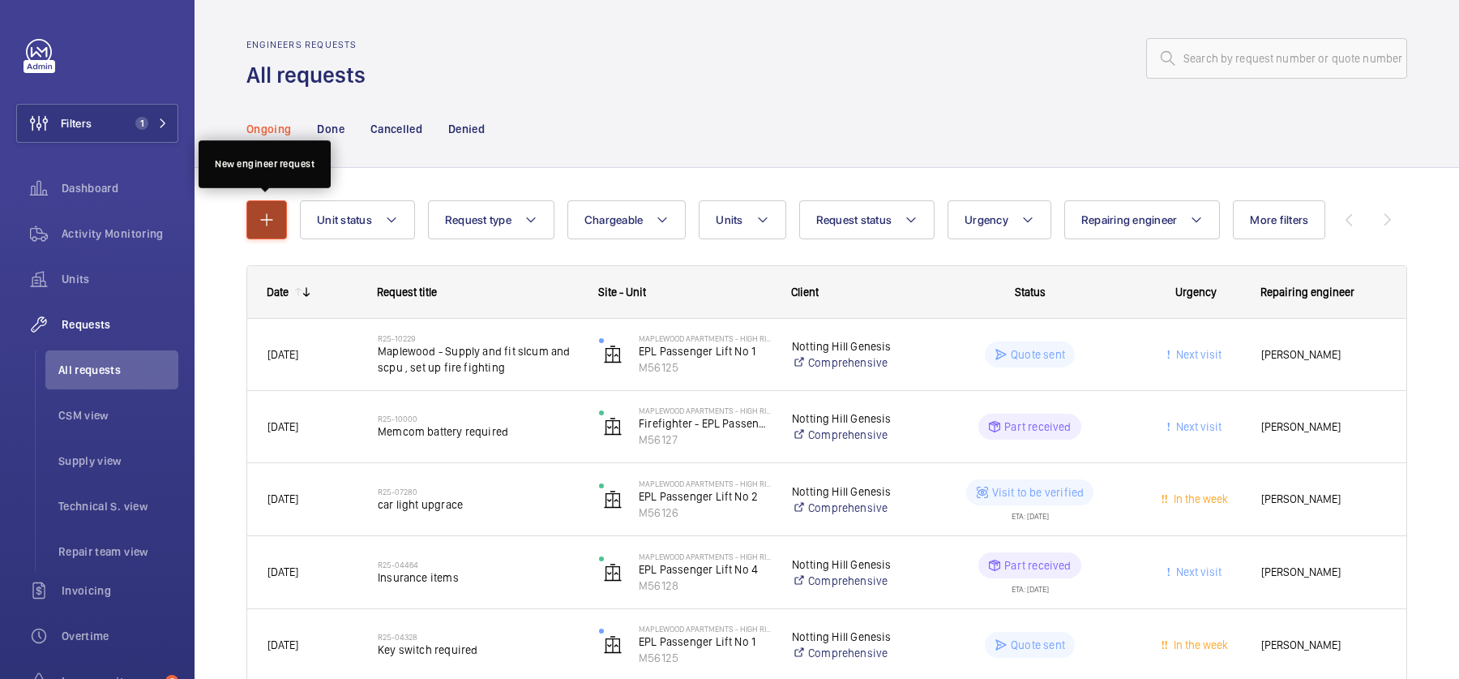
click at [272, 212] on mat-icon "button" at bounding box center [266, 219] width 19 height 19
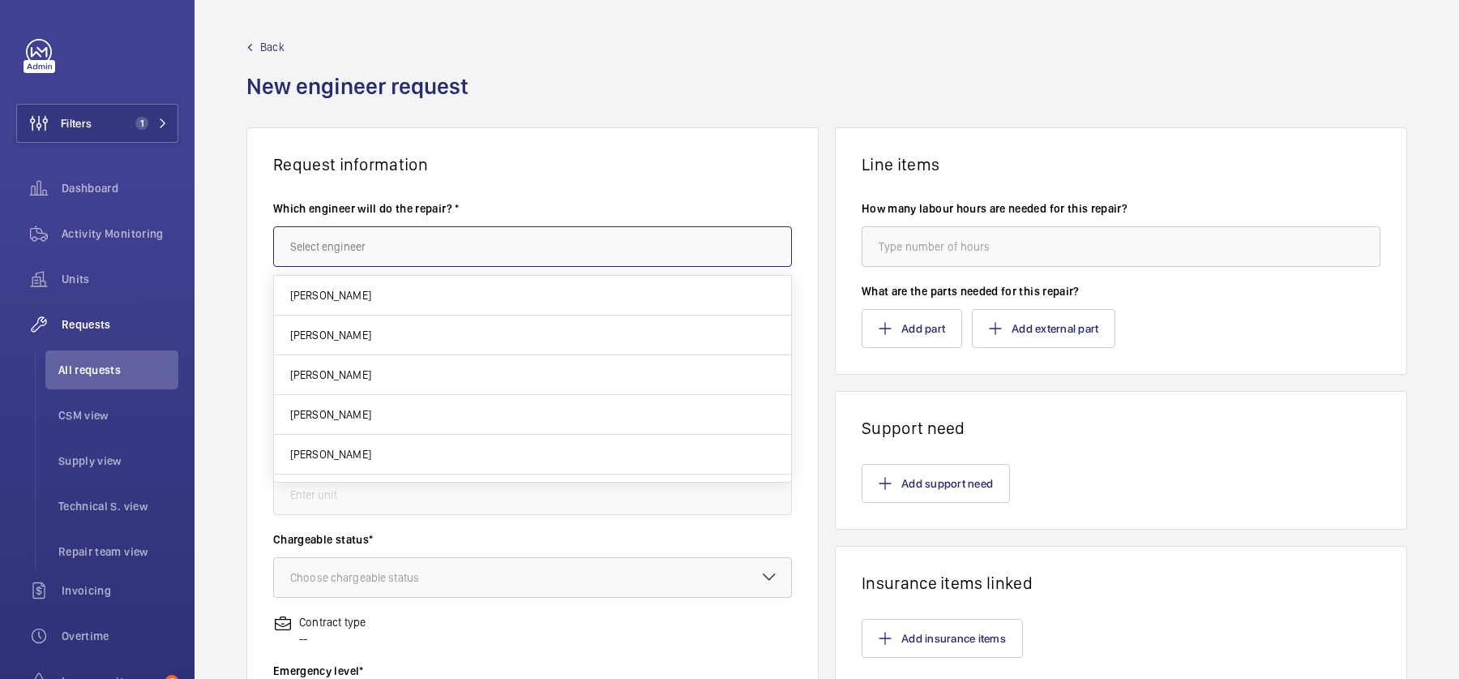
click at [350, 262] on input "text" at bounding box center [532, 246] width 519 height 41
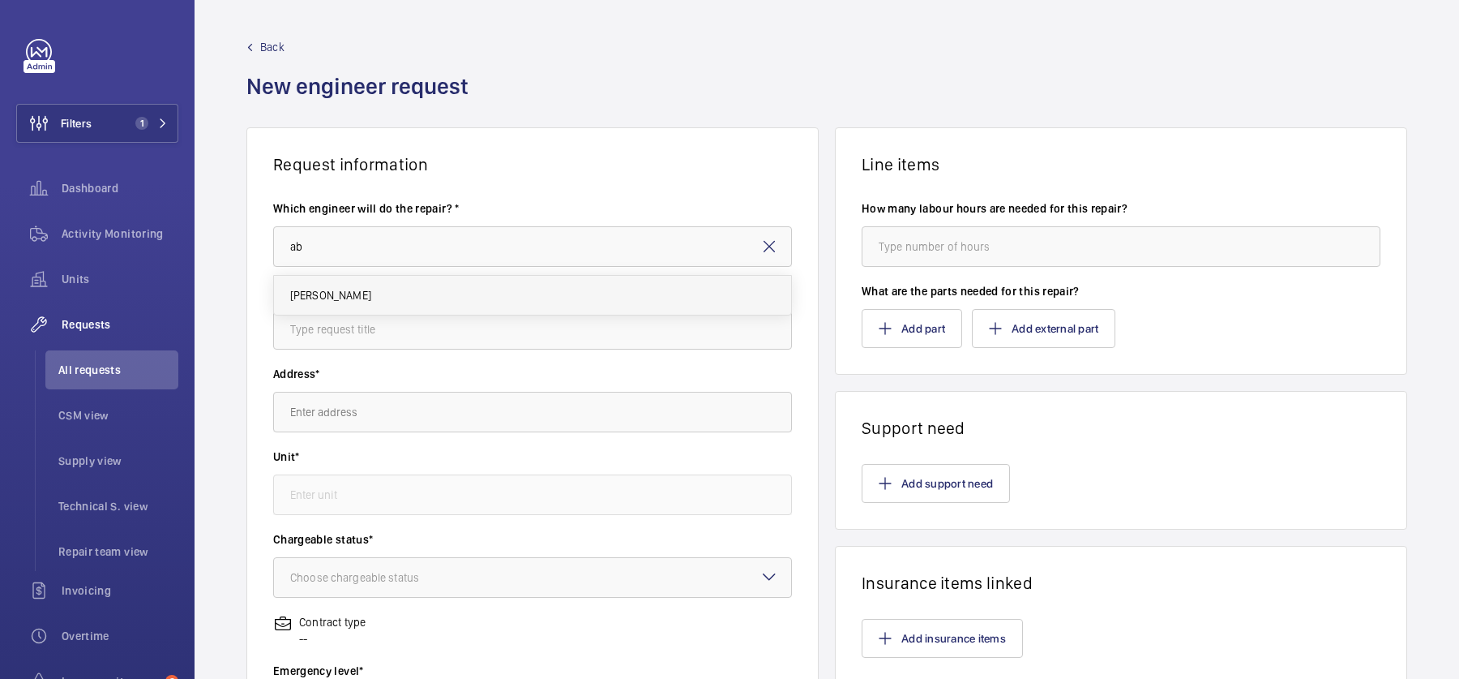
click at [289, 308] on mat-option "[PERSON_NAME]" at bounding box center [533, 295] width 518 height 39
type input "[PERSON_NAME]"
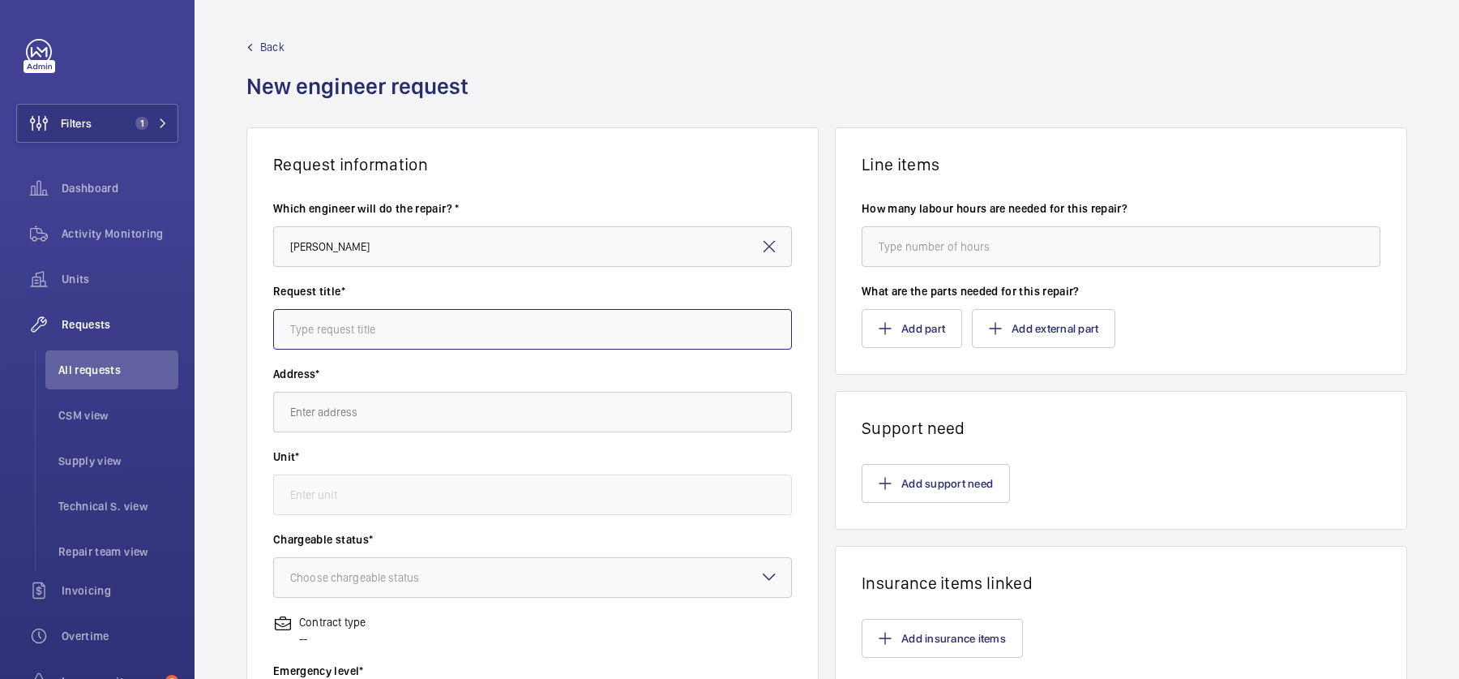
click at [494, 320] on input "text" at bounding box center [532, 329] width 519 height 41
paste input "lin indicator line and SBBD has a fault on. by passed the PCB to ensure FF func…"
type input "lin indicator line and SBBD has a fault on. by passed the PCB to ensure FF func…"
click at [486, 414] on input "text" at bounding box center [532, 412] width 519 height 41
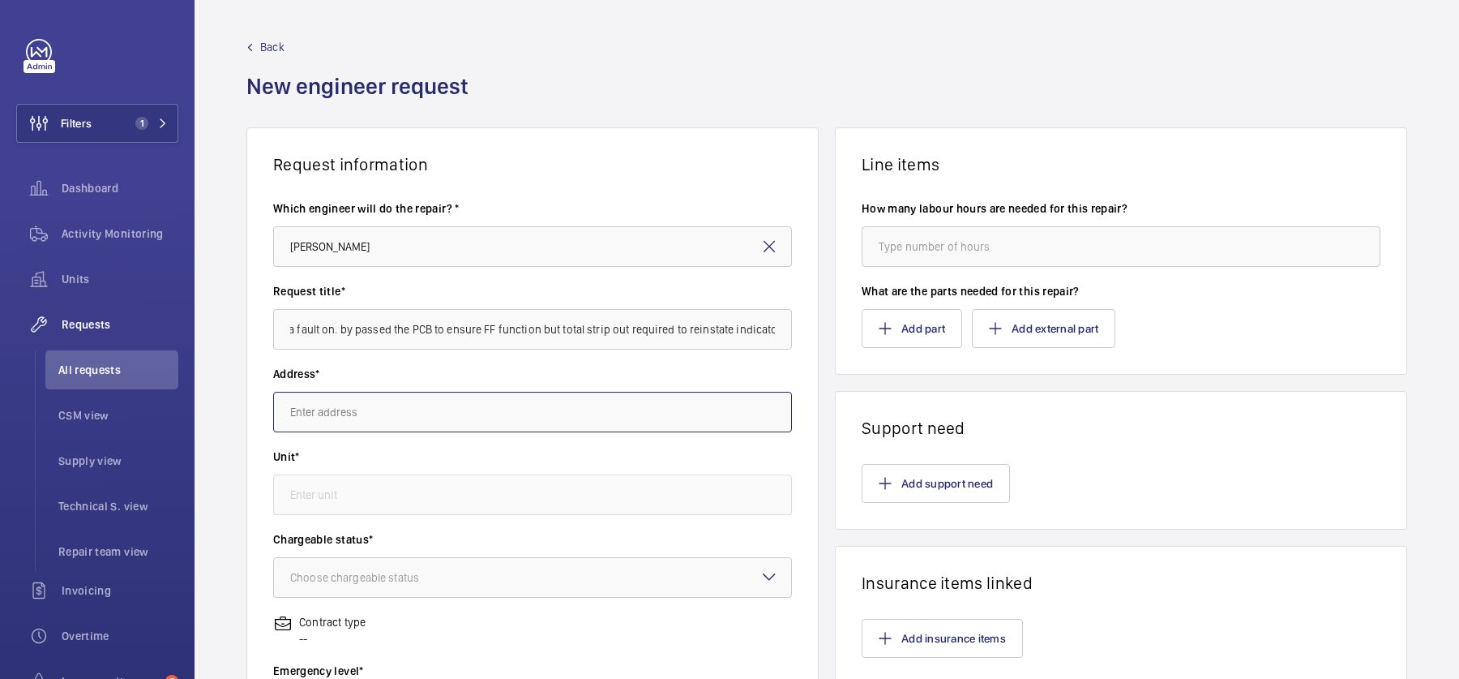
scroll to position [0, 0]
click at [408, 469] on mat-option "Maplewood Apartments - High Risk Building Maplewood Apartments, N4 1FP LONDON" at bounding box center [533, 460] width 518 height 39
type input "Maplewood Apartments - High Risk Building Maplewood Apartments, N4 1FP LONDON"
click at [307, 328] on input "lin indicator line and SBBD has a fault on. by passed the PCB to ensure FF func…" at bounding box center [532, 329] width 519 height 41
click at [326, 504] on input "text" at bounding box center [532, 494] width 519 height 41
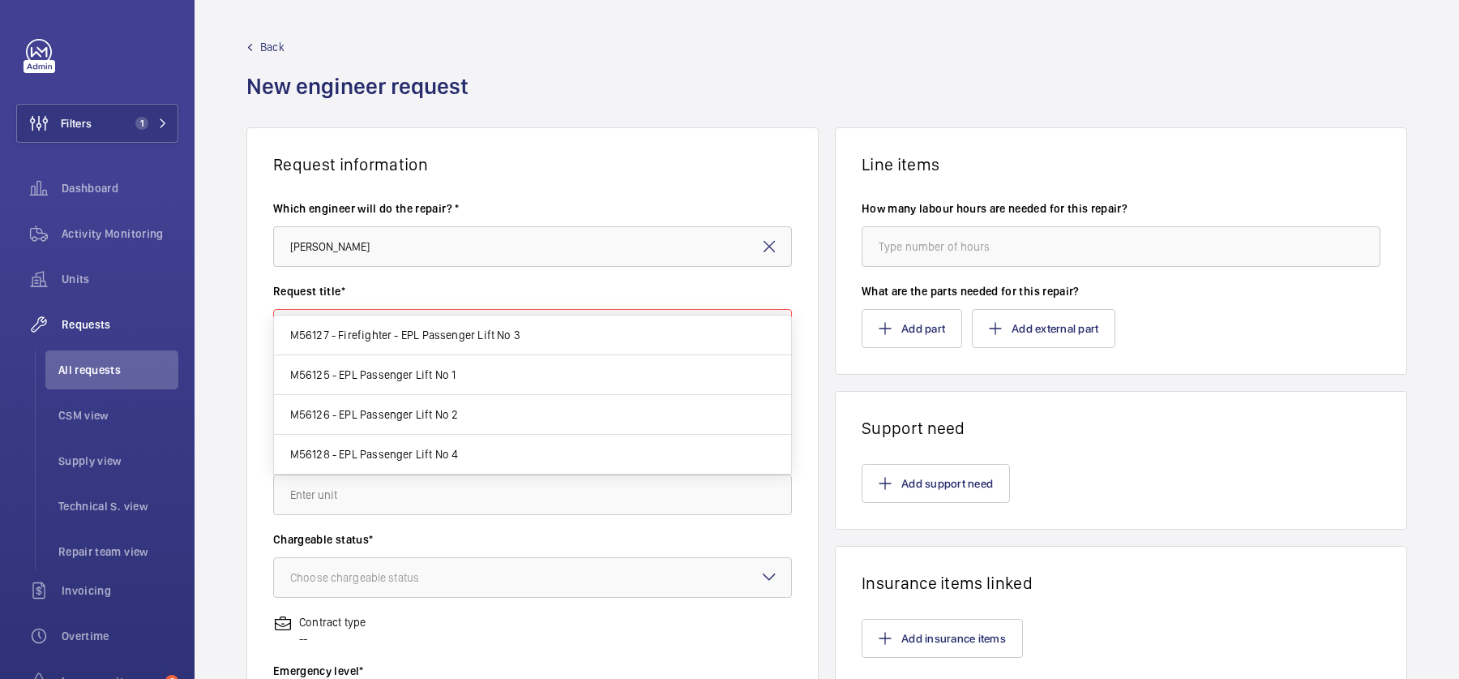
click at [319, 305] on wm-front-input "Request title* lin indicator line and SBBD has a fault on. by passed the PCB to…" at bounding box center [532, 316] width 519 height 66
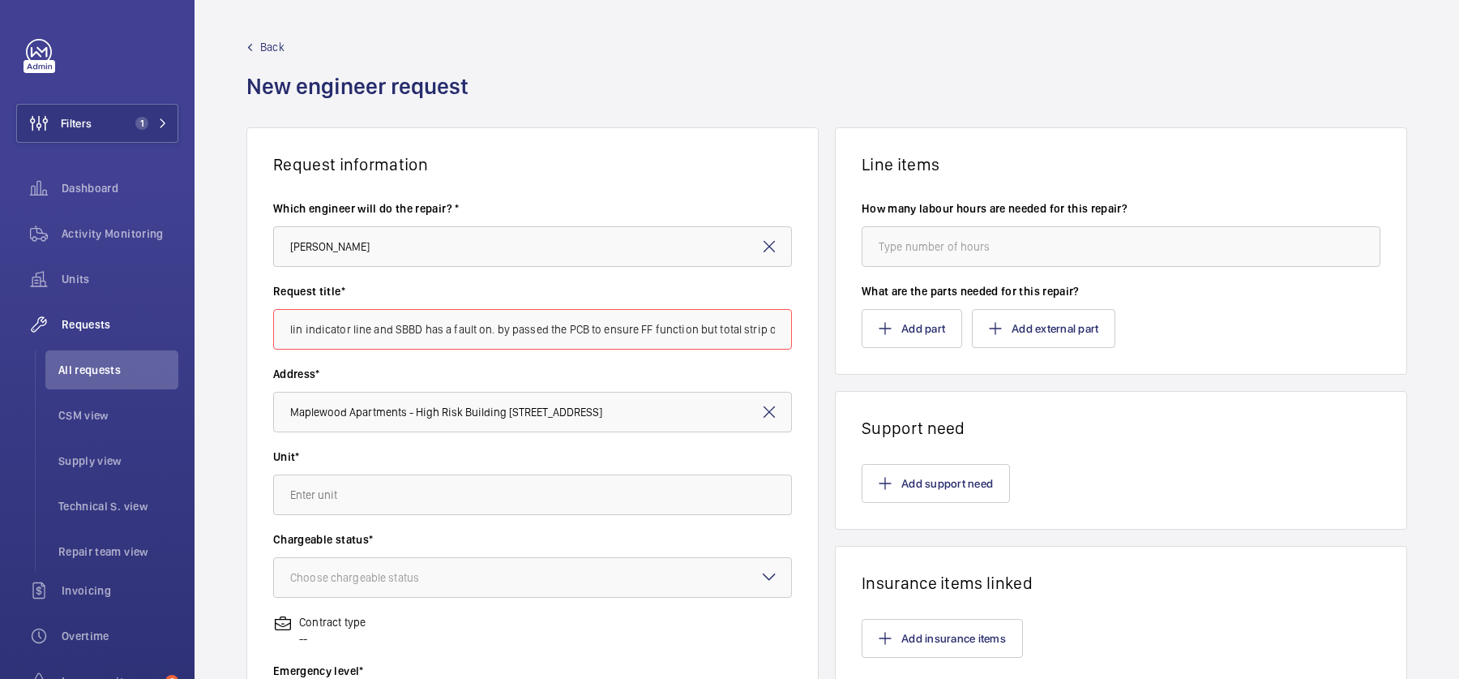
drag, startPoint x: 505, startPoint y: 330, endPoint x: 229, endPoint y: 306, distance: 276.7
click at [229, 306] on div "Request information Which engineer will do the repair? * Abby Archer Request ti…" at bounding box center [827, 571] width 1265 height 888
type input "passed the PCB to ensure FF function but total strip out required to reinstate …"
click at [447, 500] on input "text" at bounding box center [532, 494] width 519 height 41
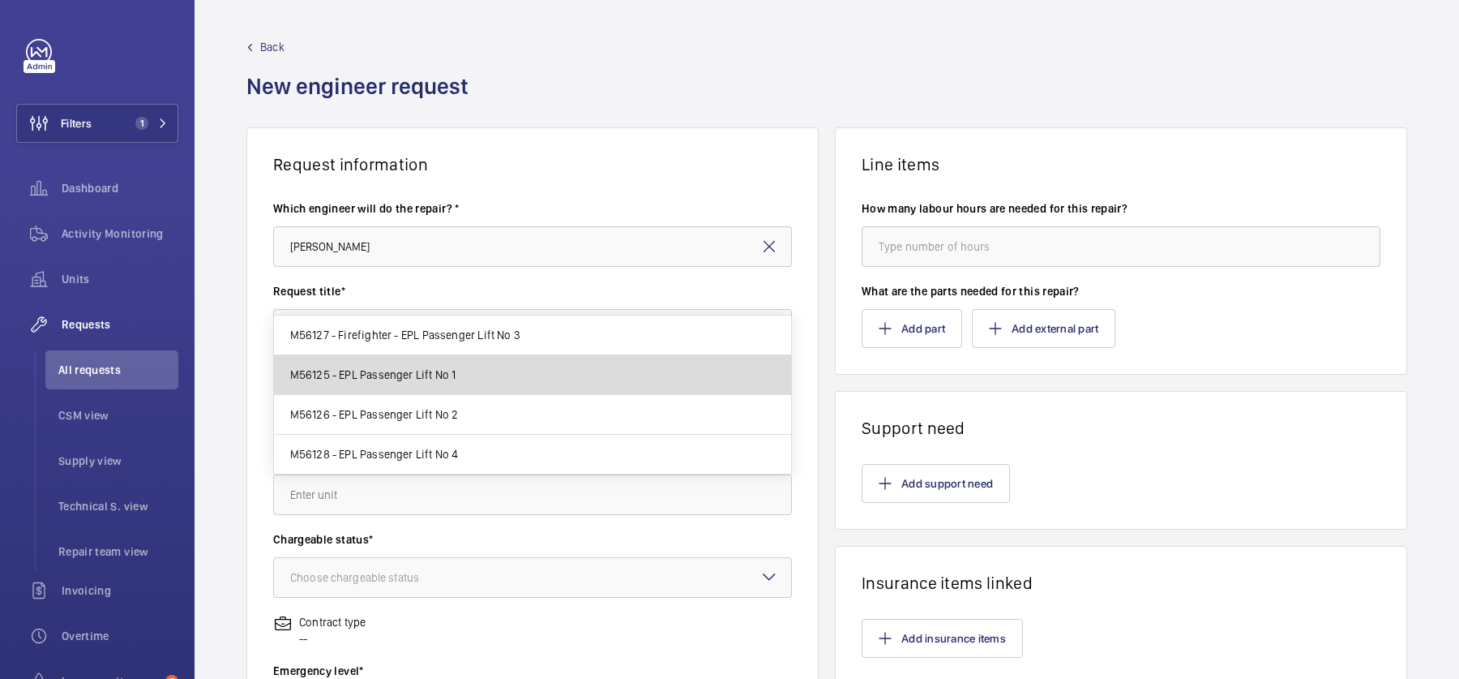
click at [469, 383] on mat-option "M56125 - EPL Passenger Lift No 1" at bounding box center [533, 375] width 518 height 40
type input "M56125 - EPL Passenger Lift No 1"
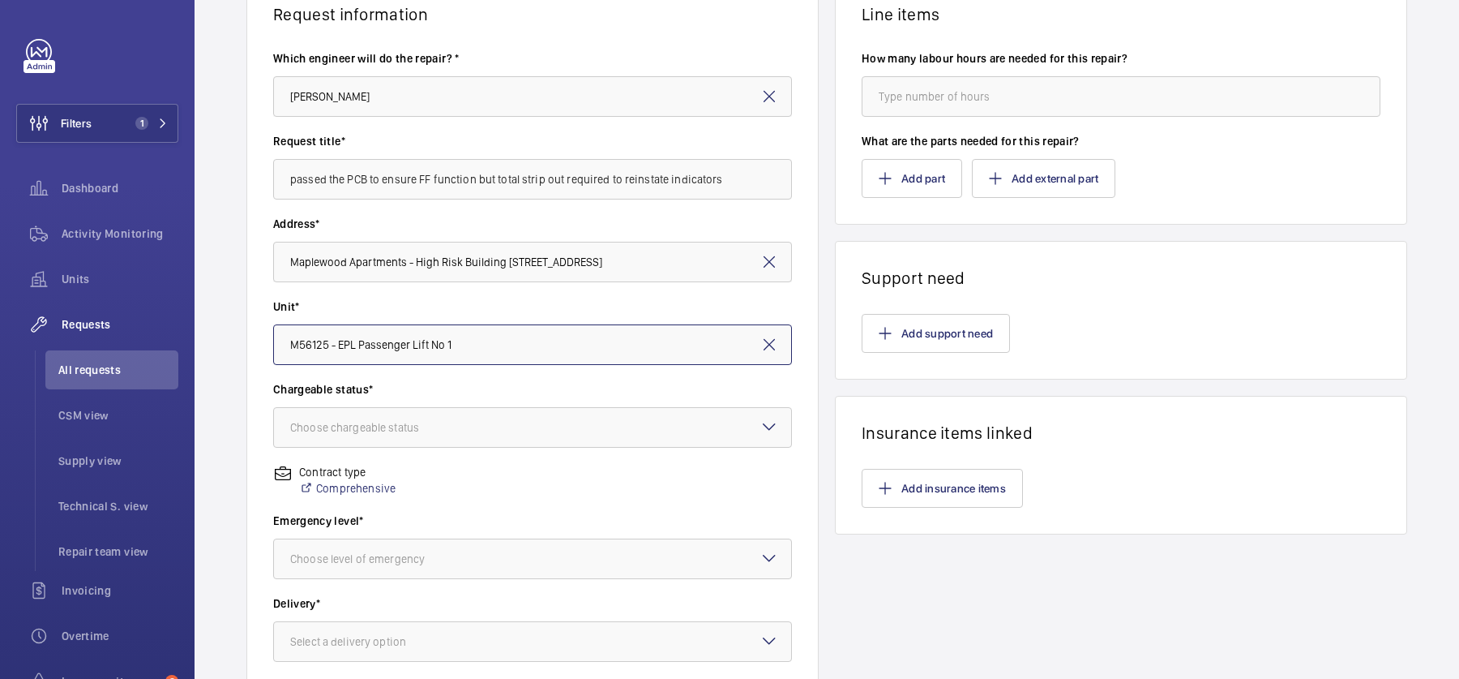
scroll to position [175, 0]
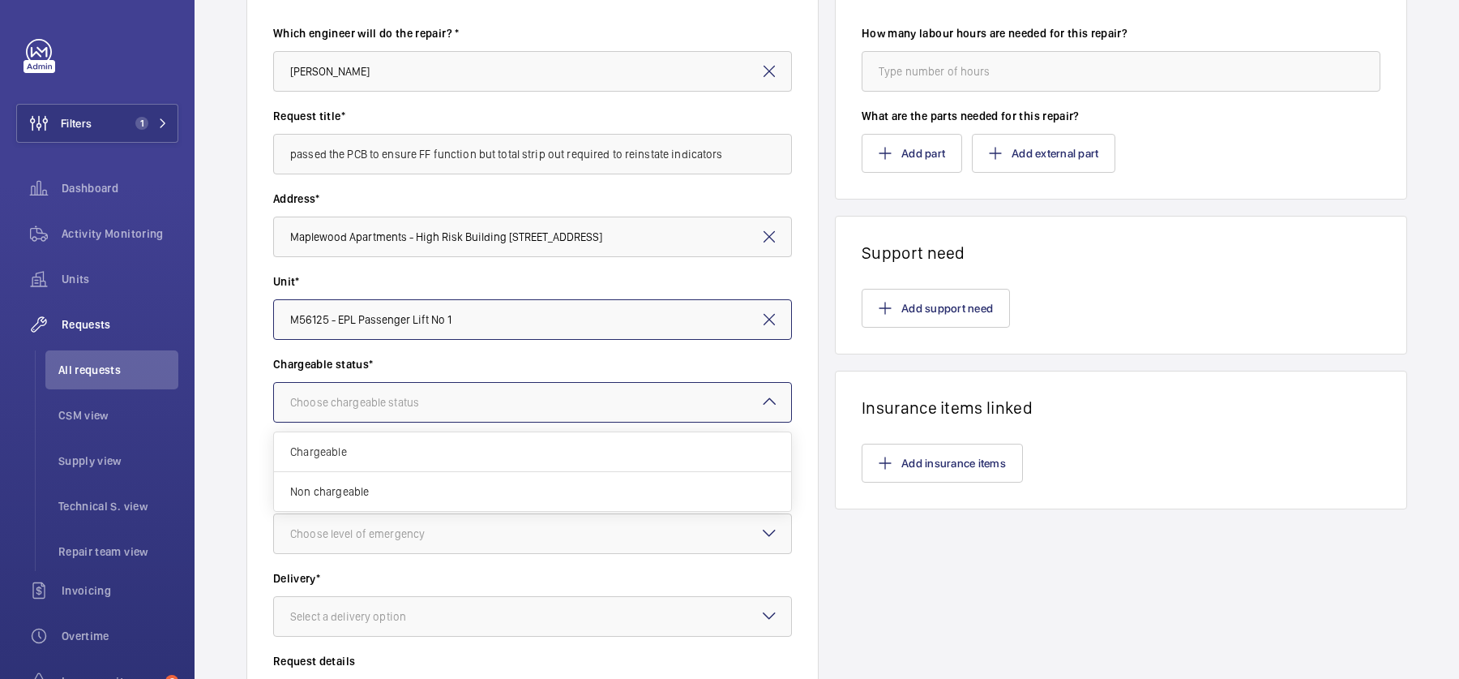
click at [390, 386] on div at bounding box center [532, 402] width 517 height 39
click at [391, 460] on div "Chargeable" at bounding box center [532, 452] width 517 height 40
click at [406, 523] on div at bounding box center [532, 533] width 517 height 39
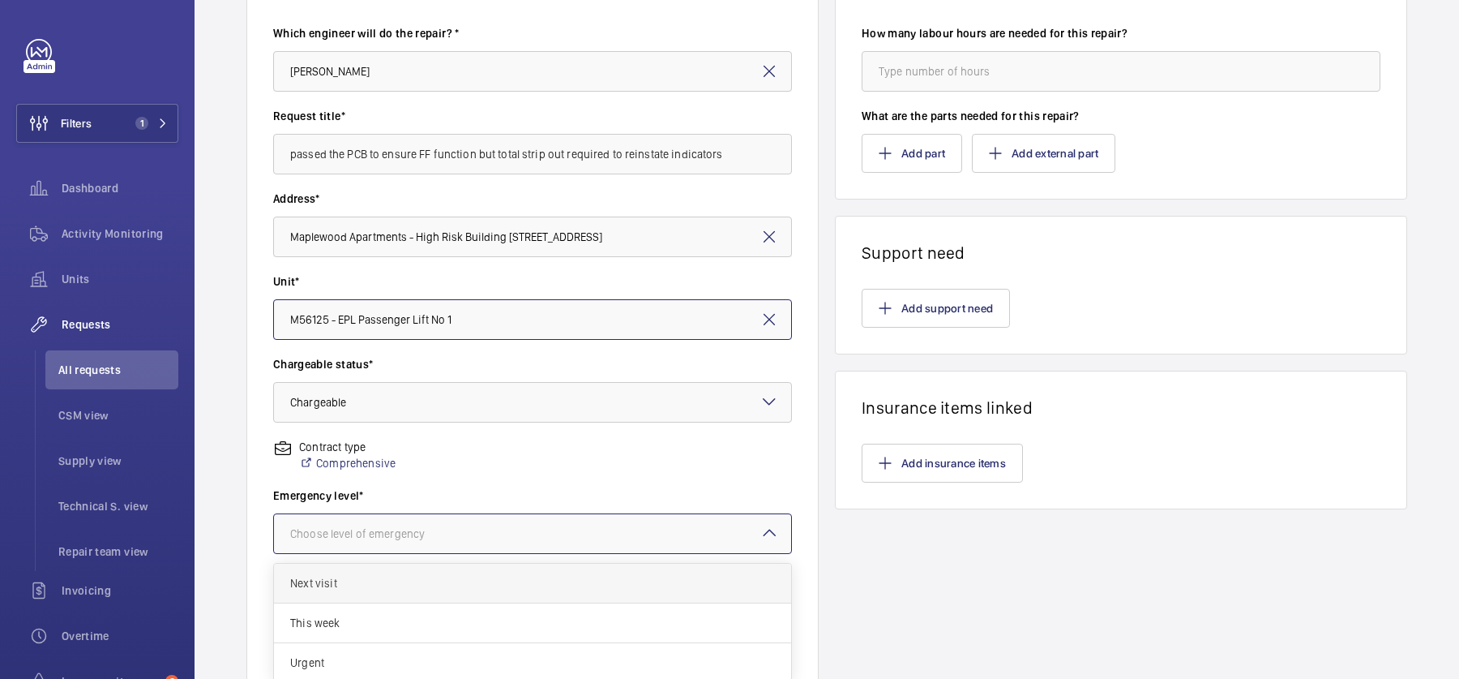
click at [382, 580] on span "Next visit" at bounding box center [532, 583] width 485 height 16
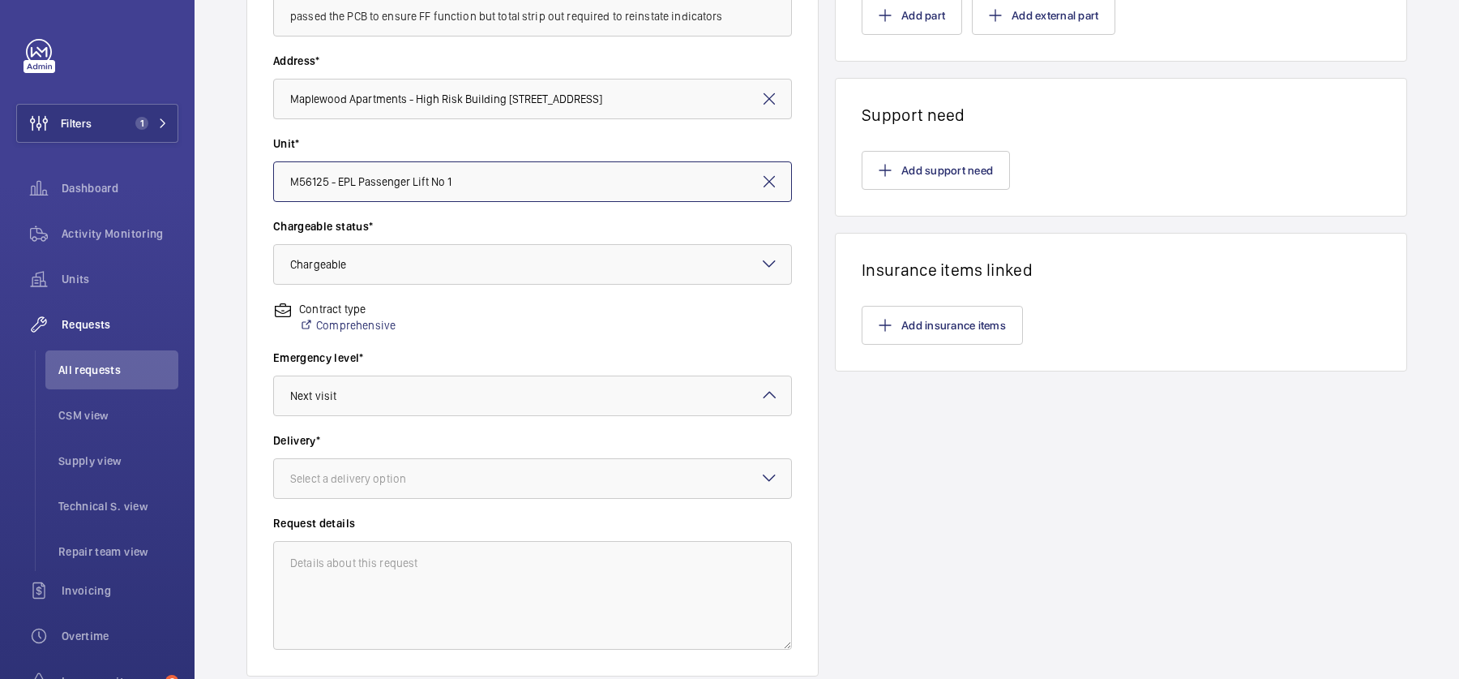
scroll to position [332, 0]
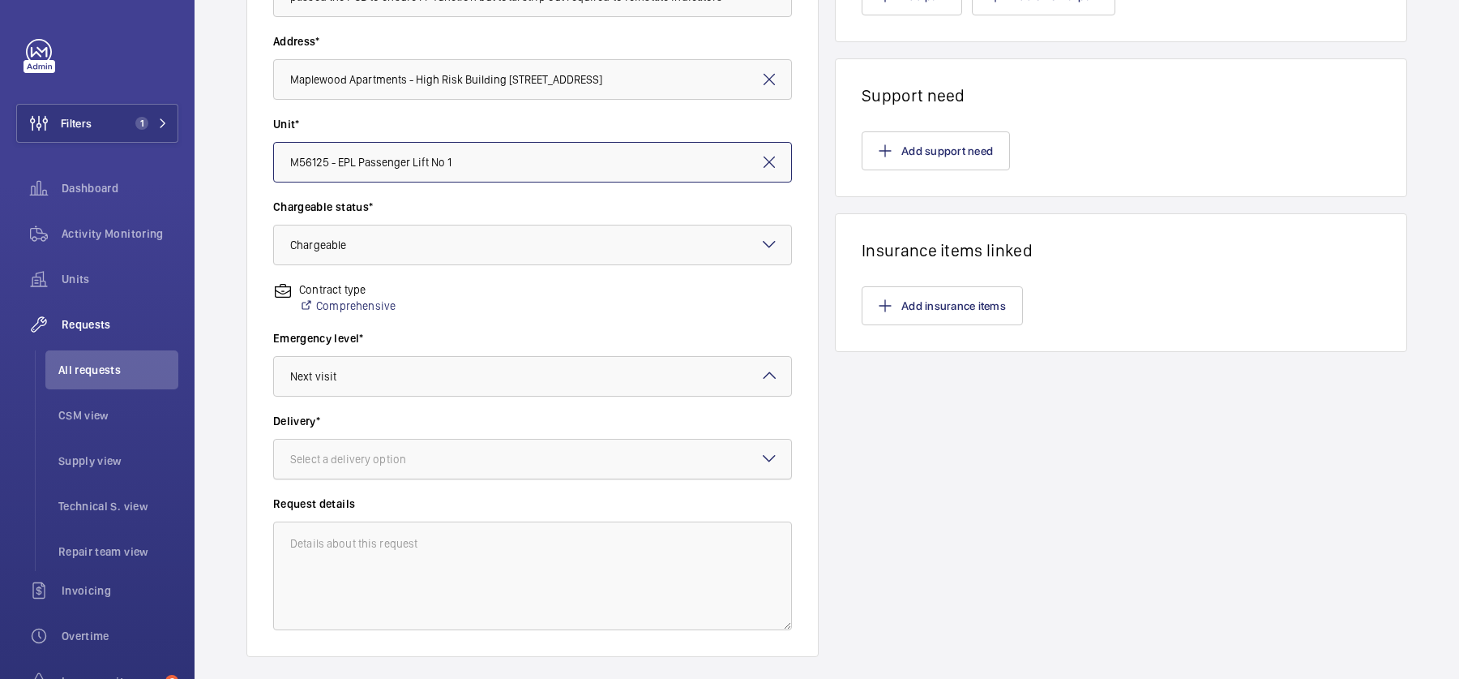
click at [346, 447] on div at bounding box center [532, 458] width 517 height 39
click at [347, 547] on span "On site" at bounding box center [532, 548] width 485 height 16
click at [422, 548] on textarea at bounding box center [532, 575] width 519 height 109
paste textarea "lin indicator line and SBBD has a fault on. by passed the PCB to ensure FF func…"
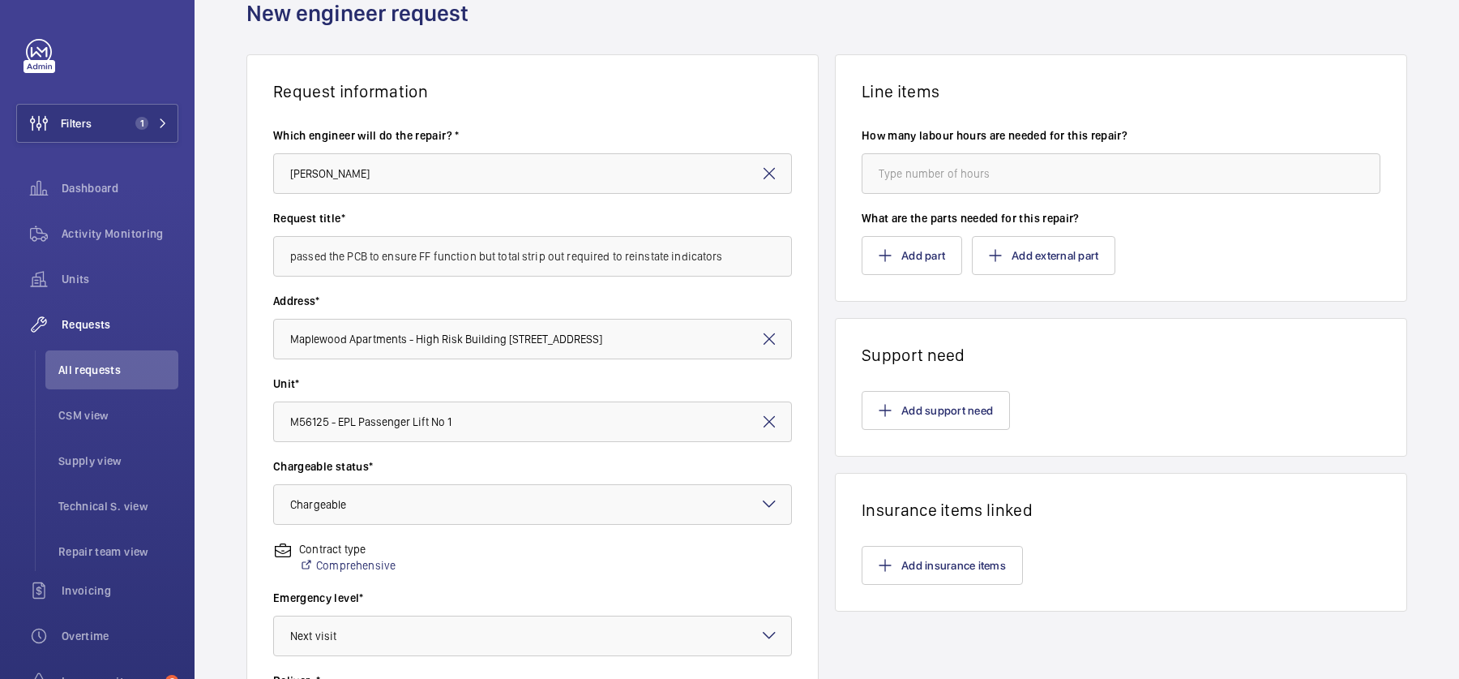
scroll to position [0, 0]
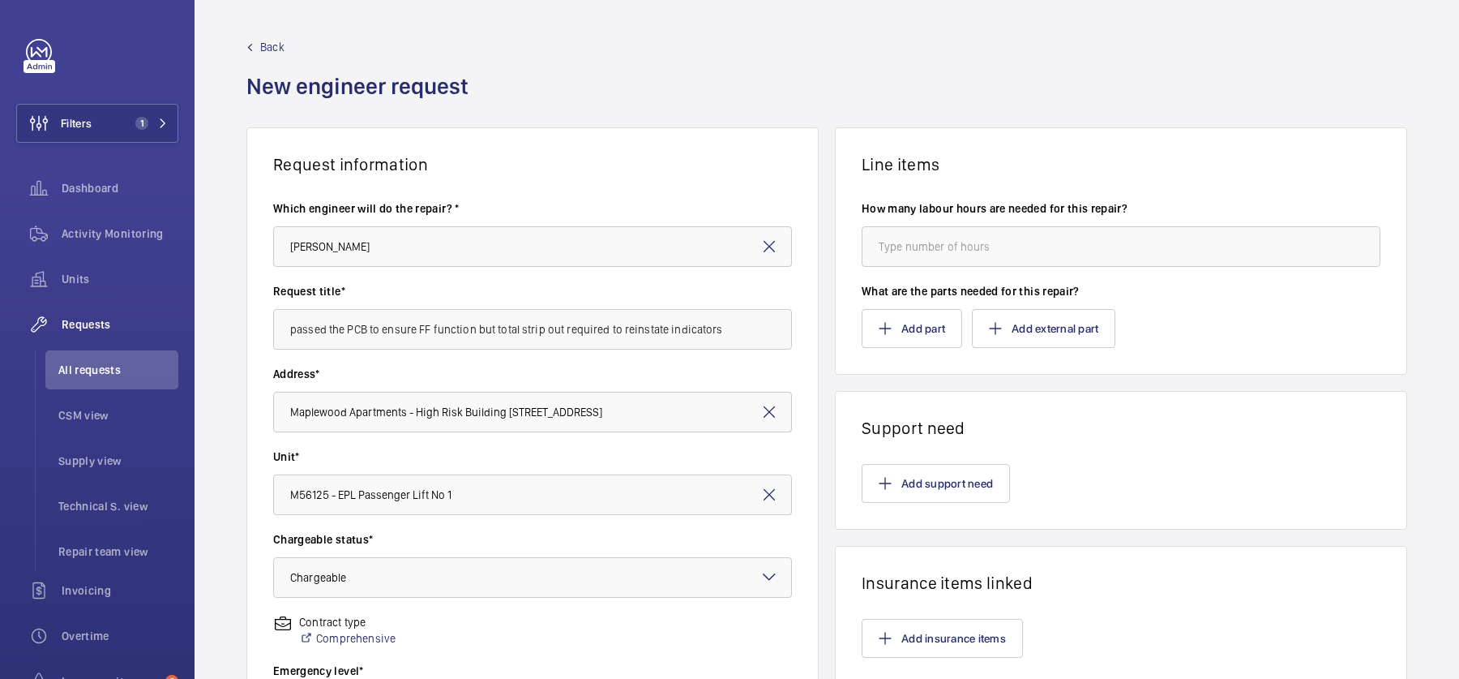
type textarea "lin indicator line and SBBD has a fault on. by passed the PCB to ensure FF func…"
click at [964, 219] on wm-front-input "How many labour hours are needed for this repair?" at bounding box center [1121, 233] width 519 height 66
click at [976, 246] on input "number" at bounding box center [1121, 246] width 519 height 41
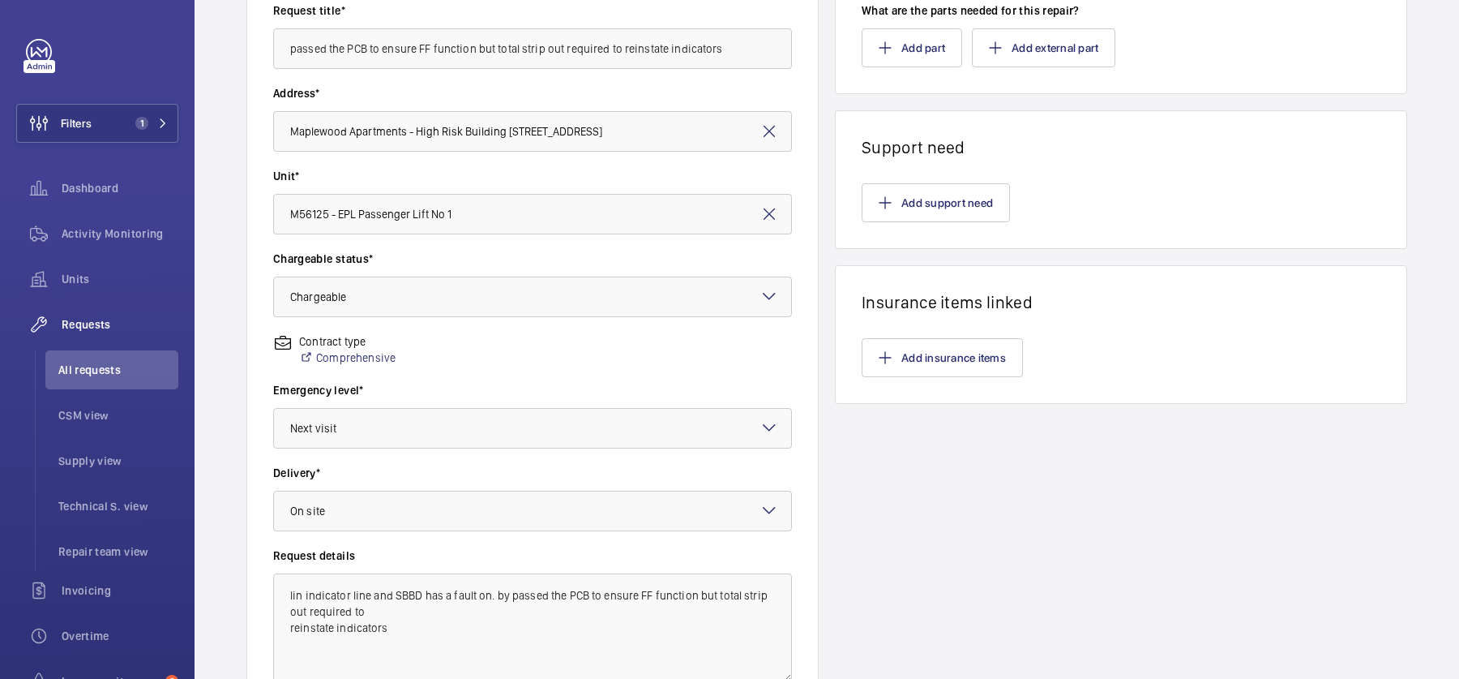
scroll to position [426, 0]
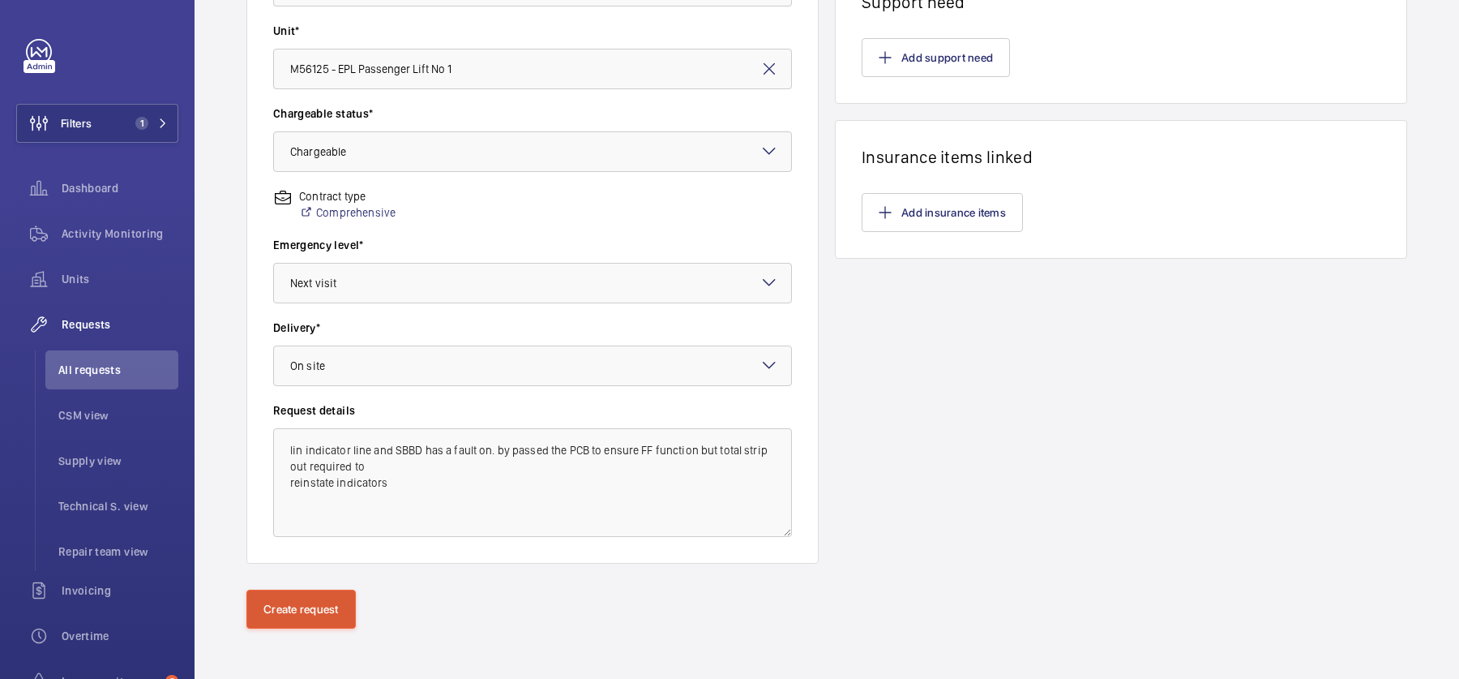
type input "8"
click at [312, 596] on button "Create request" at bounding box center [300, 608] width 109 height 39
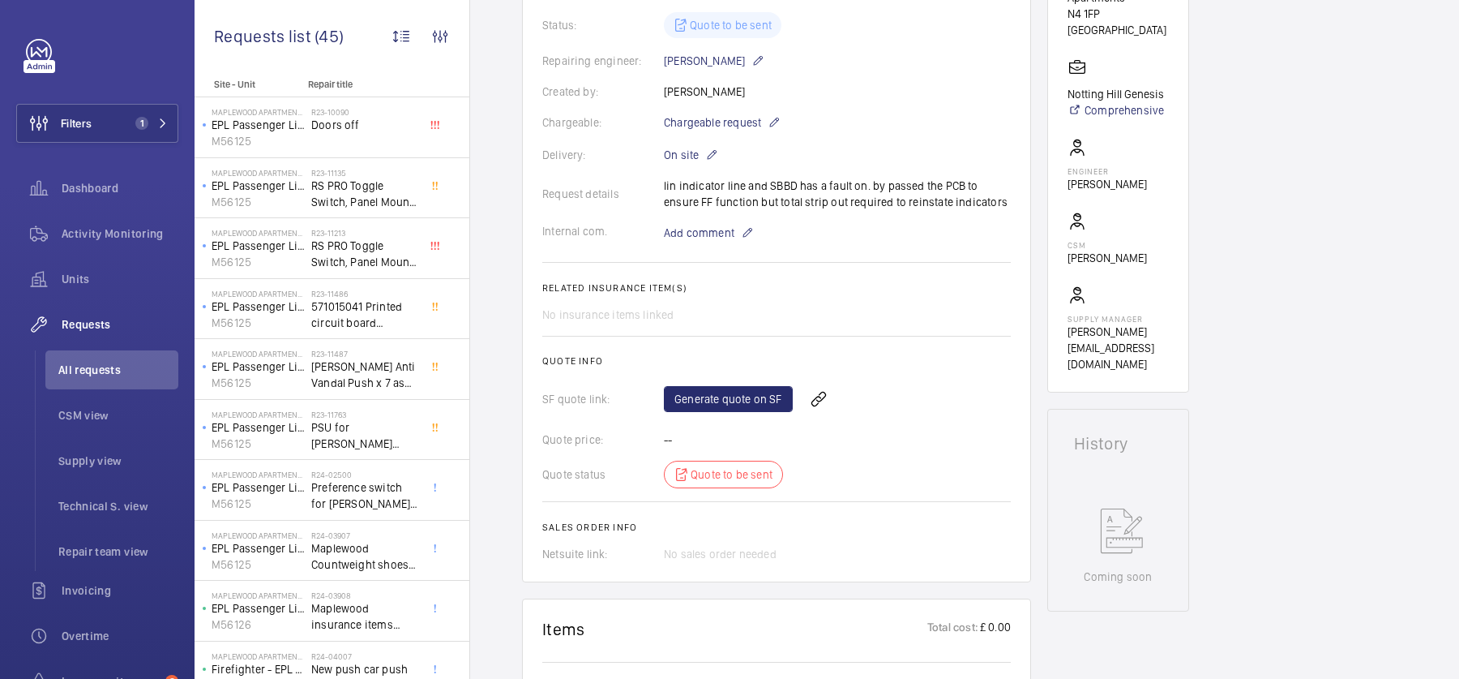
scroll to position [424, 0]
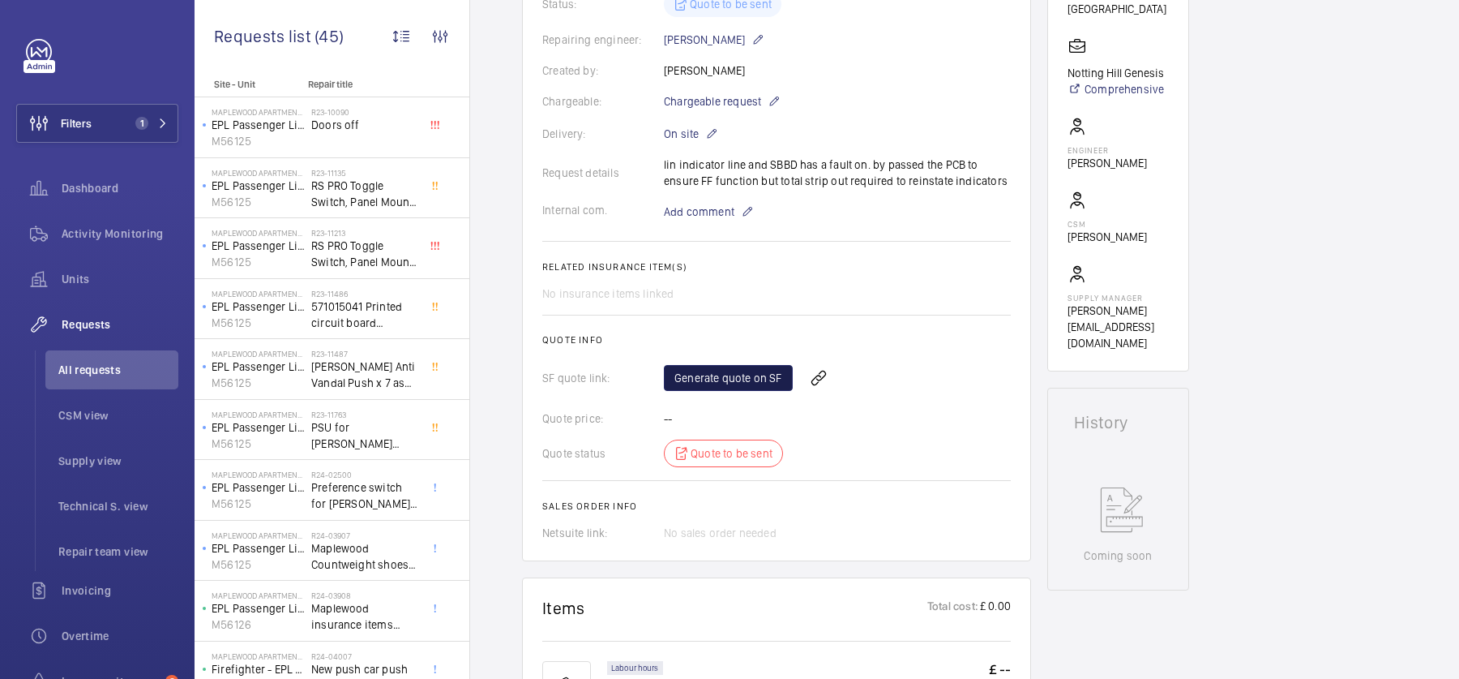
click at [746, 365] on link "Generate quote on SF" at bounding box center [728, 378] width 129 height 26
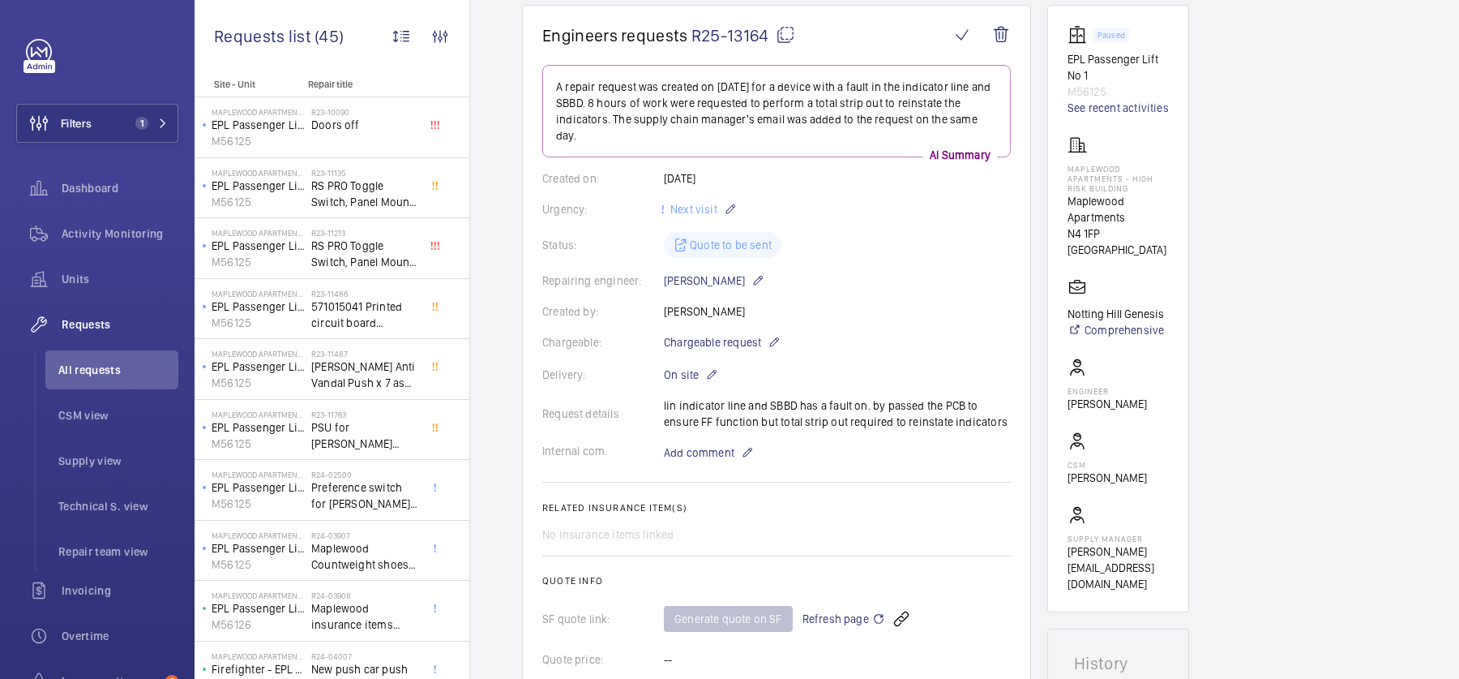
scroll to position [0, 0]
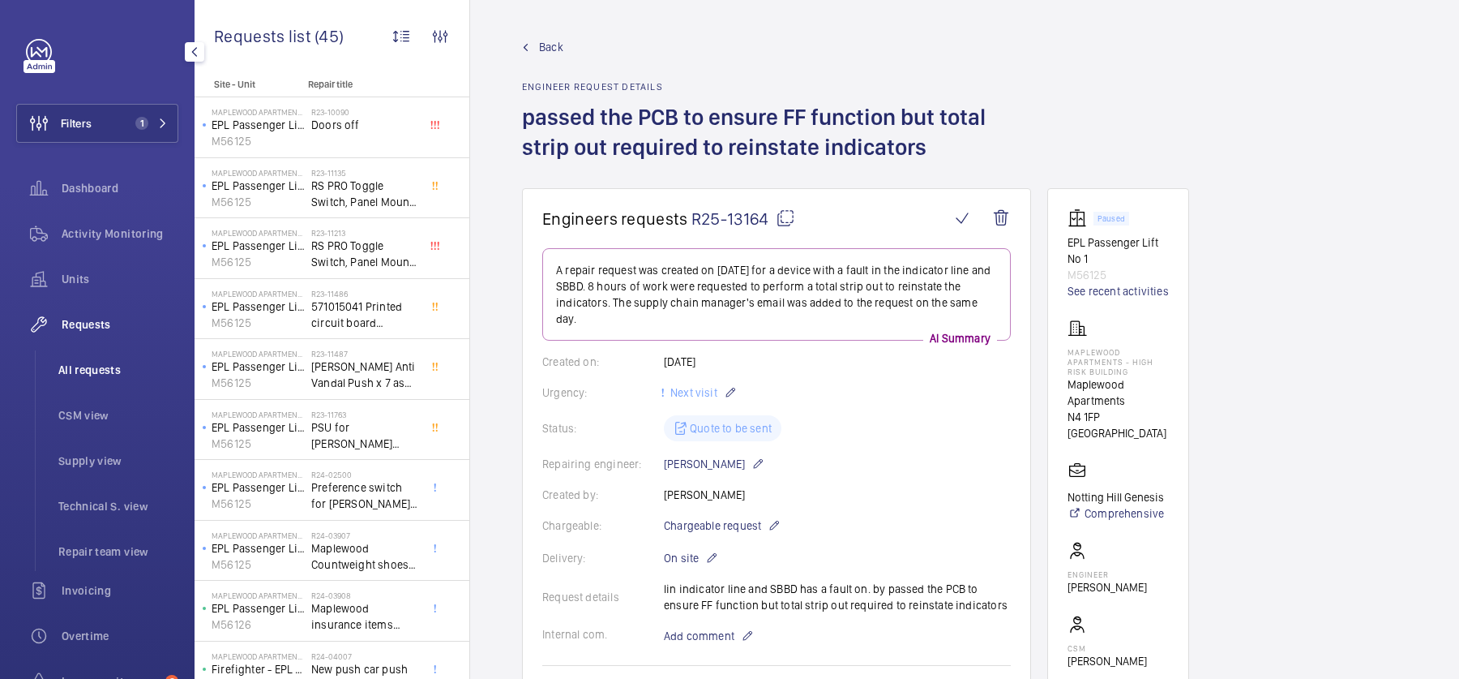
click at [118, 357] on li "All requests" at bounding box center [111, 369] width 133 height 39
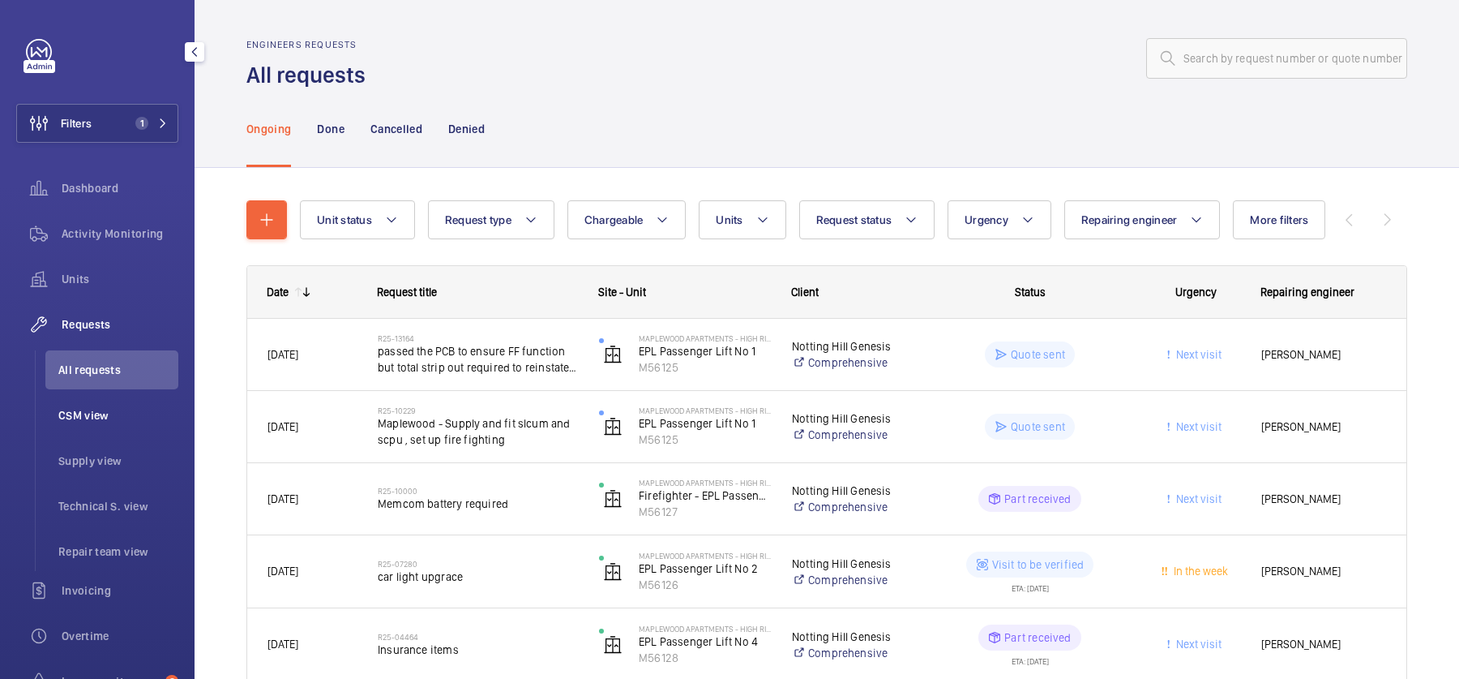
scroll to position [110, 0]
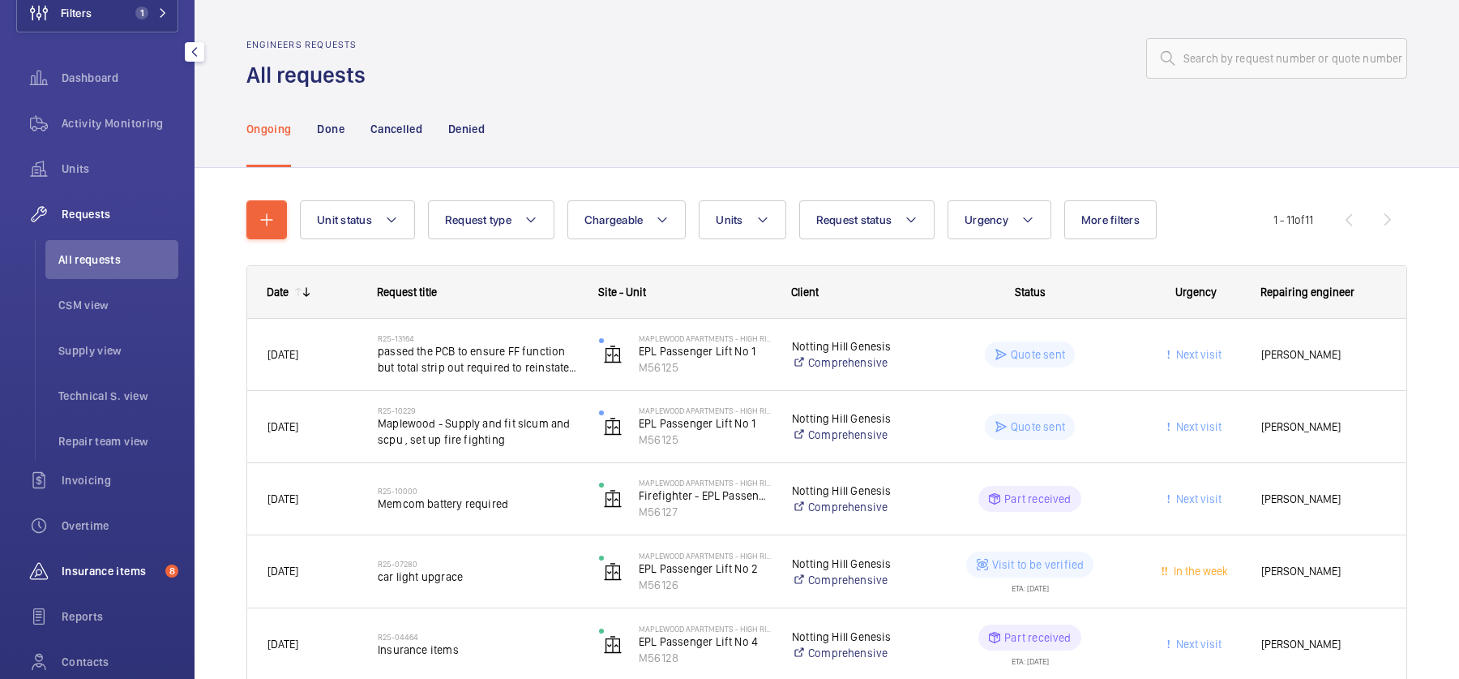
click at [108, 564] on span "Insurance items" at bounding box center [110, 571] width 97 height 16
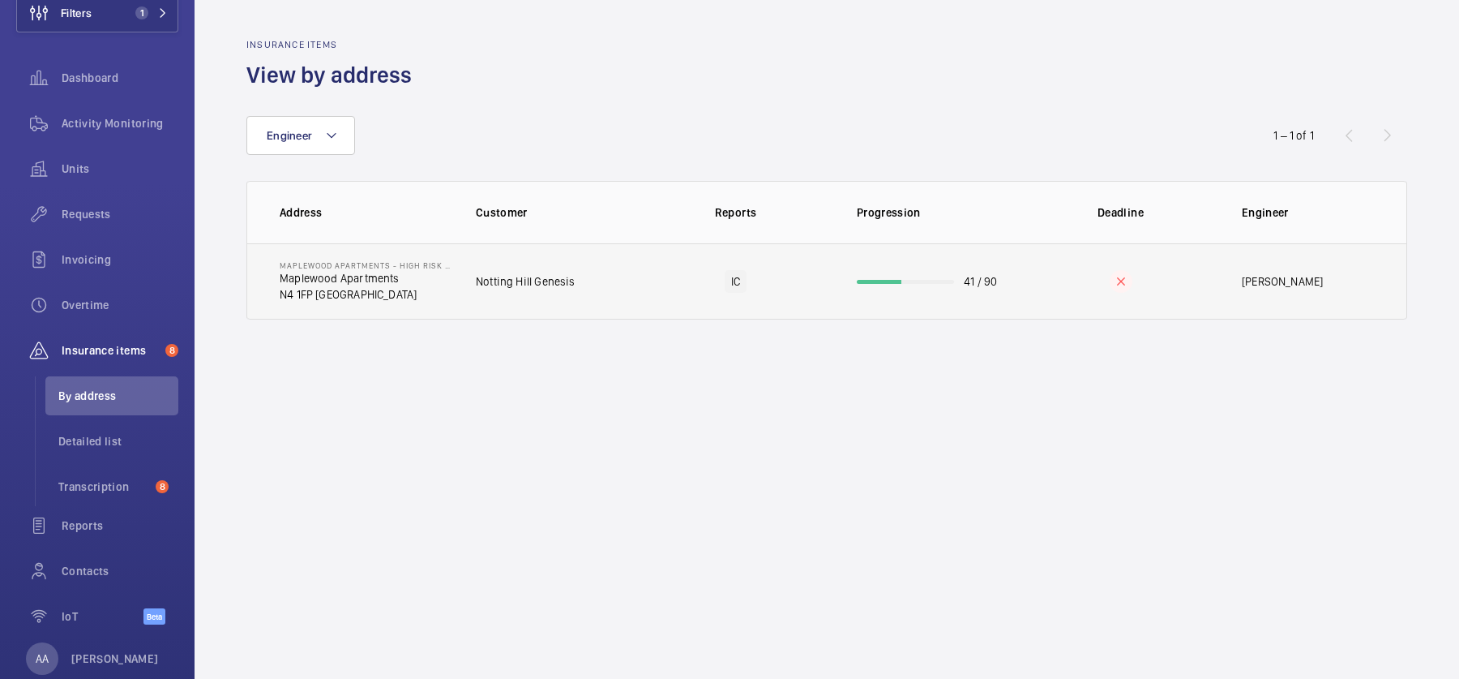
click at [605, 294] on td "Notting Hill Genesis" at bounding box center [545, 281] width 191 height 76
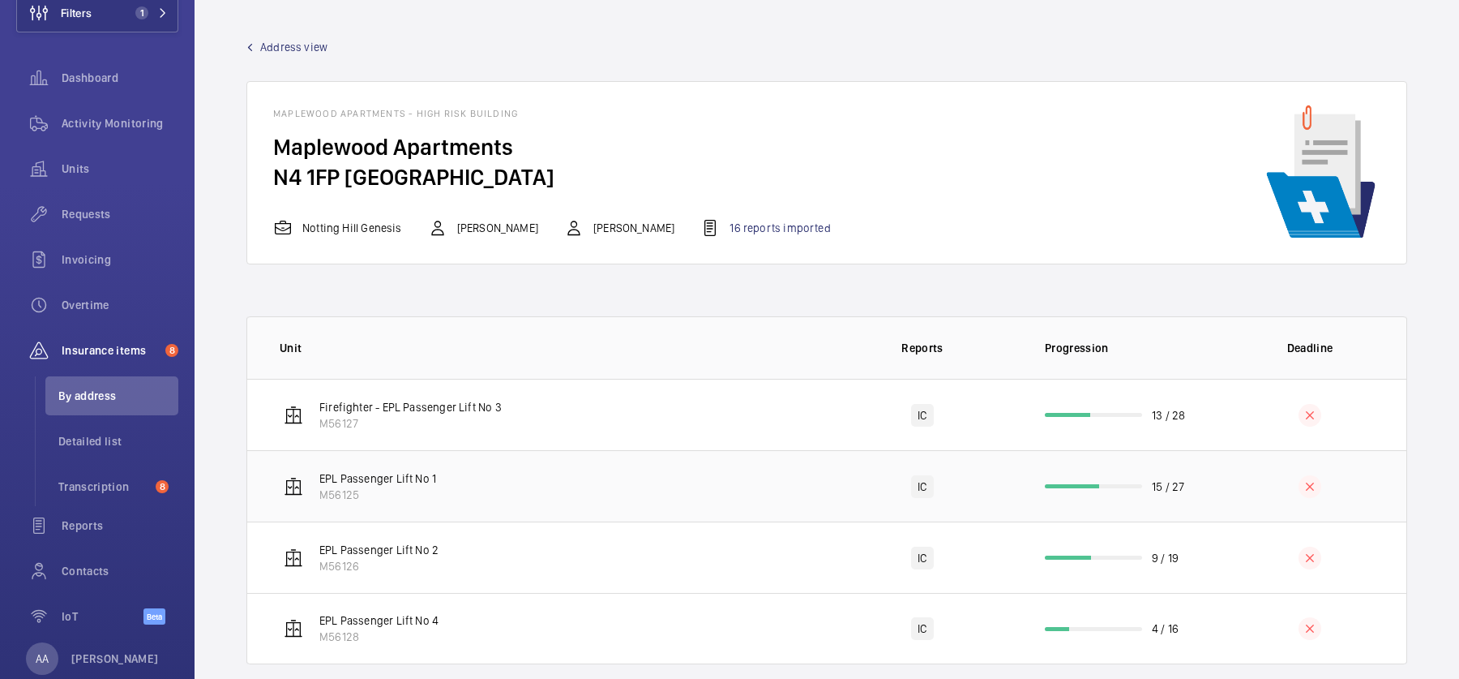
click at [442, 477] on td "EPL Passenger Lift No 1 M56125" at bounding box center [536, 485] width 579 height 71
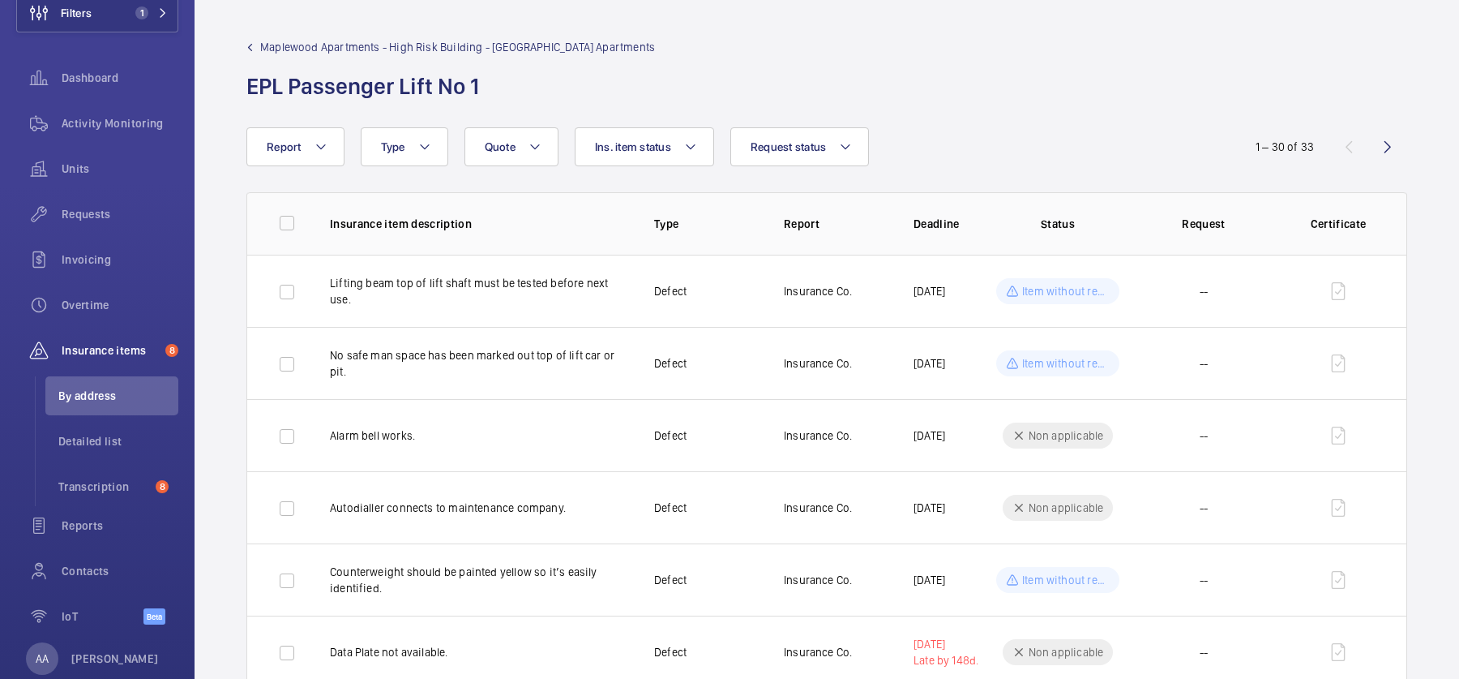
click at [270, 45] on span "Maplewood Apartments - High Risk Building - Maplewood Apartments" at bounding box center [457, 47] width 395 height 16
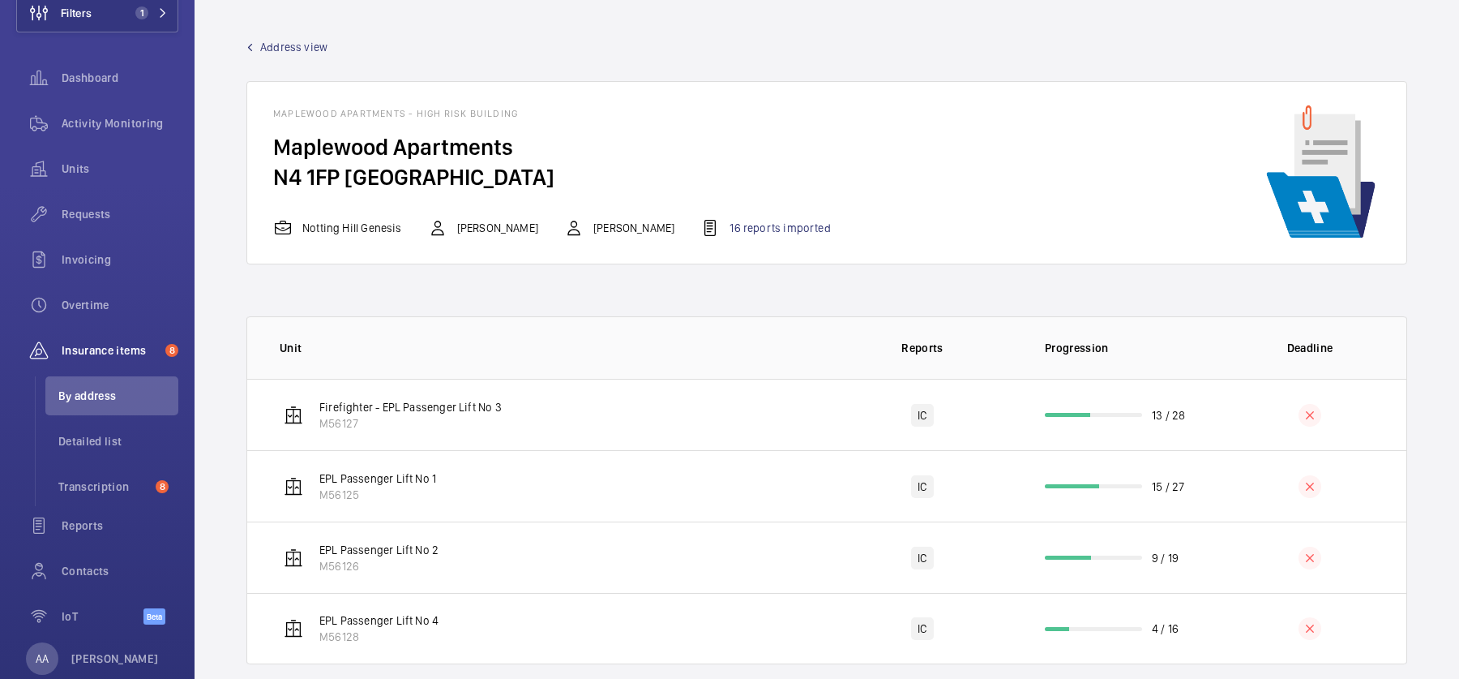
scroll to position [23, 0]
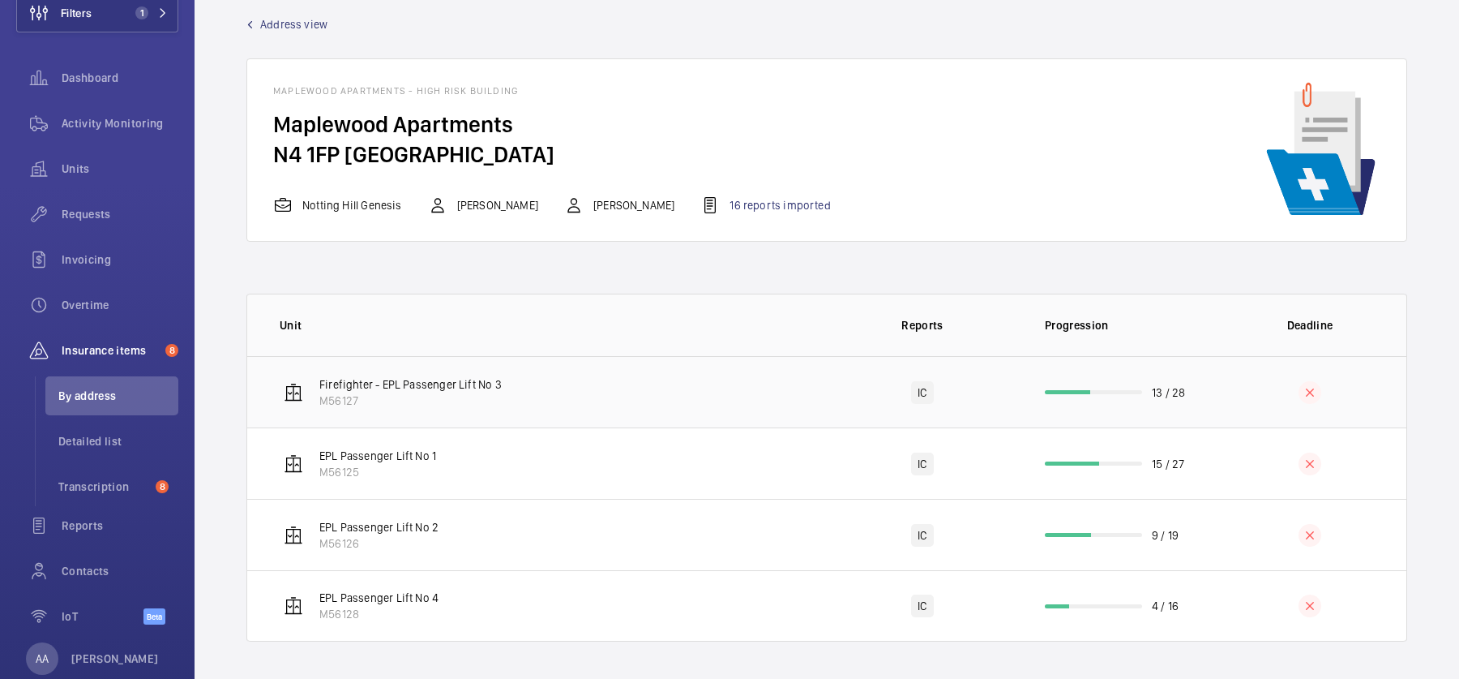
click at [499, 375] on td "Firefighter - EPL Passenger Lift No 3 M56127" at bounding box center [536, 391] width 579 height 71
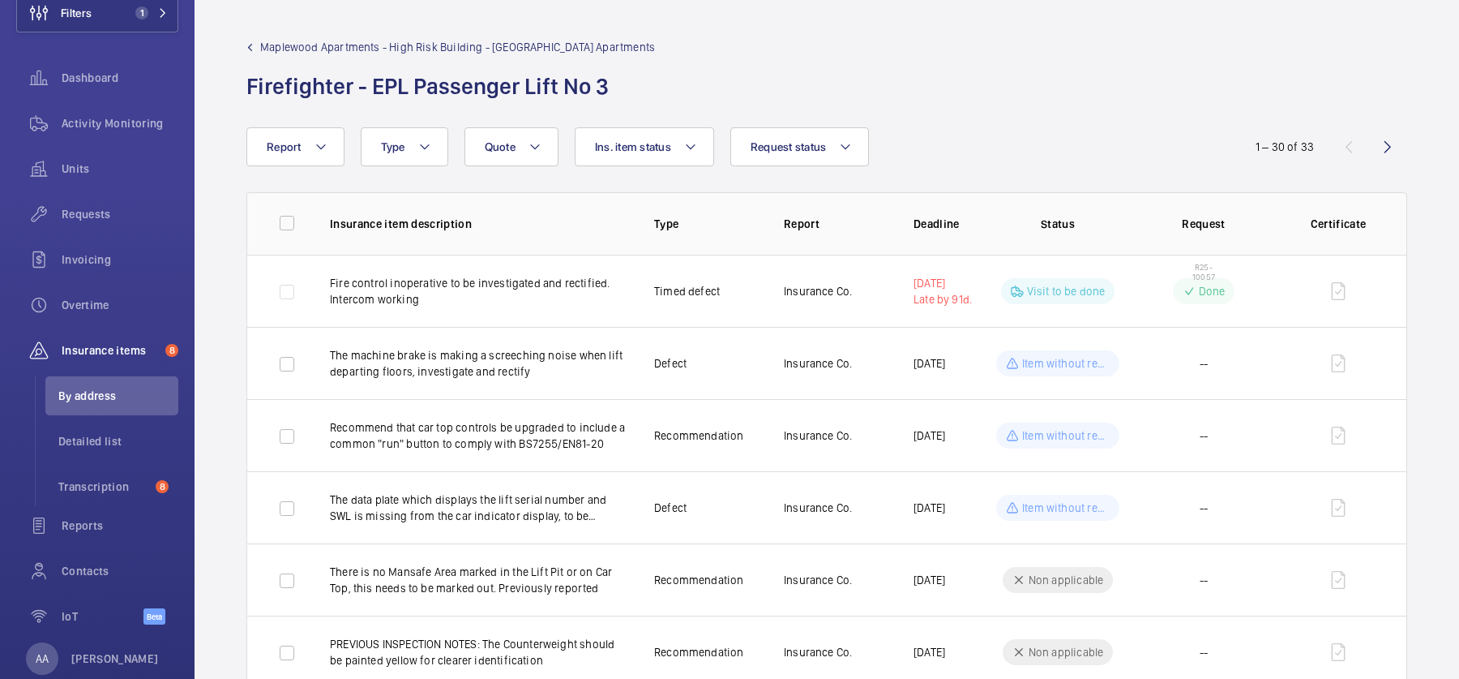
click at [265, 54] on span "Maplewood Apartments - High Risk Building - Maplewood Apartments" at bounding box center [457, 47] width 395 height 16
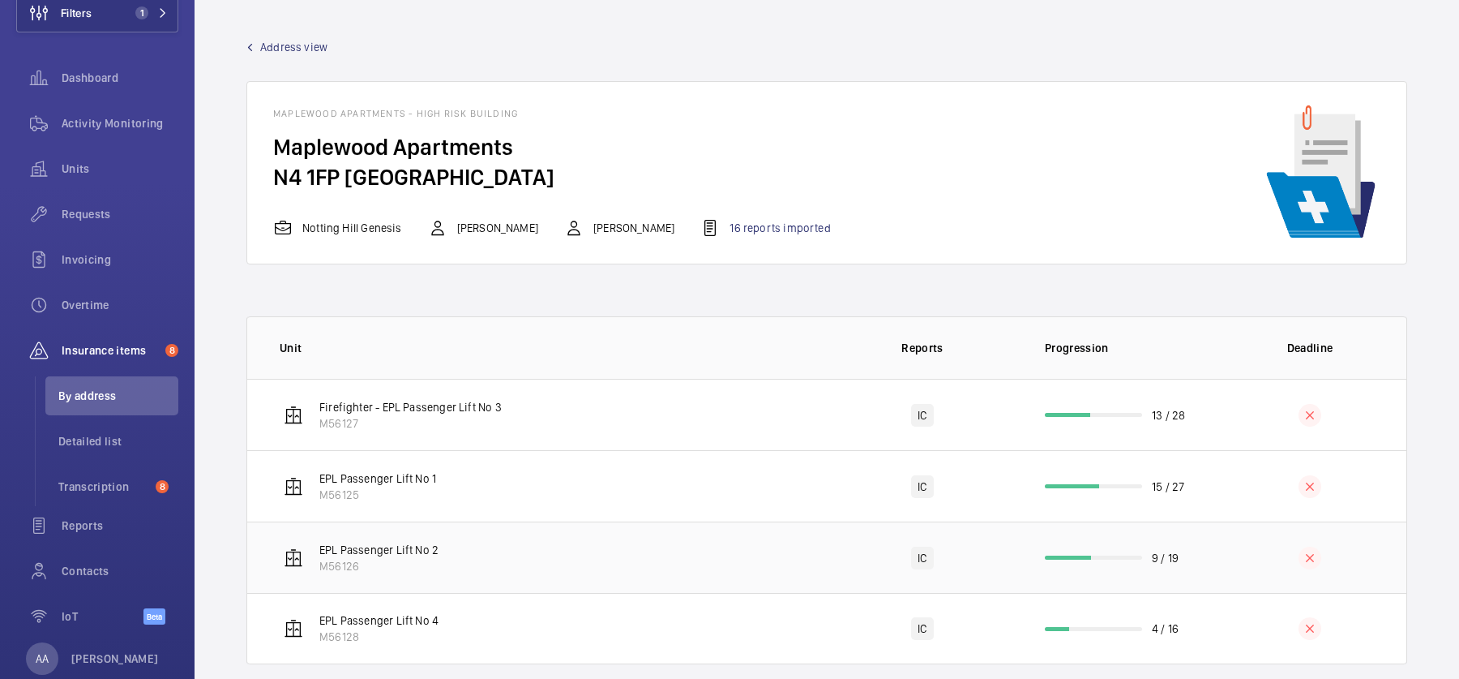
click at [465, 567] on td "EPL Passenger Lift No 2 M56126" at bounding box center [536, 556] width 579 height 71
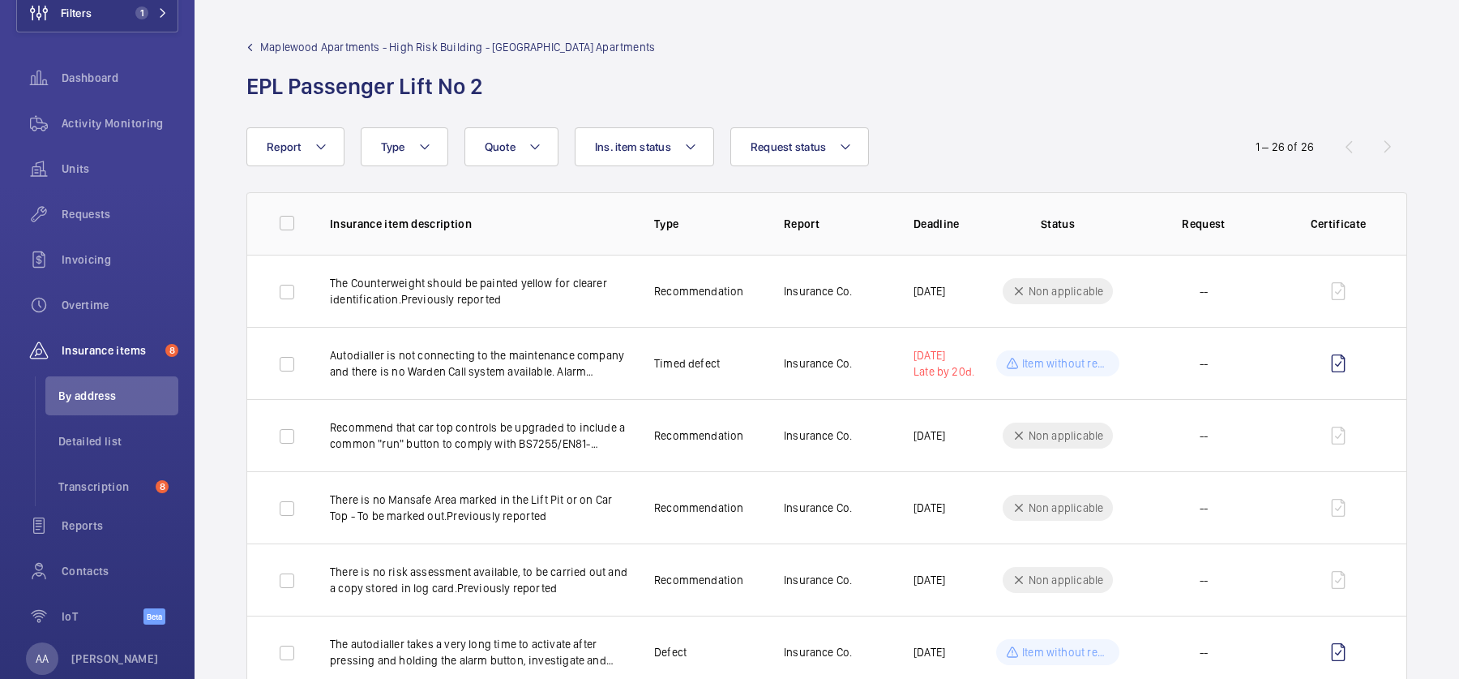
click at [287, 47] on span "Maplewood Apartments - High Risk Building - Maplewood Apartments" at bounding box center [457, 47] width 395 height 16
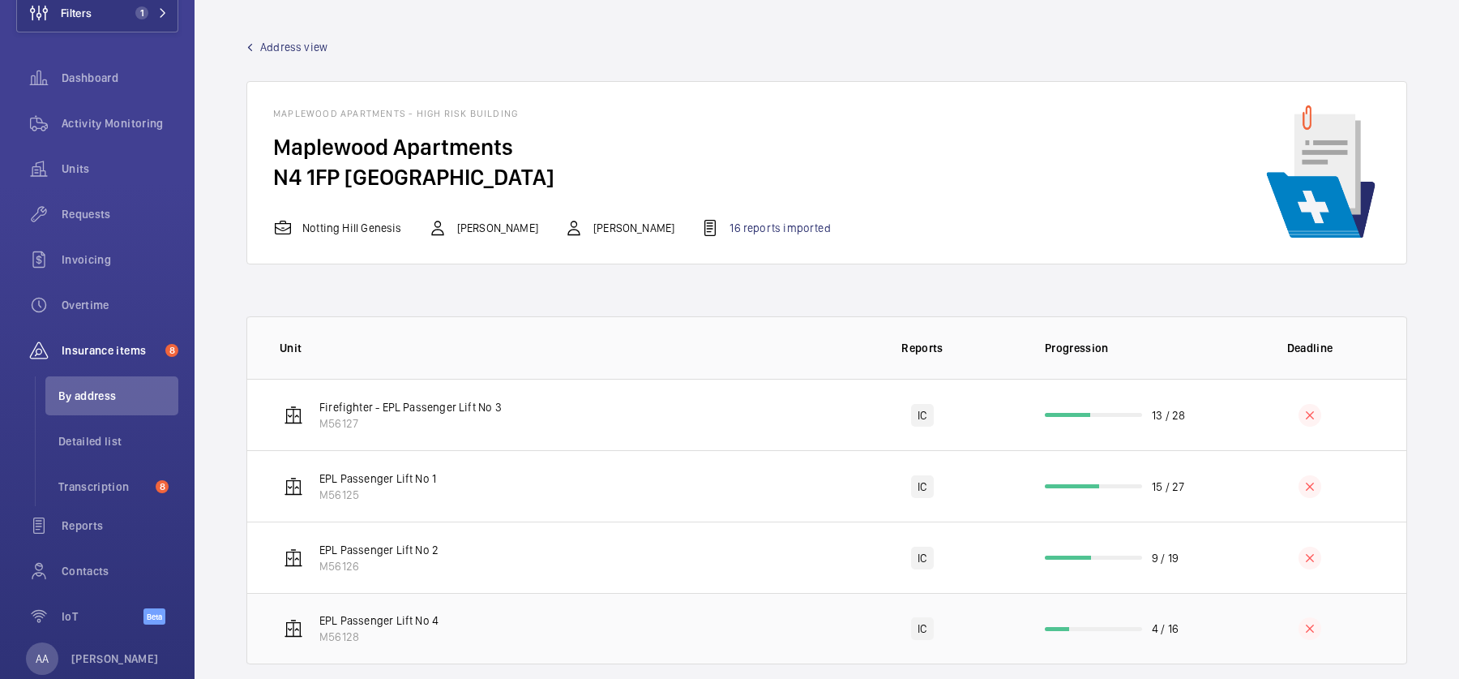
click at [503, 605] on td "EPL Passenger Lift No 4 M56128" at bounding box center [536, 628] width 579 height 71
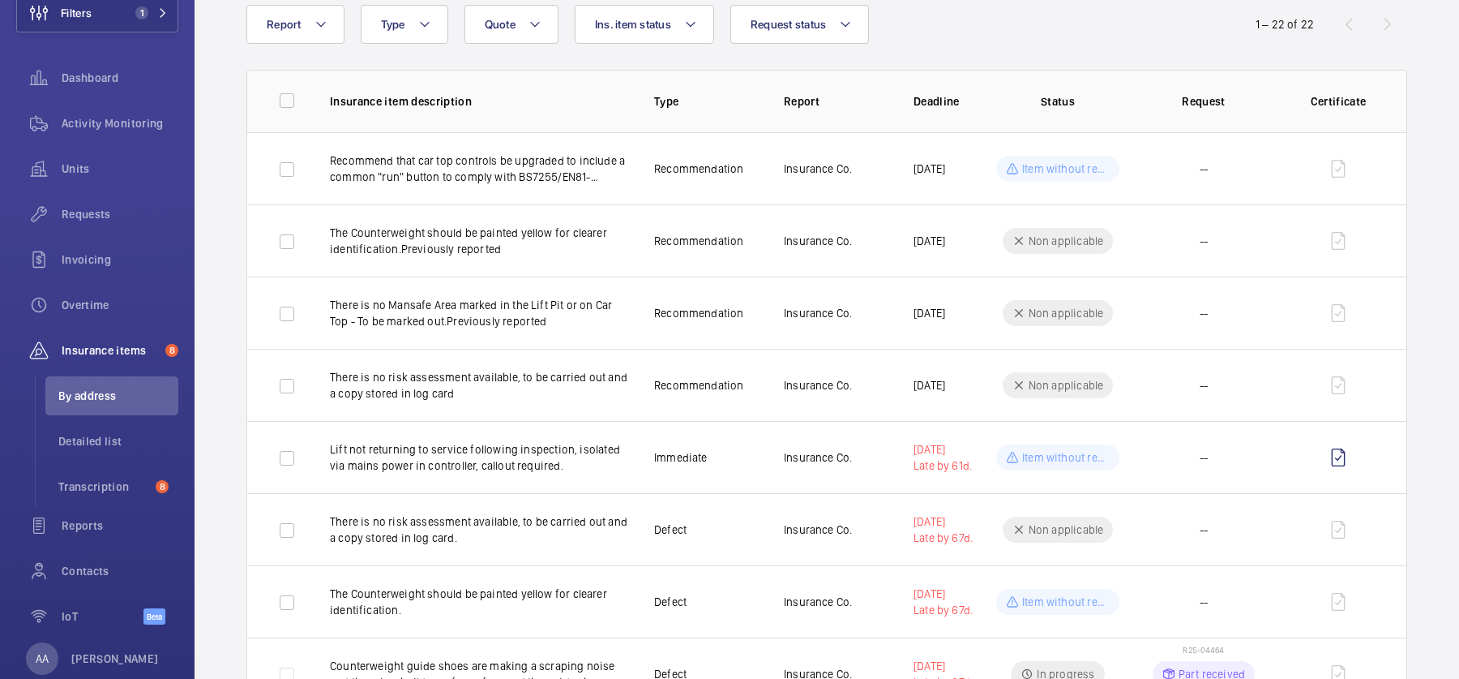
scroll to position [123, 0]
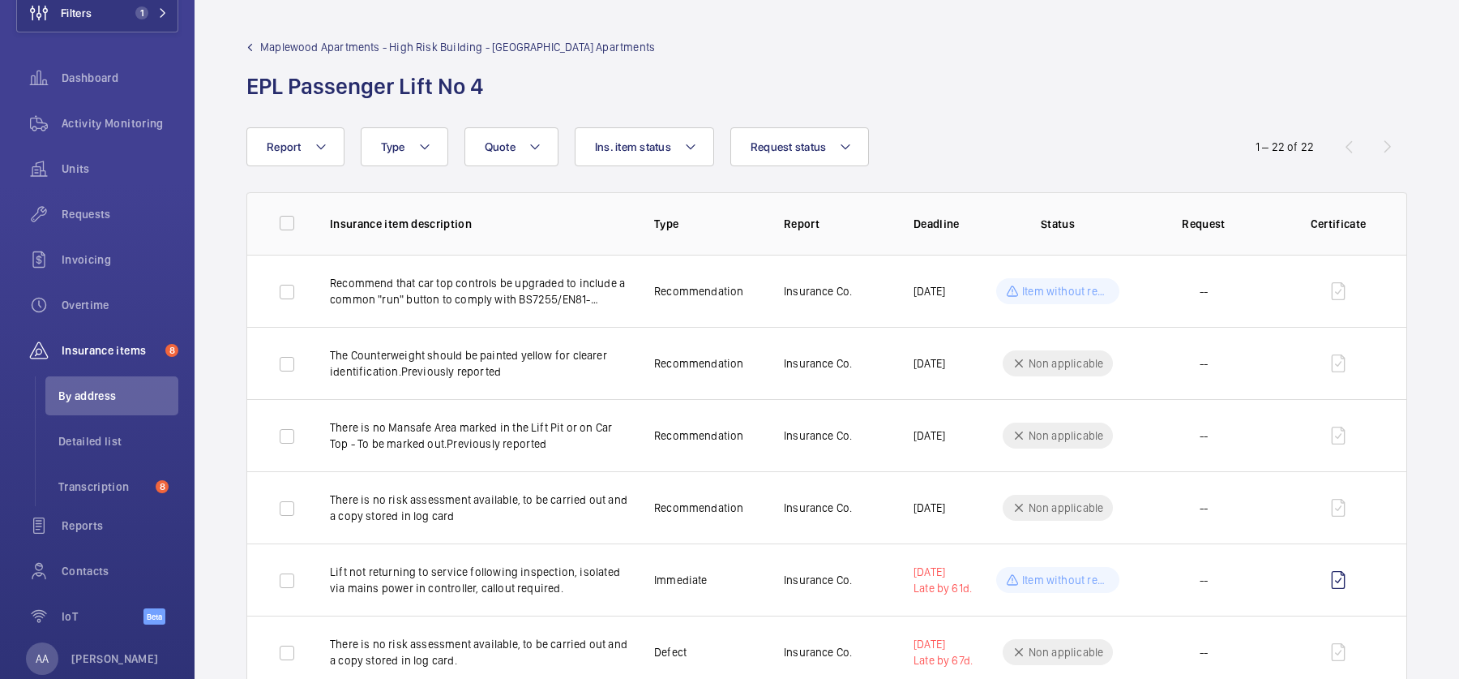
click at [272, 45] on span "Maplewood Apartments - High Risk Building - [GEOGRAPHIC_DATA] Apartments" at bounding box center [457, 47] width 395 height 16
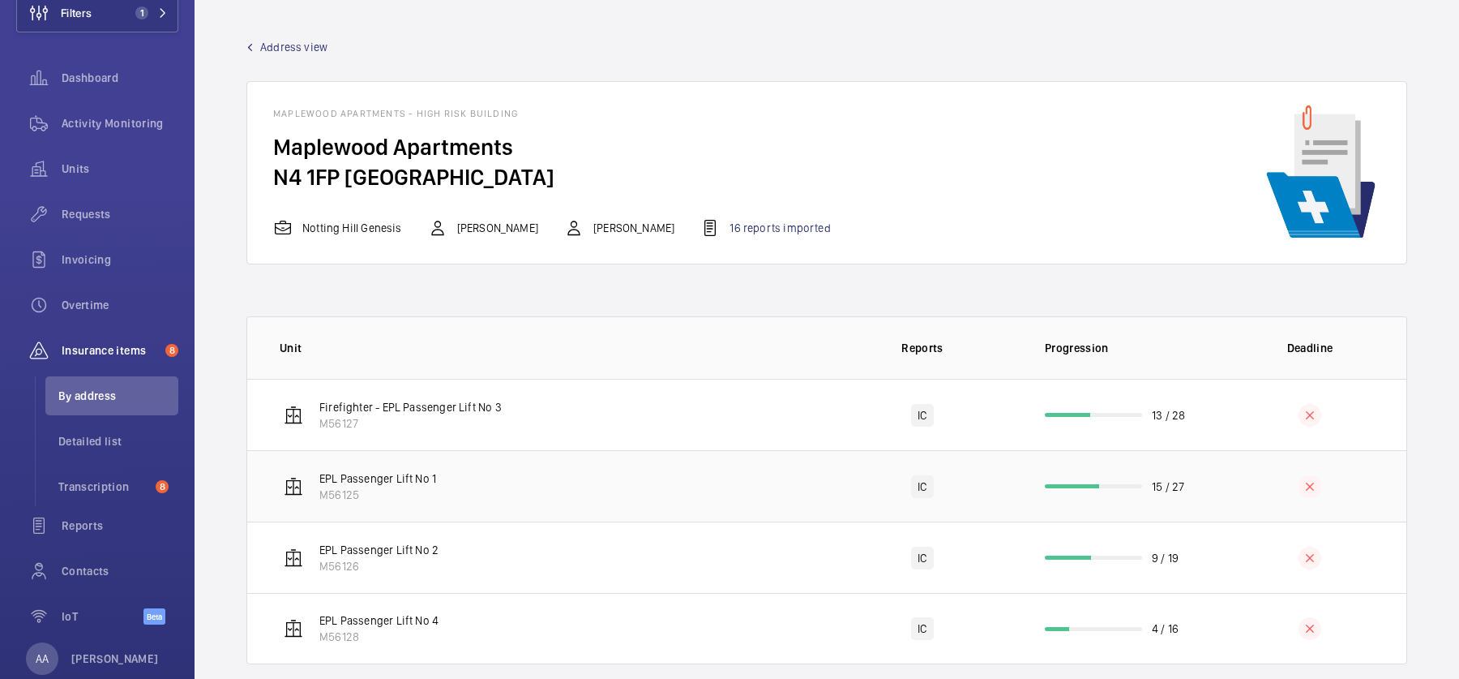
click at [466, 484] on td "EPL Passenger Lift No 1 M56125" at bounding box center [536, 485] width 579 height 71
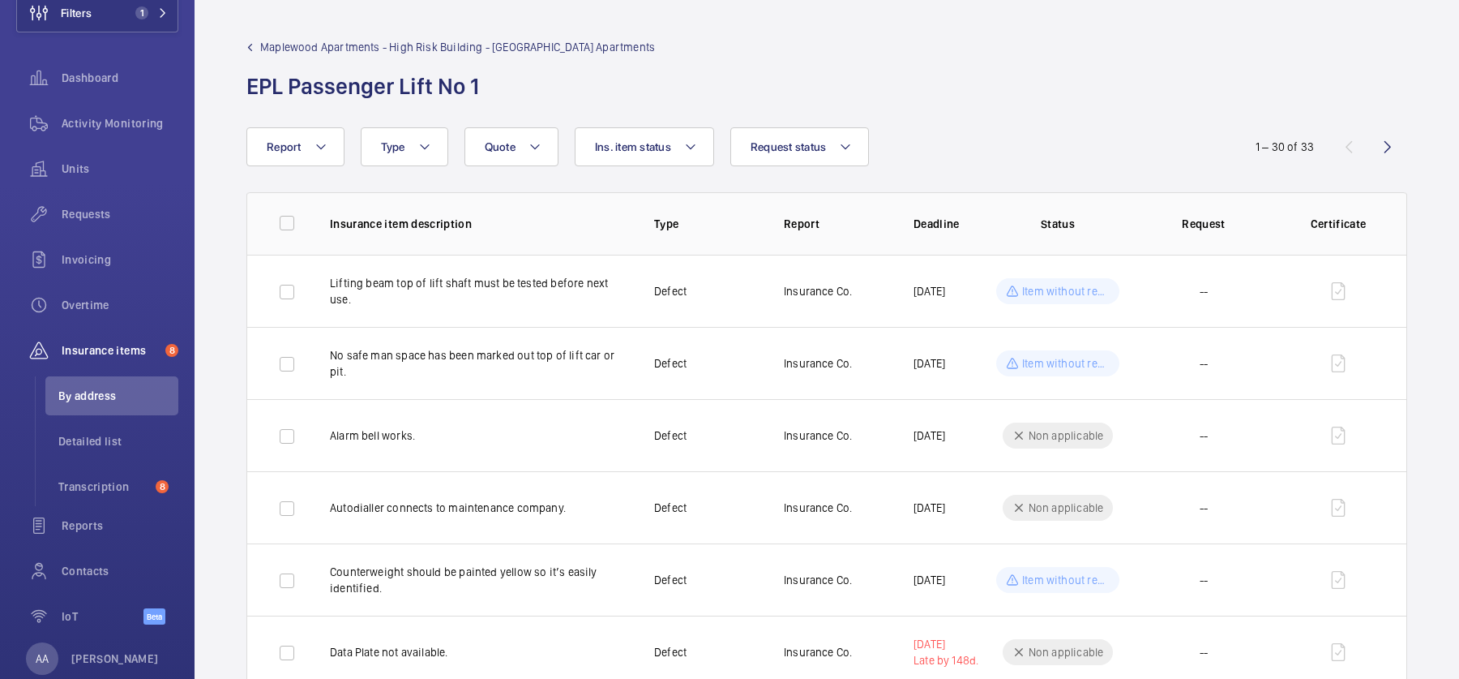
click at [257, 42] on link "Maplewood Apartments - High Risk Building - [GEOGRAPHIC_DATA] Apartments" at bounding box center [450, 47] width 409 height 16
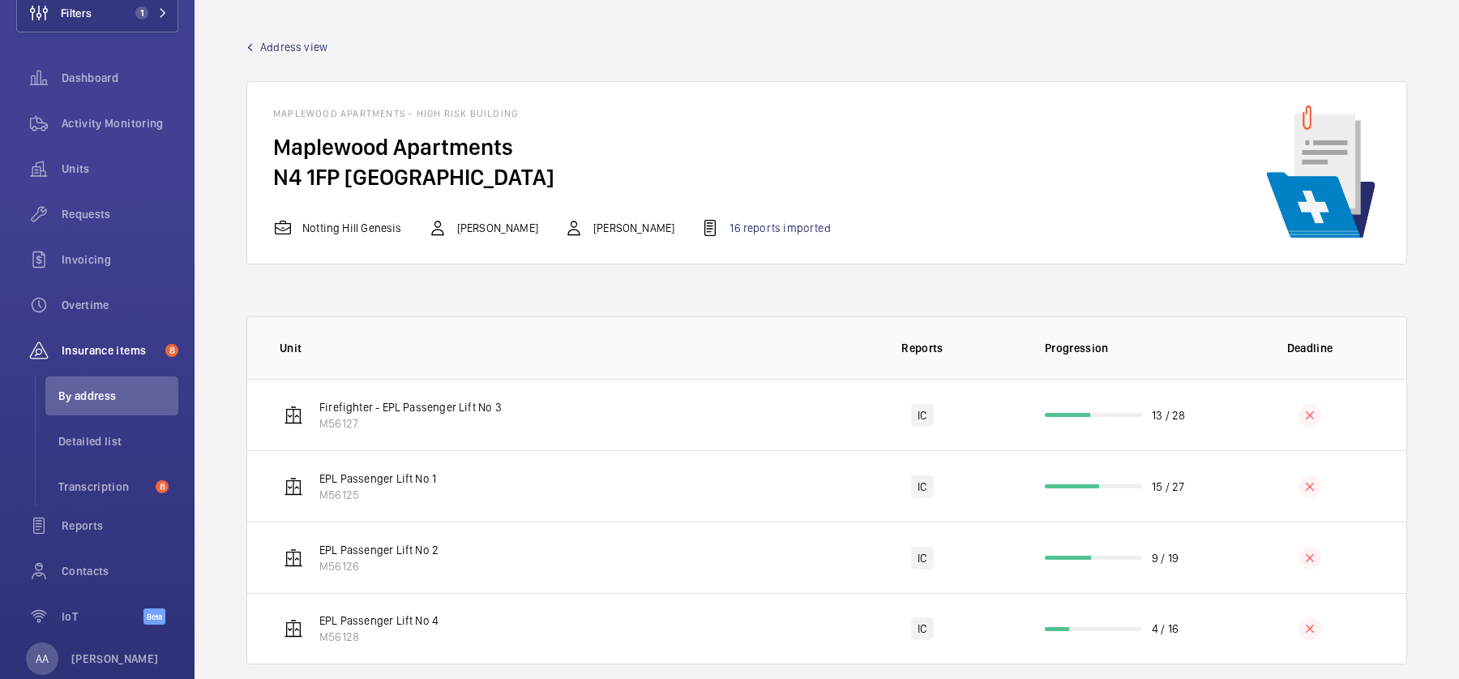
click at [286, 47] on span "Address view" at bounding box center [293, 47] width 67 height 16
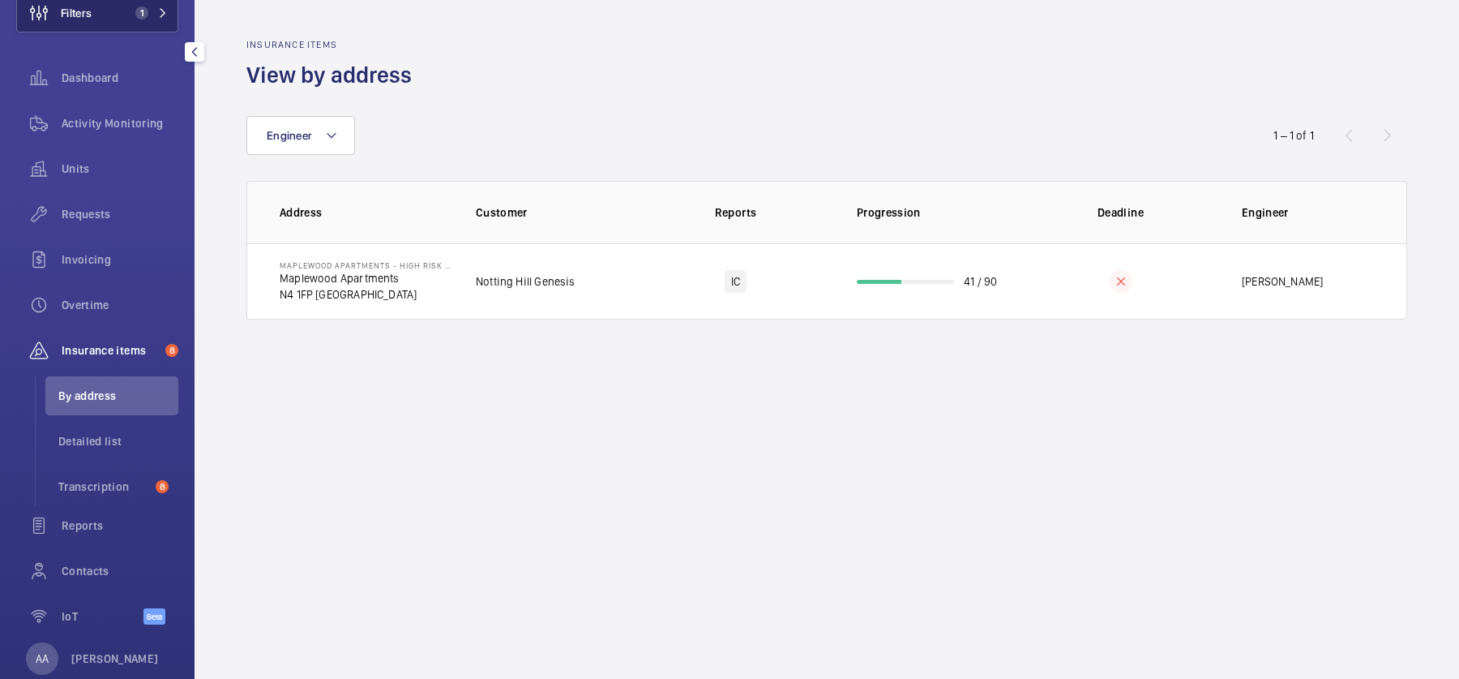
click at [132, 11] on span "1" at bounding box center [138, 12] width 19 height 13
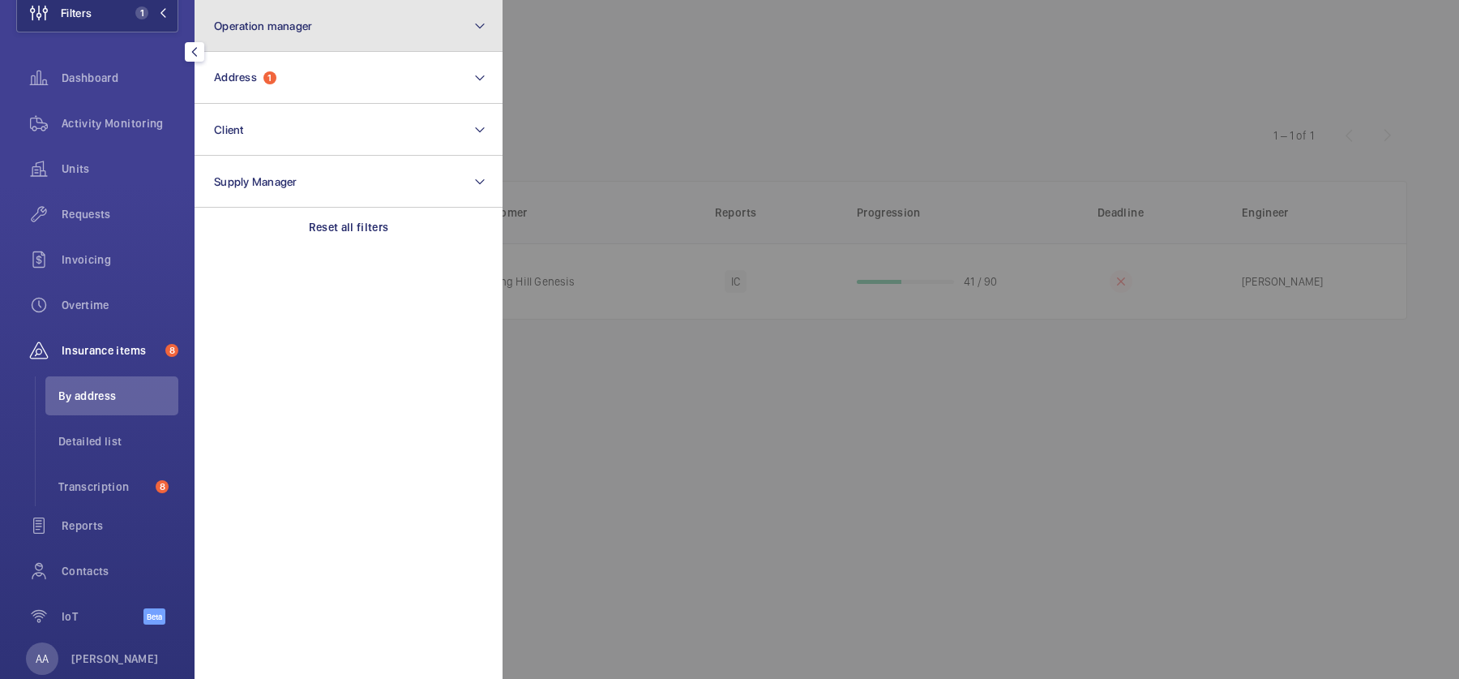
click at [306, 22] on span "Operation manager" at bounding box center [263, 25] width 98 height 13
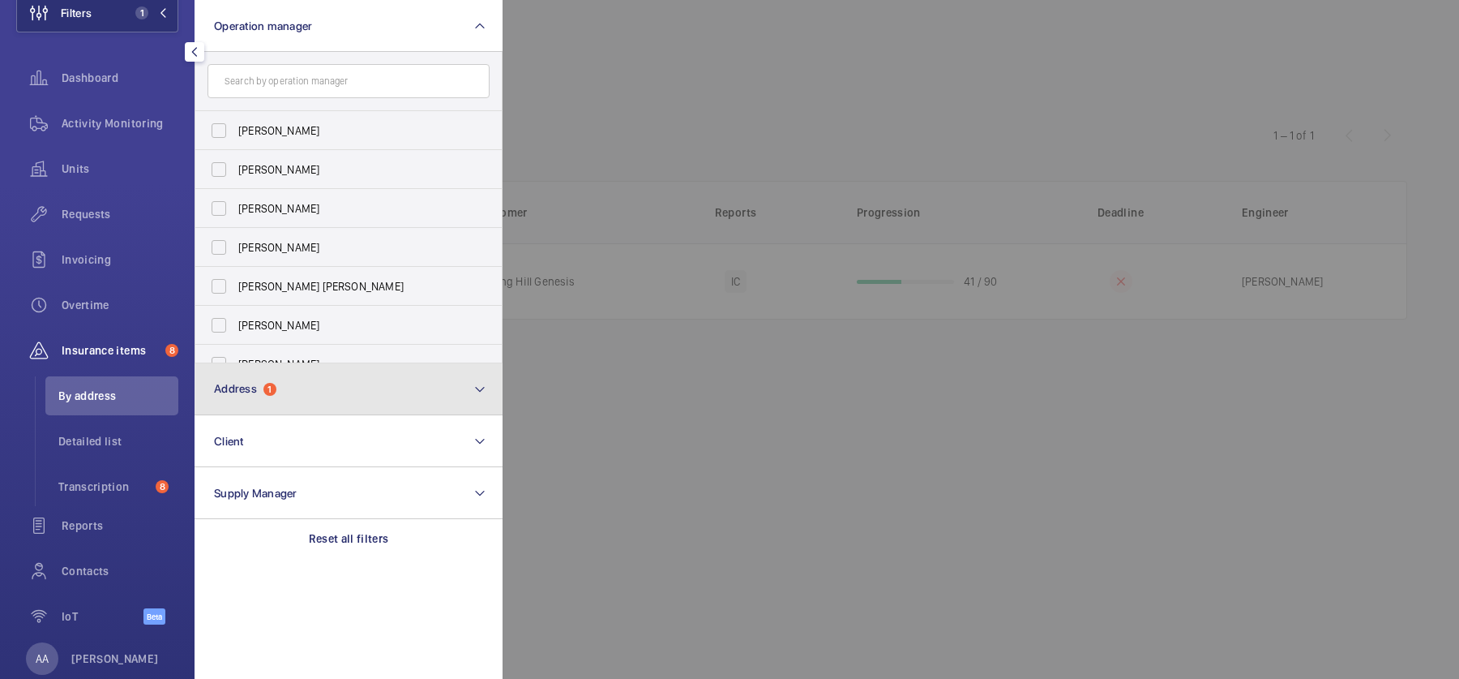
click at [305, 394] on button "Address 1" at bounding box center [349, 389] width 308 height 52
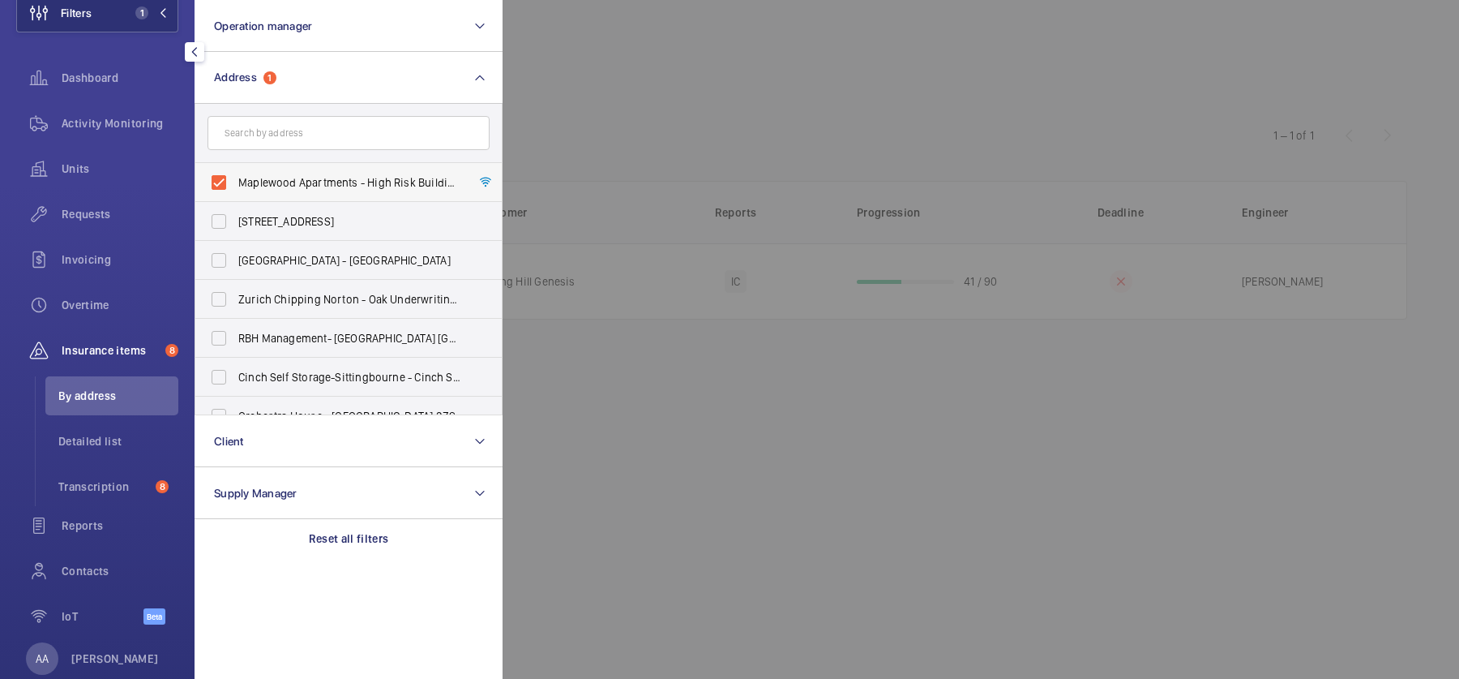
click at [321, 196] on label "Maplewood Apartments - High Risk Building - [GEOGRAPHIC_DATA]" at bounding box center [336, 182] width 282 height 39
click at [235, 196] on input "Maplewood Apartments - High Risk Building - [GEOGRAPHIC_DATA]" at bounding box center [219, 182] width 32 height 32
checkbox input "false"
click at [293, 127] on input "text" at bounding box center [349, 133] width 282 height 34
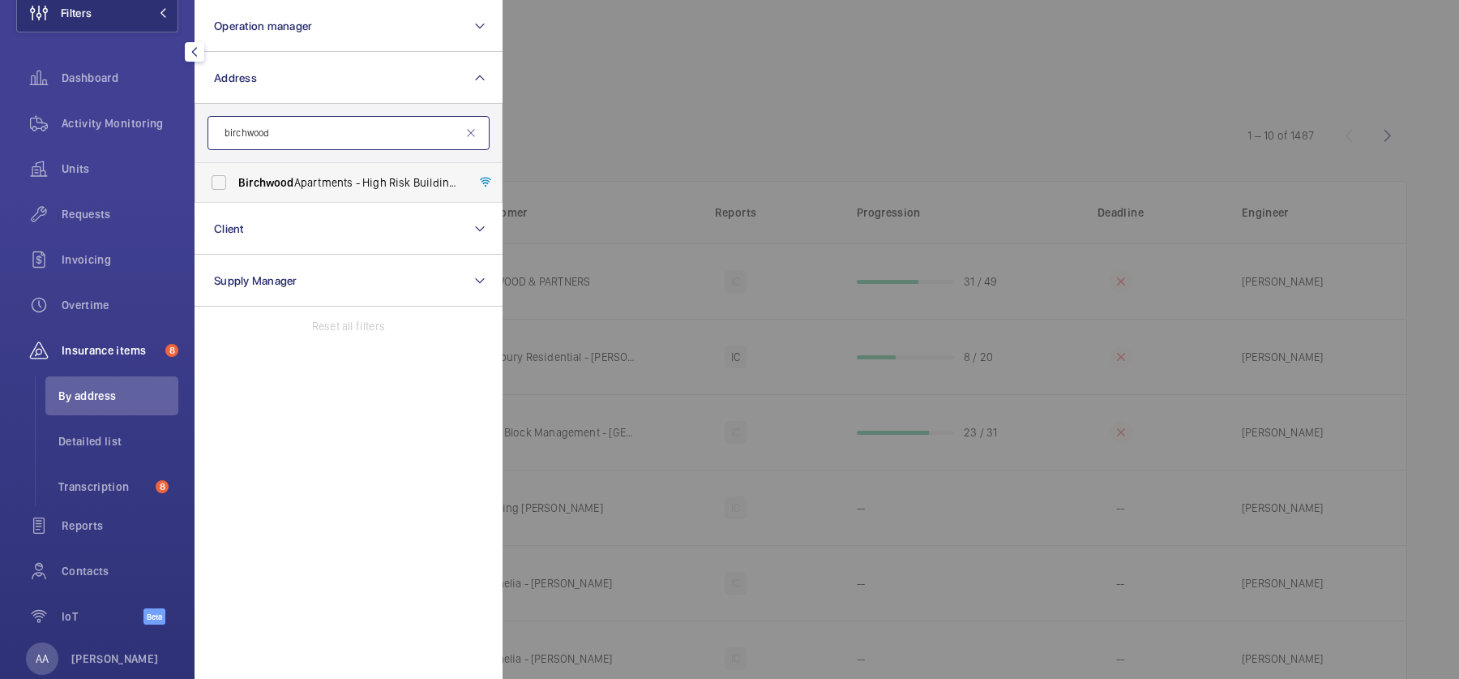
type input "birchwood"
click at [312, 177] on span "[GEOGRAPHIC_DATA] - High Risk Building - [GEOGRAPHIC_DATA]" at bounding box center [349, 182] width 223 height 16
click at [235, 177] on input "[GEOGRAPHIC_DATA] - High Risk Building - [GEOGRAPHIC_DATA]" at bounding box center [219, 182] width 32 height 32
checkbox input "true"
click at [614, 133] on div at bounding box center [1232, 339] width 1459 height 679
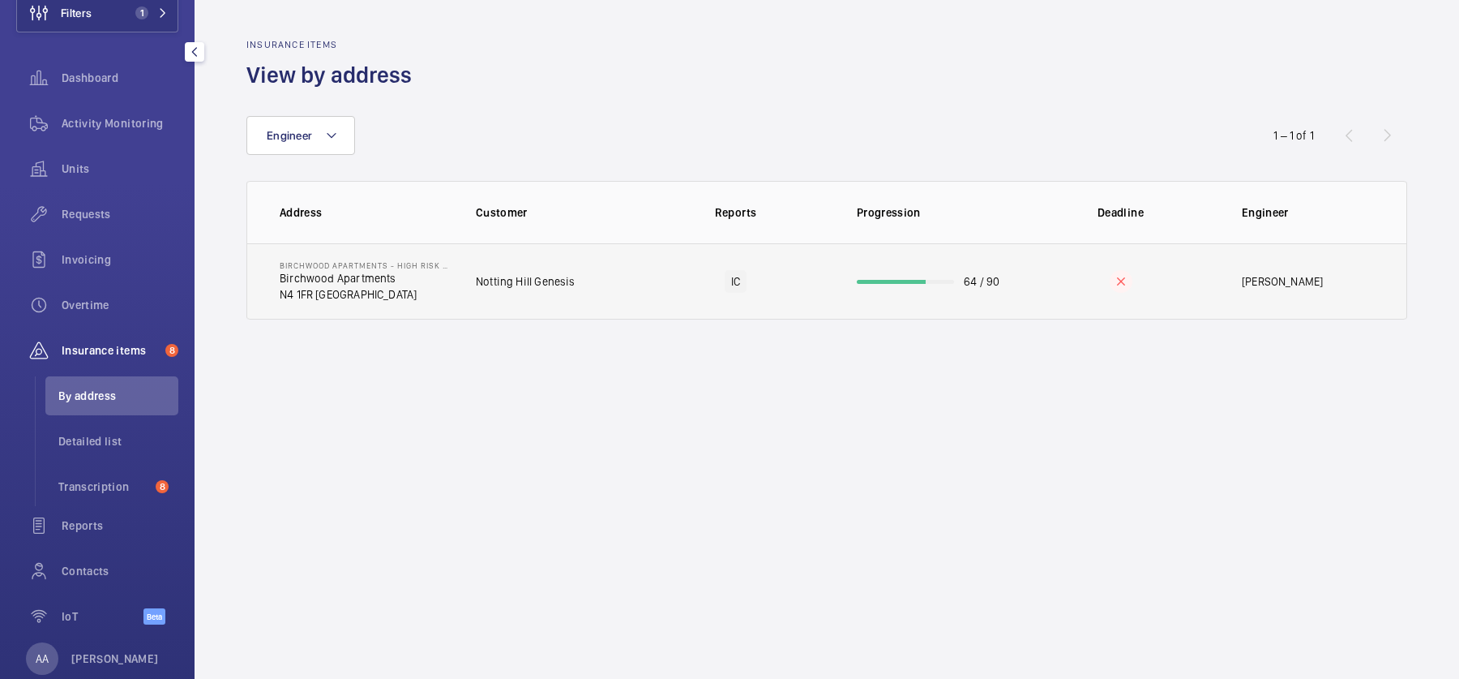
click at [689, 288] on td "IC" at bounding box center [735, 281] width 191 height 76
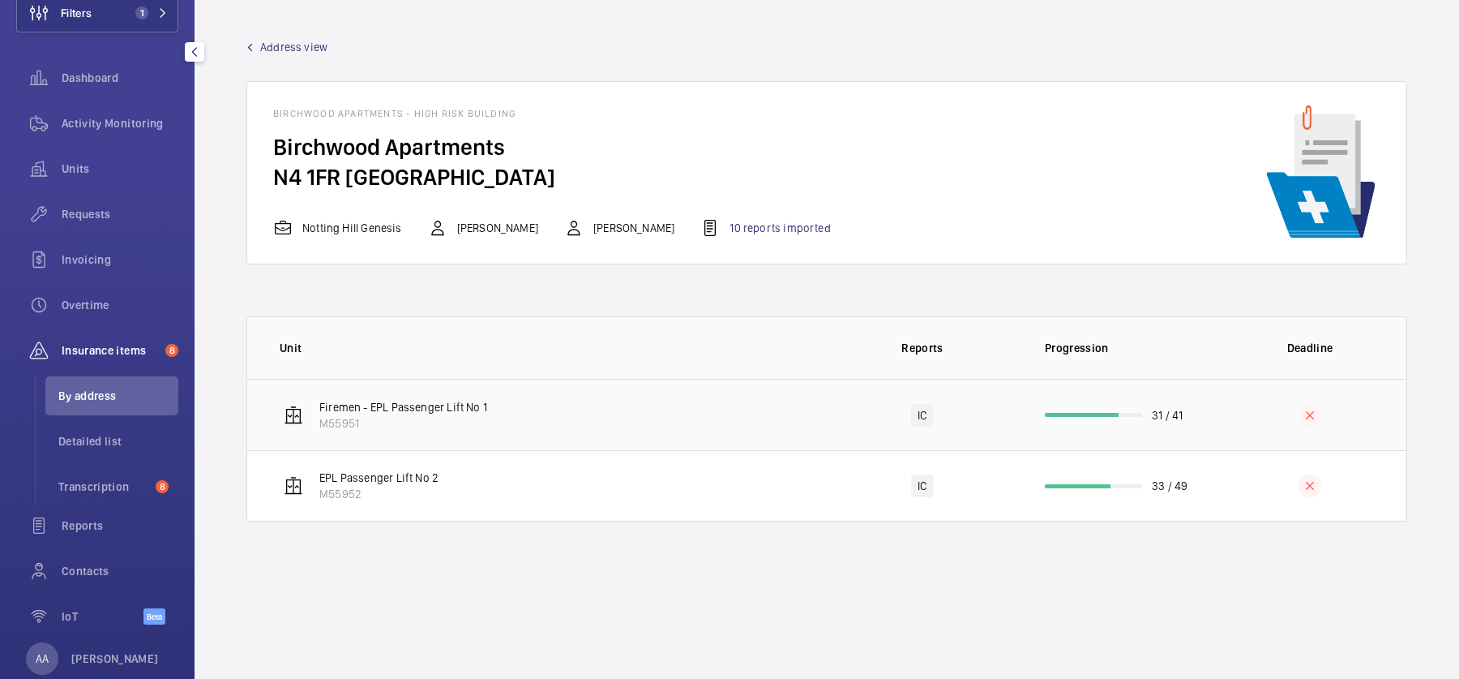
click at [568, 413] on td "Firemen - EPL Passenger Lift No 1 M55951" at bounding box center [536, 414] width 579 height 71
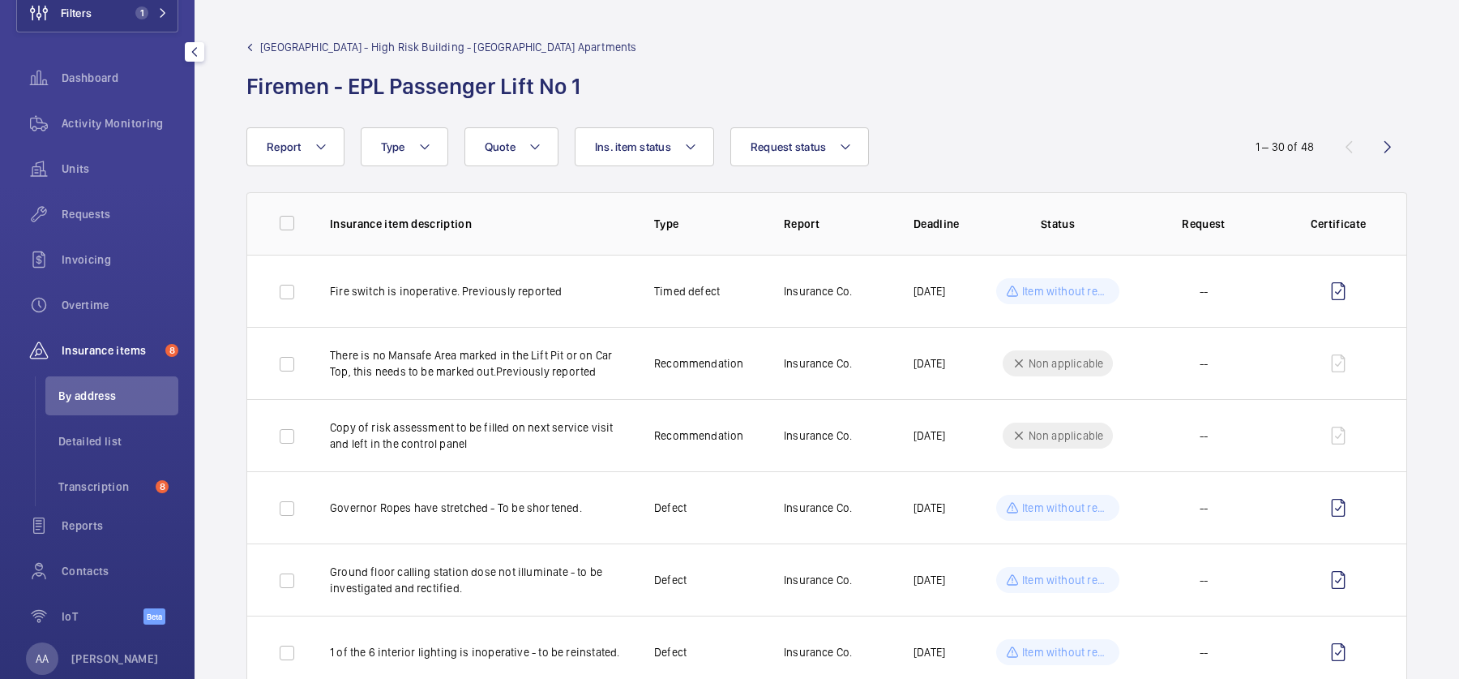
click at [264, 41] on span "[GEOGRAPHIC_DATA] - High Risk Building - [GEOGRAPHIC_DATA] Apartments" at bounding box center [448, 47] width 377 height 16
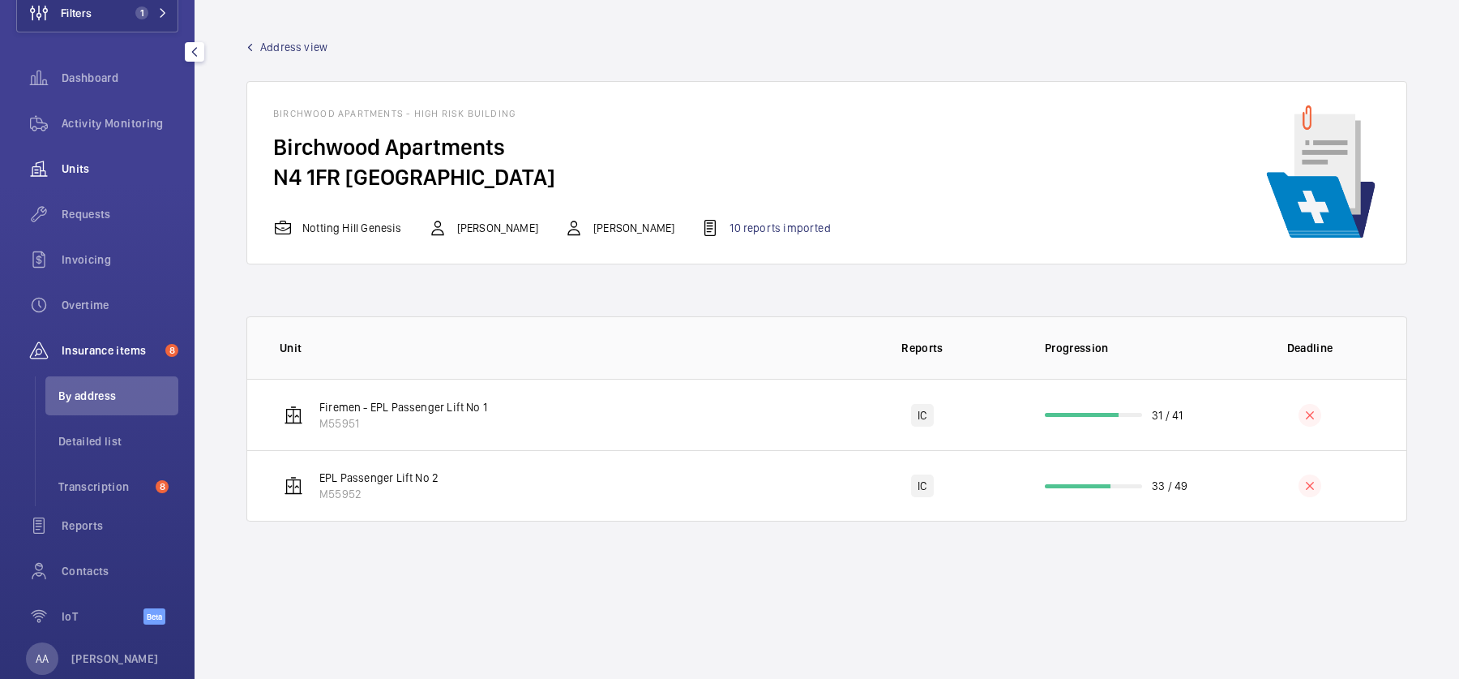
click at [107, 176] on div "Units" at bounding box center [97, 168] width 162 height 39
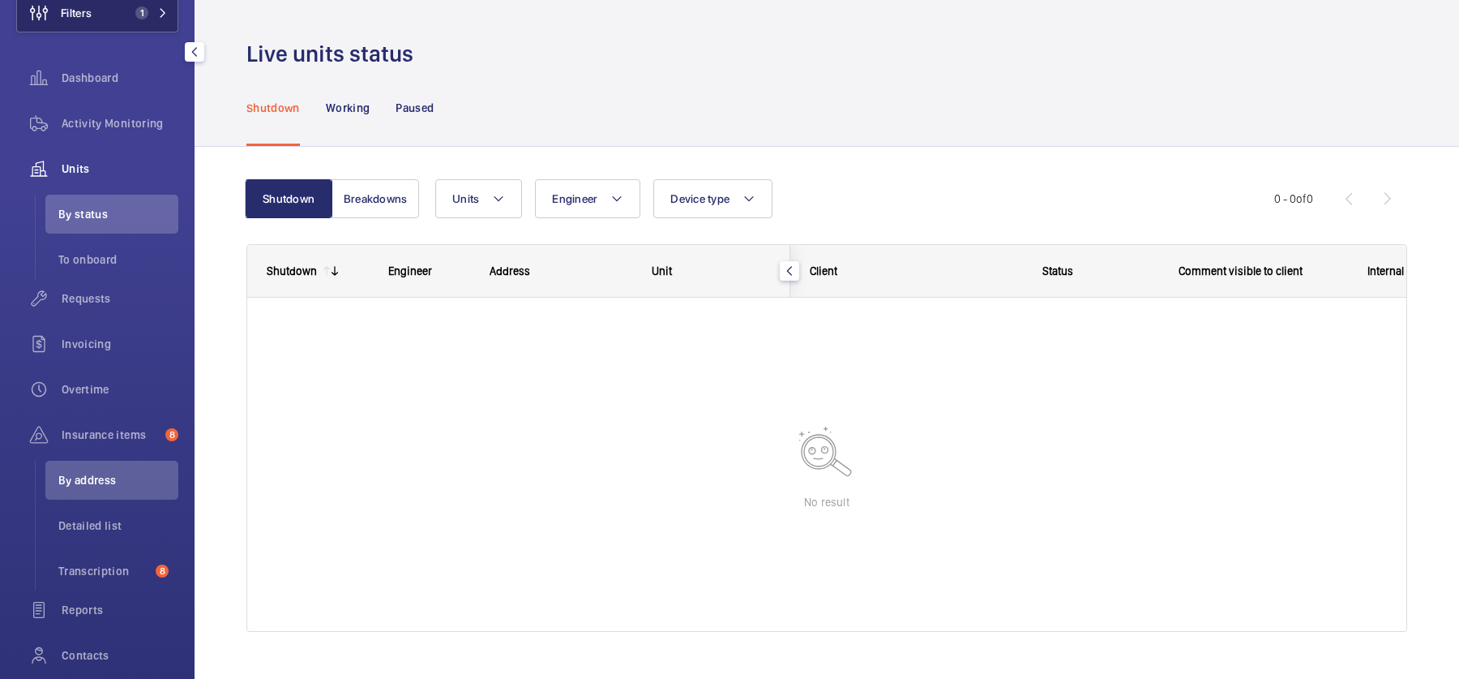
scroll to position [99, 0]
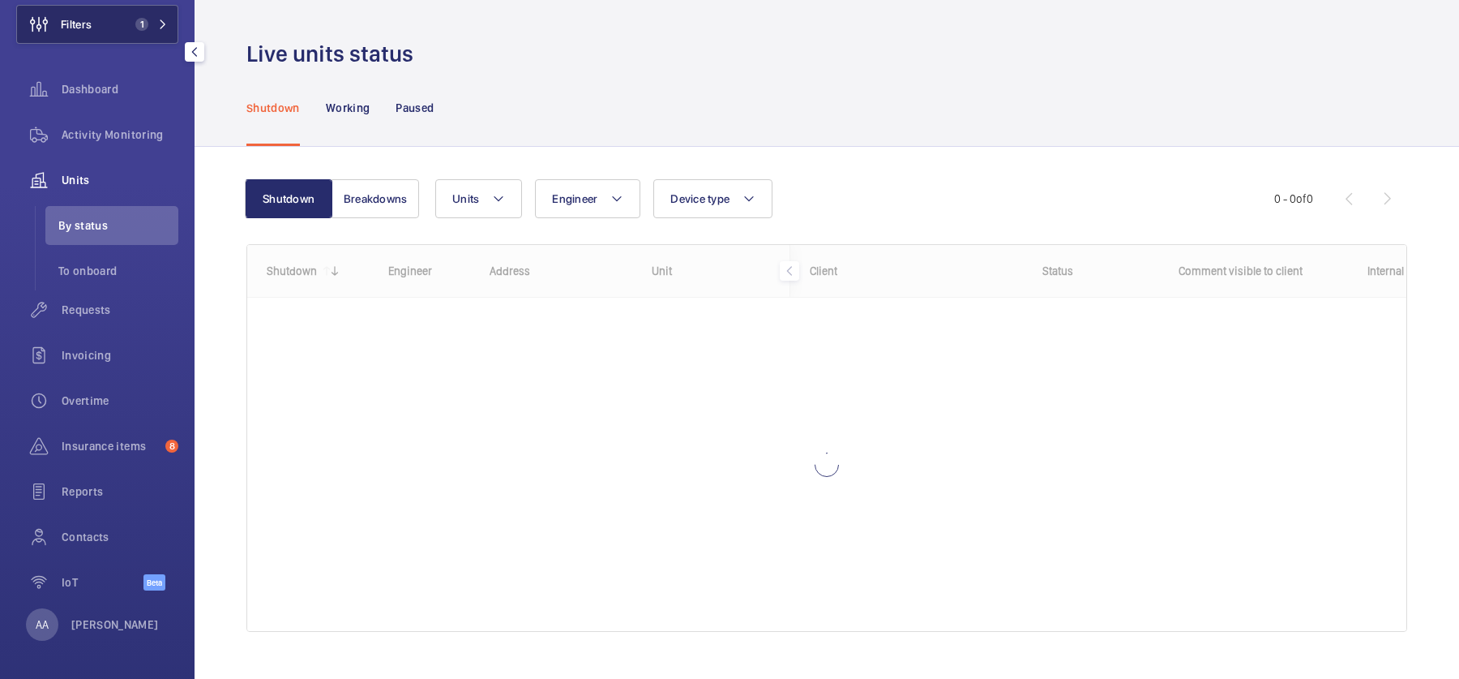
click at [123, 15] on button "Filters 1" at bounding box center [97, 24] width 162 height 39
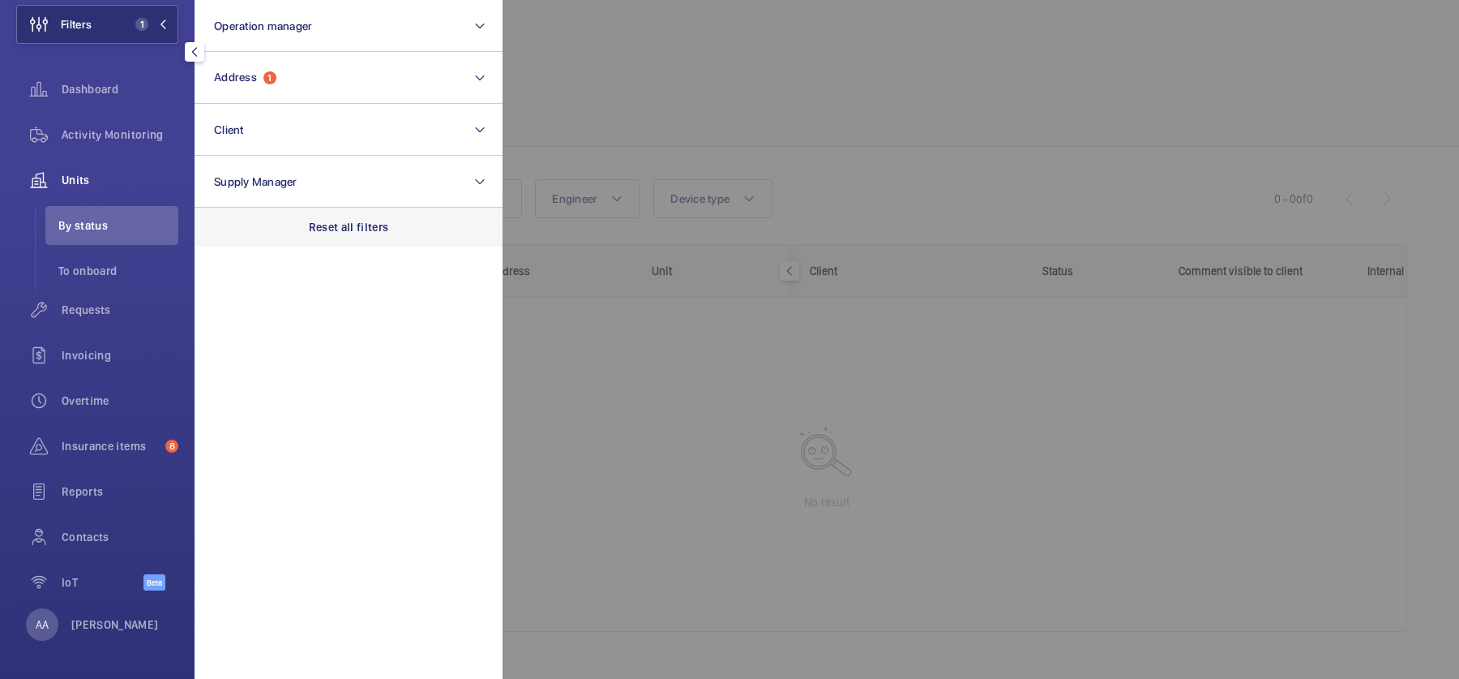
click at [397, 231] on div "Reset all filters" at bounding box center [349, 227] width 308 height 39
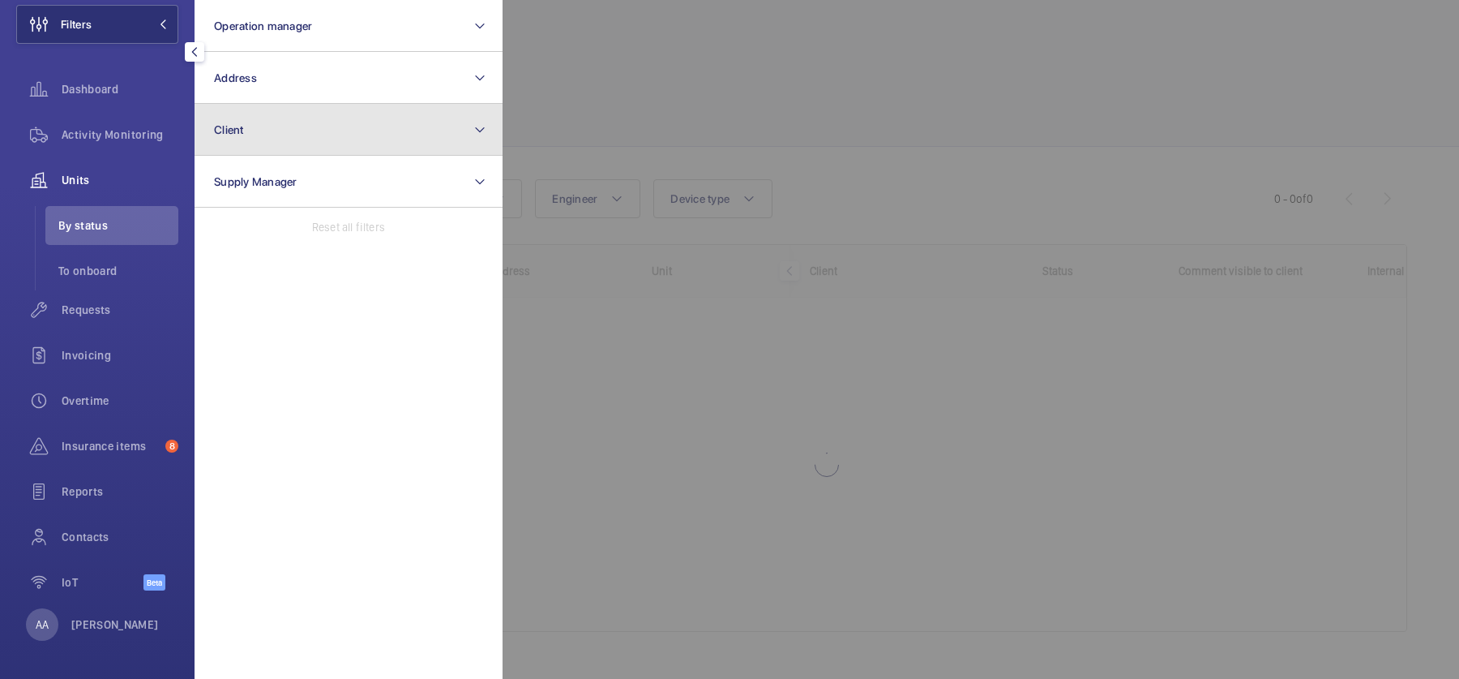
click at [289, 129] on button "Client" at bounding box center [349, 130] width 308 height 52
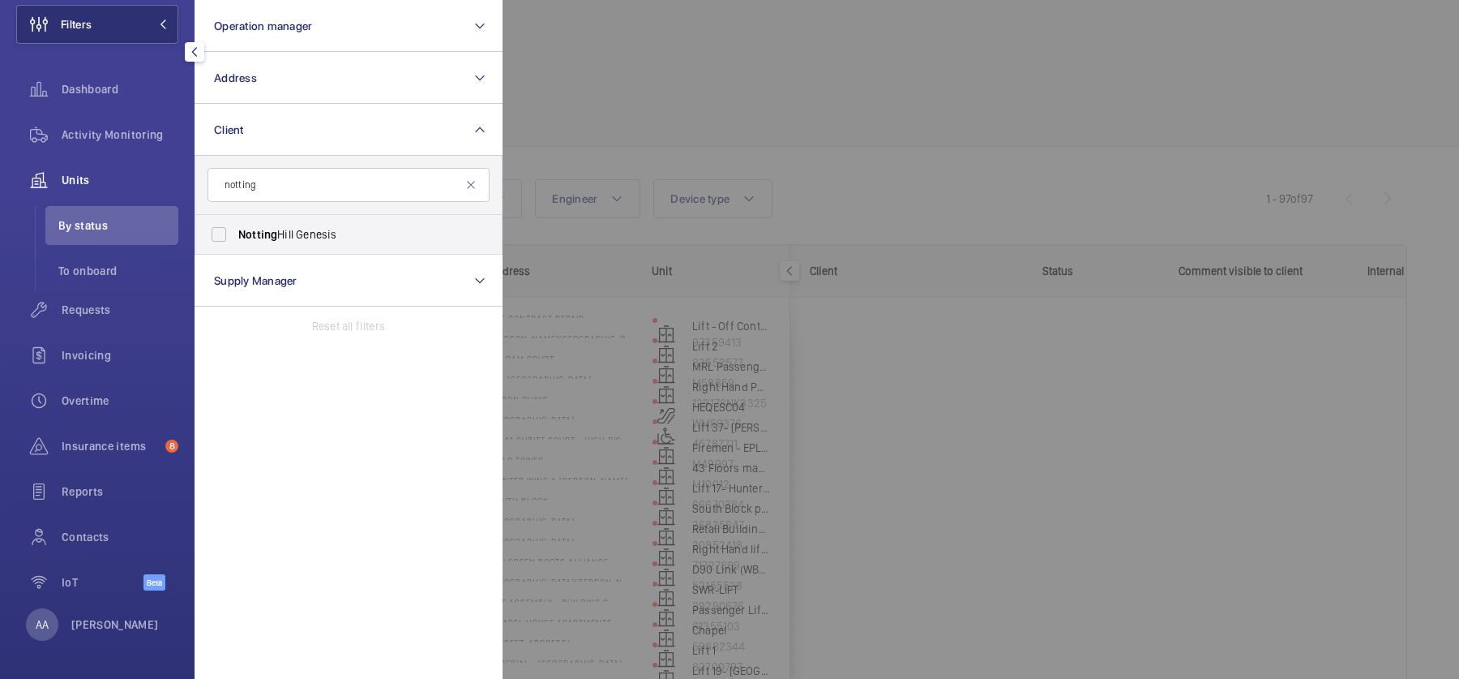
type input "notting"
click at [305, 240] on span "Notting Hill Genesis" at bounding box center [349, 234] width 223 height 16
click at [235, 240] on input "Notting Hill Genesis" at bounding box center [219, 234] width 32 height 32
checkbox input "true"
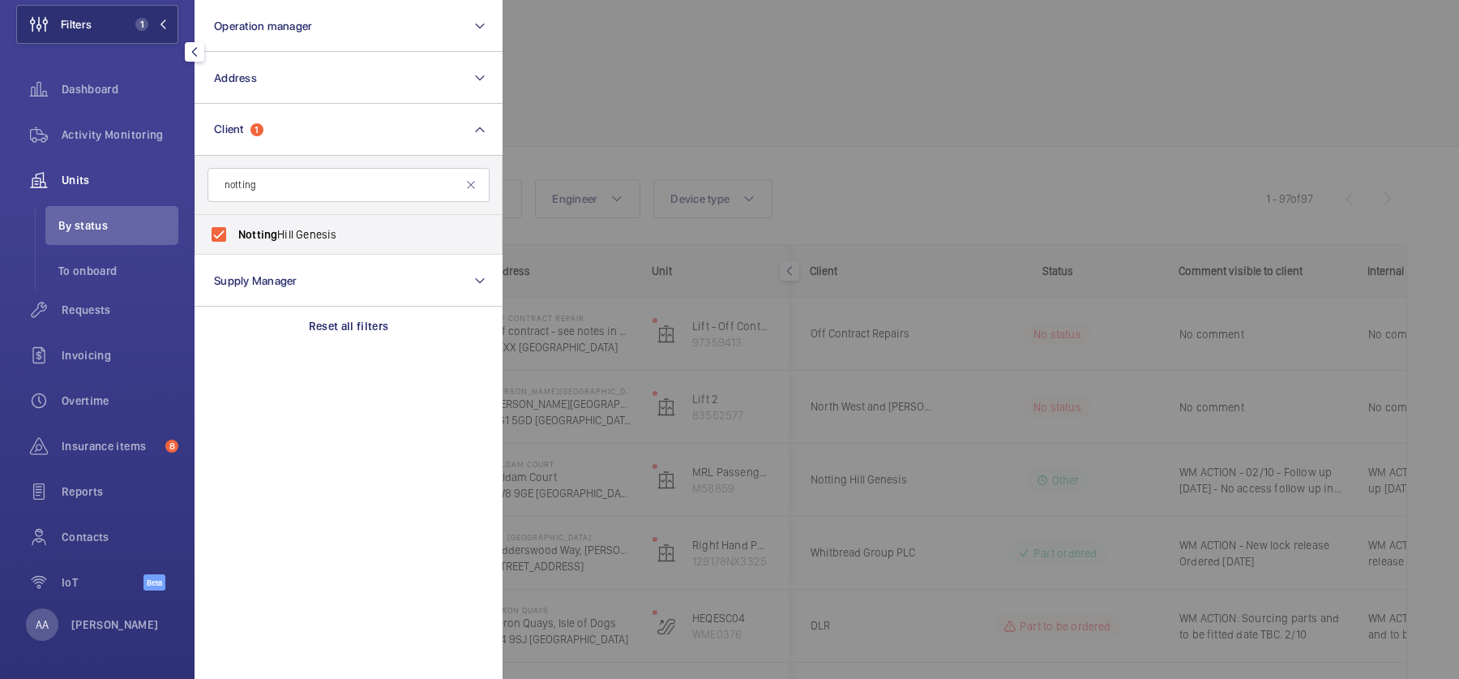
click at [854, 75] on div at bounding box center [1232, 339] width 1459 height 679
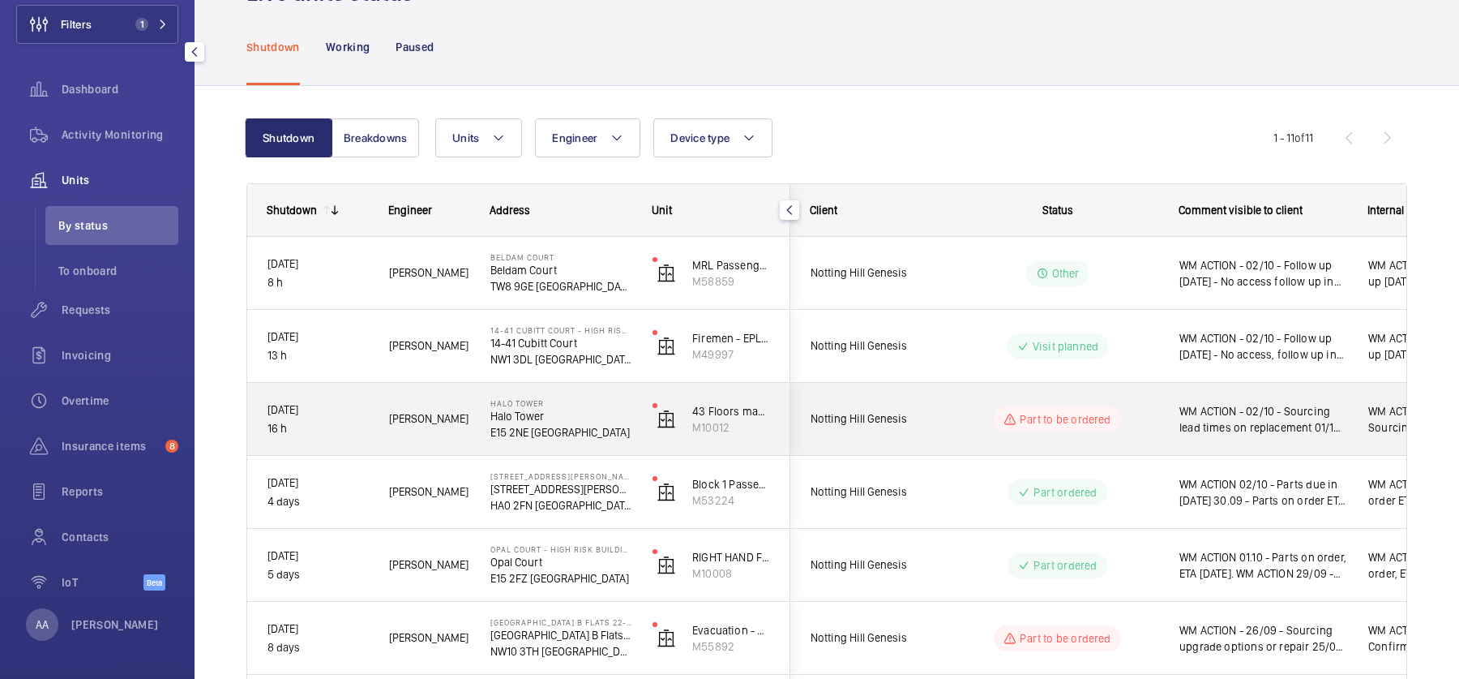
scroll to position [63, 0]
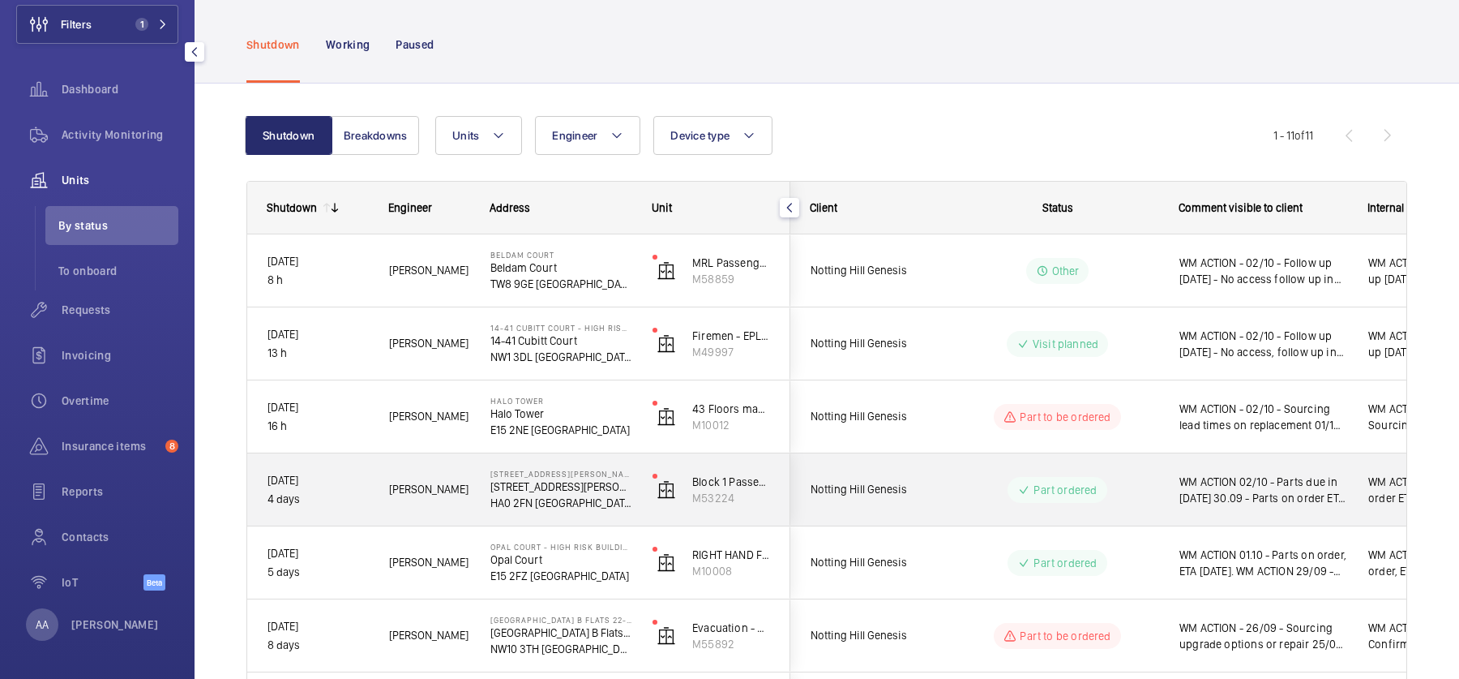
click at [991, 482] on wm-front-pills-cell "Part ordered" at bounding box center [1058, 490] width 202 height 26
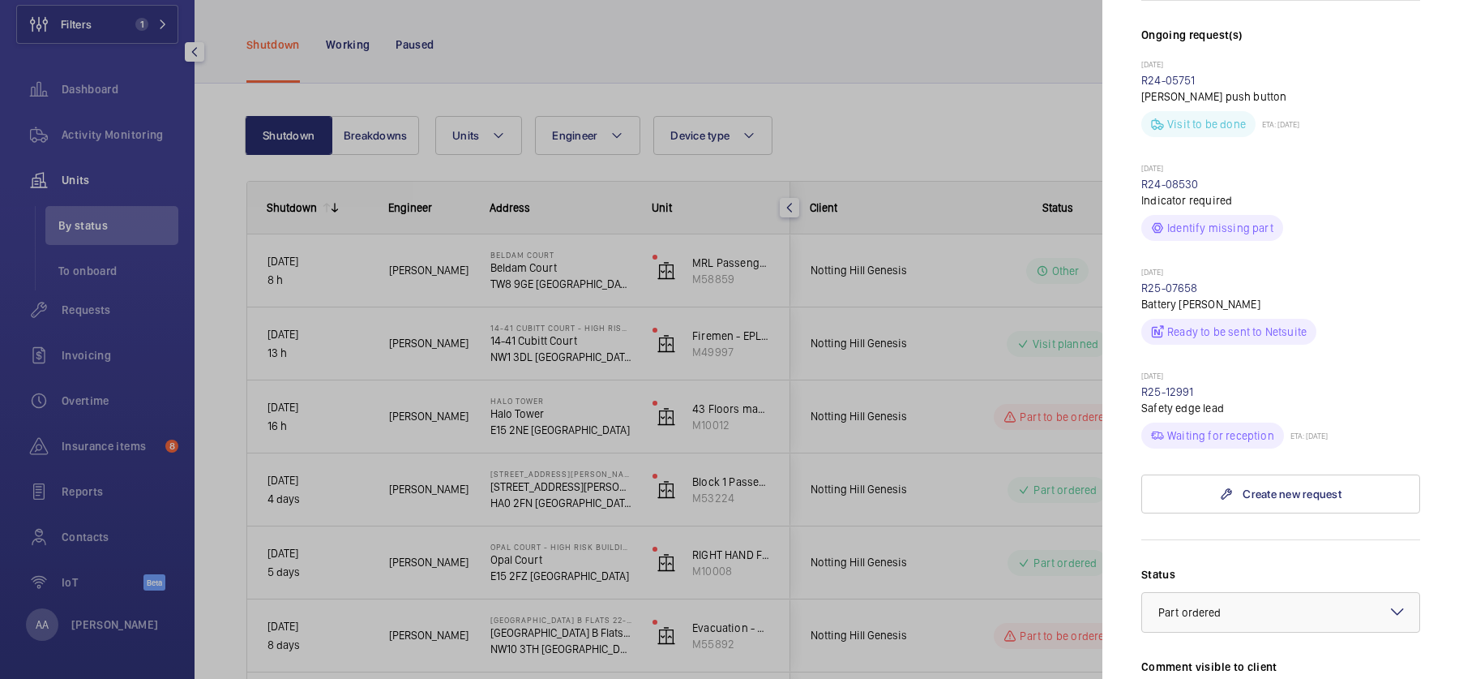
scroll to position [673, 0]
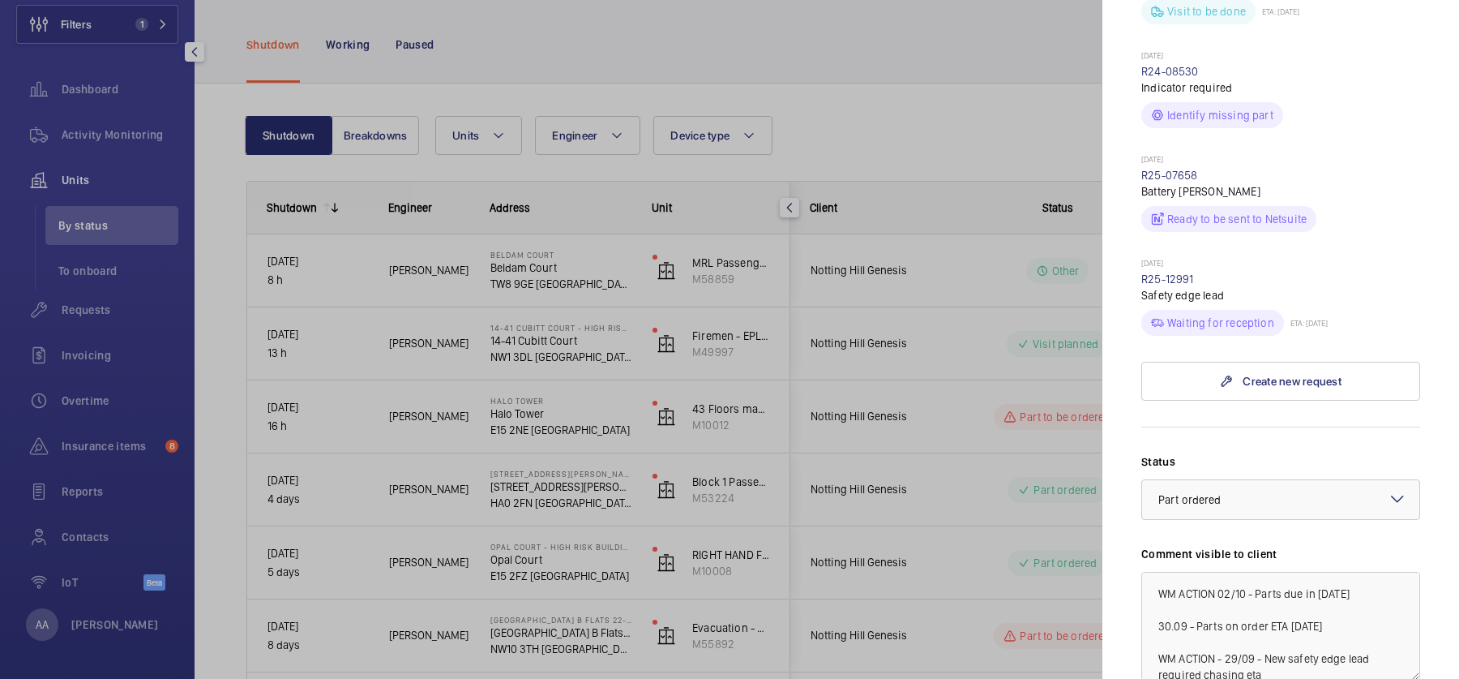
click at [841, 462] on div at bounding box center [729, 339] width 1459 height 679
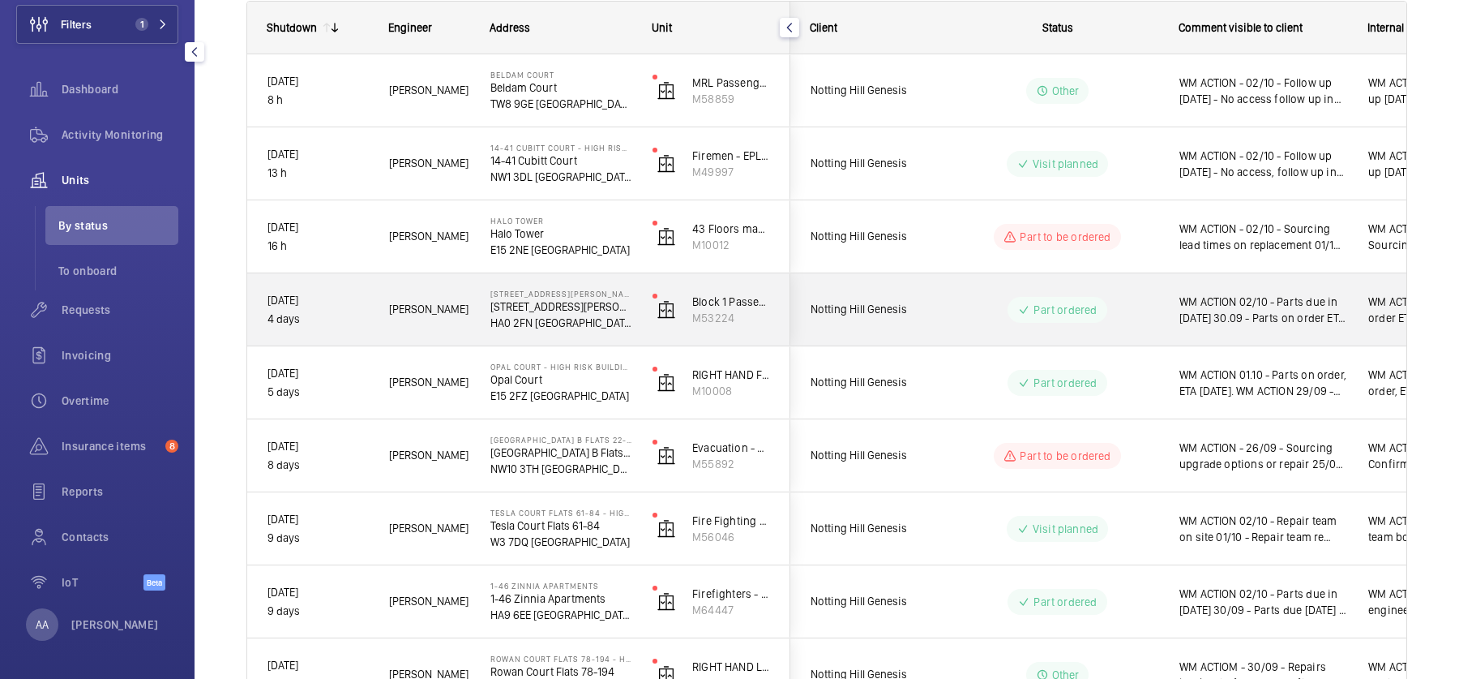
scroll to position [244, 0]
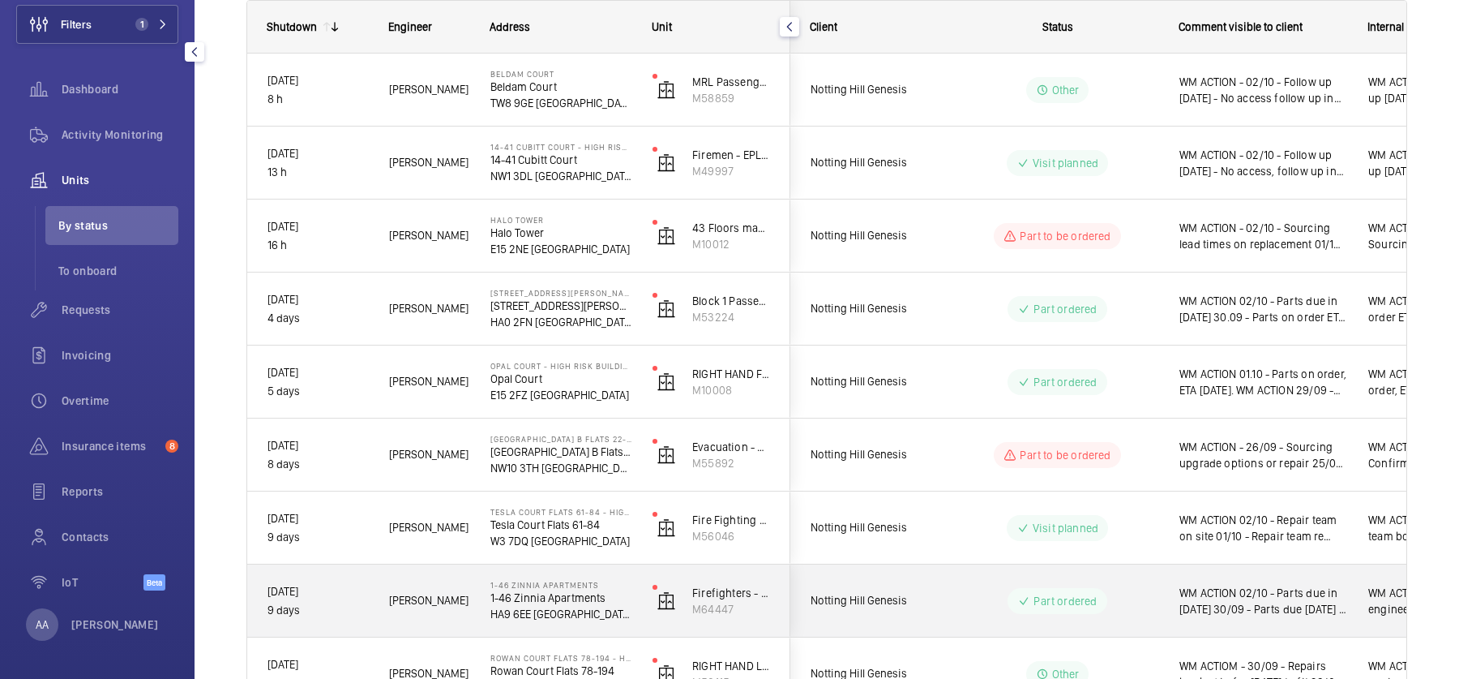
click at [1007, 584] on div "Part ordered" at bounding box center [1047, 601] width 221 height 58
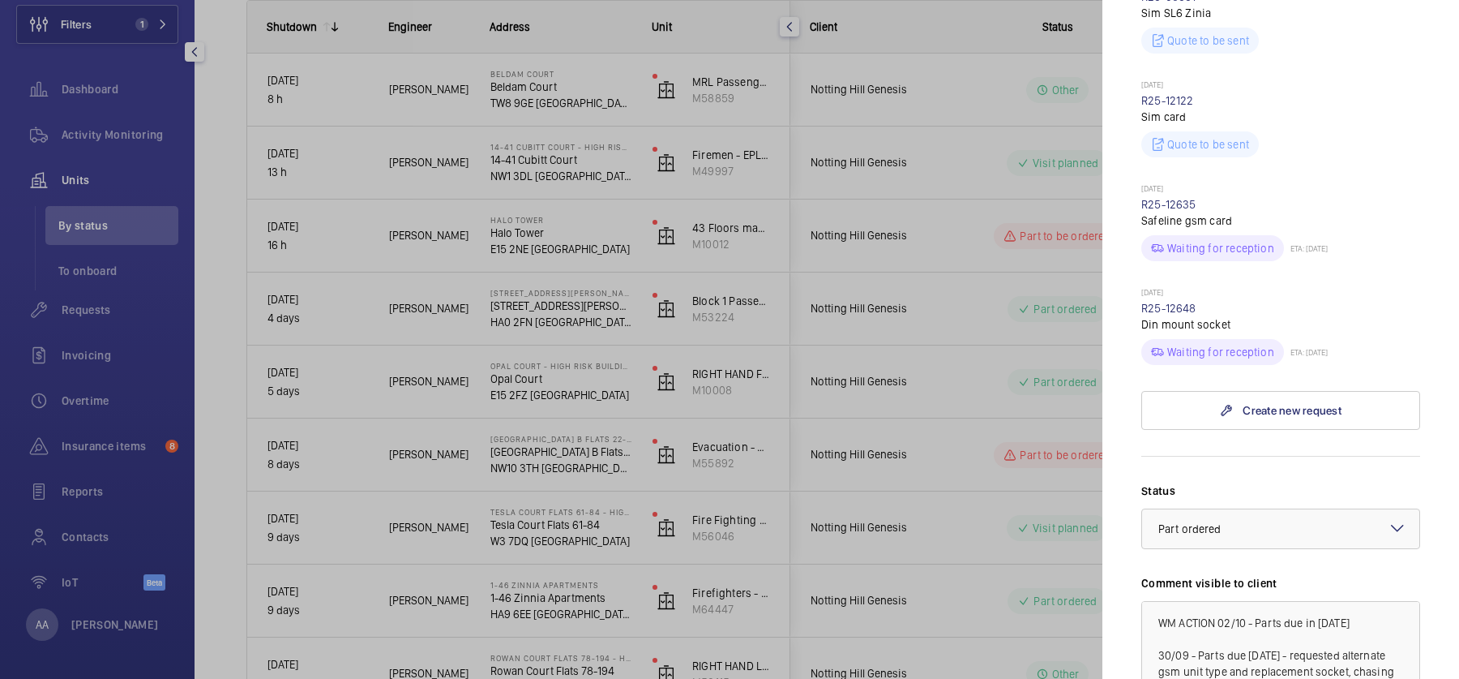
scroll to position [559, 0]
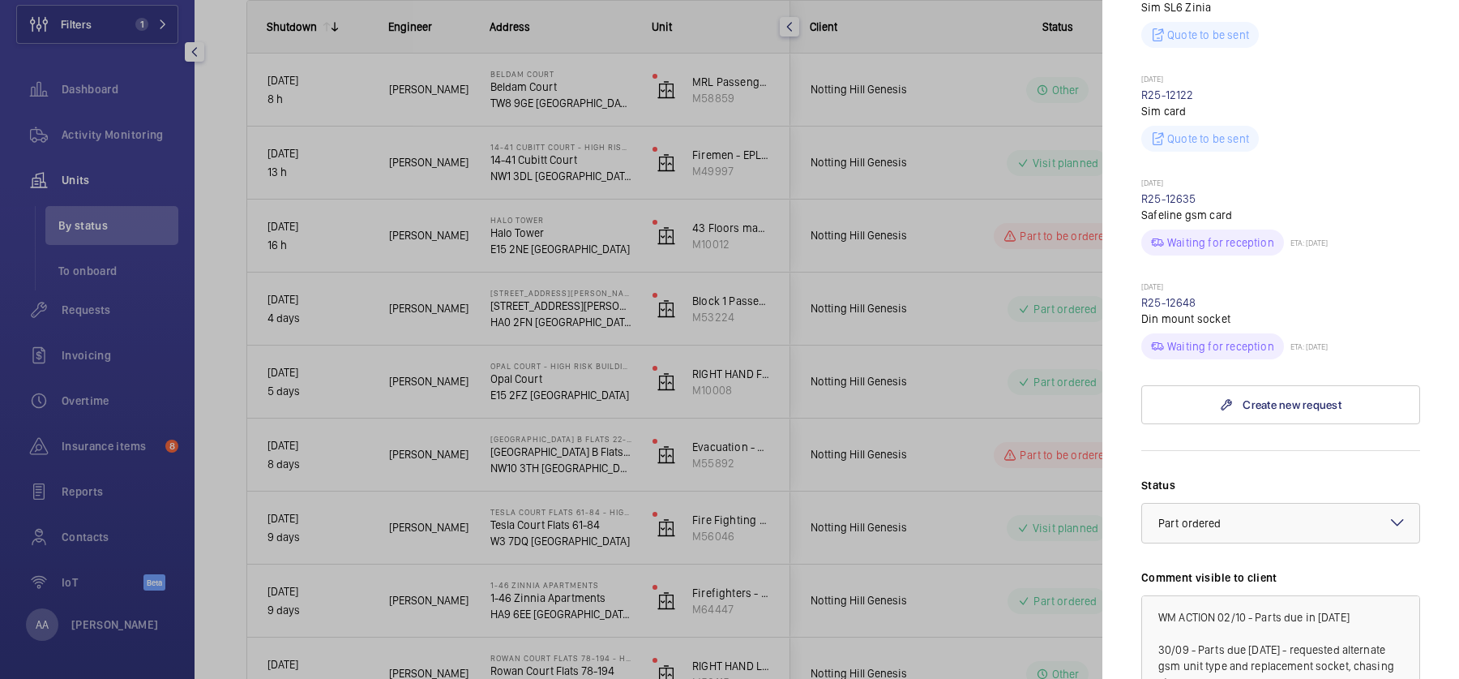
click at [691, 67] on div at bounding box center [729, 339] width 1459 height 679
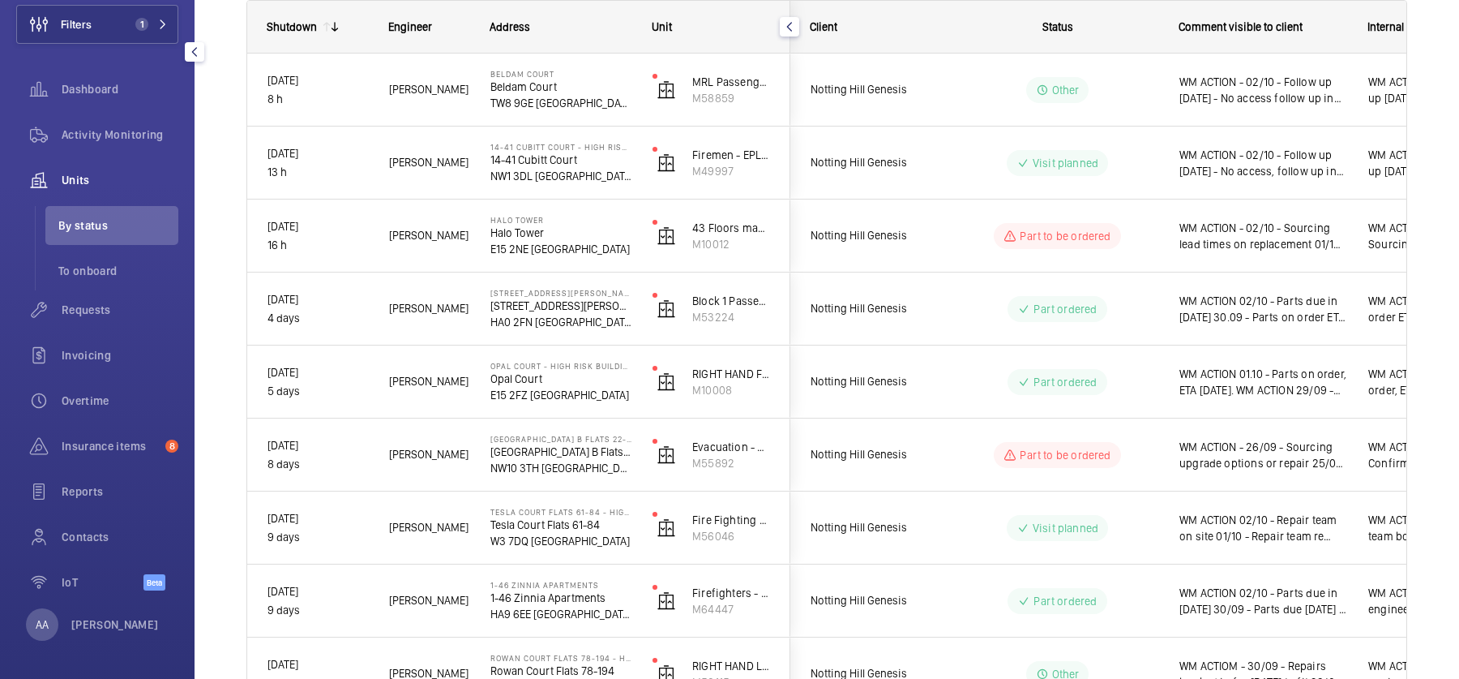
scroll to position [0, 0]
